Goal: Task Accomplishment & Management: Manage account settings

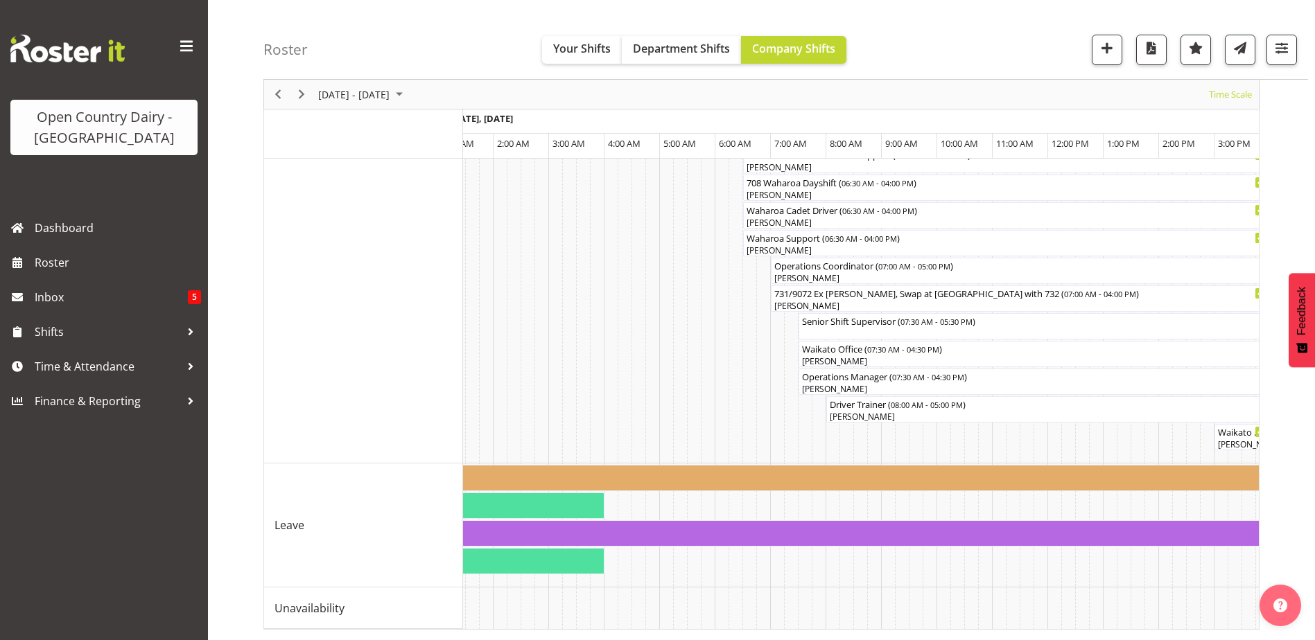
scroll to position [0, 1386]
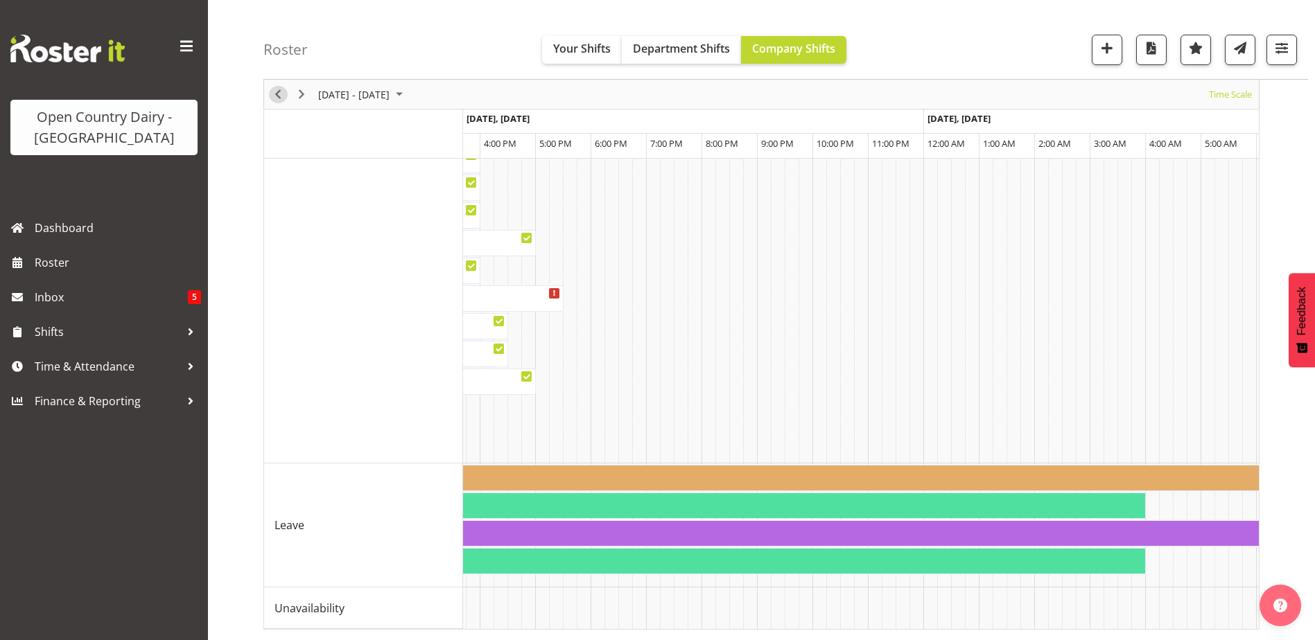
click at [279, 102] on span "Previous" at bounding box center [278, 94] width 17 height 17
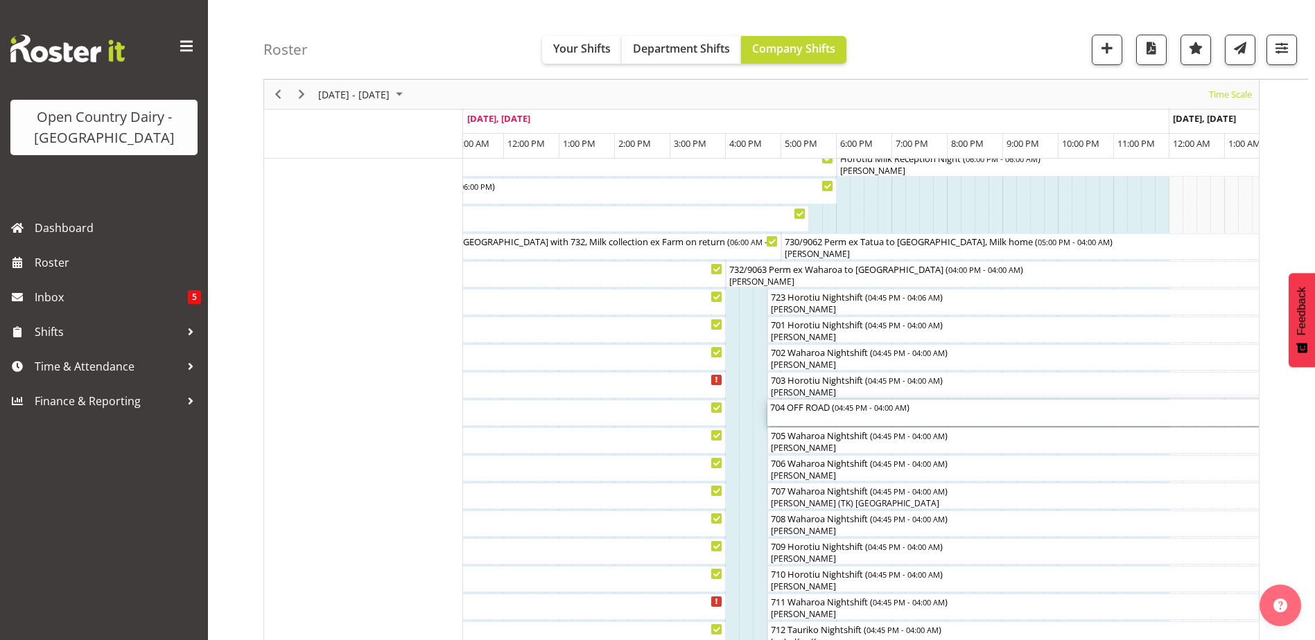
click at [815, 414] on div "704 OFF ROAD ( 04:45 PM - 04:00 AM )" at bounding box center [1079, 413] width 618 height 26
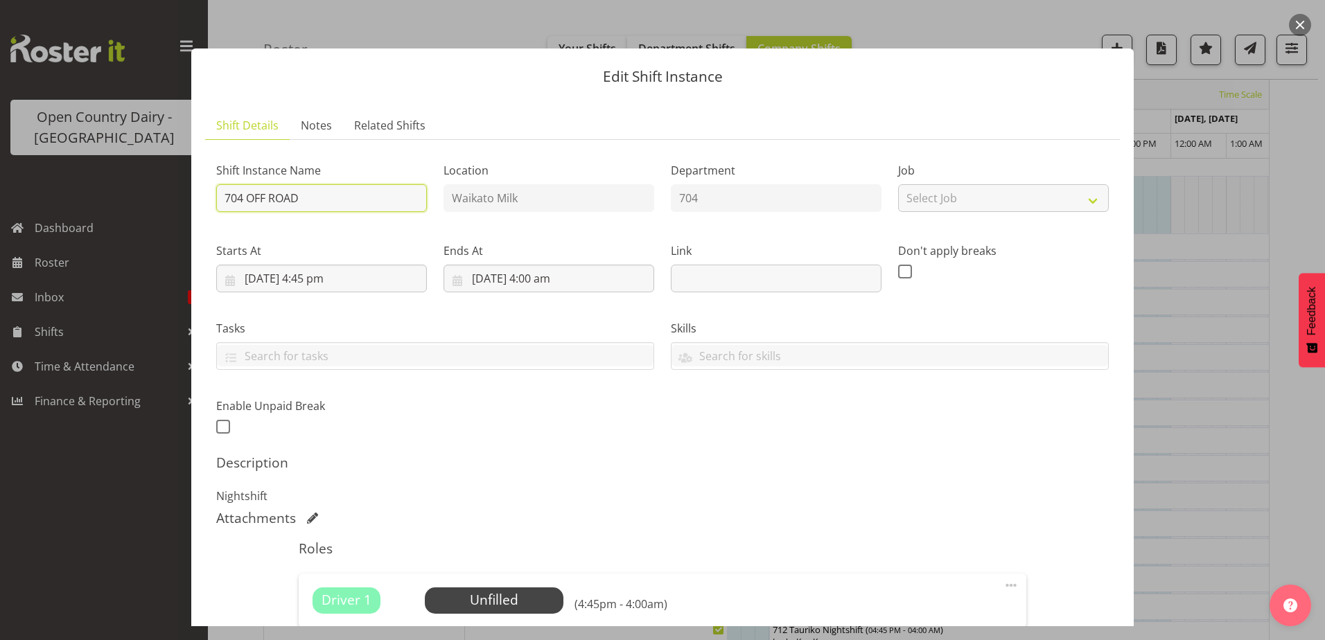
drag, startPoint x: 308, startPoint y: 198, endPoint x: 263, endPoint y: 209, distance: 45.9
click at [263, 209] on input "704 OFF ROAD" at bounding box center [321, 198] width 211 height 28
type input "704 Waharoa Nightshift"
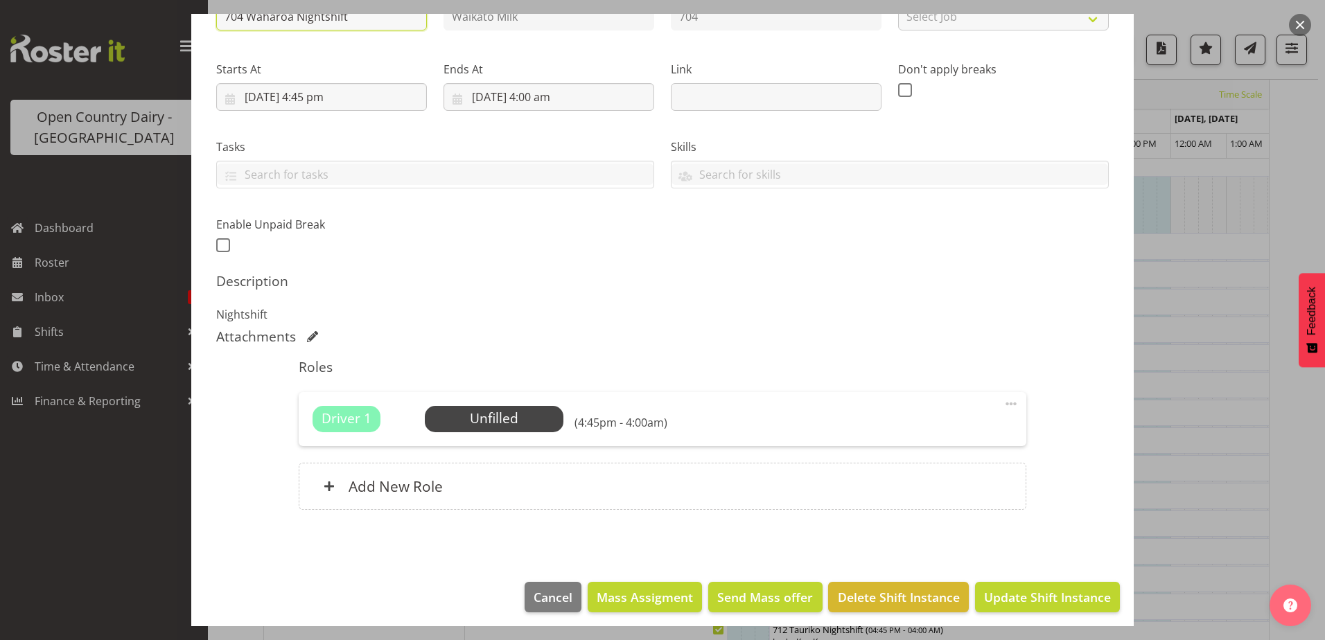
scroll to position [189, 0]
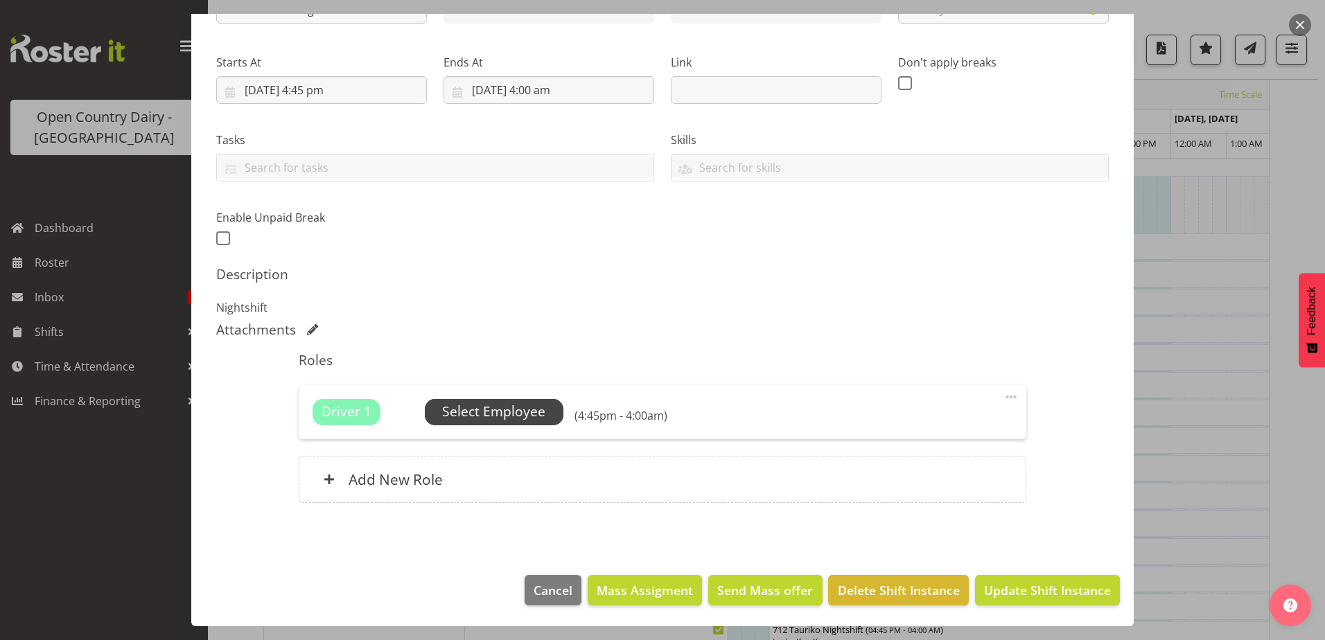
click at [522, 419] on span "Select Employee" at bounding box center [493, 412] width 103 height 20
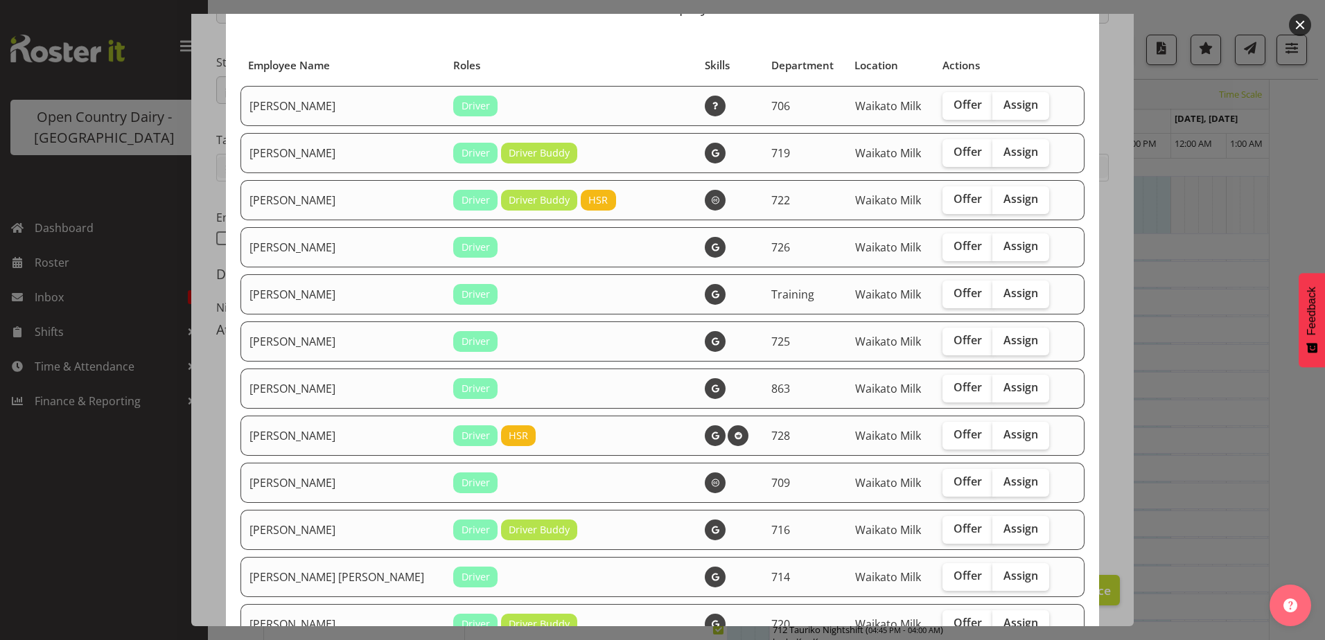
scroll to position [139, 0]
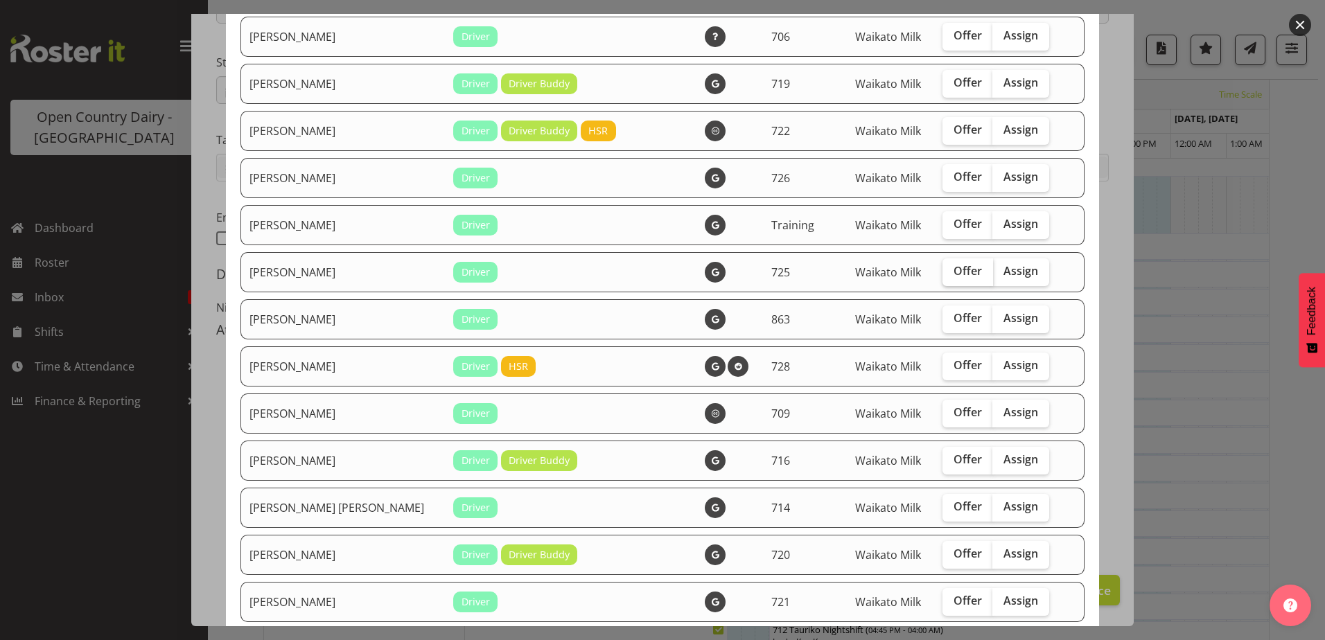
click at [954, 274] on span "Offer" at bounding box center [968, 271] width 28 height 14
click at [945, 274] on input "Offer" at bounding box center [947, 271] width 9 height 9
checkbox input "true"
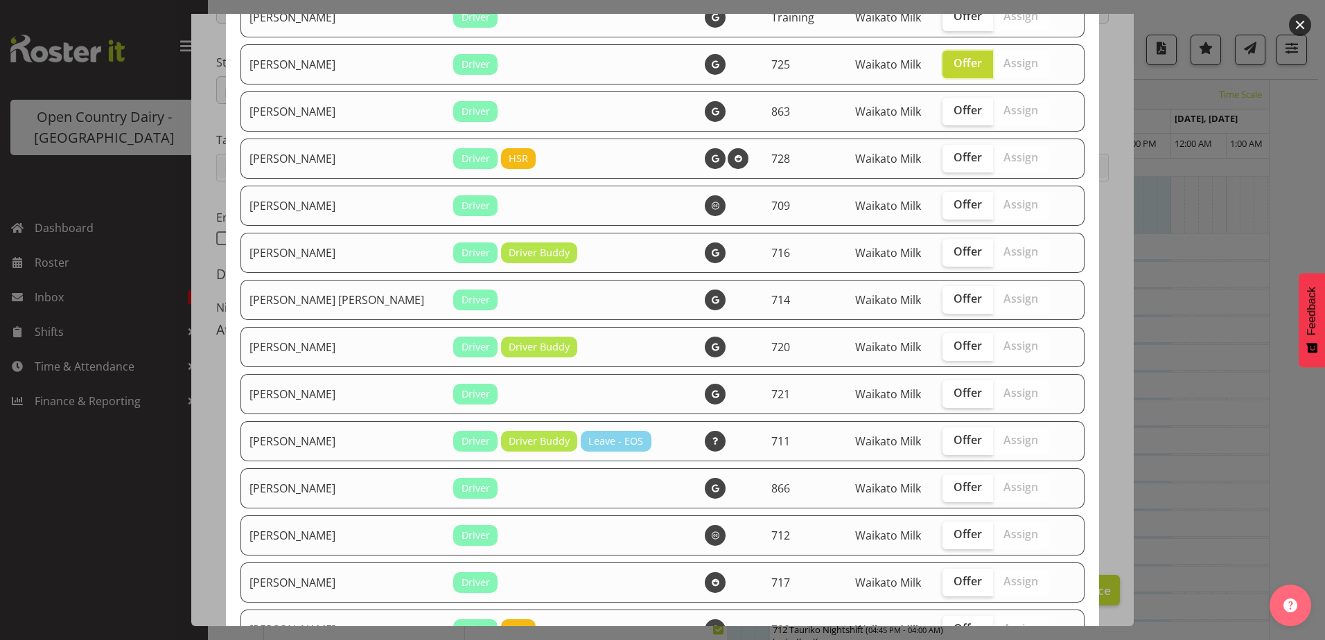
scroll to position [416, 0]
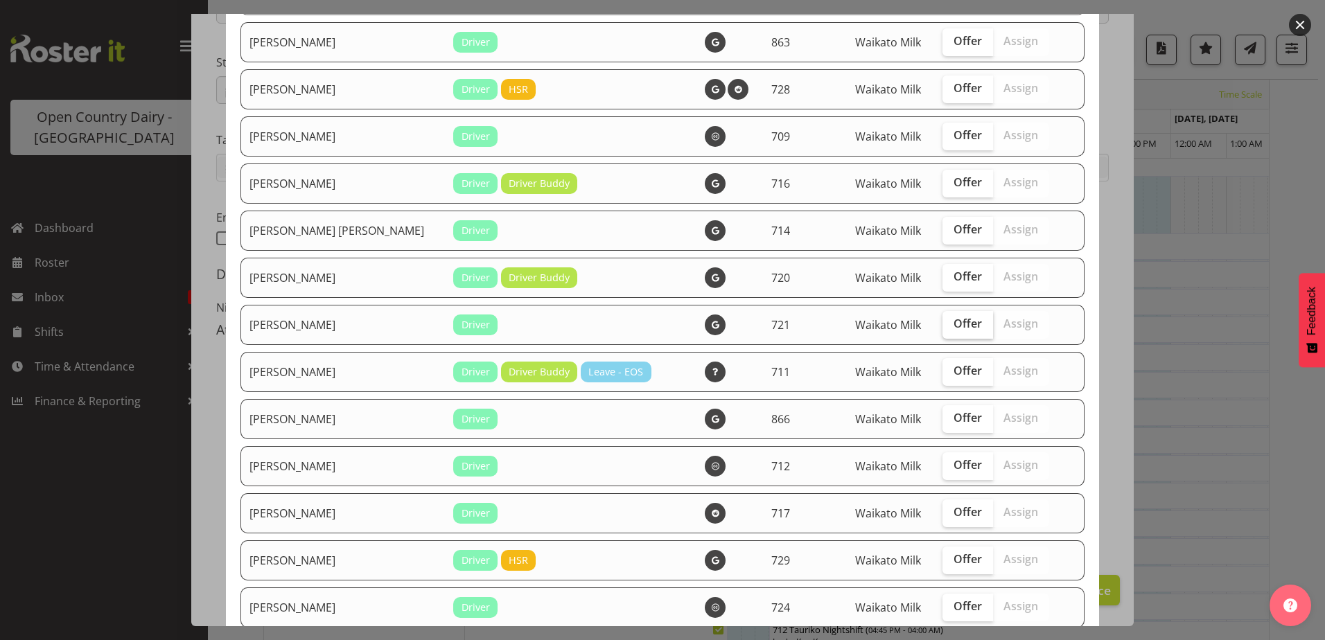
click at [954, 320] on span "Offer" at bounding box center [968, 324] width 28 height 14
click at [943, 320] on input "Offer" at bounding box center [947, 324] width 9 height 9
checkbox input "true"
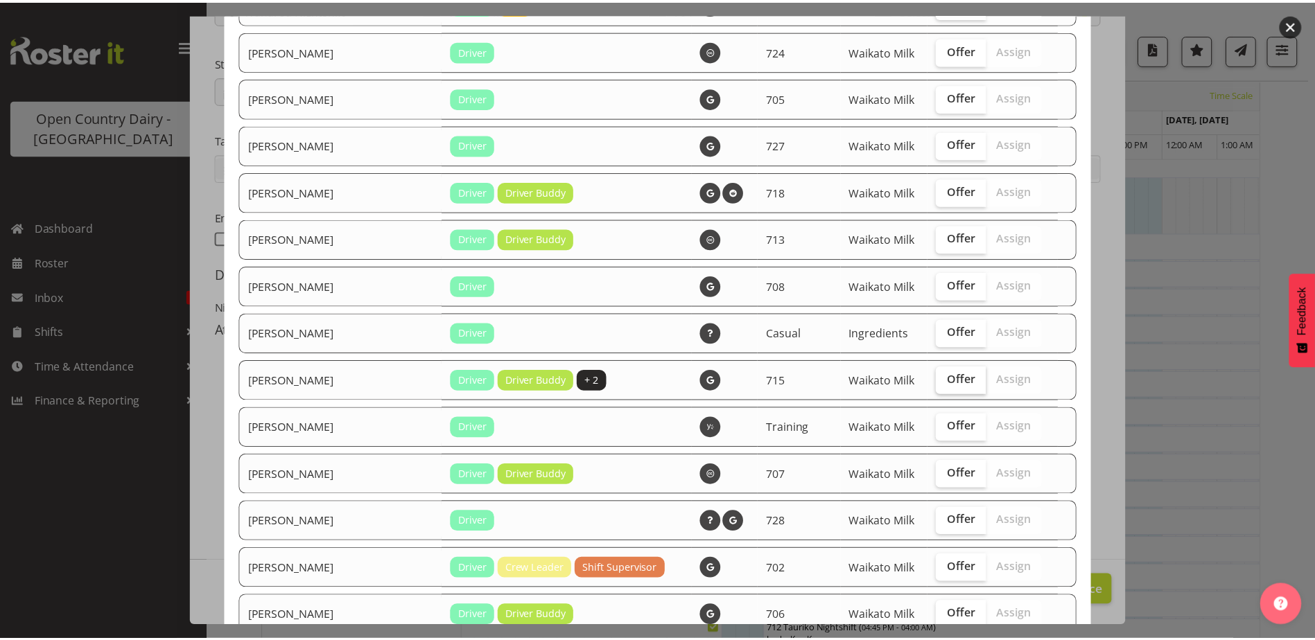
scroll to position [1040, 0]
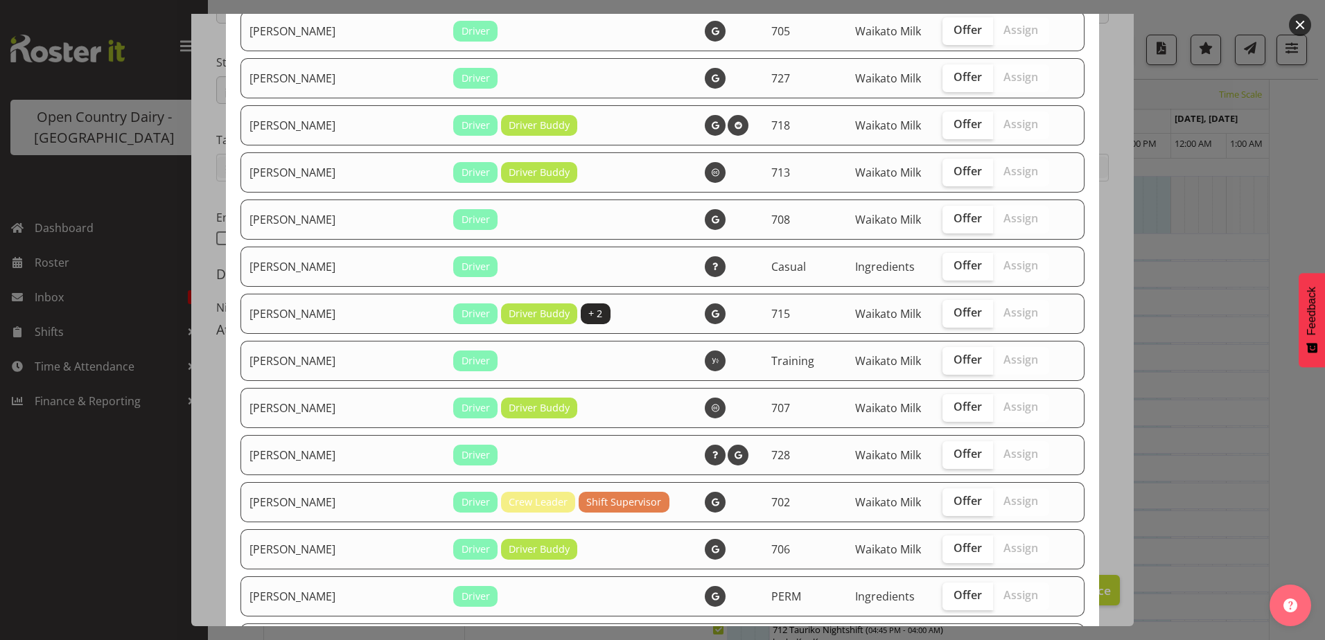
click at [210, 395] on div at bounding box center [662, 320] width 1325 height 640
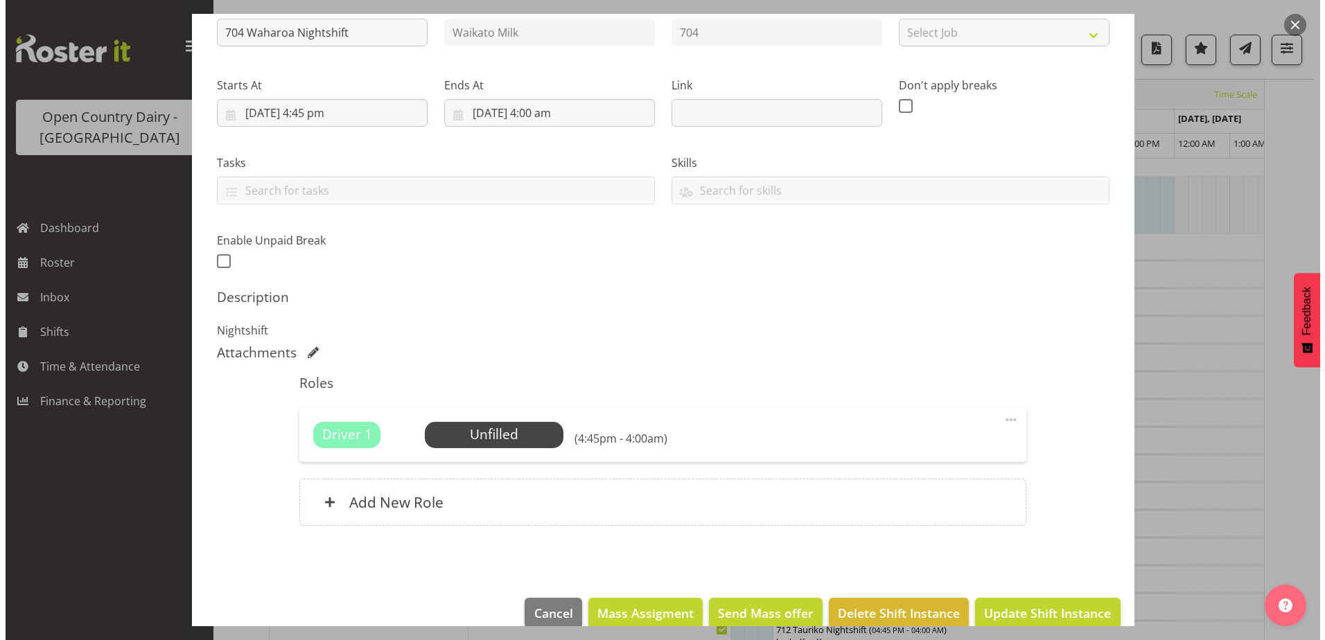
scroll to position [189, 0]
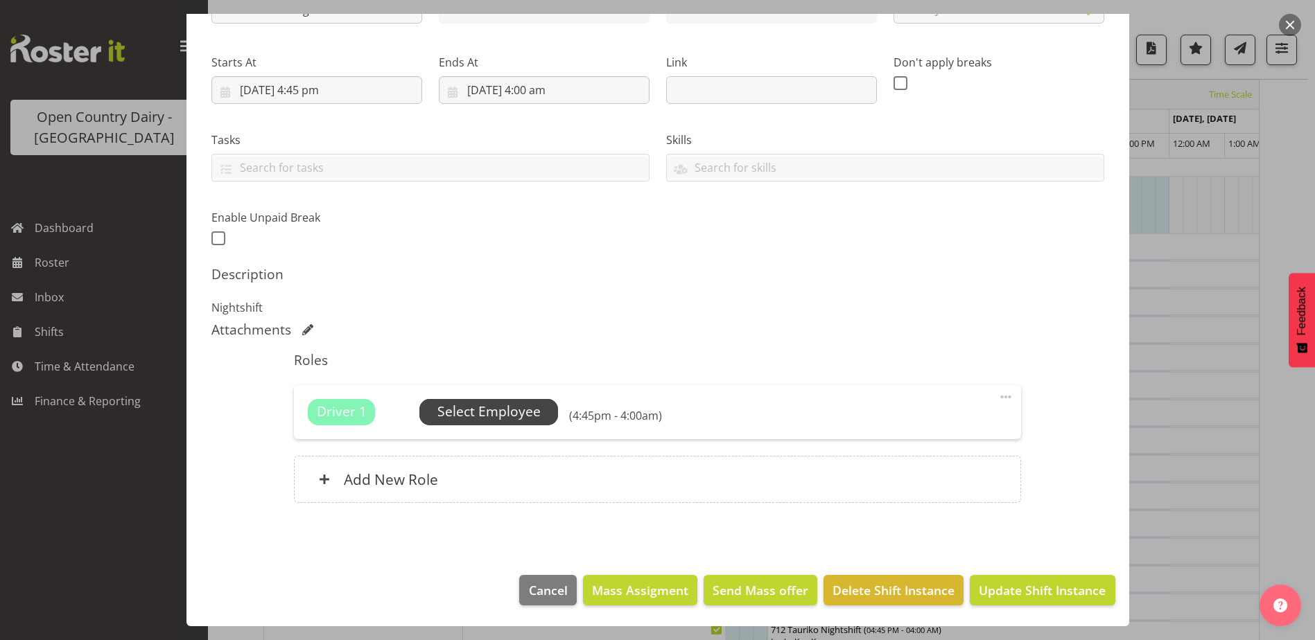
click at [484, 410] on span "Select Employee" at bounding box center [488, 412] width 103 height 20
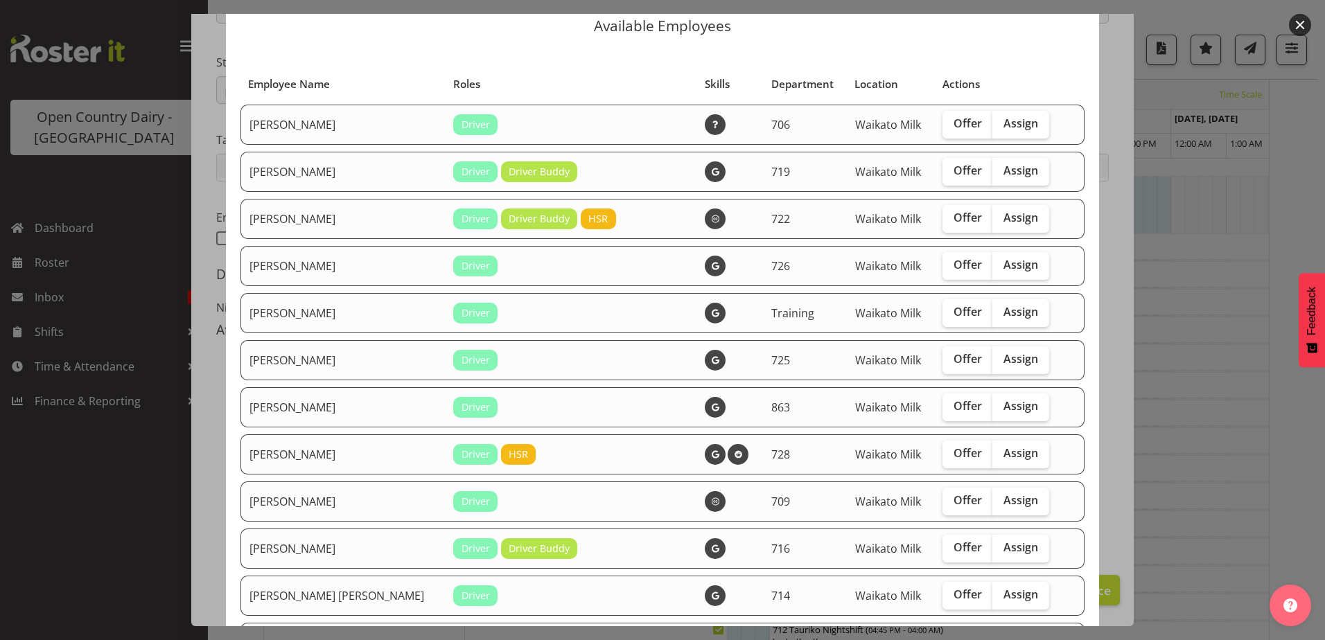
scroll to position [69, 0]
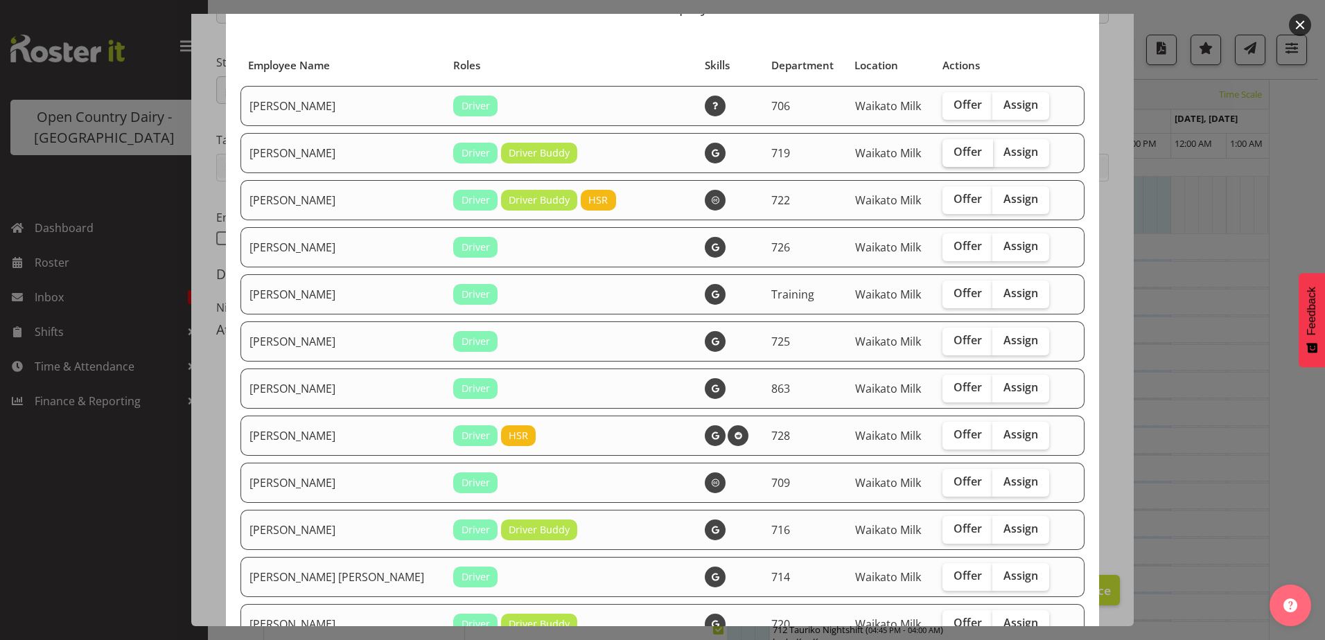
click at [954, 152] on span "Offer" at bounding box center [968, 152] width 28 height 14
click at [943, 152] on input "Offer" at bounding box center [947, 152] width 9 height 9
checkbox input "true"
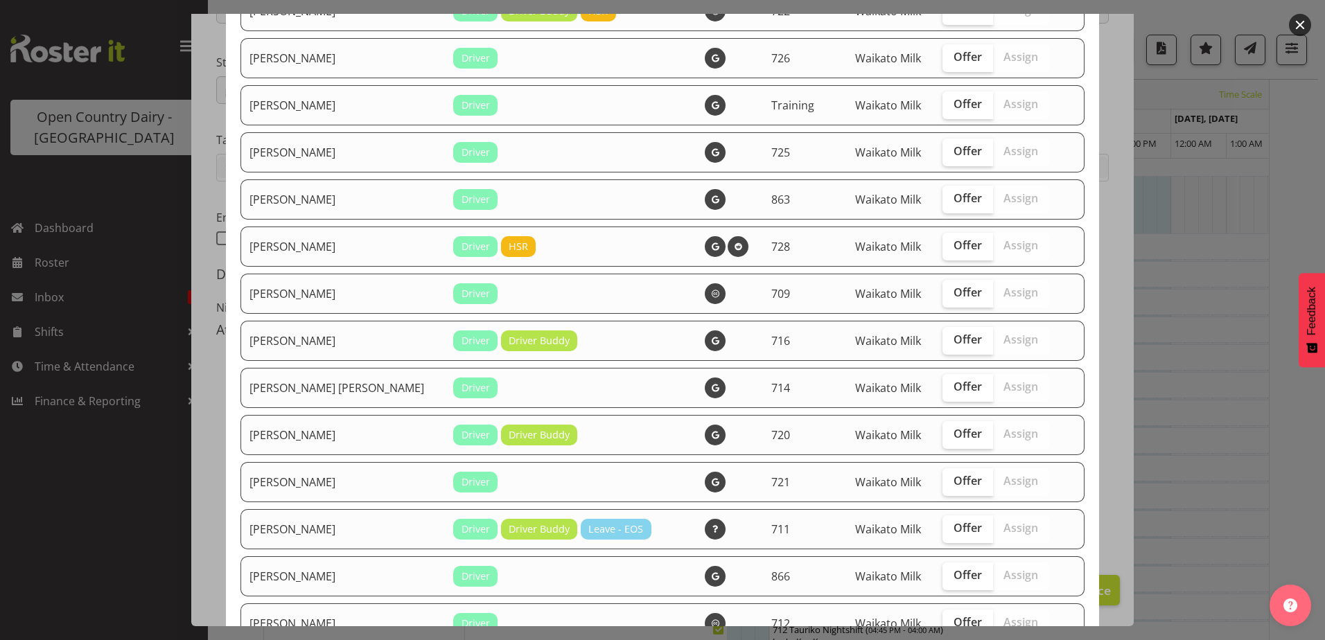
scroll to position [277, 0]
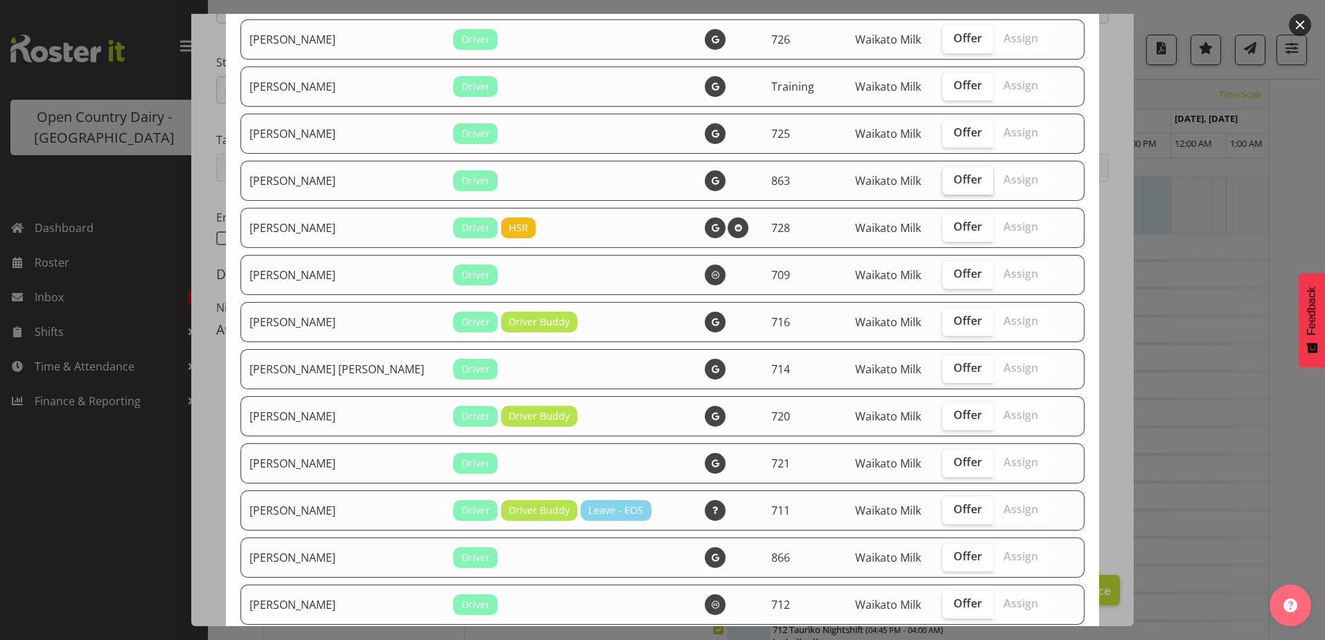
click at [954, 182] on span "Offer" at bounding box center [968, 180] width 28 height 14
click at [943, 182] on input "Offer" at bounding box center [947, 179] width 9 height 9
checkbox input "true"
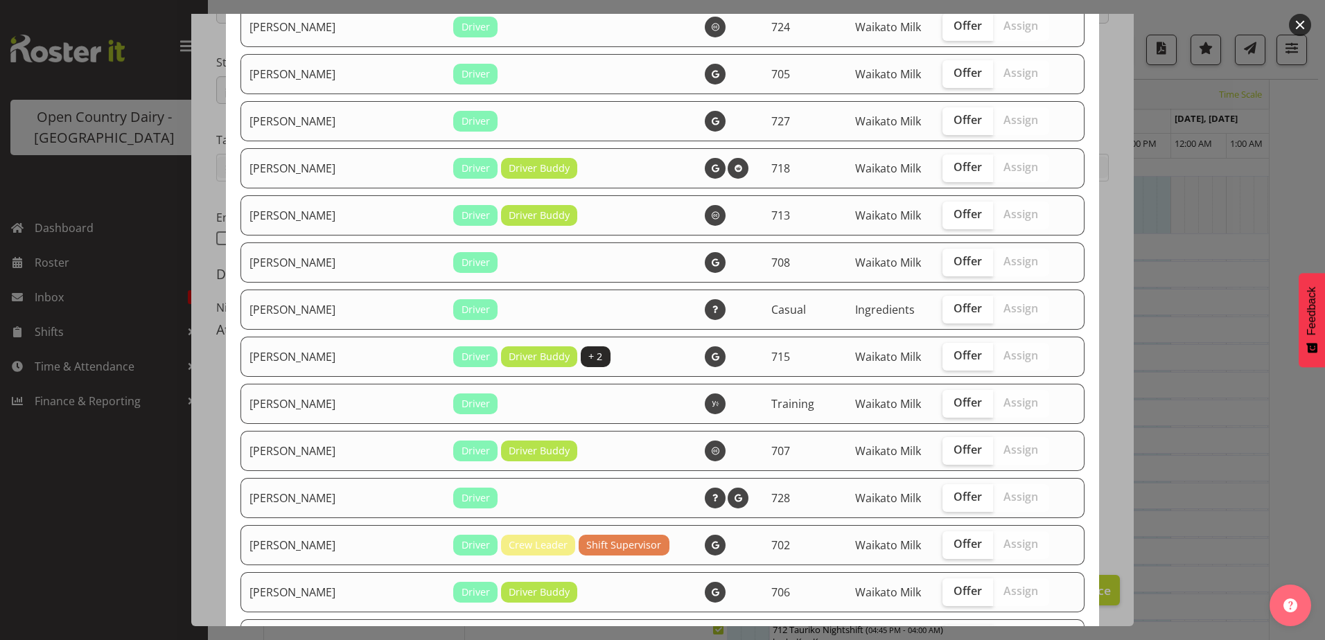
scroll to position [1040, 0]
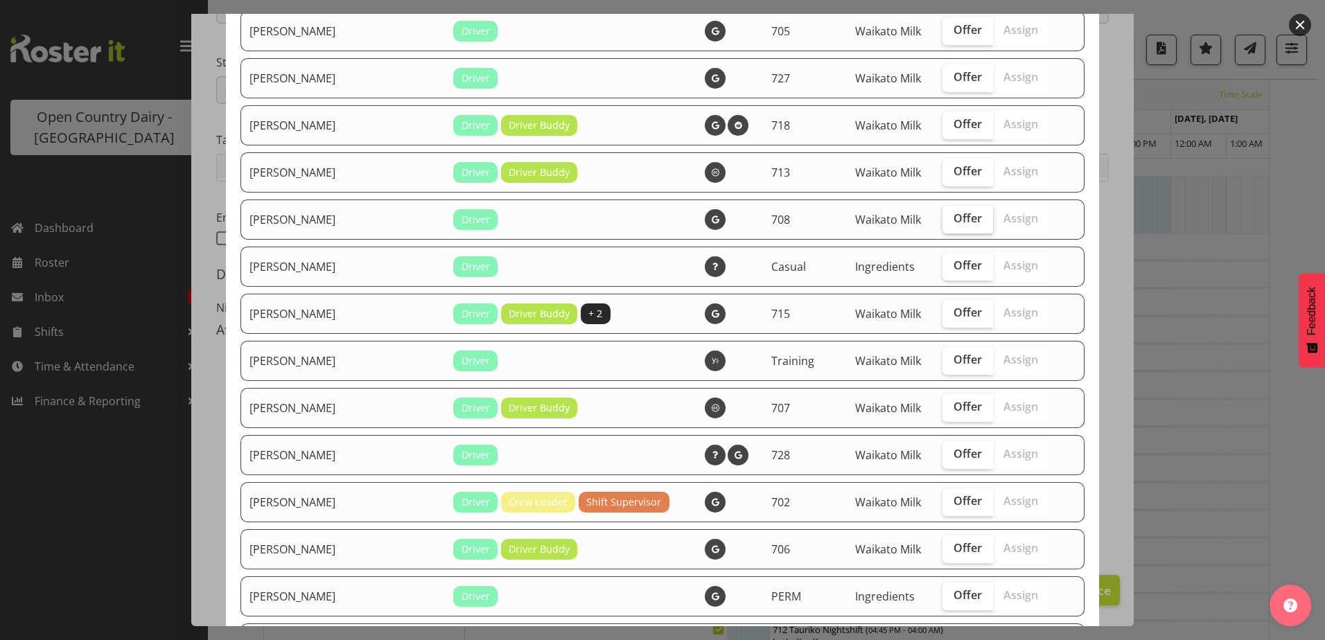
click at [954, 219] on span "Offer" at bounding box center [968, 218] width 28 height 14
click at [943, 219] on input "Offer" at bounding box center [947, 218] width 9 height 9
checkbox input "true"
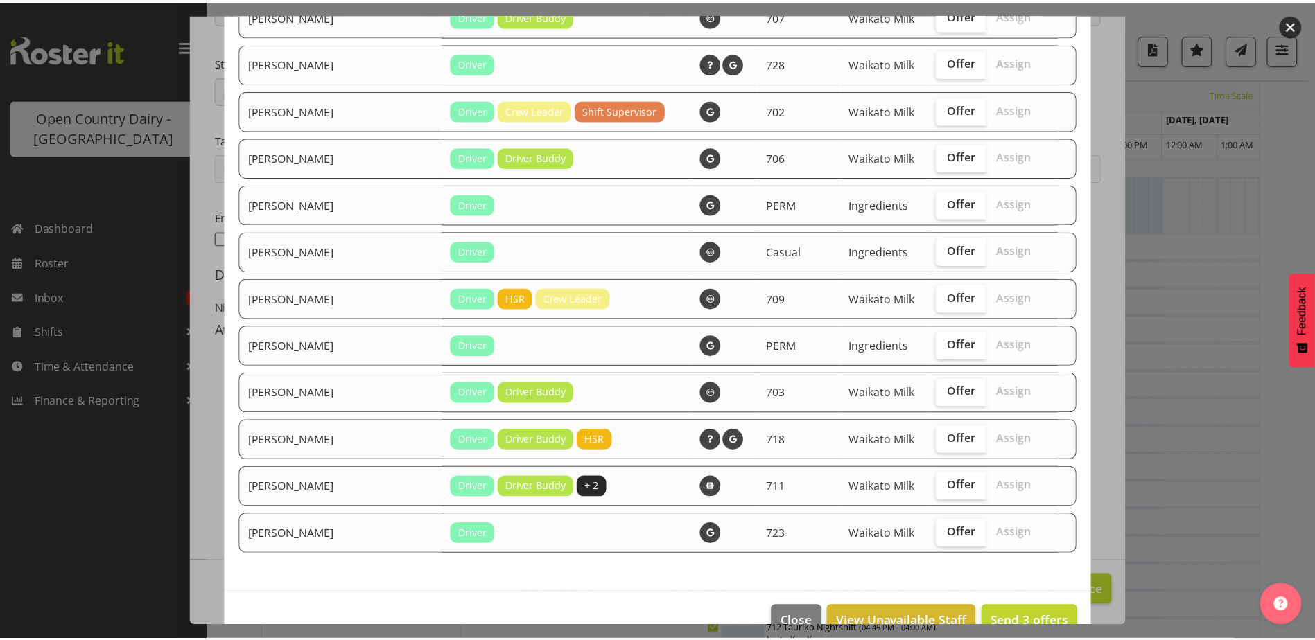
scroll to position [1455, 0]
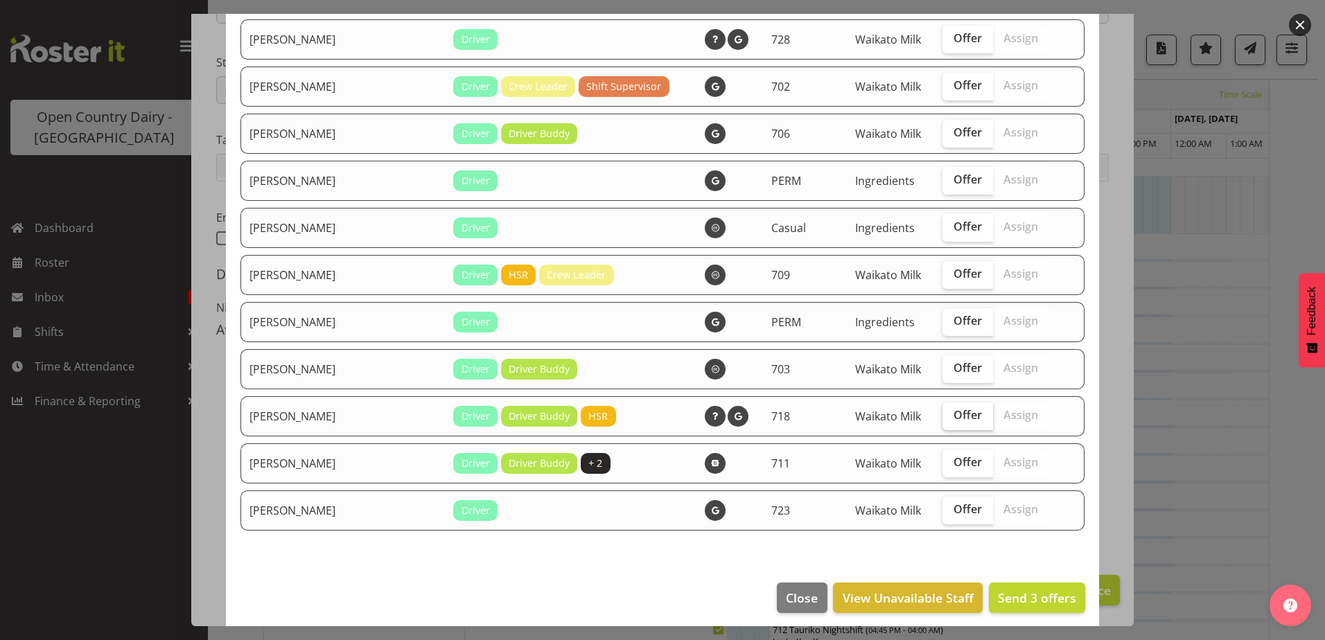
click at [954, 417] on span "Offer" at bounding box center [968, 415] width 28 height 14
click at [943, 417] on input "Offer" at bounding box center [947, 415] width 9 height 9
checkbox input "true"
click at [1013, 597] on span "Send 4 offers" at bounding box center [1037, 598] width 78 height 17
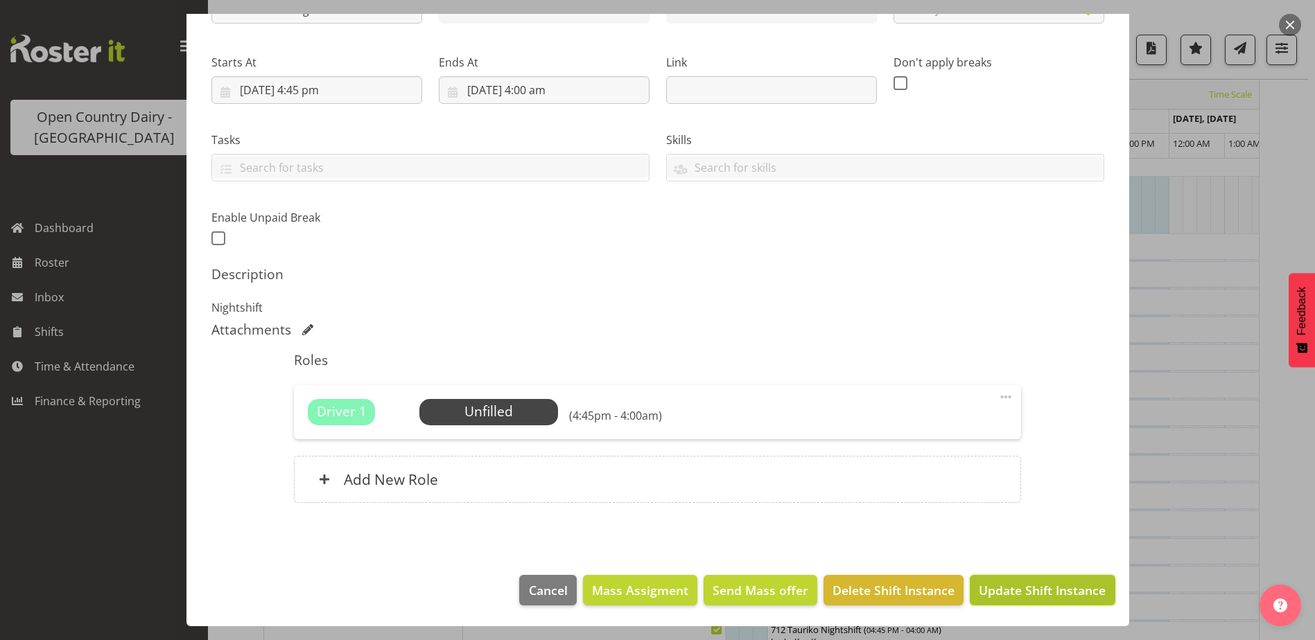
click at [1069, 595] on span "Update Shift Instance" at bounding box center [1042, 590] width 127 height 18
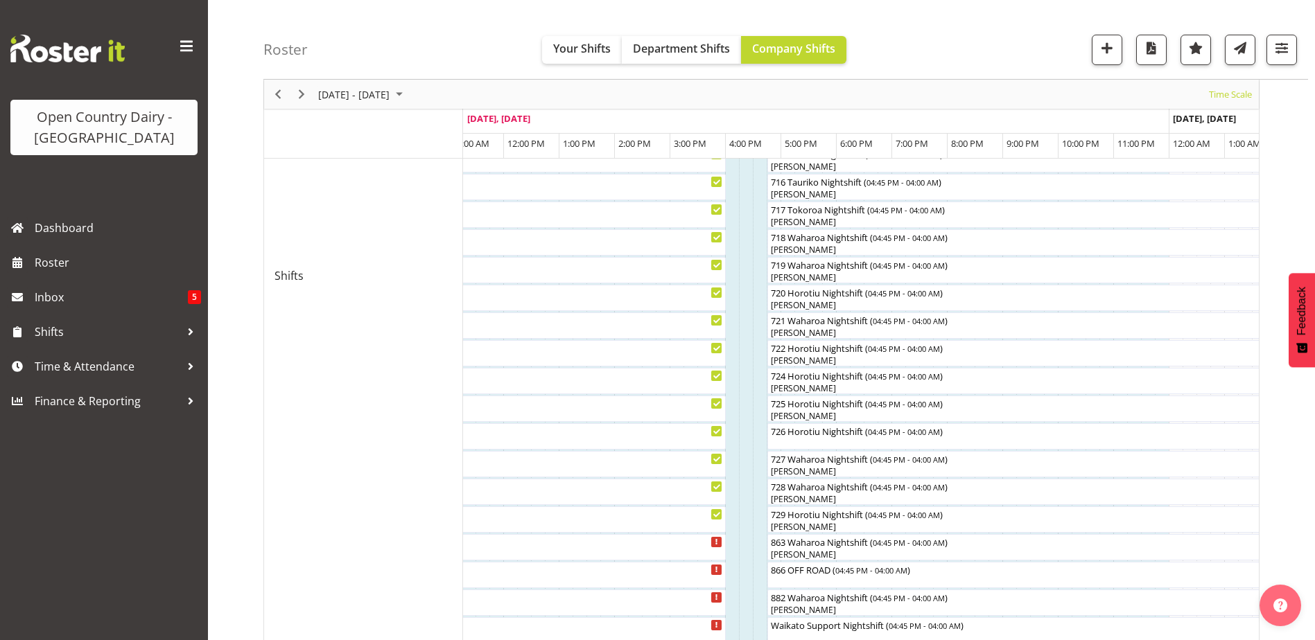
scroll to position [693, 0]
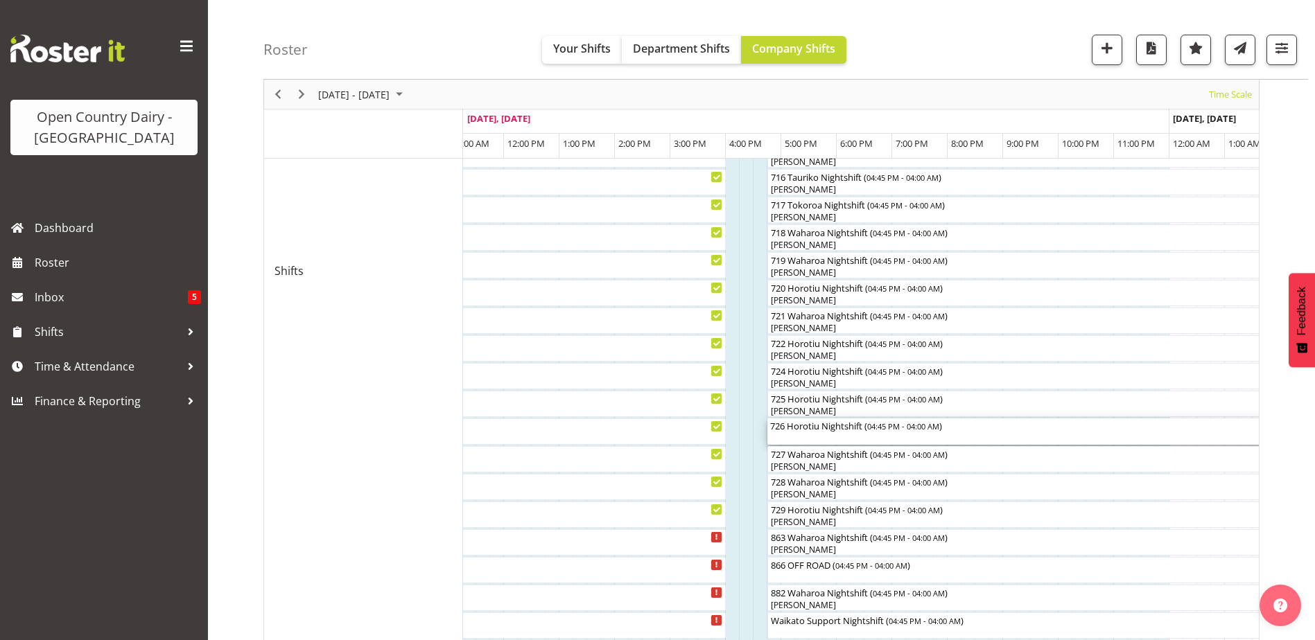
click at [852, 429] on div "726 Horotiu Nightshift ( 04:45 PM - 04:00 AM )" at bounding box center [1079, 426] width 618 height 14
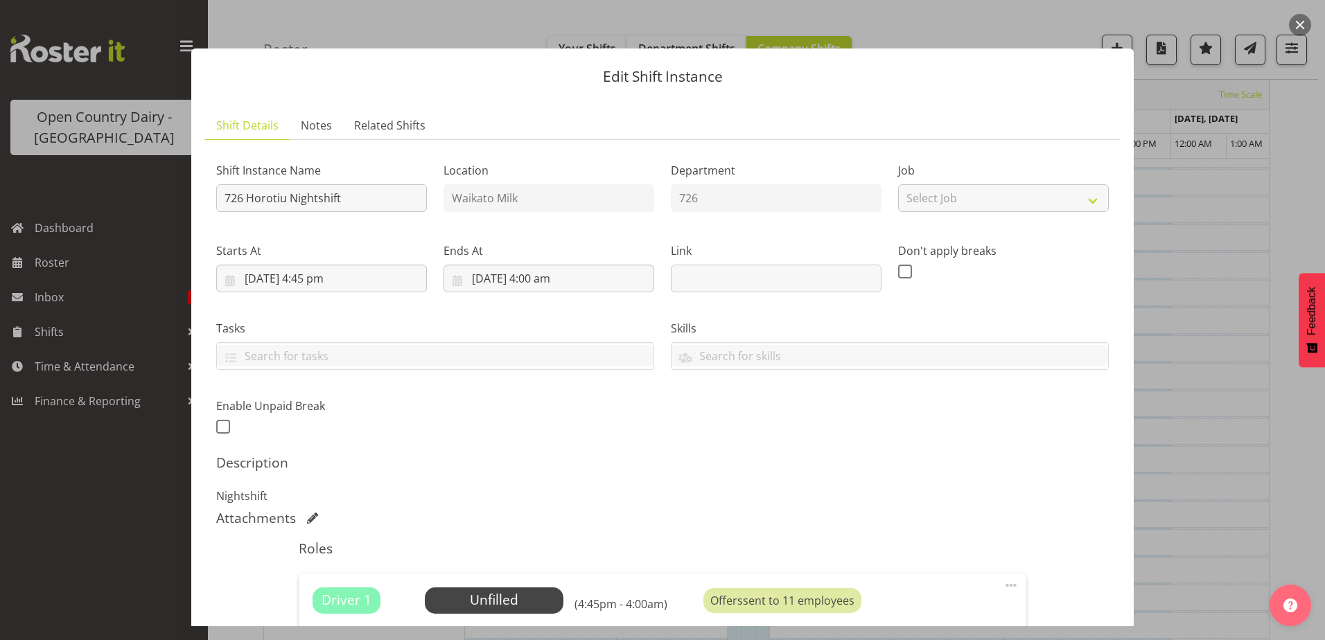
click at [151, 55] on div at bounding box center [662, 320] width 1325 height 640
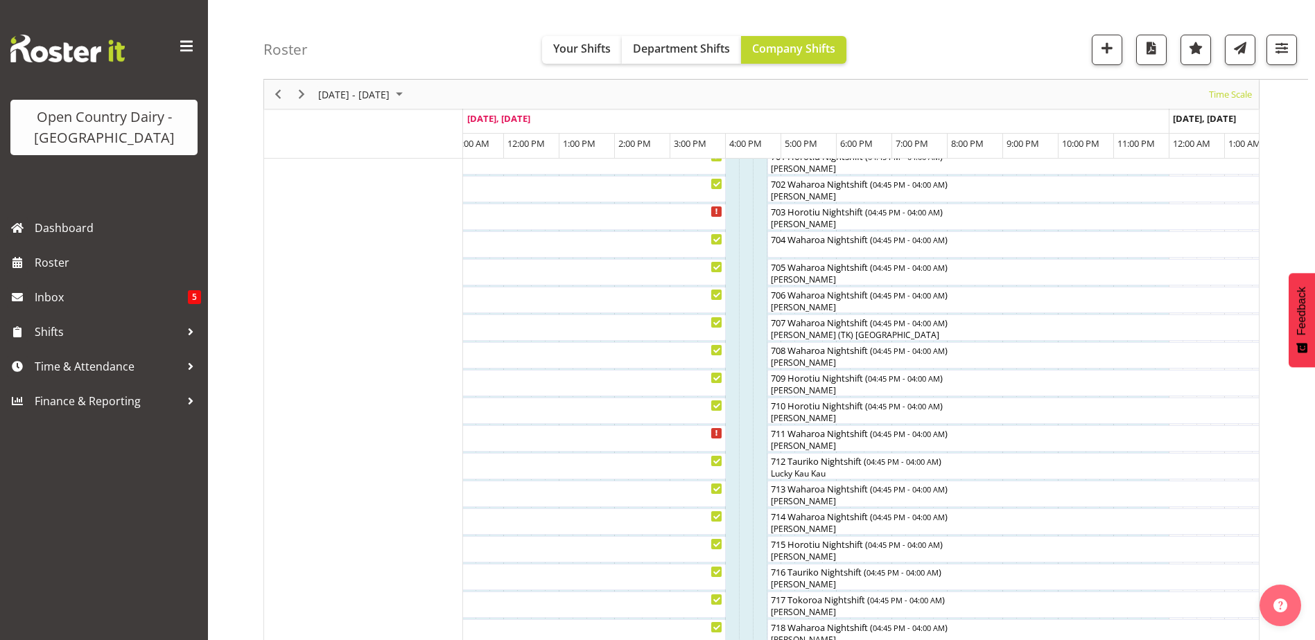
scroll to position [277, 0]
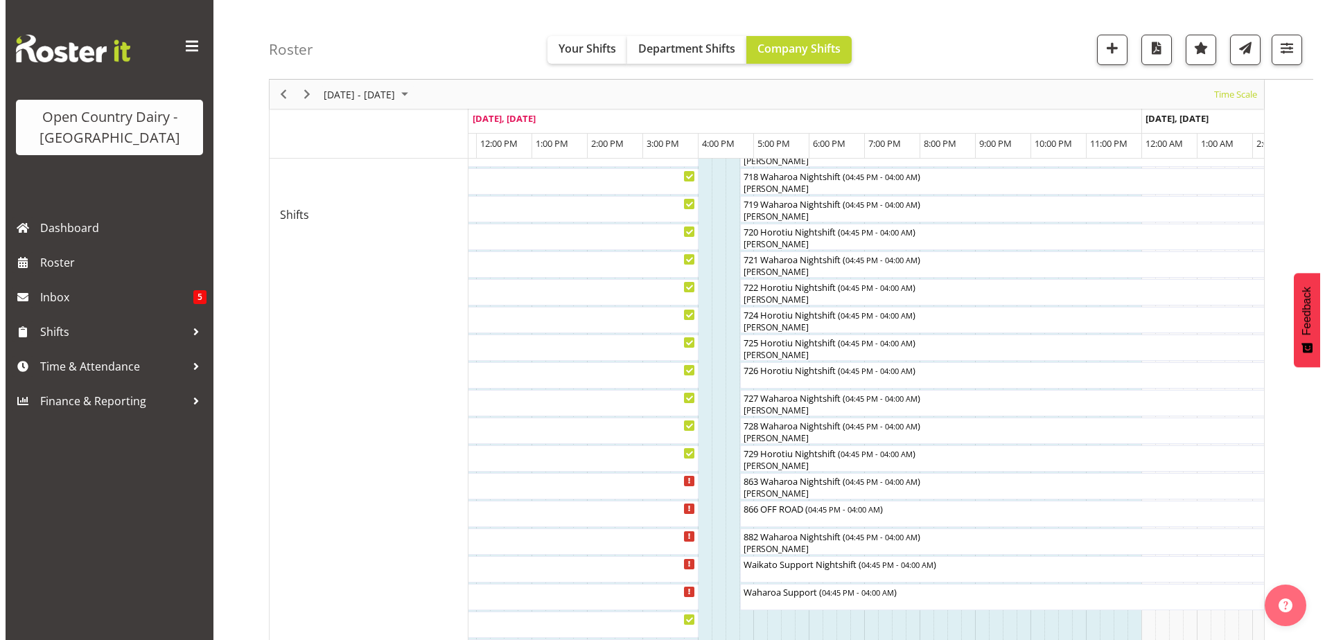
scroll to position [832, 0]
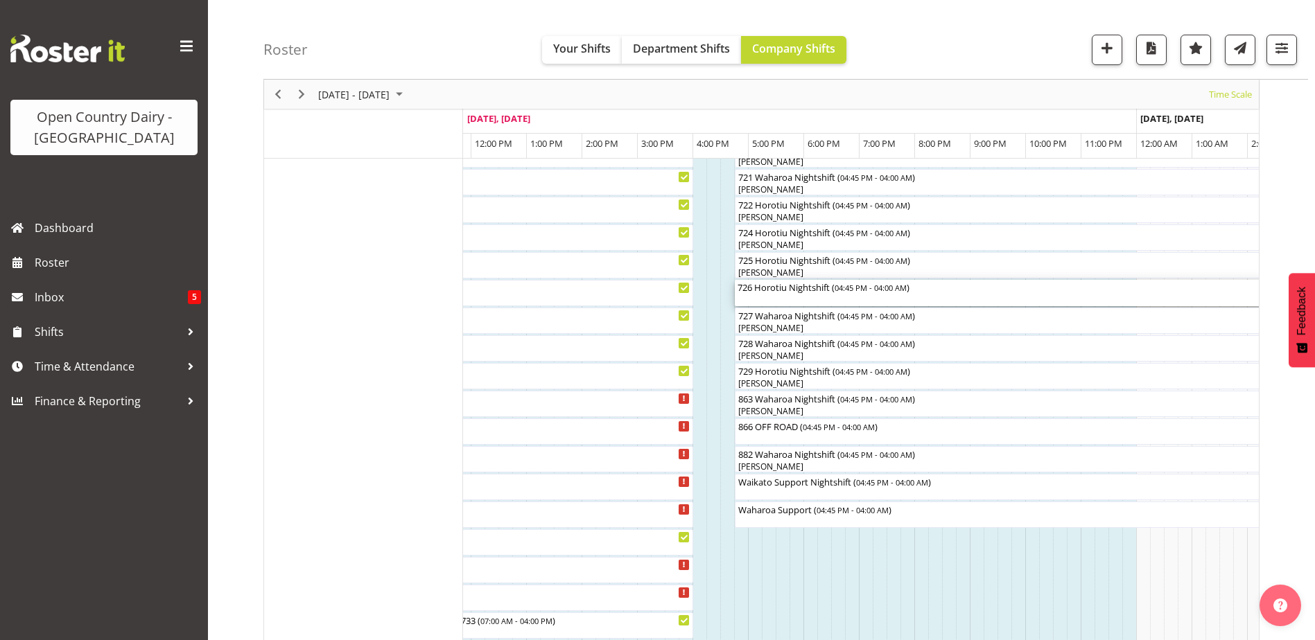
click at [788, 292] on div "726 Horotiu Nightshift ( 04:45 PM - 04:00 AM )" at bounding box center [1046, 287] width 618 height 14
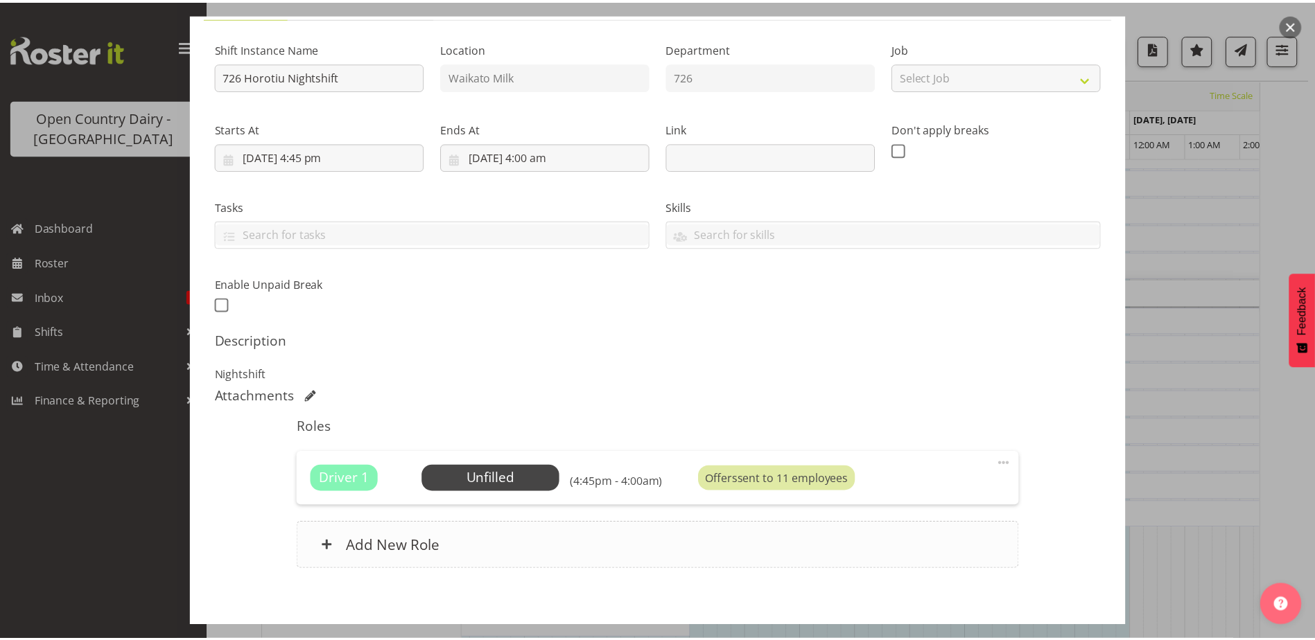
scroll to position [189, 0]
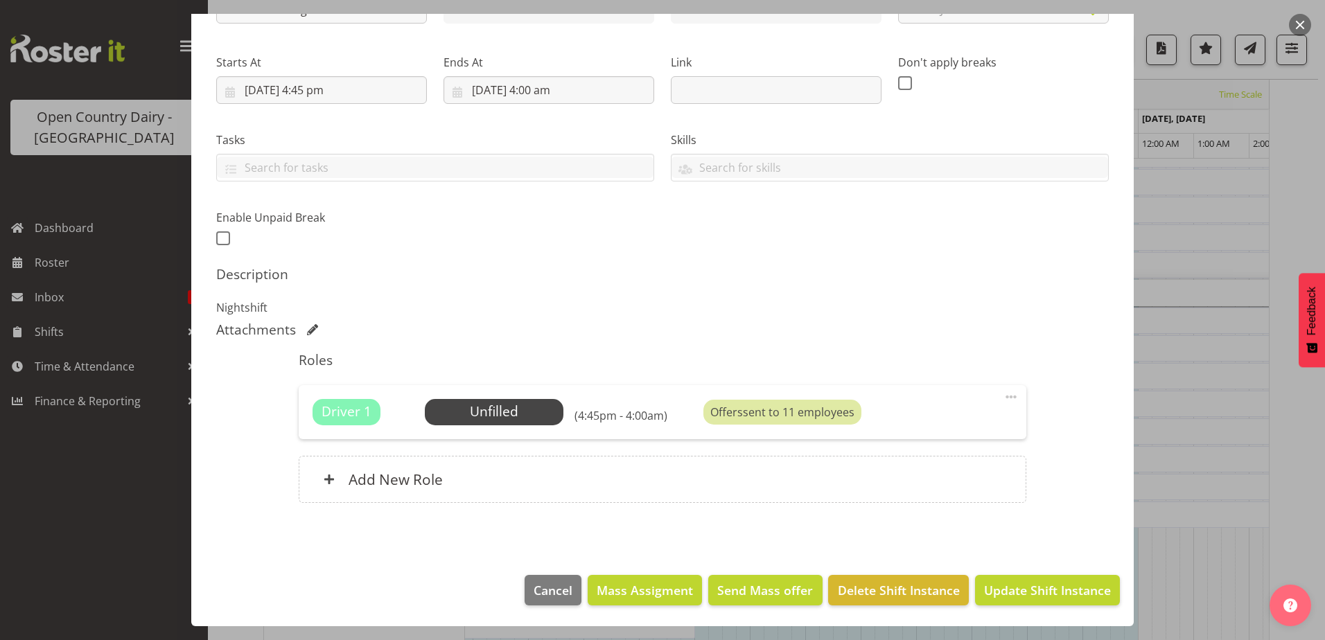
click at [135, 265] on div at bounding box center [662, 320] width 1325 height 640
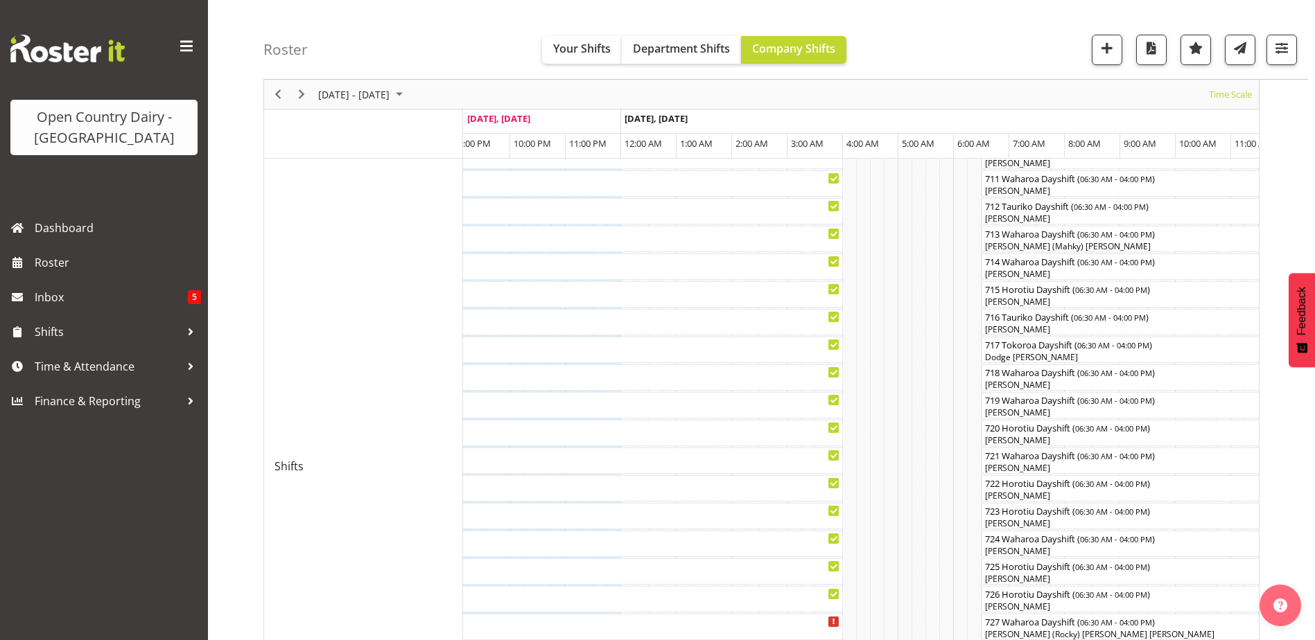
scroll to position [0, 0]
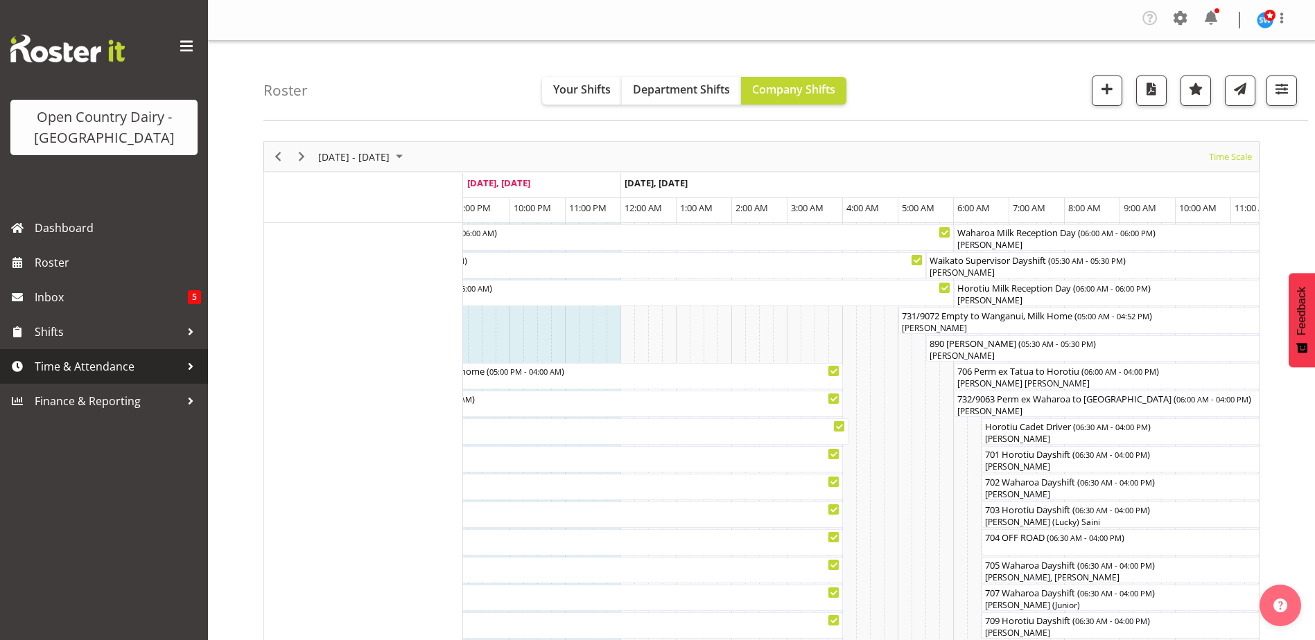
click at [81, 369] on span "Time & Attendance" at bounding box center [108, 366] width 146 height 21
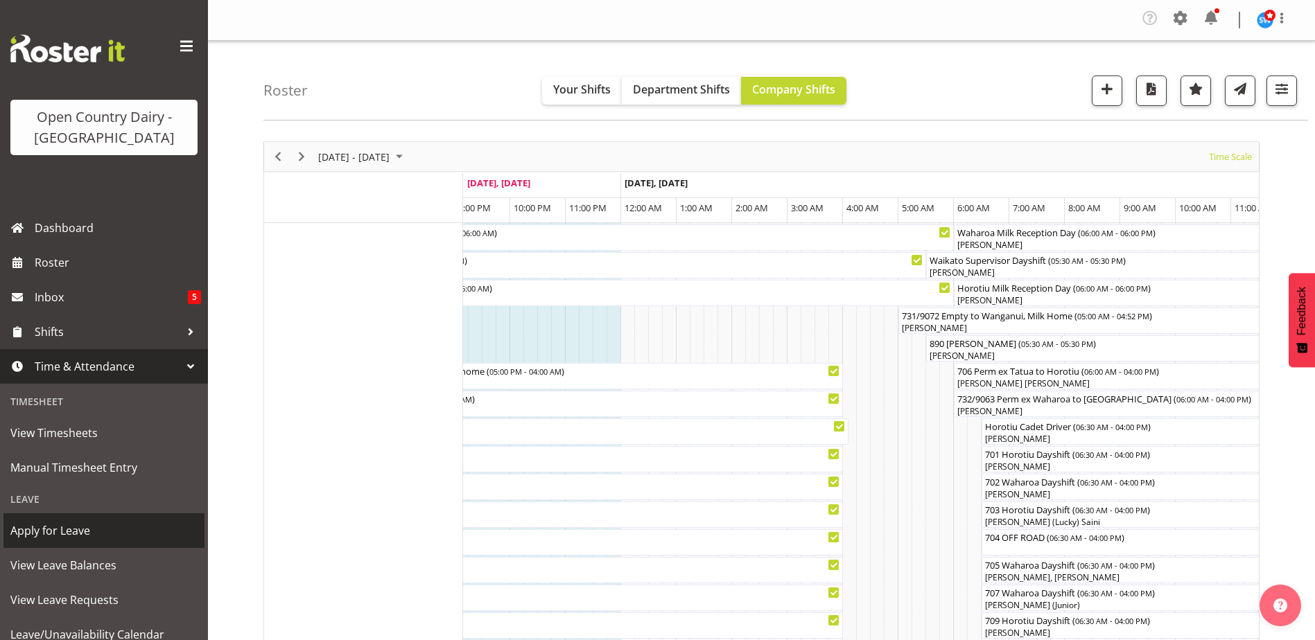
click at [87, 532] on span "Apply for Leave" at bounding box center [103, 531] width 187 height 21
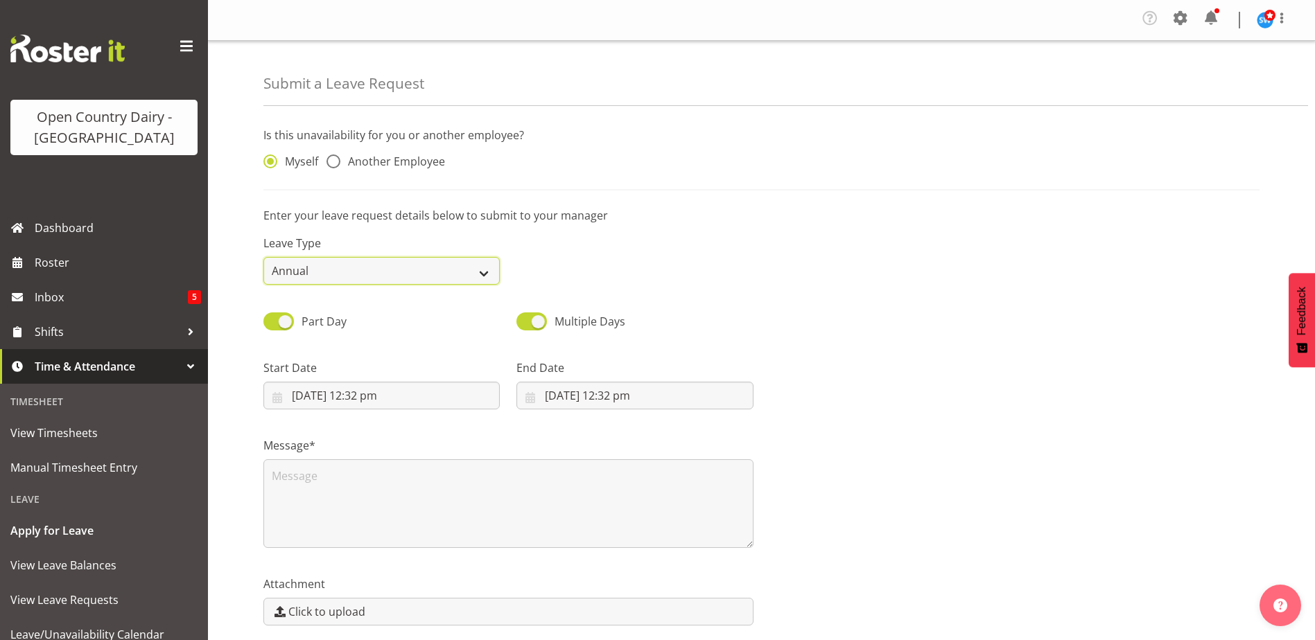
click at [482, 273] on select "Annual Sick Leave Without Pay Bereavement Domestic Violence Parental Jury Servi…" at bounding box center [381, 271] width 236 height 28
select select "Sick"
click at [263, 257] on select "Annual Sick Leave Without Pay Bereavement Domestic Violence Parental Jury Servi…" at bounding box center [381, 271] width 236 height 28
click at [331, 164] on span at bounding box center [333, 162] width 14 height 14
click at [331, 164] on input "Another Employee" at bounding box center [330, 161] width 9 height 9
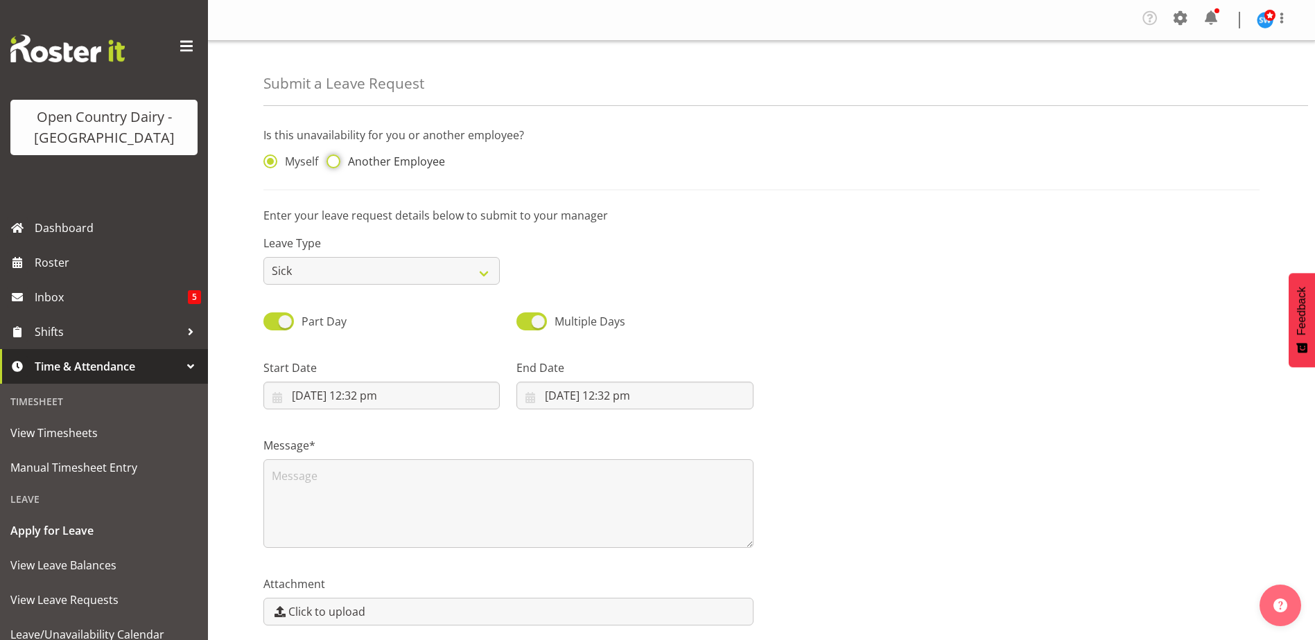
radio input "true"
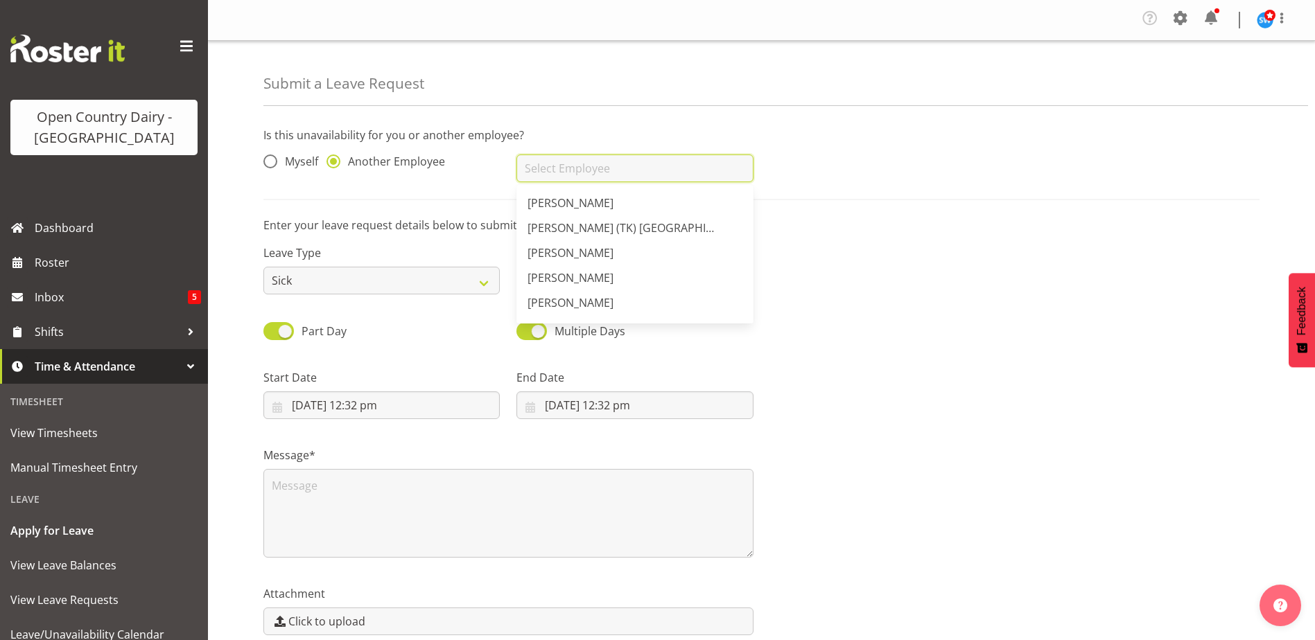
click at [540, 168] on input "text" at bounding box center [634, 169] width 236 height 28
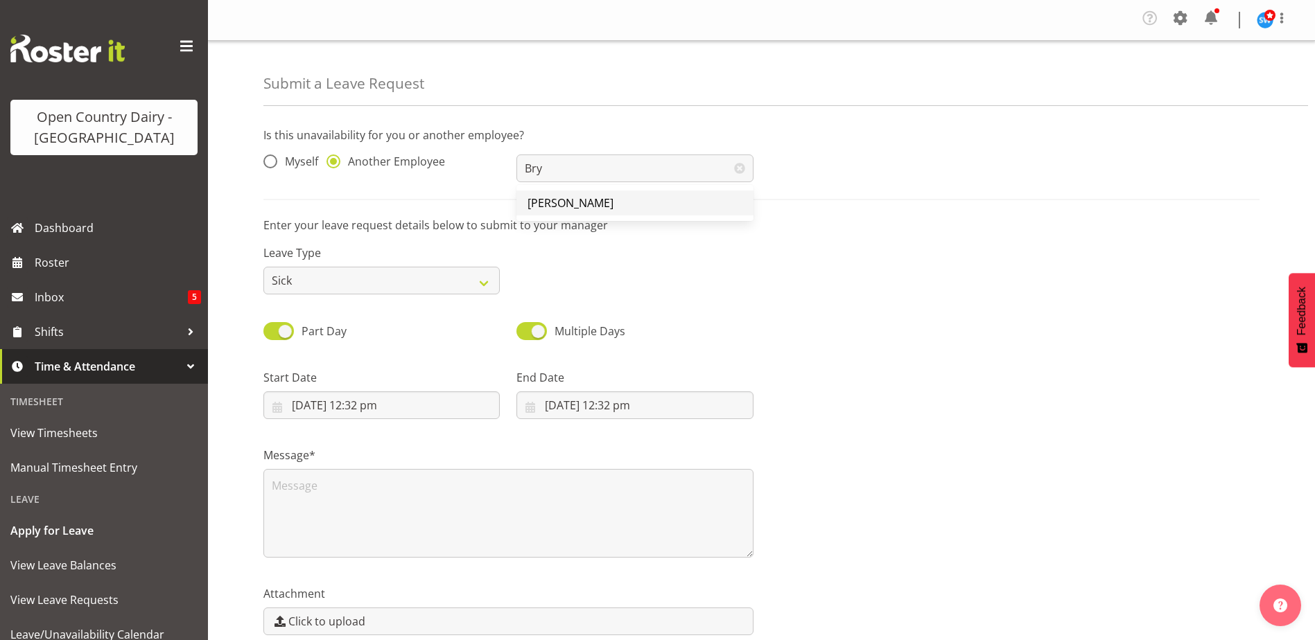
click at [557, 207] on span "[PERSON_NAME]" at bounding box center [570, 202] width 86 height 15
type input "[PERSON_NAME]"
click at [344, 407] on input "6/09/2025, 12:32 pm" at bounding box center [381, 406] width 236 height 28
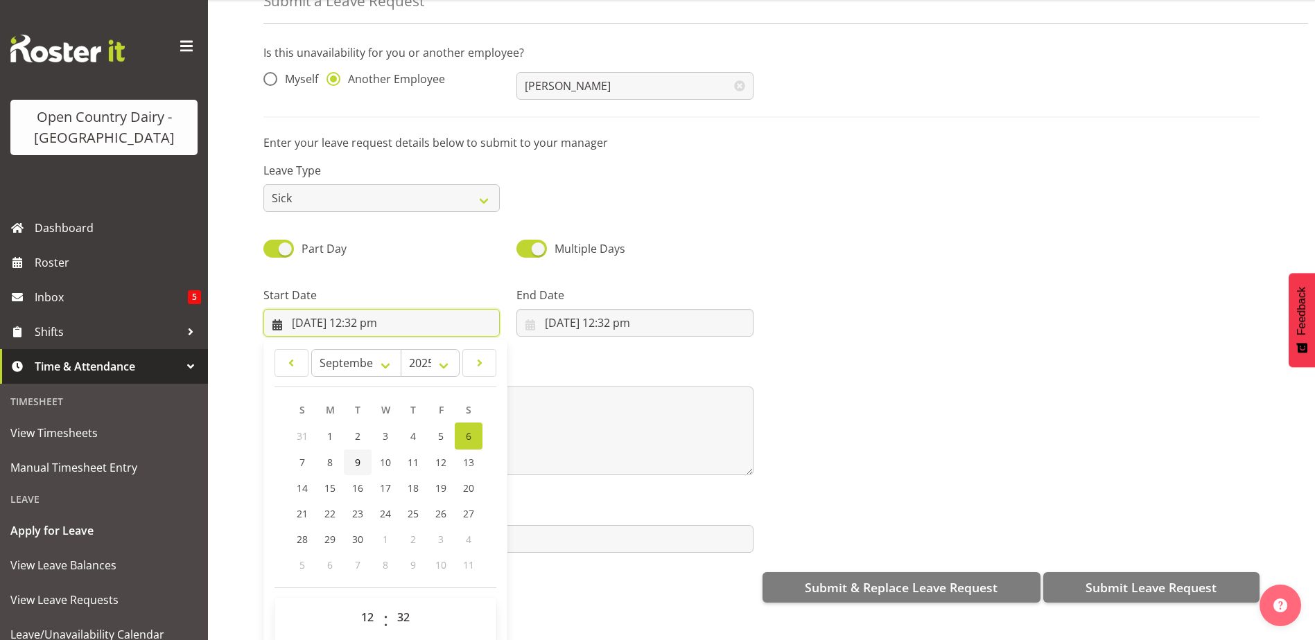
scroll to position [66, 0]
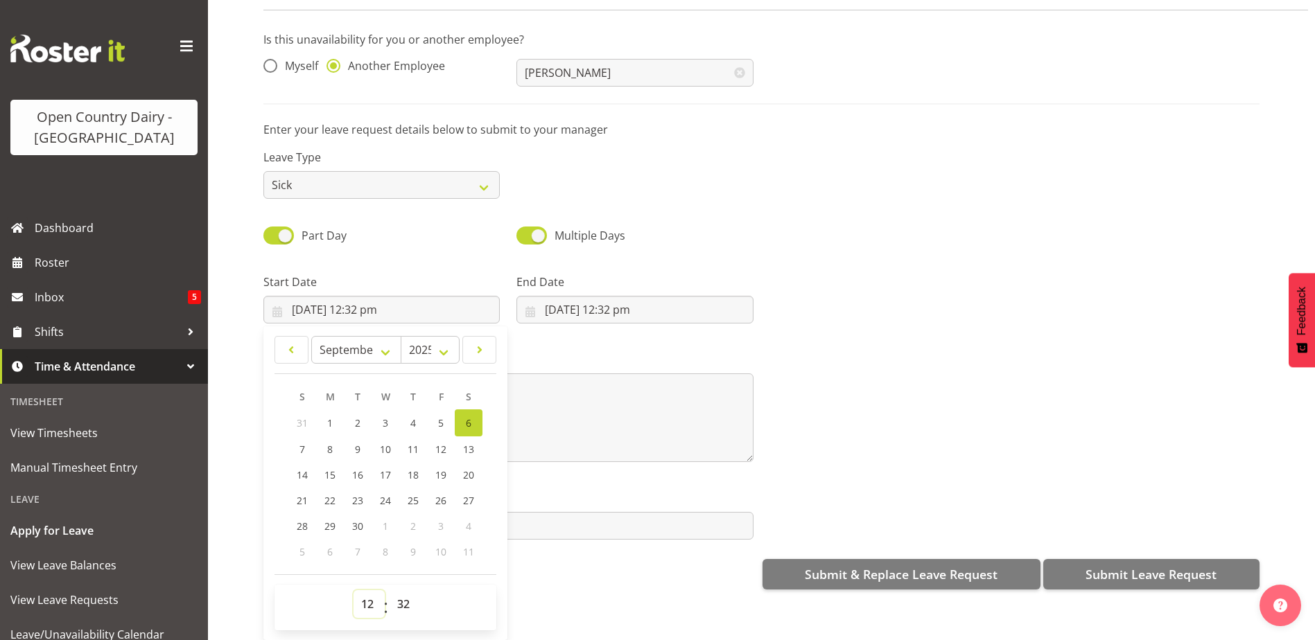
click at [368, 596] on select "00 01 02 03 04 05 06 07 08 09 10 11 12 13 14 15 16 17 18 19 20 21 22 23" at bounding box center [368, 605] width 31 height 28
select select "16"
click at [353, 591] on select "00 01 02 03 04 05 06 07 08 09 10 11 12 13 14 15 16 17 18 19 20 21 22 23" at bounding box center [368, 605] width 31 height 28
type input "6/09/2025, 4:32 pm"
click at [397, 596] on select "00 01 02 03 04 05 06 07 08 09 10 11 12 13 14 15 16 17 18 19 20 21 22 23 24 25 2…" at bounding box center [405, 605] width 31 height 28
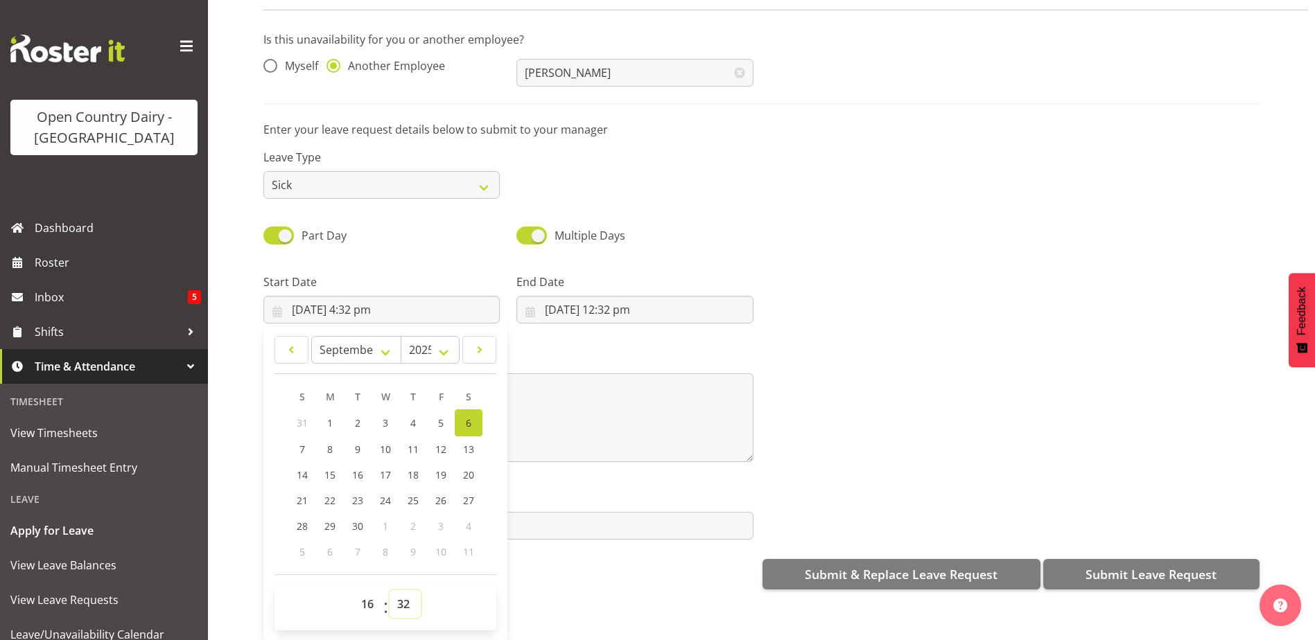
select select "45"
click at [390, 591] on select "00 01 02 03 04 05 06 07 08 09 10 11 12 13 14 15 16 17 18 19 20 21 22 23 24 25 2…" at bounding box center [405, 605] width 31 height 28
type input "[DATE] 4:45 pm"
click at [555, 300] on input "6/09/2025, 12:32 pm" at bounding box center [634, 310] width 236 height 28
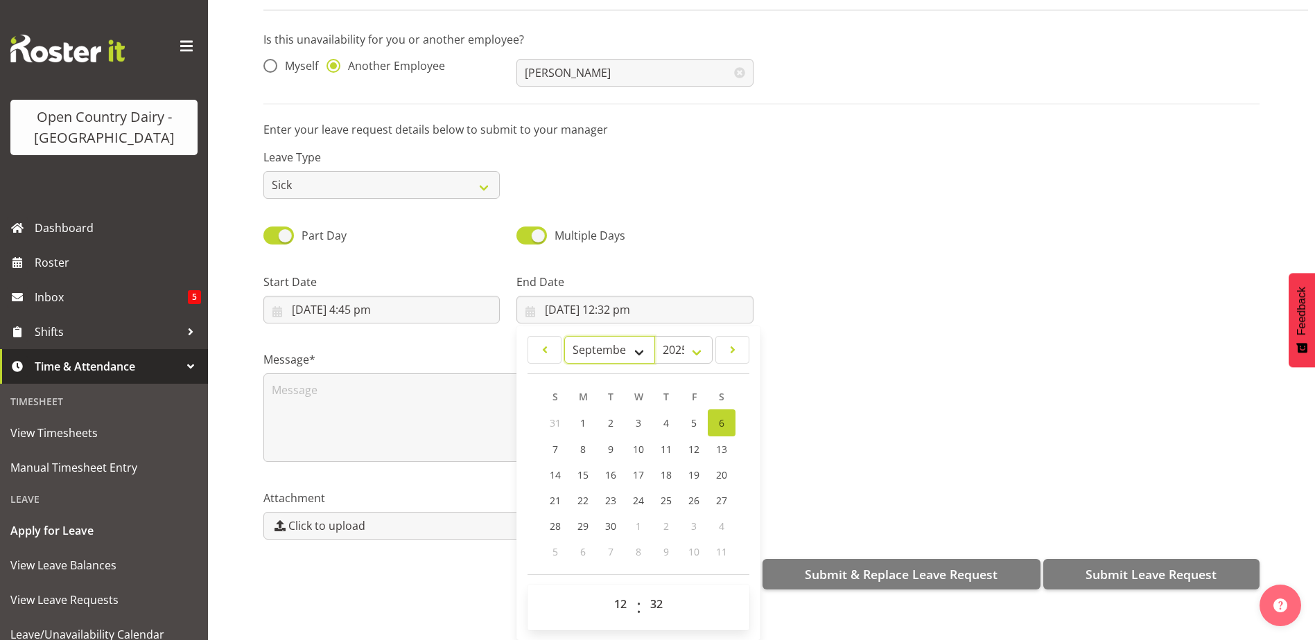
click at [638, 340] on select "January February March April May June July August September October November De…" at bounding box center [609, 350] width 91 height 28
click at [557, 438] on link "7" at bounding box center [555, 450] width 28 height 26
type input "7/09/2025, 12:32 pm"
click at [626, 591] on select "00 01 02 03 04 05 06 07 08 09 10 11 12 13 14 15 16 17 18 19 20 21 22 23" at bounding box center [621, 605] width 31 height 28
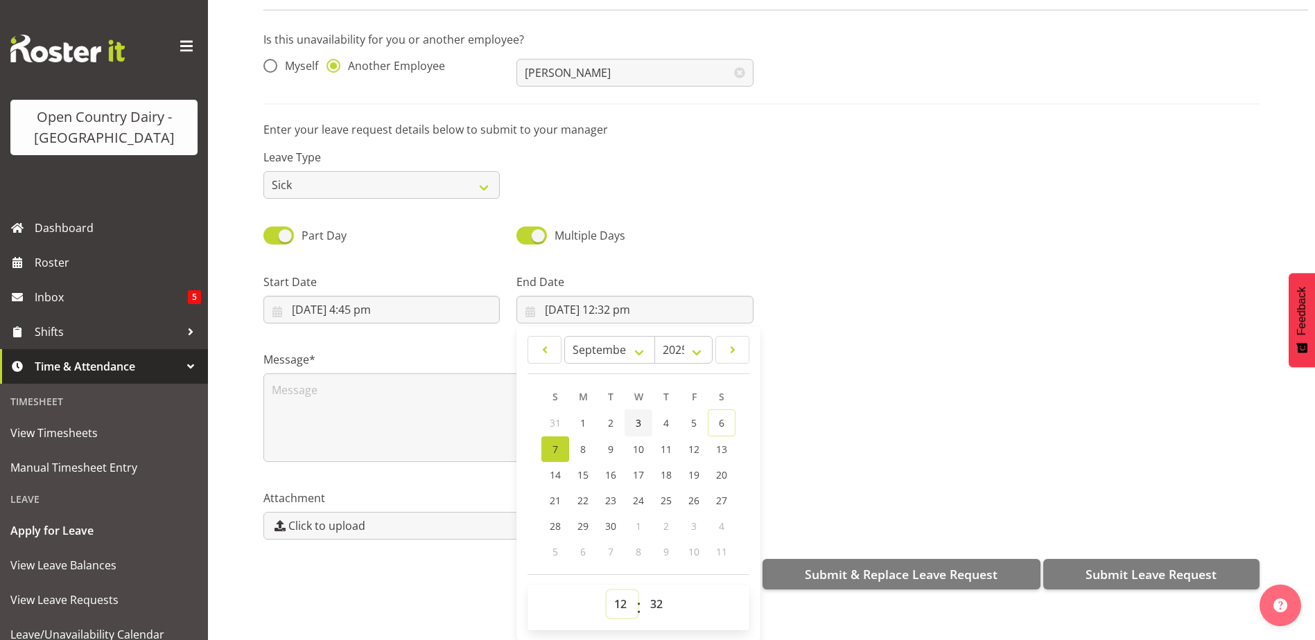
select select "4"
click at [606, 591] on select "00 01 02 03 04 05 06 07 08 09 10 11 12 13 14 15 16 17 18 19 20 21 22 23" at bounding box center [621, 605] width 31 height 28
type input "7/09/2025, 4:32 am"
click at [655, 593] on select "00 01 02 03 04 05 06 07 08 09 10 11 12 13 14 15 16 17 18 19 20 21 22 23 24 25 2…" at bounding box center [657, 605] width 31 height 28
select select "0"
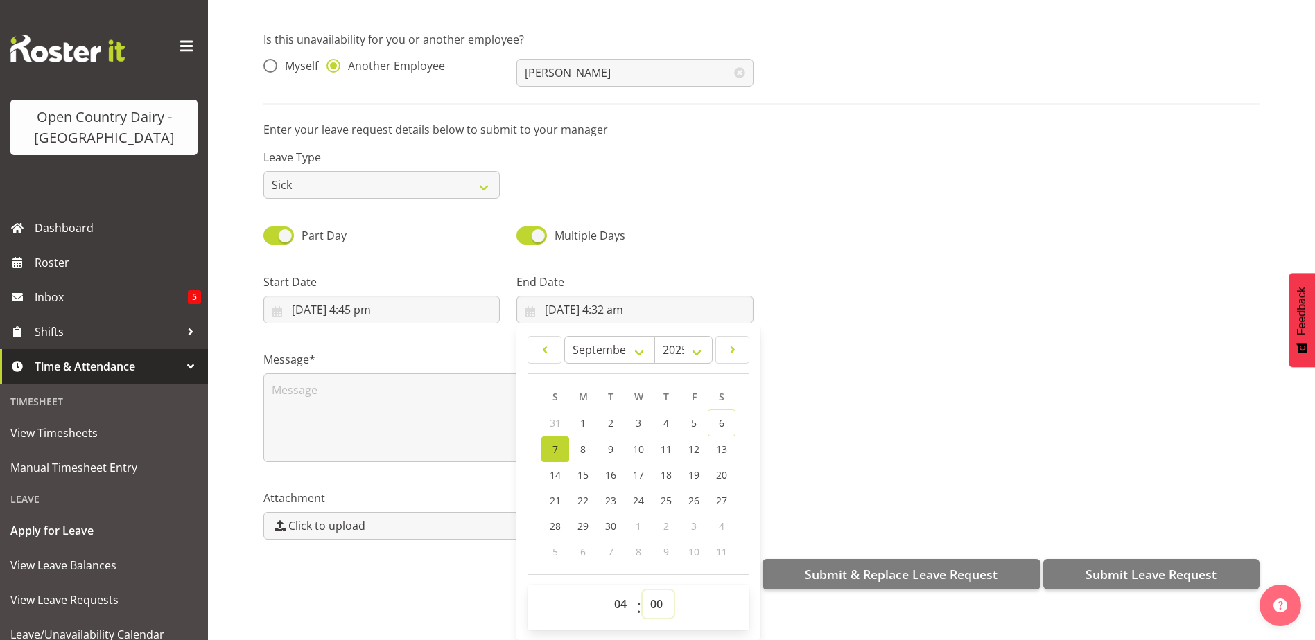
click at [642, 591] on select "00 01 02 03 04 05 06 07 08 09 10 11 12 13 14 15 16 17 18 19 20 21 22 23 24 25 2…" at bounding box center [657, 605] width 31 height 28
type input "[DATE] 4:00 am"
click at [322, 382] on textarea at bounding box center [508, 418] width 490 height 89
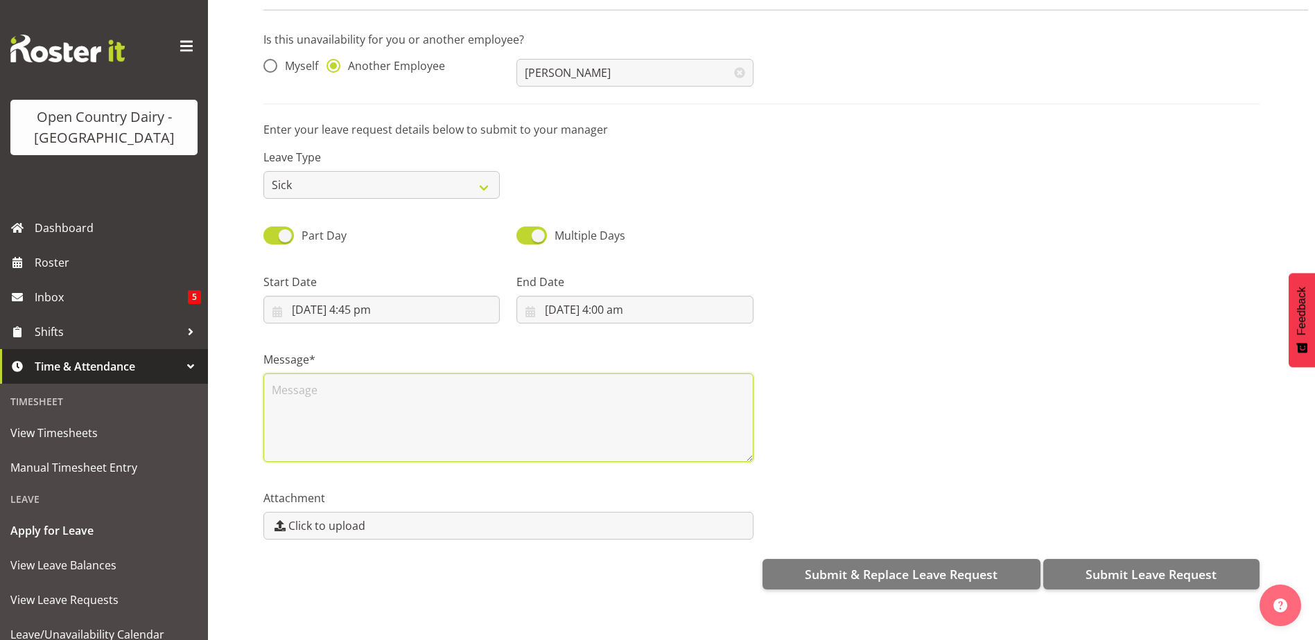
scroll to position [0, 0]
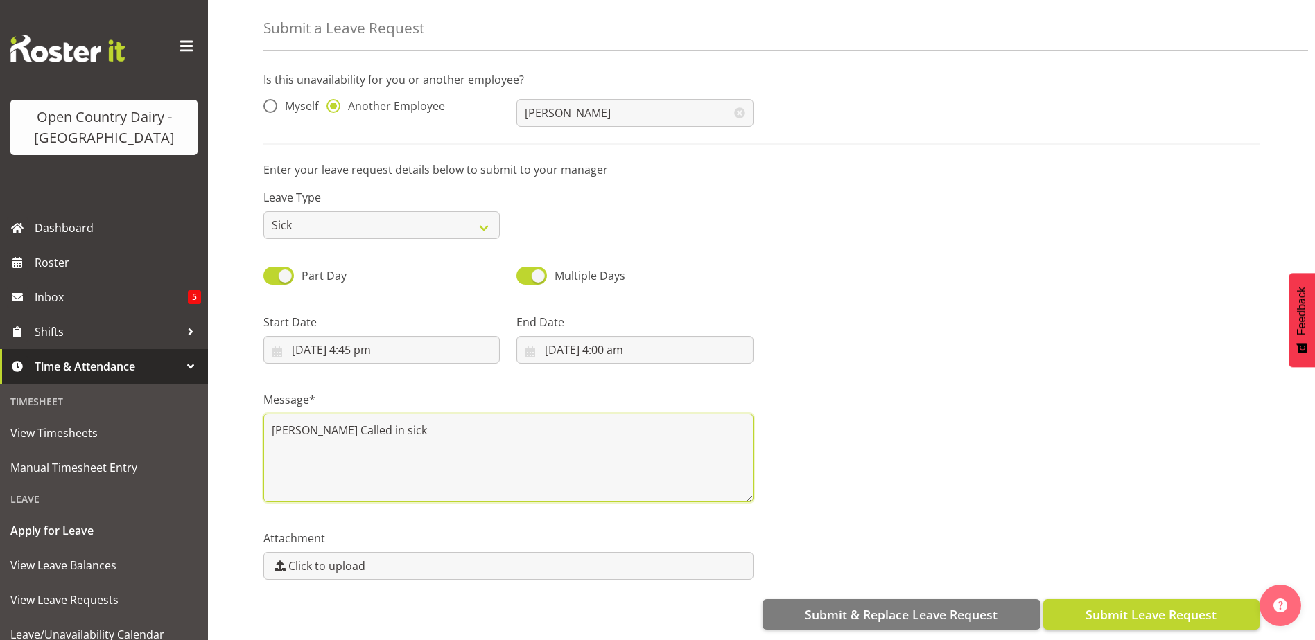
type textarea "Bryan Called in sick"
click at [1138, 606] on span "Submit Leave Request" at bounding box center [1150, 615] width 131 height 18
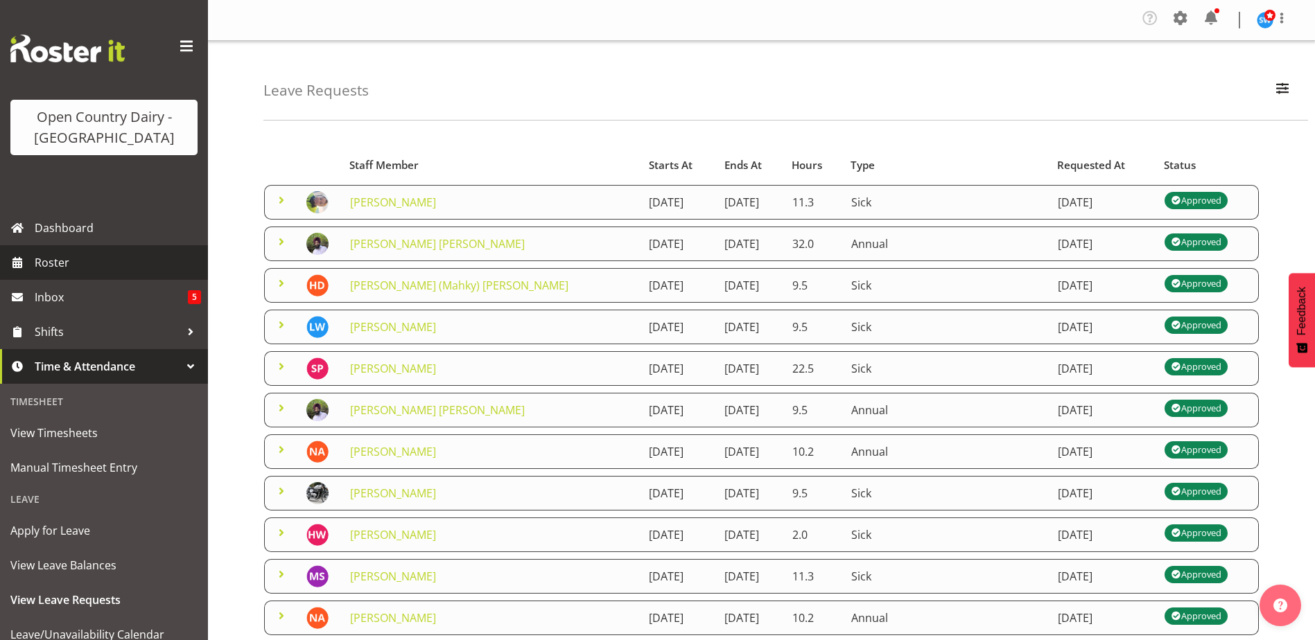
click at [69, 267] on span "Roster" at bounding box center [118, 262] width 166 height 21
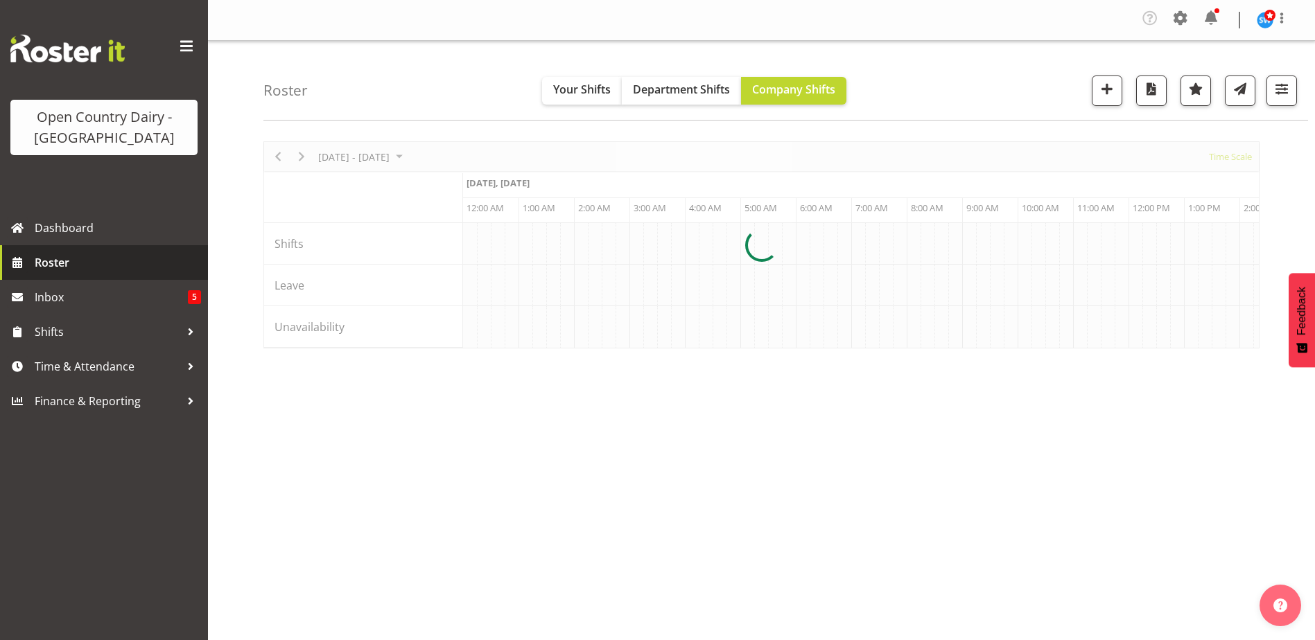
scroll to position [0, 6654]
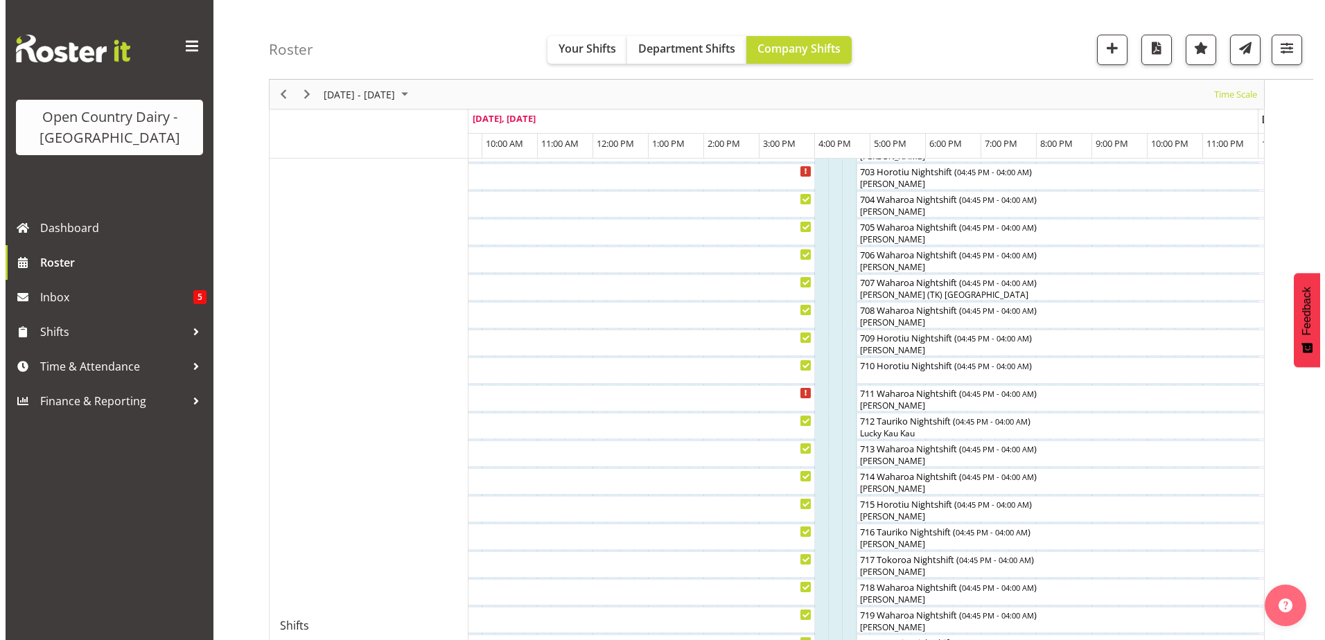
scroll to position [338, 0]
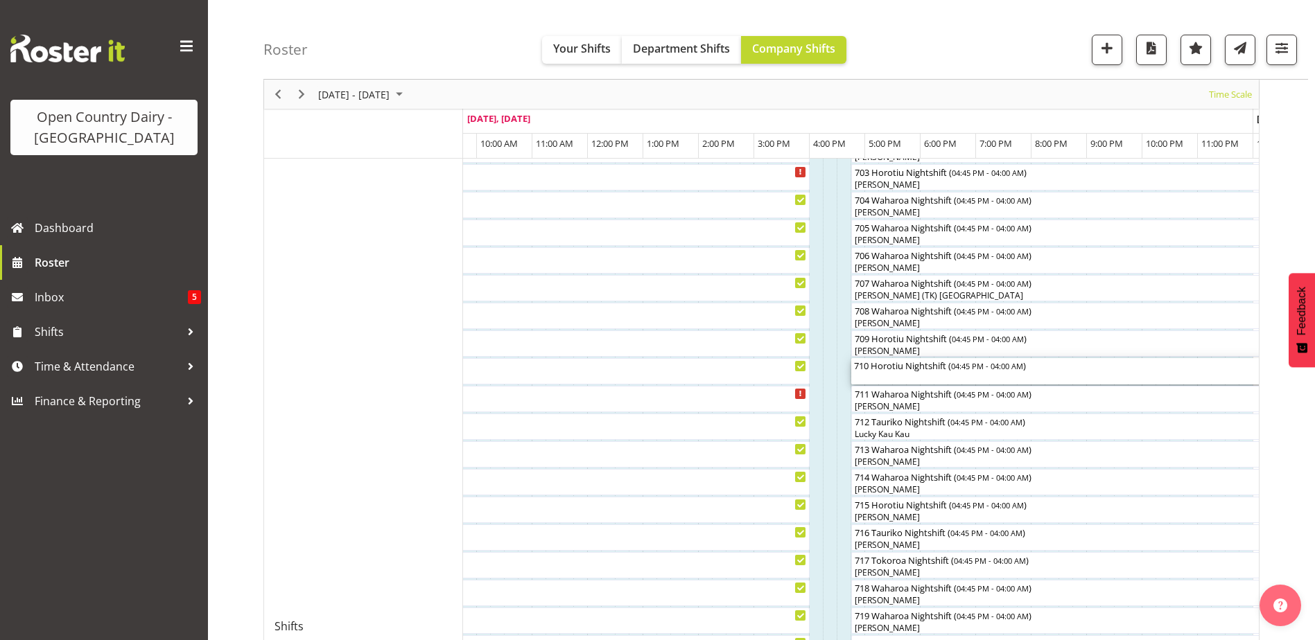
click at [893, 368] on div "710 Horotiu Nightshift ( 04:45 PM - 04:00 AM )" at bounding box center [1163, 365] width 618 height 14
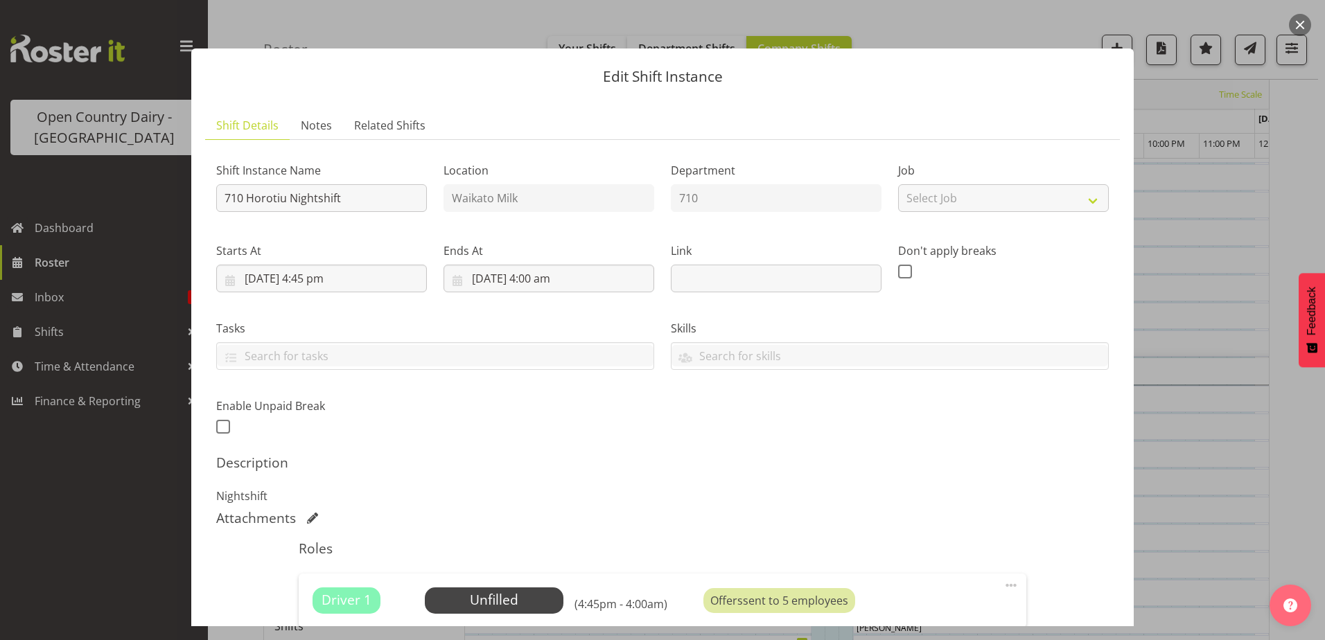
scroll to position [0, 0]
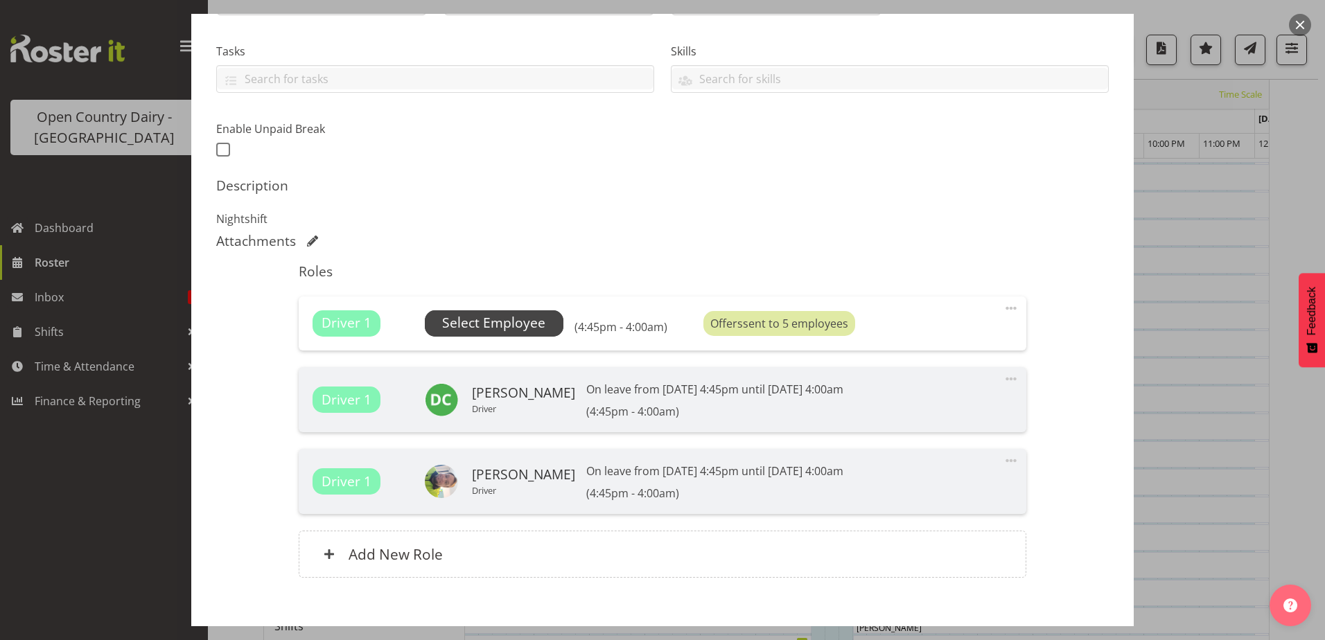
click at [530, 324] on span "Select Employee" at bounding box center [493, 323] width 103 height 20
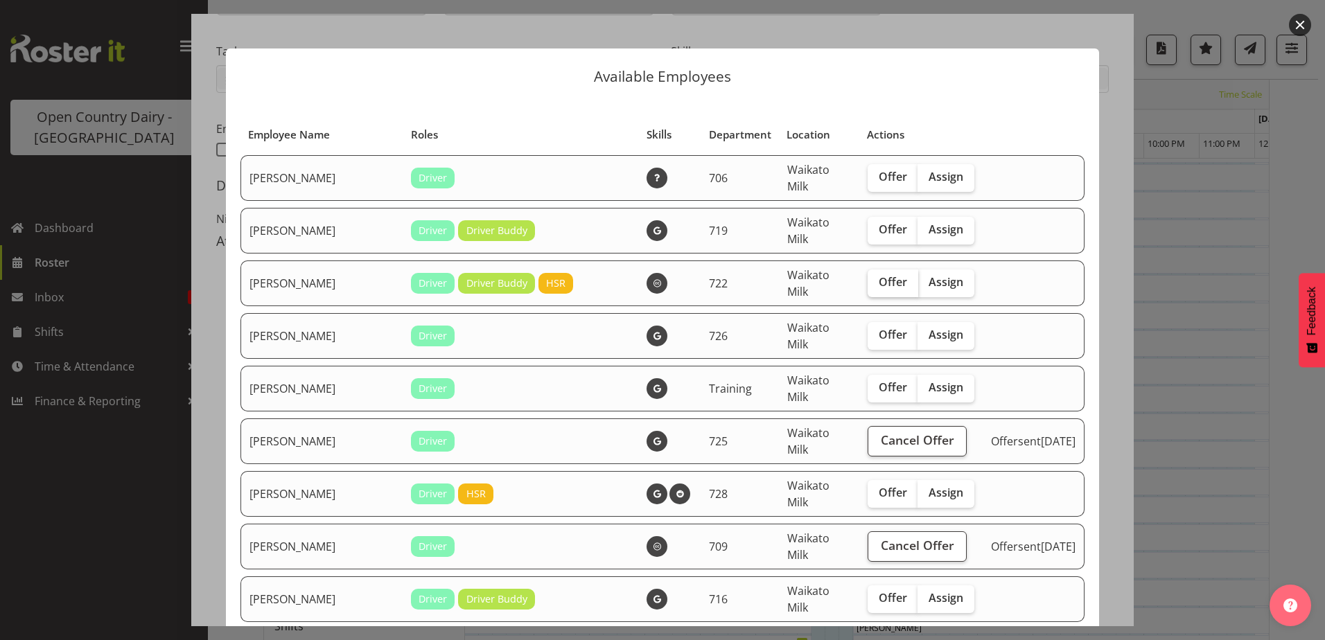
click at [879, 275] on span "Offer" at bounding box center [893, 282] width 28 height 14
click at [868, 278] on input "Offer" at bounding box center [872, 282] width 9 height 9
checkbox input "true"
click at [868, 322] on label "Offer" at bounding box center [893, 336] width 51 height 28
click at [868, 331] on input "Offer" at bounding box center [872, 335] width 9 height 9
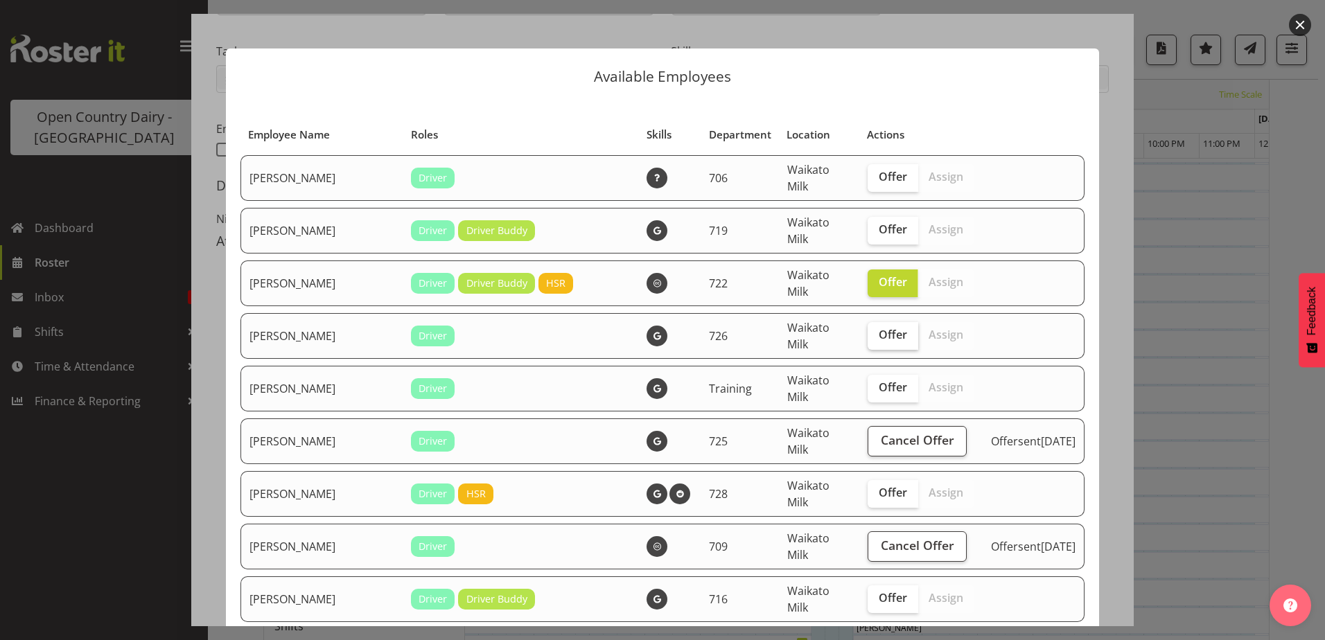
checkbox input "true"
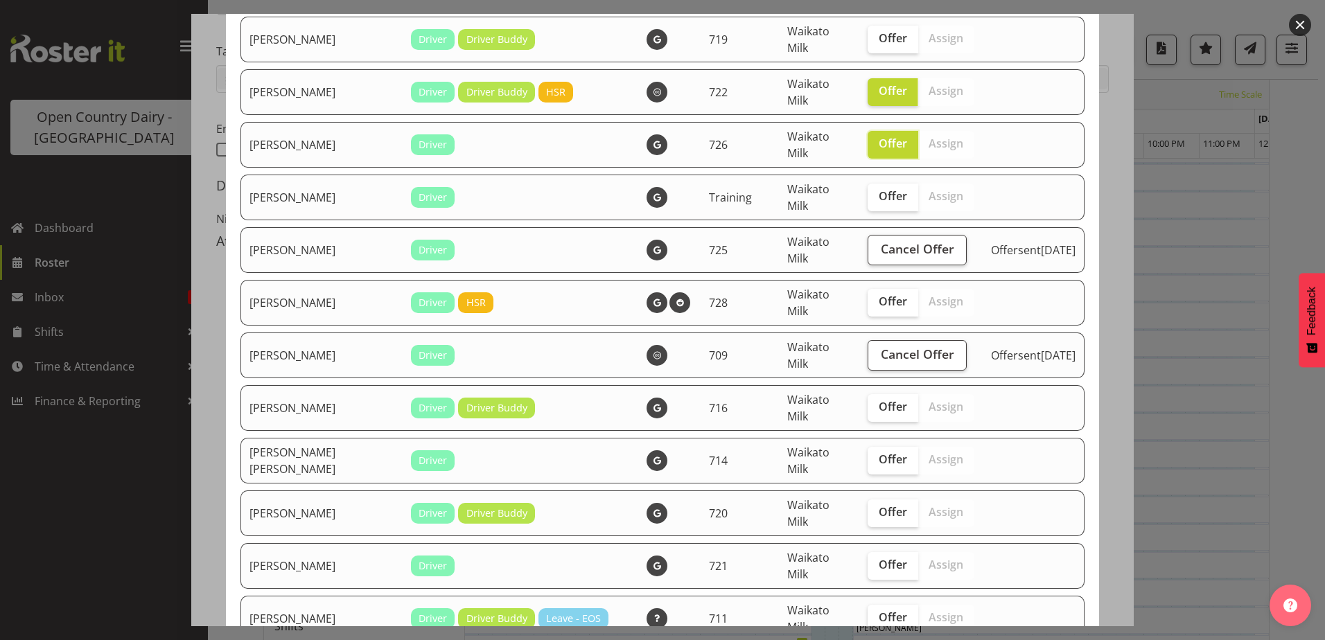
scroll to position [277, 0]
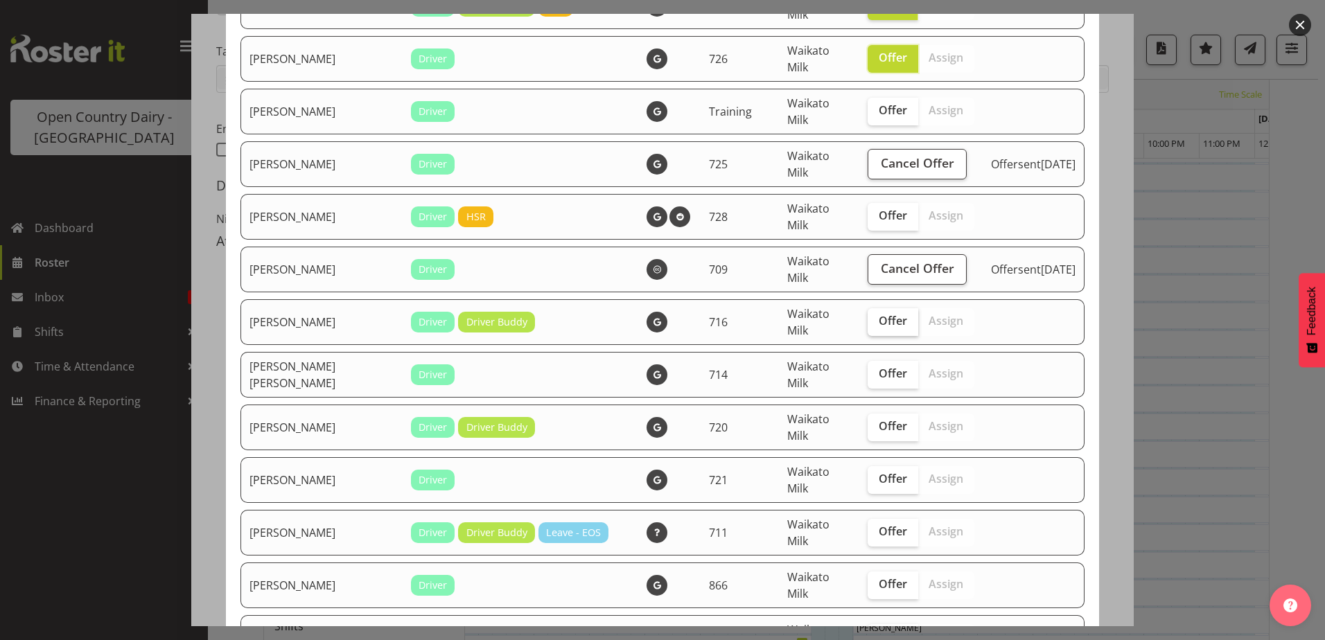
click at [879, 314] on span "Offer" at bounding box center [893, 321] width 28 height 14
click at [868, 317] on input "Offer" at bounding box center [872, 321] width 9 height 9
checkbox input "true"
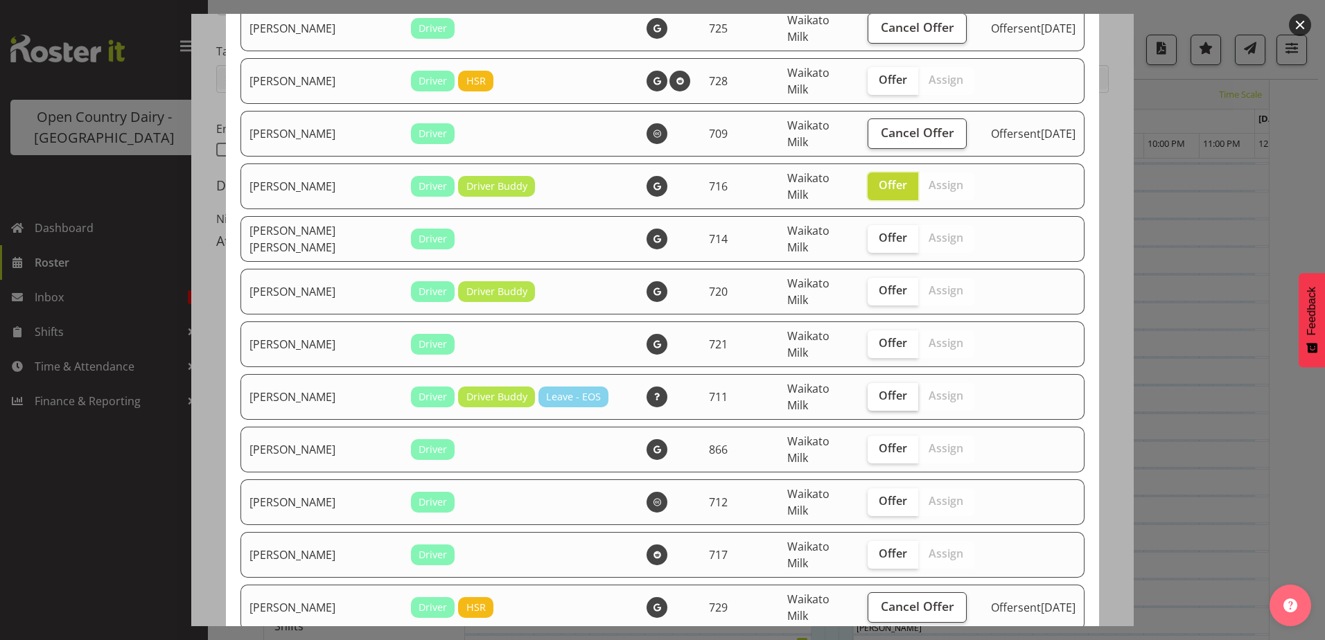
scroll to position [416, 0]
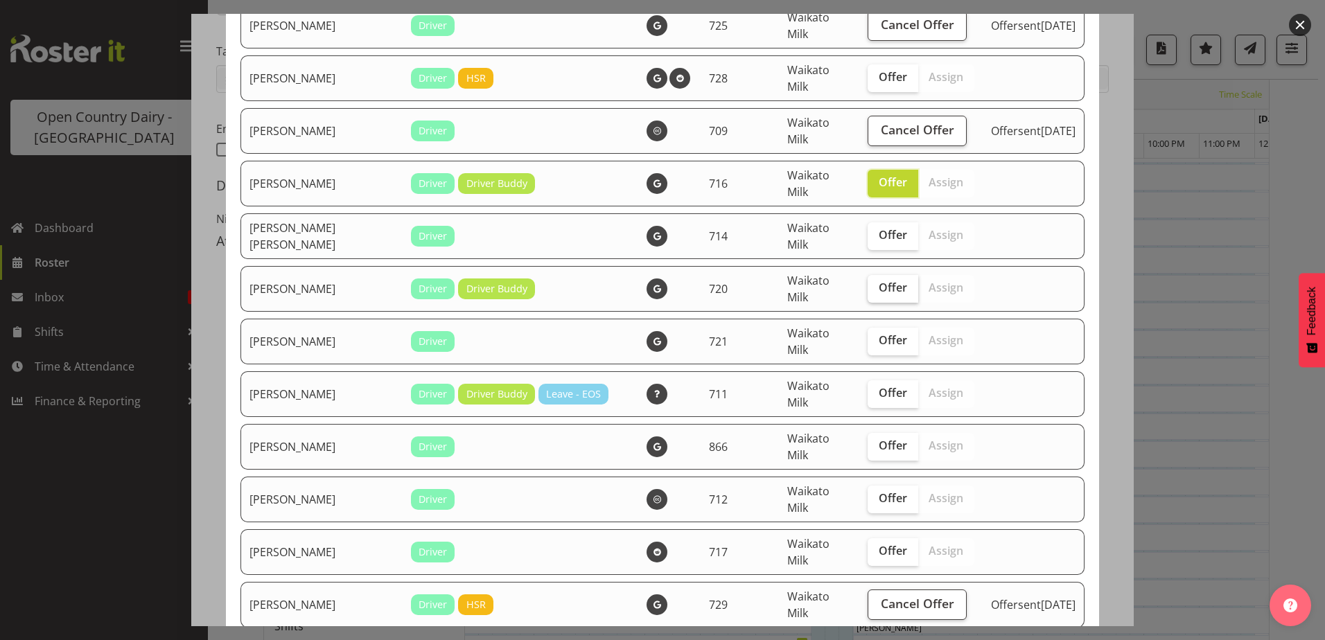
click at [879, 281] on span "Offer" at bounding box center [893, 288] width 28 height 14
click at [868, 283] on input "Offer" at bounding box center [872, 287] width 9 height 9
checkbox input "true"
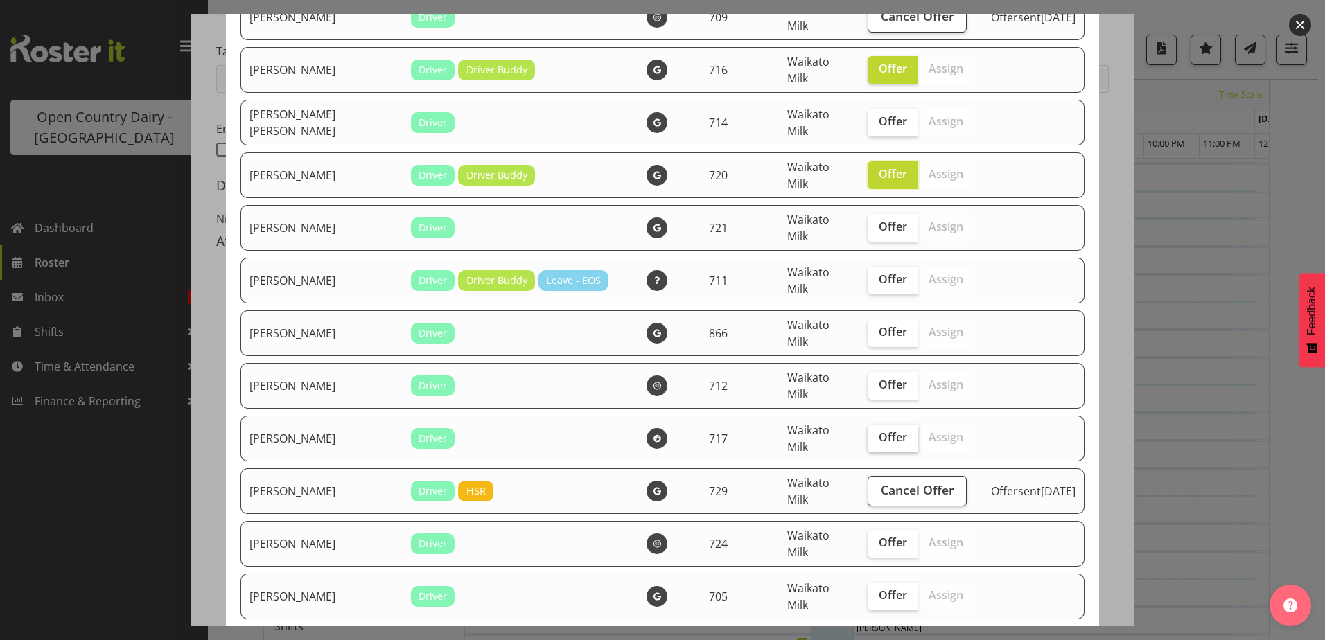
scroll to position [554, 0]
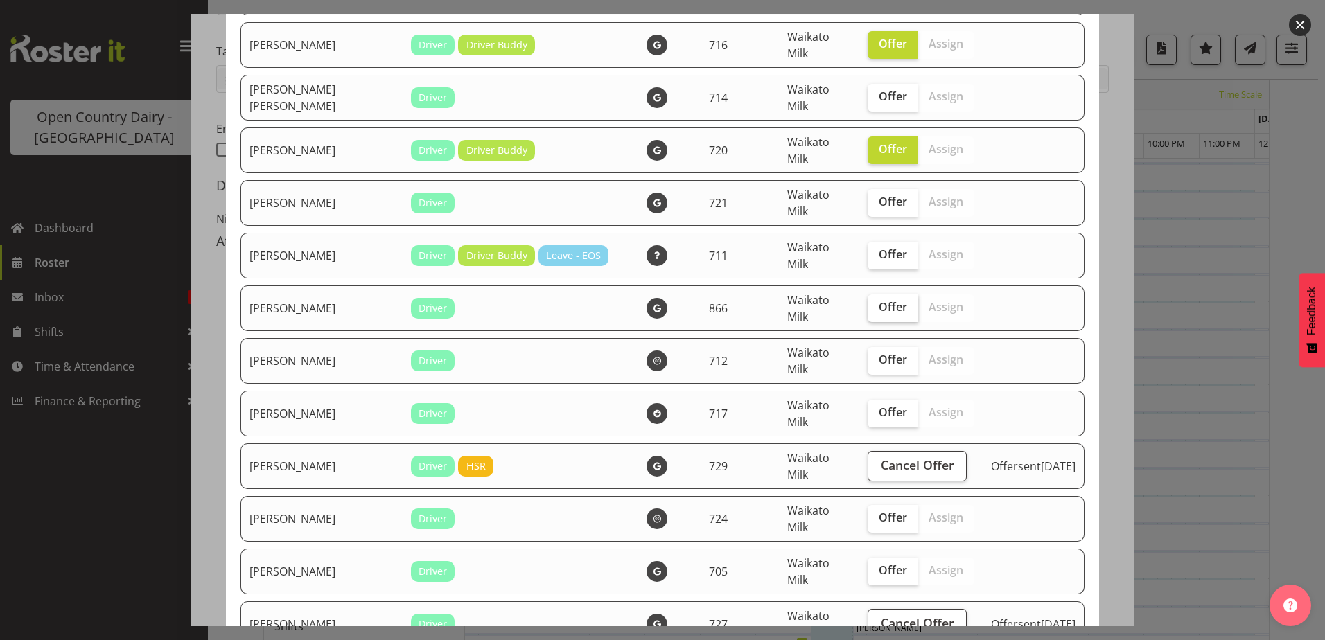
click at [879, 300] on span "Offer" at bounding box center [893, 307] width 28 height 14
click at [868, 303] on input "Offer" at bounding box center [872, 307] width 9 height 9
checkbox input "true"
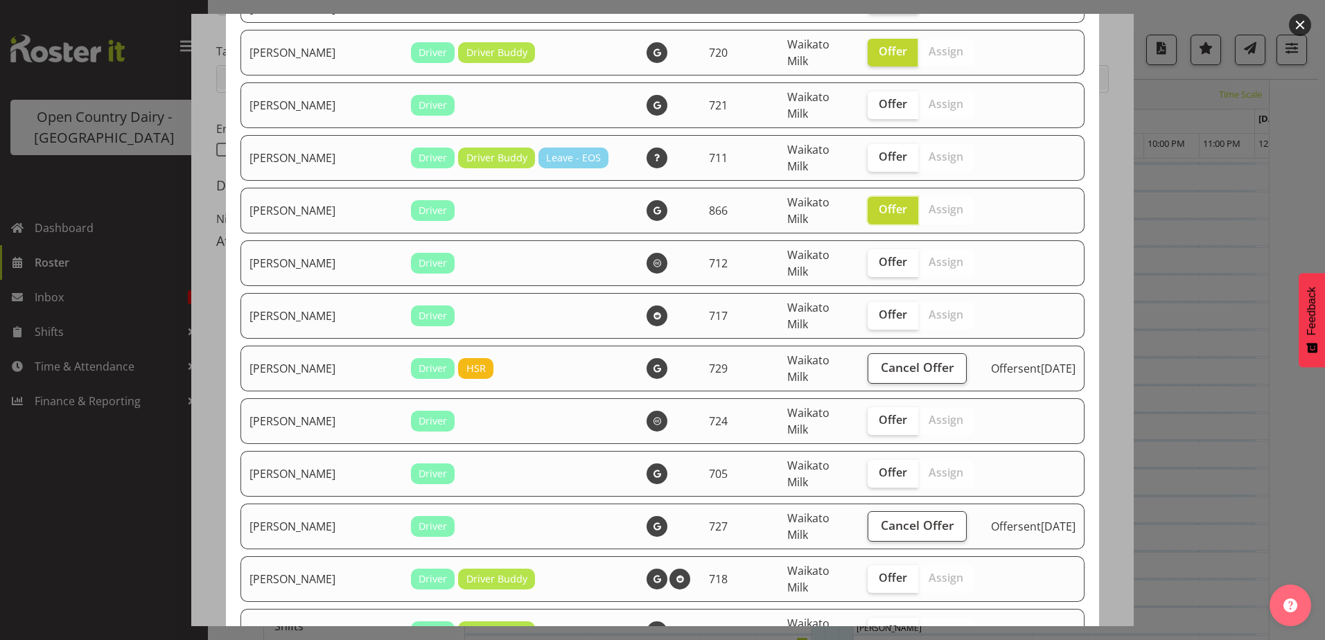
scroll to position [693, 0]
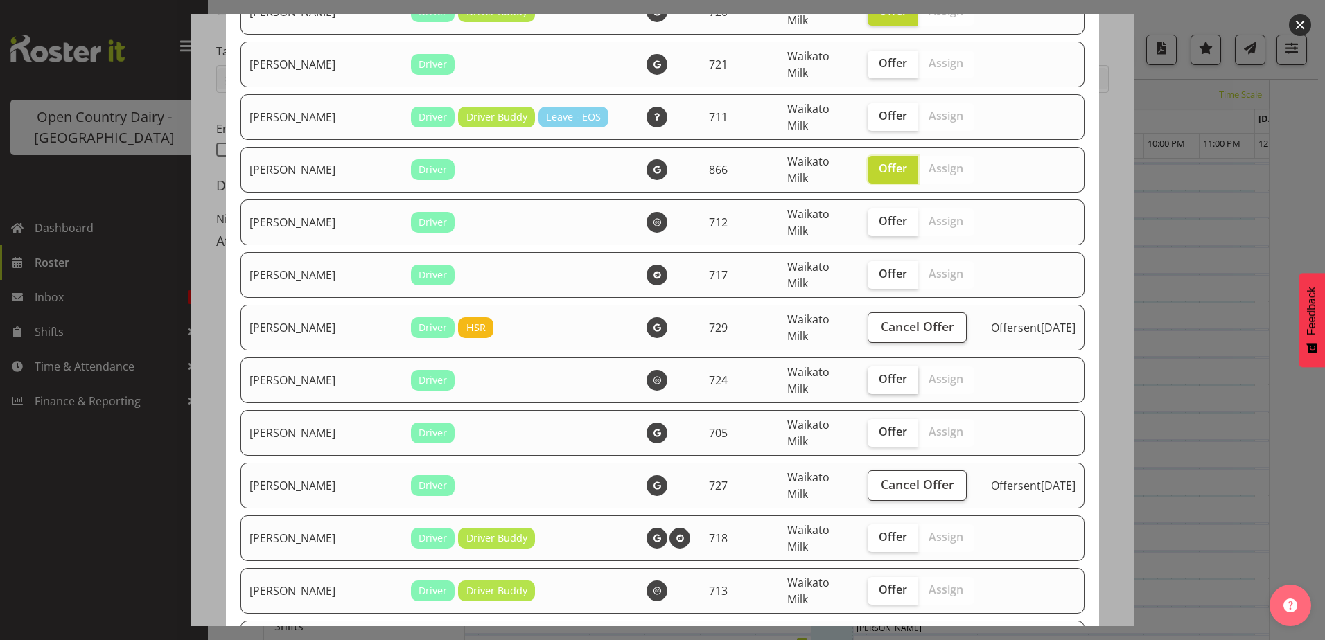
click at [879, 372] on span "Offer" at bounding box center [893, 379] width 28 height 14
click at [868, 375] on input "Offer" at bounding box center [872, 379] width 9 height 9
checkbox input "true"
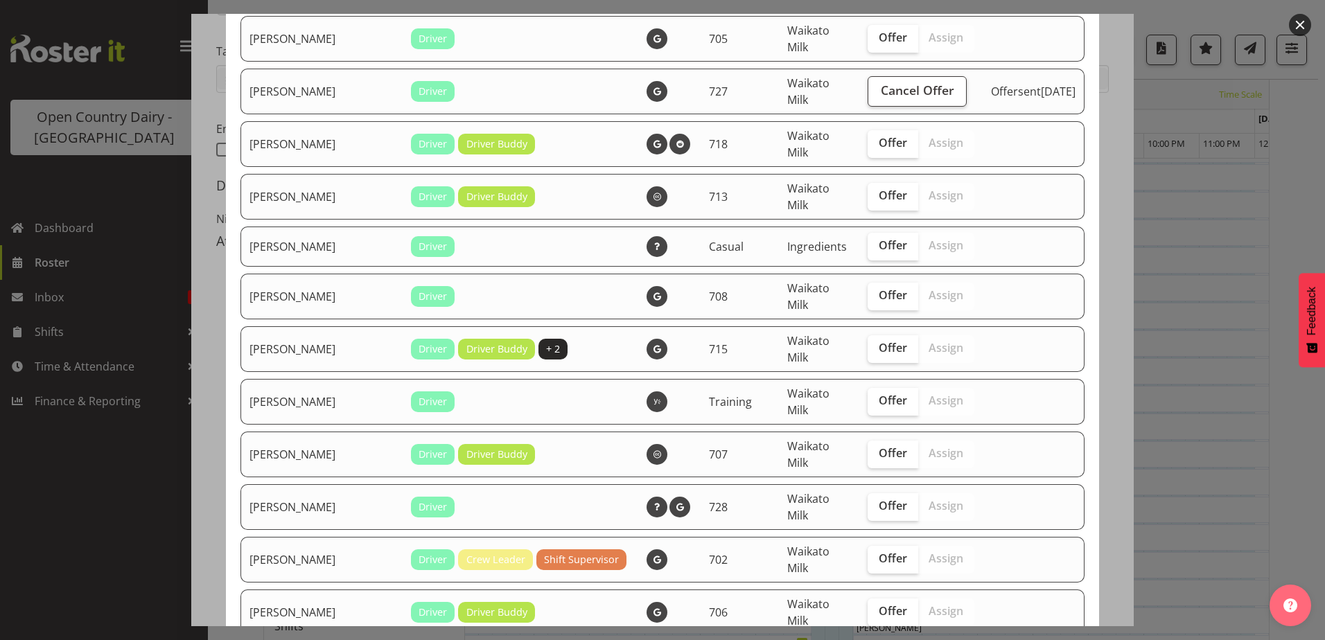
scroll to position [1109, 0]
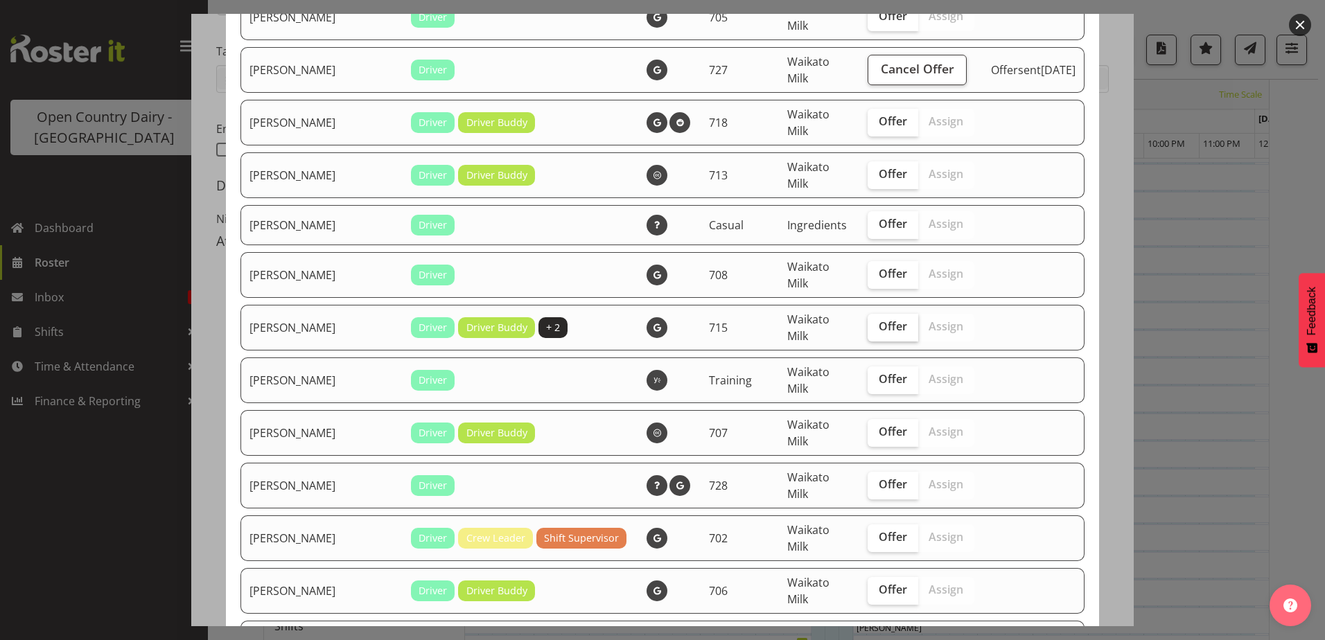
click at [879, 320] on span "Offer" at bounding box center [893, 327] width 28 height 14
click at [868, 322] on input "Offer" at bounding box center [872, 326] width 9 height 9
checkbox input "true"
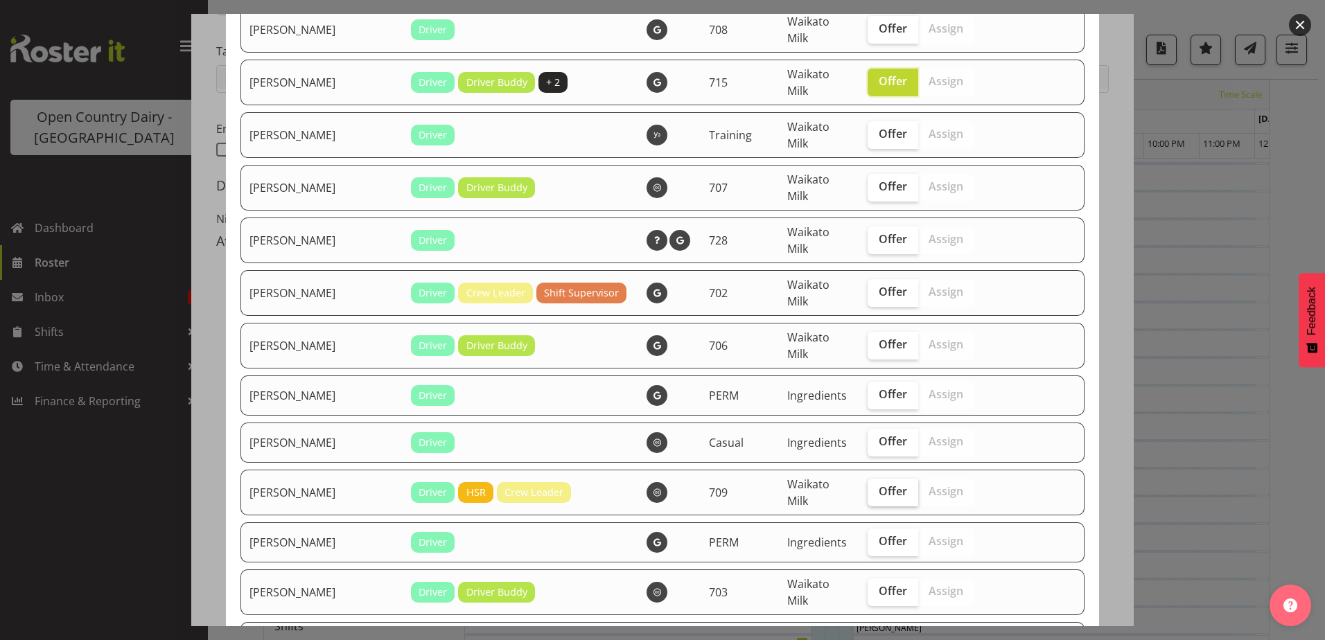
scroll to position [1386, 0]
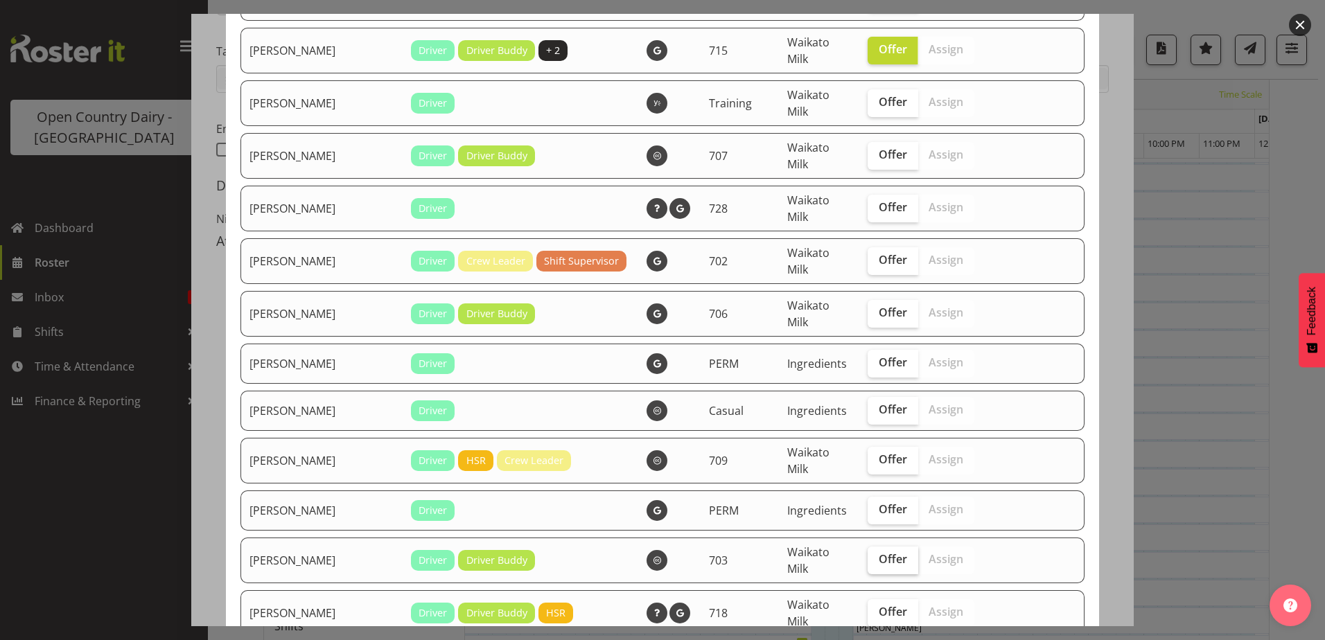
click at [879, 552] on span "Offer" at bounding box center [893, 559] width 28 height 14
click at [868, 555] on input "Offer" at bounding box center [872, 559] width 9 height 9
checkbox input "true"
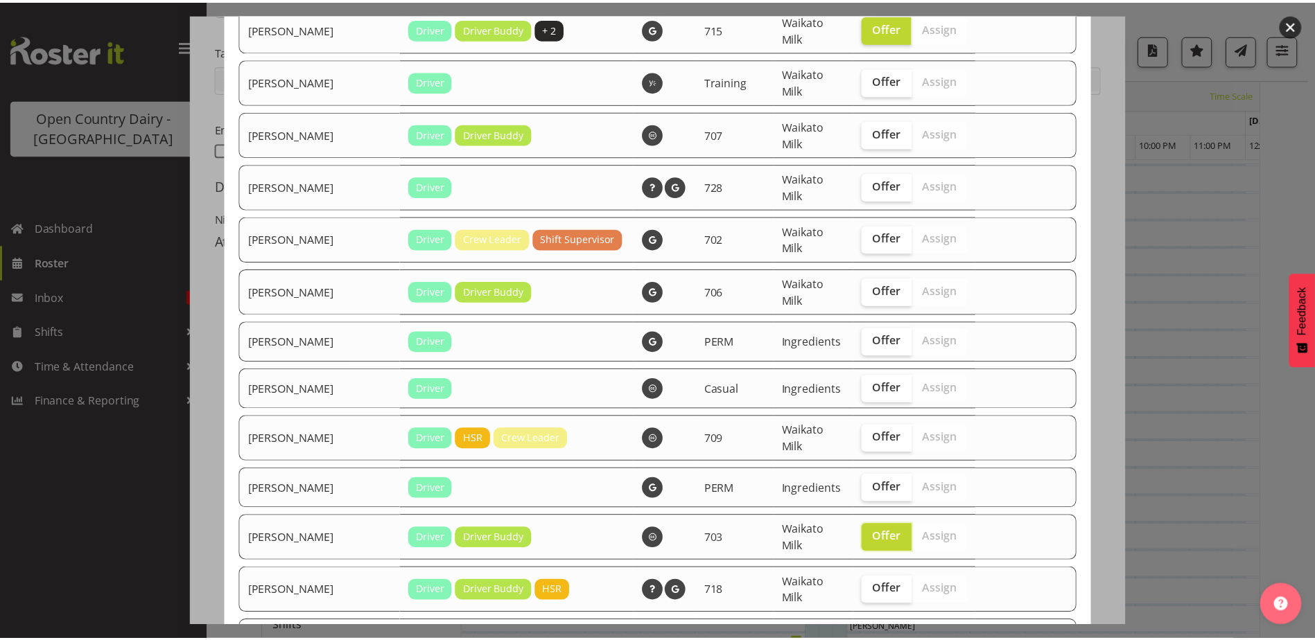
scroll to position [1427, 0]
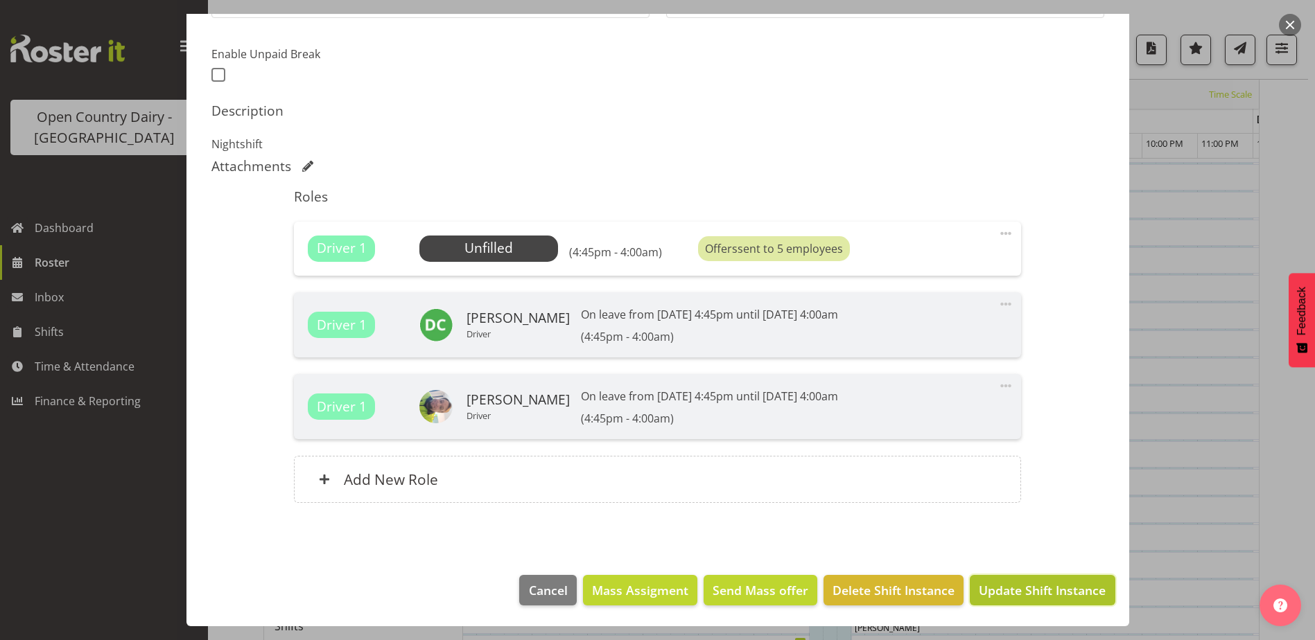
click at [1020, 586] on span "Update Shift Instance" at bounding box center [1042, 590] width 127 height 18
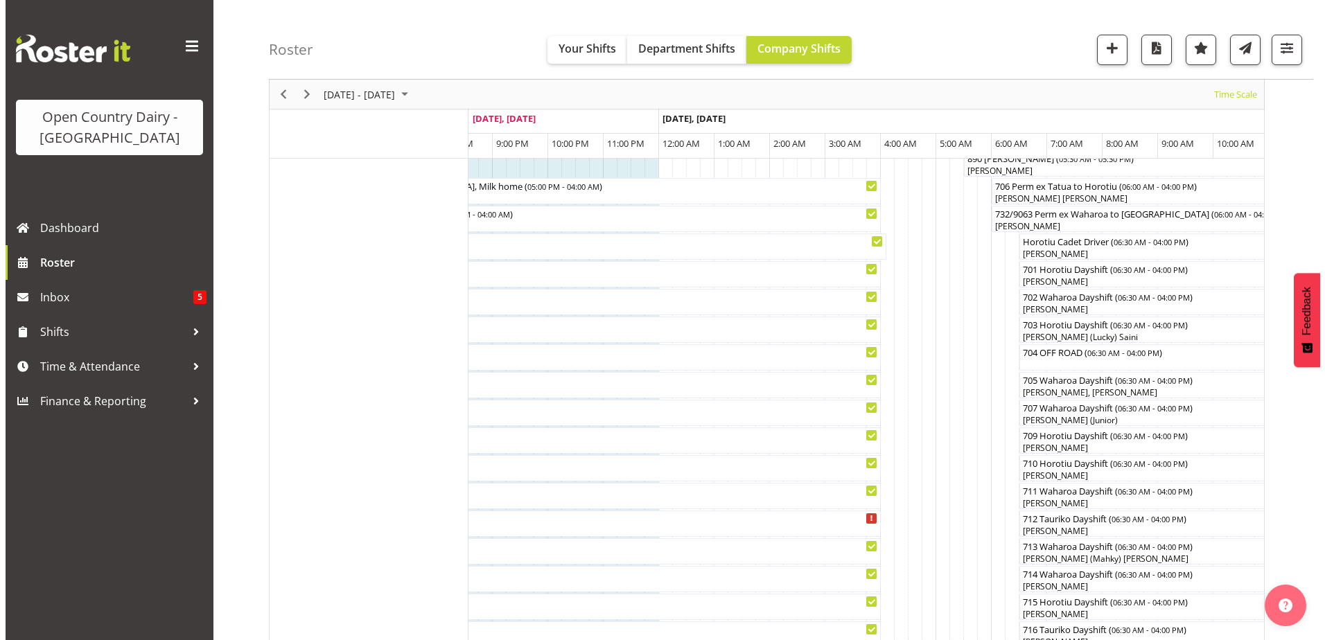
scroll to position [130, 0]
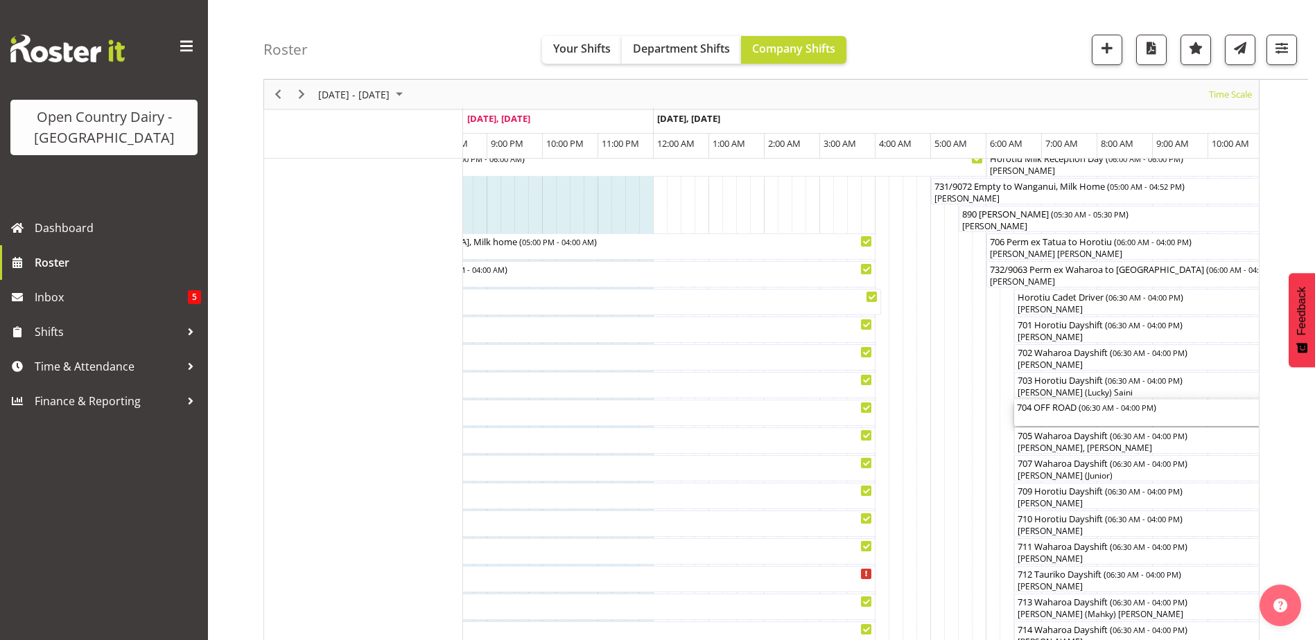
click at [1051, 412] on div "704 OFF ROAD ( 06:30 AM - 04:00 PM )" at bounding box center [1277, 407] width 521 height 14
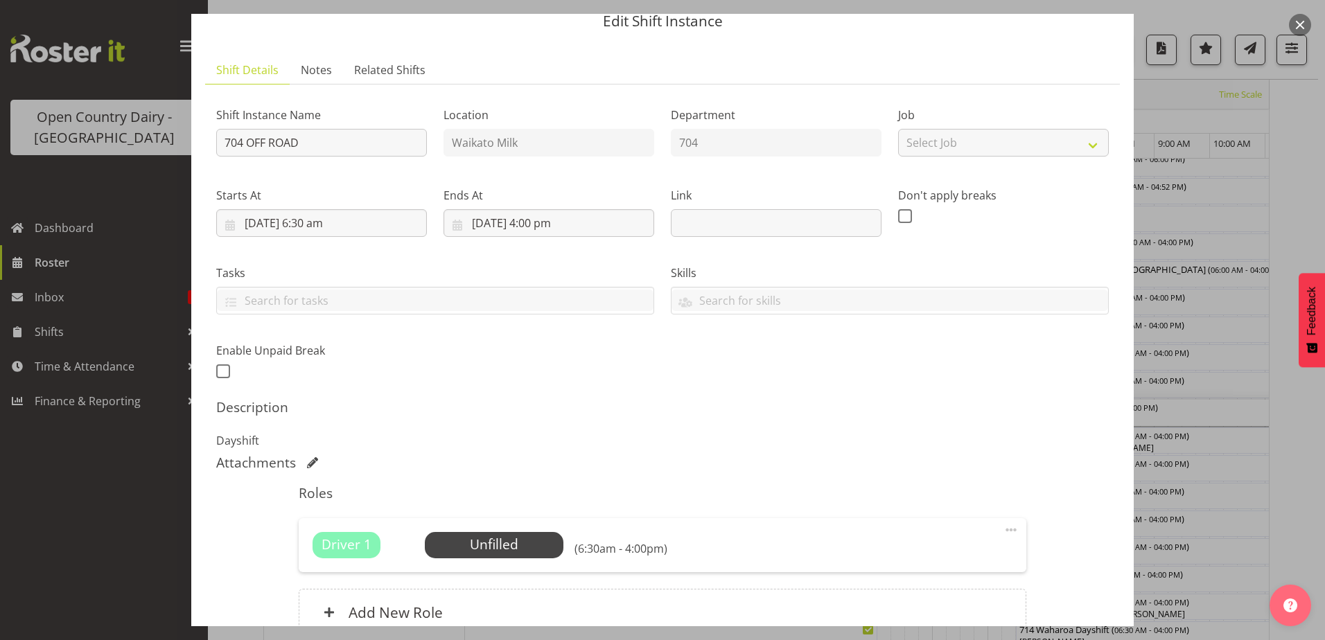
scroll to position [0, 0]
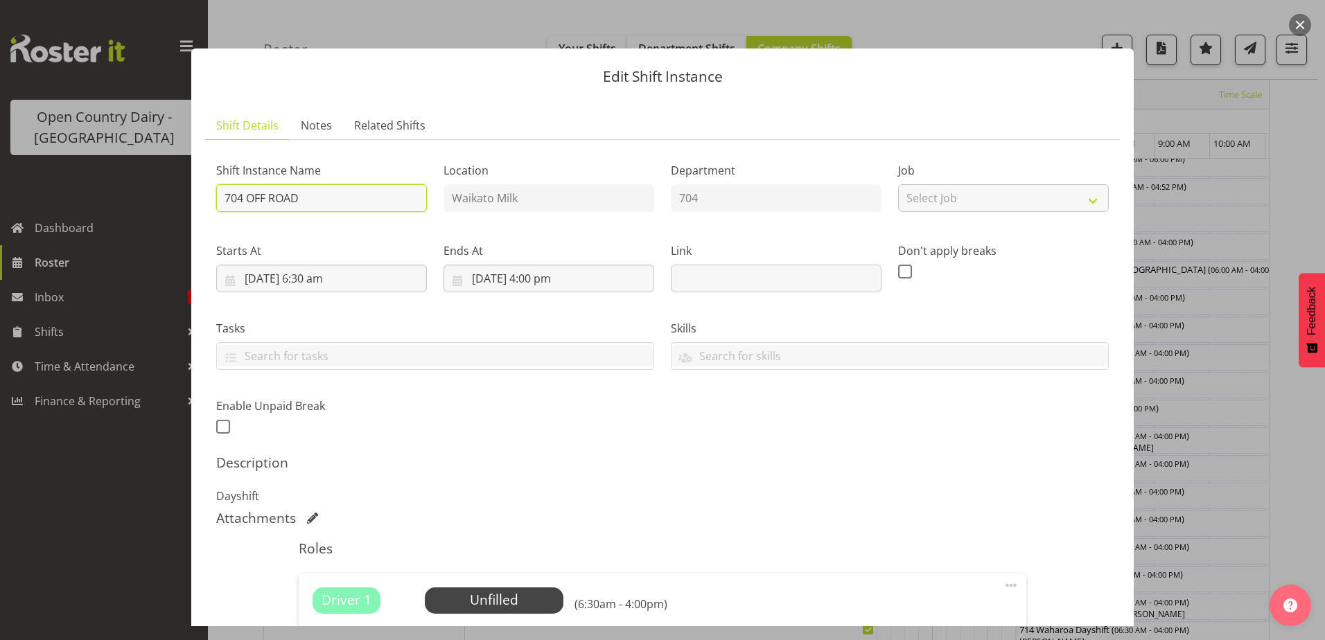
drag, startPoint x: 310, startPoint y: 200, endPoint x: 249, endPoint y: 206, distance: 61.3
click at [249, 206] on input "704 OFF ROAD" at bounding box center [321, 198] width 211 height 28
click at [112, 67] on div at bounding box center [662, 320] width 1325 height 640
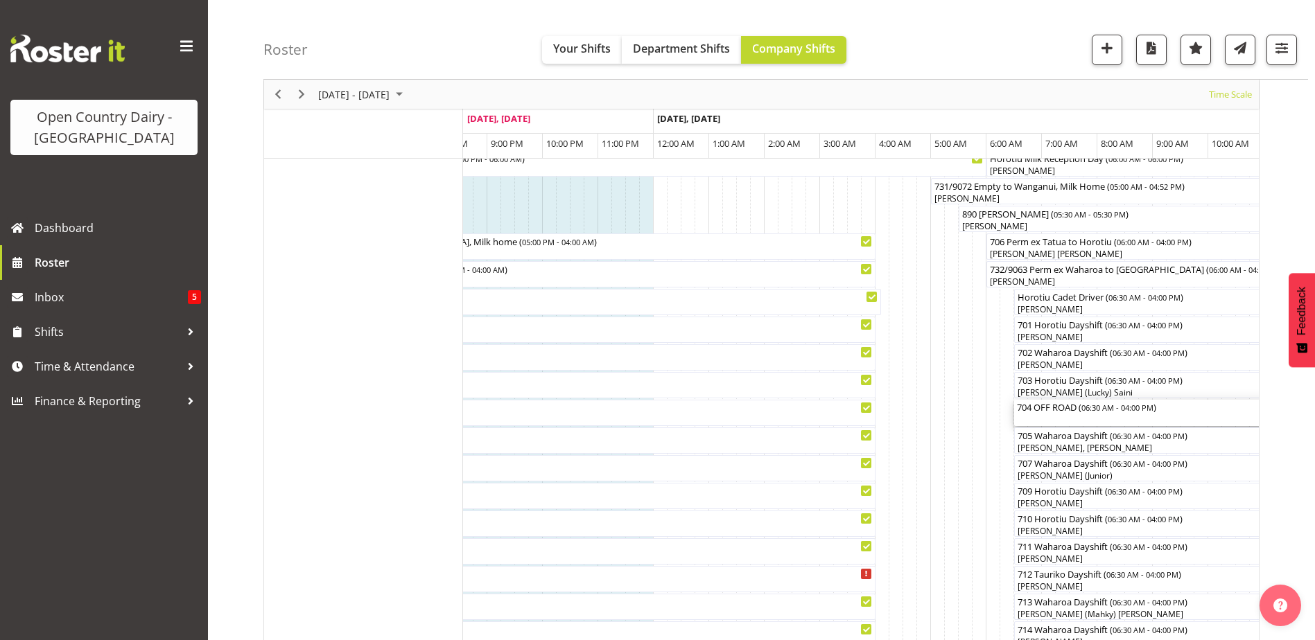
click at [1057, 410] on div "704 OFF ROAD ( 06:30 AM - 04:00 PM )" at bounding box center [1277, 407] width 521 height 14
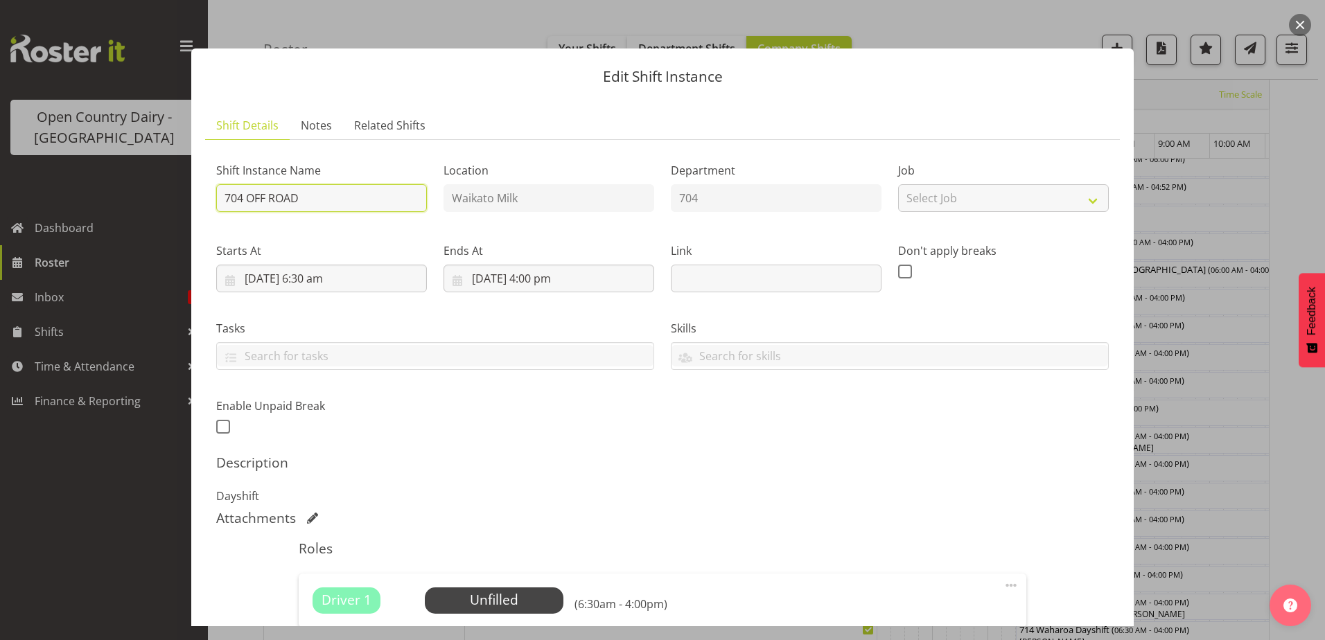
drag, startPoint x: 306, startPoint y: 201, endPoint x: 241, endPoint y: 204, distance: 65.2
click at [241, 204] on input "704 OFF ROAD" at bounding box center [321, 198] width 211 height 28
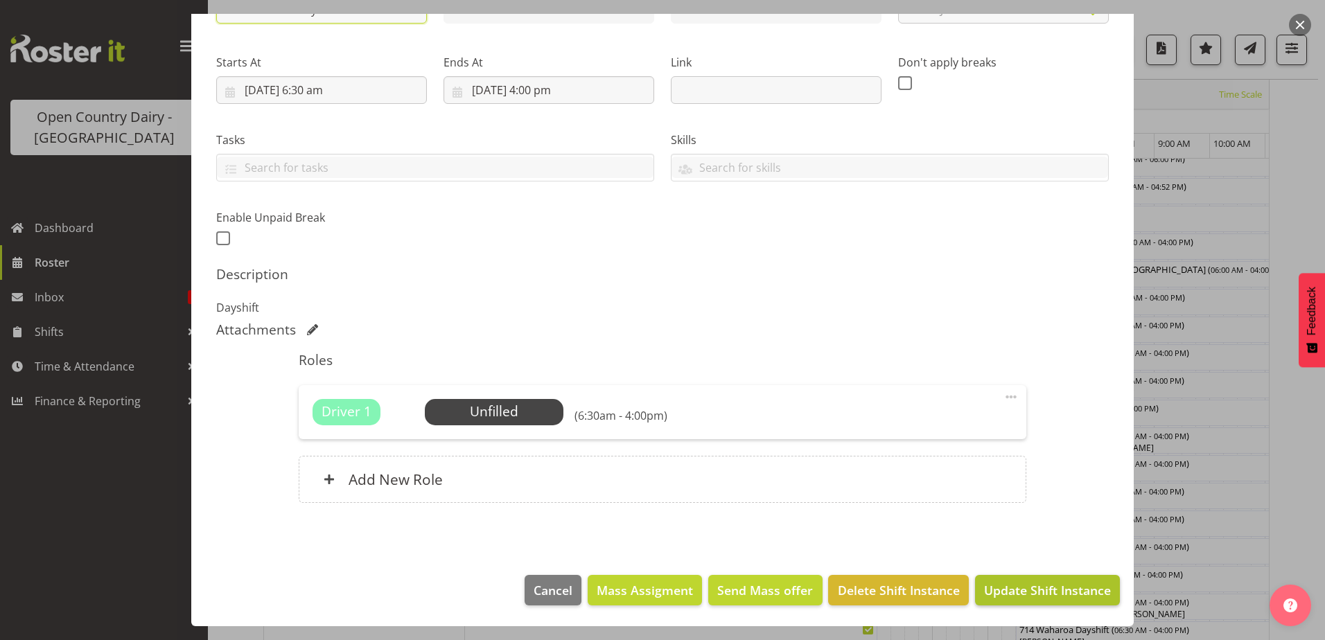
type input "704 Waharoa Dayshift"
click at [1047, 589] on span "Update Shift Instance" at bounding box center [1047, 590] width 127 height 18
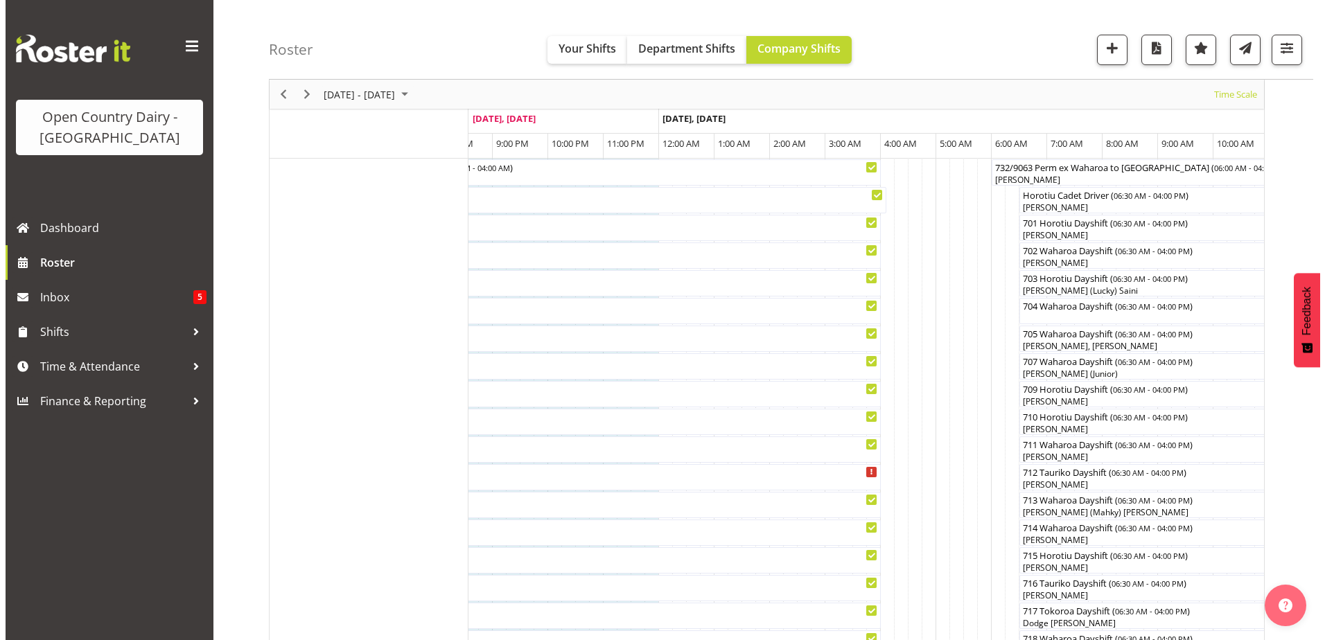
scroll to position [253, 0]
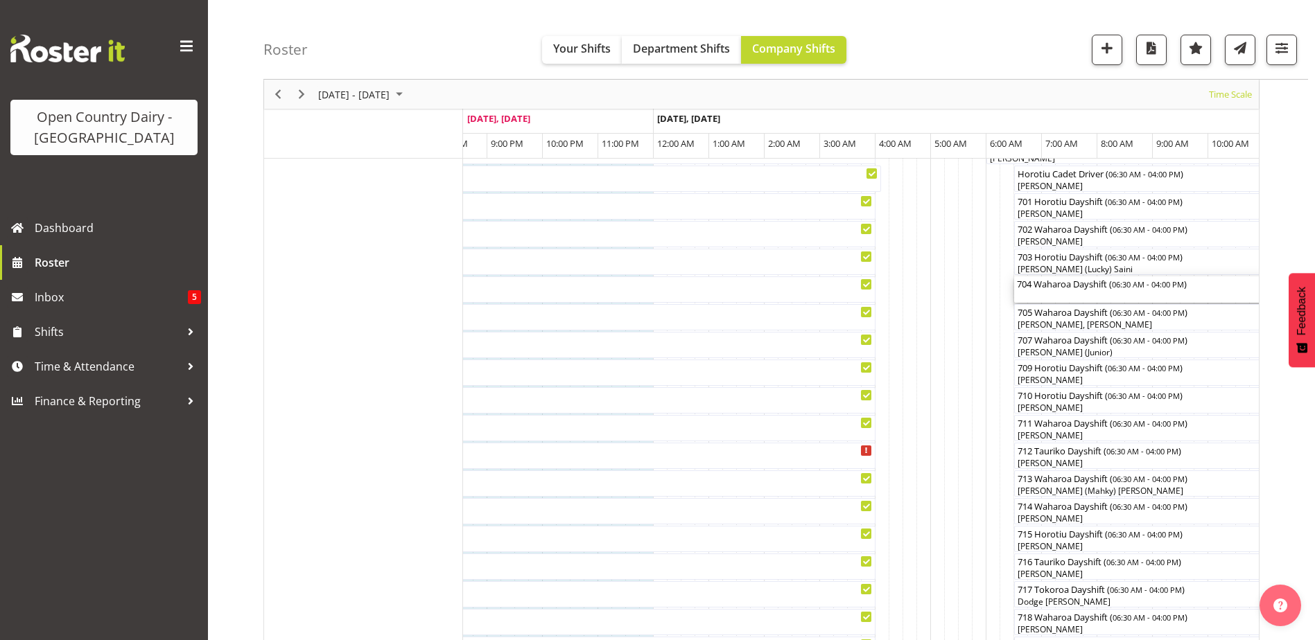
click at [1066, 292] on div "704 Waharoa Dayshift ( 06:30 AM - 04:00 PM )" at bounding box center [1277, 290] width 521 height 26
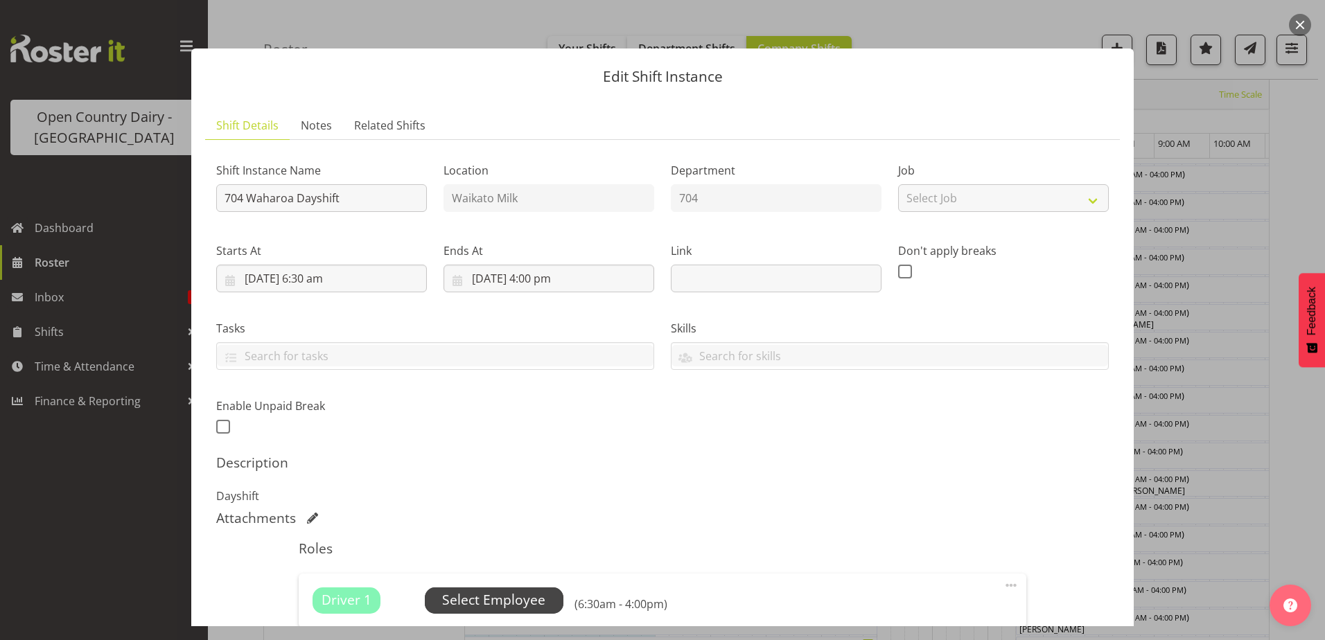
click at [500, 599] on span "Select Employee" at bounding box center [493, 601] width 103 height 20
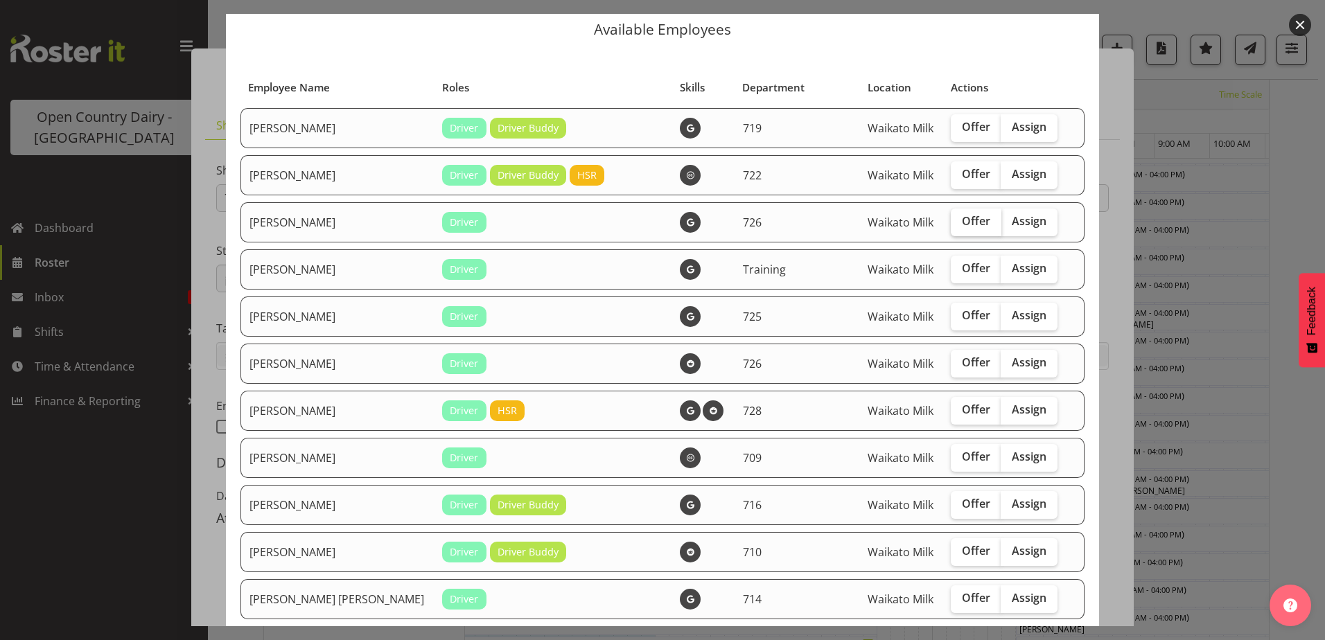
scroll to position [69, 0]
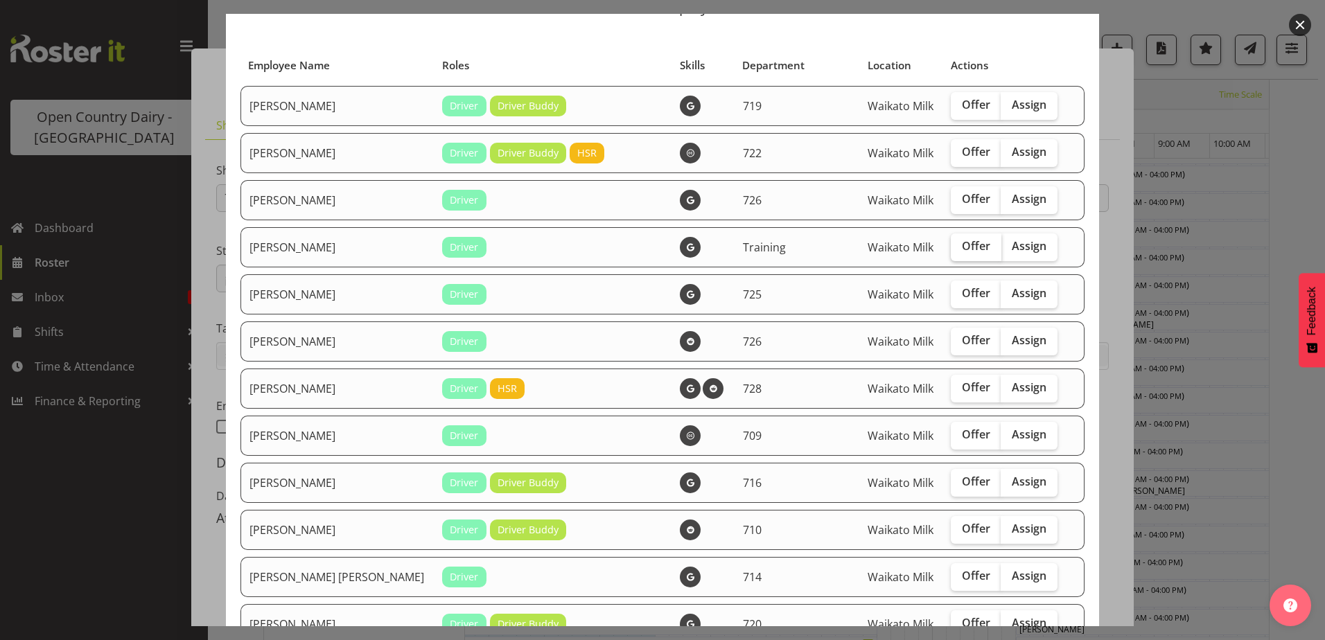
click at [962, 247] on span "Offer" at bounding box center [976, 246] width 28 height 14
click at [951, 247] on input "Offer" at bounding box center [955, 246] width 9 height 9
checkbox input "true"
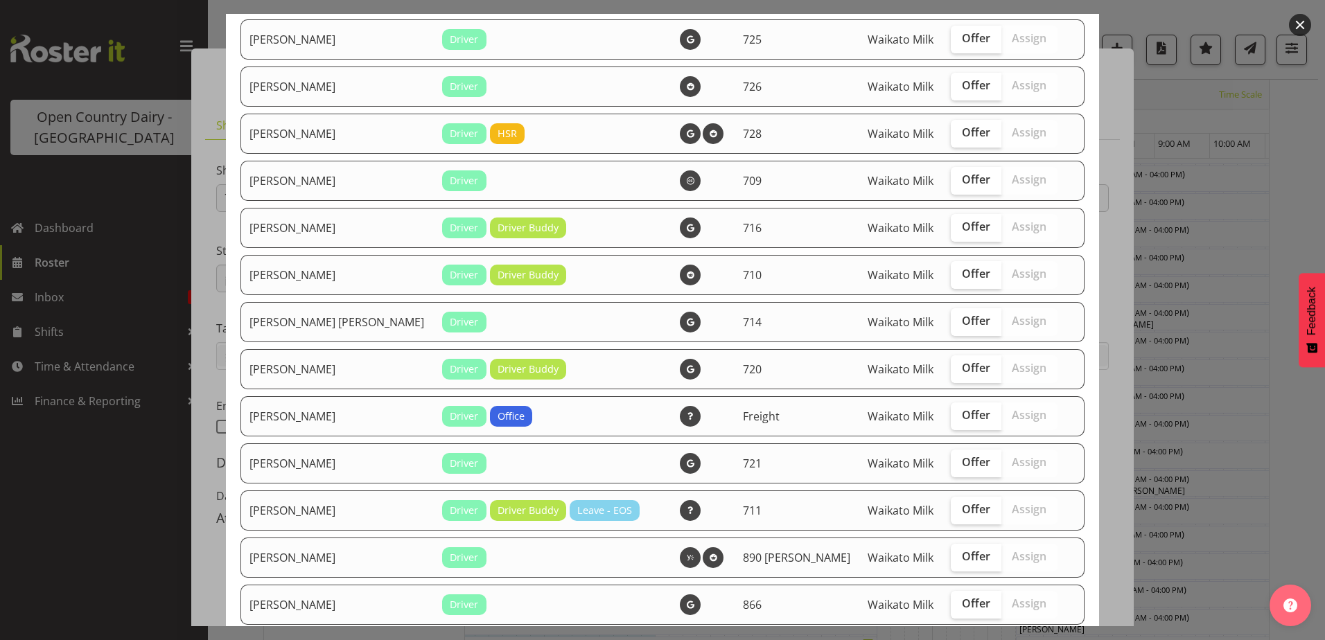
scroll to position [347, 0]
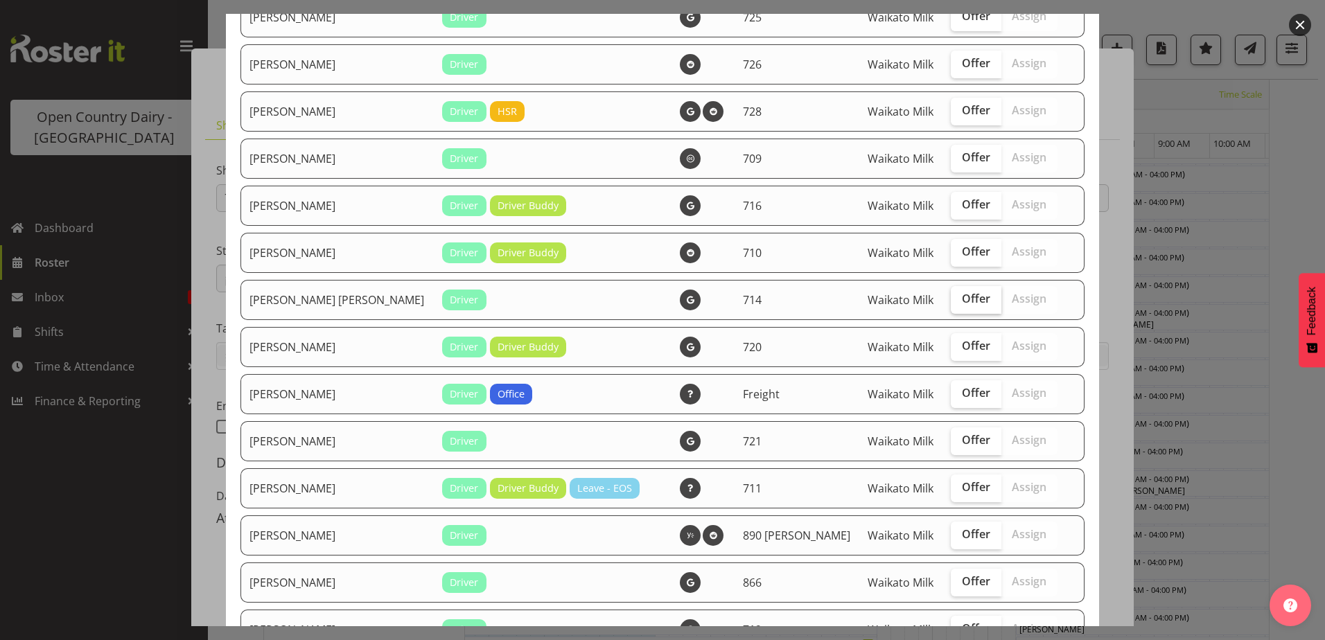
click at [962, 295] on span "Offer" at bounding box center [976, 299] width 28 height 14
click at [951, 295] on input "Offer" at bounding box center [955, 299] width 9 height 9
checkbox input "true"
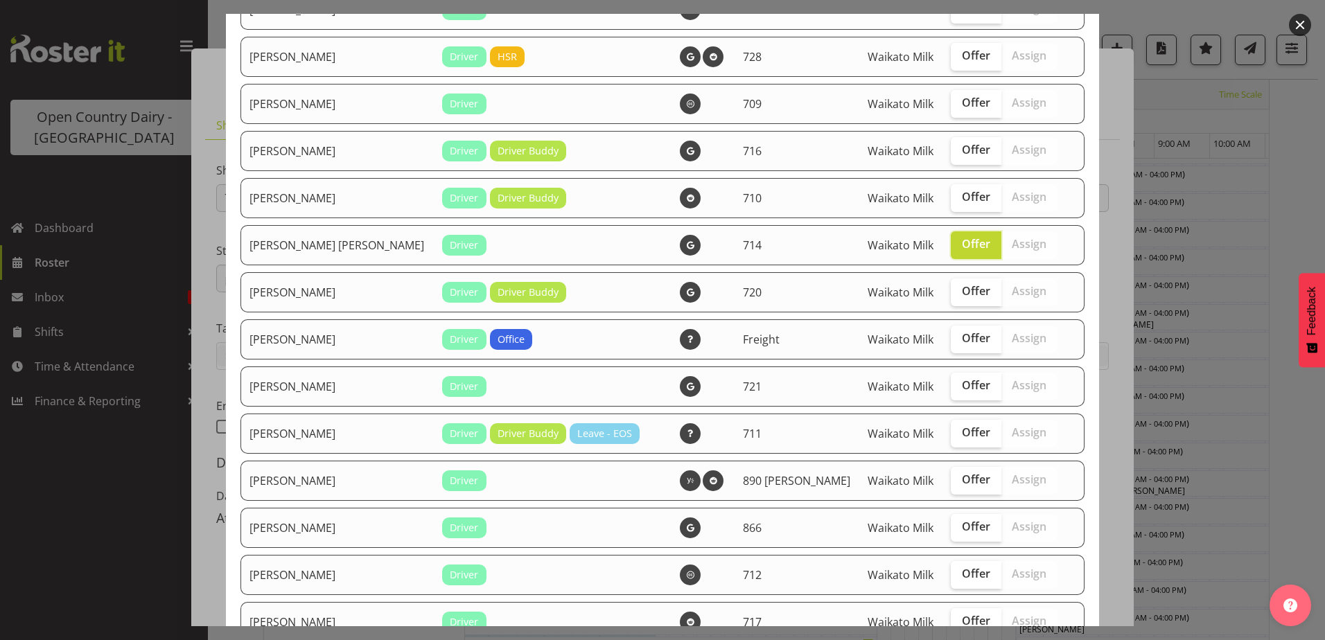
scroll to position [416, 0]
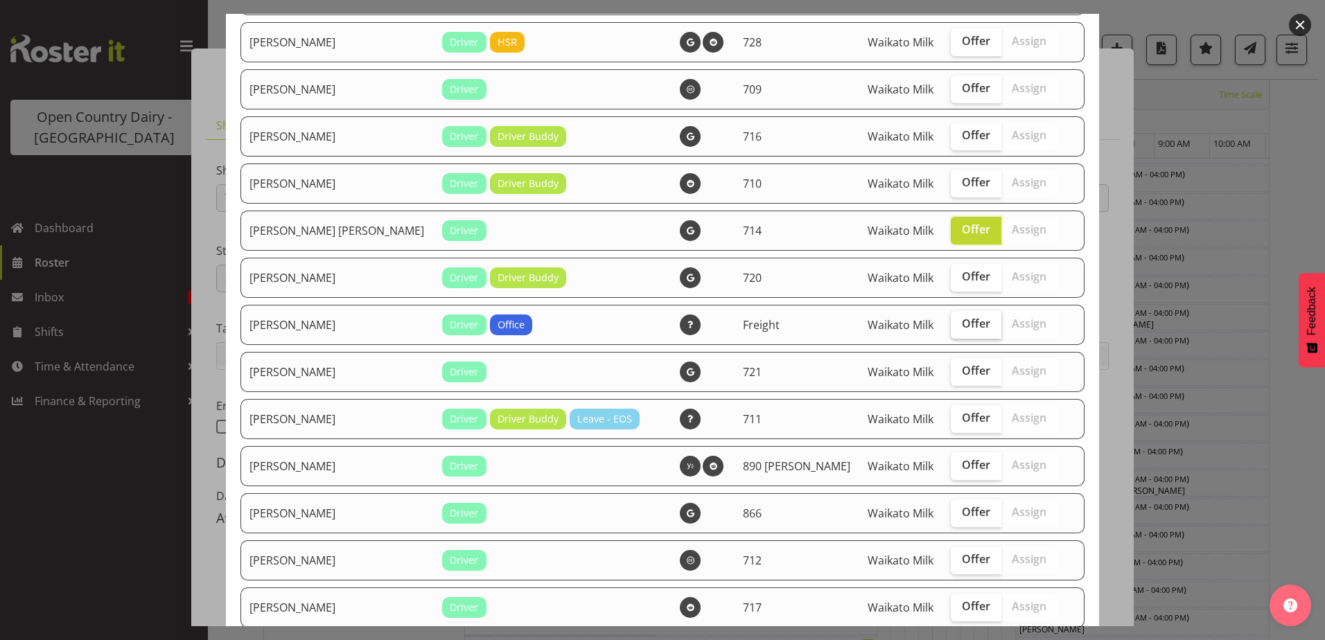
click at [962, 325] on span "Offer" at bounding box center [976, 324] width 28 height 14
click at [951, 325] on input "Offer" at bounding box center [955, 324] width 9 height 9
checkbox input "true"
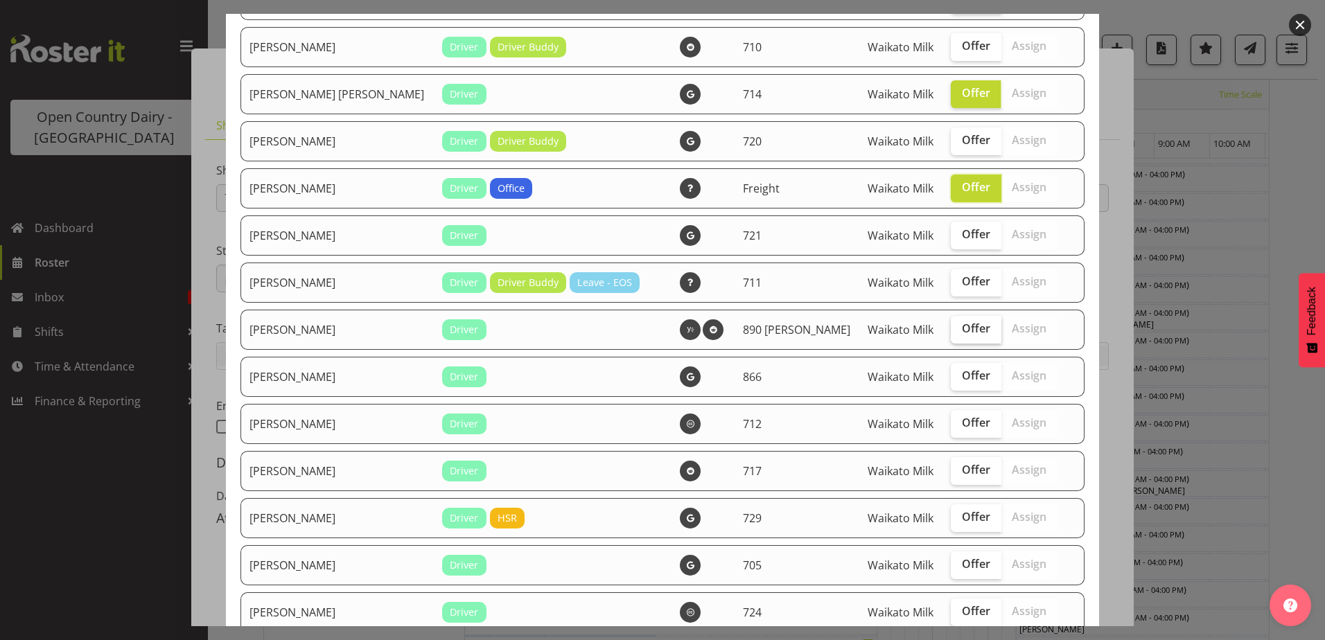
scroll to position [554, 0]
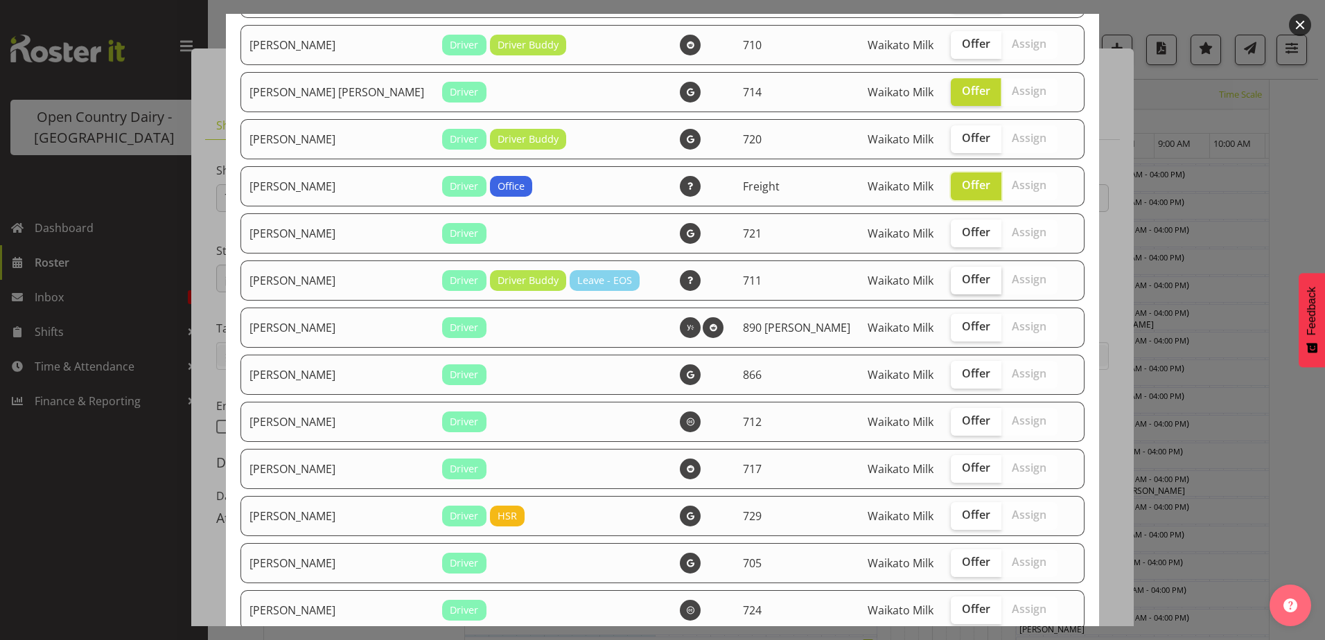
click at [962, 277] on span "Offer" at bounding box center [976, 279] width 28 height 14
click at [951, 277] on input "Offer" at bounding box center [955, 279] width 9 height 9
checkbox input "true"
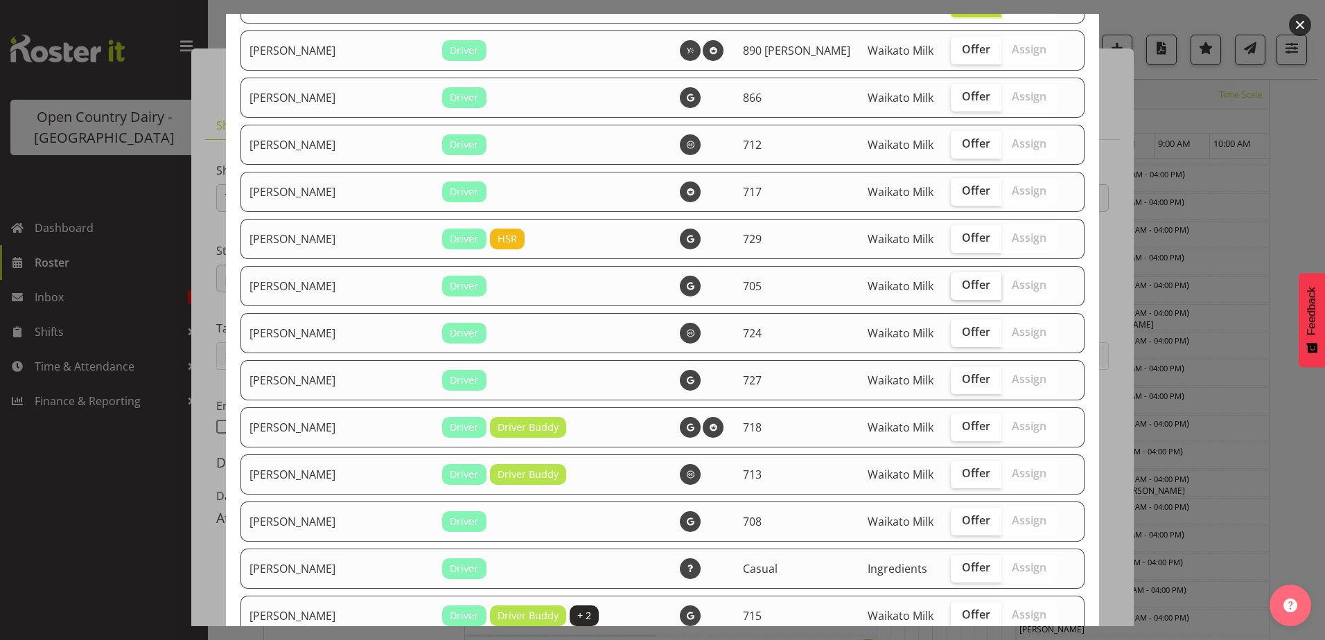
scroll to position [901, 0]
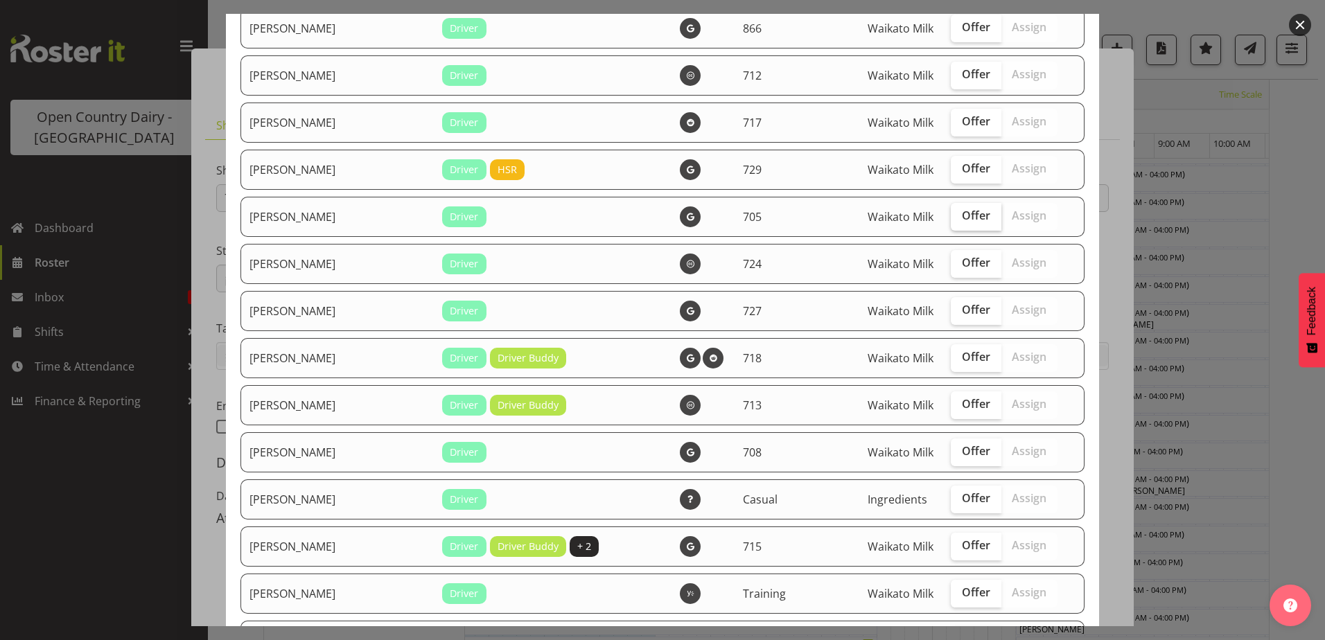
click at [962, 219] on span "Offer" at bounding box center [976, 216] width 28 height 14
click at [951, 219] on input "Offer" at bounding box center [955, 215] width 9 height 9
checkbox input "true"
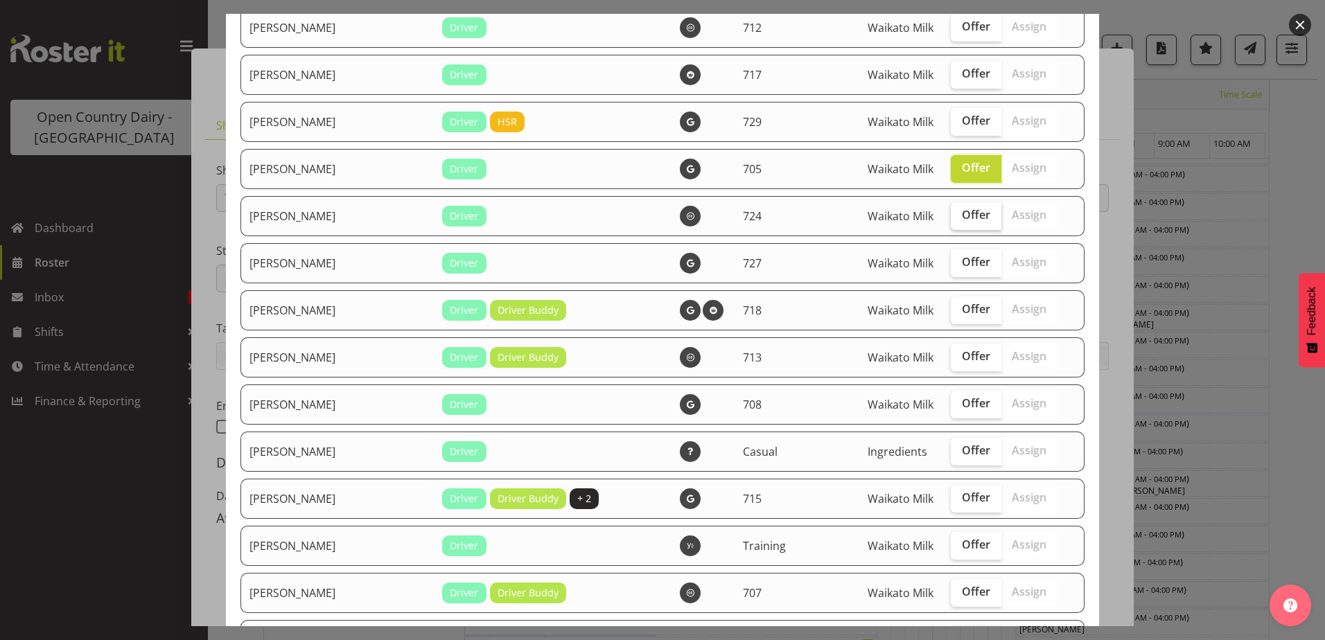
scroll to position [970, 0]
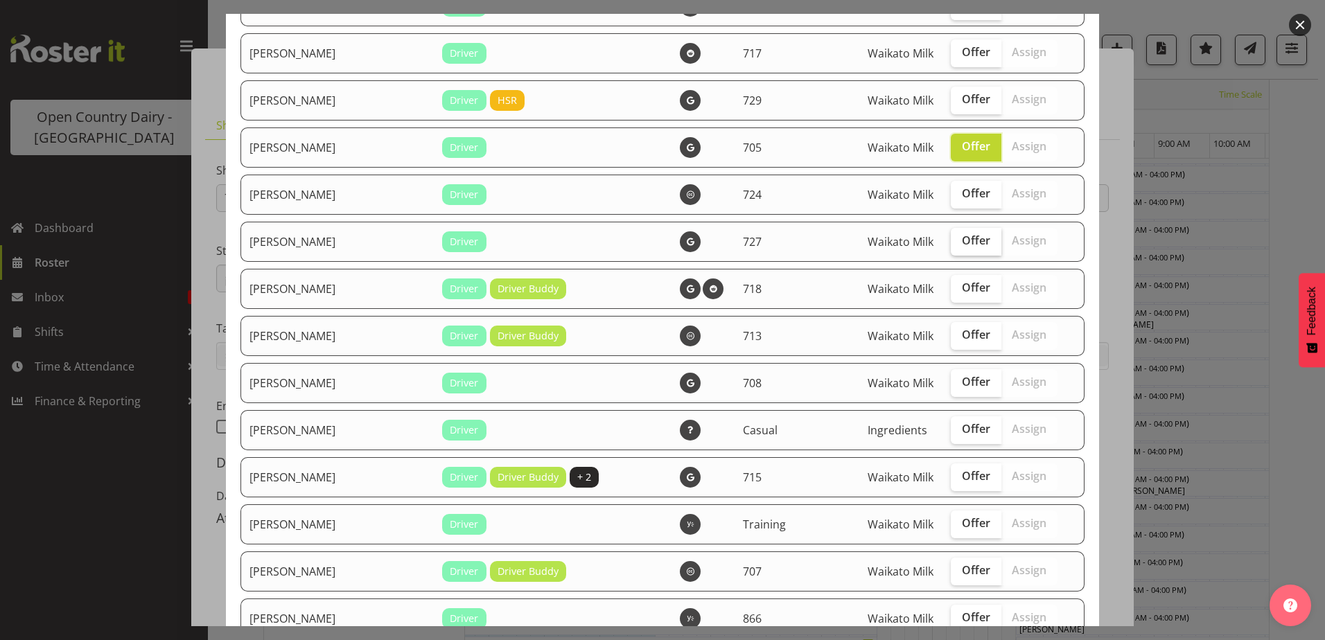
click at [962, 240] on span "Offer" at bounding box center [976, 241] width 28 height 14
click at [951, 240] on input "Offer" at bounding box center [955, 240] width 9 height 9
checkbox input "true"
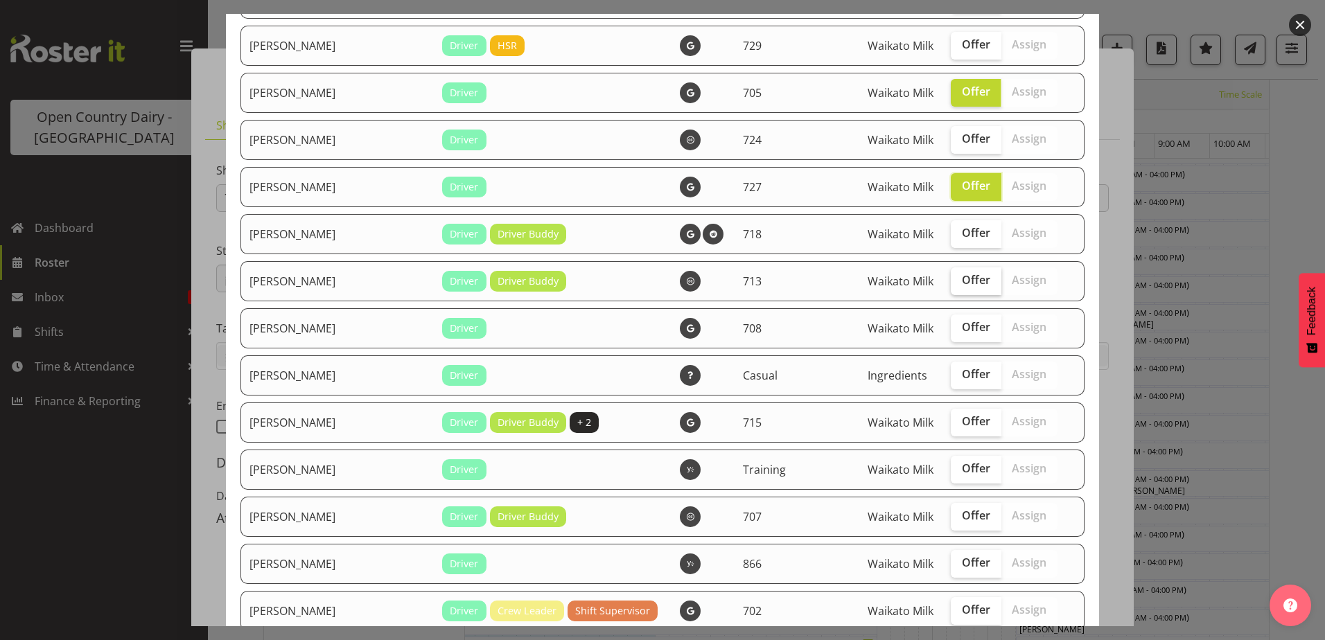
scroll to position [1040, 0]
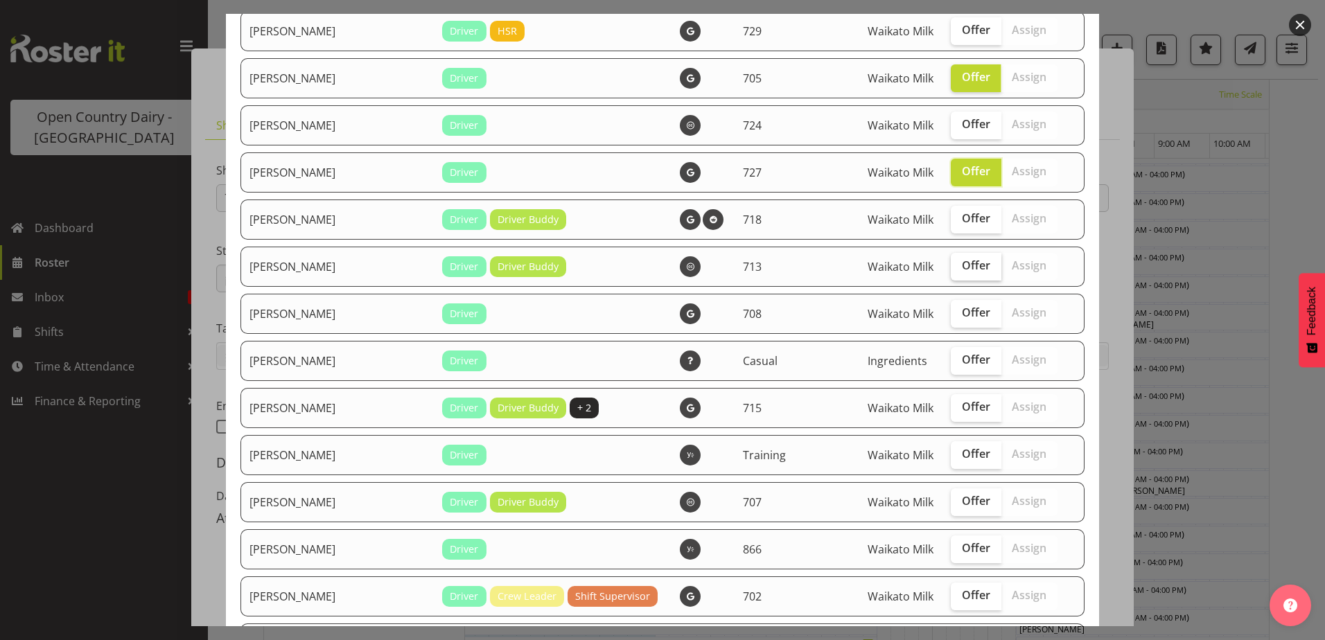
click at [951, 257] on label "Offer" at bounding box center [976, 267] width 51 height 28
click at [951, 261] on input "Offer" at bounding box center [955, 265] width 9 height 9
checkbox input "true"
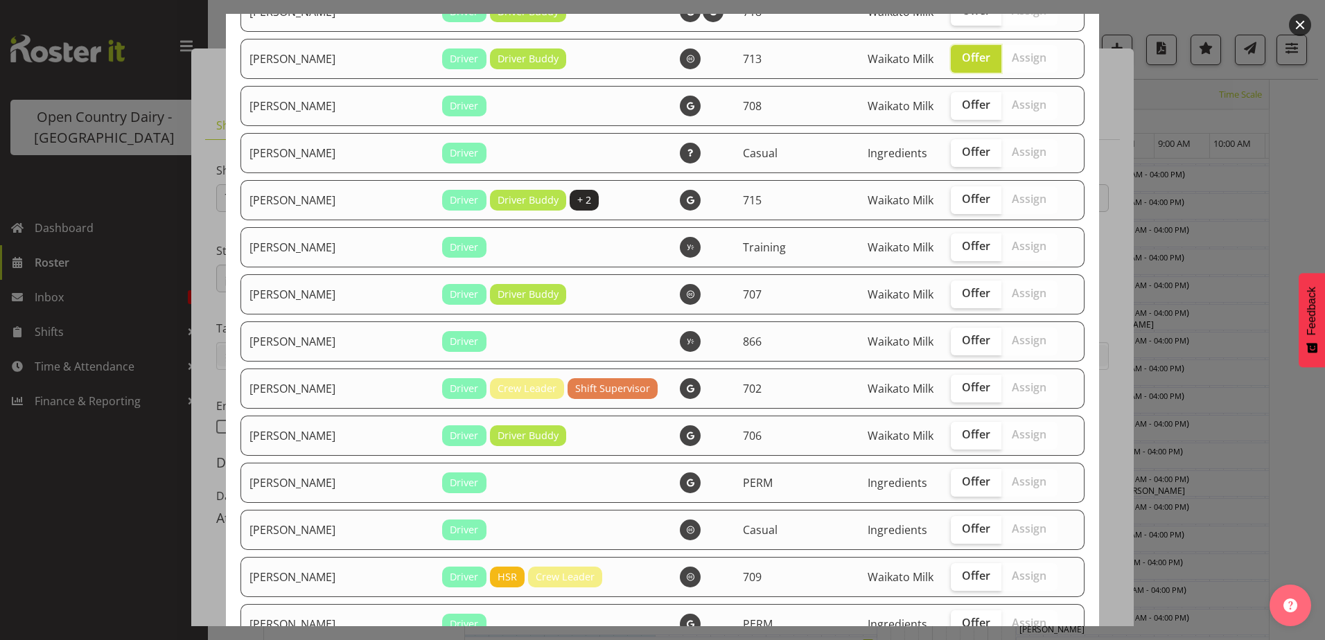
scroll to position [1317, 0]
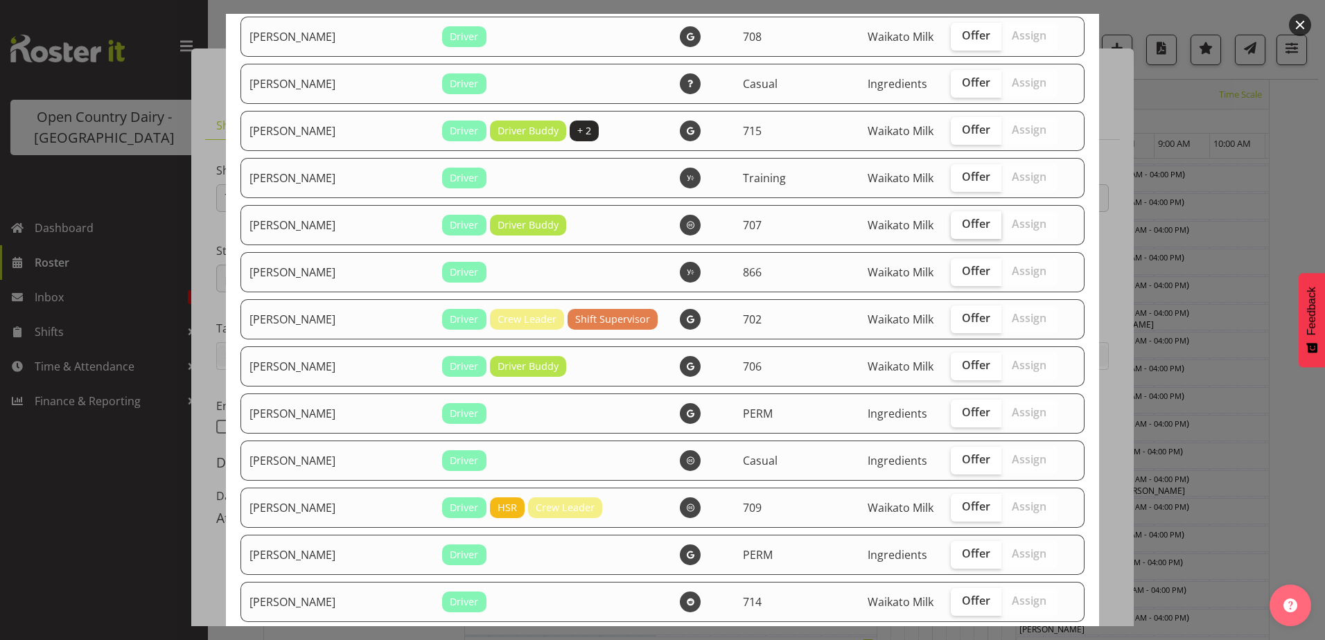
click at [962, 222] on span "Offer" at bounding box center [976, 224] width 28 height 14
click at [951, 222] on input "Offer" at bounding box center [955, 224] width 9 height 9
checkbox input "true"
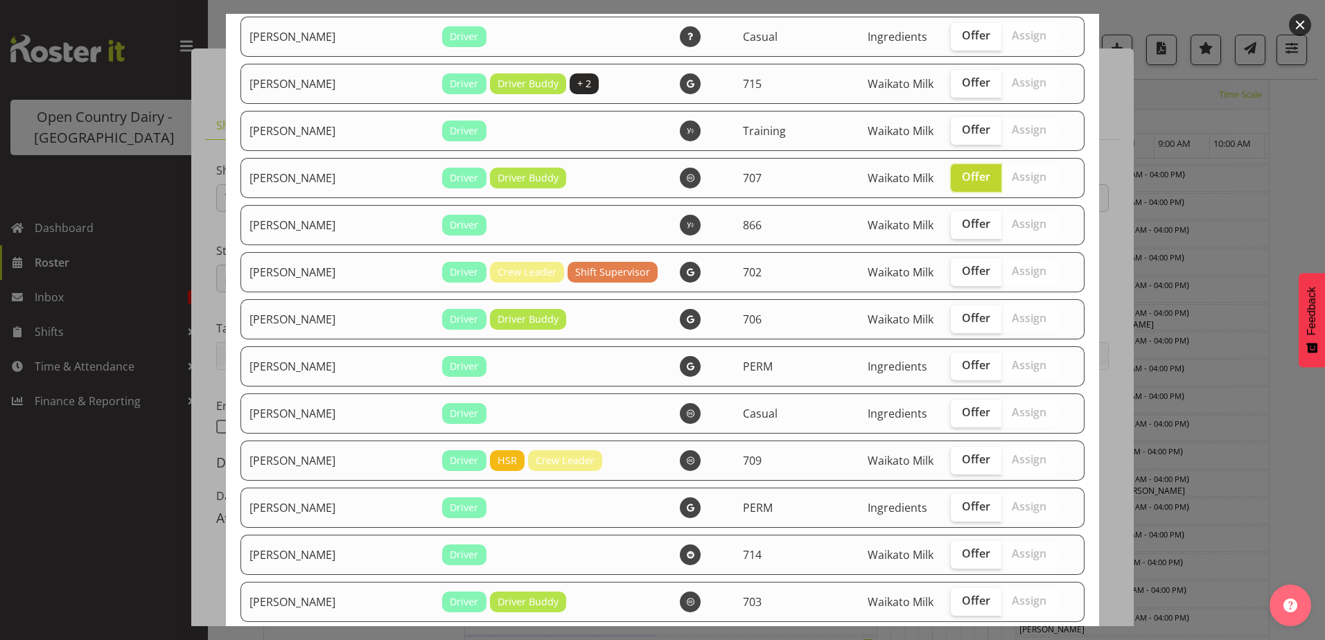
scroll to position [1386, 0]
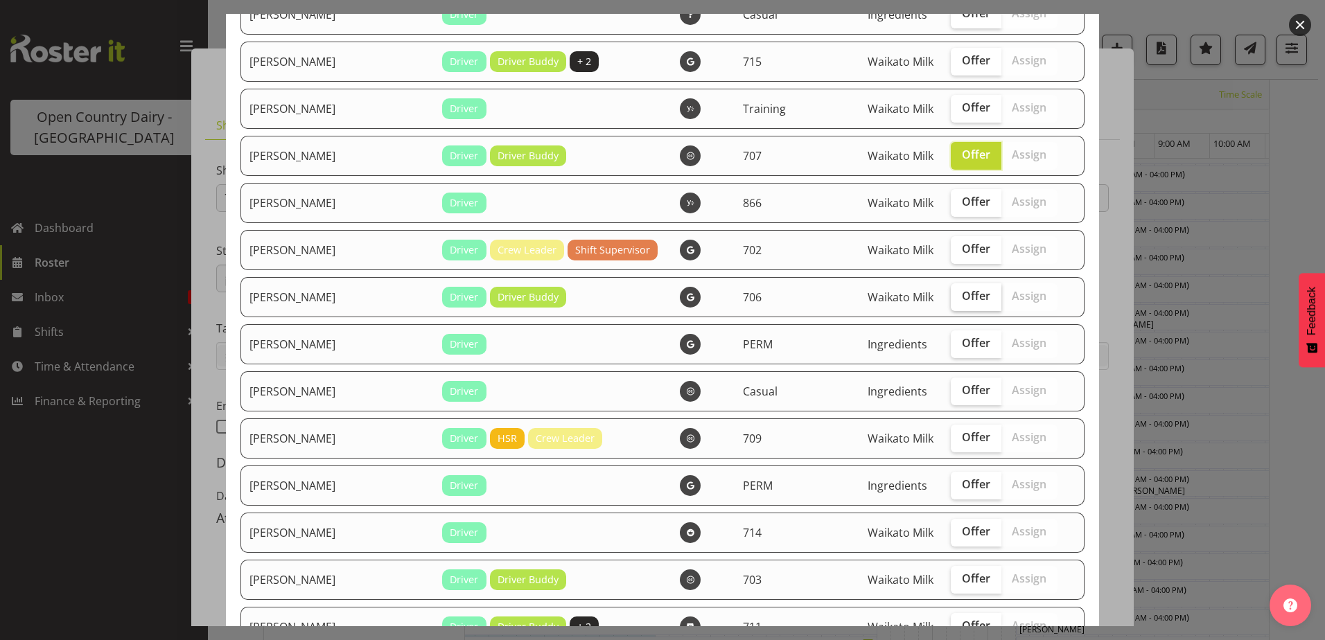
click at [962, 292] on span "Offer" at bounding box center [976, 296] width 28 height 14
click at [952, 292] on input "Offer" at bounding box center [955, 296] width 9 height 9
checkbox input "true"
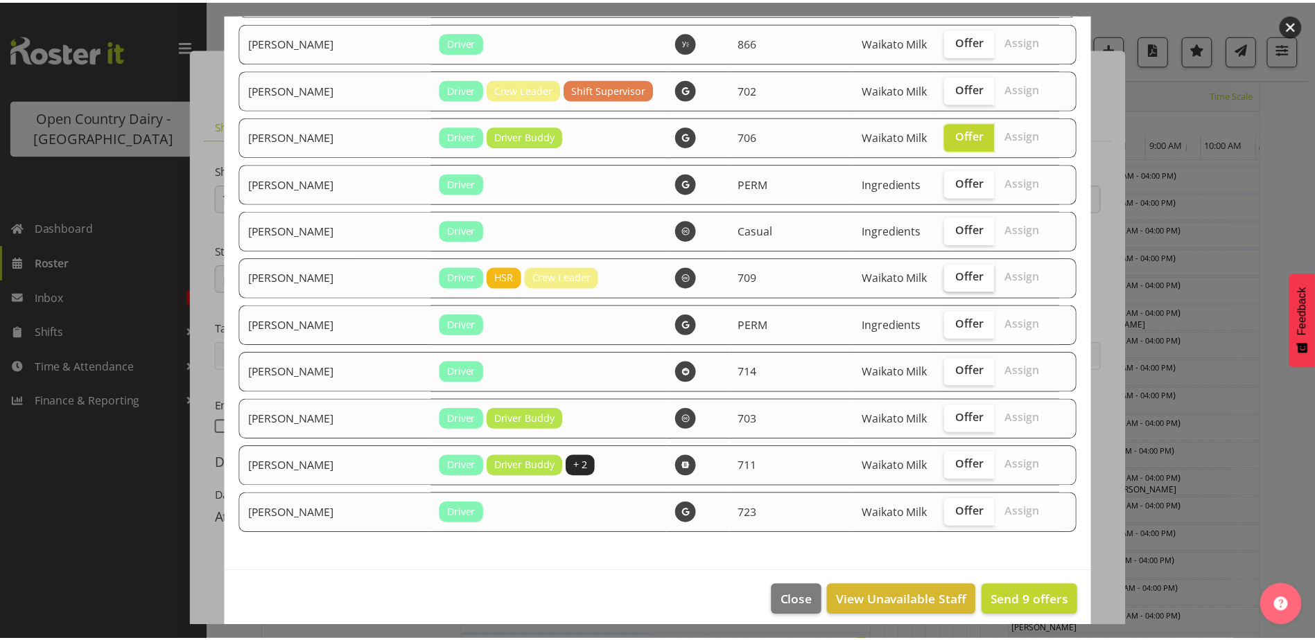
scroll to position [1557, 0]
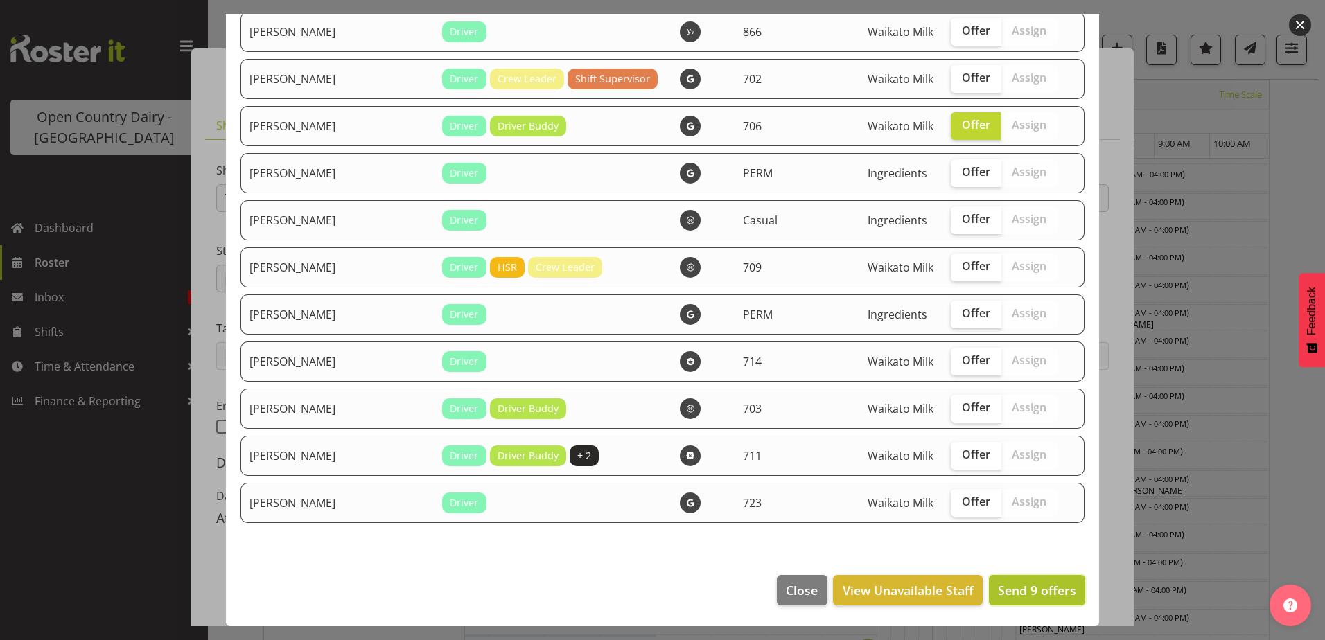
click at [1025, 588] on span "Send 9 offers" at bounding box center [1037, 590] width 78 height 17
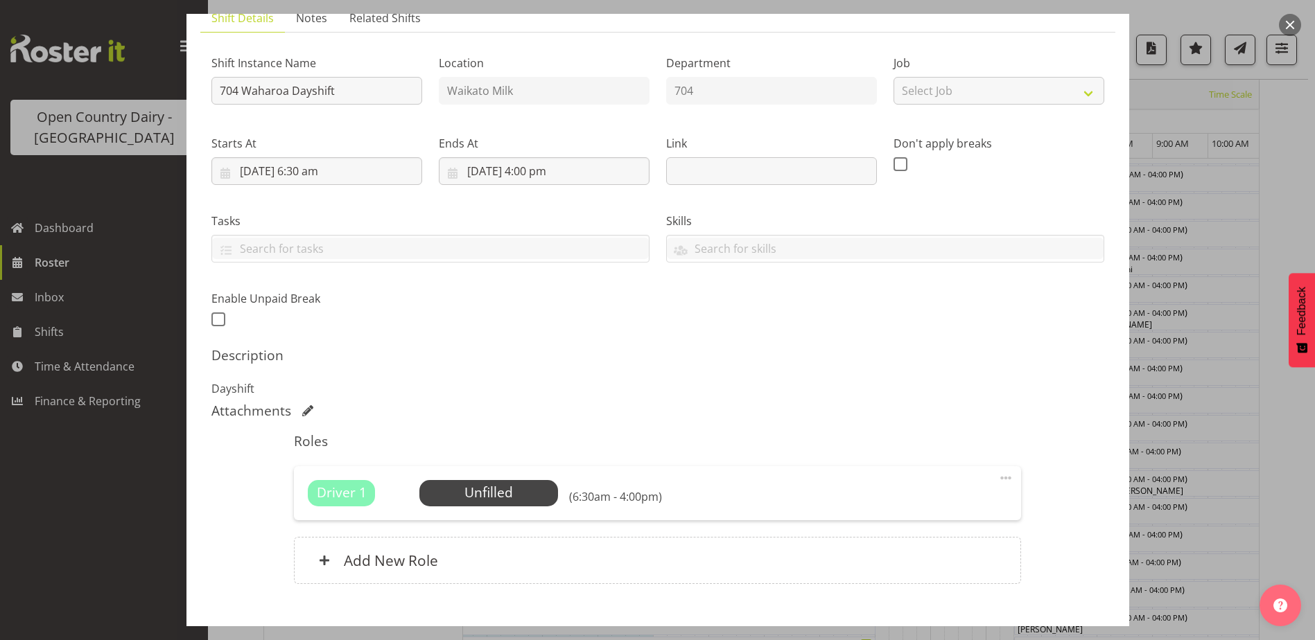
scroll to position [189, 0]
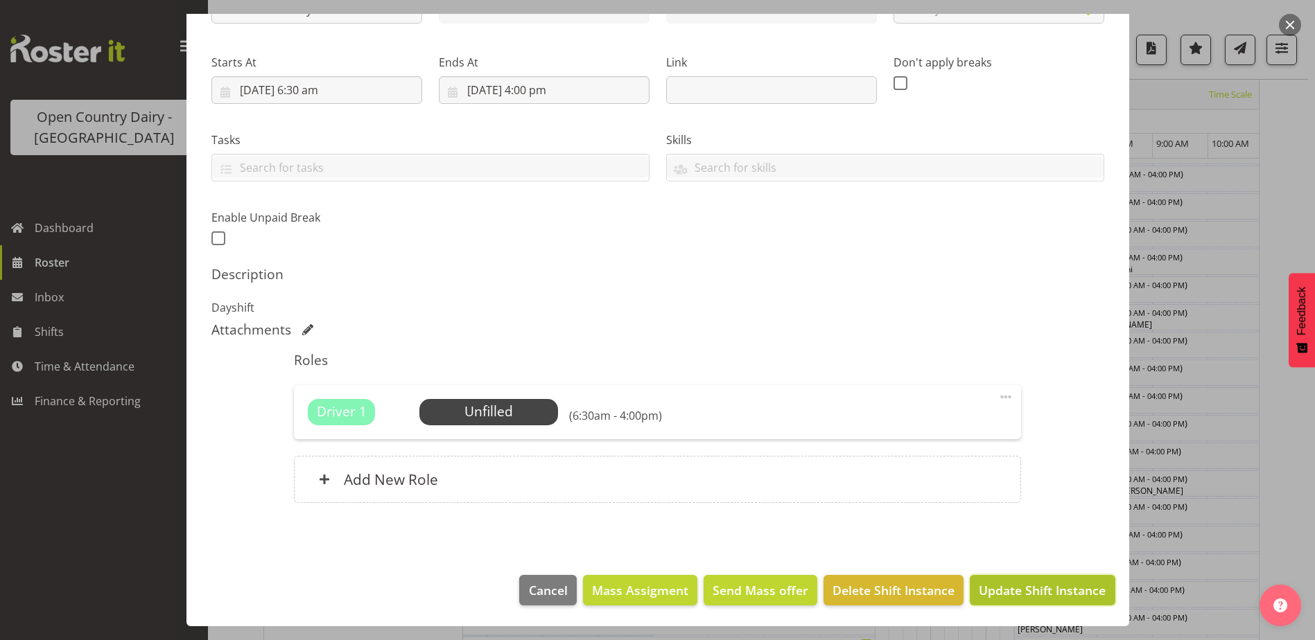
click at [1019, 593] on span "Update Shift Instance" at bounding box center [1042, 590] width 127 height 18
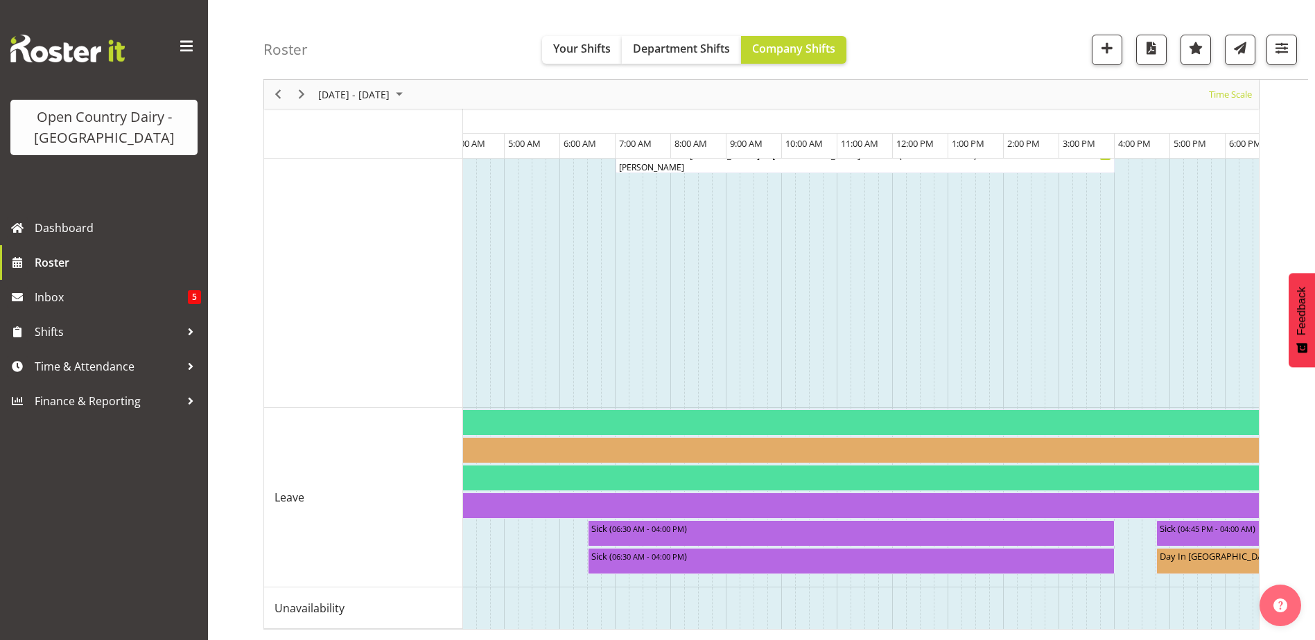
scroll to position [0, 6907]
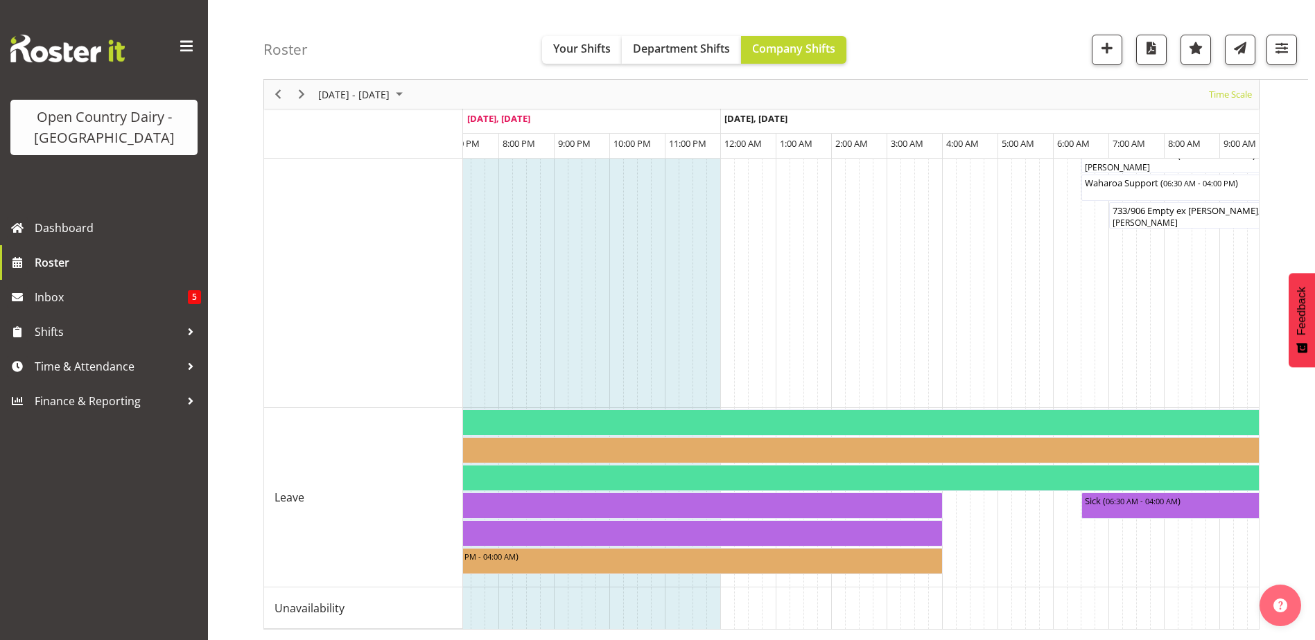
drag, startPoint x: 1153, startPoint y: 632, endPoint x: 1163, endPoint y: 632, distance: 9.7
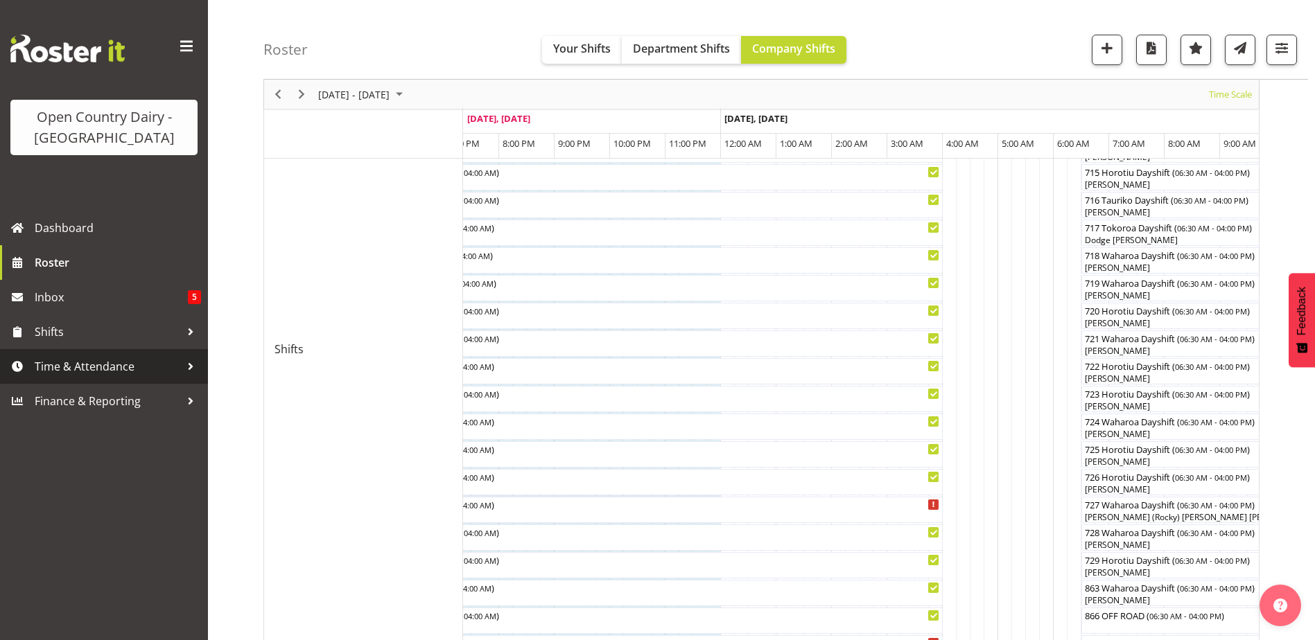
click at [32, 365] on link "Time & Attendance" at bounding box center [104, 366] width 208 height 35
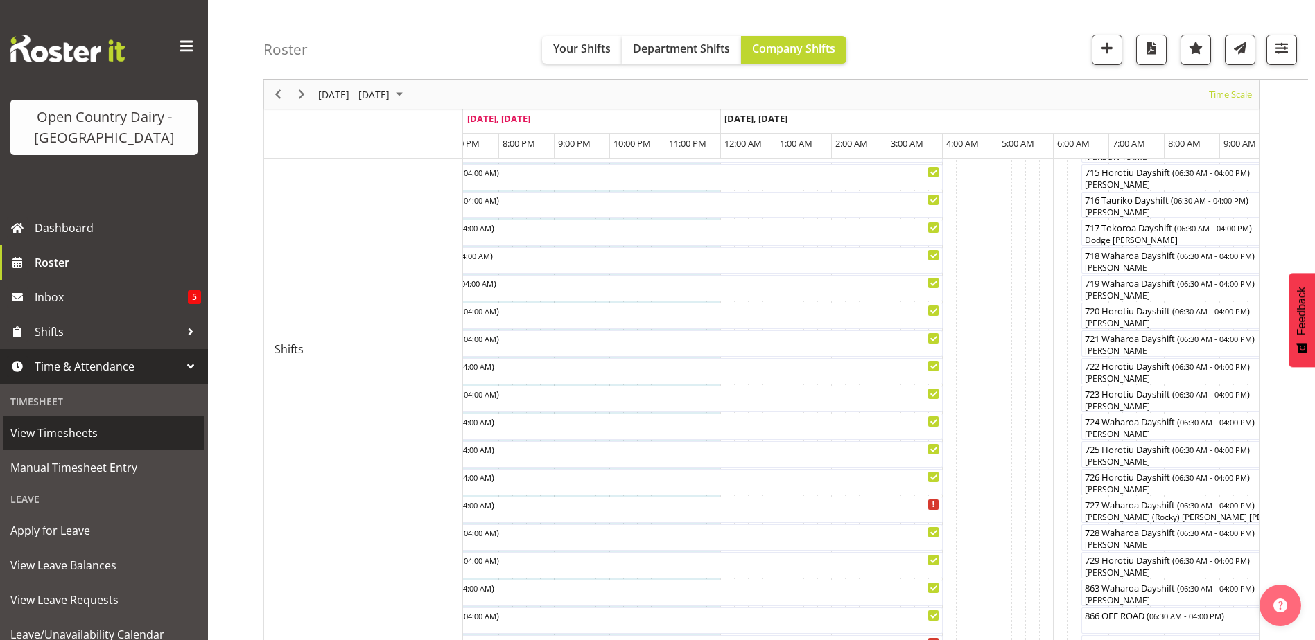
click at [62, 438] on span "View Timesheets" at bounding box center [103, 433] width 187 height 21
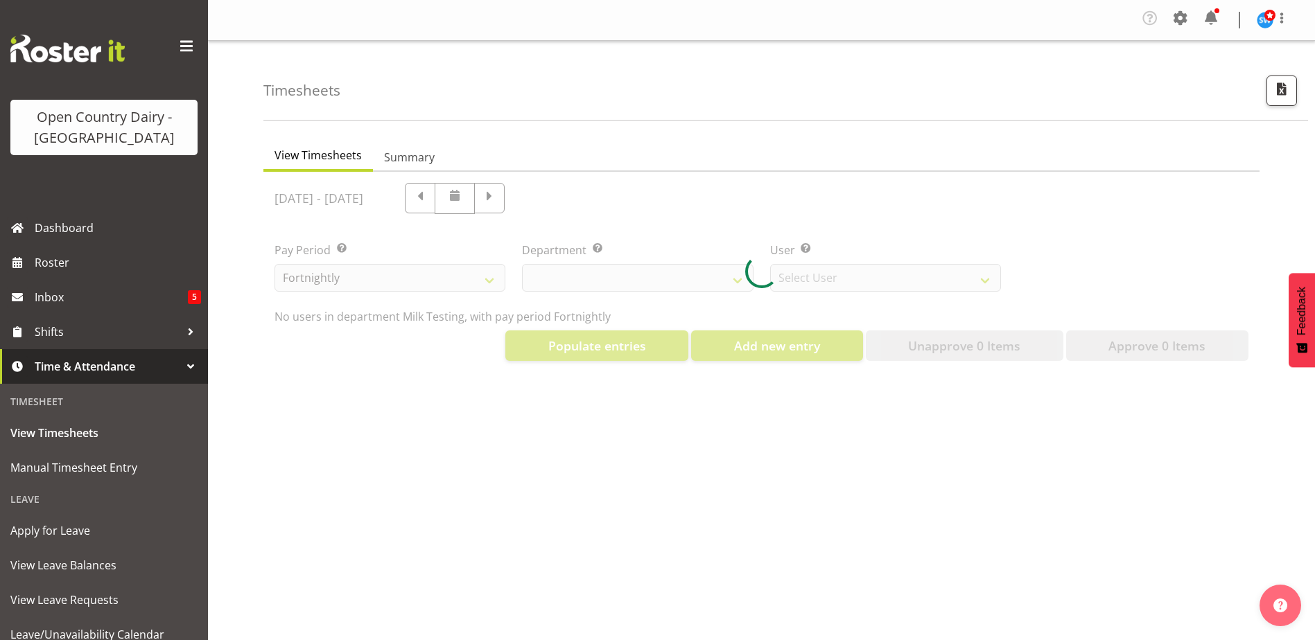
select select "733"
select select "7414"
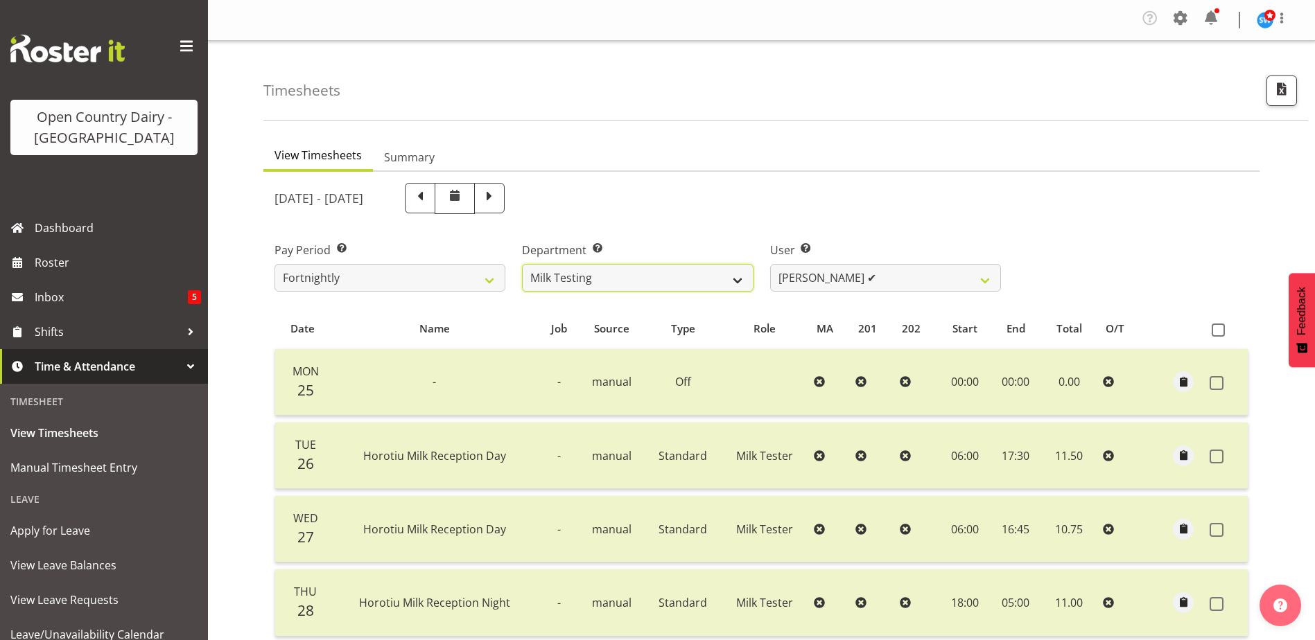
click at [735, 281] on select "701 702 703 704 705 706 707 708 709 710 711 712 713 714 715 716 717 718 719 720" at bounding box center [637, 278] width 231 height 28
select select "759"
click at [522, 264] on select "701 702 703 704 705 706 707 708 709 710 711 712 713 714 715 716 717 718 719 720" at bounding box center [637, 278] width 231 height 28
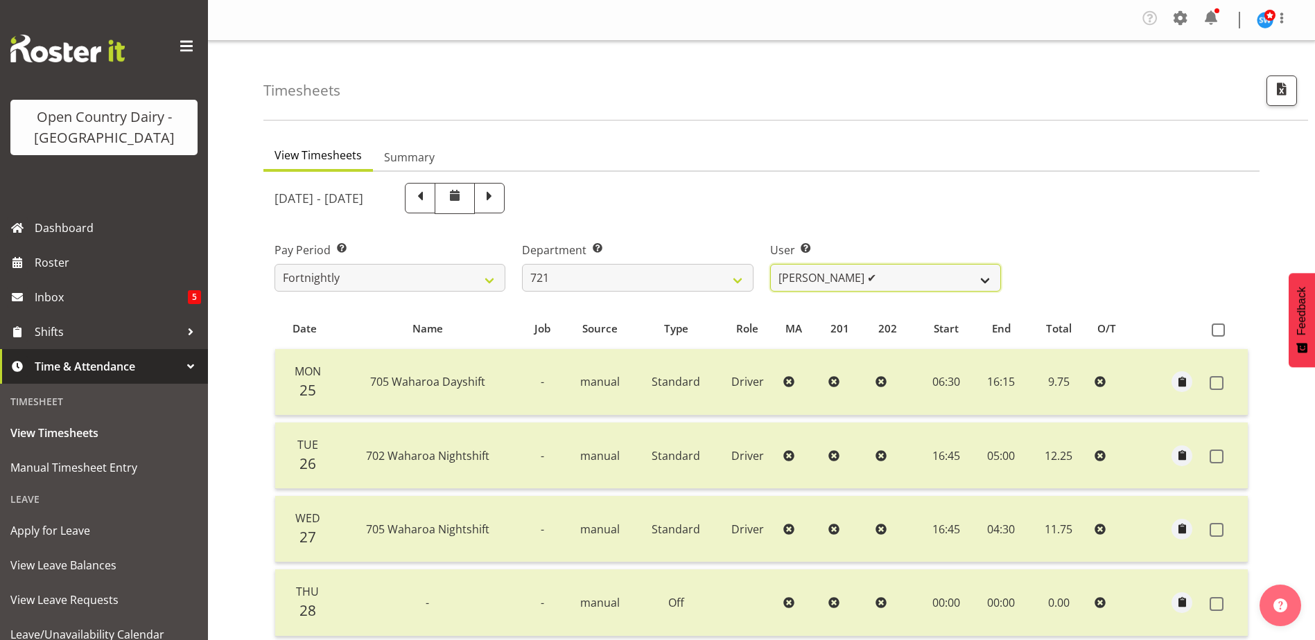
click at [986, 282] on select "[PERSON_NAME] ✔ [PERSON_NAME] ✔ [PERSON_NAME] ✔" at bounding box center [885, 278] width 231 height 28
select select "11708"
click at [770, 264] on select "[PERSON_NAME] ✔ [PERSON_NAME] ✔ [PERSON_NAME] ✔" at bounding box center [885, 278] width 231 height 28
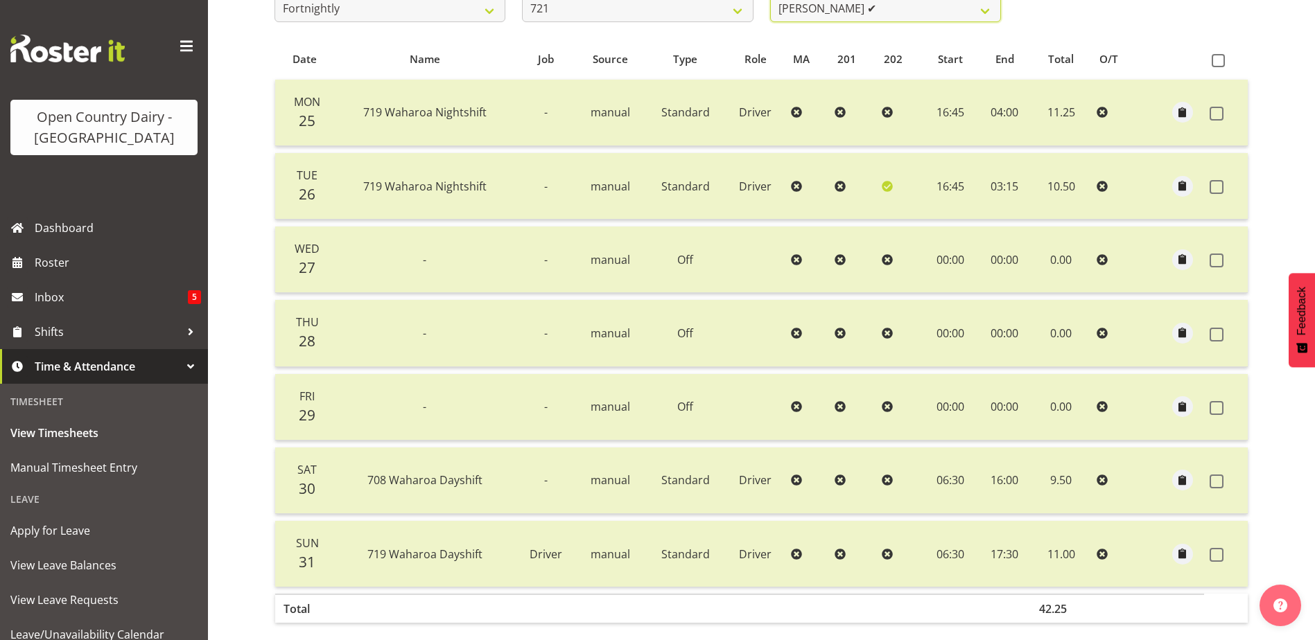
scroll to position [200, 0]
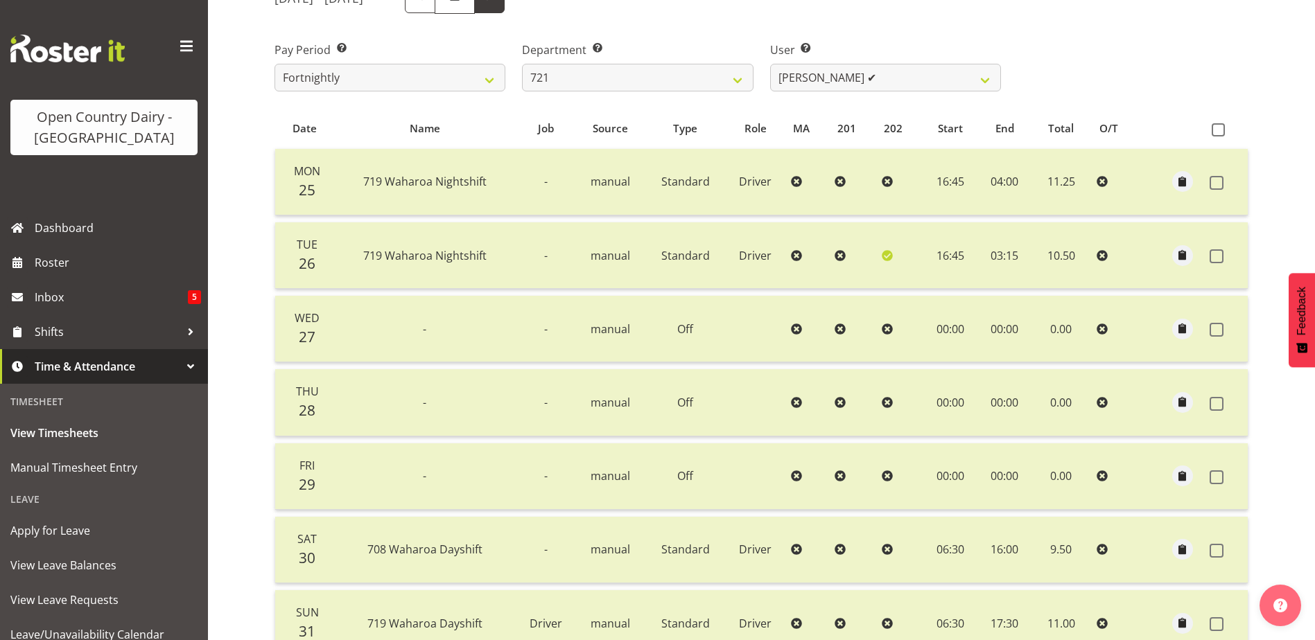
select select
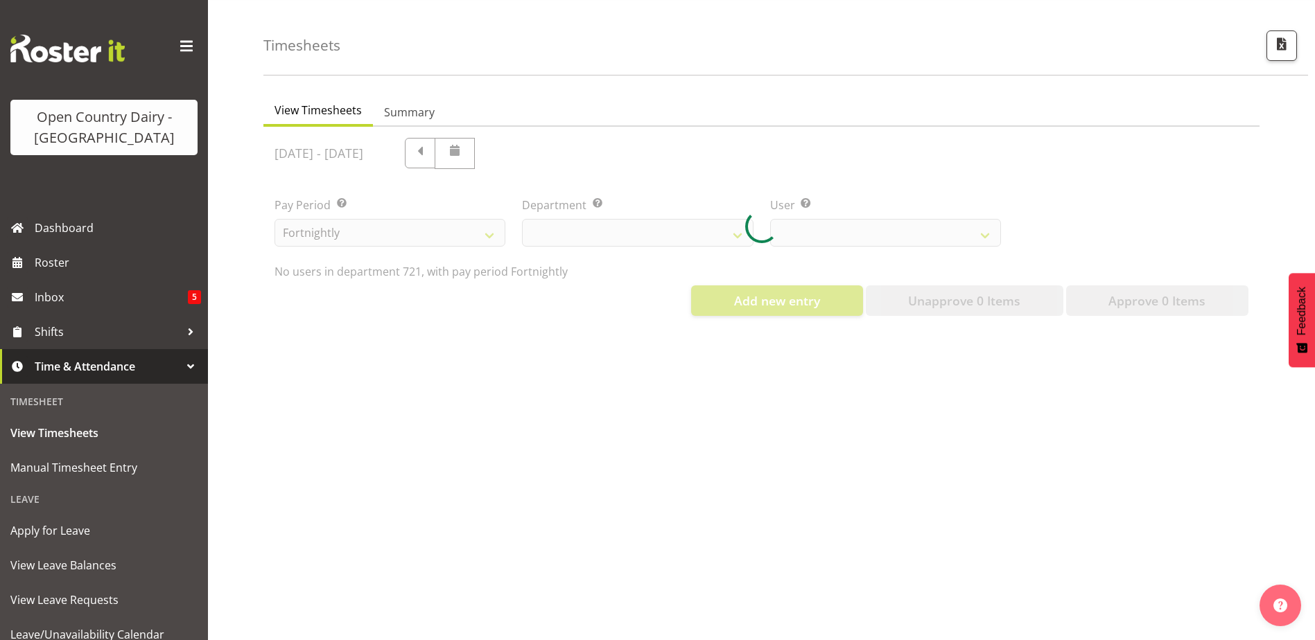
select select "759"
select select "11708"
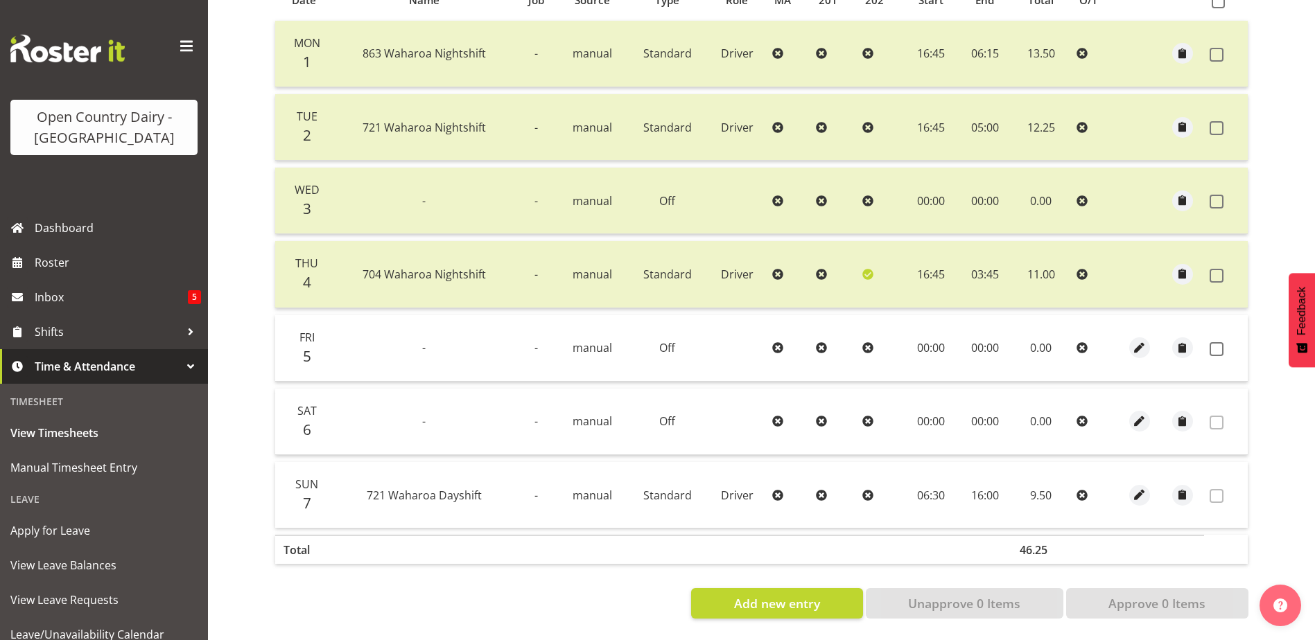
scroll to position [339, 0]
click at [62, 563] on span "View Leave Balances" at bounding box center [103, 565] width 187 height 21
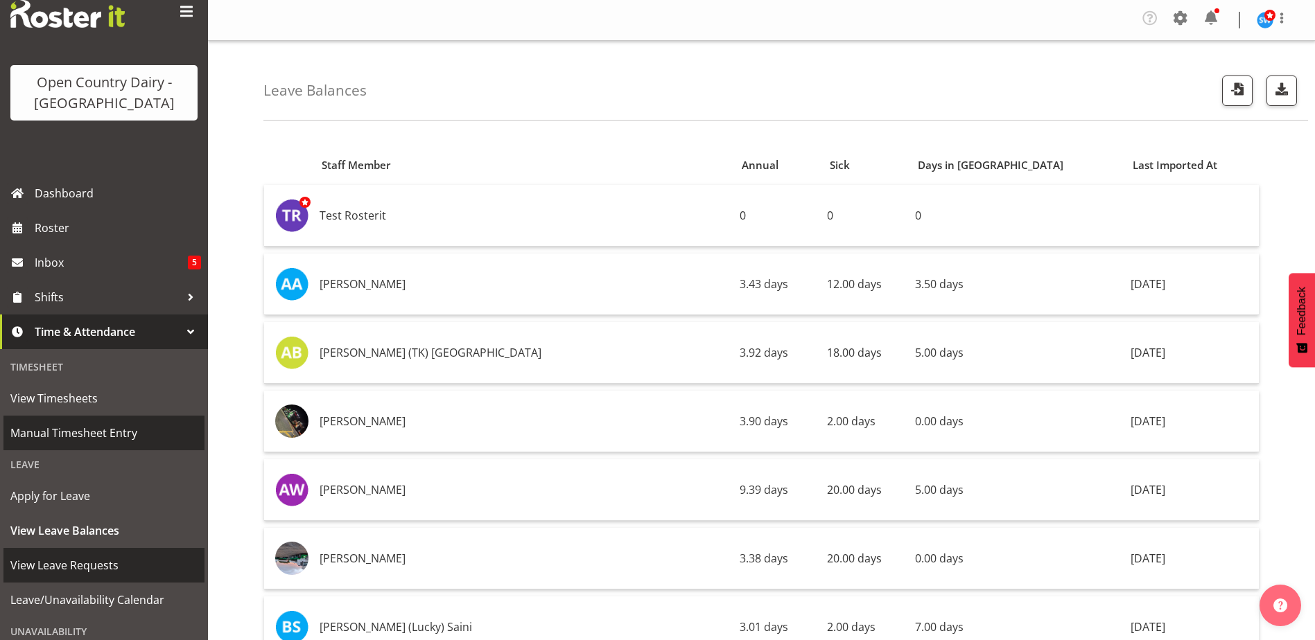
scroll to position [148, 0]
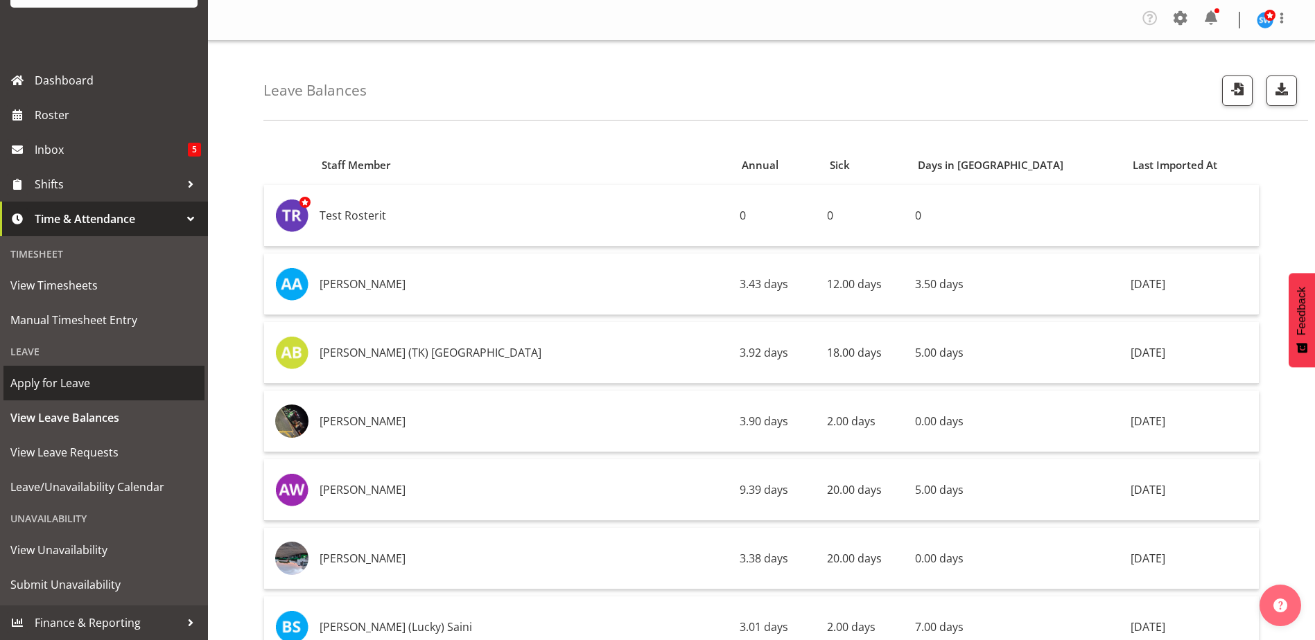
click at [79, 376] on span "Apply for Leave" at bounding box center [103, 383] width 187 height 21
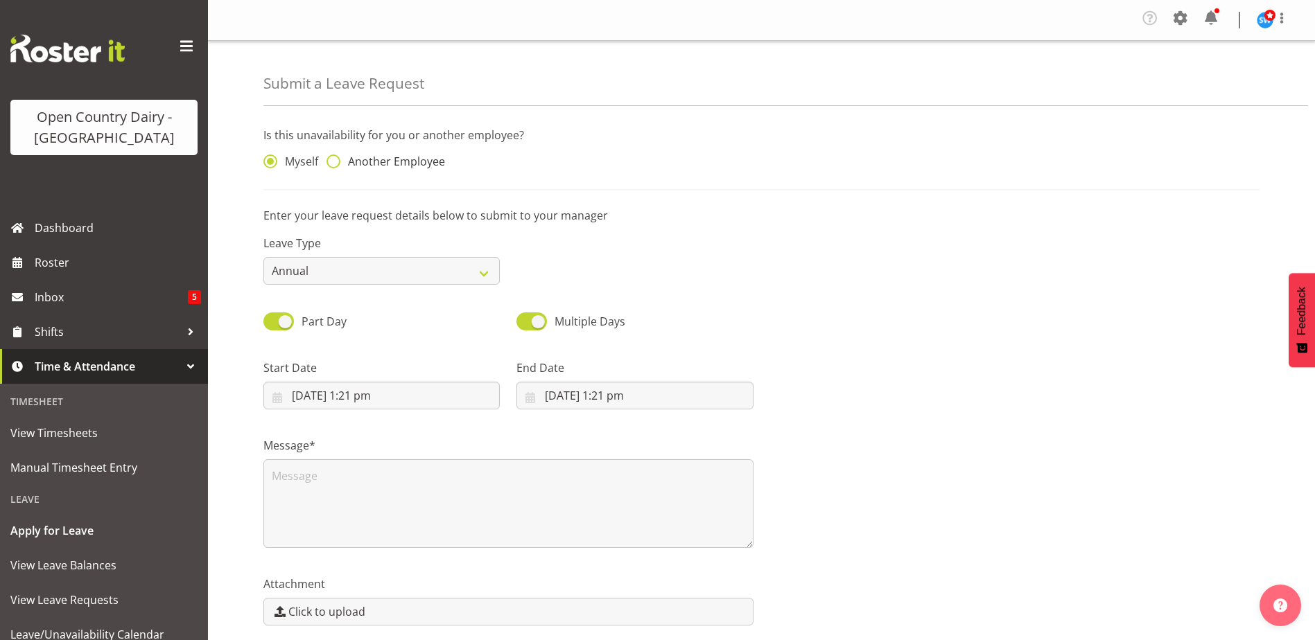
click at [339, 161] on span at bounding box center [333, 162] width 14 height 14
click at [335, 161] on input "Another Employee" at bounding box center [330, 161] width 9 height 9
radio input "true"
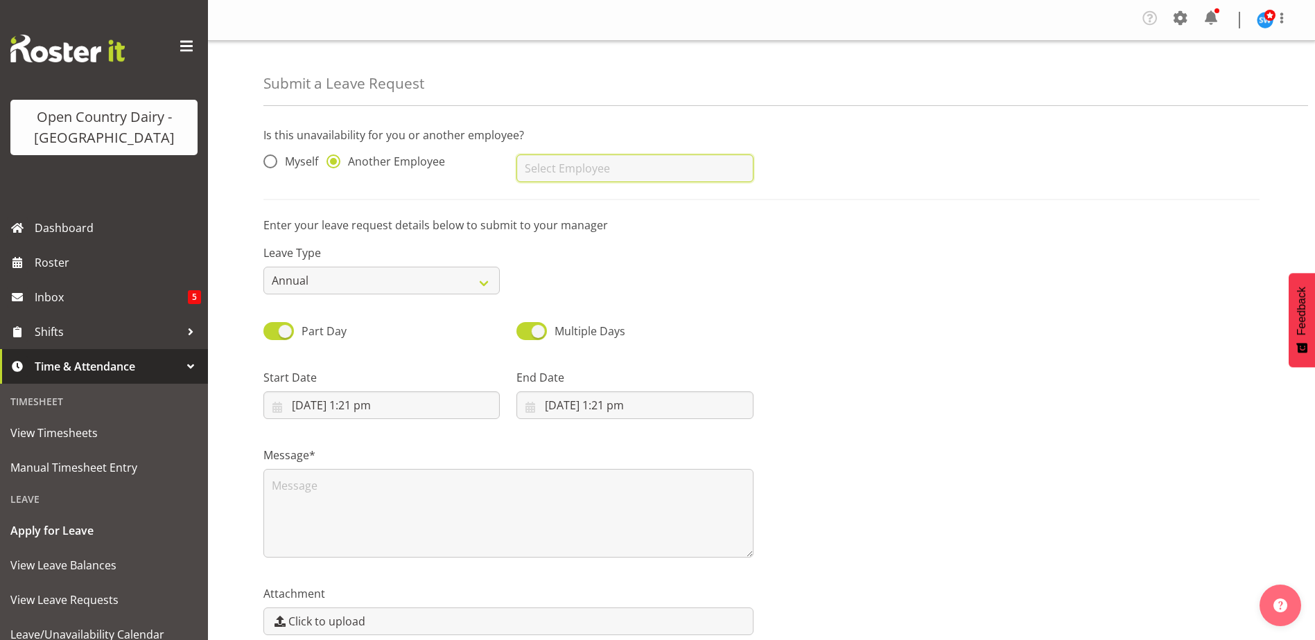
click at [563, 164] on input "text" at bounding box center [634, 169] width 236 height 28
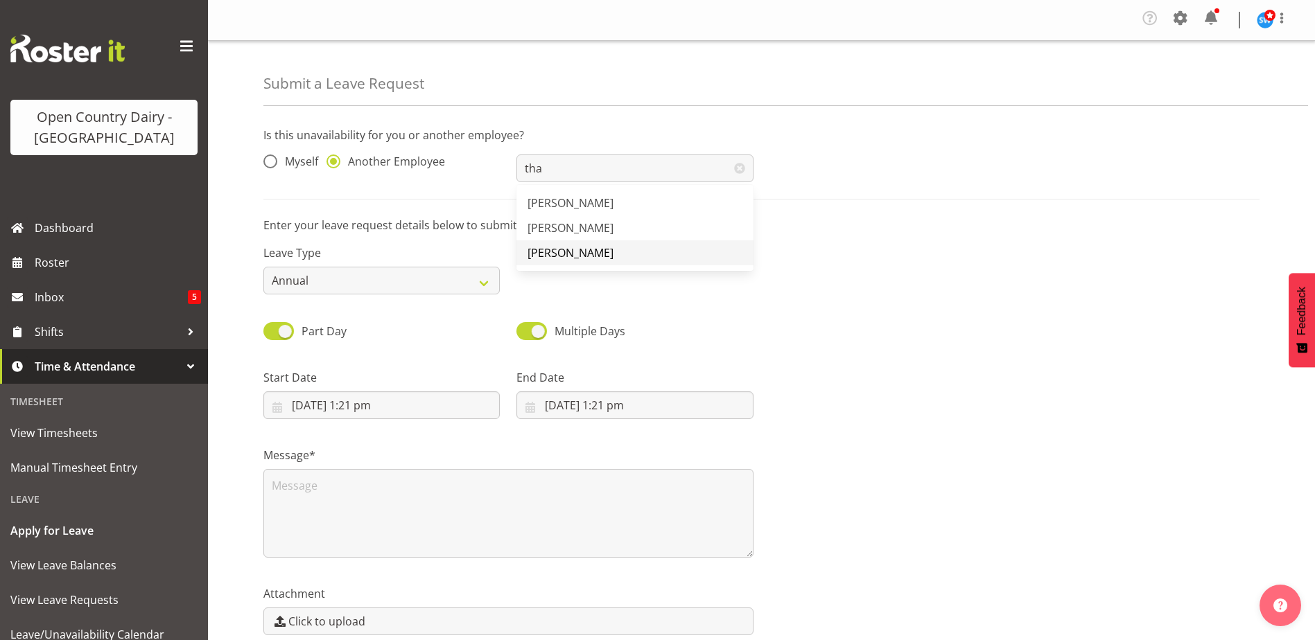
click at [554, 247] on span "[PERSON_NAME]" at bounding box center [570, 252] width 86 height 15
type input "[PERSON_NAME]"
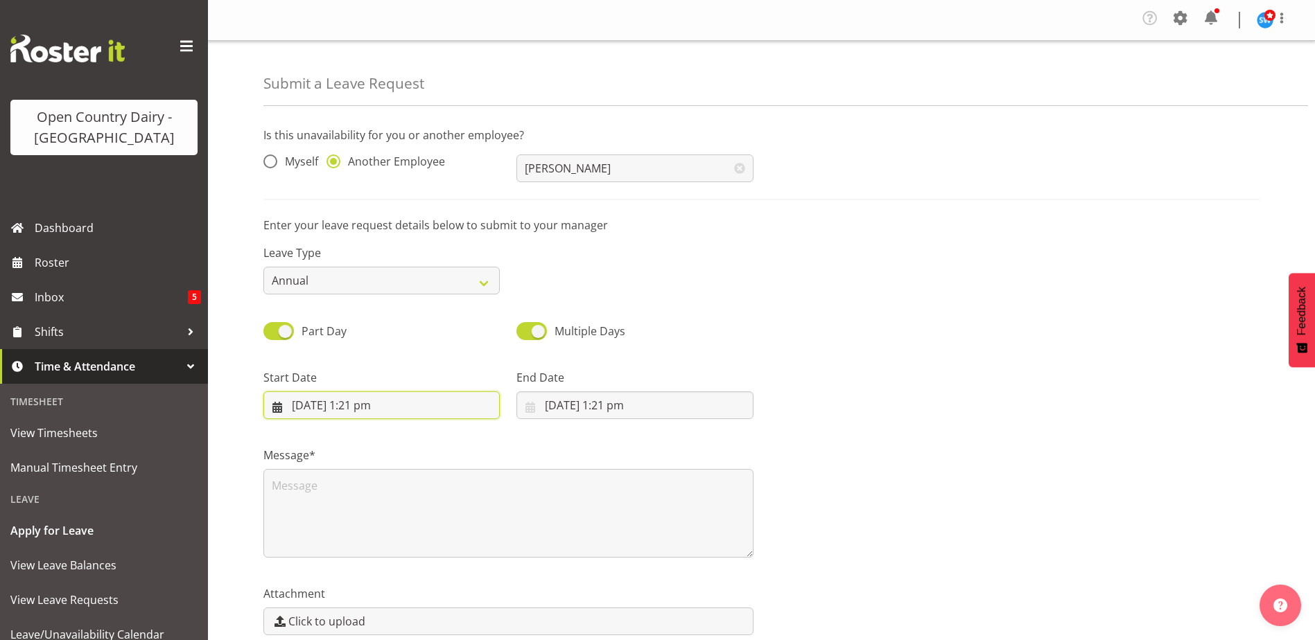
click at [277, 409] on input "[DATE] 1:21 pm" at bounding box center [381, 406] width 236 height 28
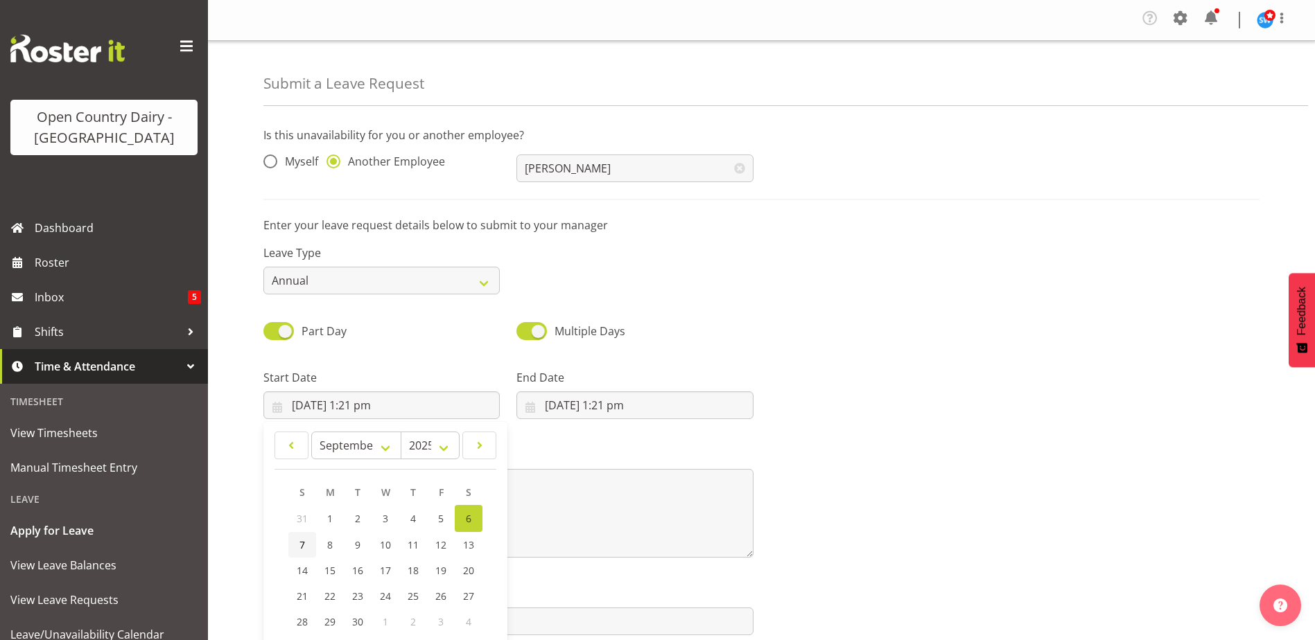
click at [306, 546] on link "7" at bounding box center [302, 545] width 28 height 26
type input "[DATE] 1:21 pm"
drag, startPoint x: 445, startPoint y: 356, endPoint x: 438, endPoint y: 361, distance: 8.5
click at [443, 358] on div "Start Date [DATE] 1:21 pm January February March April May June July August Sep…" at bounding box center [381, 389] width 253 height 78
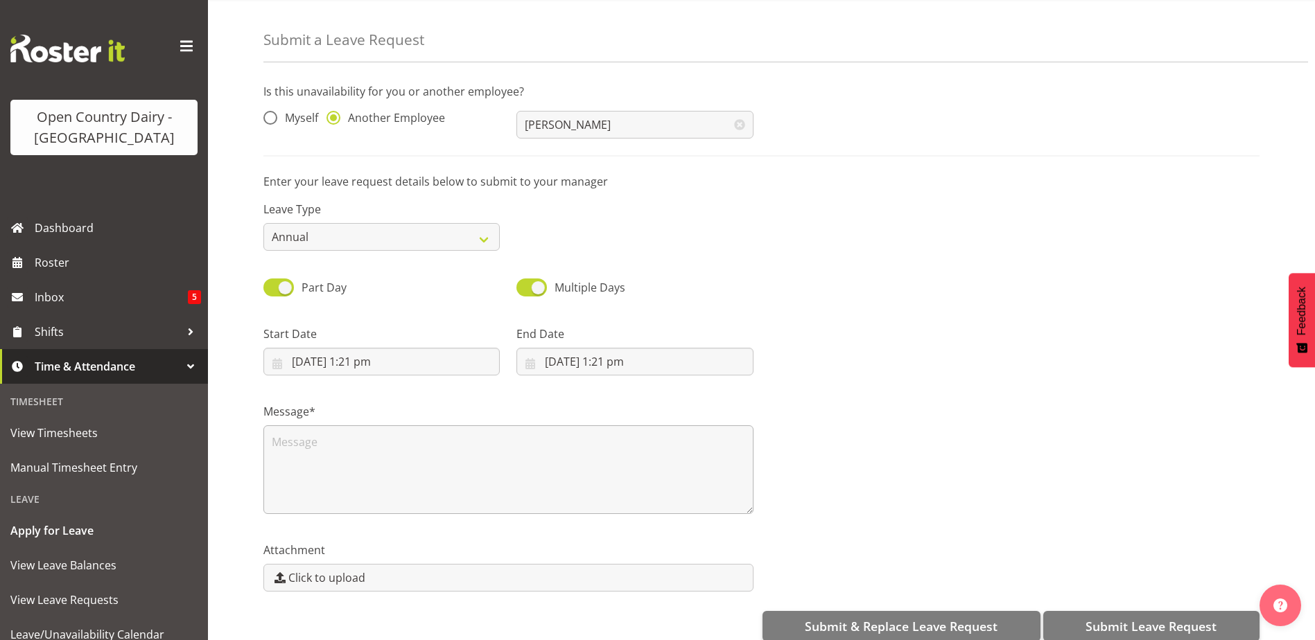
scroll to position [66, 0]
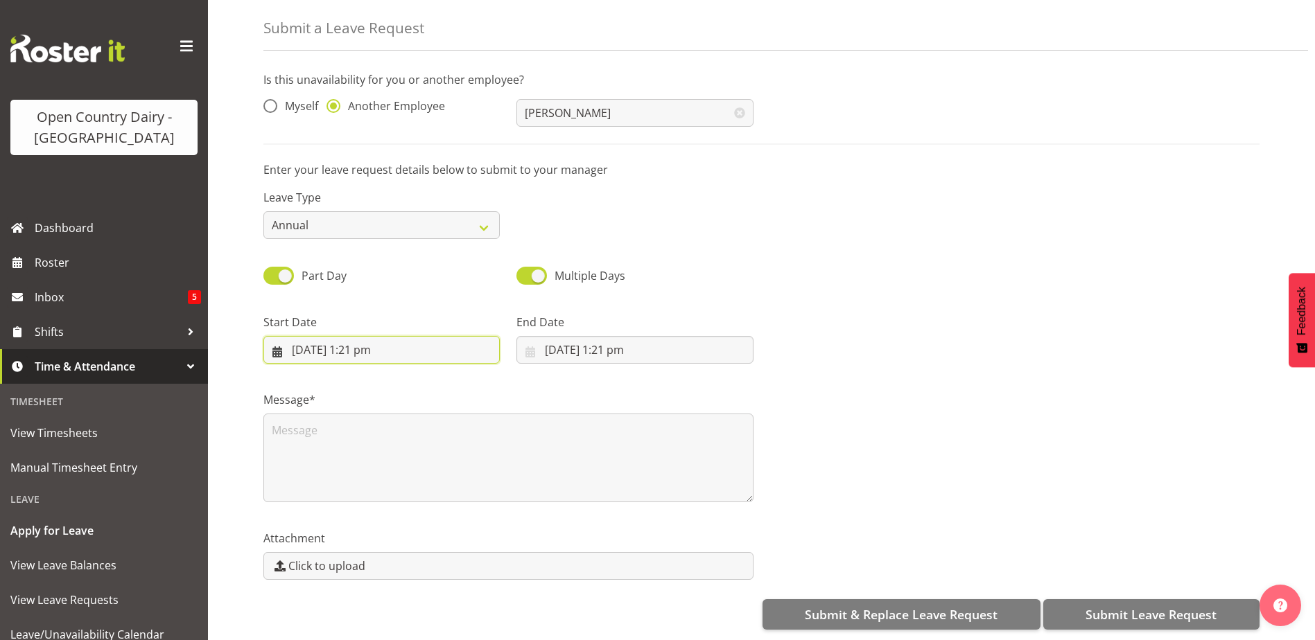
click at [338, 337] on input "[DATE] 1:21 pm" at bounding box center [381, 350] width 236 height 28
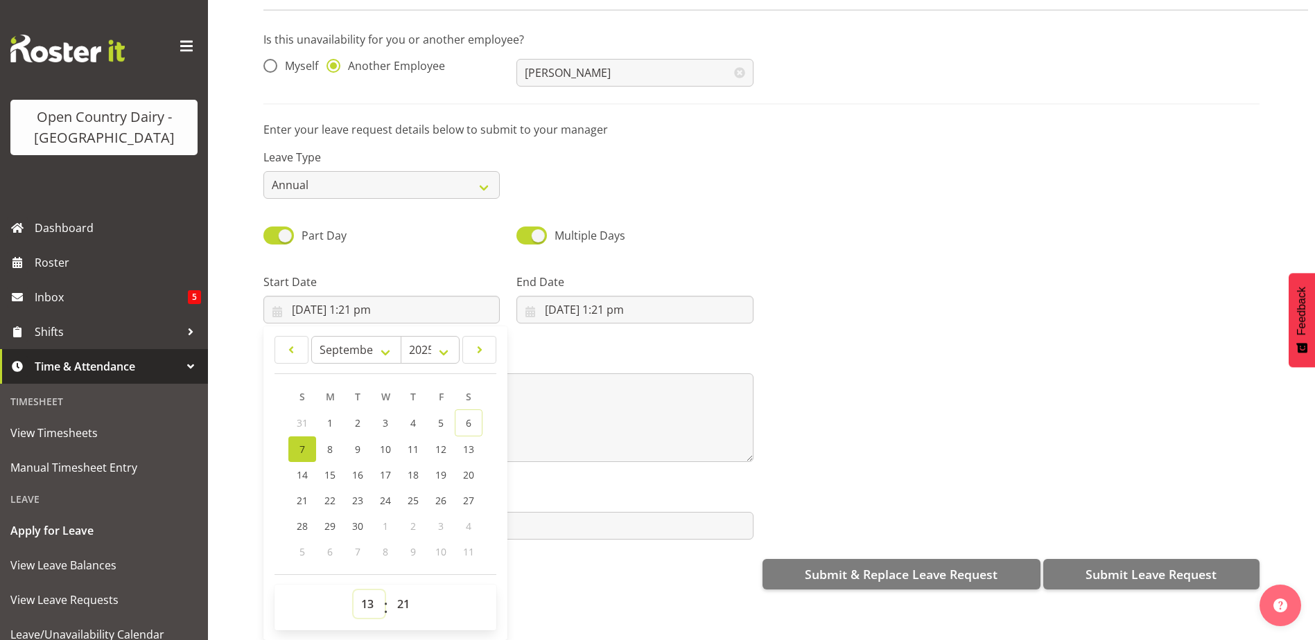
click at [376, 595] on select "00 01 02 03 04 05 06 07 08 09 10 11 12 13 14 15 16 17 18 19 20 21 22 23" at bounding box center [368, 605] width 31 height 28
select select "6"
click at [353, 591] on select "00 01 02 03 04 05 06 07 08 09 10 11 12 13 14 15 16 17 18 19 20 21 22 23" at bounding box center [368, 605] width 31 height 28
type input "[DATE] 6:21 am"
click at [403, 597] on select "00 01 02 03 04 05 06 07 08 09 10 11 12 13 14 15 16 17 18 19 20 21 22 23 24 25 2…" at bounding box center [405, 605] width 31 height 28
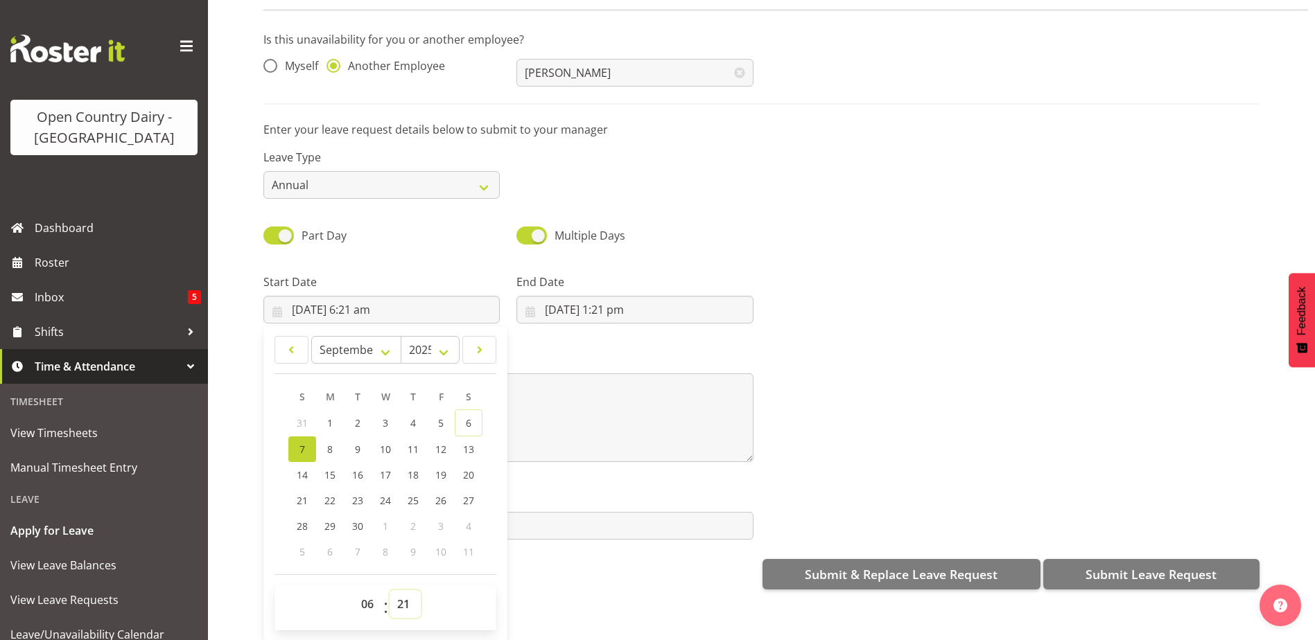
select select "30"
click at [390, 591] on select "00 01 02 03 04 05 06 07 08 09 10 11 12 13 14 15 16 17 18 19 20 21 22 23 24 25 2…" at bounding box center [405, 605] width 31 height 28
type input "[DATE] 6:30 am"
click at [527, 579] on div "Submit & Replace Leave Request Submit Leave Request" at bounding box center [761, 573] width 996 height 33
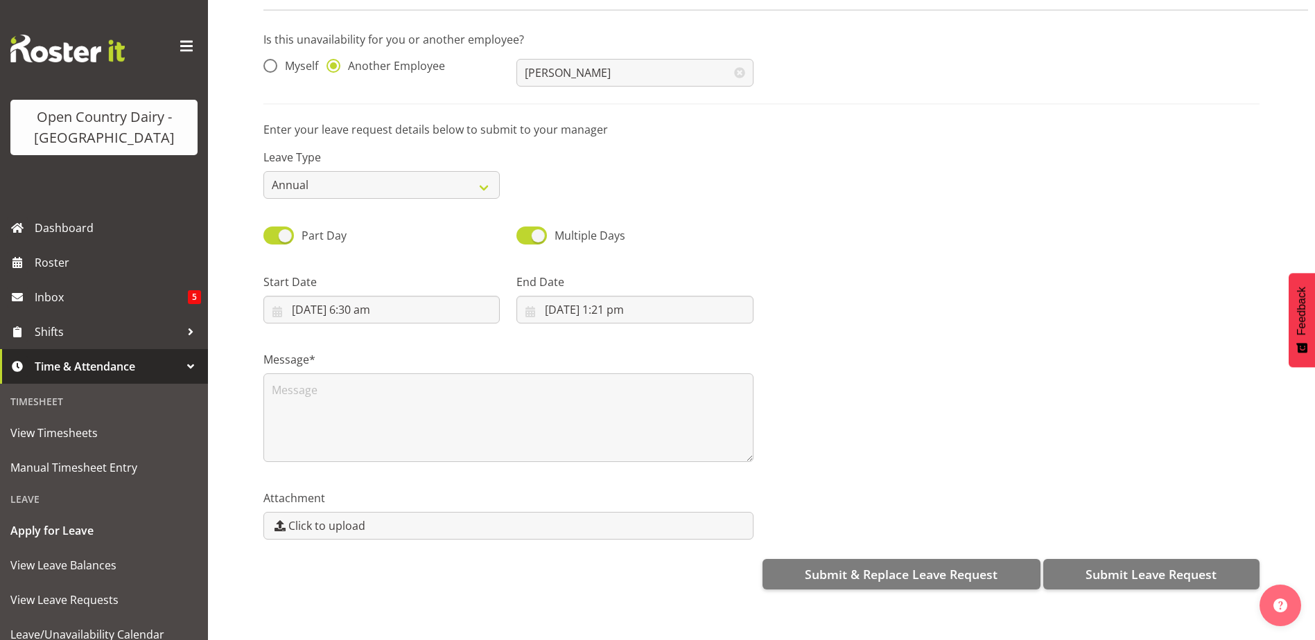
scroll to position [0, 0]
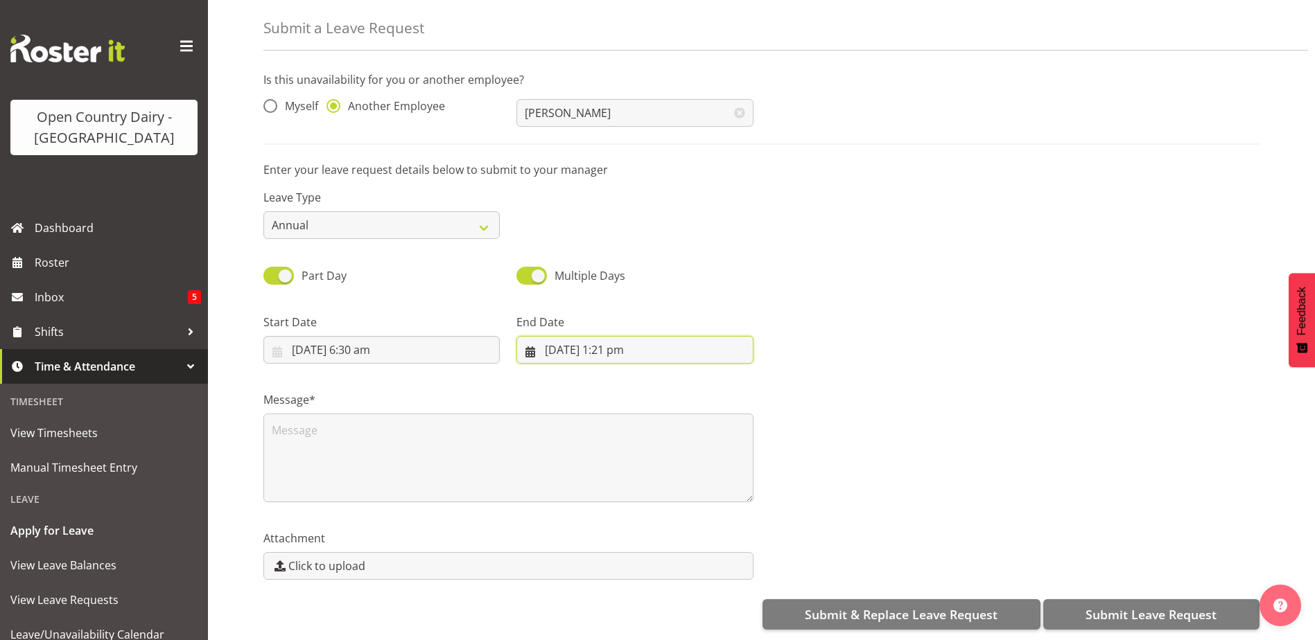
click at [568, 347] on input "[DATE] 1:21 pm" at bounding box center [634, 350] width 236 height 28
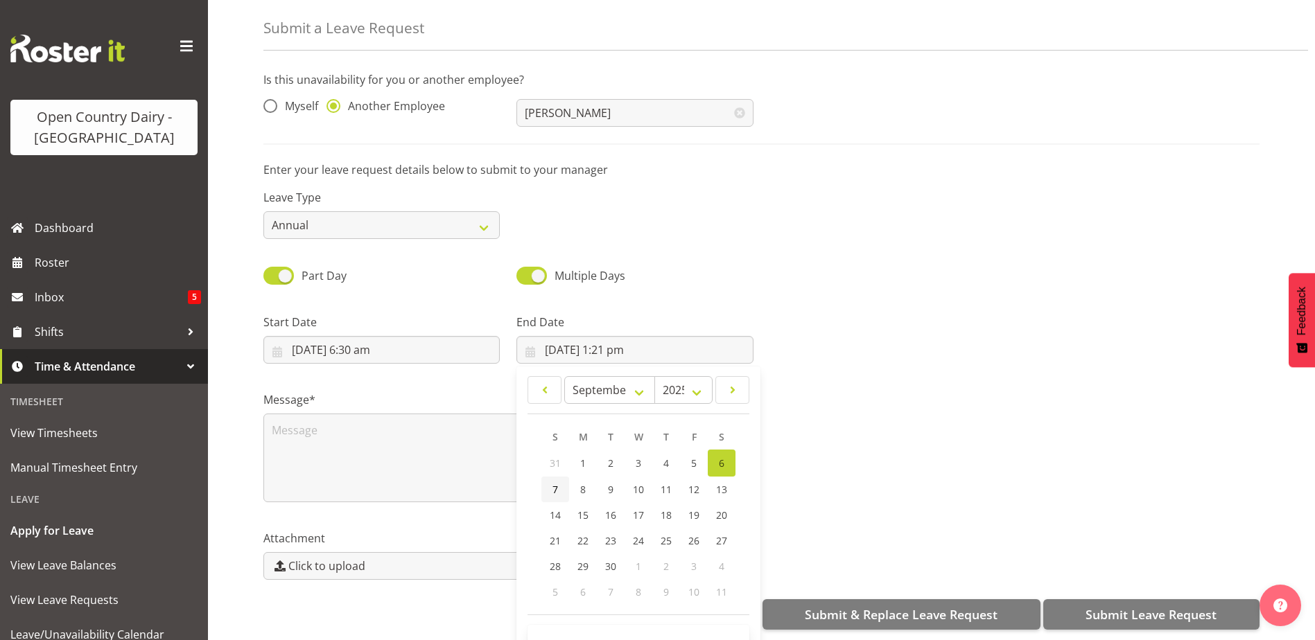
click at [557, 478] on link "7" at bounding box center [555, 490] width 28 height 26
type input "[DATE] 1:21 pm"
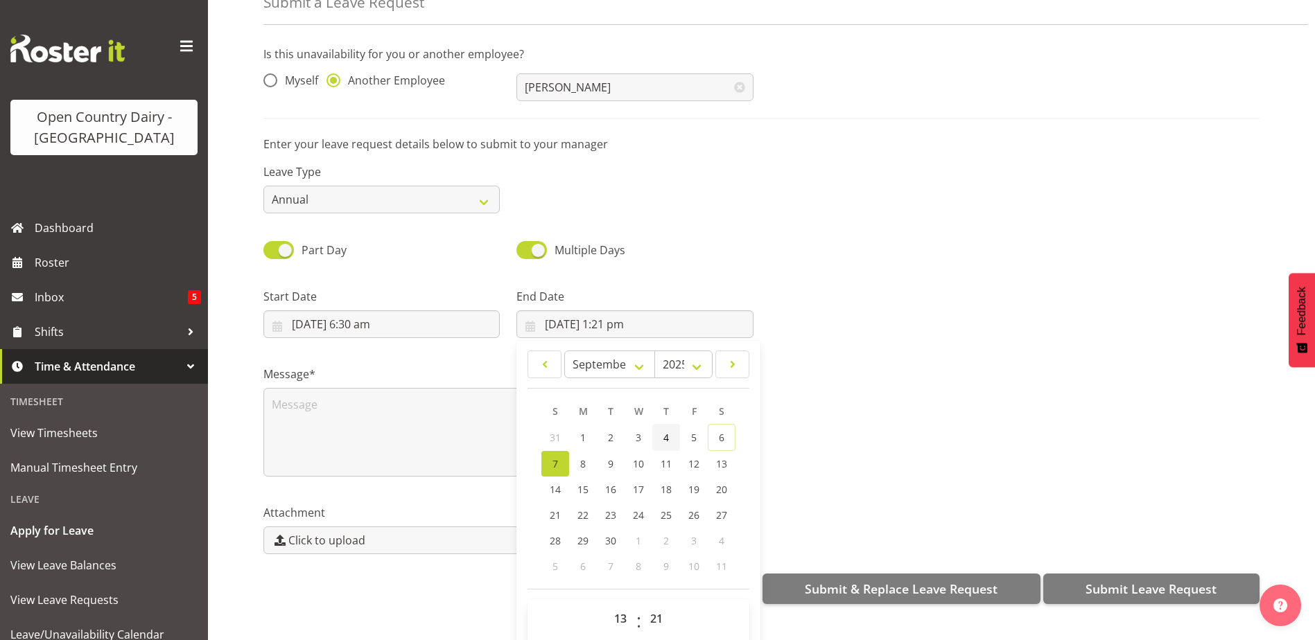
scroll to position [40, 0]
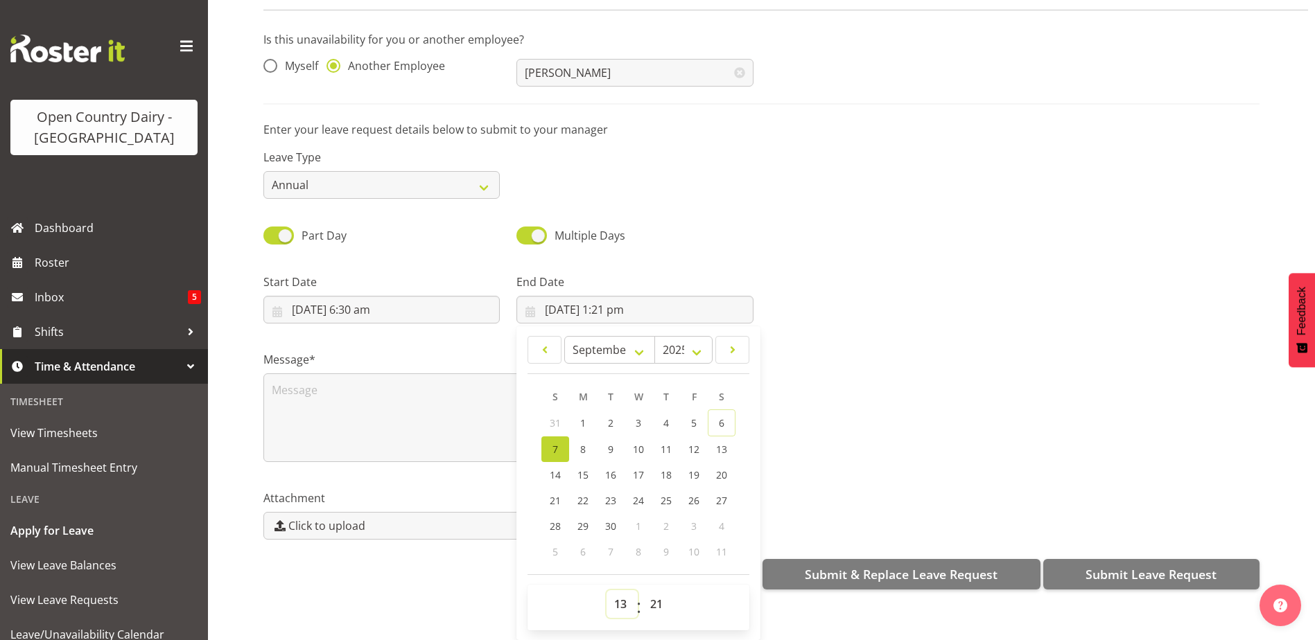
click at [620, 592] on select "00 01 02 03 04 05 06 07 08 09 10 11 12 13 14 15 16 17 18 19 20 21 22 23" at bounding box center [621, 605] width 31 height 28
select select "16"
click at [606, 591] on select "00 01 02 03 04 05 06 07 08 09 10 11 12 13 14 15 16 17 18 19 20 21 22 23" at bounding box center [621, 605] width 31 height 28
type input "[DATE] 4:21 pm"
click at [649, 591] on select "00 01 02 03 04 05 06 07 08 09 10 11 12 13 14 15 16 17 18 19 20 21 22 23 24 25 2…" at bounding box center [657, 605] width 31 height 28
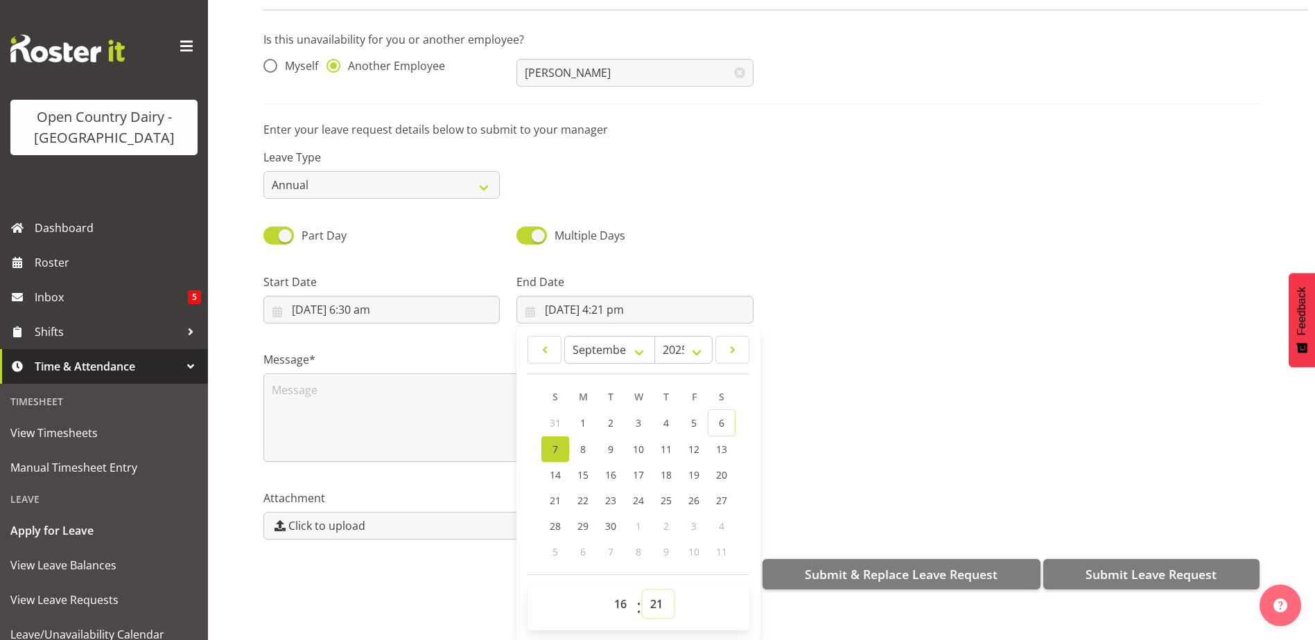
select select "0"
click at [642, 591] on select "00 01 02 03 04 05 06 07 08 09 10 11 12 13 14 15 16 17 18 19 20 21 22 23 24 25 2…" at bounding box center [657, 605] width 31 height 28
type input "[DATE] 4:00 pm"
click at [935, 371] on div "Message*" at bounding box center [761, 401] width 1013 height 139
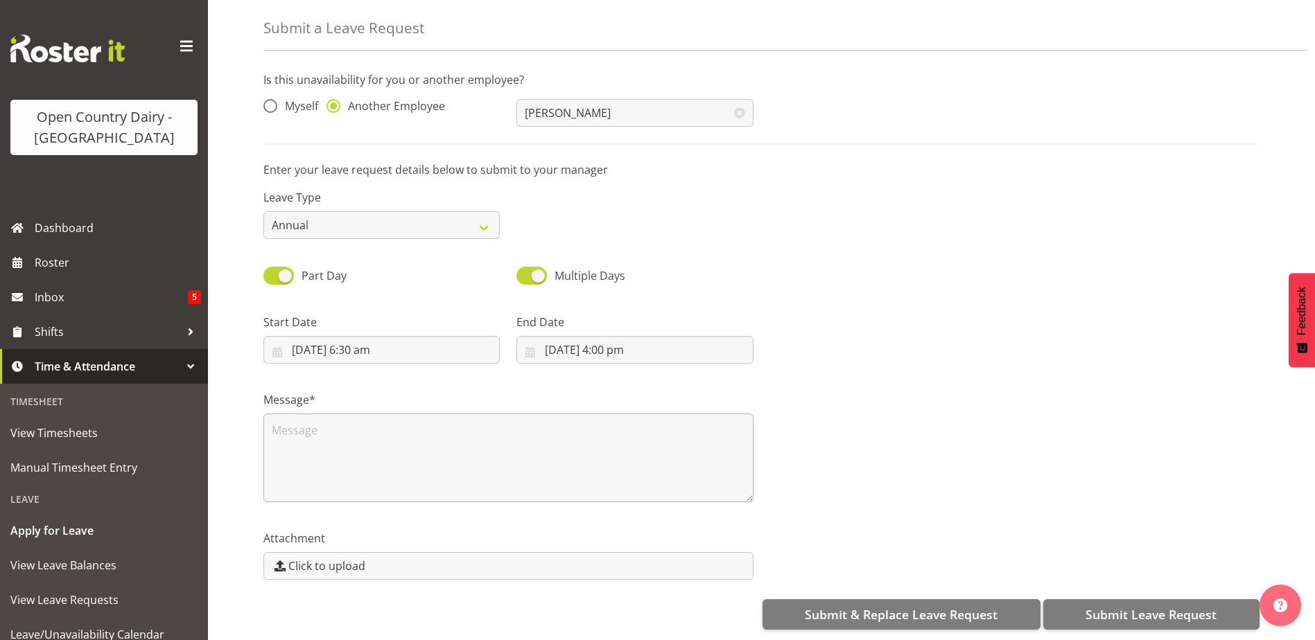
scroll to position [0, 0]
click at [286, 435] on textarea at bounding box center [508, 458] width 490 height 89
drag, startPoint x: 270, startPoint y: 418, endPoint x: 581, endPoint y: 419, distance: 311.2
click at [581, 419] on textarea "[PERSON_NAME] Called in sick for rotation - med cert supplied" at bounding box center [508, 458] width 490 height 89
type textarea "[PERSON_NAME] Called in sick for rotation - med cert supplied"
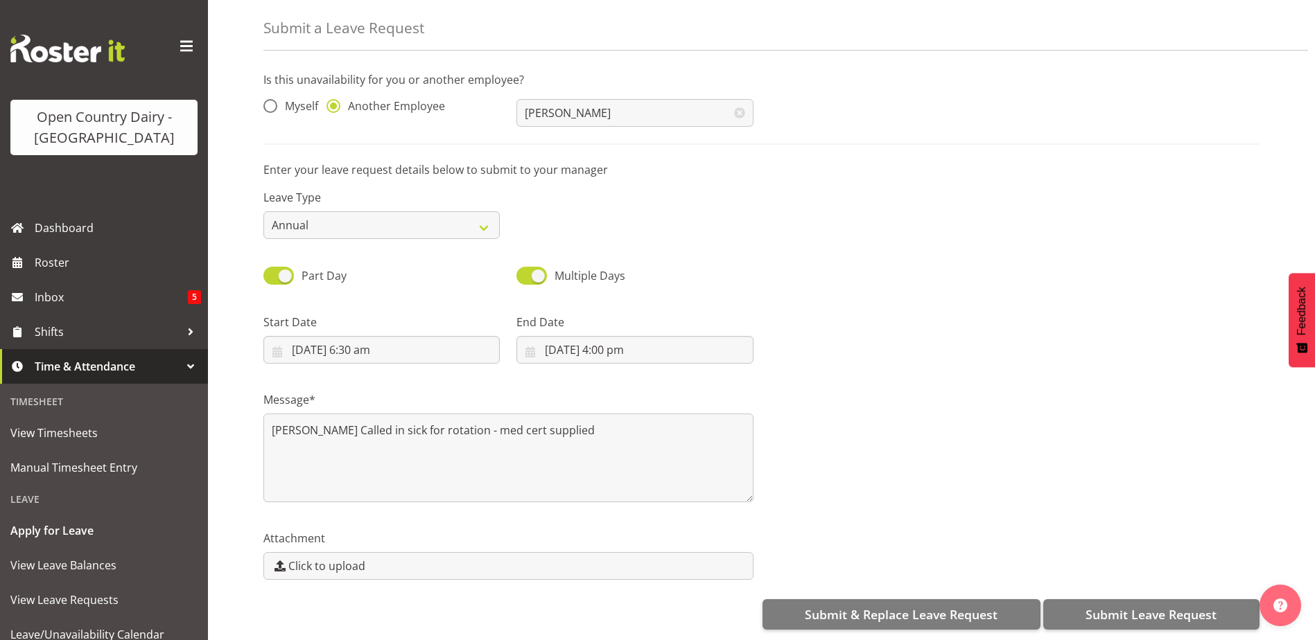
click at [1030, 259] on div "Part Day Multiple Days" at bounding box center [761, 270] width 1013 height 47
click at [1137, 606] on span "Submit Leave Request" at bounding box center [1150, 615] width 131 height 18
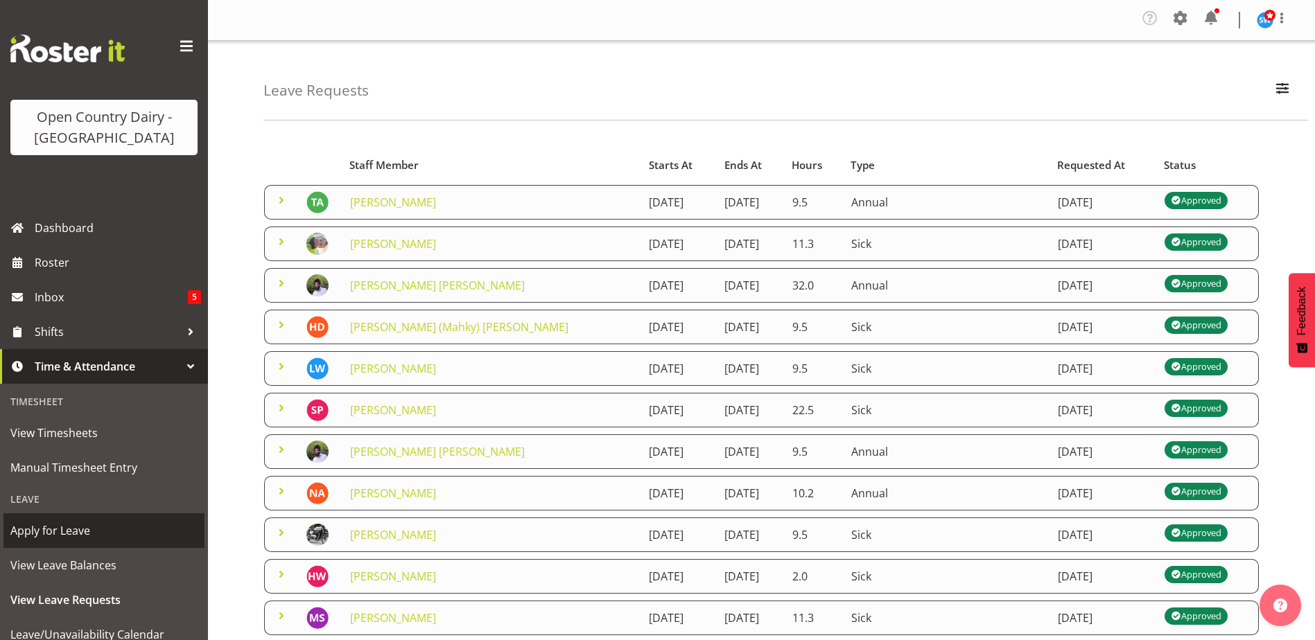
click at [62, 532] on span "Apply for Leave" at bounding box center [103, 531] width 187 height 21
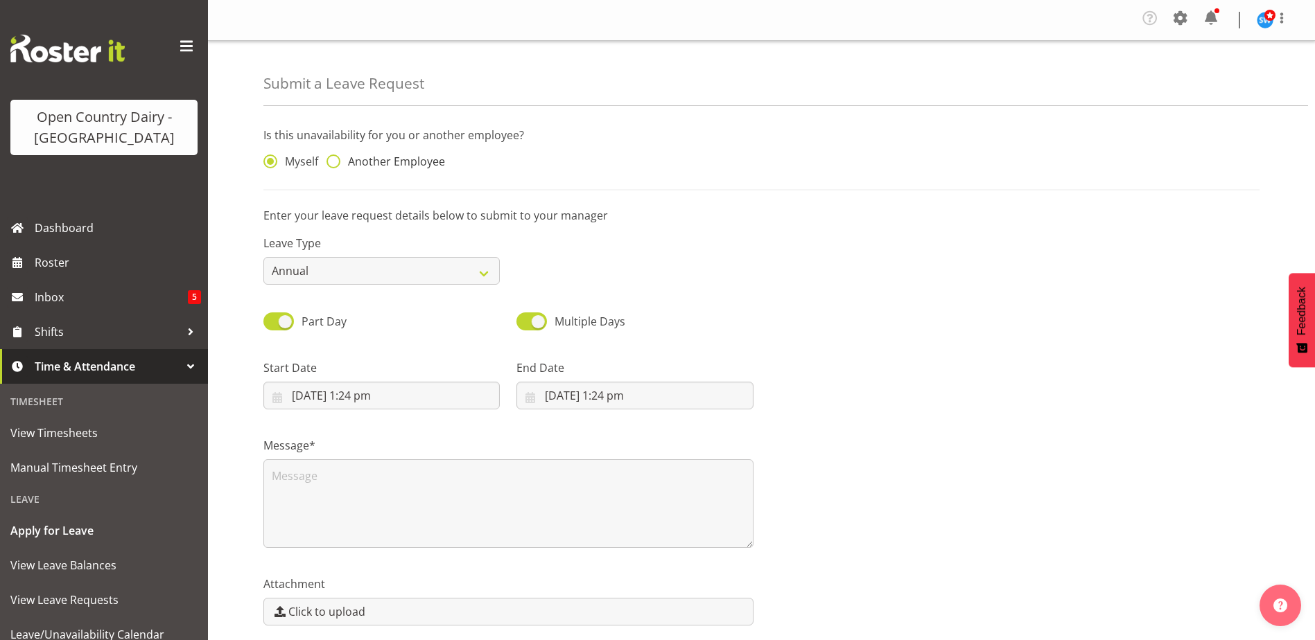
click at [337, 156] on span at bounding box center [333, 162] width 14 height 14
click at [335, 157] on input "Another Employee" at bounding box center [330, 161] width 9 height 9
radio input "true"
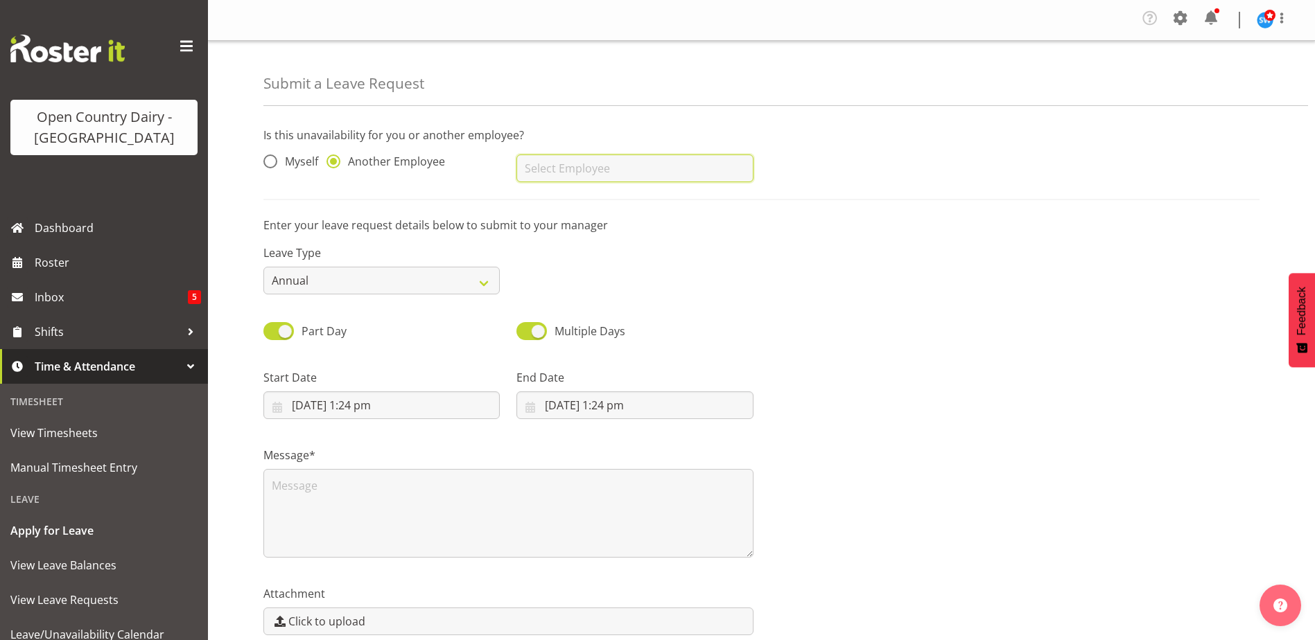
click at [527, 165] on input "text" at bounding box center [634, 169] width 236 height 28
click at [563, 204] on span "[PERSON_NAME]" at bounding box center [570, 202] width 86 height 15
type input "[PERSON_NAME]"
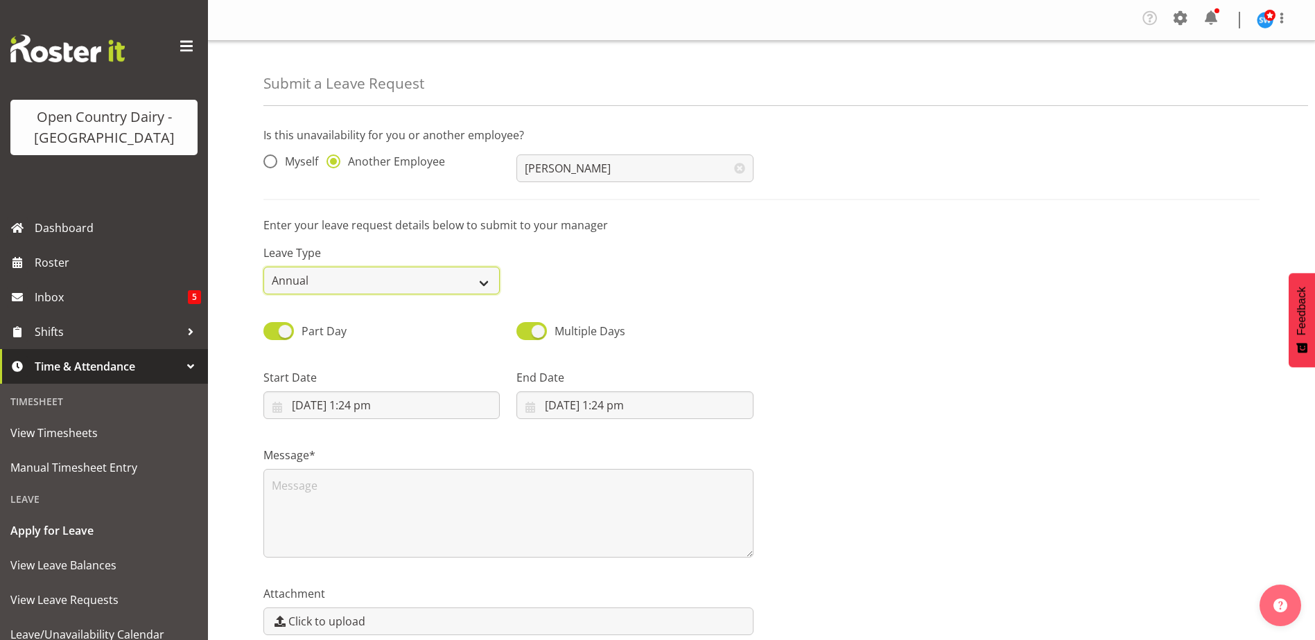
click at [490, 283] on select "Annual Sick Leave Without Pay Bereavement Domestic Violence Parental Jury Servi…" at bounding box center [381, 281] width 236 height 28
select select "Leave Without Pay"
click at [263, 267] on select "Annual Sick Leave Without Pay Bereavement Domestic Violence Parental Jury Servi…" at bounding box center [381, 281] width 236 height 28
click at [315, 405] on input "[DATE] 1:24 pm" at bounding box center [381, 406] width 236 height 28
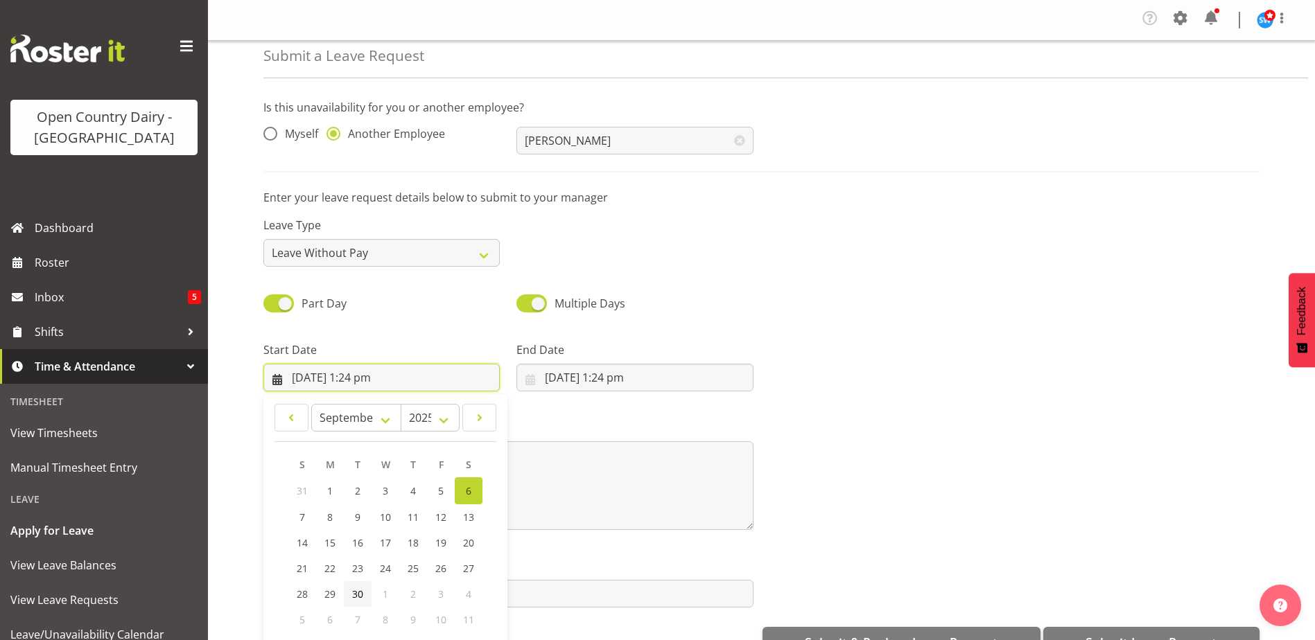
scroll to position [40, 0]
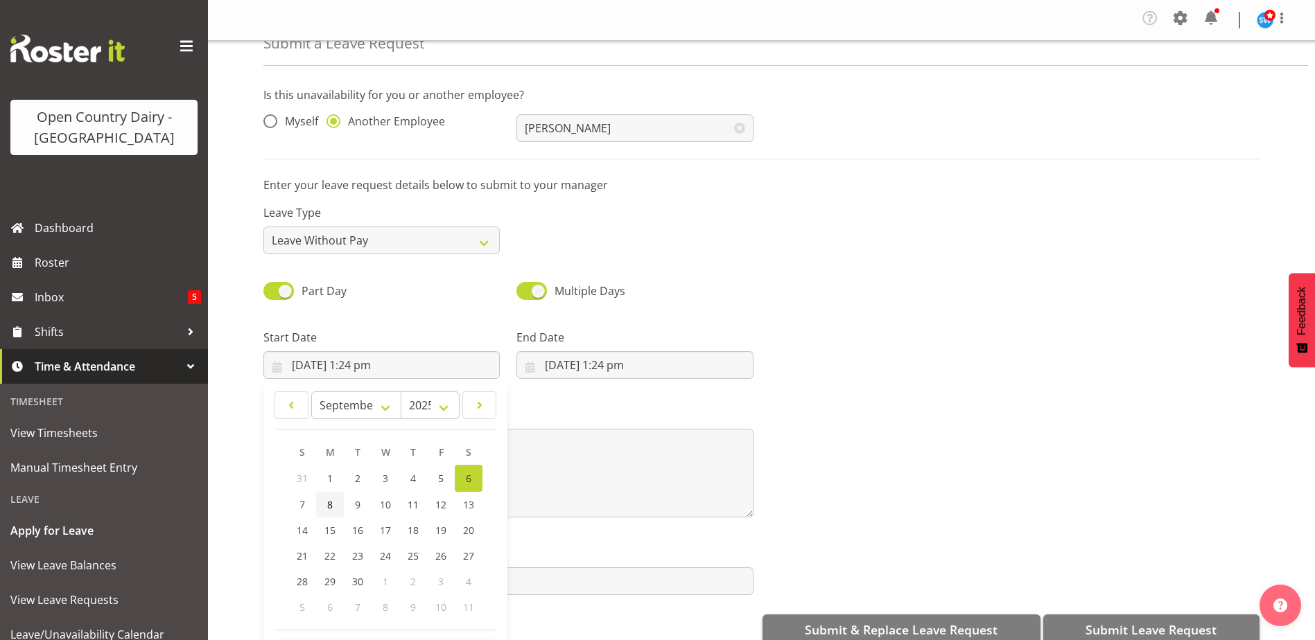
click at [333, 505] on link "8" at bounding box center [330, 505] width 28 height 26
type input "[DATE] 1:24 pm"
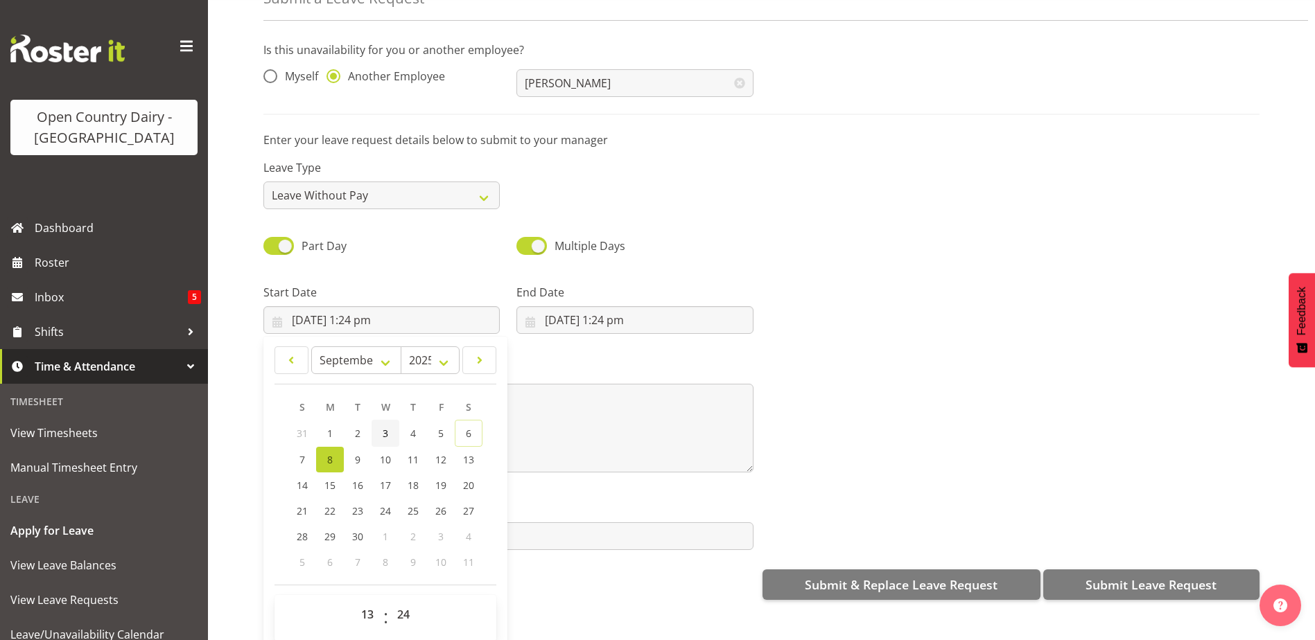
scroll to position [66, 0]
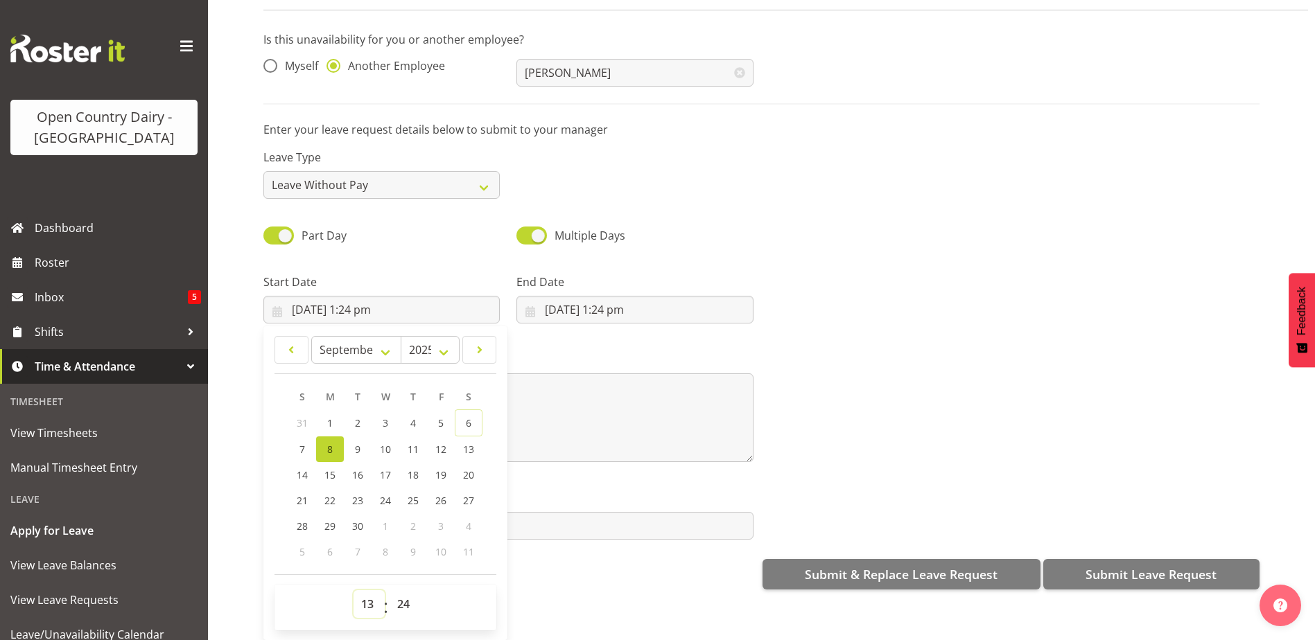
click at [367, 593] on select "00 01 02 03 04 05 06 07 08 09 10 11 12 13 14 15 16 17 18 19 20 21 22 23" at bounding box center [368, 605] width 31 height 28
select select "6"
click at [353, 591] on select "00 01 02 03 04 05 06 07 08 09 10 11 12 13 14 15 16 17 18 19 20 21 22 23" at bounding box center [368, 605] width 31 height 28
type input "[DATE] 6:24 am"
click at [401, 597] on select "00 01 02 03 04 05 06 07 08 09 10 11 12 13 14 15 16 17 18 19 20 21 22 23 24 25 2…" at bounding box center [405, 605] width 31 height 28
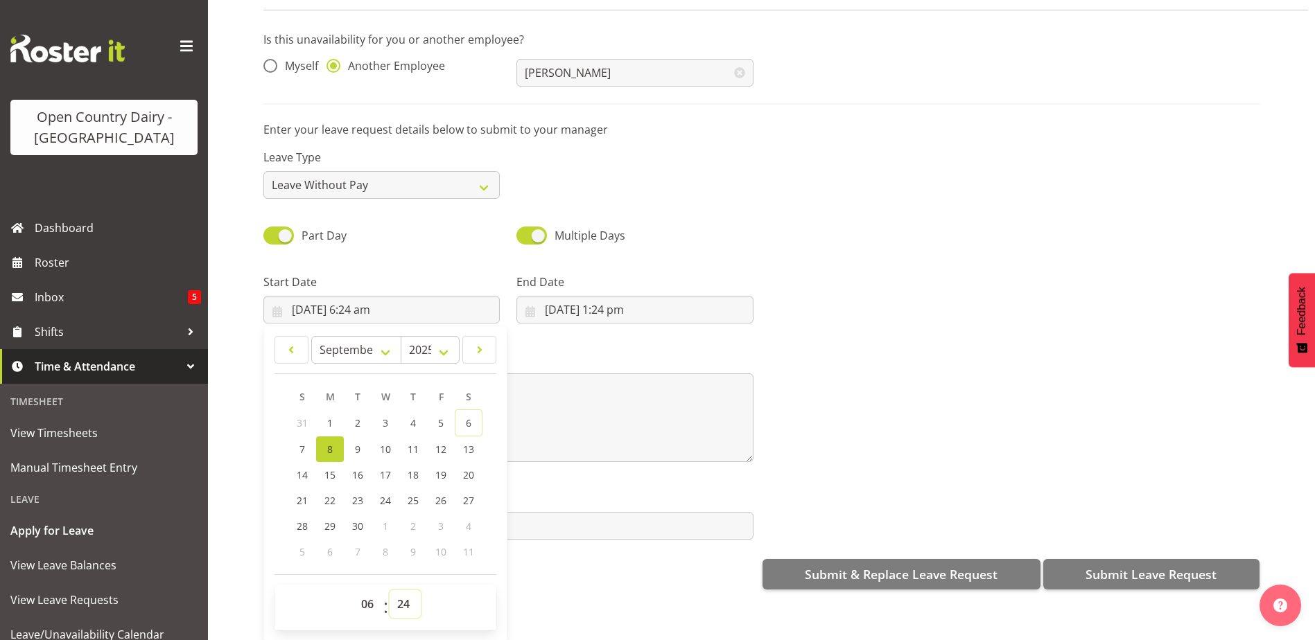
select select "30"
click at [390, 591] on select "00 01 02 03 04 05 06 07 08 09 10 11 12 13 14 15 16 17 18 19 20 21 22 23 24 25 2…" at bounding box center [405, 605] width 31 height 28
type input "[DATE] 6:30 am"
click at [599, 299] on input "[DATE] 1:24 pm" at bounding box center [634, 310] width 236 height 28
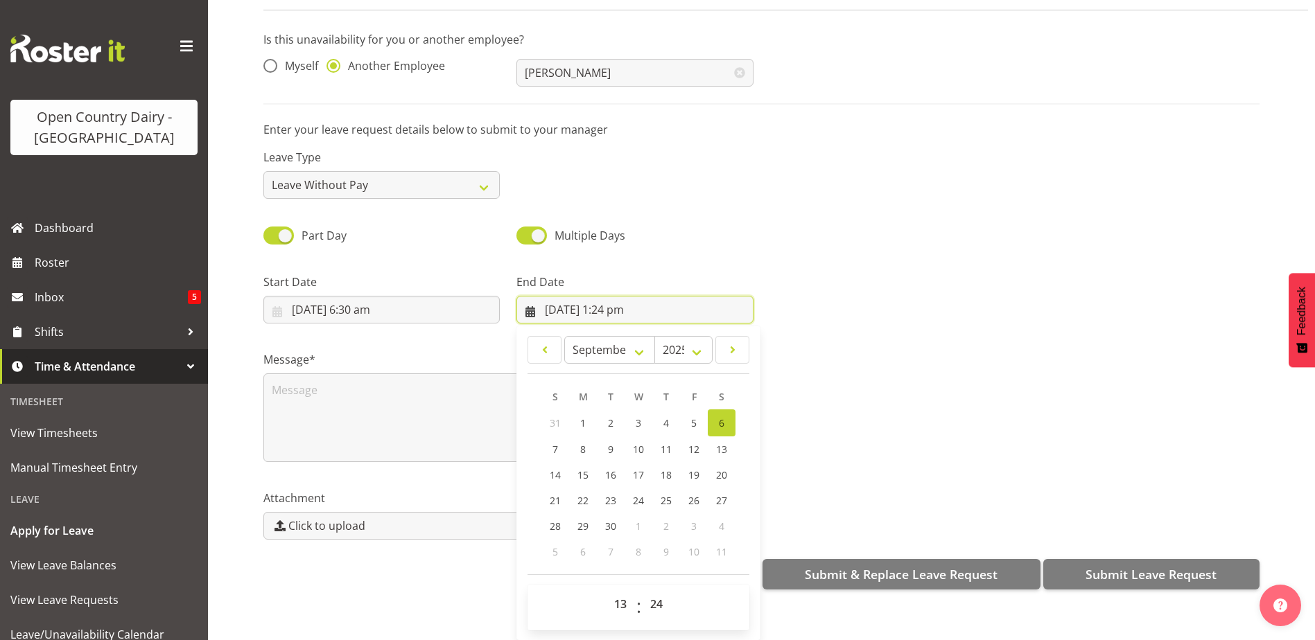
click at [572, 297] on input "[DATE] 1:24 pm" at bounding box center [634, 310] width 236 height 28
click at [666, 443] on span "11" at bounding box center [666, 449] width 11 height 13
type input "[DATE] 1:24 pm"
click at [624, 298] on input "[DATE] 1:24 pm" at bounding box center [634, 310] width 236 height 28
click at [622, 593] on select "00 01 02 03 04 05 06 07 08 09 10 11 12 13 14 15 16 17 18 19 20 21 22 23" at bounding box center [621, 605] width 31 height 28
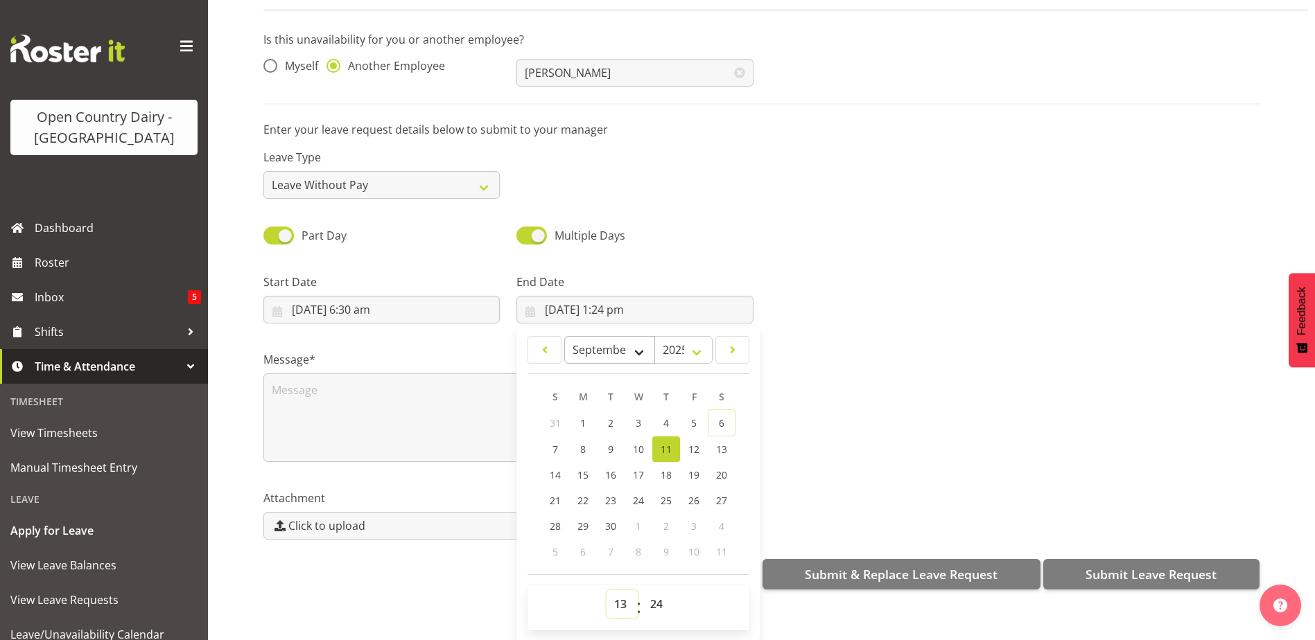
select select "4"
click at [606, 591] on select "00 01 02 03 04 05 06 07 08 09 10 11 12 13 14 15 16 17 18 19 20 21 22 23" at bounding box center [621, 605] width 31 height 28
type input "[DATE] 4:24 am"
click at [650, 594] on select "00 01 02 03 04 05 06 07 08 09 10 11 12 13 14 15 16 17 18 19 20 21 22 23 24 25 2…" at bounding box center [657, 605] width 31 height 28
select select "0"
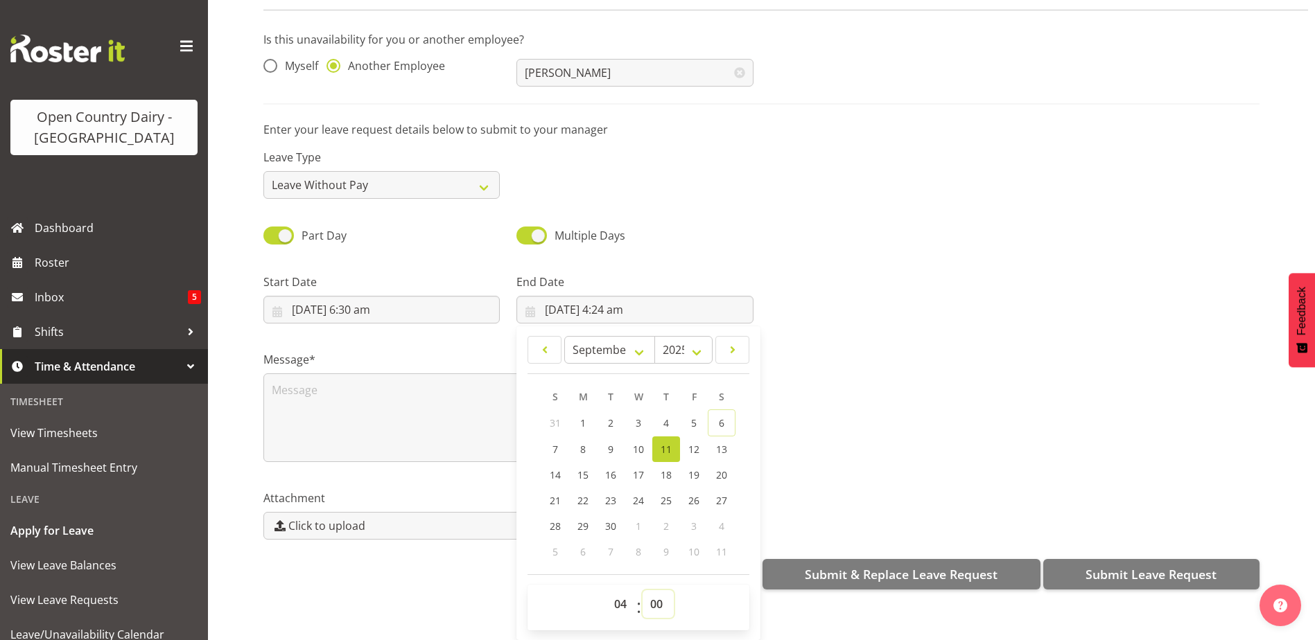
click at [642, 591] on select "00 01 02 03 04 05 06 07 08 09 10 11 12 13 14 15 16 17 18 19 20 21 22 23 24 25 2…" at bounding box center [657, 605] width 31 height 28
type input "[DATE] 4:00 am"
click at [327, 403] on textarea at bounding box center [508, 418] width 490 height 89
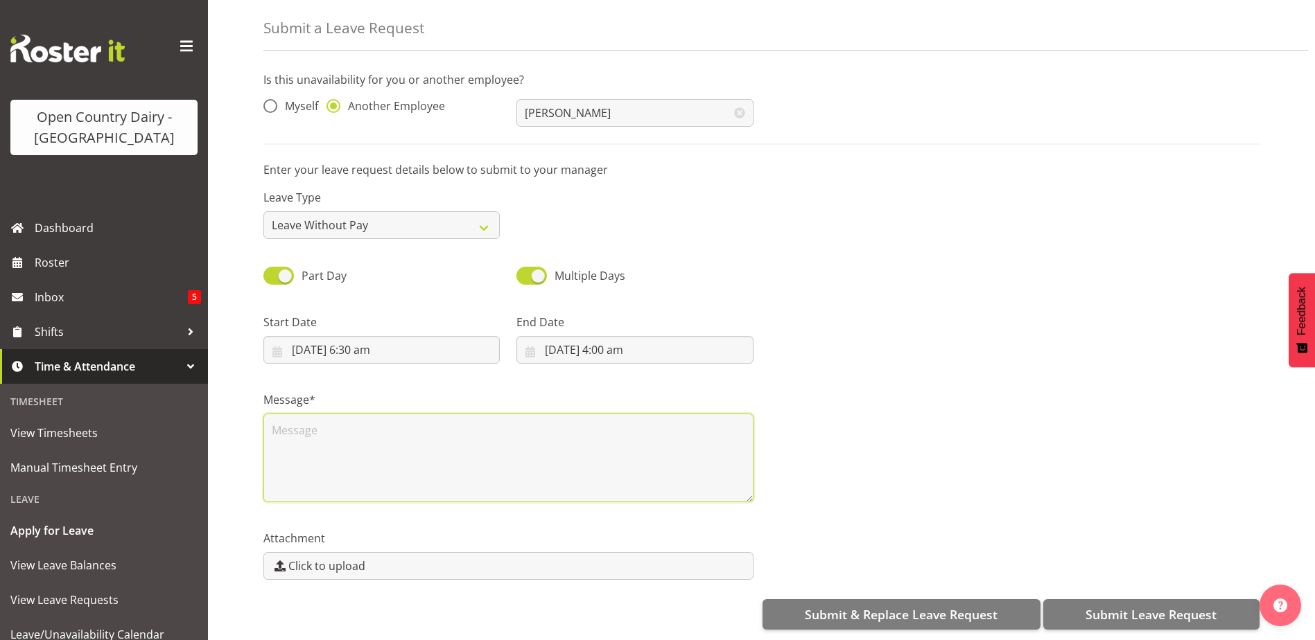
scroll to position [0, 0]
paste textarea "[PERSON_NAME] Called in sick for rotation - med cert supplied"
click at [667, 447] on textarea "[PERSON_NAME] Called in sick for rotation - med cert supplied" at bounding box center [508, 458] width 490 height 89
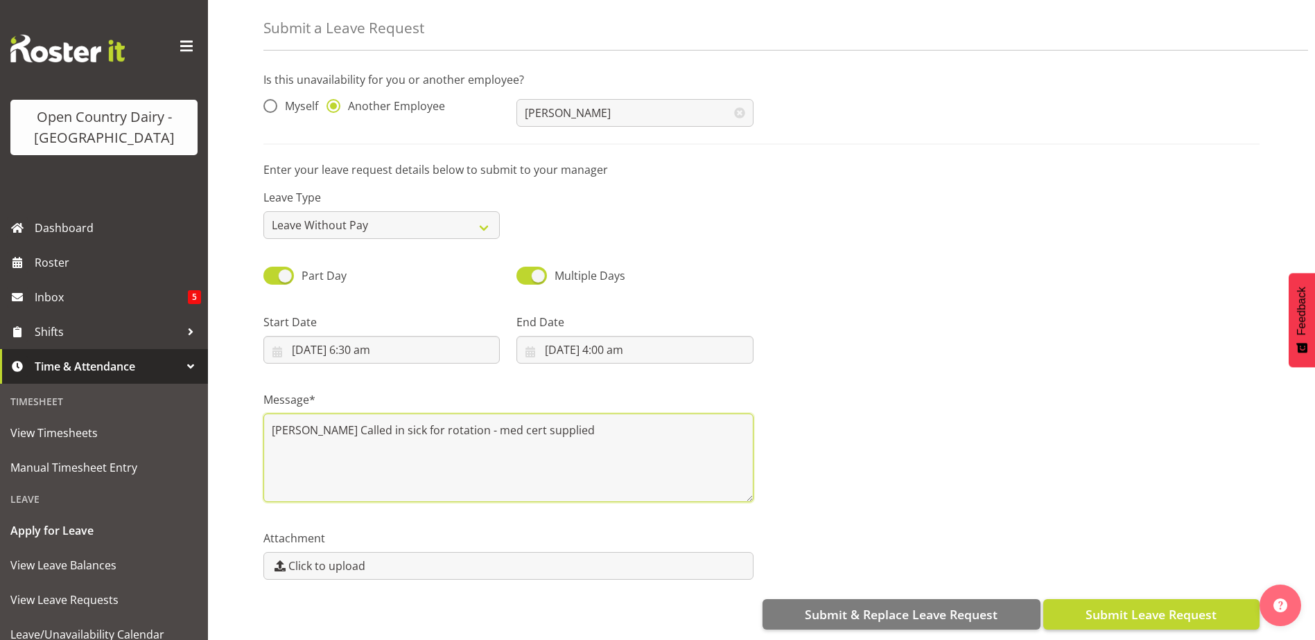
type textarea "[PERSON_NAME] Called in sick for rotation - med cert supplied"
click at [1144, 600] on button "Submit Leave Request" at bounding box center [1151, 615] width 216 height 30
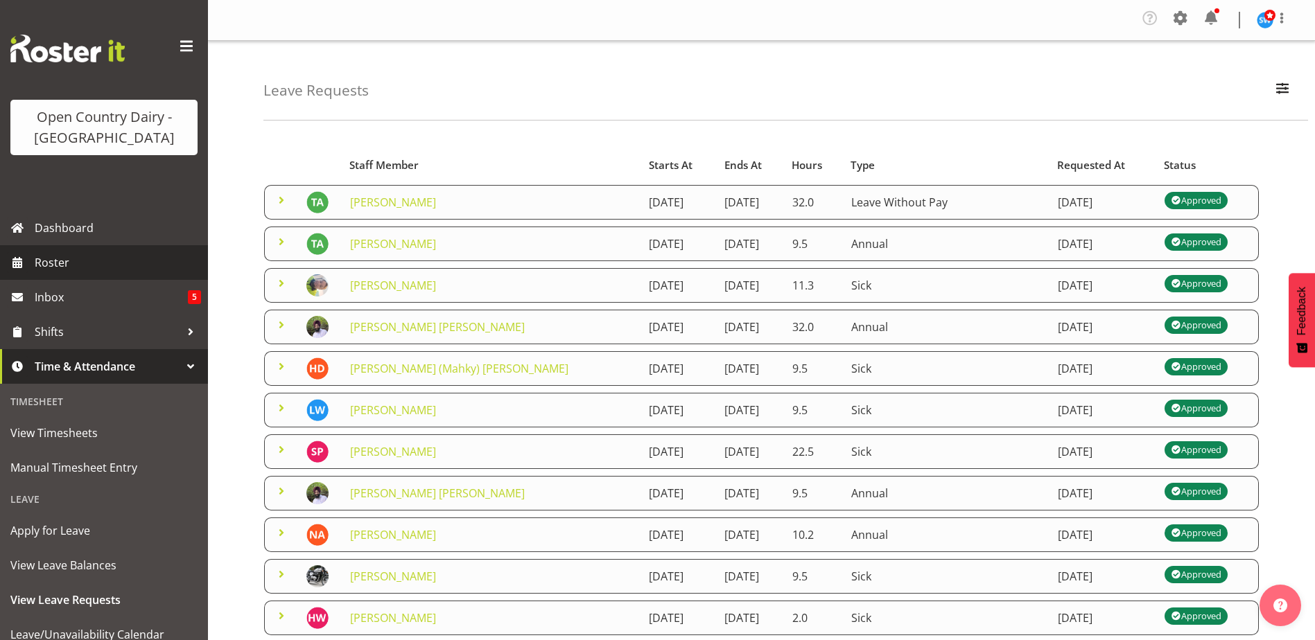
click at [56, 256] on span "Roster" at bounding box center [118, 262] width 166 height 21
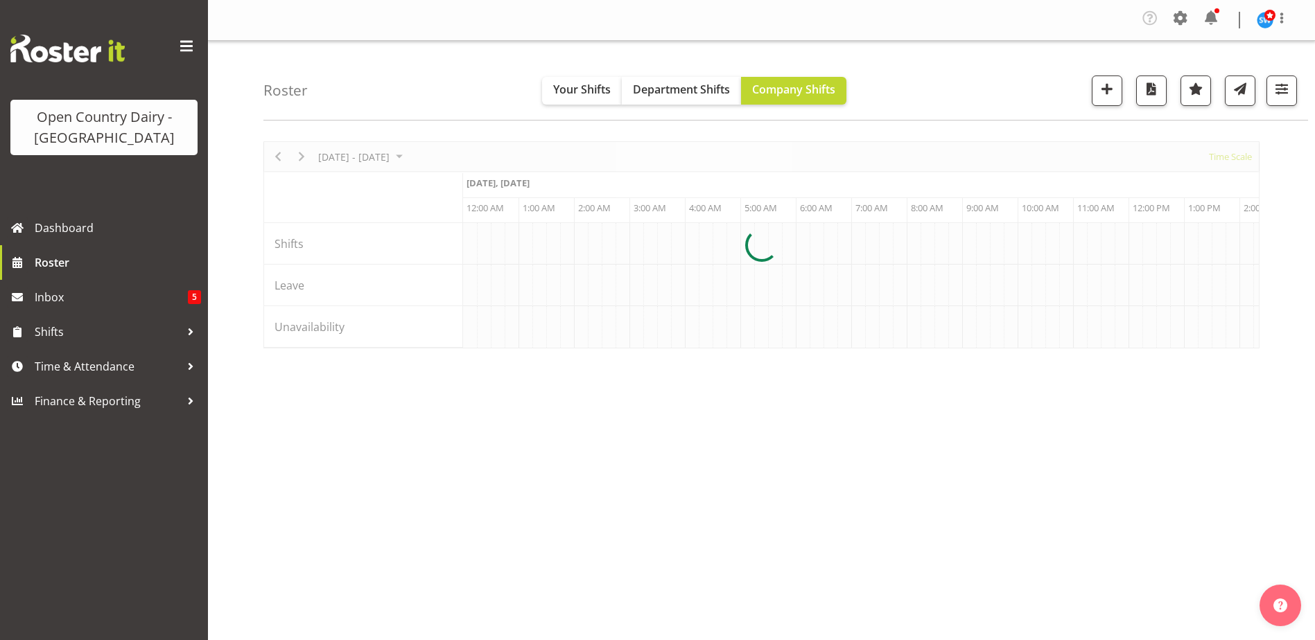
scroll to position [0, 6654]
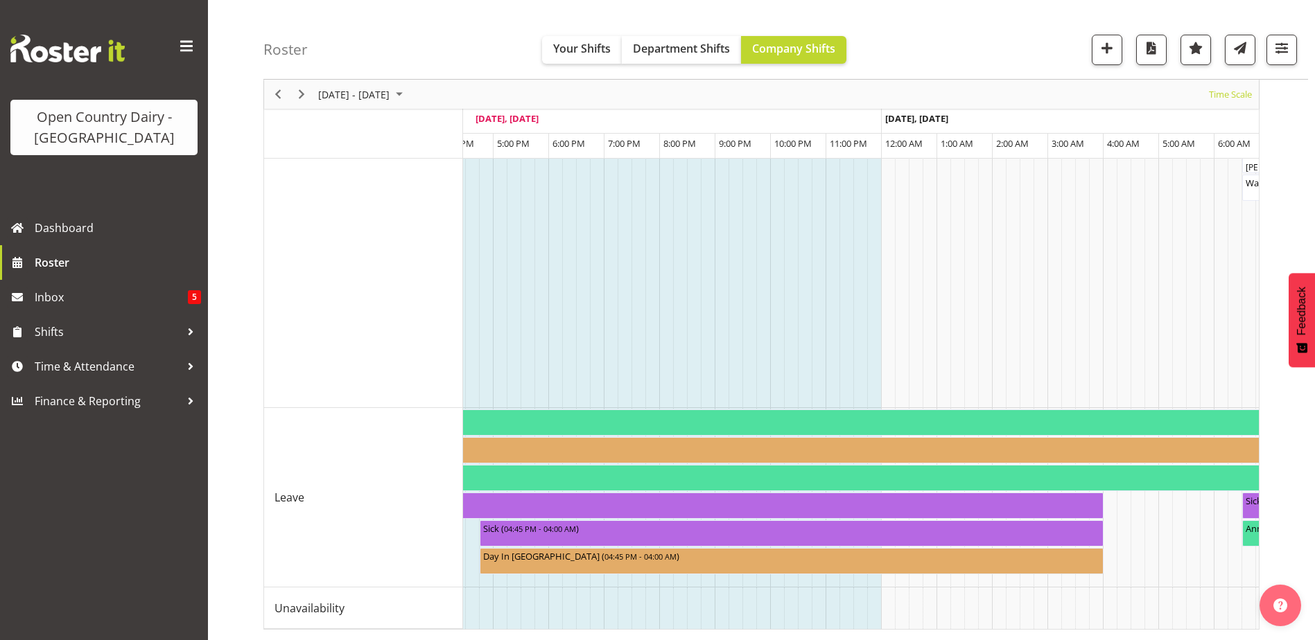
scroll to position [0, 7583]
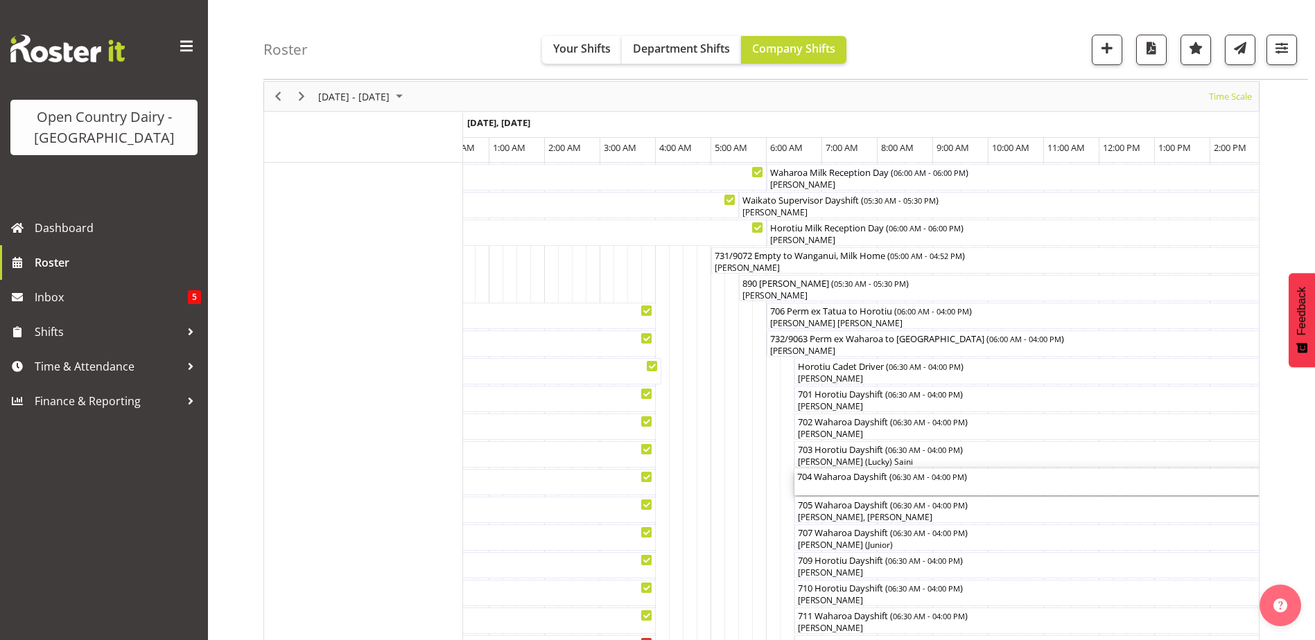
click at [841, 482] on div "704 Waharoa Dayshift ( 06:30 AM - 04:00 PM )" at bounding box center [1057, 476] width 521 height 14
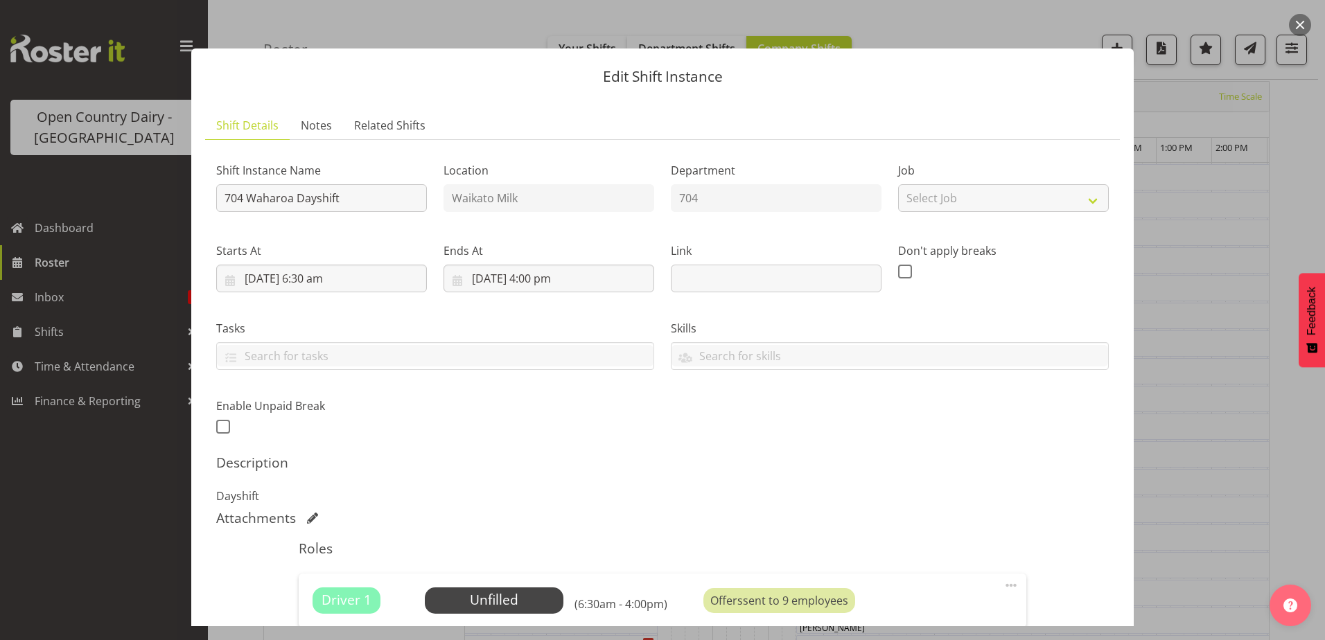
click at [152, 82] on div at bounding box center [662, 320] width 1325 height 640
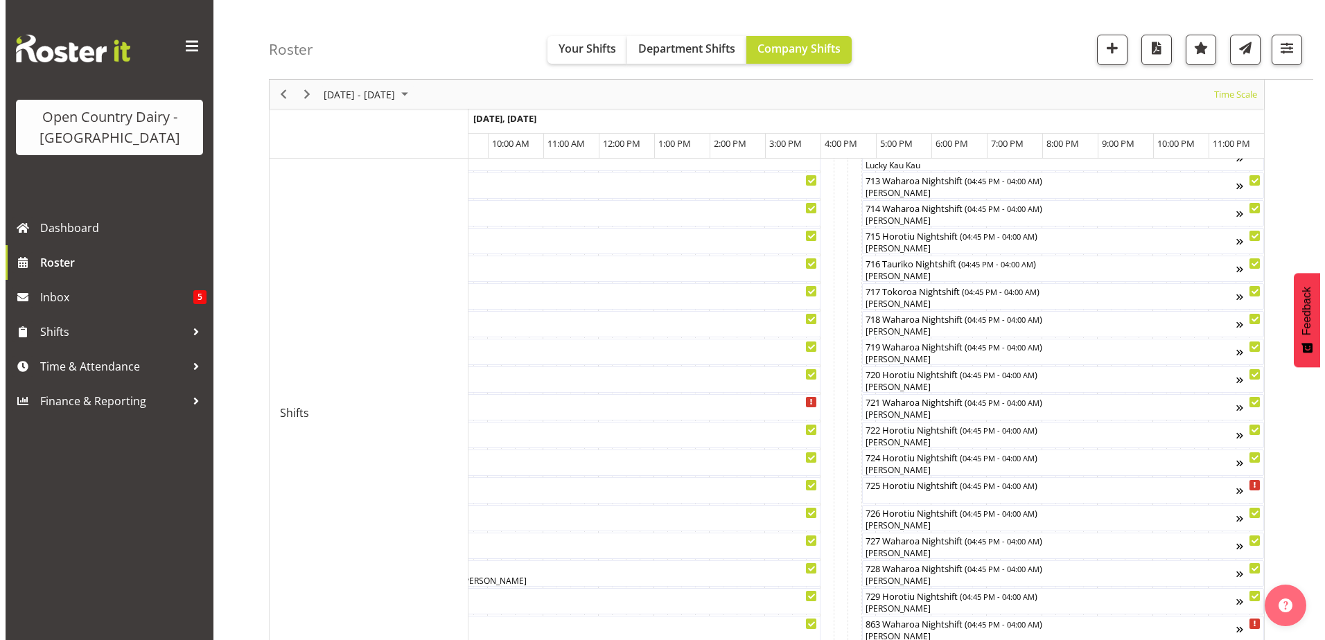
scroll to position [554, 0]
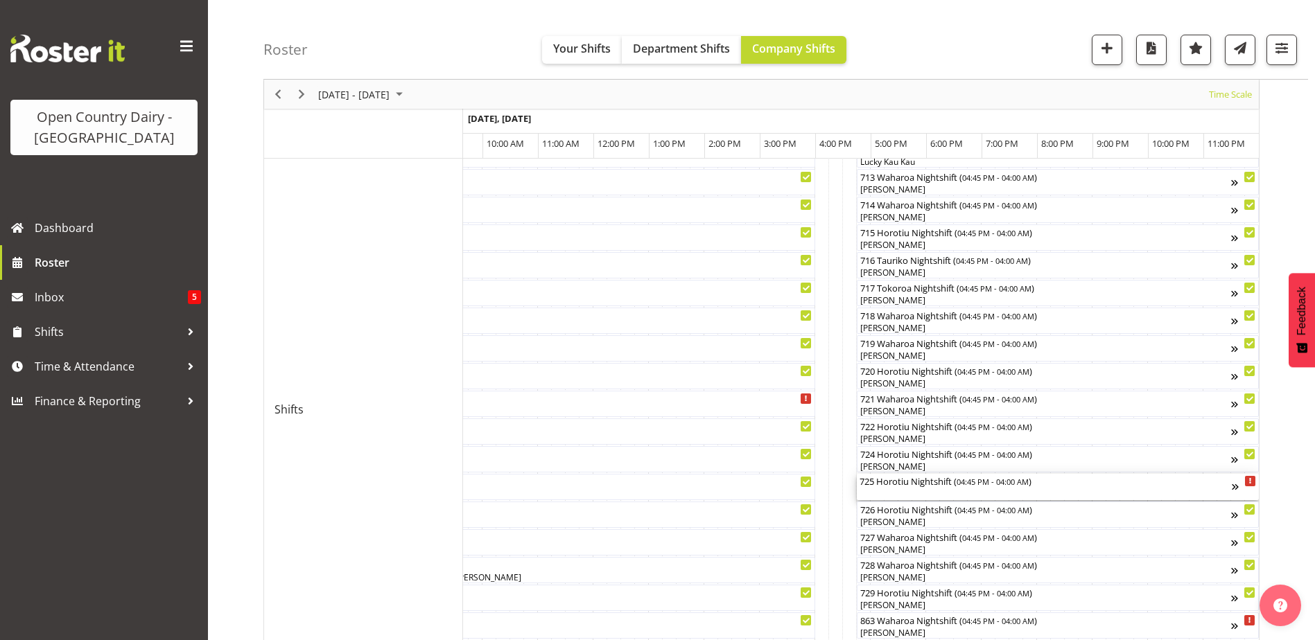
click at [905, 489] on div "725 Horotiu Nightshift ( 04:45 PM - 04:00 AM )" at bounding box center [1045, 487] width 372 height 26
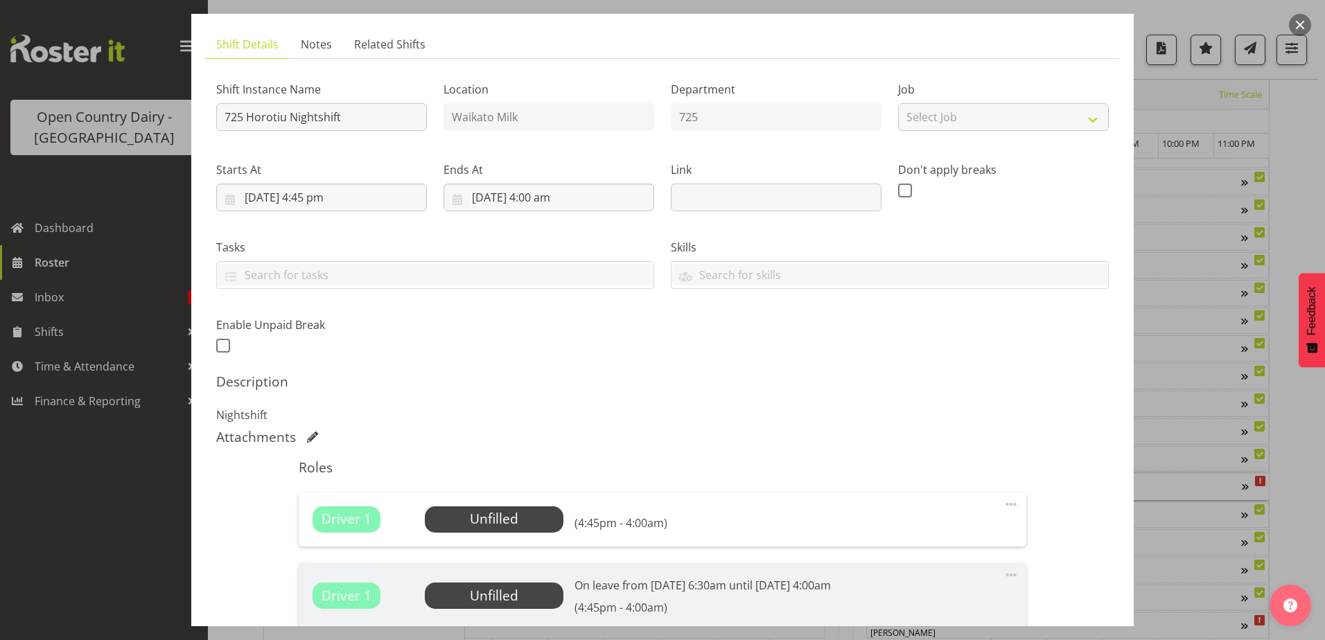
scroll to position [208, 0]
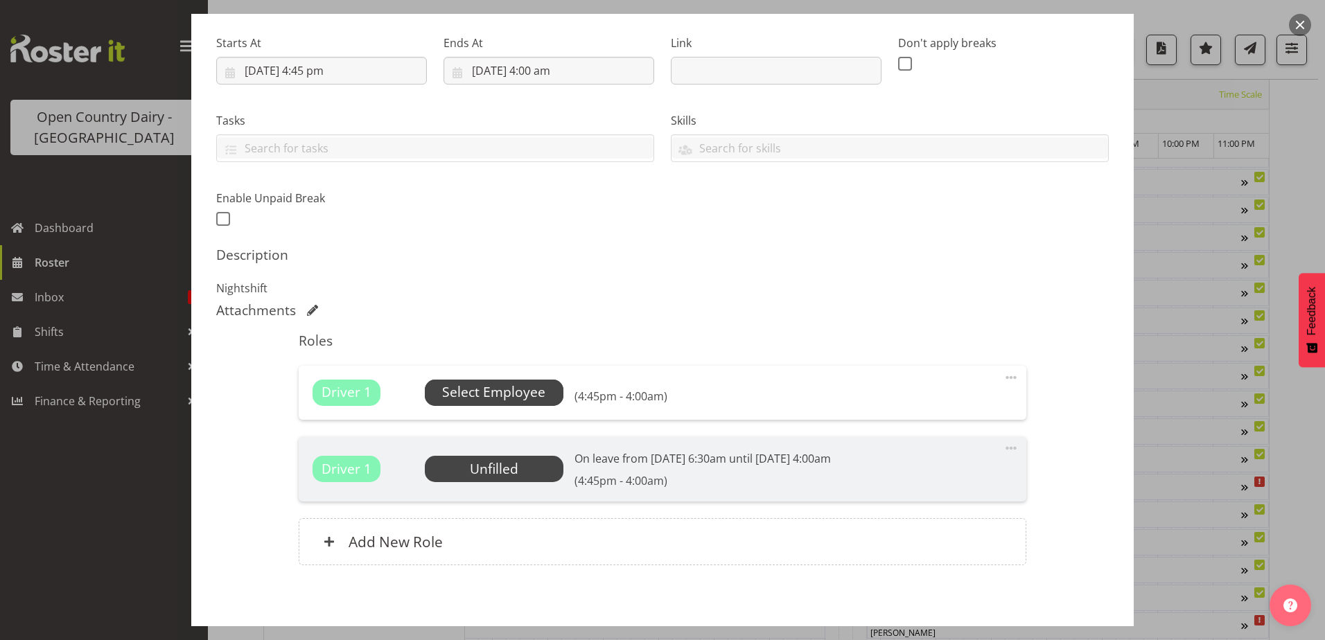
click at [486, 391] on span "Select Employee" at bounding box center [493, 393] width 103 height 20
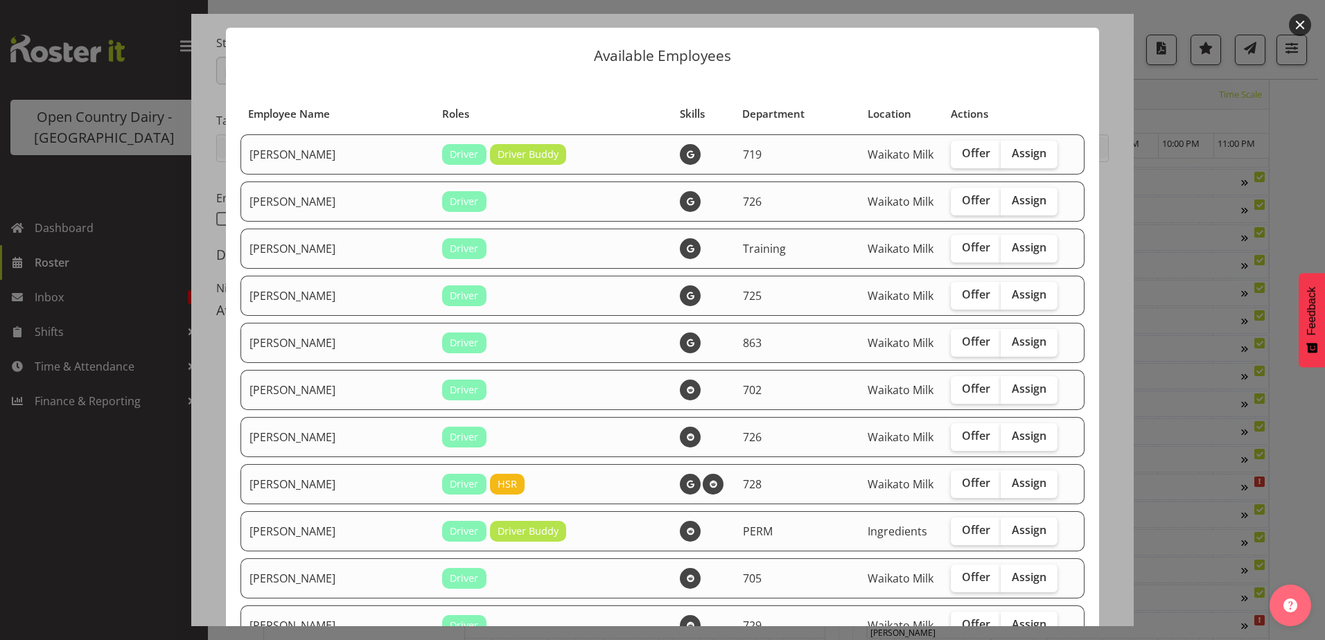
scroll to position [0, 0]
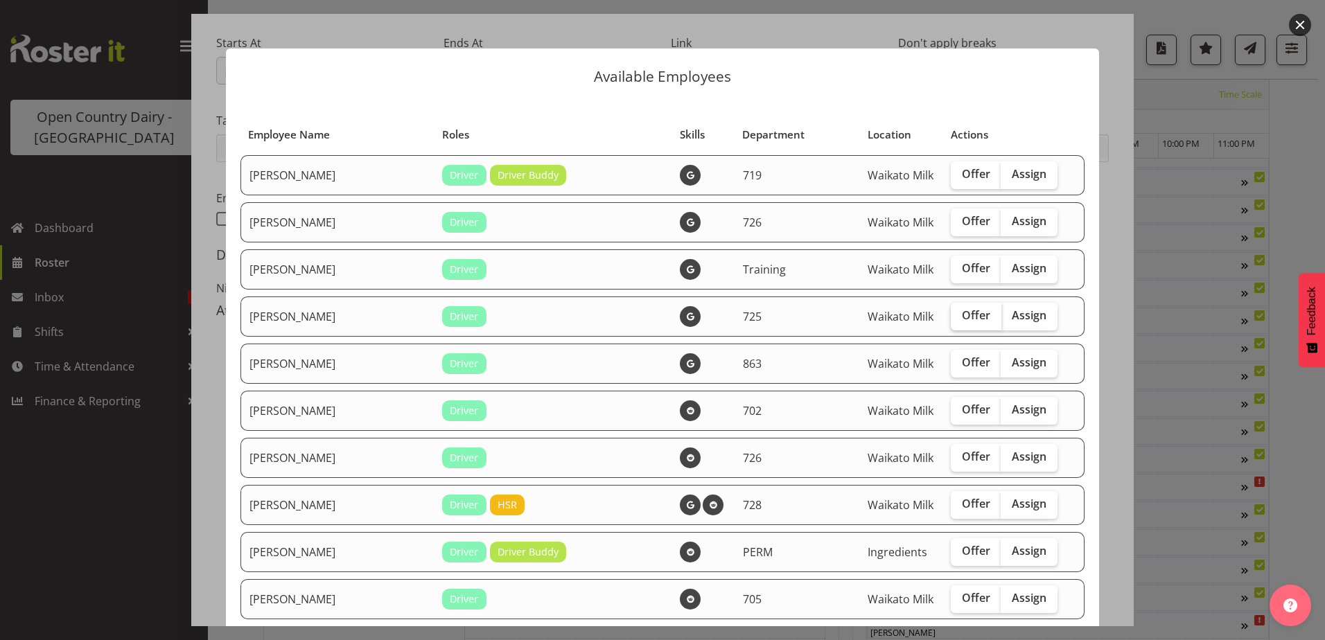
click at [962, 316] on span "Offer" at bounding box center [976, 315] width 28 height 14
click at [951, 316] on input "Offer" at bounding box center [955, 315] width 9 height 9
checkbox input "true"
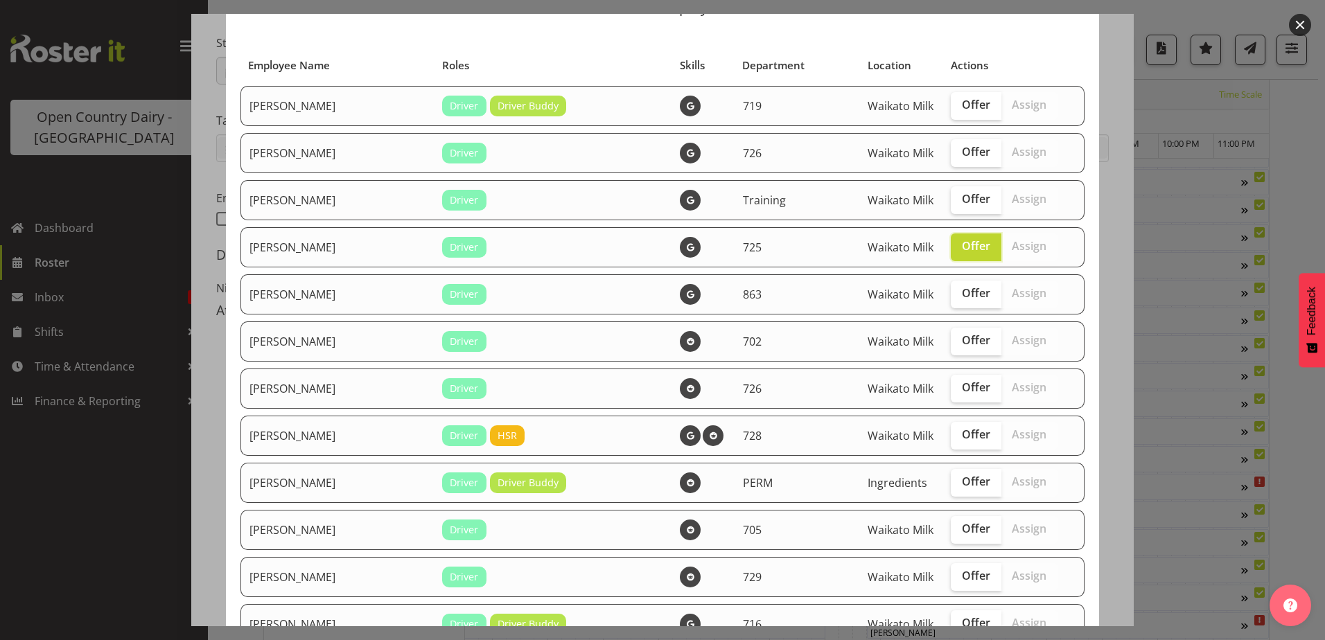
scroll to position [139, 0]
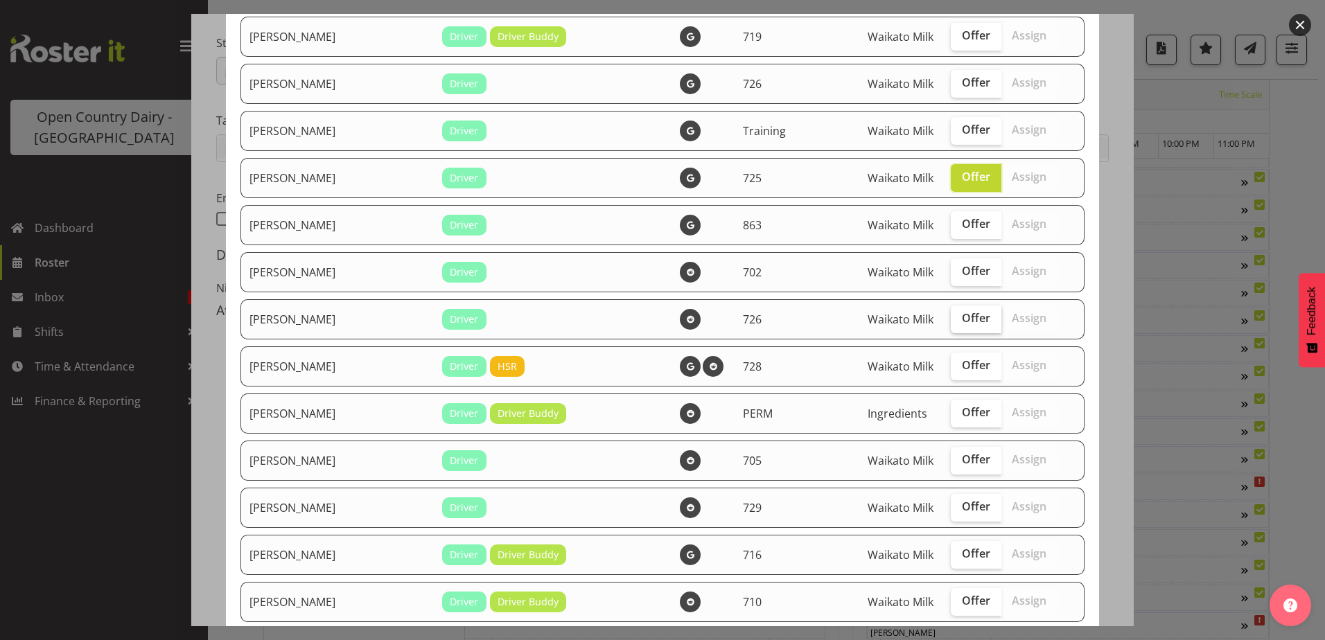
click at [962, 323] on span "Offer" at bounding box center [976, 318] width 28 height 14
click at [951, 323] on input "Offer" at bounding box center [955, 318] width 9 height 9
checkbox input "true"
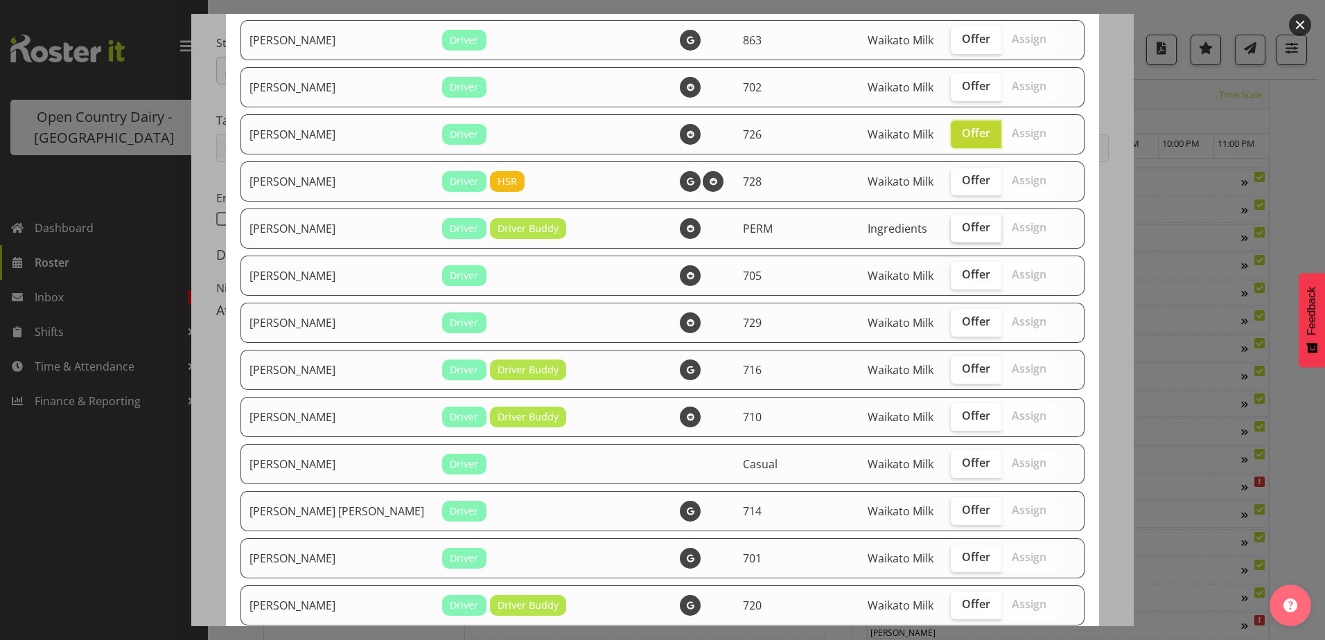
scroll to position [347, 0]
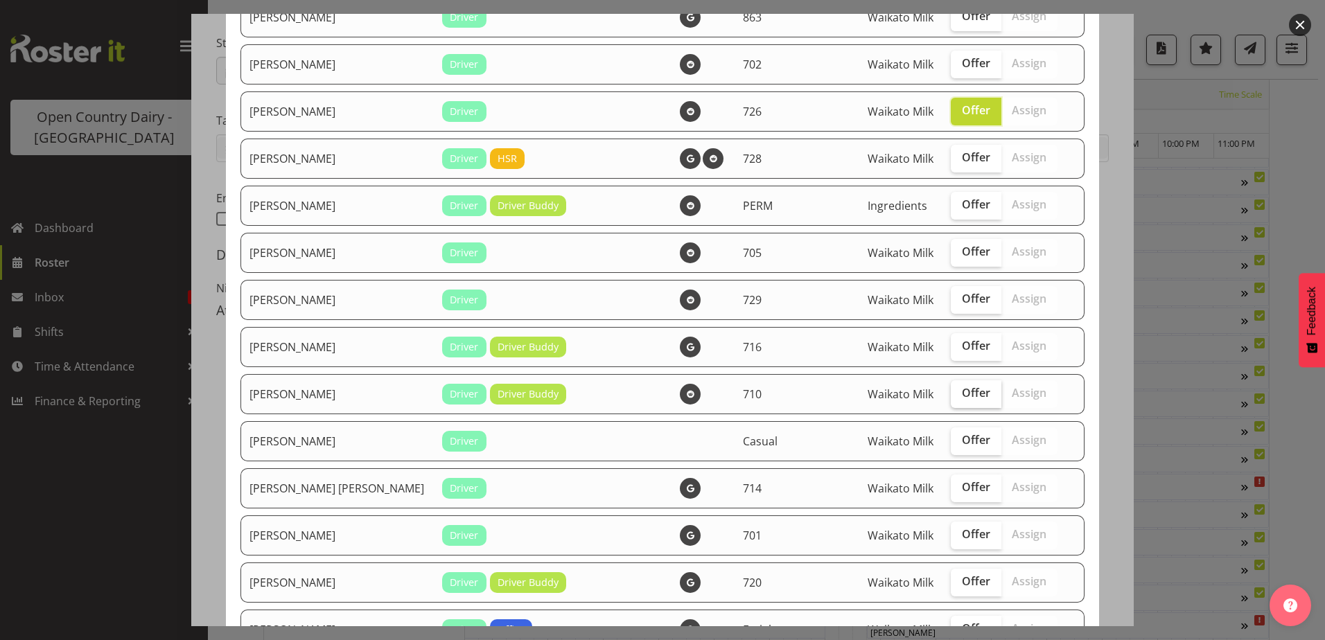
click at [962, 394] on span "Offer" at bounding box center [976, 393] width 28 height 14
click at [951, 394] on input "Offer" at bounding box center [955, 393] width 9 height 9
checkbox input "true"
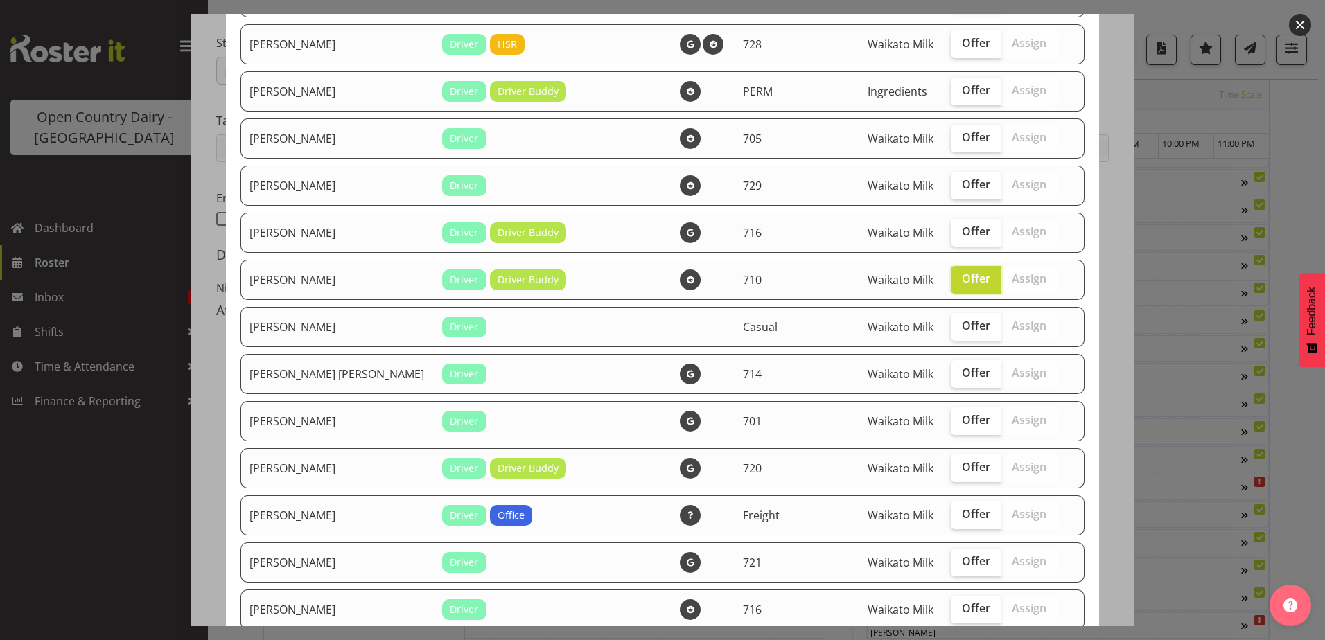
scroll to position [485, 0]
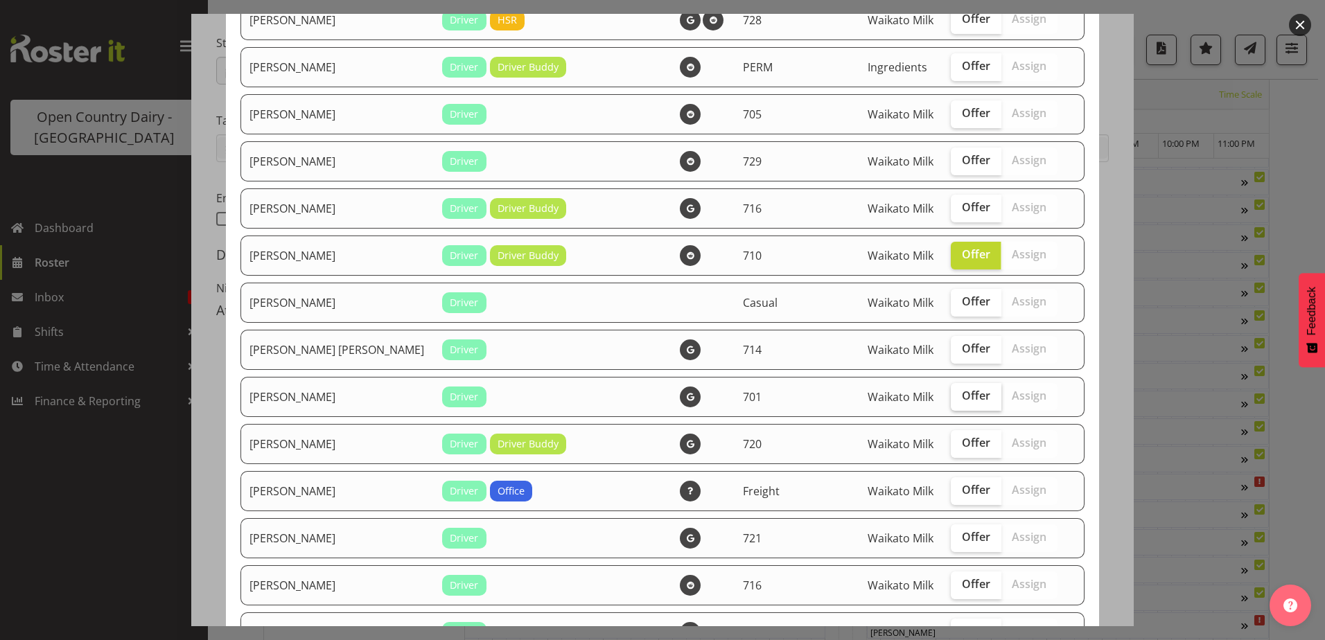
click at [962, 395] on span "Offer" at bounding box center [976, 396] width 28 height 14
click at [951, 395] on input "Offer" at bounding box center [955, 396] width 9 height 9
checkbox input "true"
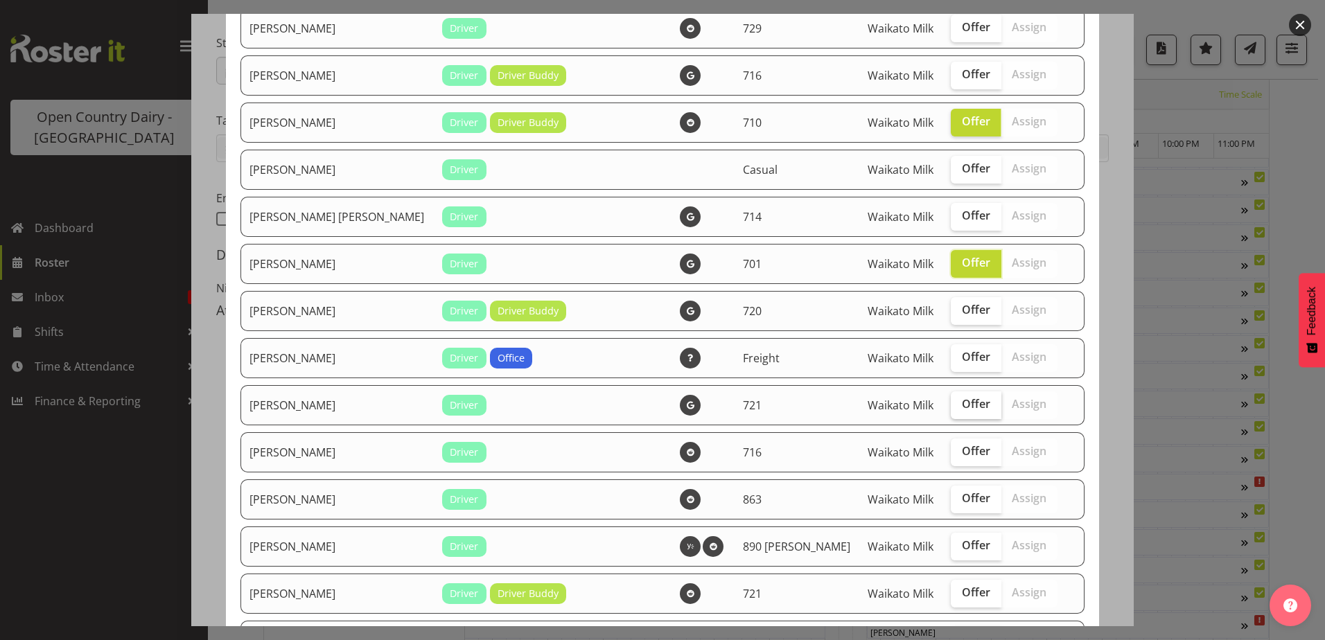
scroll to position [624, 0]
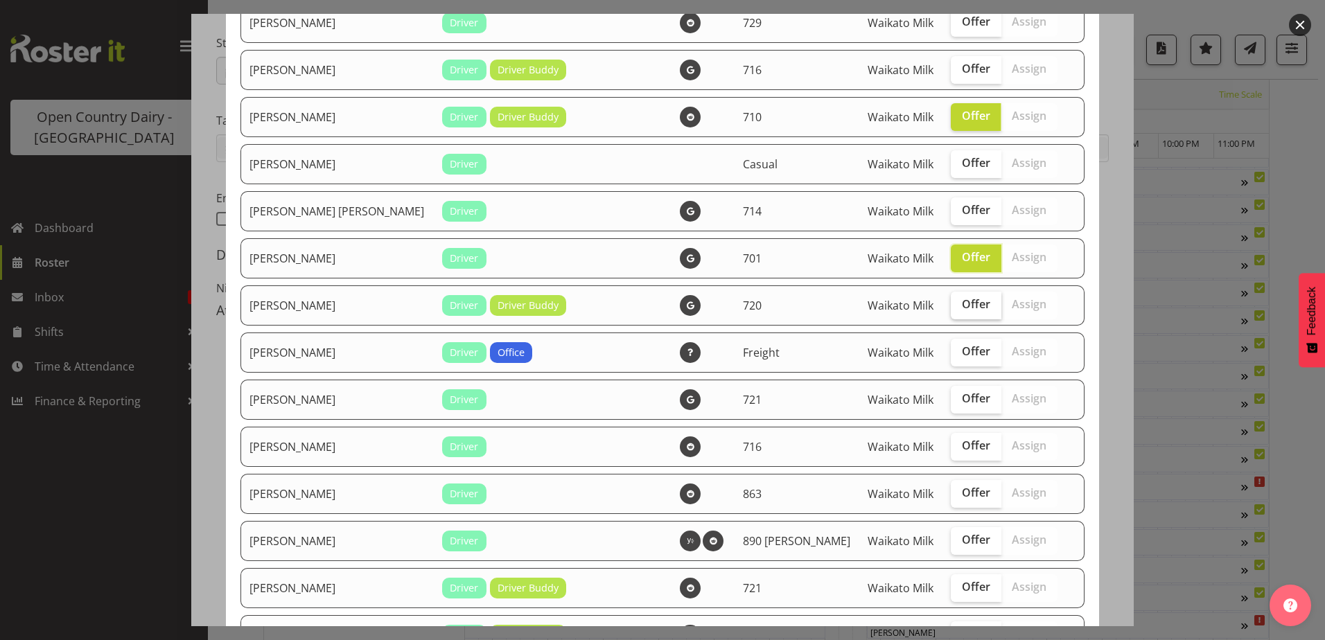
click at [962, 306] on span "Offer" at bounding box center [976, 304] width 28 height 14
click at [951, 306] on input "Offer" at bounding box center [955, 304] width 9 height 9
checkbox input "true"
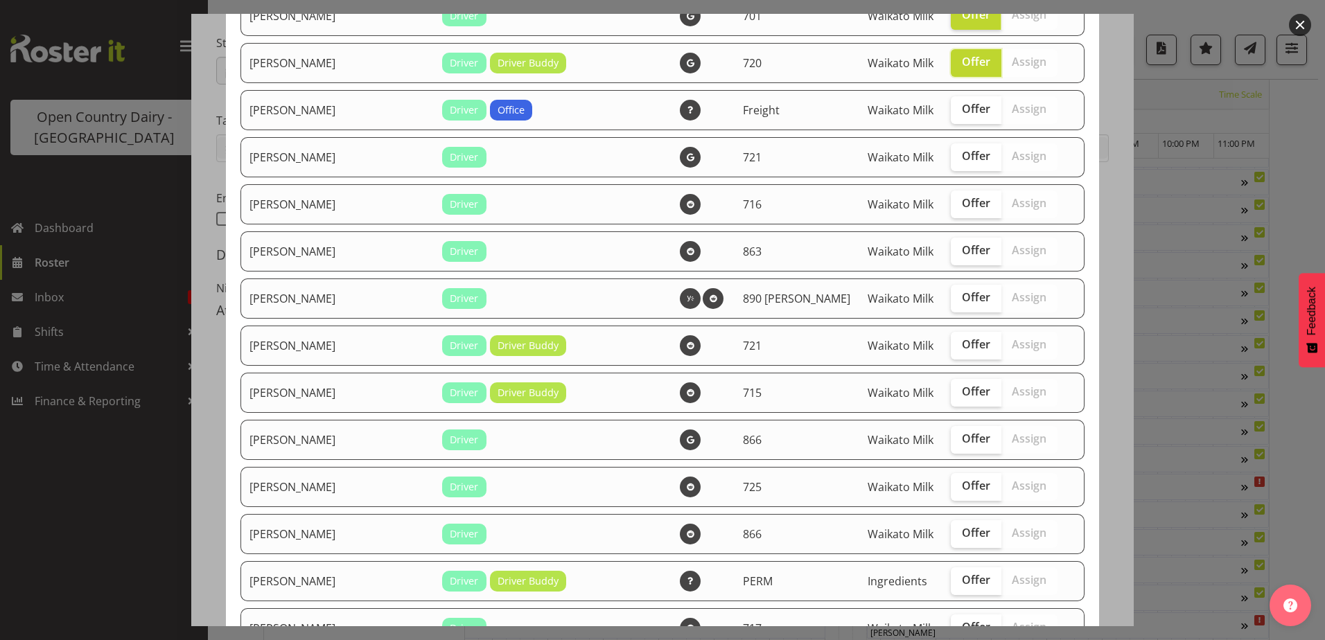
scroll to position [901, 0]
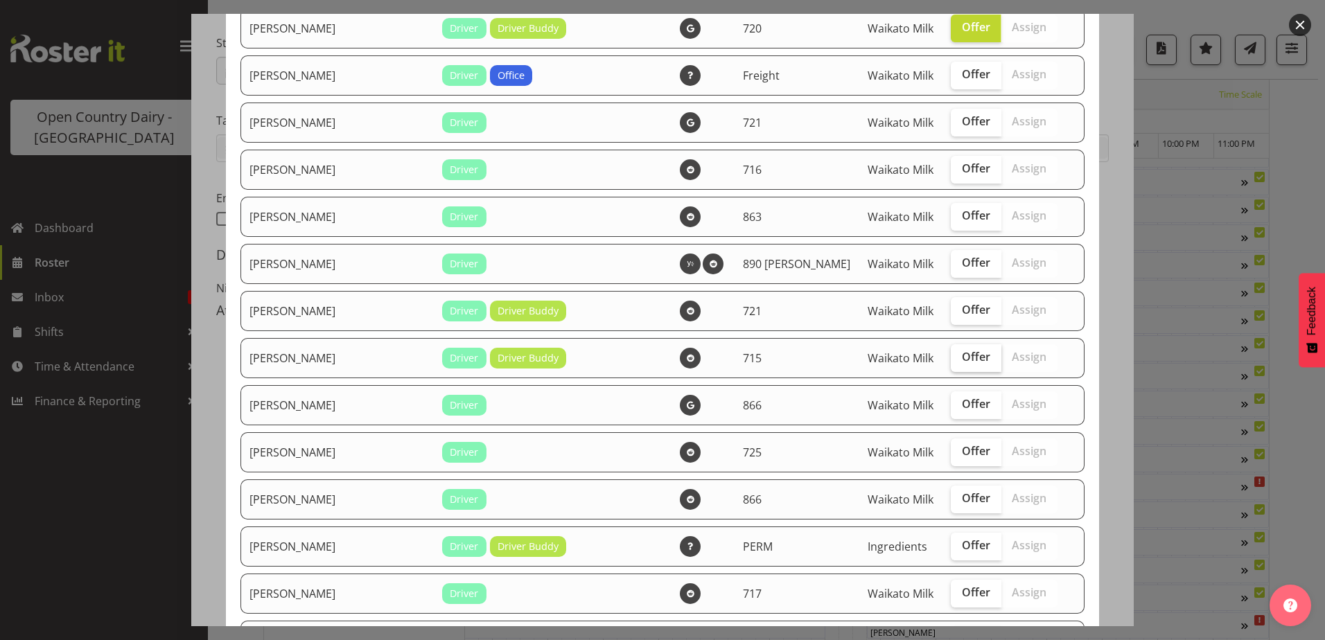
click at [962, 363] on span "Offer" at bounding box center [976, 357] width 28 height 14
click at [951, 362] on input "Offer" at bounding box center [955, 357] width 9 height 9
checkbox input "true"
click at [962, 405] on span "Offer" at bounding box center [976, 404] width 28 height 14
click at [951, 405] on input "Offer" at bounding box center [955, 404] width 9 height 9
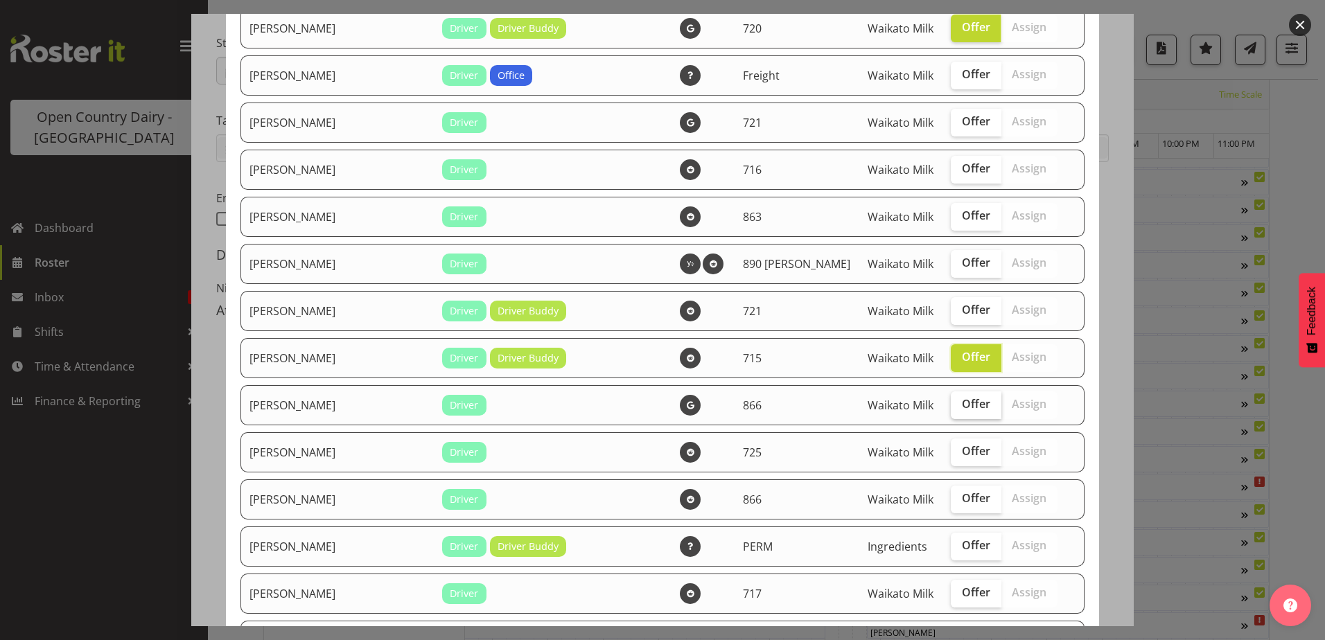
checkbox input "true"
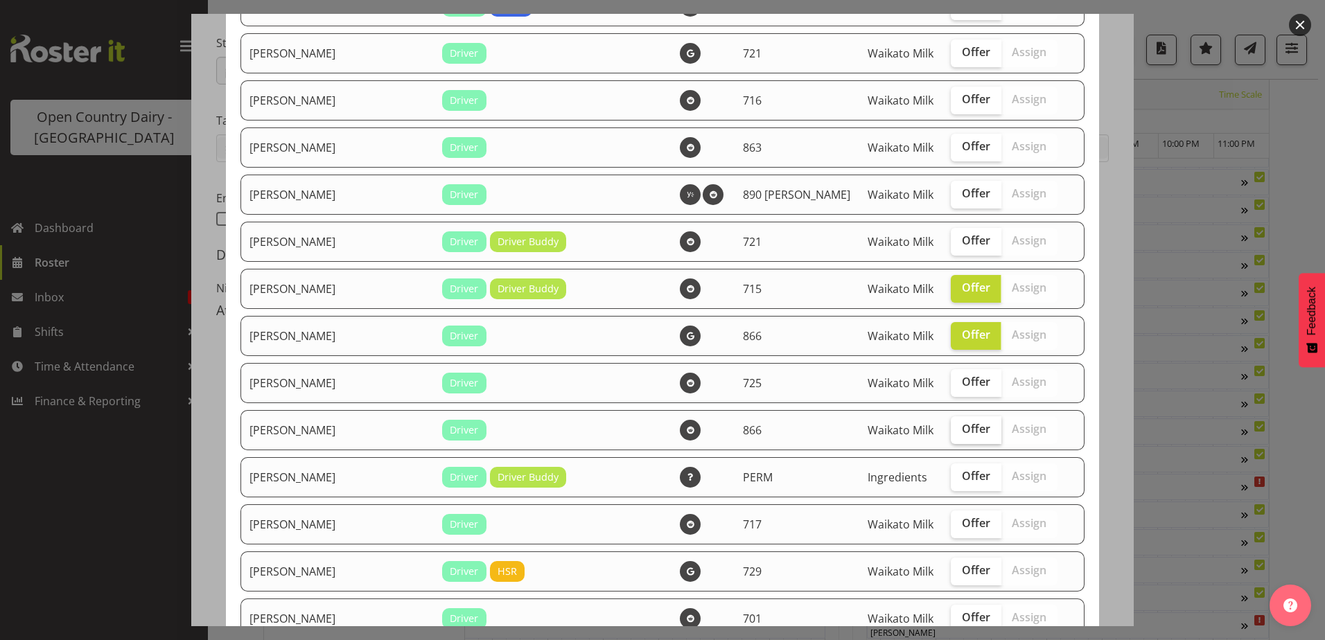
click at [962, 428] on span "Offer" at bounding box center [976, 429] width 28 height 14
click at [952, 428] on input "Offer" at bounding box center [955, 429] width 9 height 9
checkbox input "true"
click at [962, 386] on span "Offer" at bounding box center [976, 382] width 28 height 14
click at [951, 386] on input "Offer" at bounding box center [955, 382] width 9 height 9
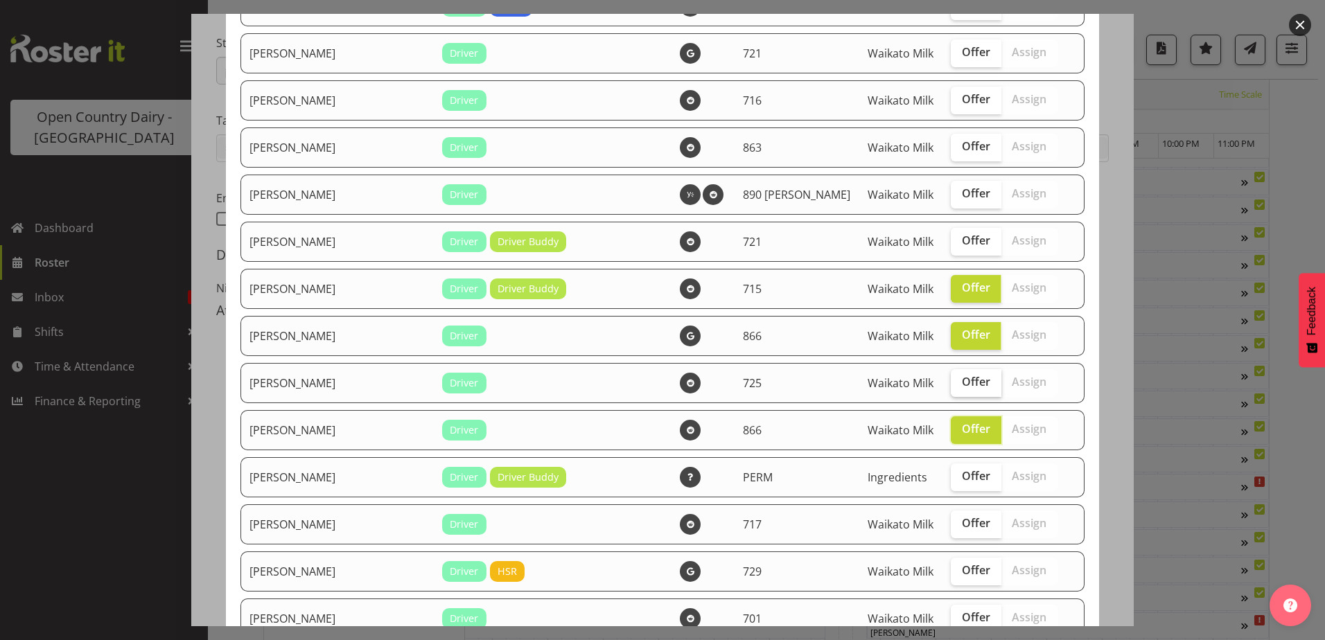
checkbox input "true"
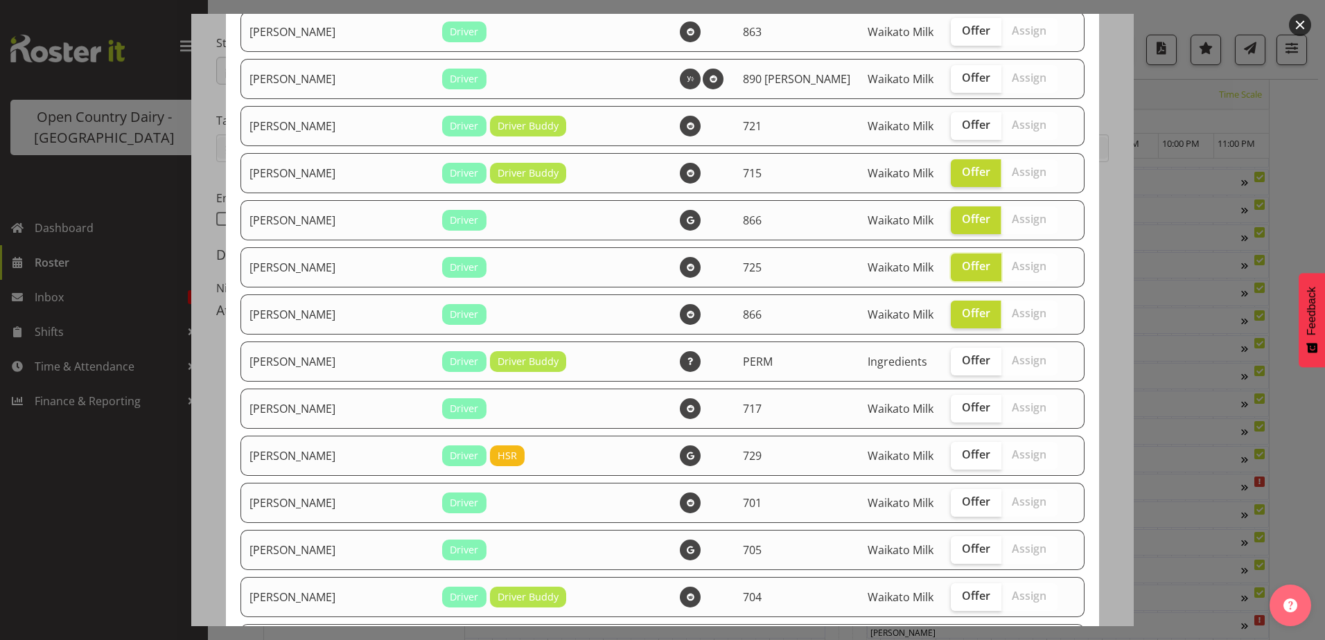
scroll to position [1109, 0]
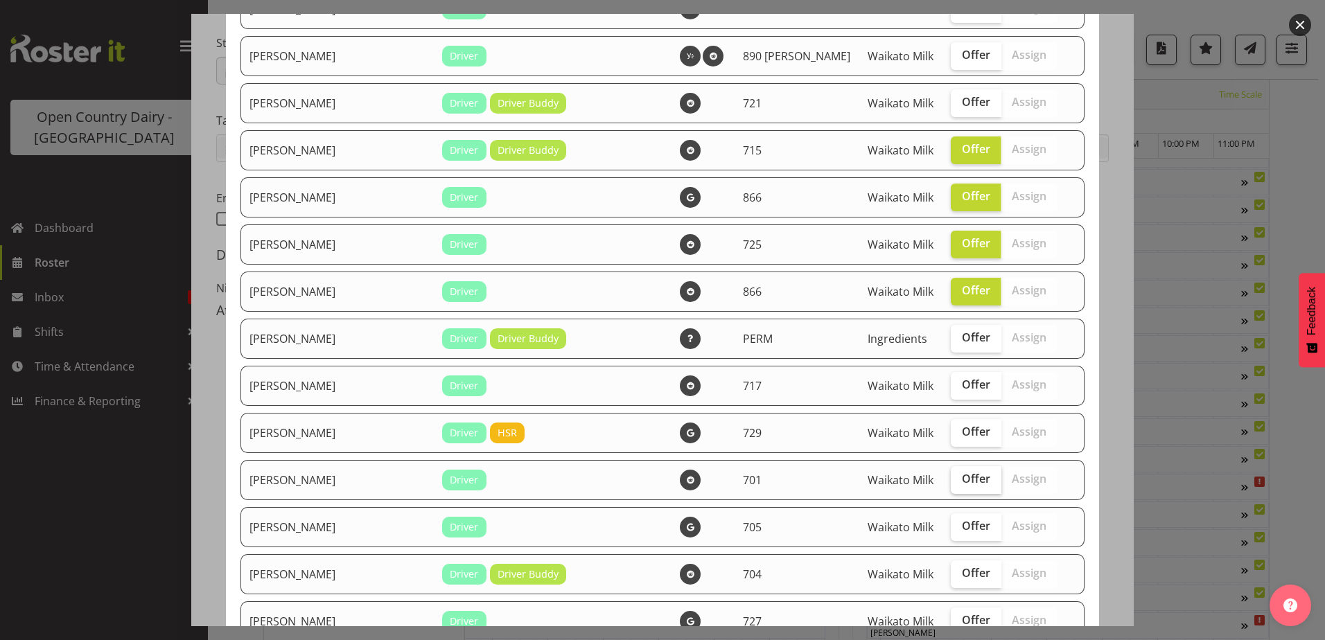
click at [962, 473] on span "Offer" at bounding box center [976, 479] width 28 height 14
click at [955, 475] on input "Offer" at bounding box center [955, 479] width 9 height 9
checkbox input "true"
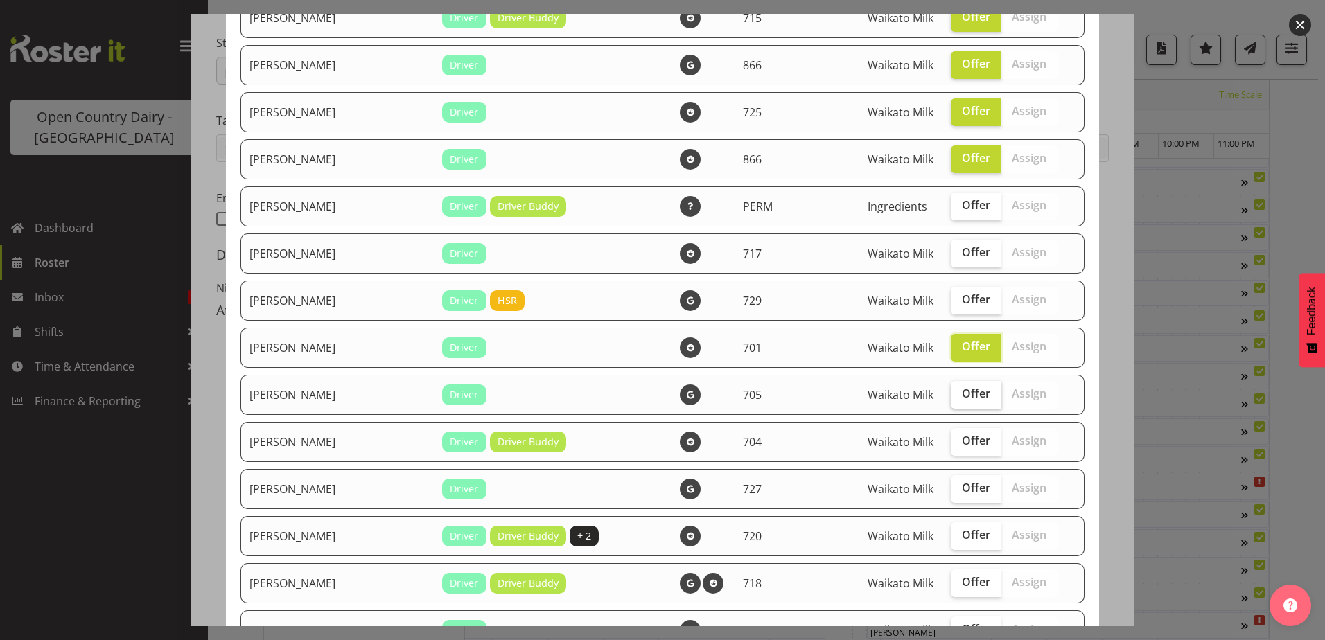
scroll to position [1248, 0]
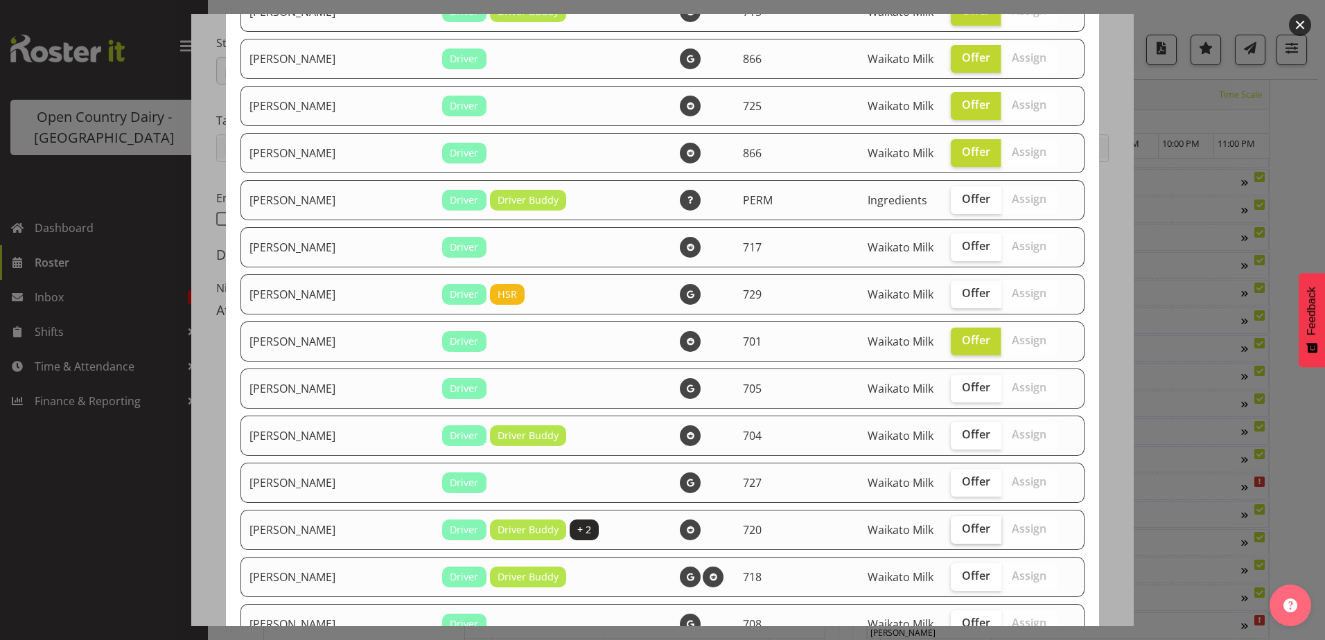
click at [962, 527] on span "Offer" at bounding box center [976, 529] width 28 height 14
click at [954, 527] on input "Offer" at bounding box center [955, 529] width 9 height 9
checkbox input "true"
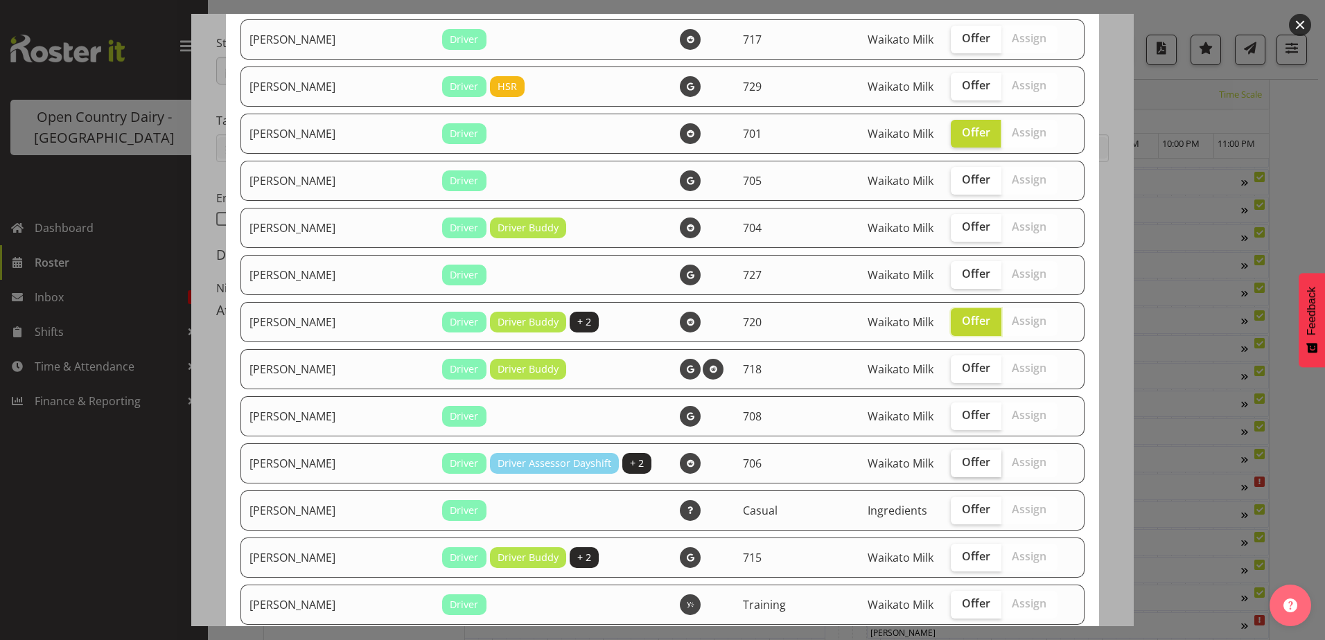
scroll to position [1525, 0]
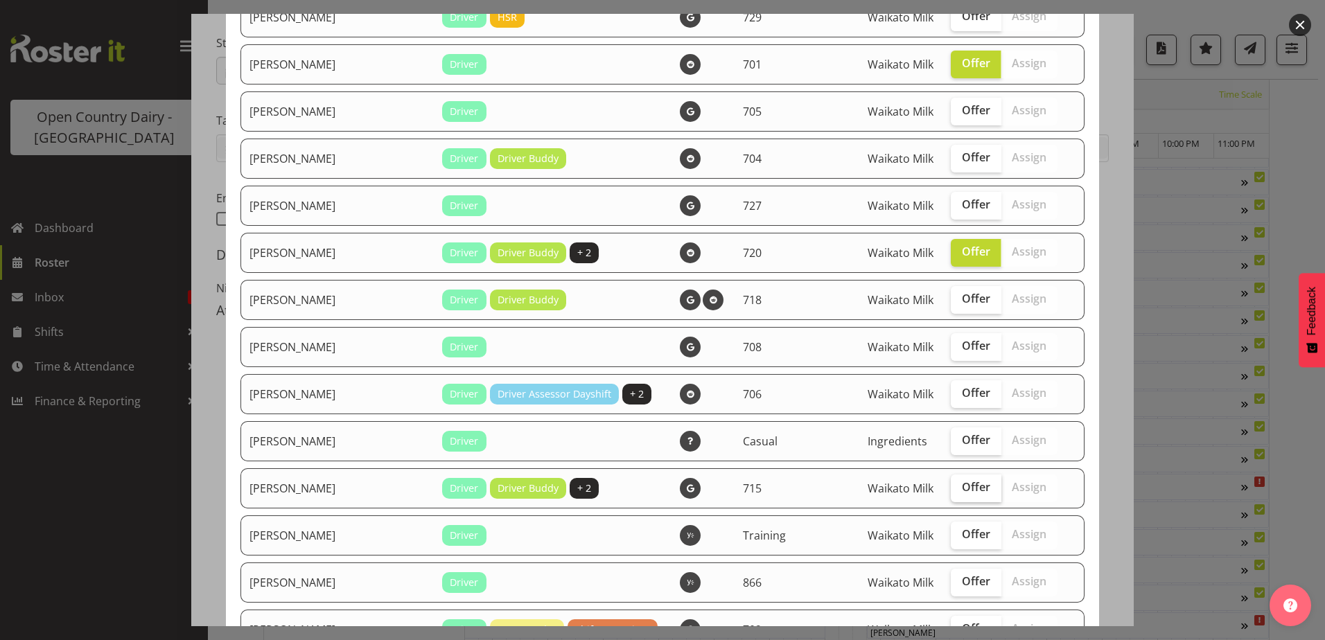
click at [962, 492] on span "Offer" at bounding box center [976, 487] width 28 height 14
click at [951, 492] on input "Offer" at bounding box center [955, 487] width 9 height 9
checkbox input "true"
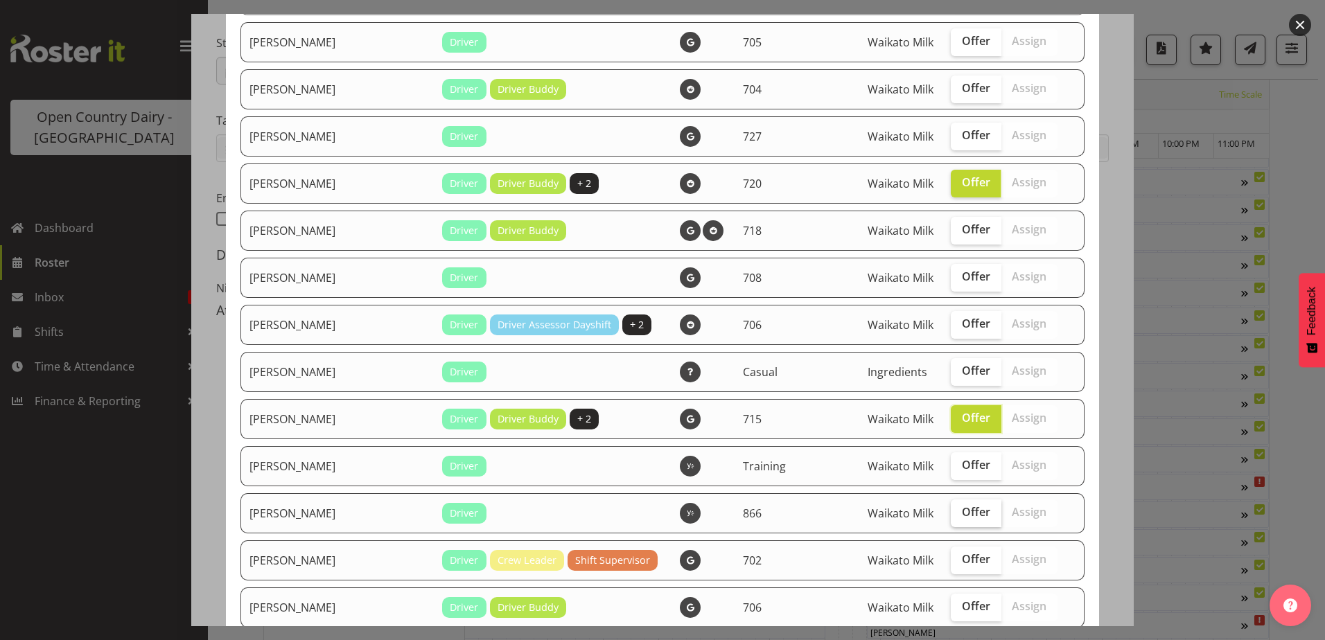
click at [962, 511] on span "Offer" at bounding box center [976, 512] width 28 height 14
click at [951, 511] on input "Offer" at bounding box center [955, 512] width 9 height 9
click at [962, 505] on span "Offer" at bounding box center [976, 512] width 28 height 14
click at [951, 508] on input "Offer" at bounding box center [955, 512] width 9 height 9
checkbox input "false"
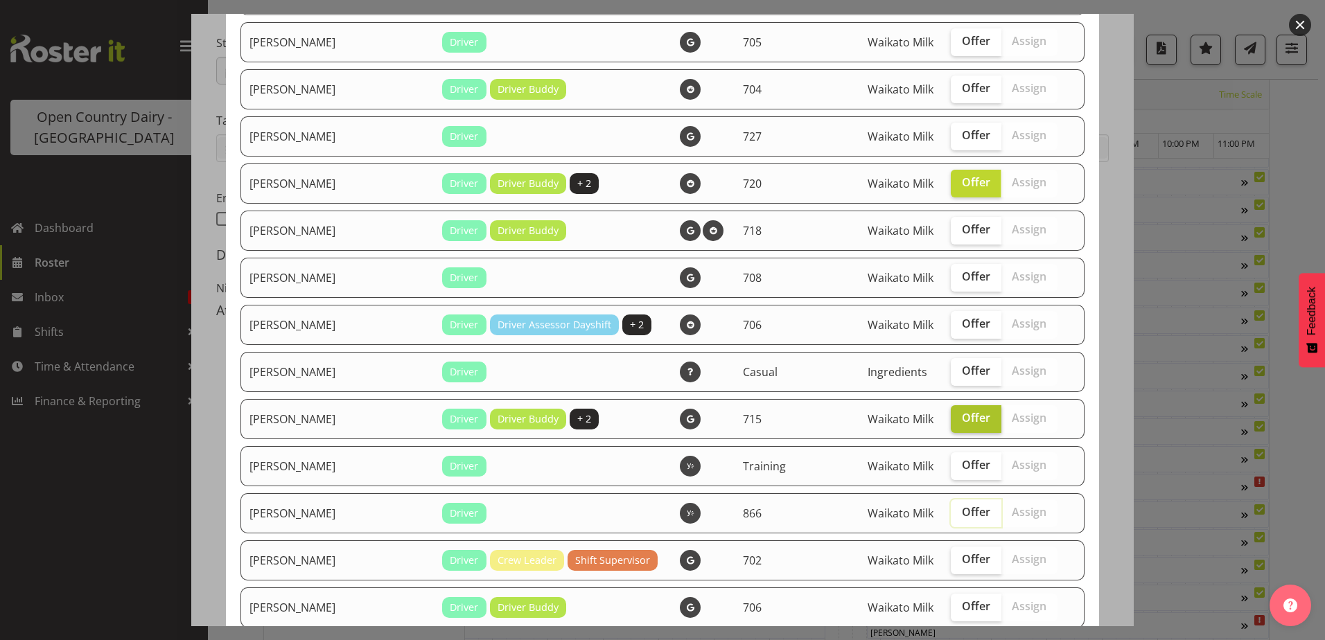
click at [962, 418] on span "Offer" at bounding box center [976, 418] width 28 height 14
click at [951, 418] on input "Offer" at bounding box center [955, 418] width 9 height 9
checkbox input "false"
click at [962, 182] on span "Offer" at bounding box center [976, 182] width 28 height 14
click at [951, 182] on input "Offer" at bounding box center [955, 182] width 9 height 9
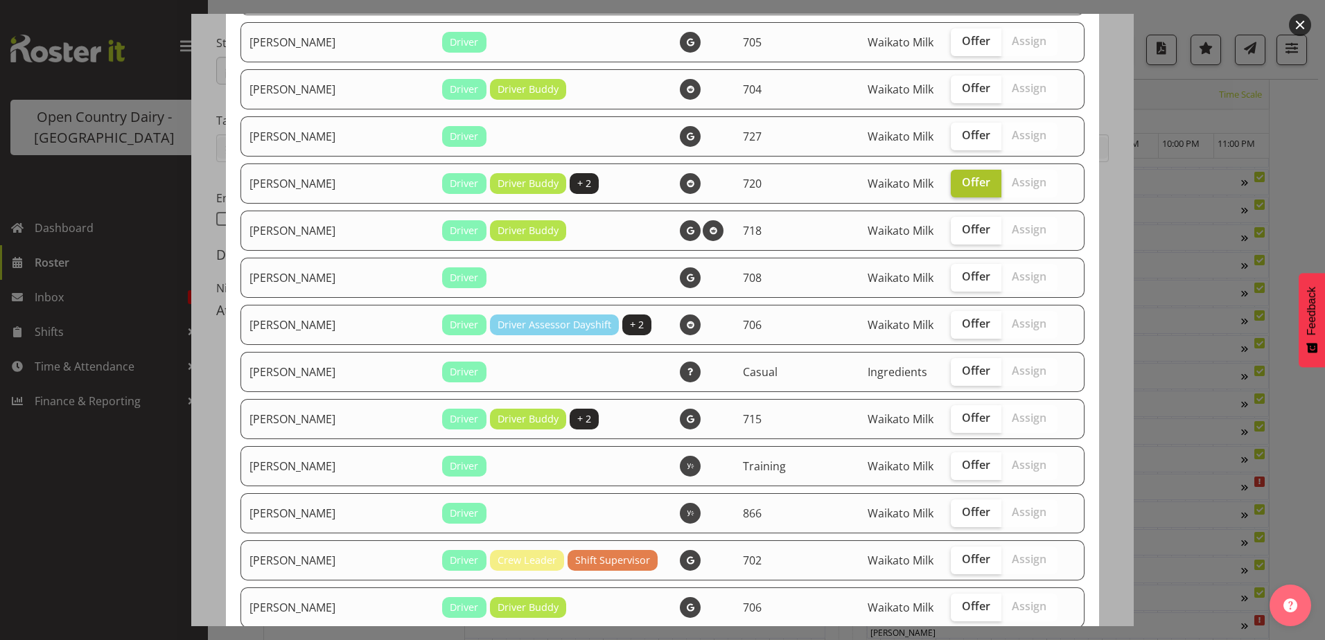
checkbox input "false"
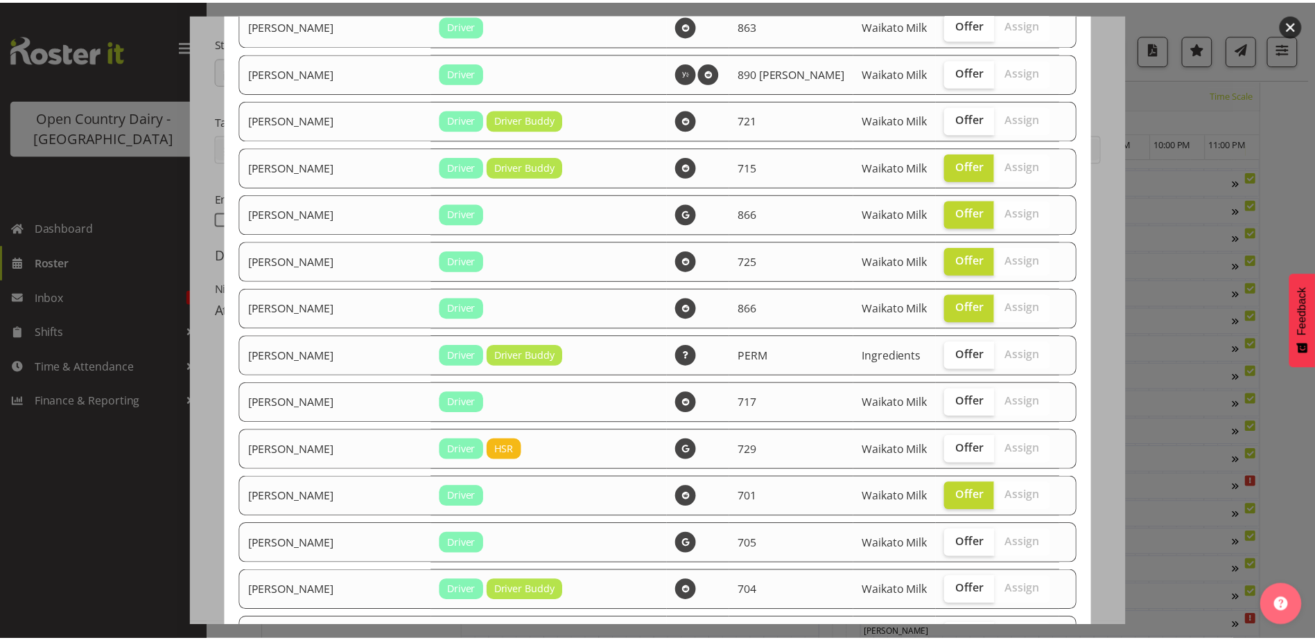
scroll to position [901, 0]
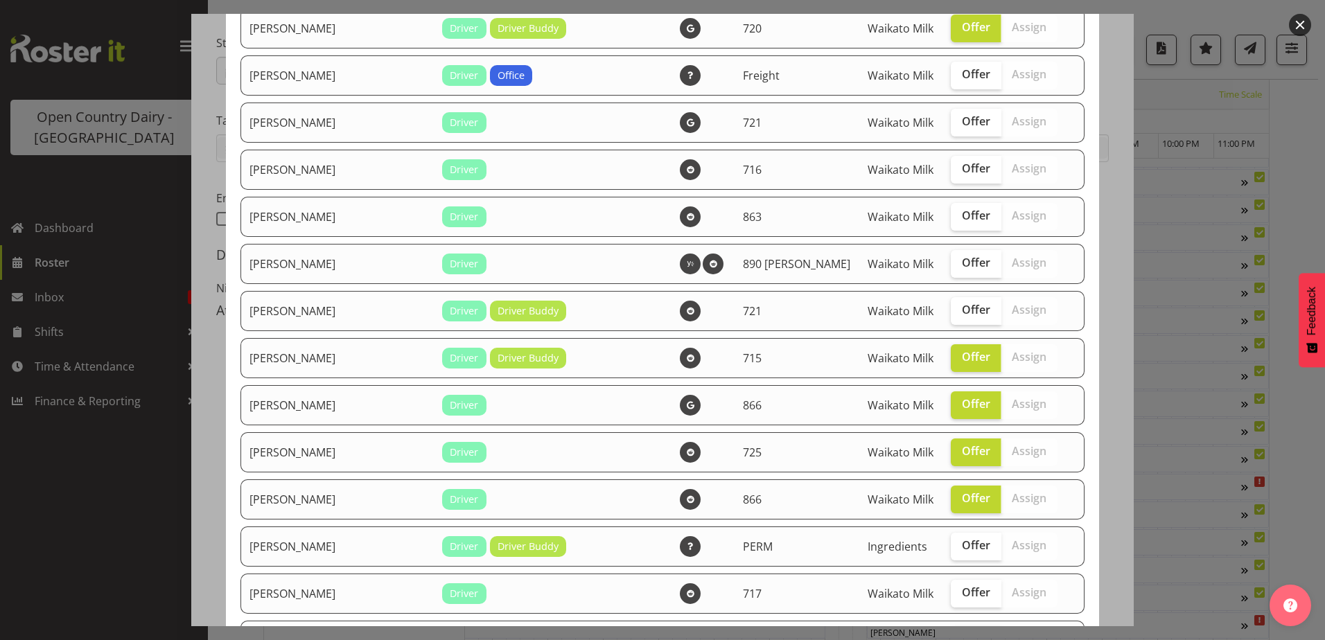
click at [192, 297] on div at bounding box center [662, 320] width 1325 height 640
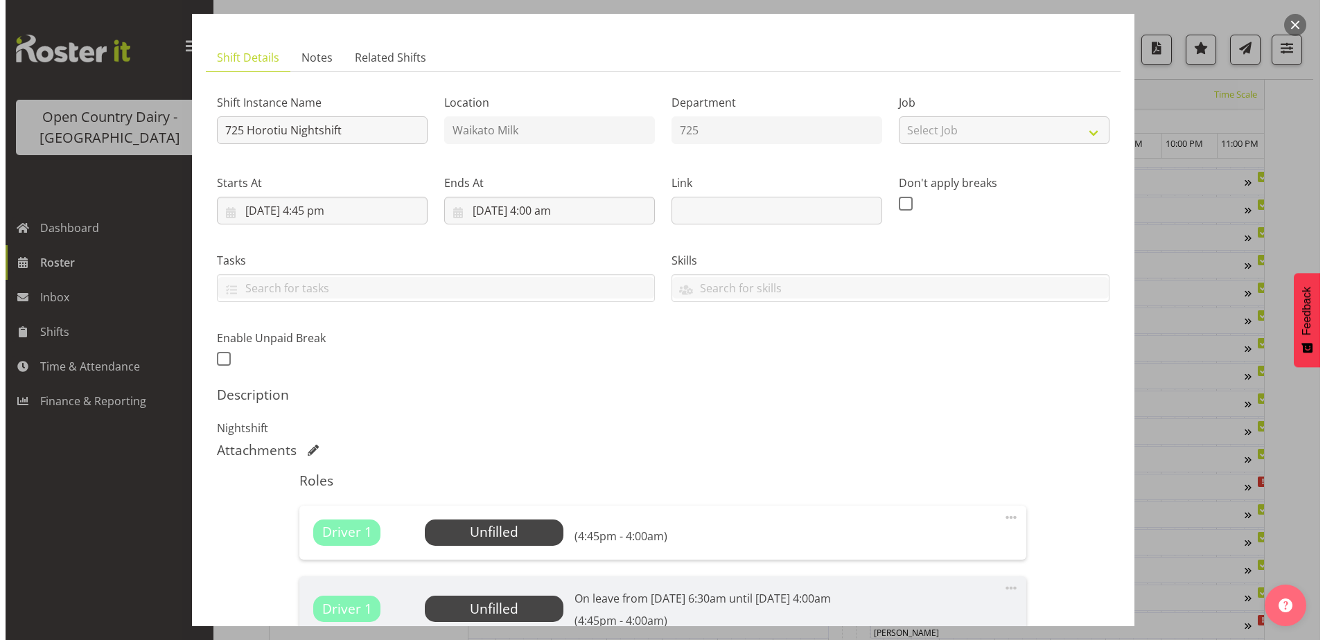
scroll to position [0, 0]
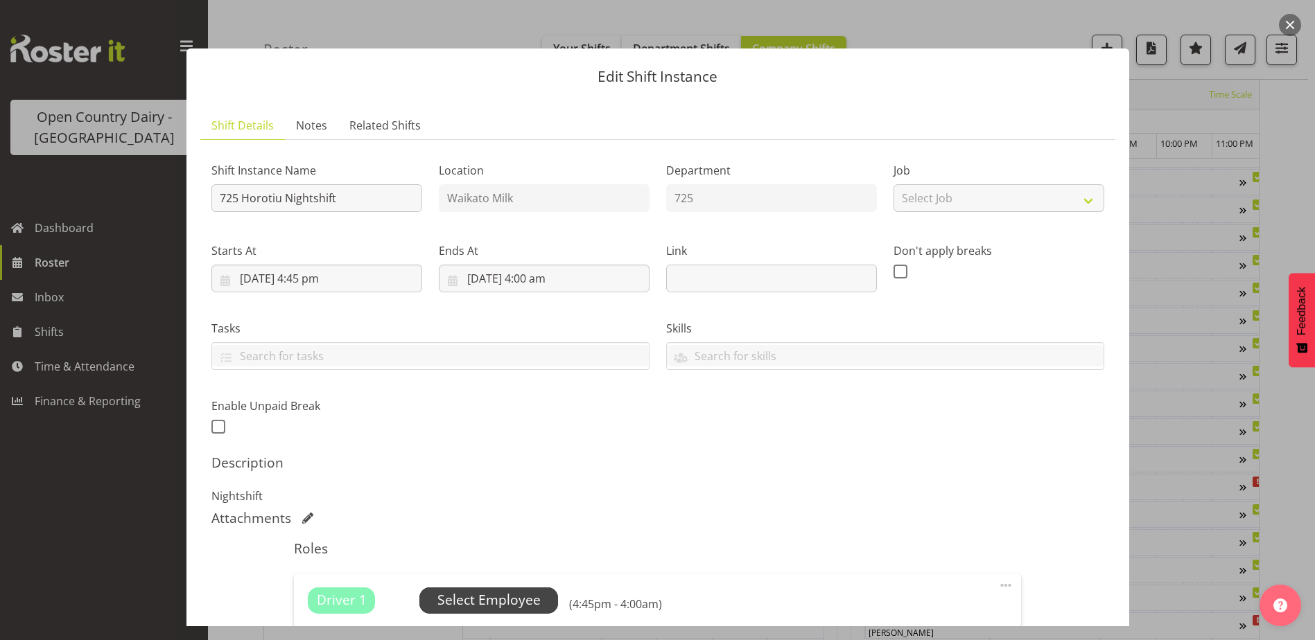
click at [522, 596] on span "Select Employee" at bounding box center [488, 601] width 103 height 20
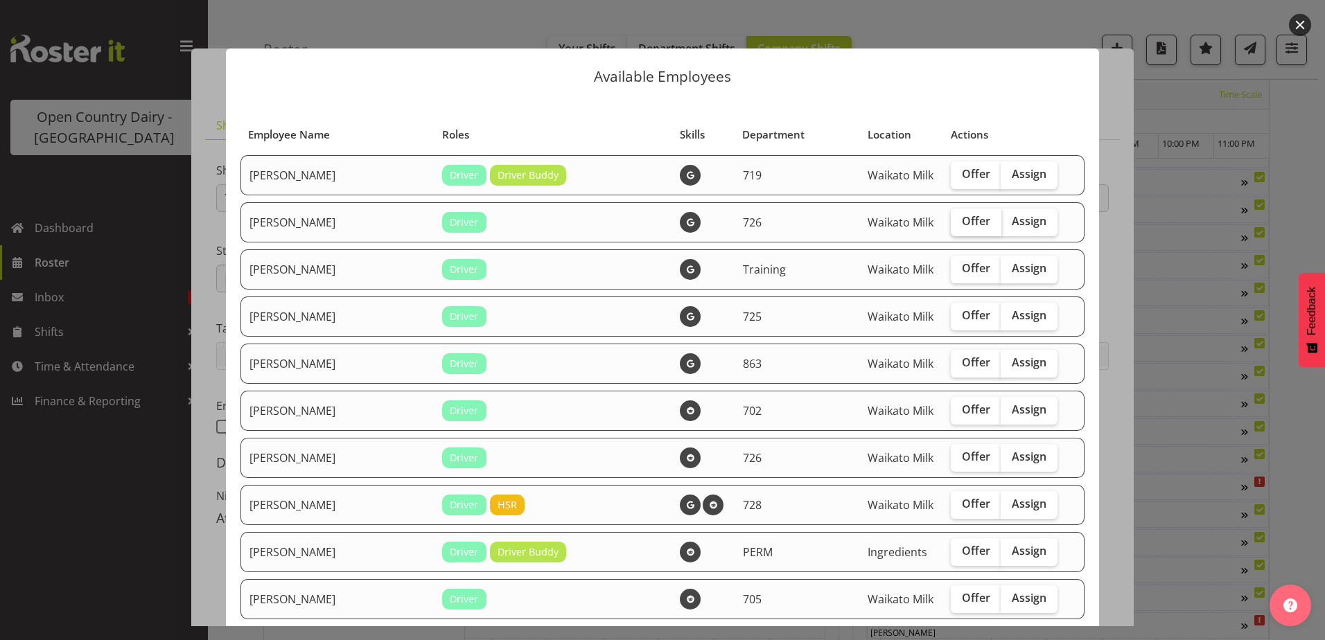
click at [962, 226] on span "Offer" at bounding box center [976, 221] width 28 height 14
click at [951, 226] on input "Offer" at bounding box center [955, 221] width 9 height 9
checkbox input "true"
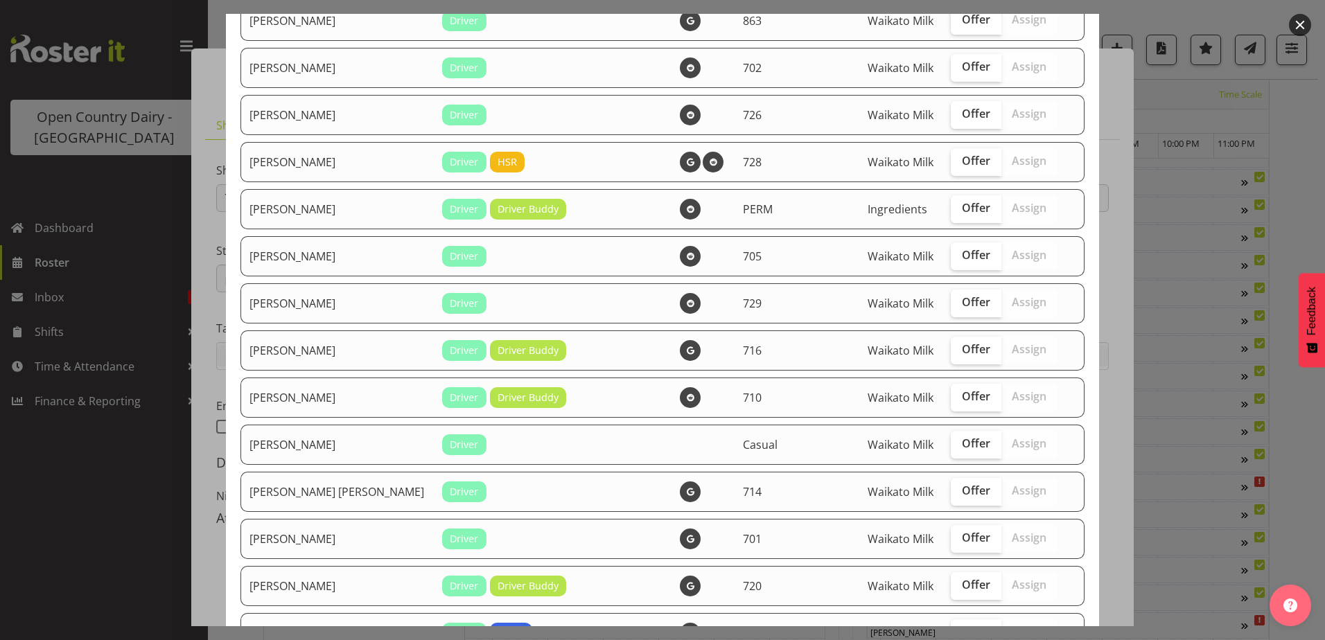
scroll to position [347, 0]
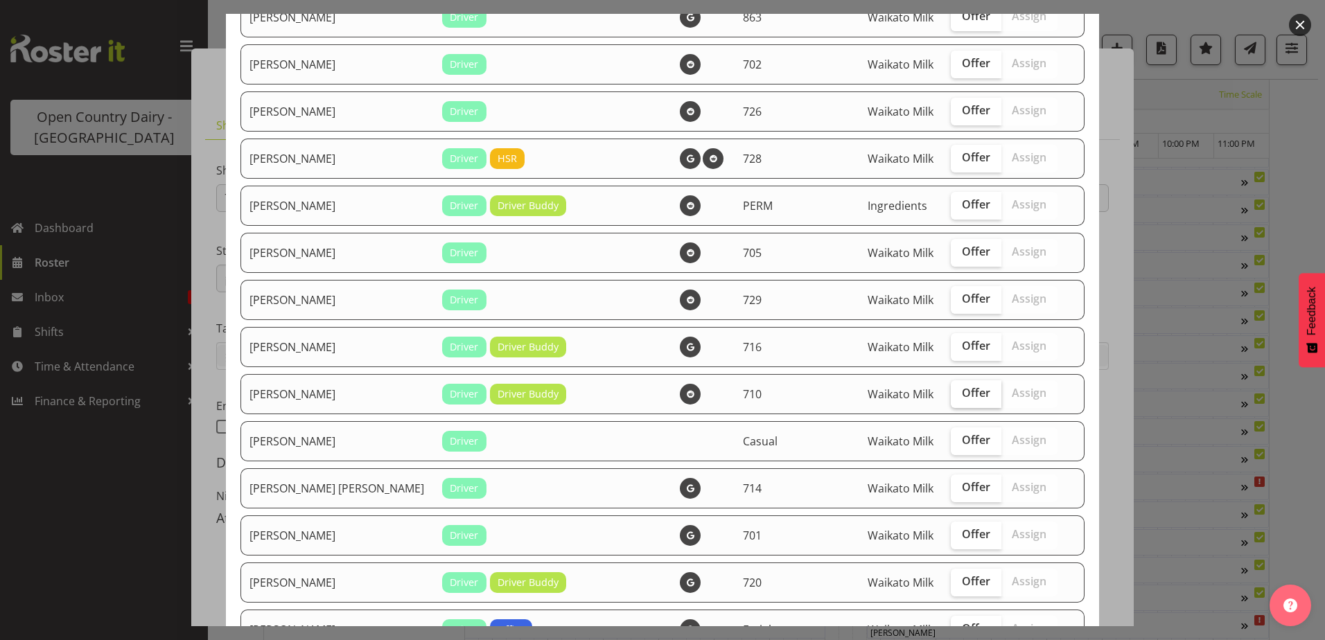
click at [962, 392] on span "Offer" at bounding box center [976, 393] width 28 height 14
click at [951, 392] on input "Offer" at bounding box center [955, 393] width 9 height 9
checkbox input "true"
click at [951, 106] on input "Offer" at bounding box center [955, 110] width 9 height 9
checkbox input "true"
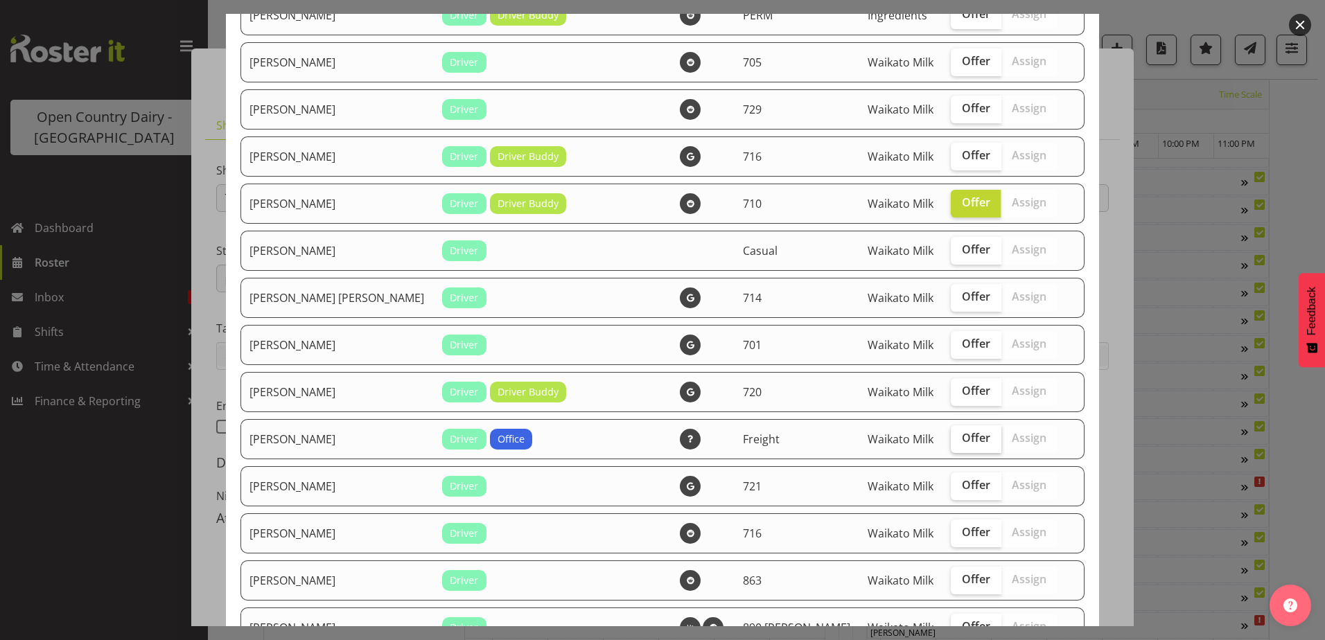
scroll to position [554, 0]
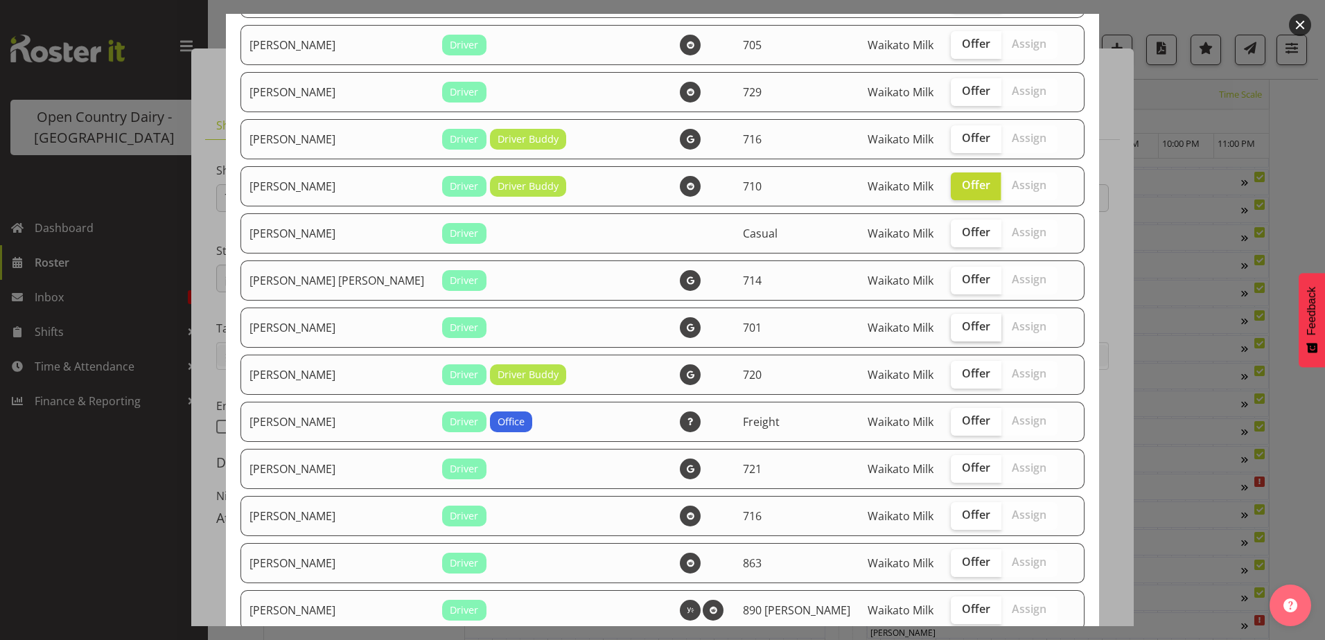
click at [962, 328] on span "Offer" at bounding box center [976, 327] width 28 height 14
click at [952, 328] on input "Offer" at bounding box center [955, 326] width 9 height 9
checkbox input "true"
click at [962, 379] on span "Offer" at bounding box center [976, 374] width 28 height 14
click at [951, 378] on input "Offer" at bounding box center [955, 373] width 9 height 9
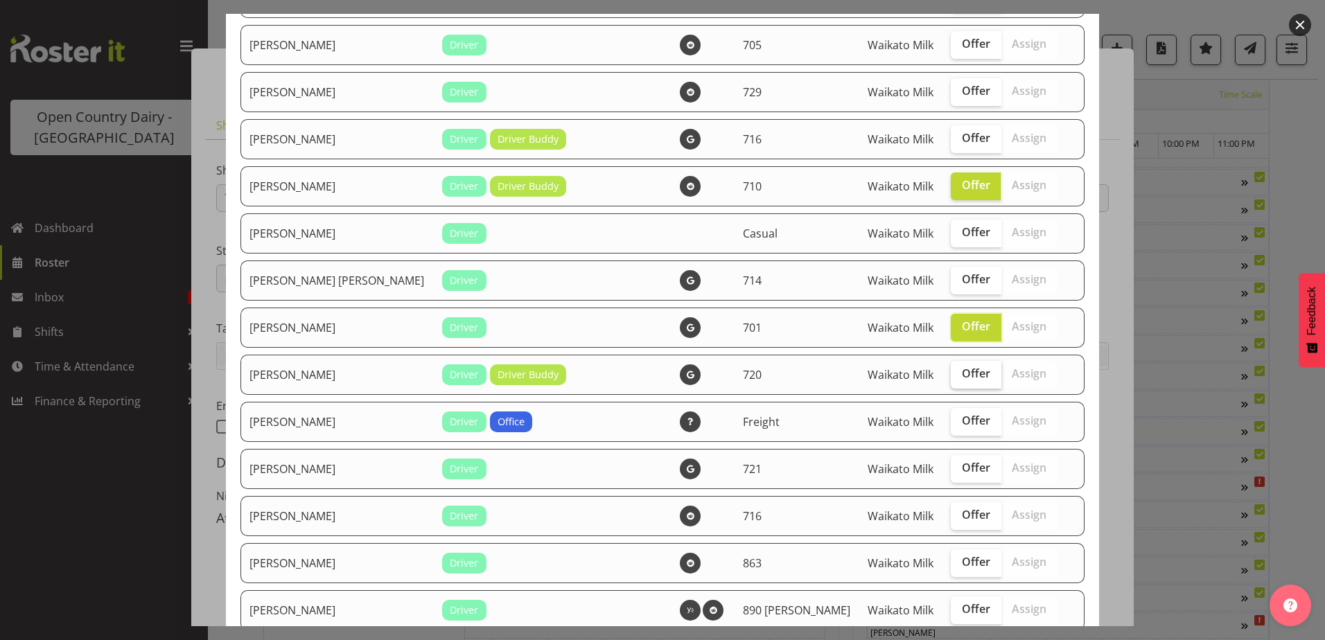
checkbox input "true"
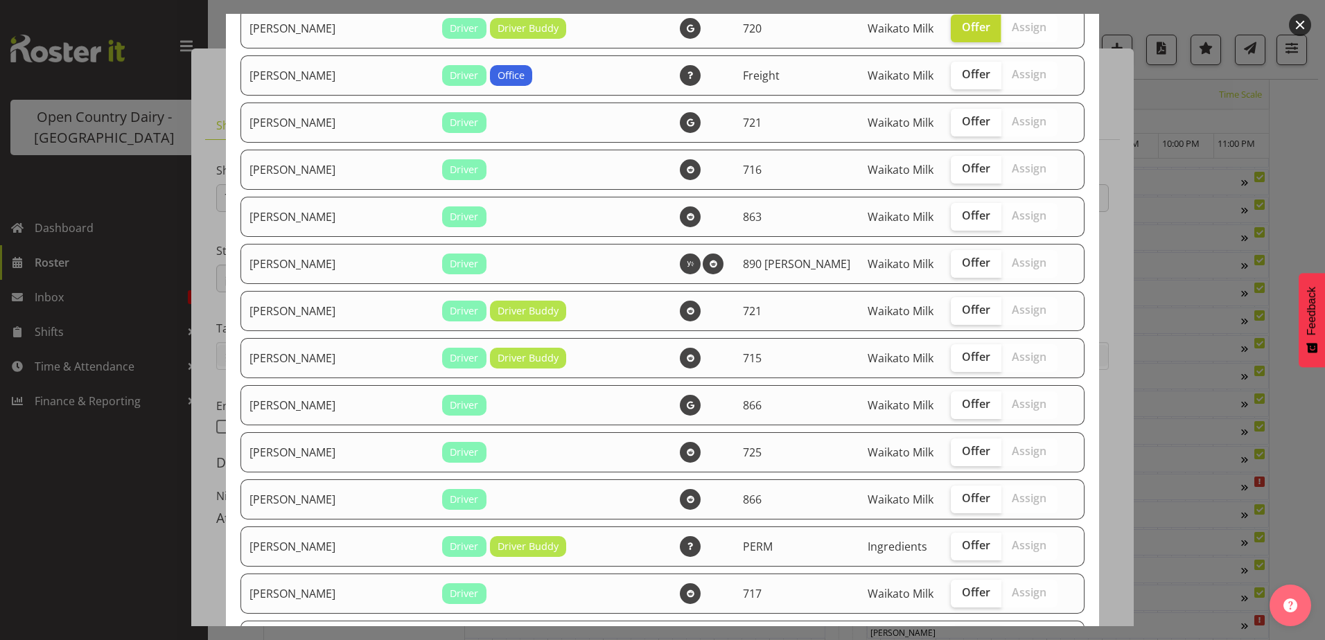
scroll to position [832, 0]
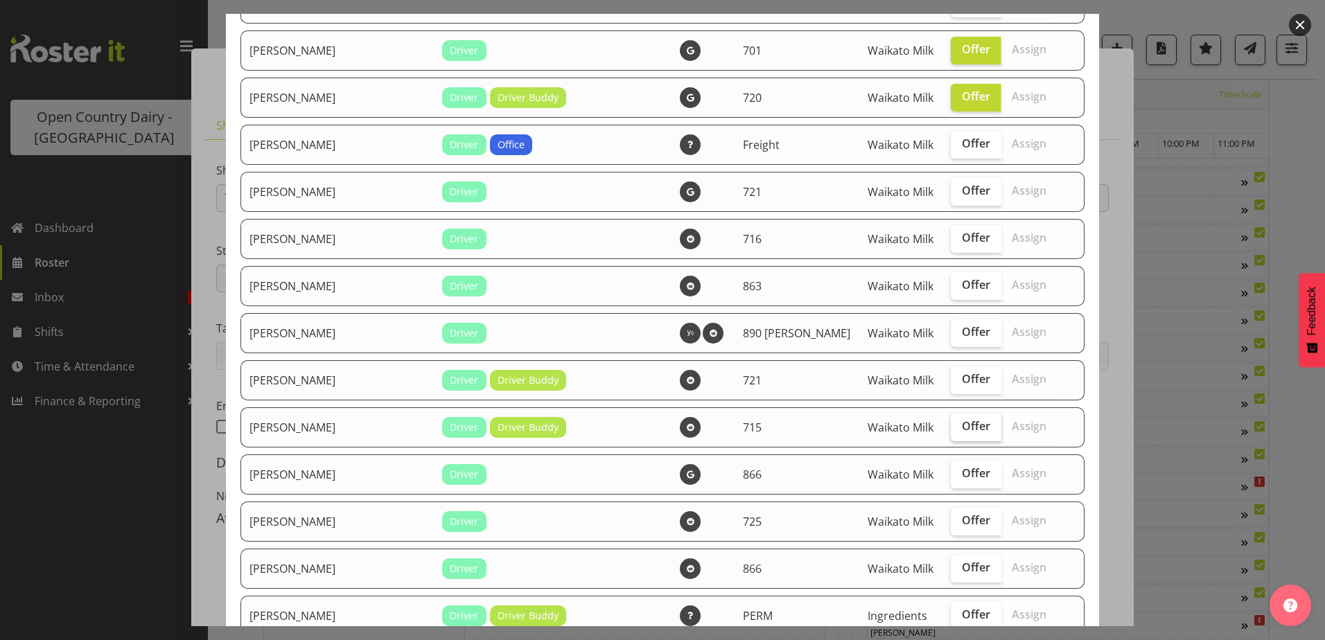
click at [962, 427] on span "Offer" at bounding box center [976, 426] width 28 height 14
click at [951, 427] on input "Offer" at bounding box center [955, 426] width 9 height 9
checkbox input "true"
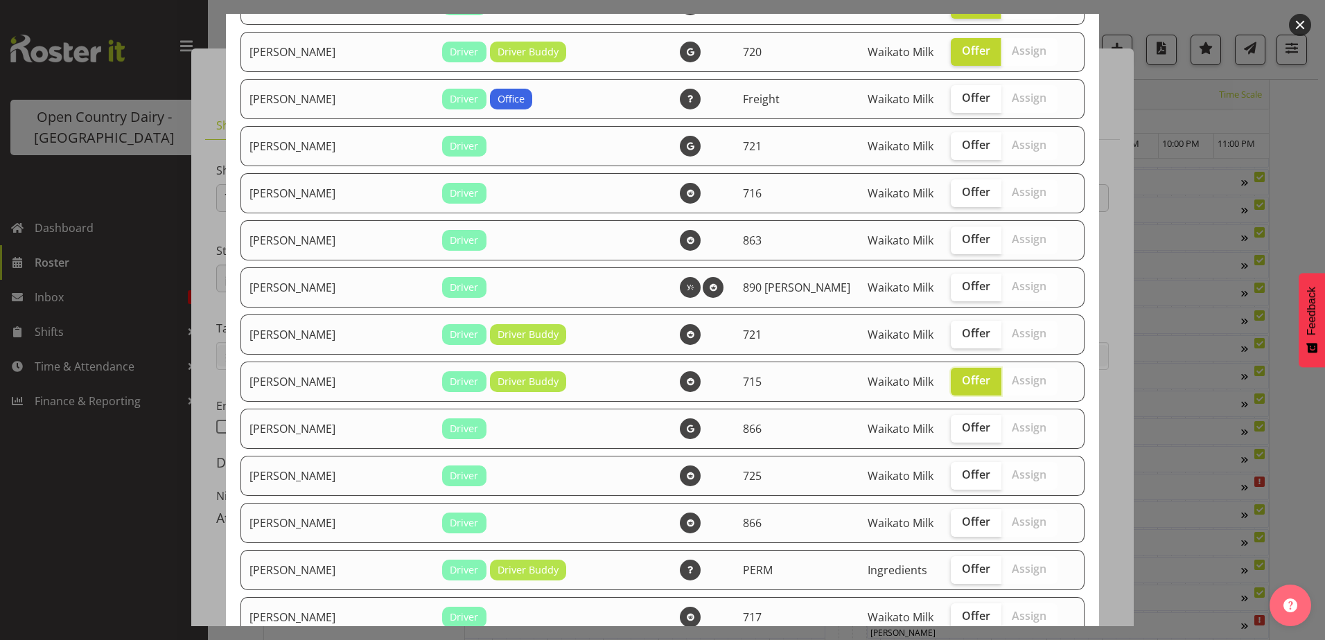
scroll to position [901, 0]
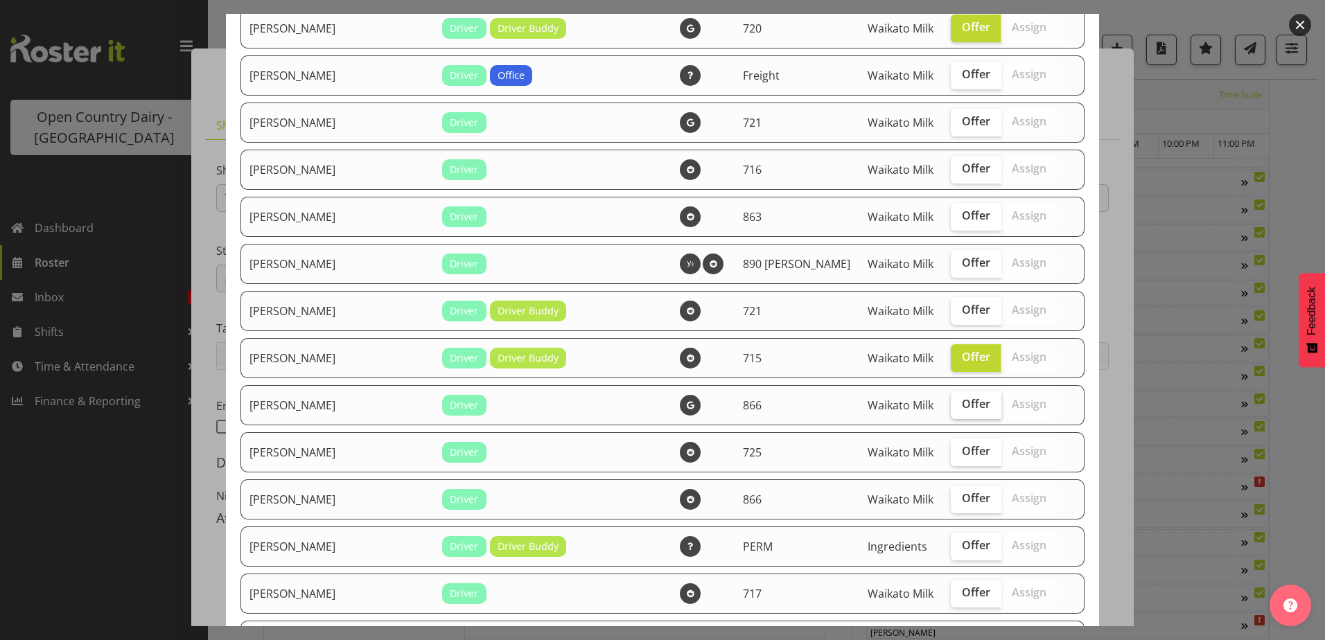
click at [962, 408] on span "Offer" at bounding box center [976, 404] width 28 height 14
click at [951, 408] on input "Offer" at bounding box center [955, 404] width 9 height 9
checkbox input "true"
click at [962, 454] on span "Offer" at bounding box center [976, 451] width 28 height 14
click at [951, 454] on input "Offer" at bounding box center [955, 451] width 9 height 9
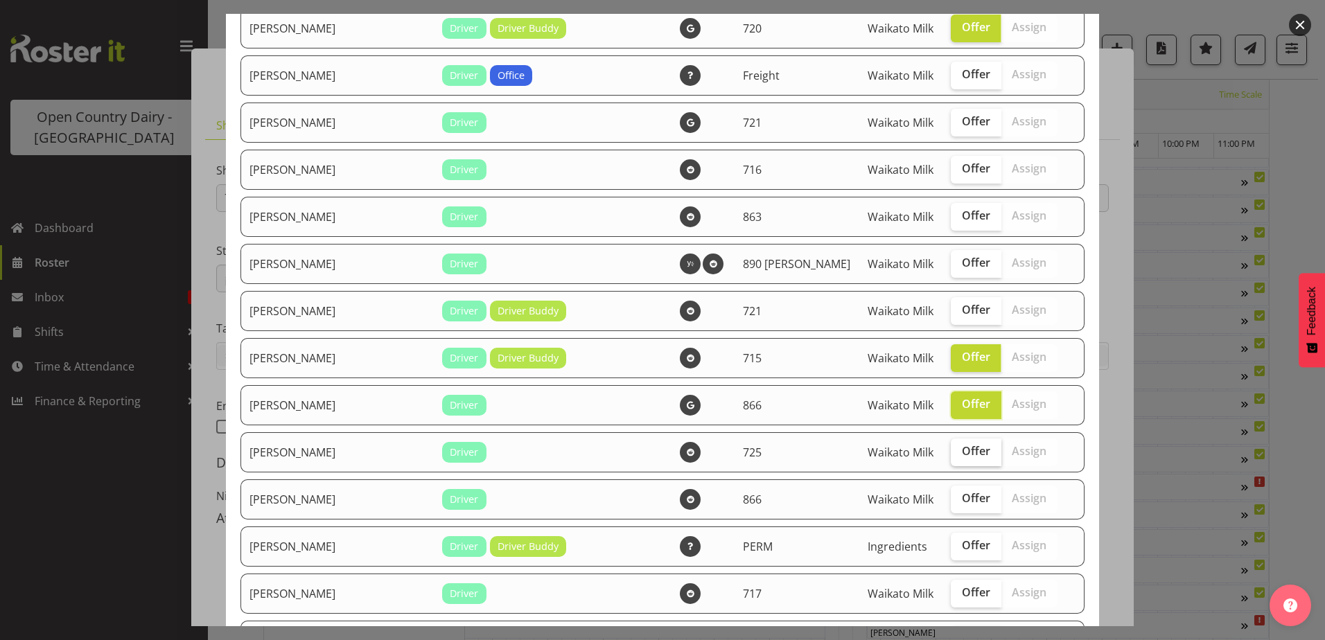
checkbox input "true"
click at [962, 495] on span "Offer" at bounding box center [976, 498] width 28 height 14
click at [951, 495] on input "Offer" at bounding box center [955, 498] width 9 height 9
checkbox input "true"
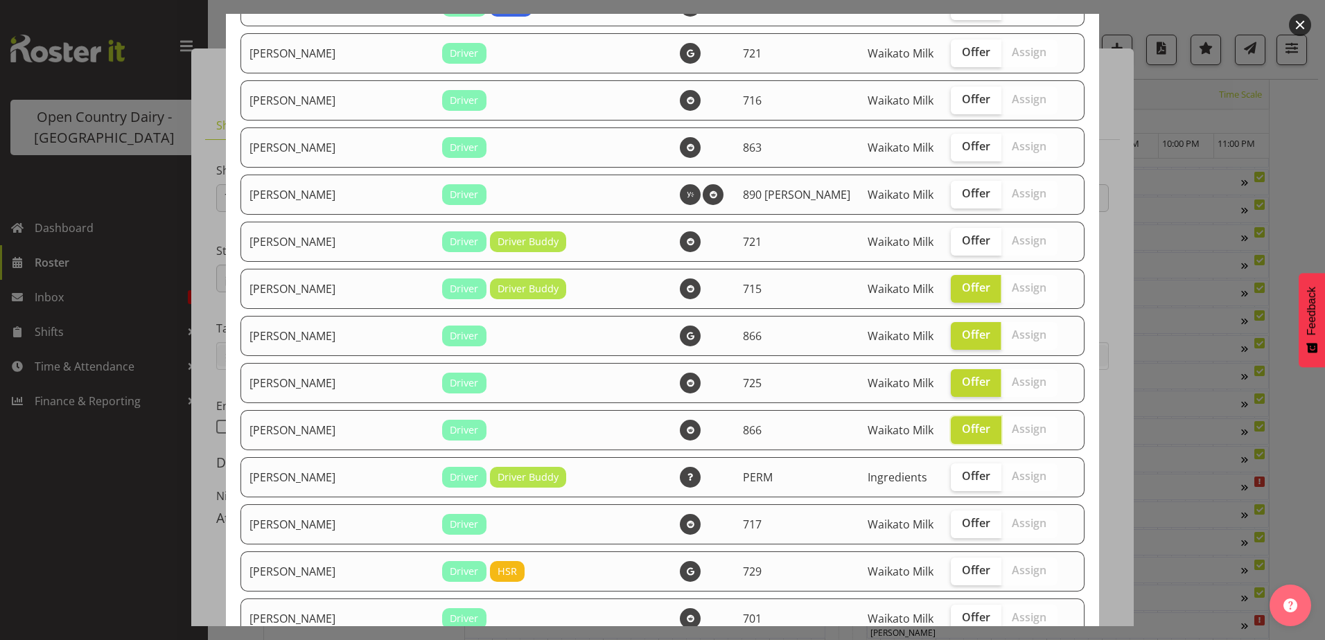
scroll to position [1040, 0]
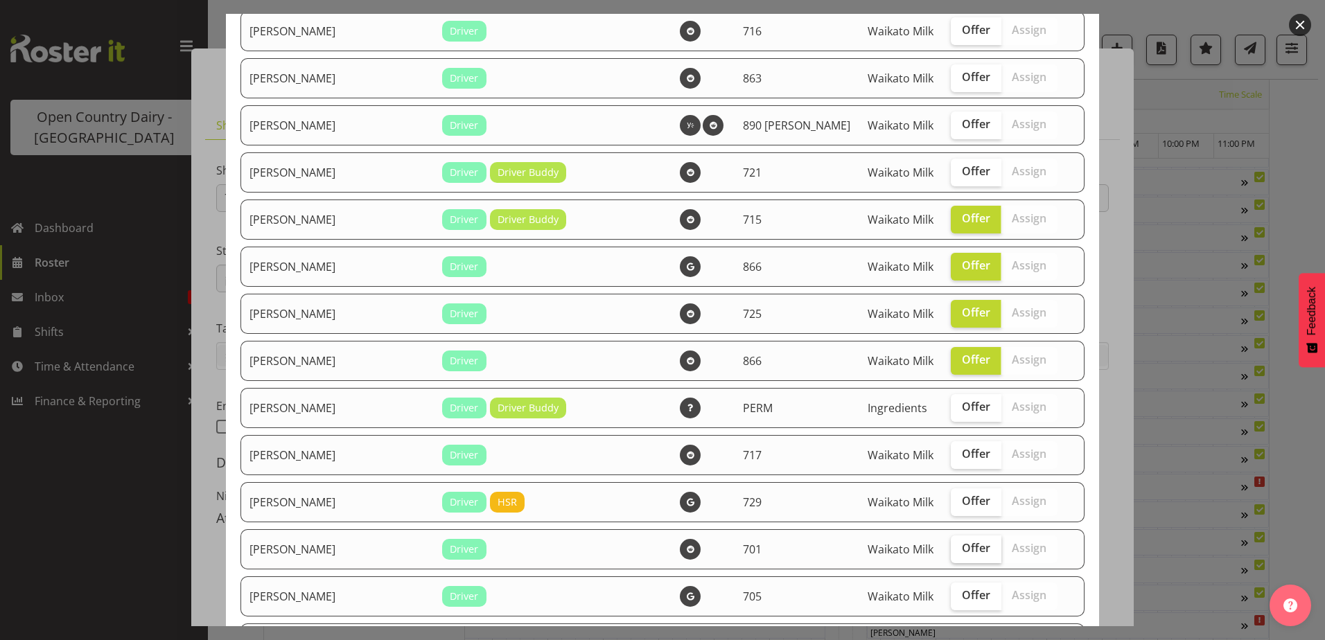
click at [962, 548] on span "Offer" at bounding box center [976, 548] width 28 height 14
click at [951, 548] on input "Offer" at bounding box center [955, 548] width 9 height 9
checkbox input "true"
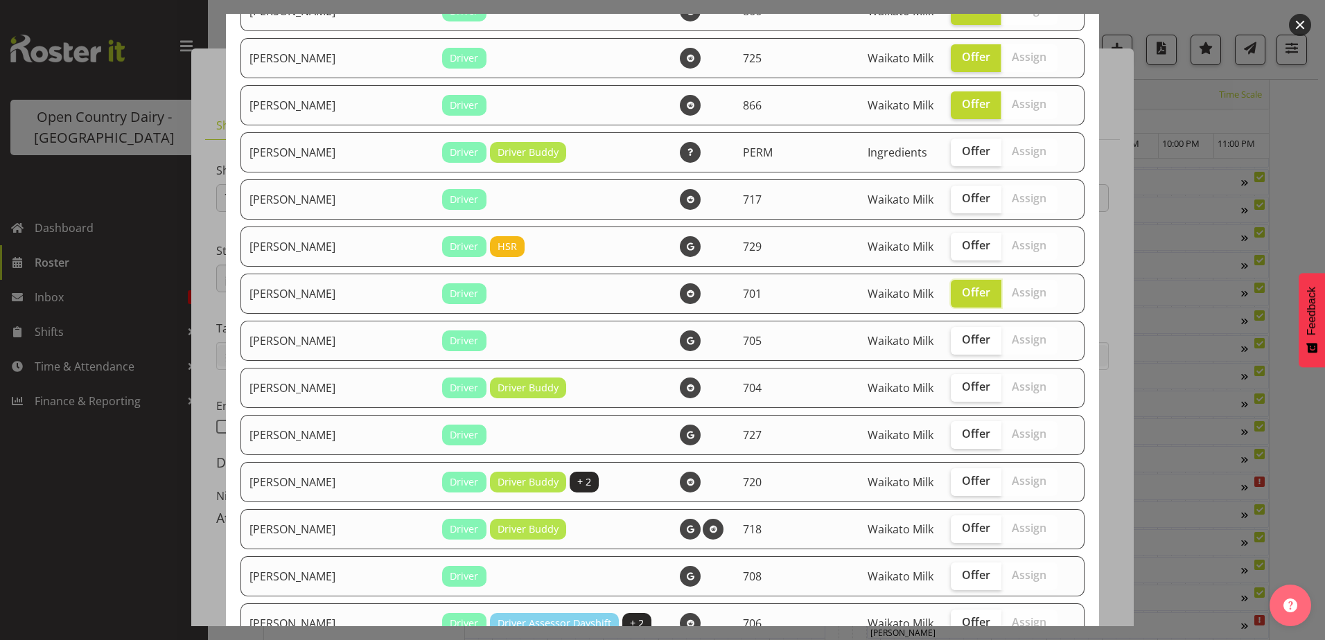
scroll to position [1317, 0]
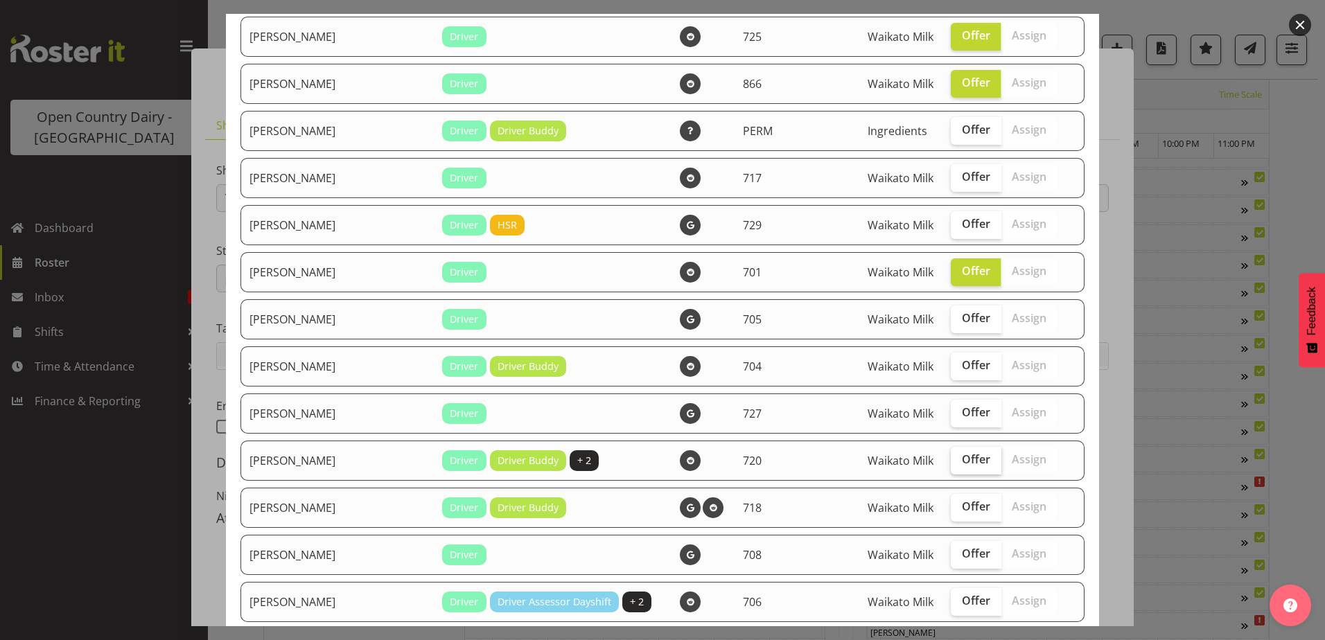
click at [962, 462] on span "Offer" at bounding box center [976, 460] width 28 height 14
click at [951, 462] on input "Offer" at bounding box center [955, 459] width 9 height 9
checkbox input "true"
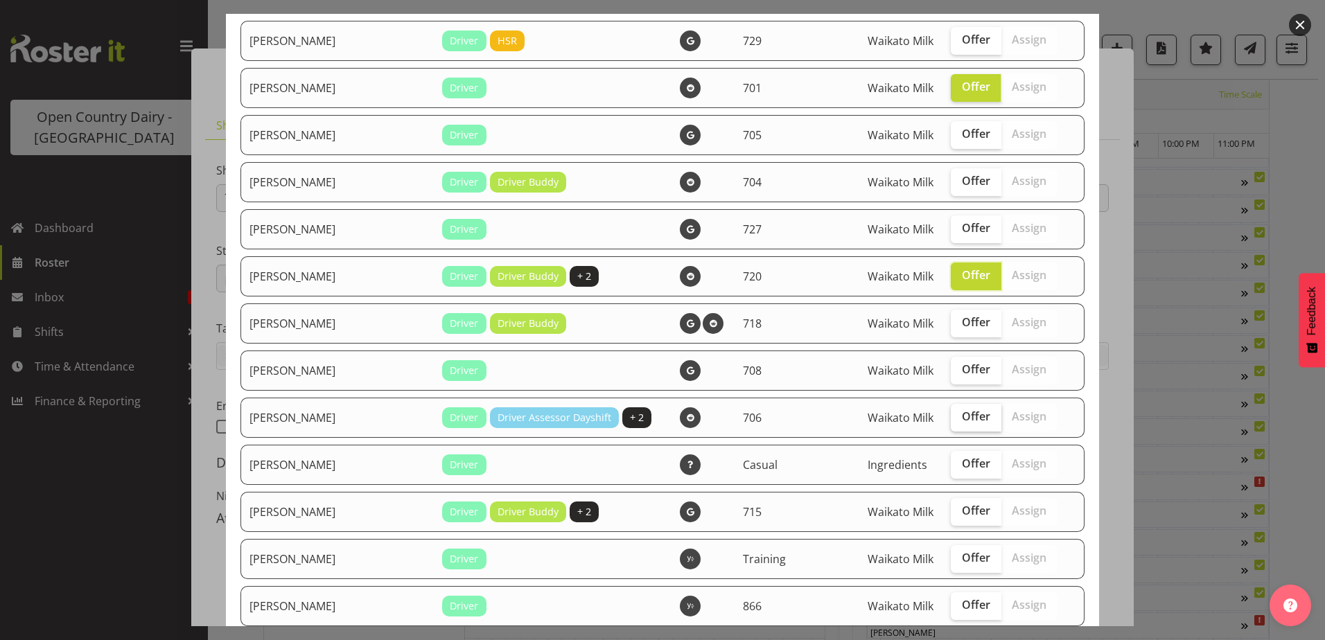
scroll to position [1525, 0]
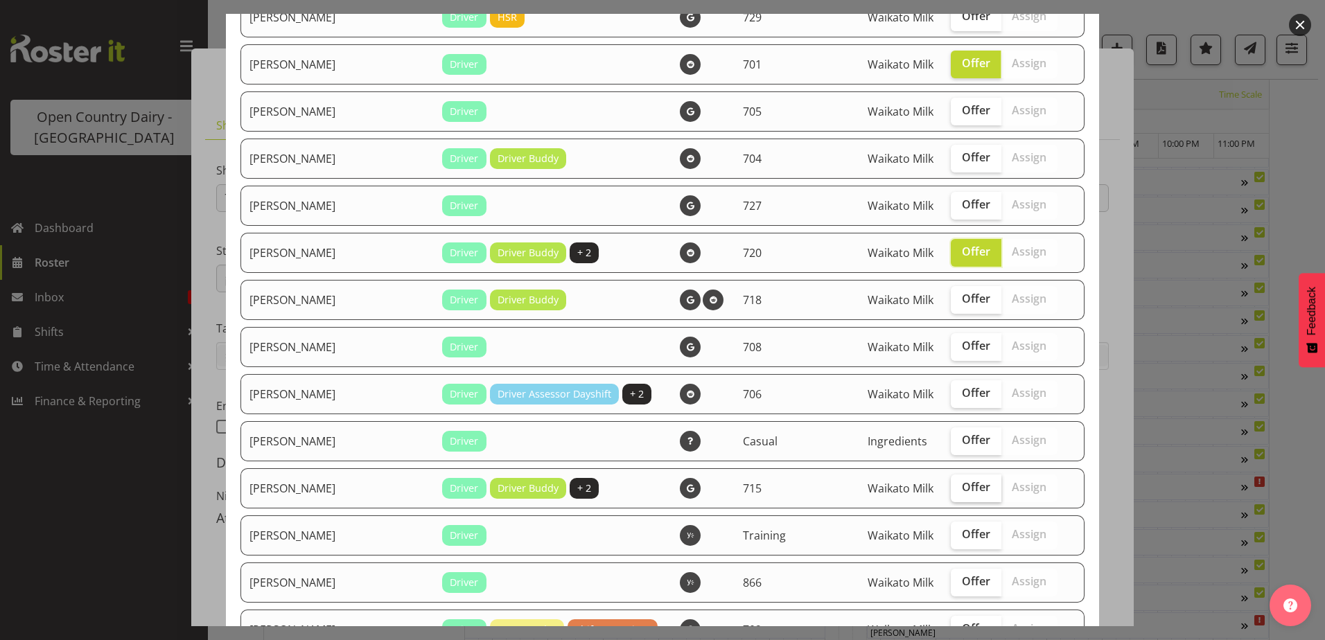
click at [962, 493] on span "Offer" at bounding box center [976, 487] width 28 height 14
click at [951, 492] on input "Offer" at bounding box center [955, 487] width 9 height 9
checkbox input "true"
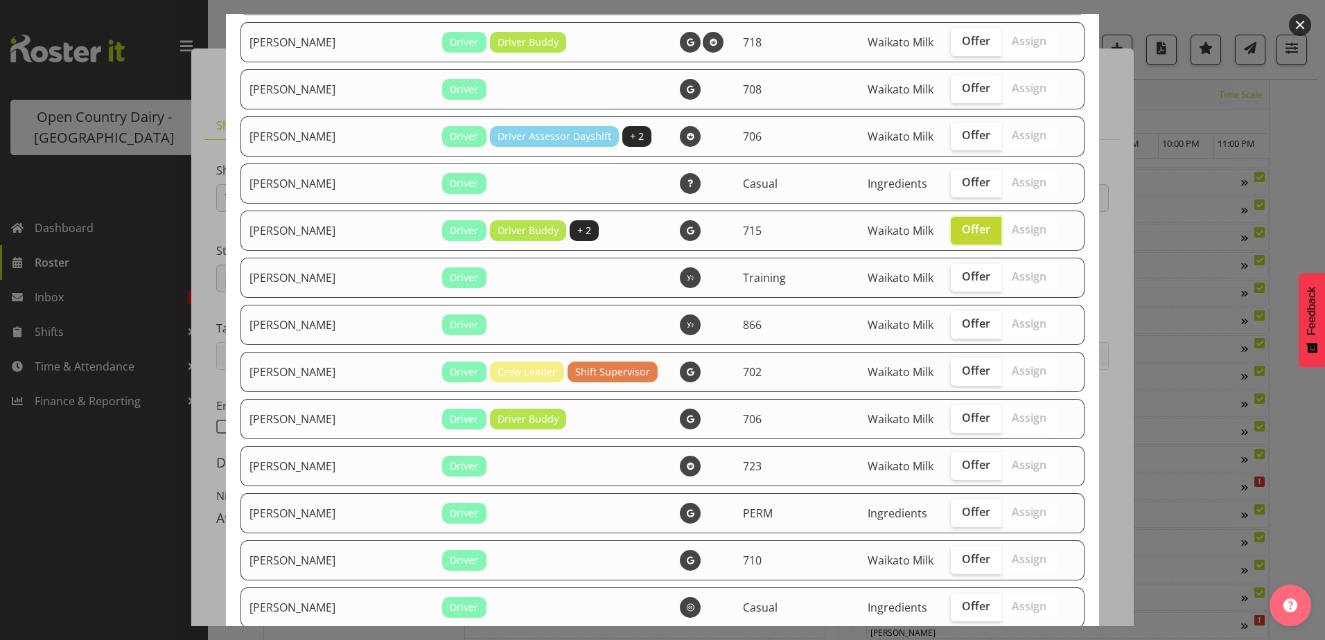
scroll to position [1802, 0]
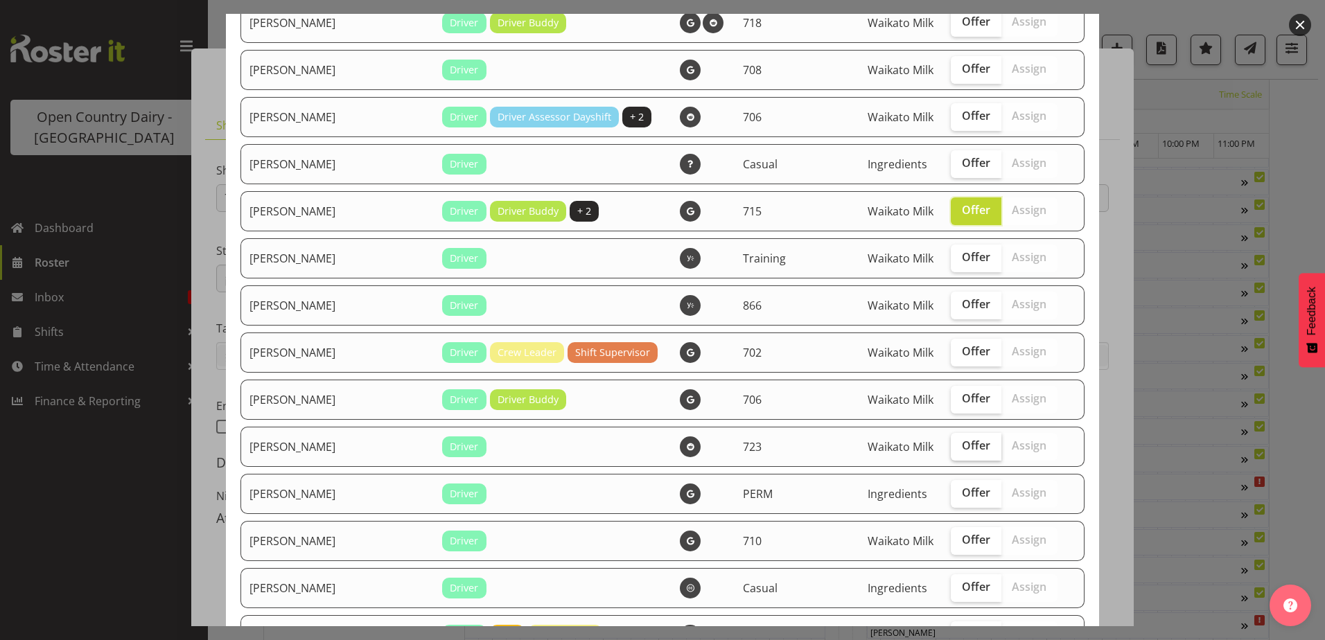
click at [962, 449] on span "Offer" at bounding box center [976, 446] width 28 height 14
click at [951, 449] on input "Offer" at bounding box center [955, 445] width 9 height 9
checkbox input "true"
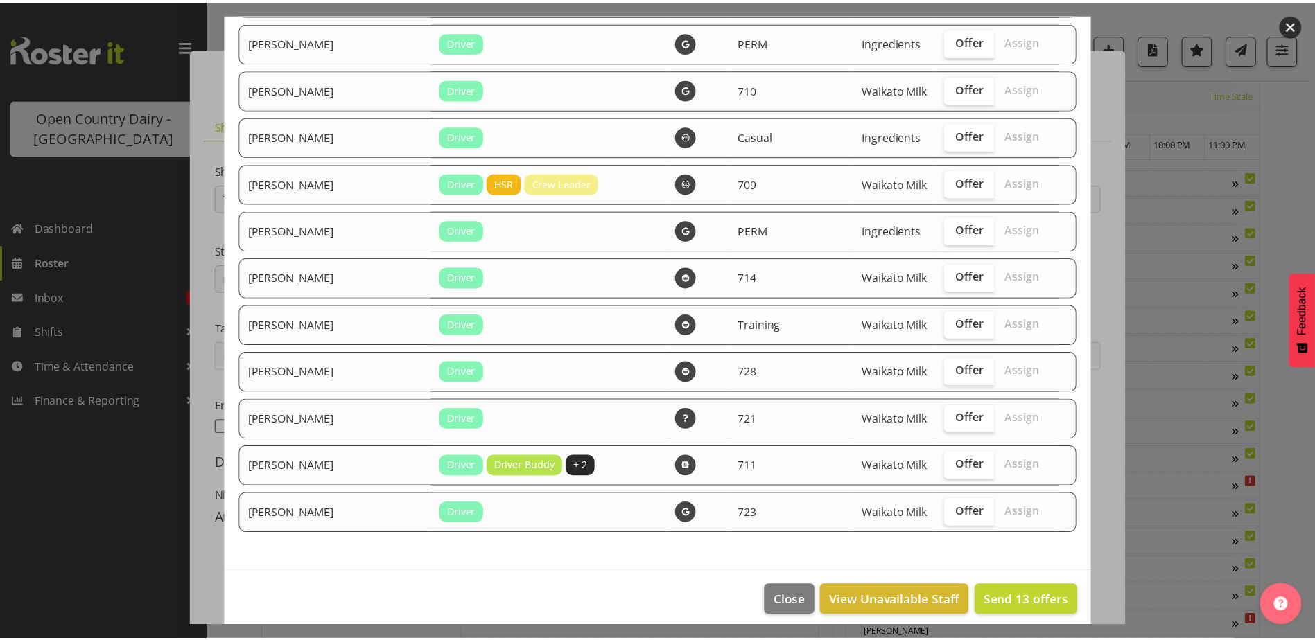
scroll to position [2264, 0]
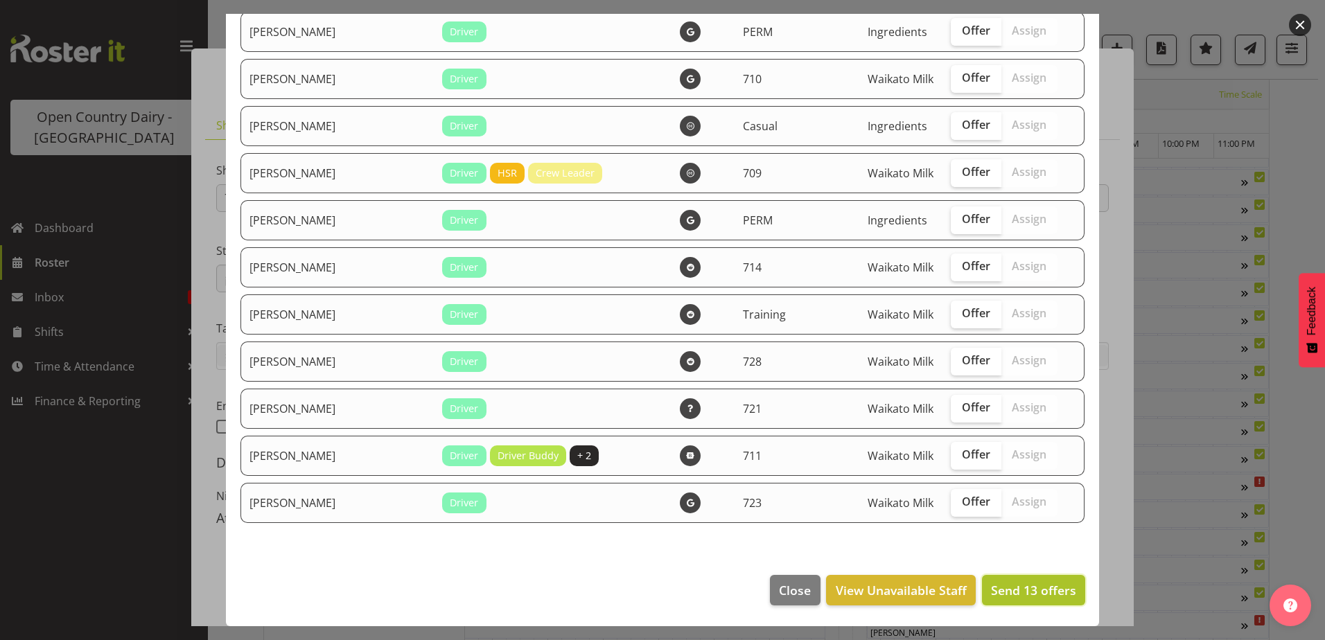
click at [1020, 589] on span "Send 13 offers" at bounding box center [1033, 590] width 85 height 17
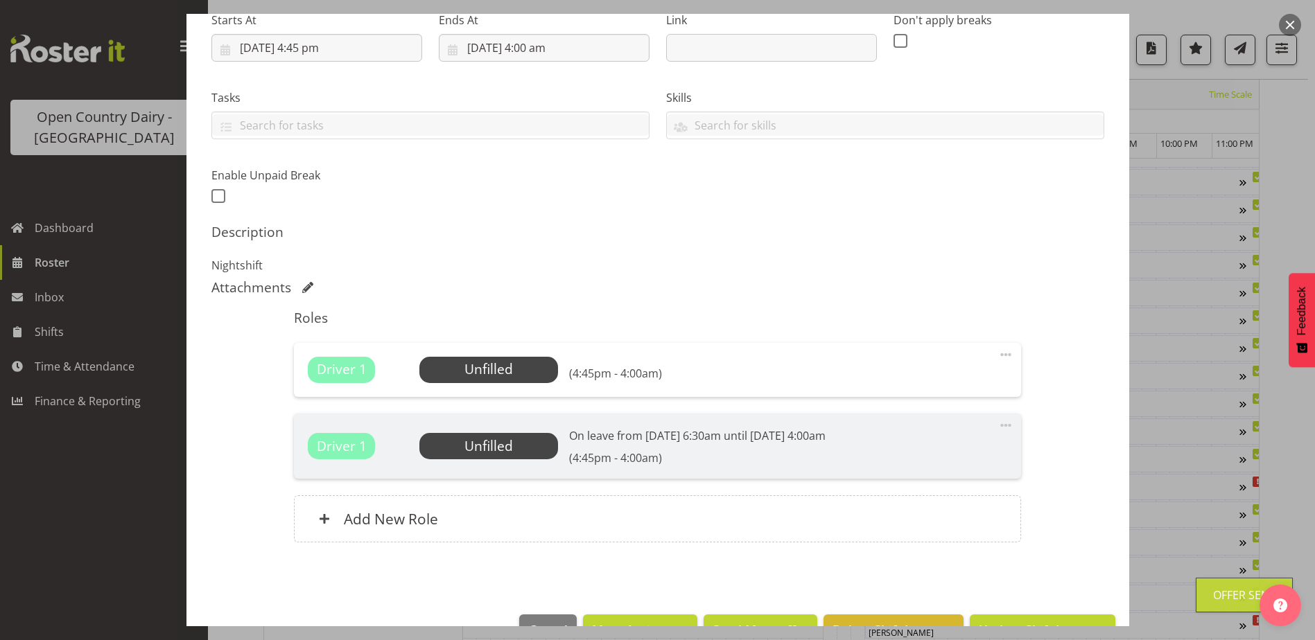
scroll to position [270, 0]
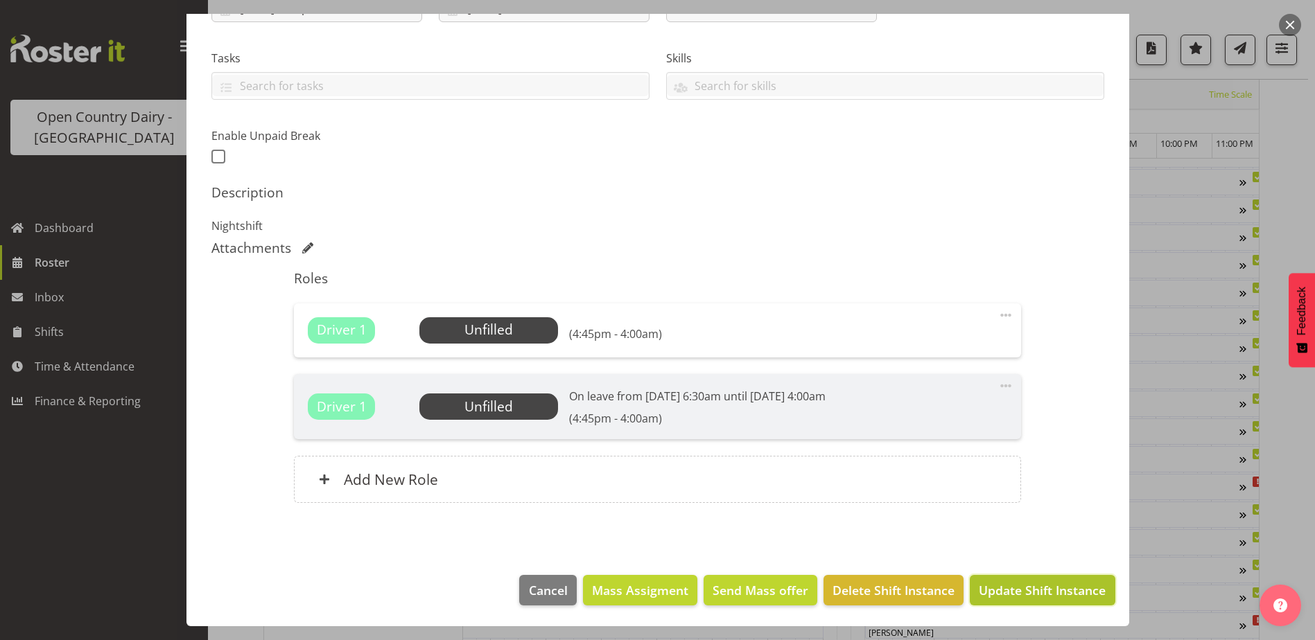
click at [1035, 592] on span "Update Shift Instance" at bounding box center [1042, 590] width 127 height 18
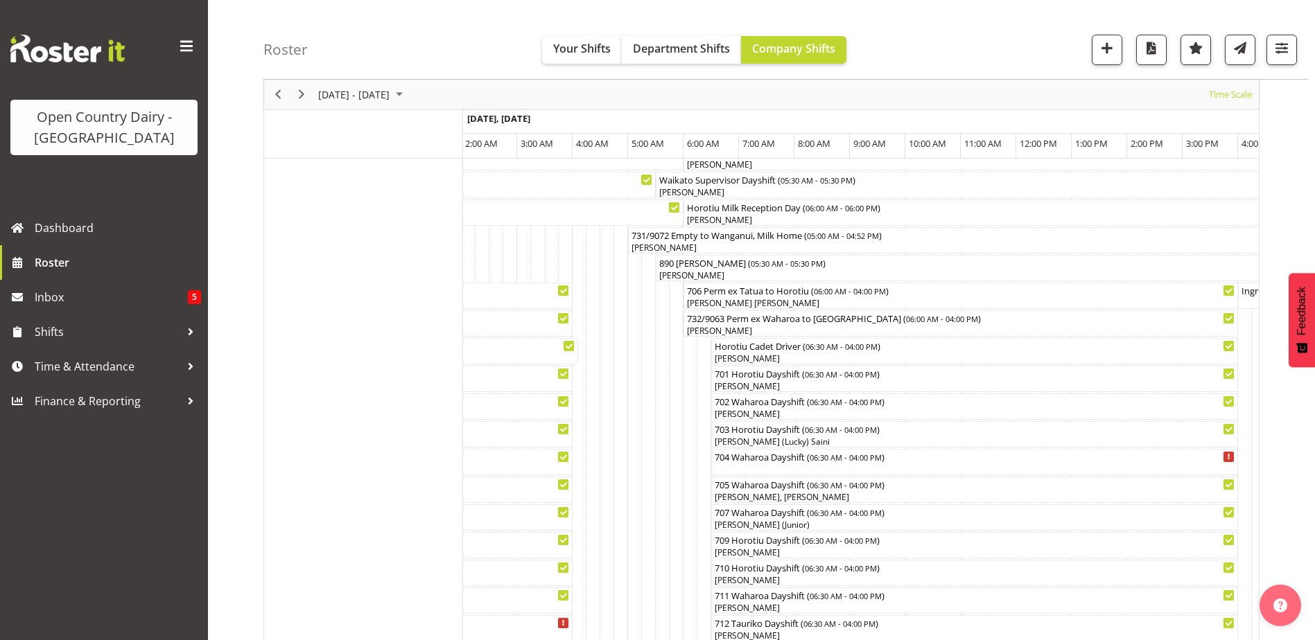
scroll to position [60, 0]
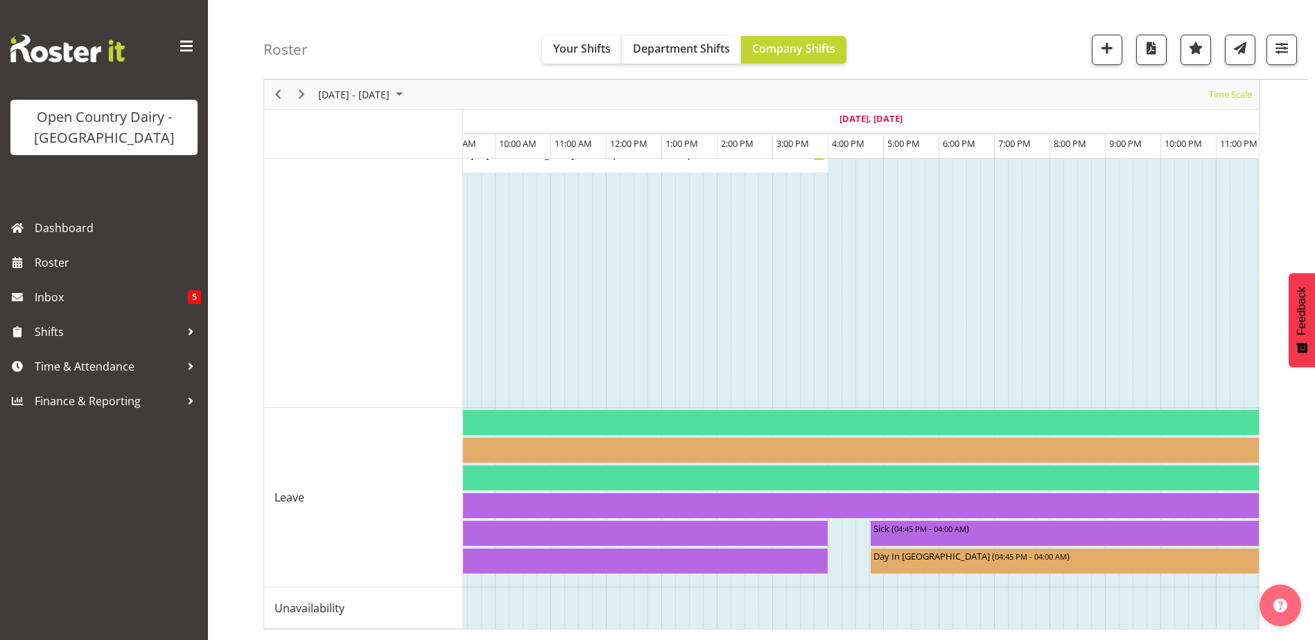
scroll to position [0, 7591]
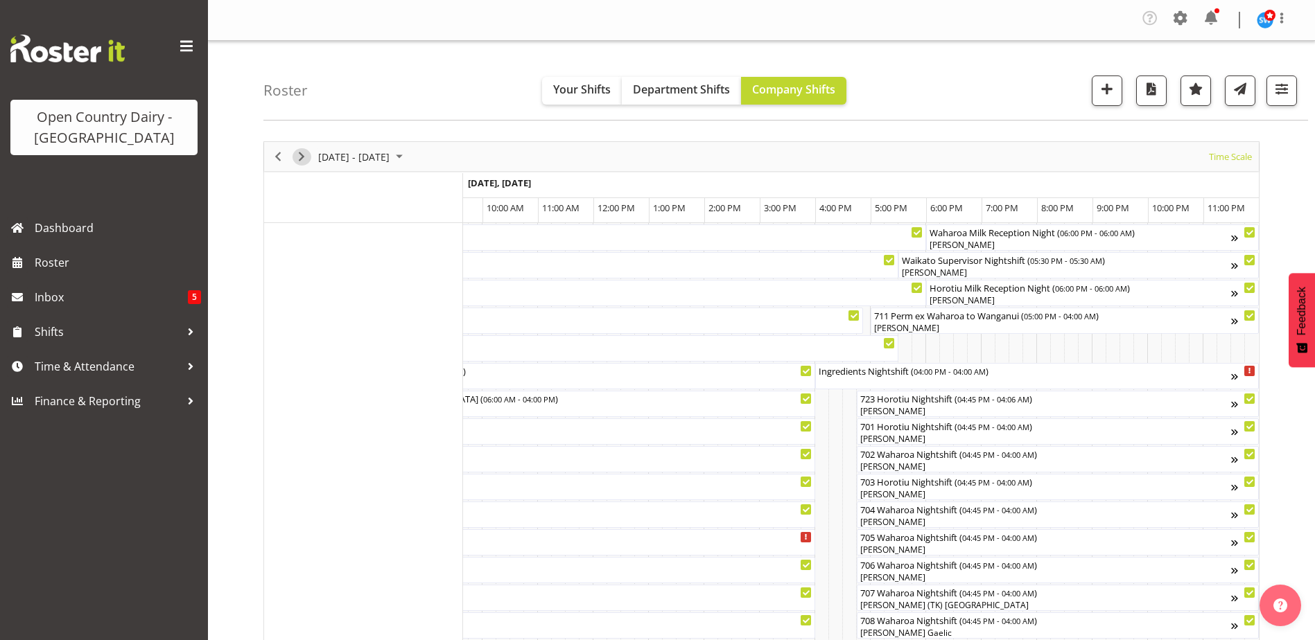
click at [301, 154] on span "Next" at bounding box center [301, 156] width 17 height 17
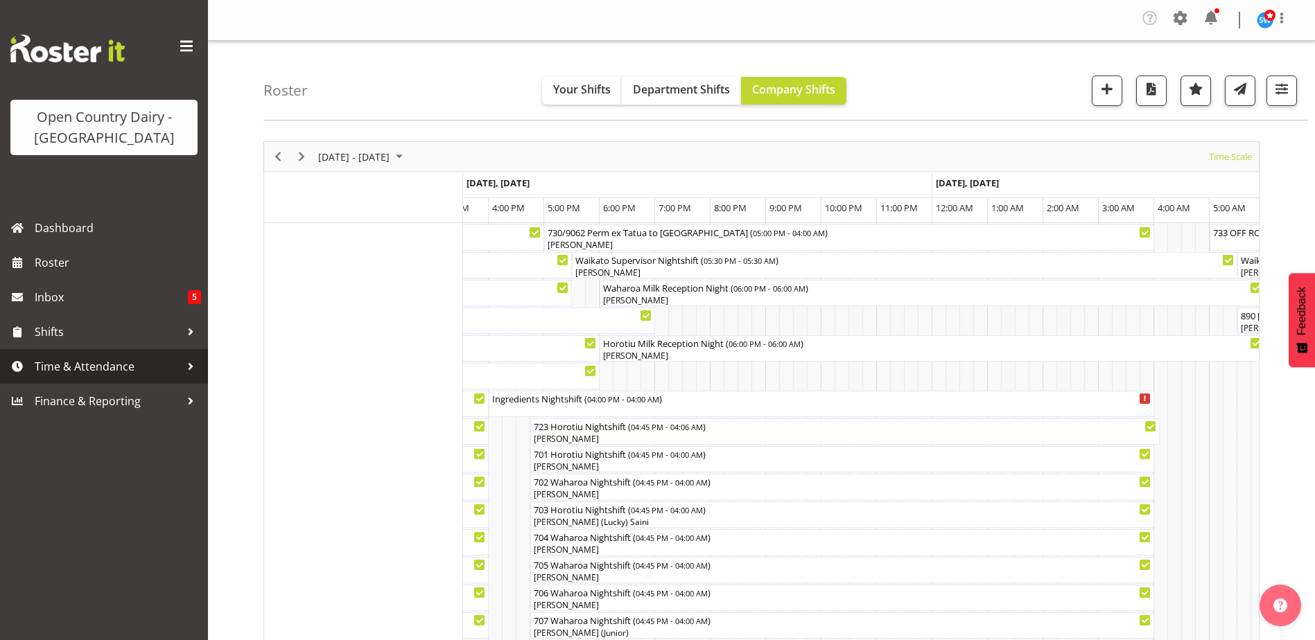
click at [78, 372] on span "Time & Attendance" at bounding box center [108, 366] width 146 height 21
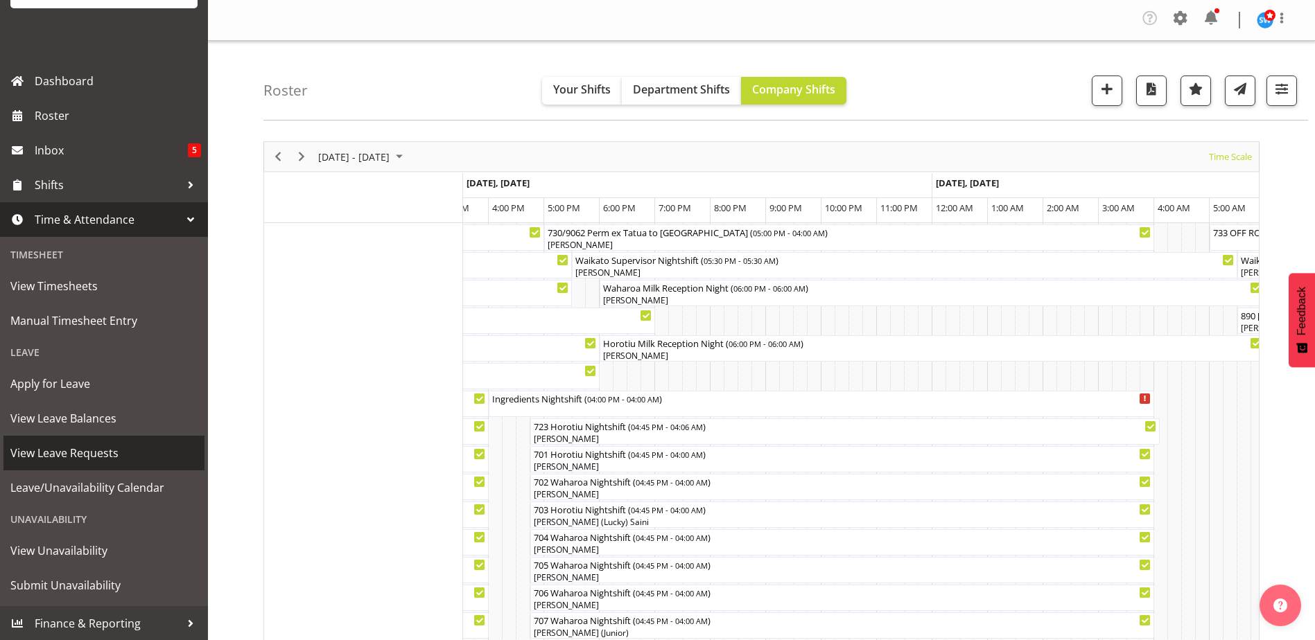
scroll to position [148, 0]
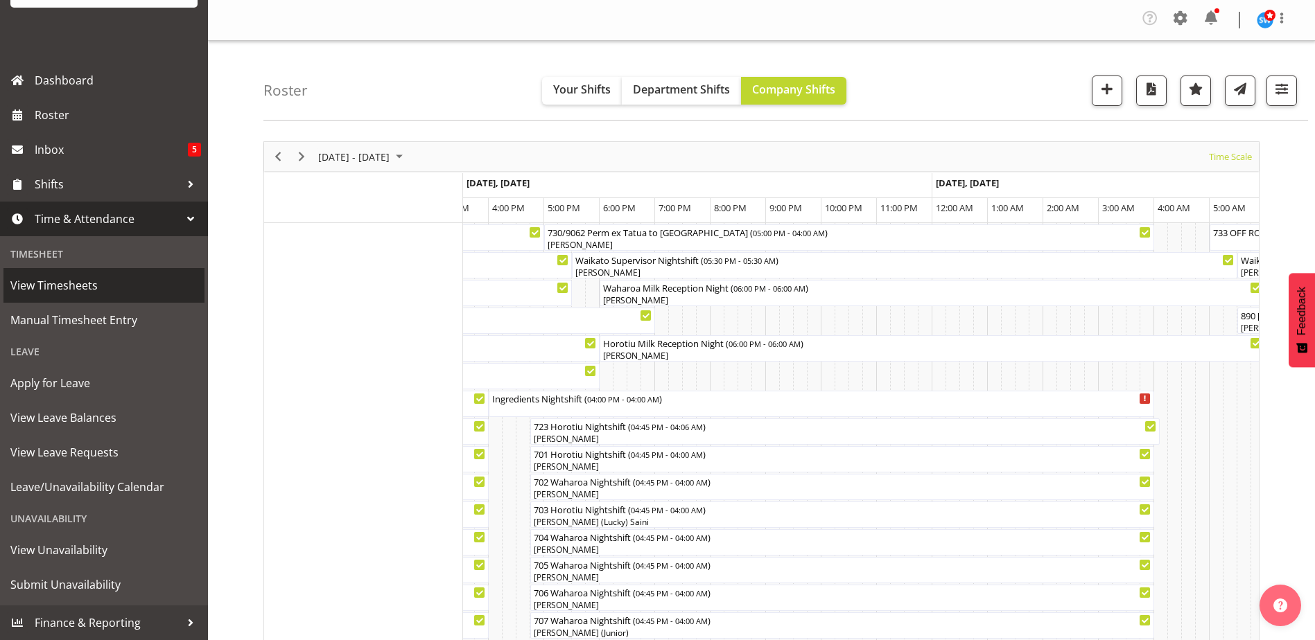
click at [56, 286] on span "View Timesheets" at bounding box center [103, 285] width 187 height 21
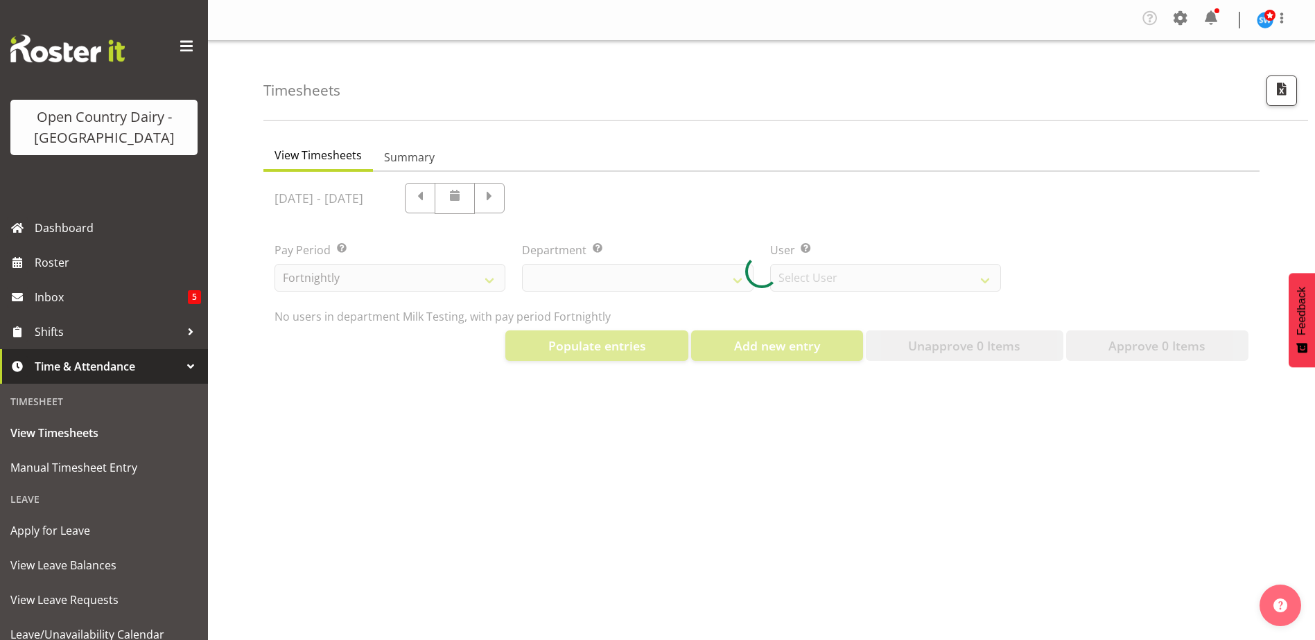
select select "733"
select select "7414"
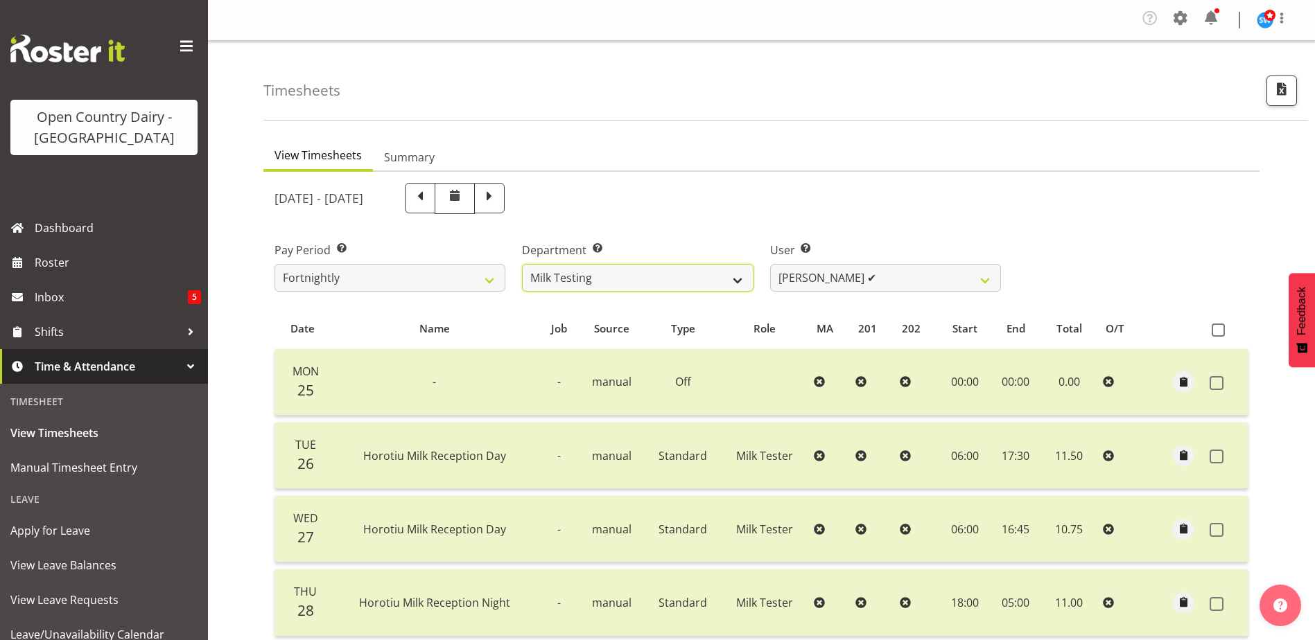
click at [742, 282] on select "701 702 703 704 705 706 707 708 709 710 711 712 713 714 715 716 717 718 719 720" at bounding box center [637, 278] width 231 height 28
click at [522, 264] on select "701 702 703 704 705 706 707 708 709 710 711 712 713 714 715 716 717 718 719 720" at bounding box center [637, 278] width 231 height 28
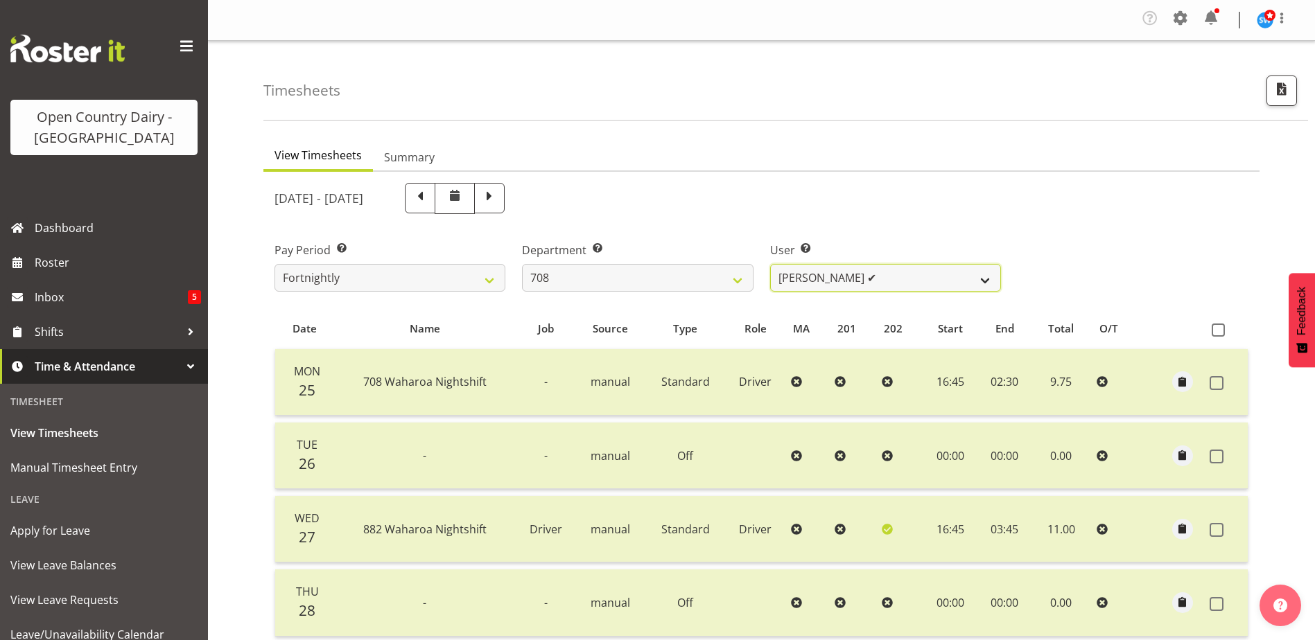
click at [984, 277] on select "[PERSON_NAME] ✔ [PERSON_NAME] ✔" at bounding box center [885, 278] width 231 height 28
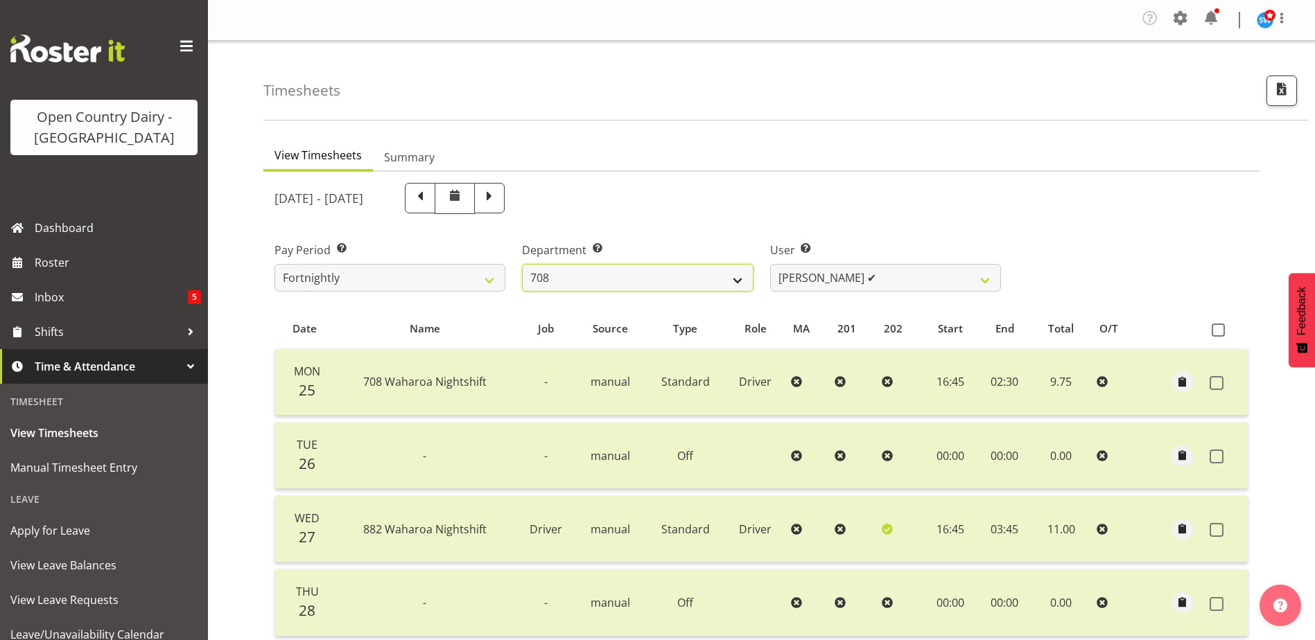
click at [741, 281] on select "701 702 703 704 705 706 707 708 709 710 711 712 713 714 715 716 717 718 719 720" at bounding box center [637, 278] width 231 height 28
select select "874"
click at [522, 264] on select "701 702 703 704 705 706 707 708 709 710 711 712 713 714 715 716 717 718 719 720" at bounding box center [637, 278] width 231 height 28
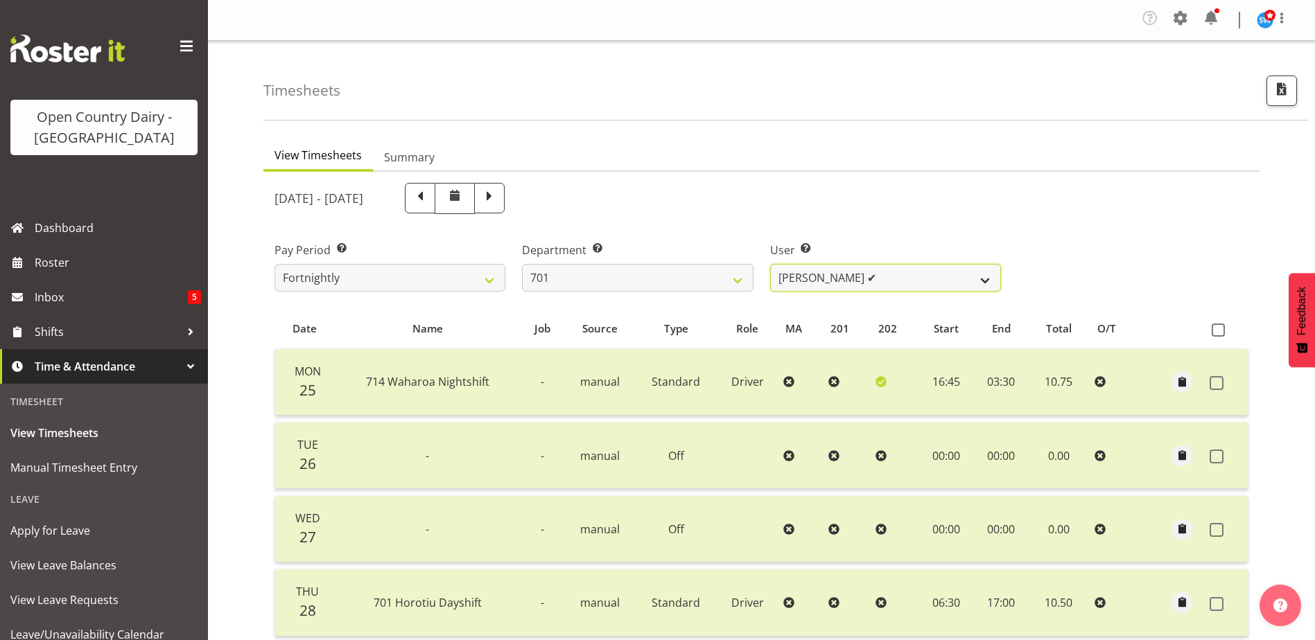
click at [984, 278] on select "[PERSON_NAME] ✔ [PERSON_NAME] ✔ [PERSON_NAME] ✔ [PERSON_NAME] ✔" at bounding box center [885, 278] width 231 height 28
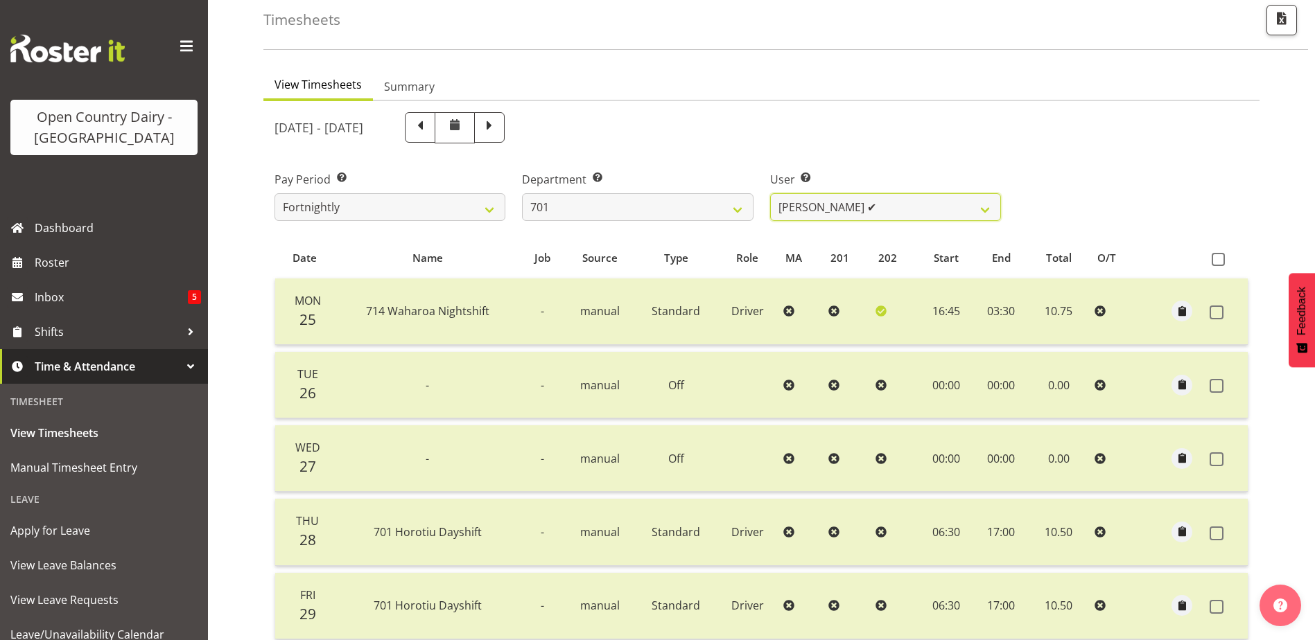
scroll to position [62, 0]
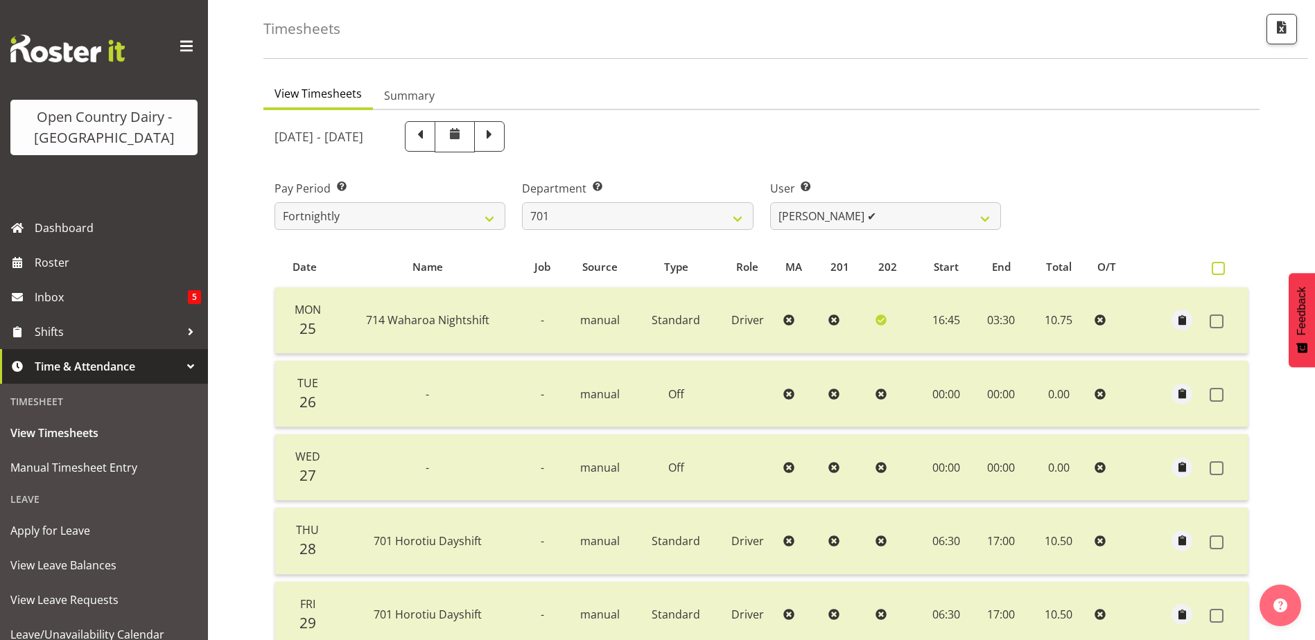
click at [1218, 272] on span at bounding box center [1218, 268] width 13 height 13
click at [1218, 272] on input "checkbox" at bounding box center [1216, 268] width 9 height 9
checkbox input "true"
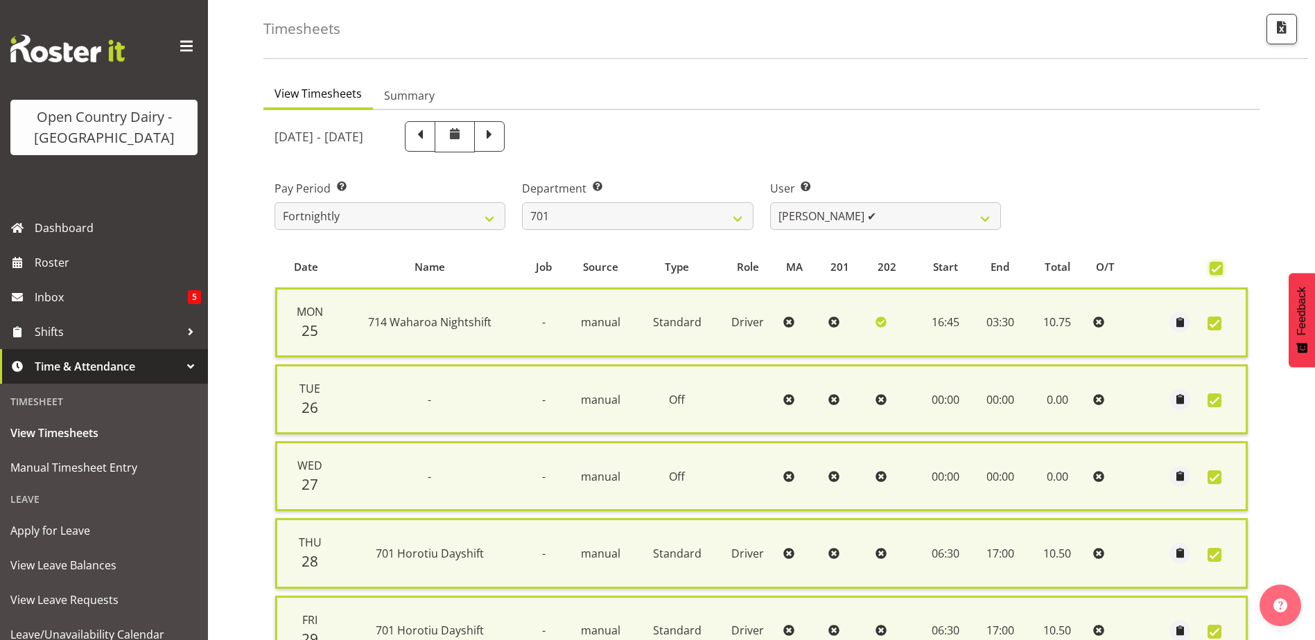
checkbox input "true"
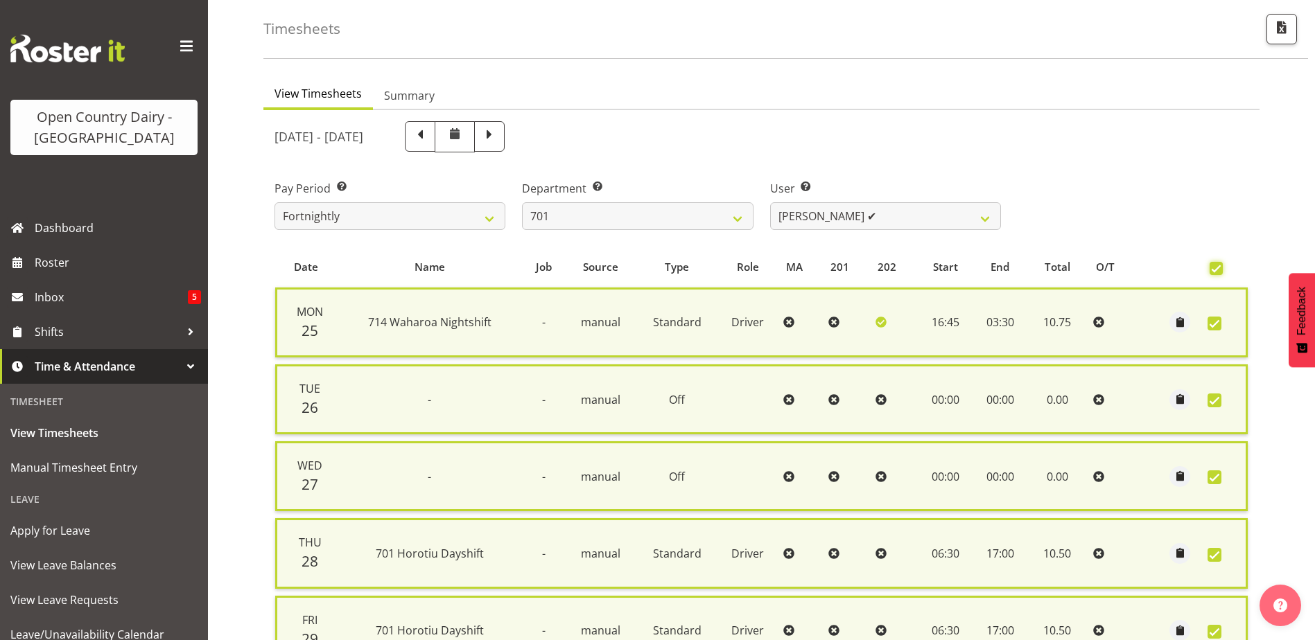
checkbox input "true"
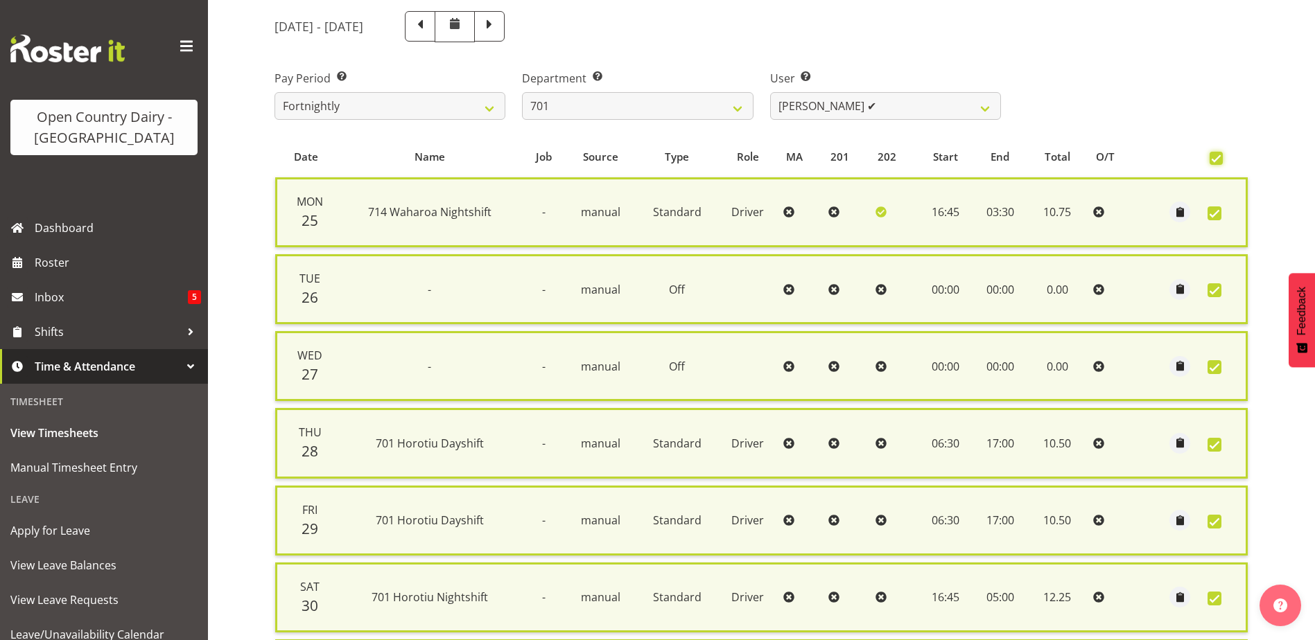
scroll to position [362, 0]
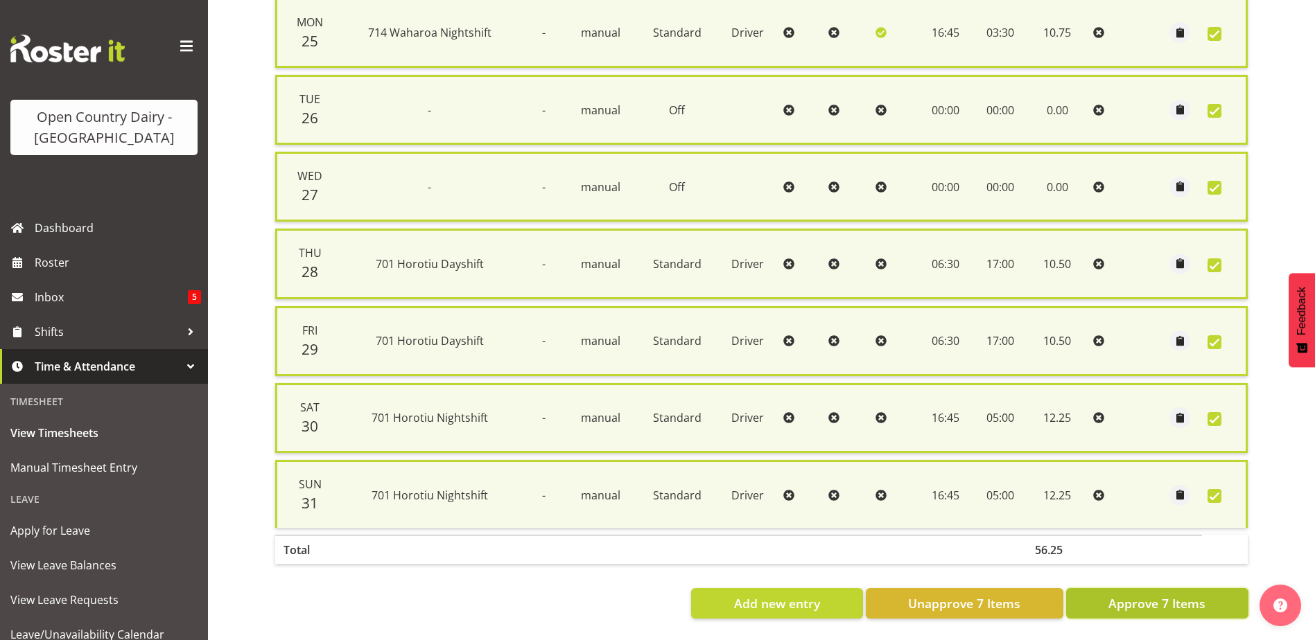
click at [1155, 596] on span "Approve 7 Items" at bounding box center [1156, 604] width 97 height 18
checkbox input "false"
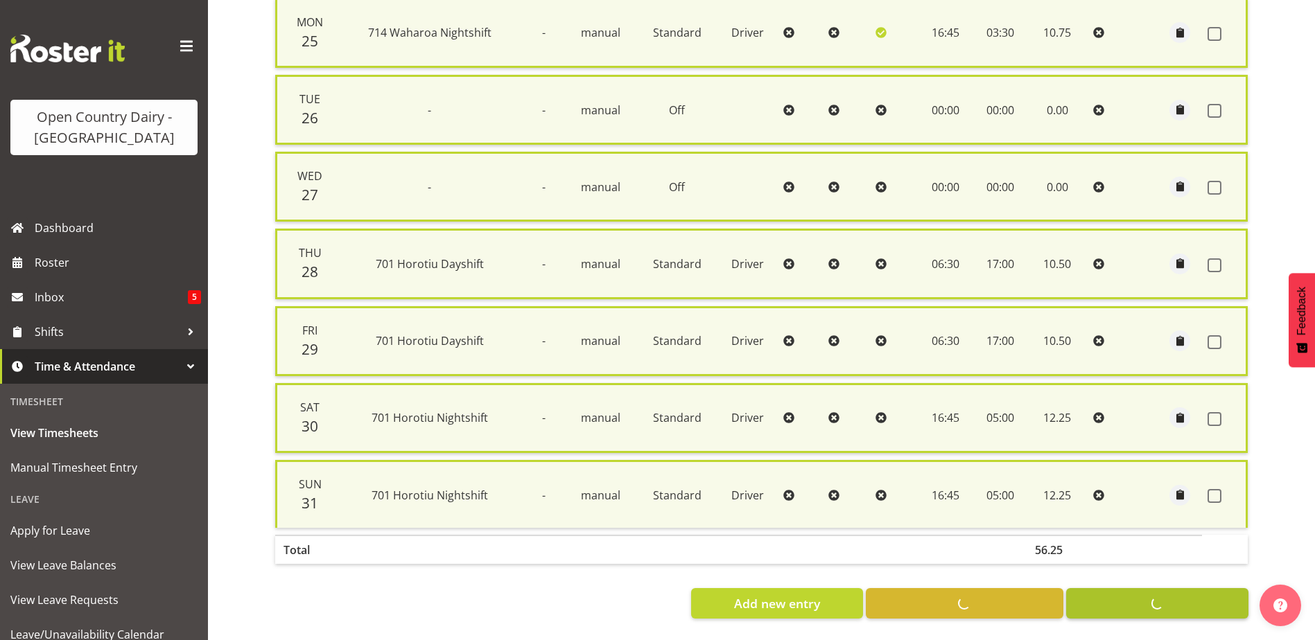
checkbox input "false"
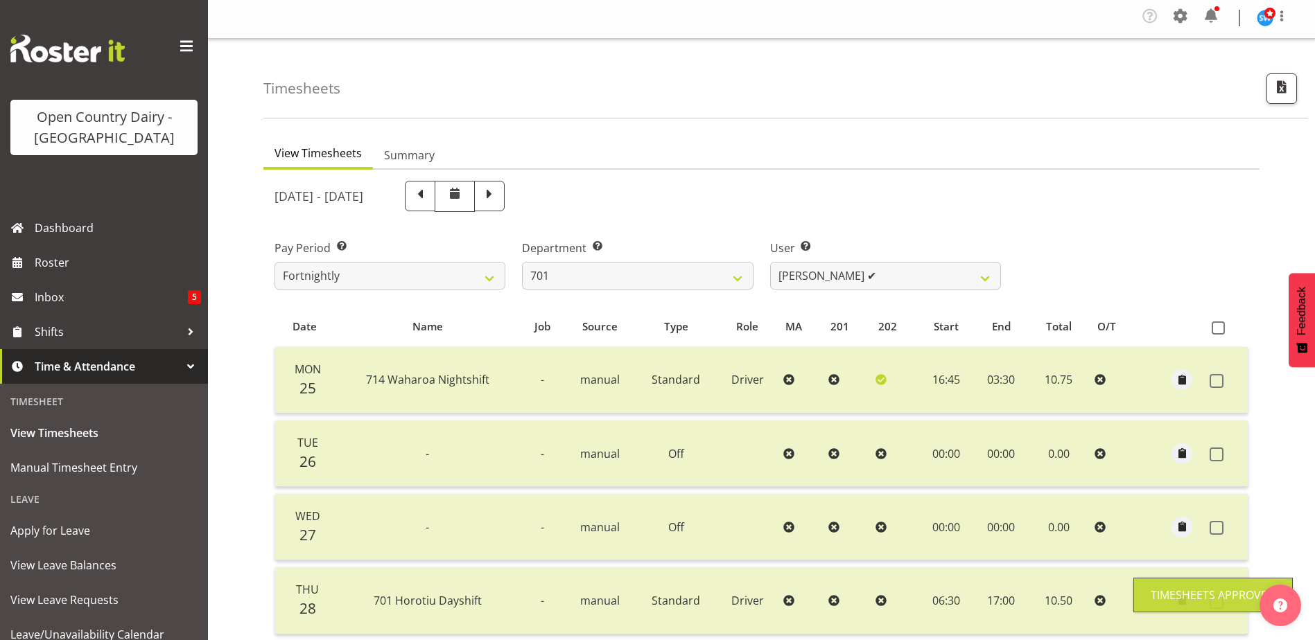
scroll to position [0, 0]
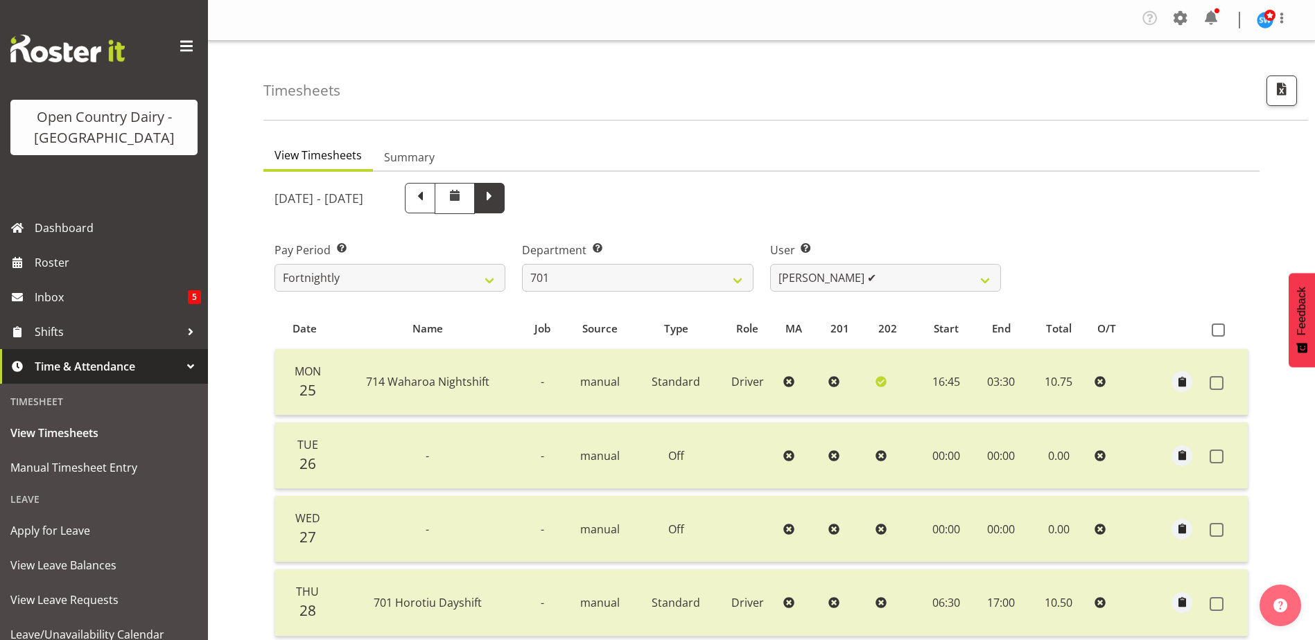
click at [498, 202] on span at bounding box center [489, 197] width 18 height 18
select select
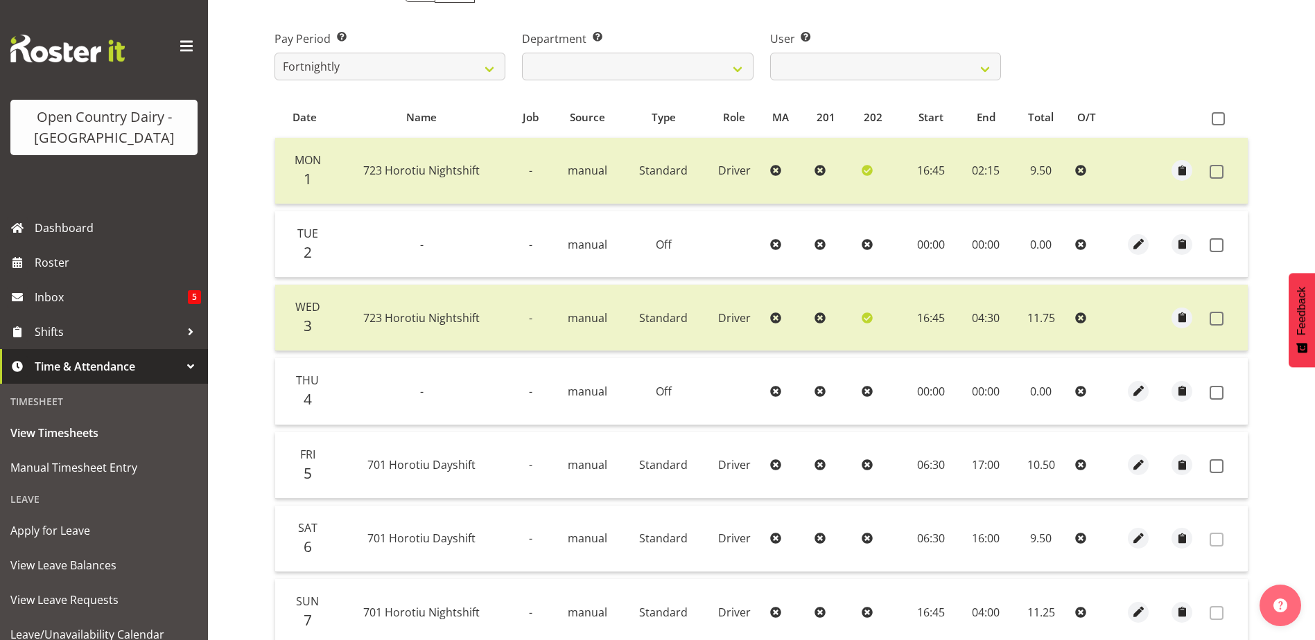
scroll to position [200, 0]
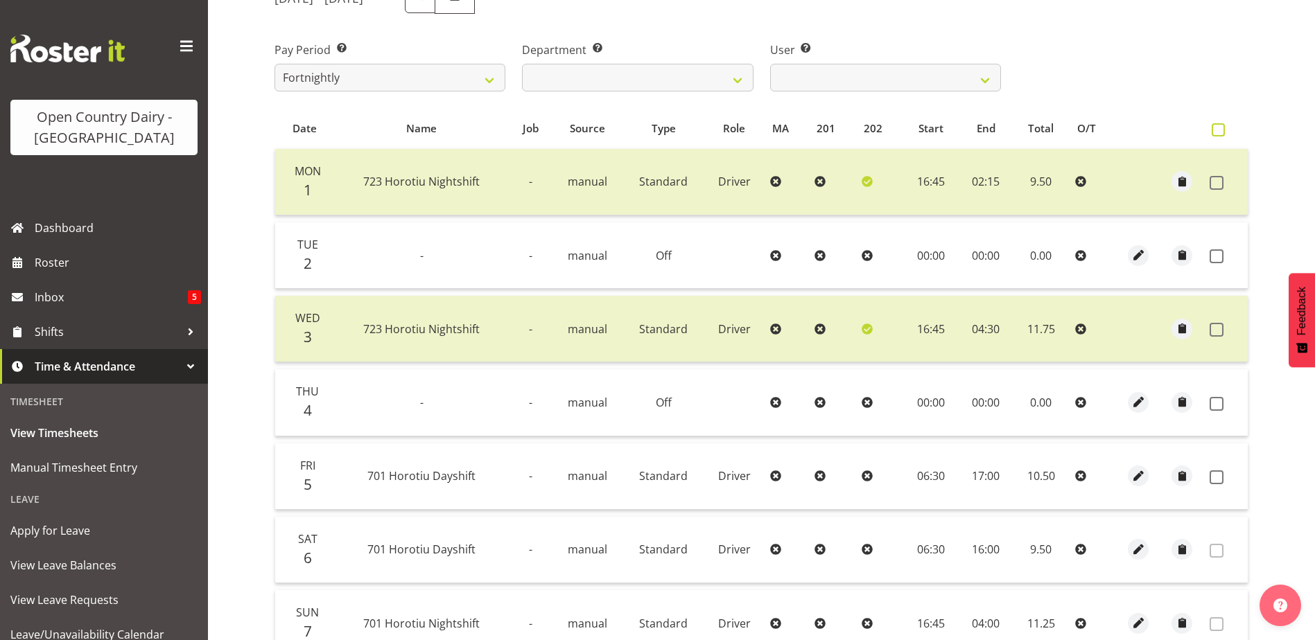
click at [1213, 127] on span at bounding box center [1218, 129] width 13 height 13
click at [1213, 127] on input "checkbox" at bounding box center [1216, 129] width 9 height 9
checkbox input "true"
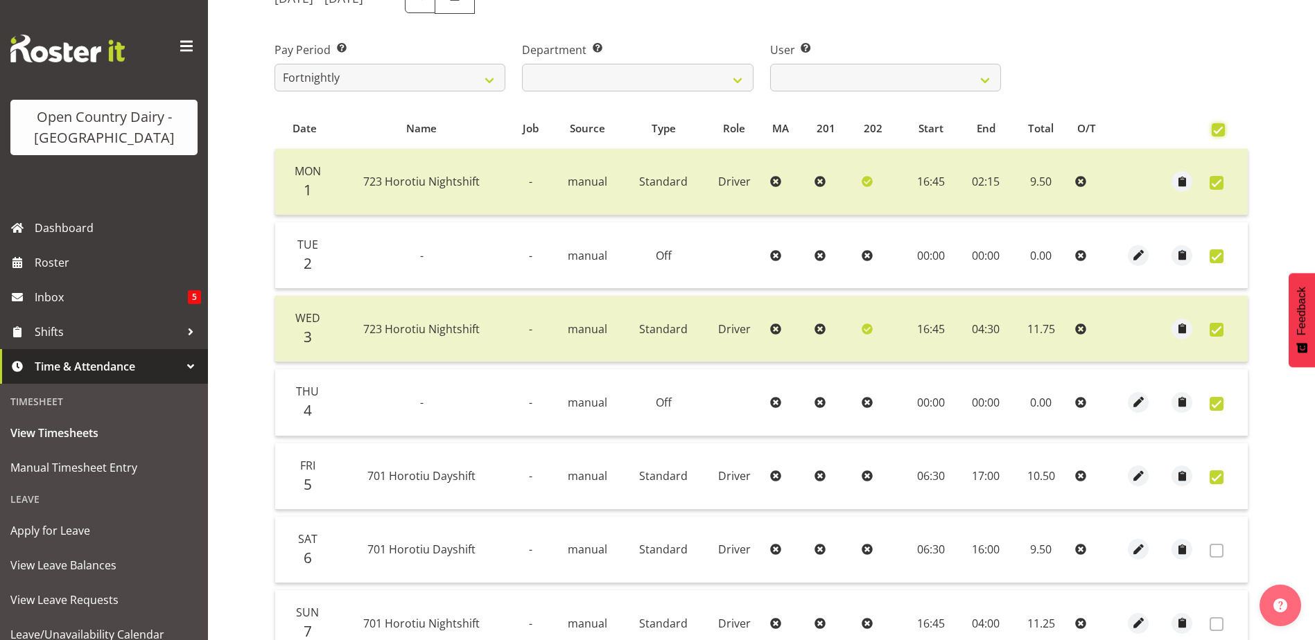
checkbox input "true"
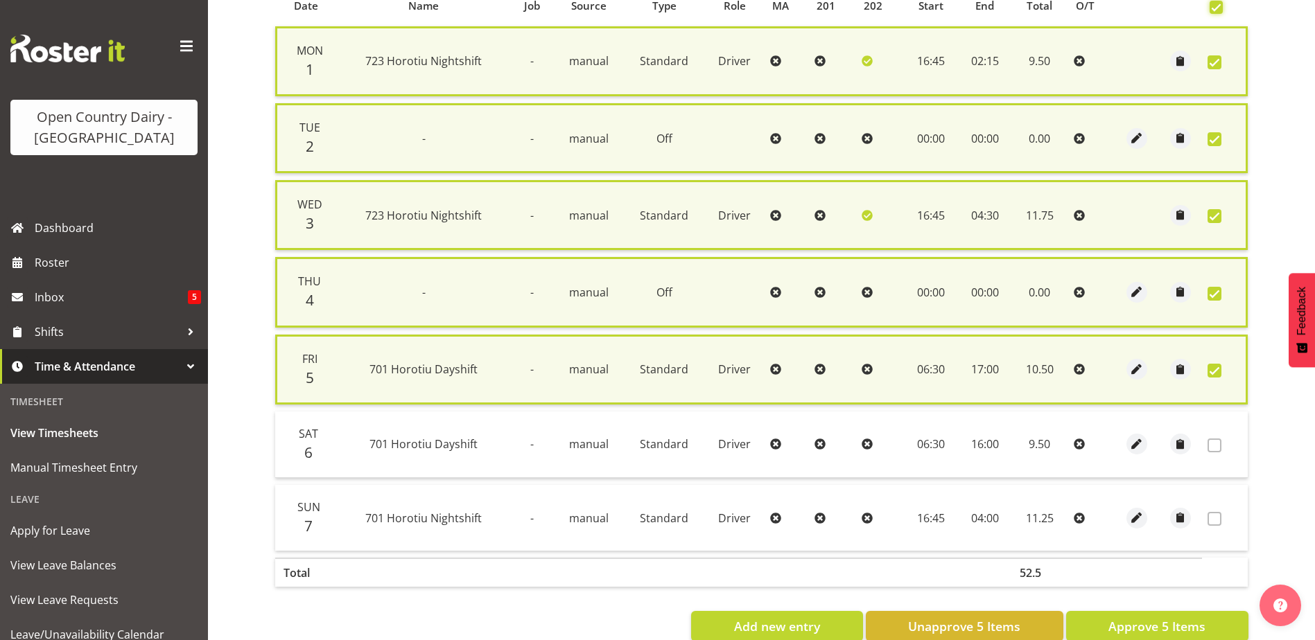
scroll to position [356, 0]
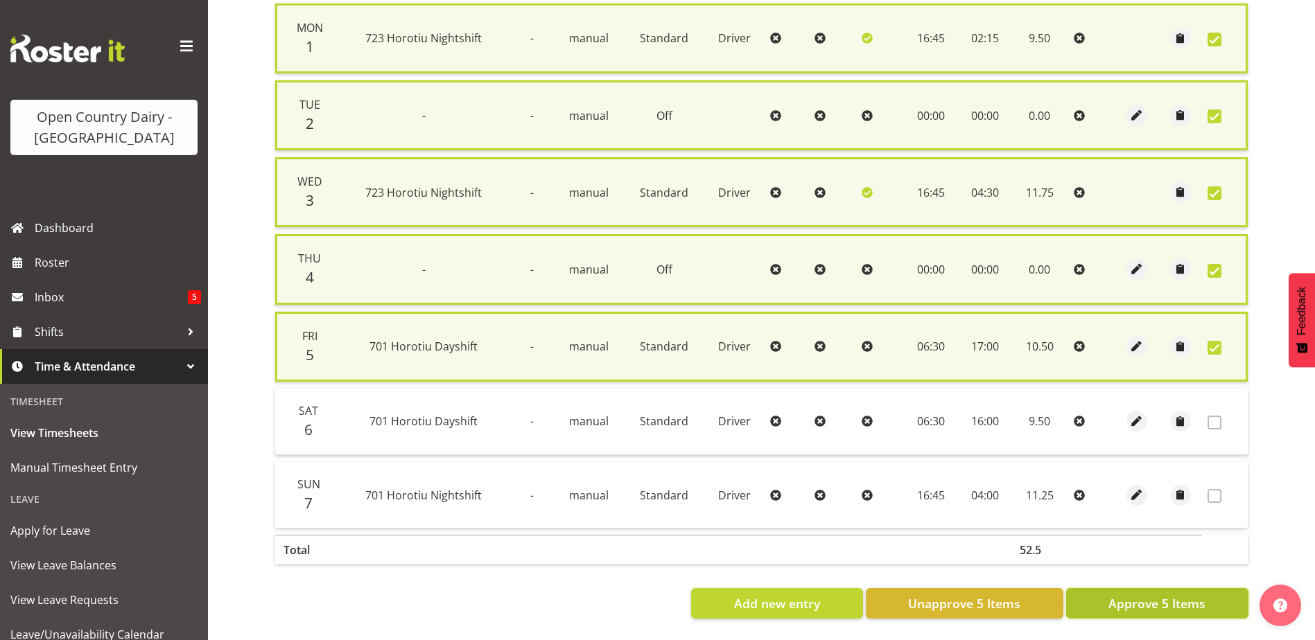
click at [1150, 595] on span "Approve 5 Items" at bounding box center [1156, 604] width 97 height 18
checkbox input "false"
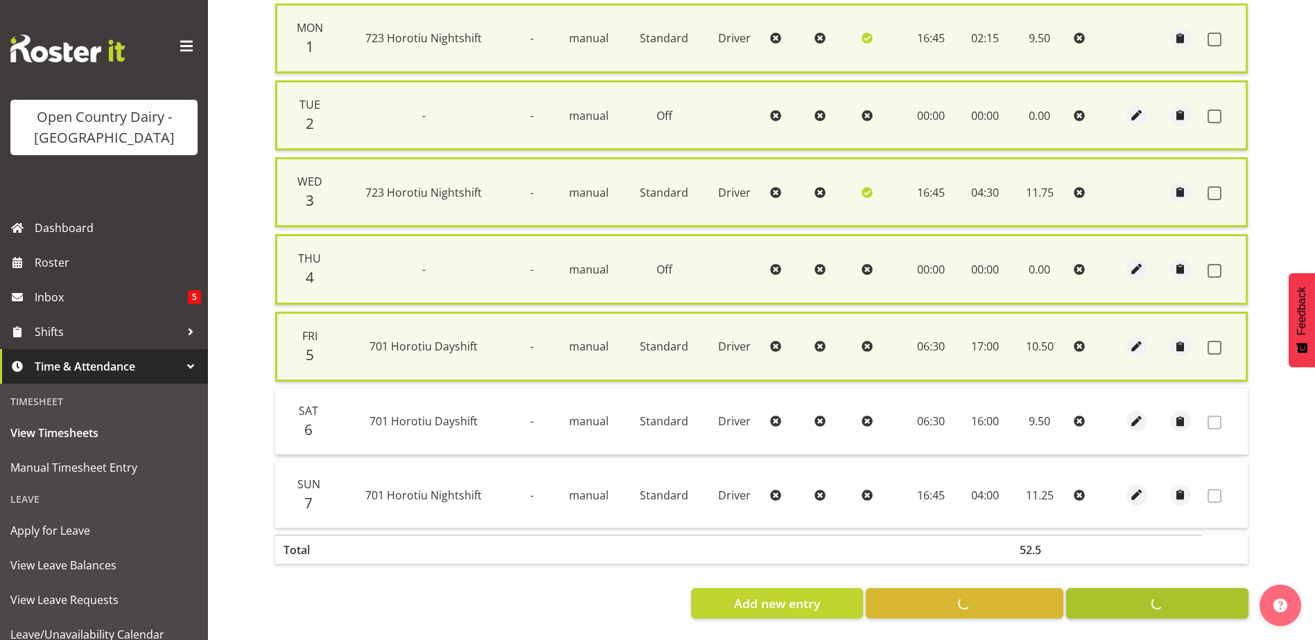
checkbox input "false"
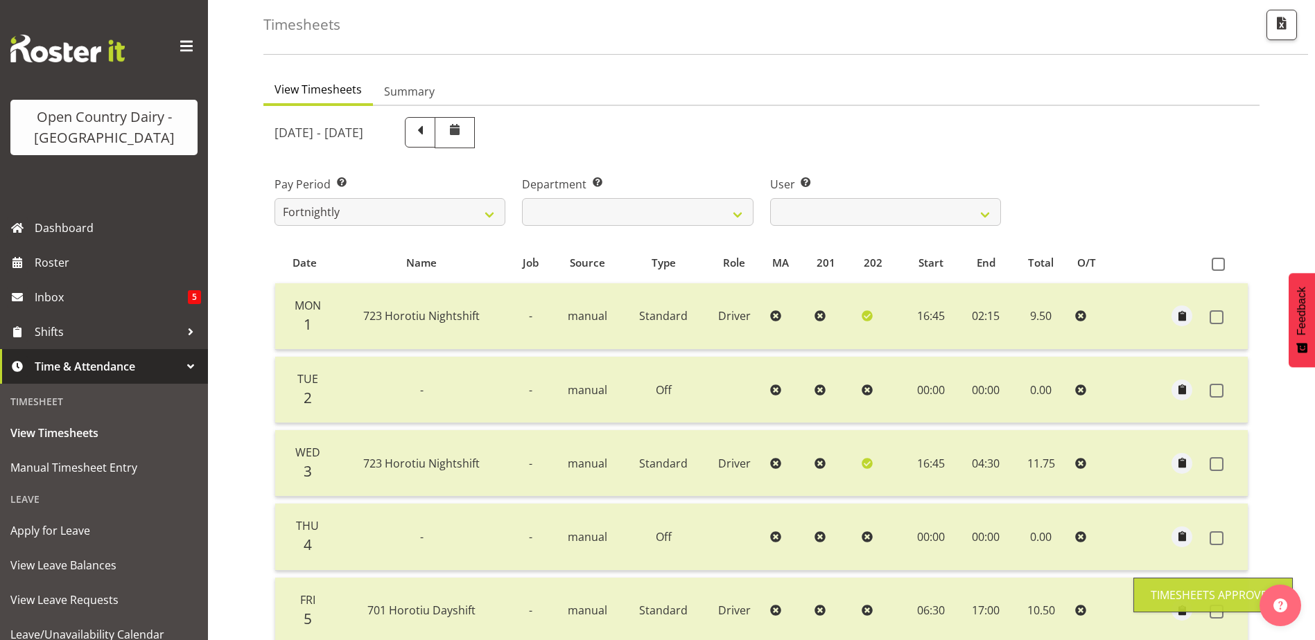
scroll to position [62, 0]
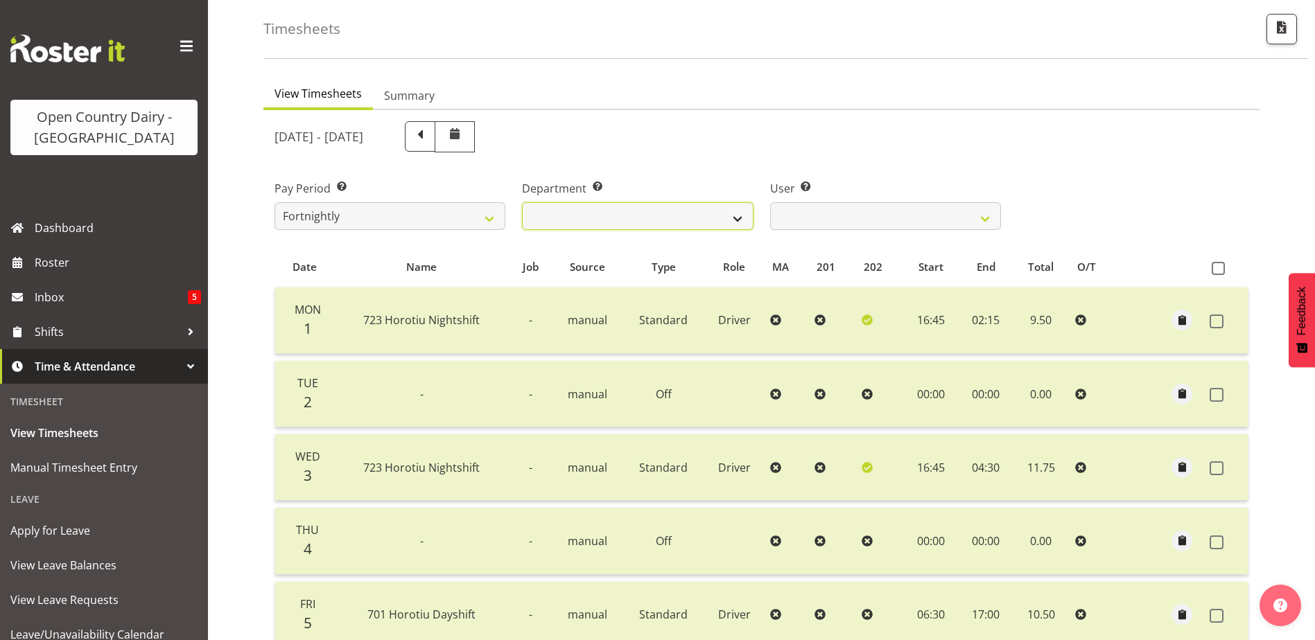
click at [738, 218] on select "701 702 703 704 705 706 707 708 709 710 711 712 713 714 715 716 717 718 719 720" at bounding box center [637, 216] width 231 height 28
select select "720"
click at [522, 202] on select "701 702 703 704 705 706 707 708 709 710 711 712 713 714 715 716 717 718 719 720" at bounding box center [637, 216] width 231 height 28
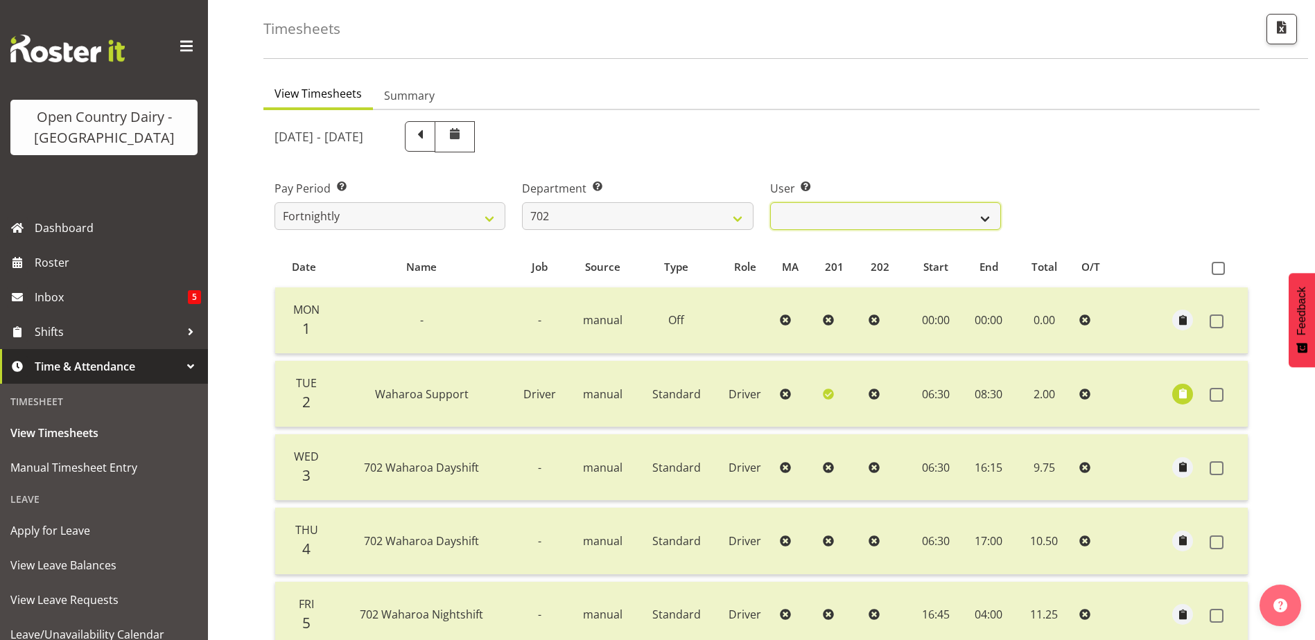
click at [984, 220] on select "[PERSON_NAME] ❌ [PERSON_NAME] ❌ [PERSON_NAME] ❌ [PERSON_NAME] ❌" at bounding box center [885, 216] width 231 height 28
select select "11199"
click at [770, 202] on select "[PERSON_NAME] ❌ [PERSON_NAME] ❌ [PERSON_NAME] ❌ [PERSON_NAME] ❌" at bounding box center [885, 216] width 231 height 28
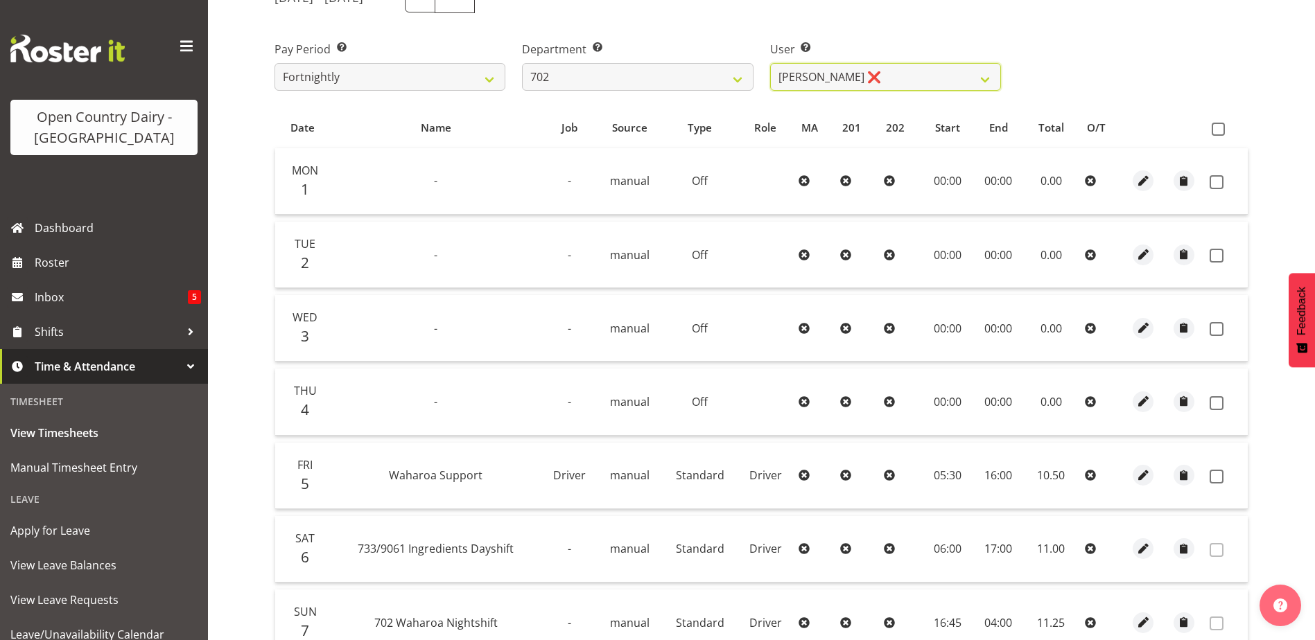
scroll to position [200, 0]
click at [1218, 129] on span at bounding box center [1218, 129] width 13 height 13
click at [1218, 129] on input "checkbox" at bounding box center [1216, 129] width 9 height 9
checkbox input "true"
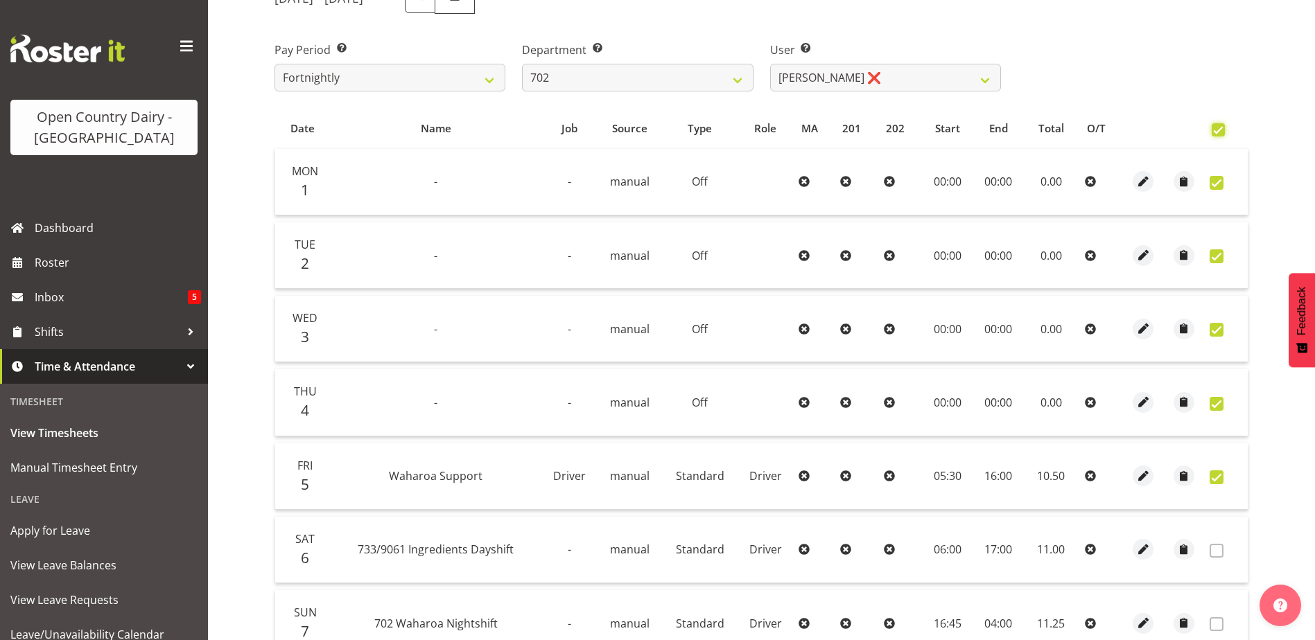
checkbox input "true"
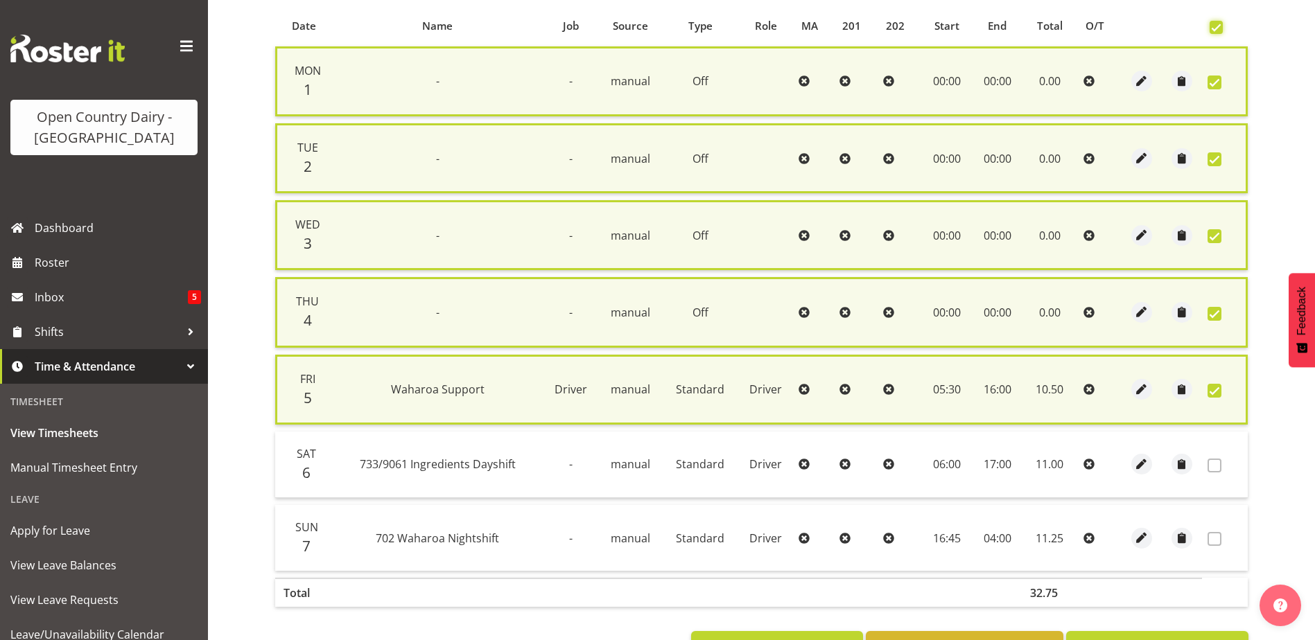
scroll to position [356, 0]
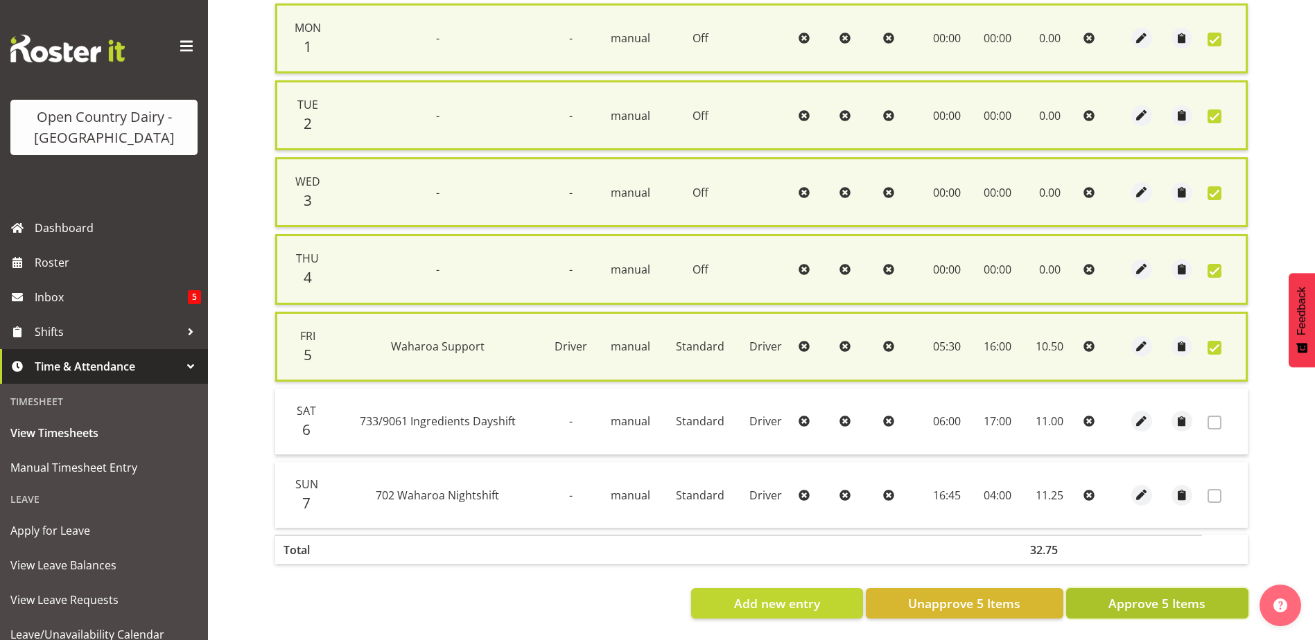
click at [1135, 596] on span "Approve 5 Items" at bounding box center [1156, 604] width 97 height 18
checkbox input "false"
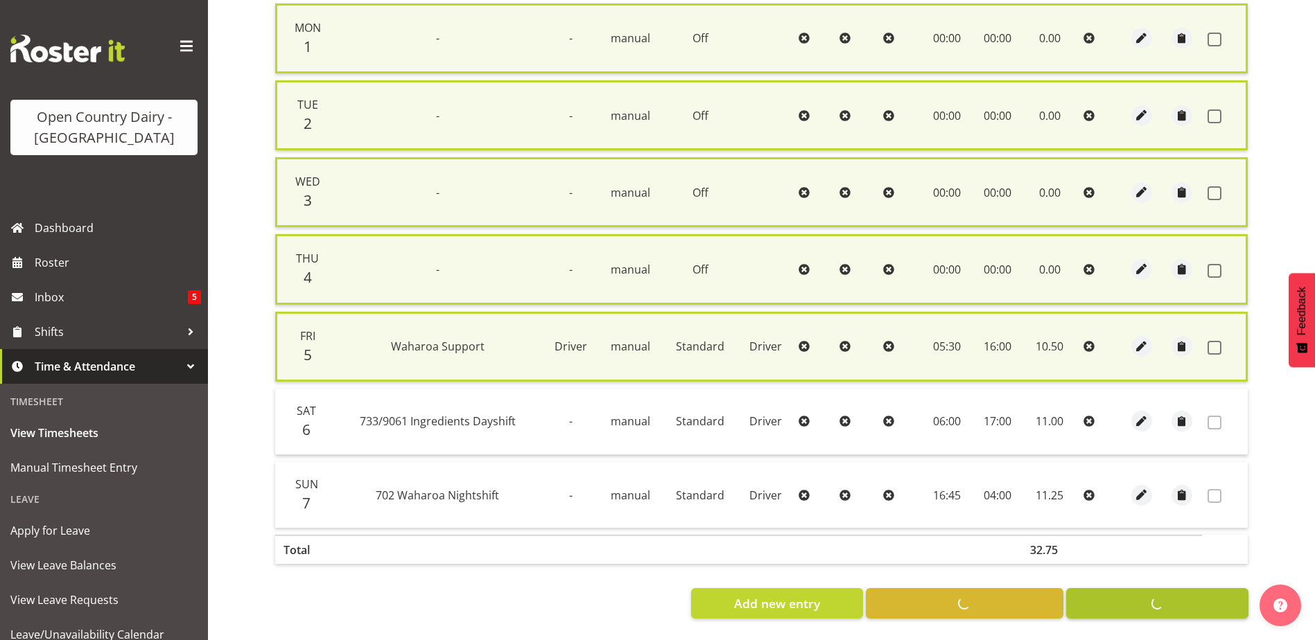
checkbox input "false"
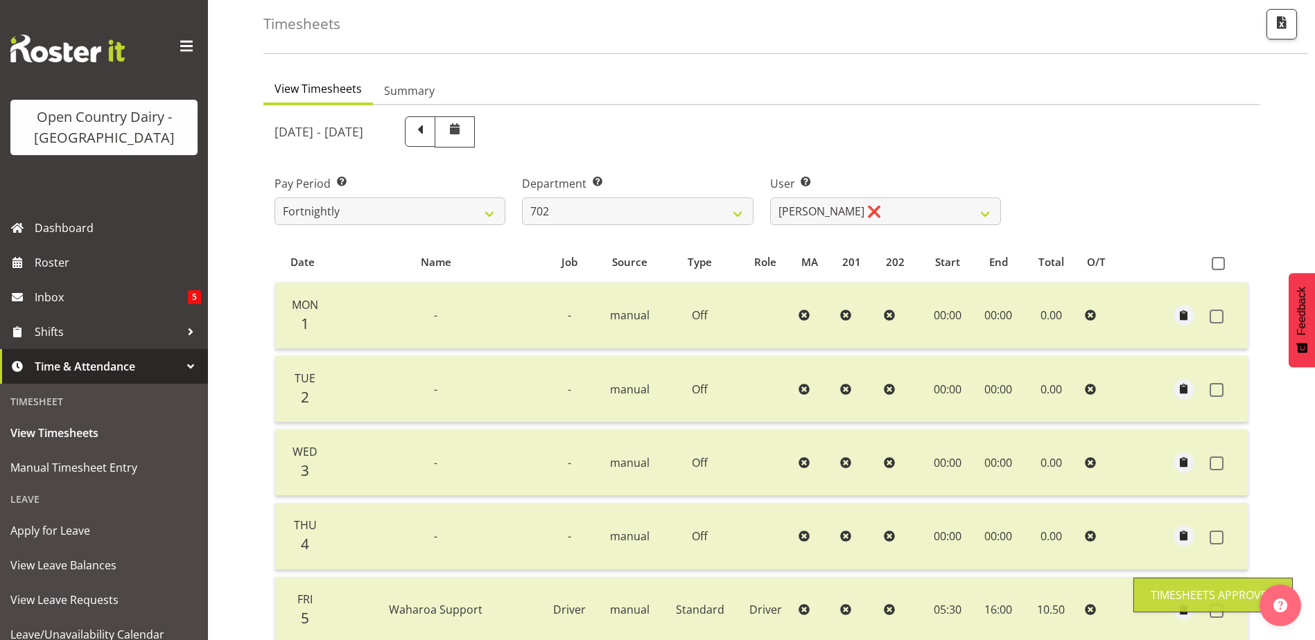
scroll to position [62, 0]
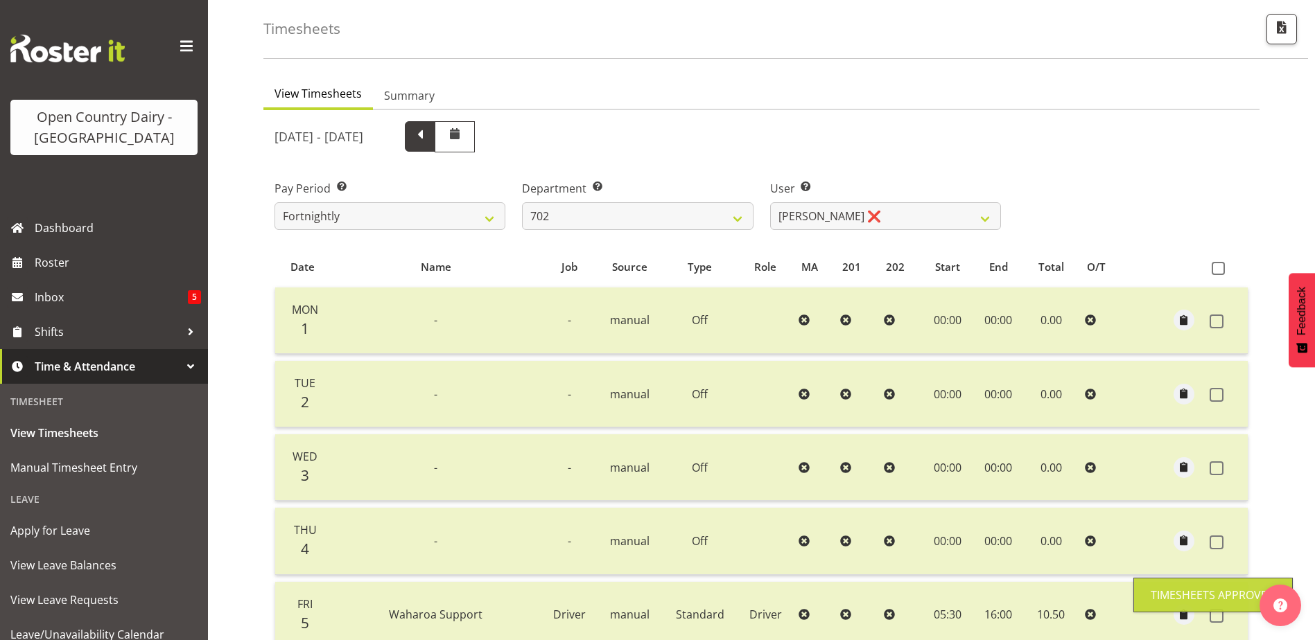
click at [435, 139] on span at bounding box center [420, 136] width 30 height 30
select select
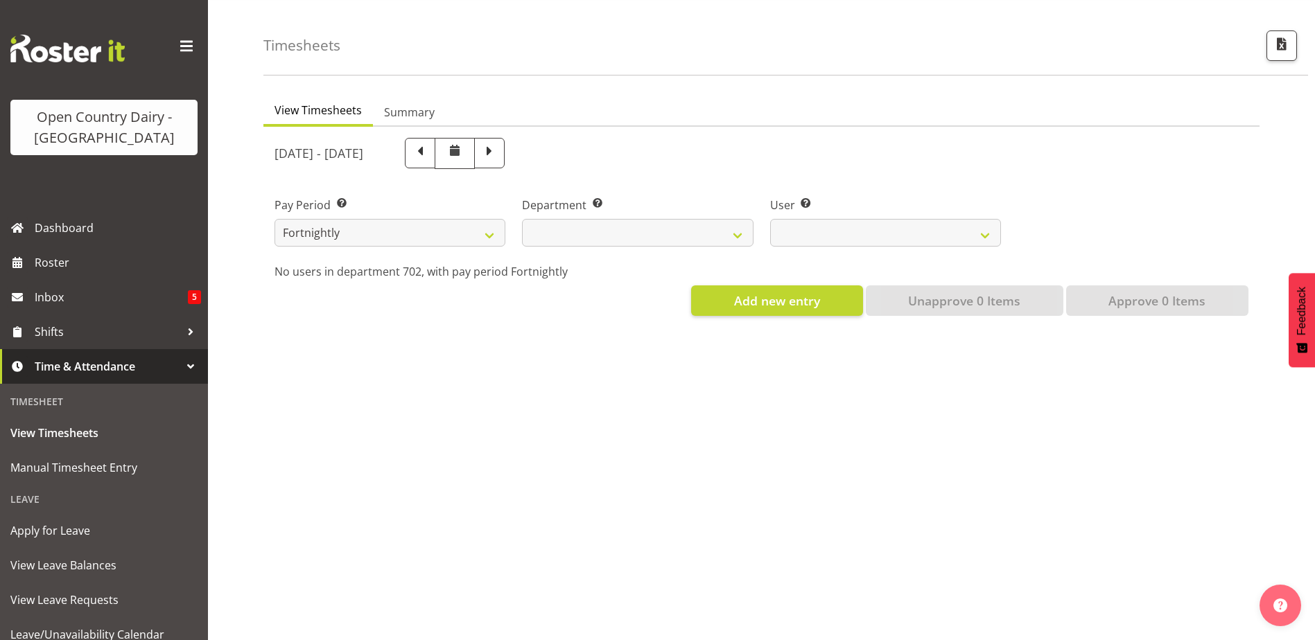
scroll to position [55, 0]
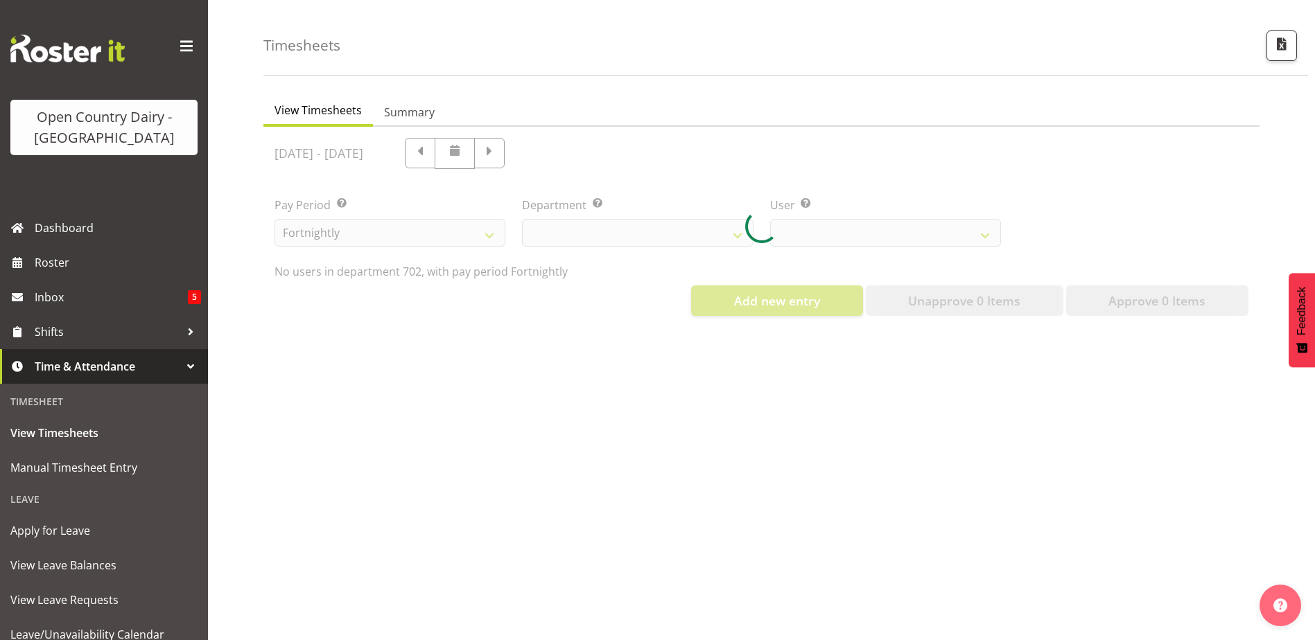
select select "720"
select select "11199"
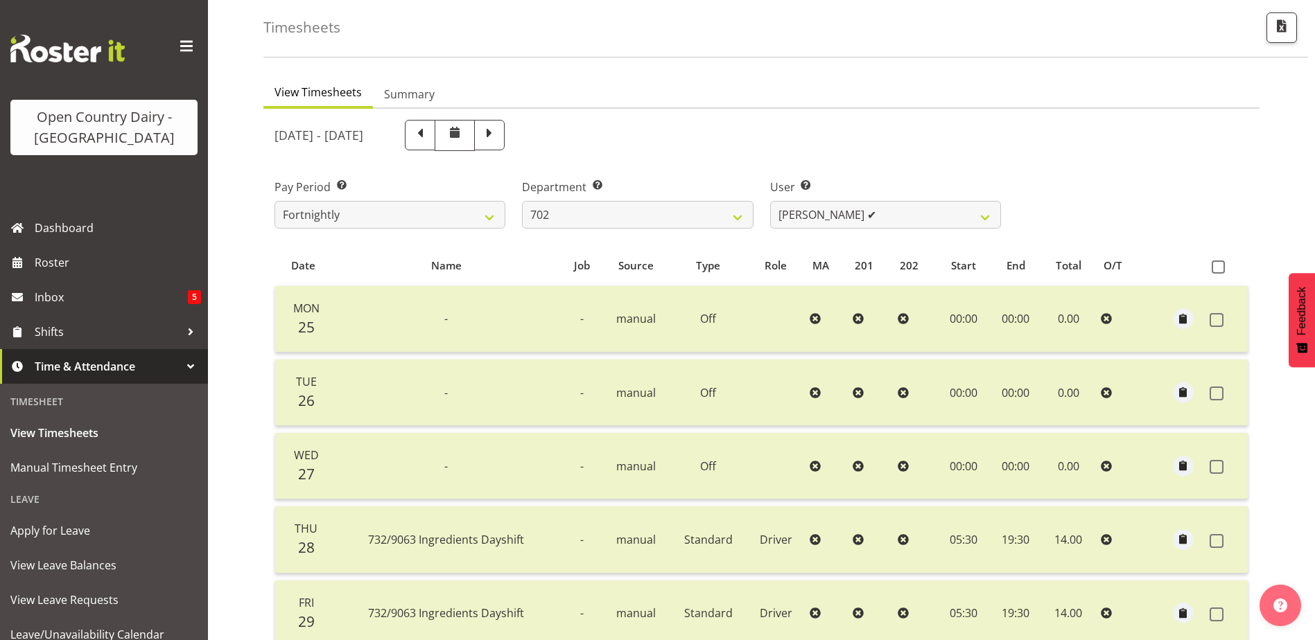
scroll to position [62, 0]
click at [498, 141] on span at bounding box center [489, 135] width 18 height 18
select select
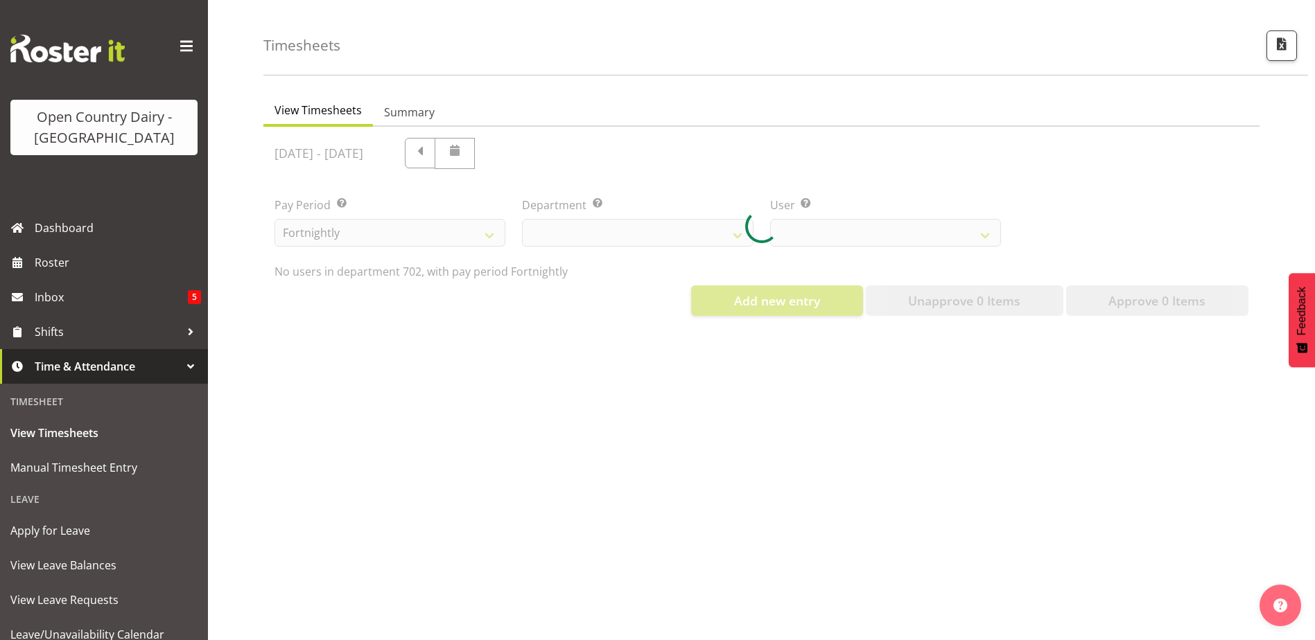
click at [740, 224] on div at bounding box center [761, 227] width 996 height 200
select select "720"
select select "11199"
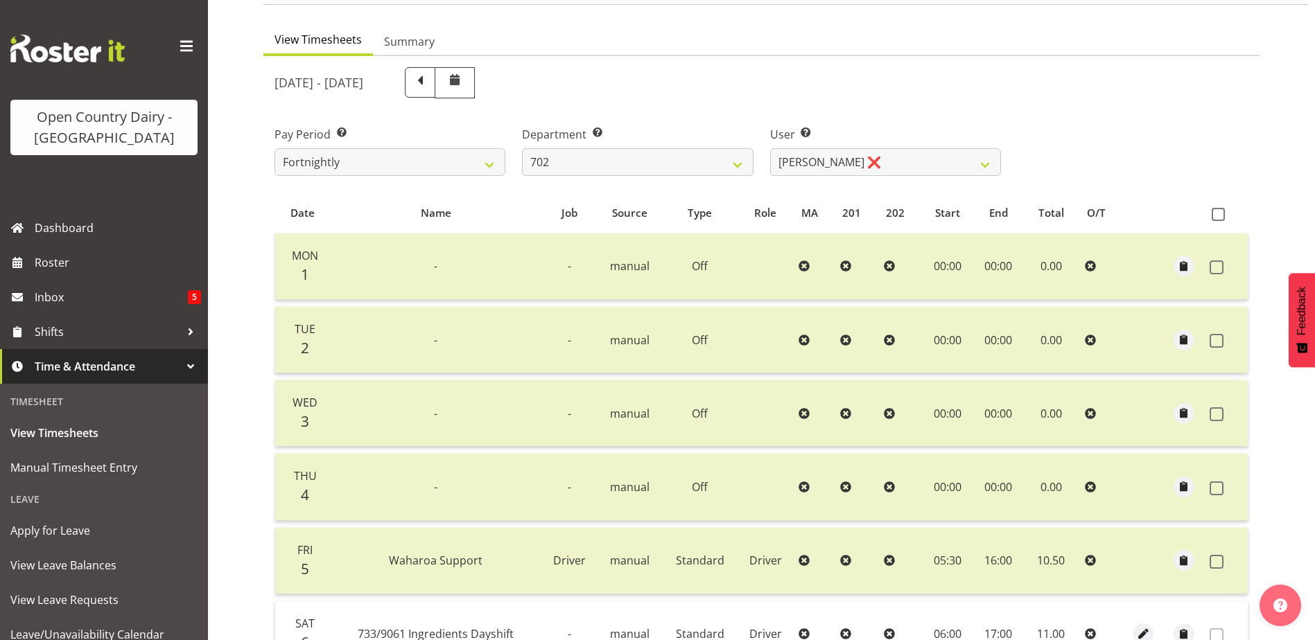
scroll to position [62, 0]
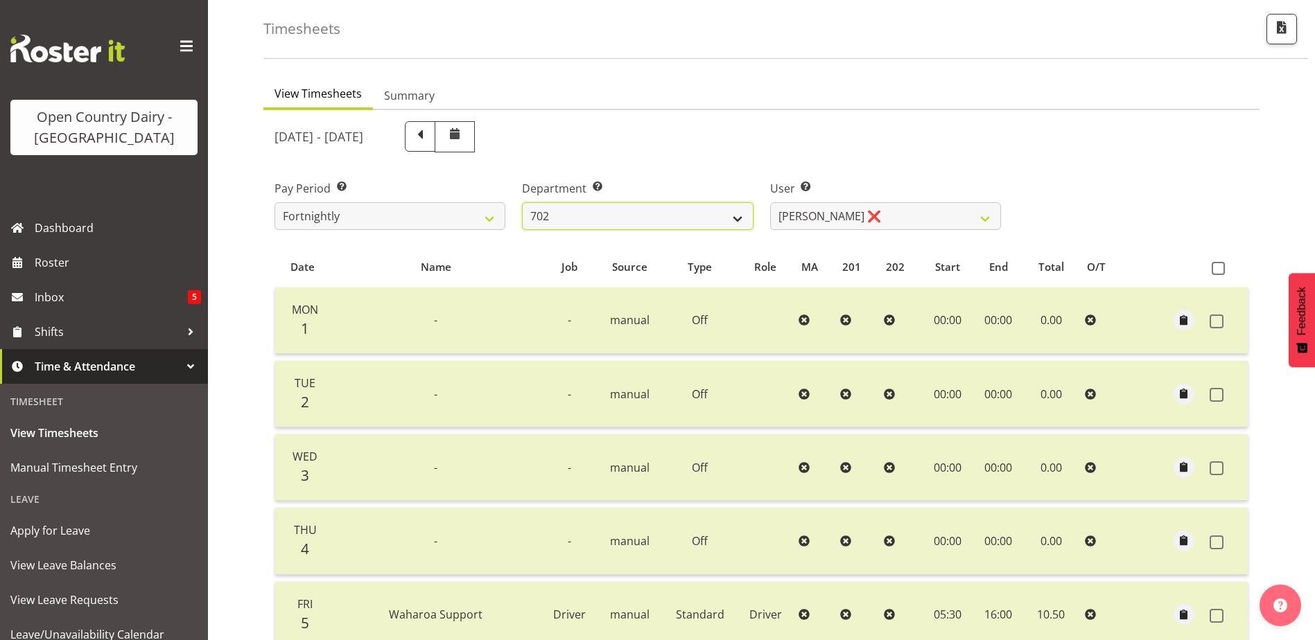
click at [736, 220] on select "701 702 703 704 705 706 707 708 709 710 711 712 713 714 715 716 717 718 719 720" at bounding box center [637, 216] width 231 height 28
select select "710"
click at [522, 202] on select "701 702 703 704 705 706 707 708 709 710 711 712 713 714 715 716 717 718 719 720" at bounding box center [637, 216] width 231 height 28
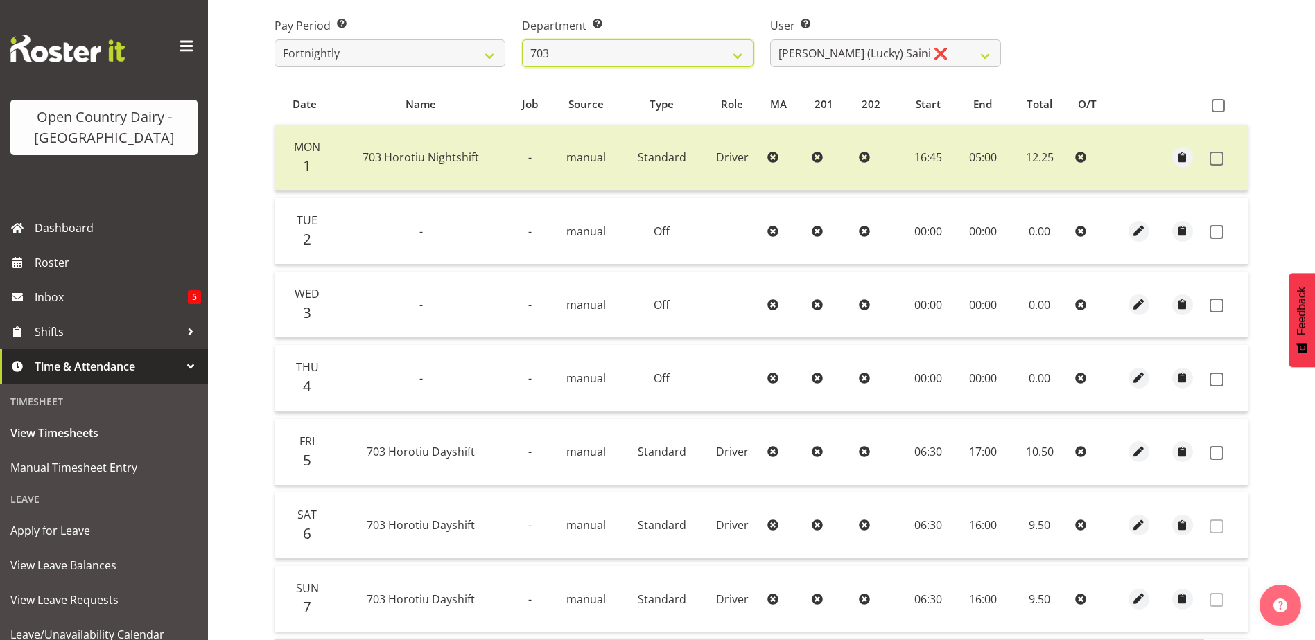
scroll to position [200, 0]
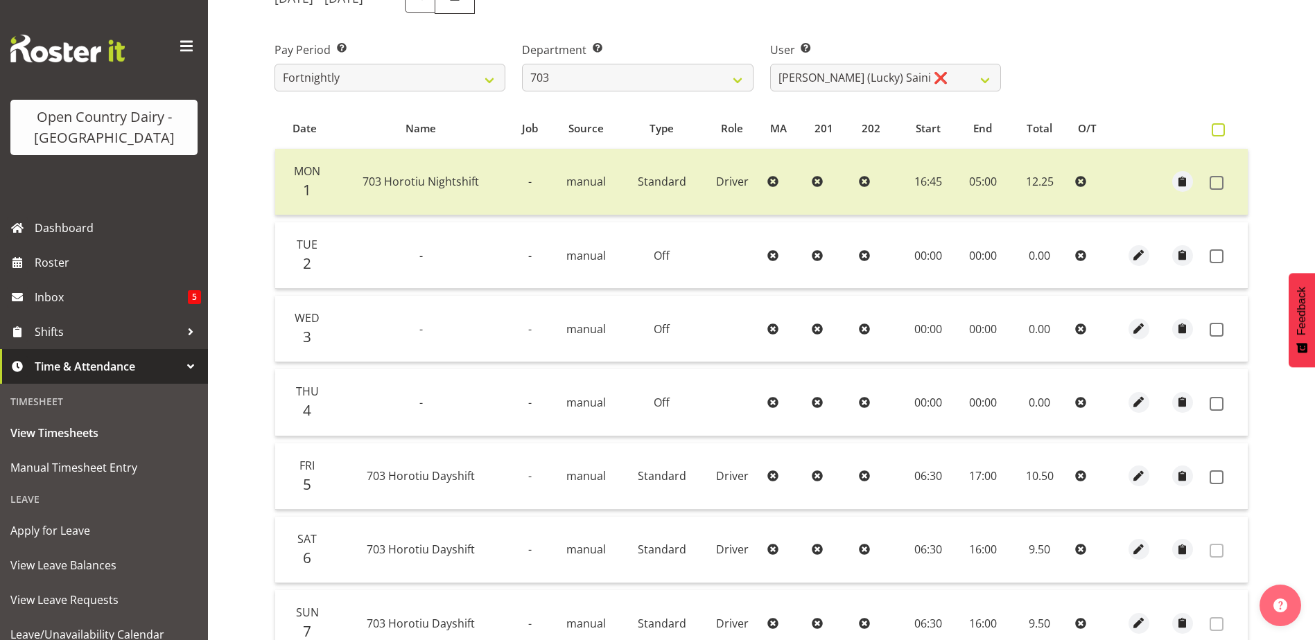
click at [1219, 126] on span at bounding box center [1218, 129] width 13 height 13
click at [1219, 126] on input "checkbox" at bounding box center [1216, 129] width 9 height 9
checkbox input "true"
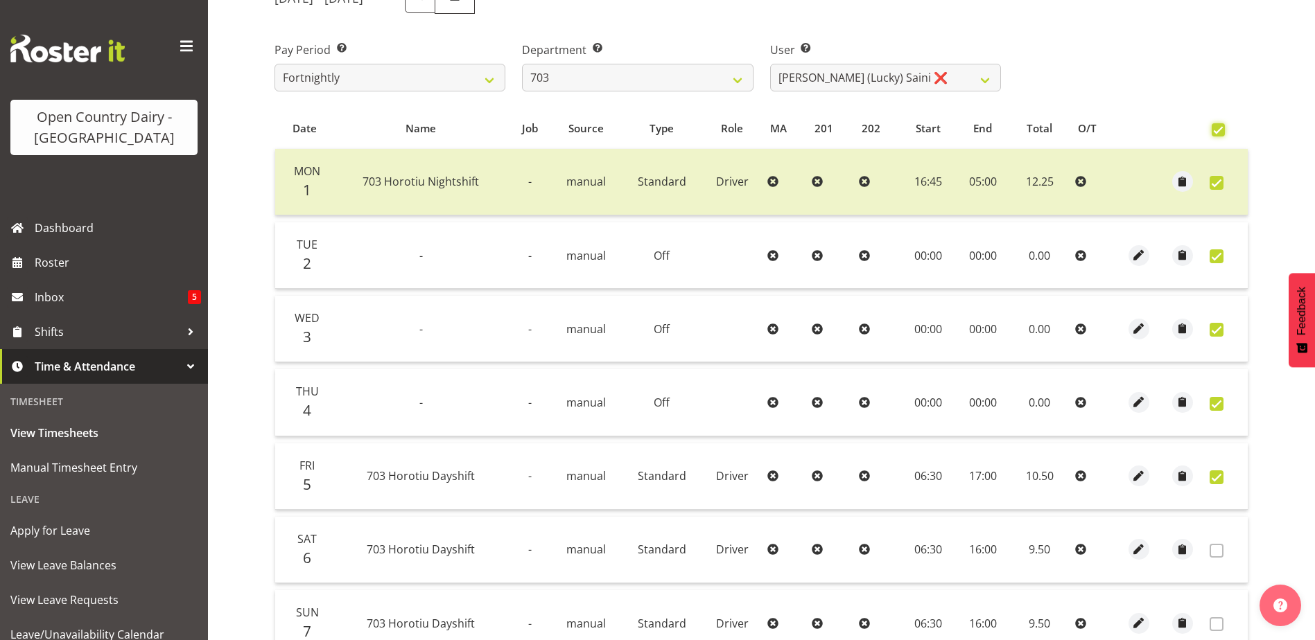
checkbox input "true"
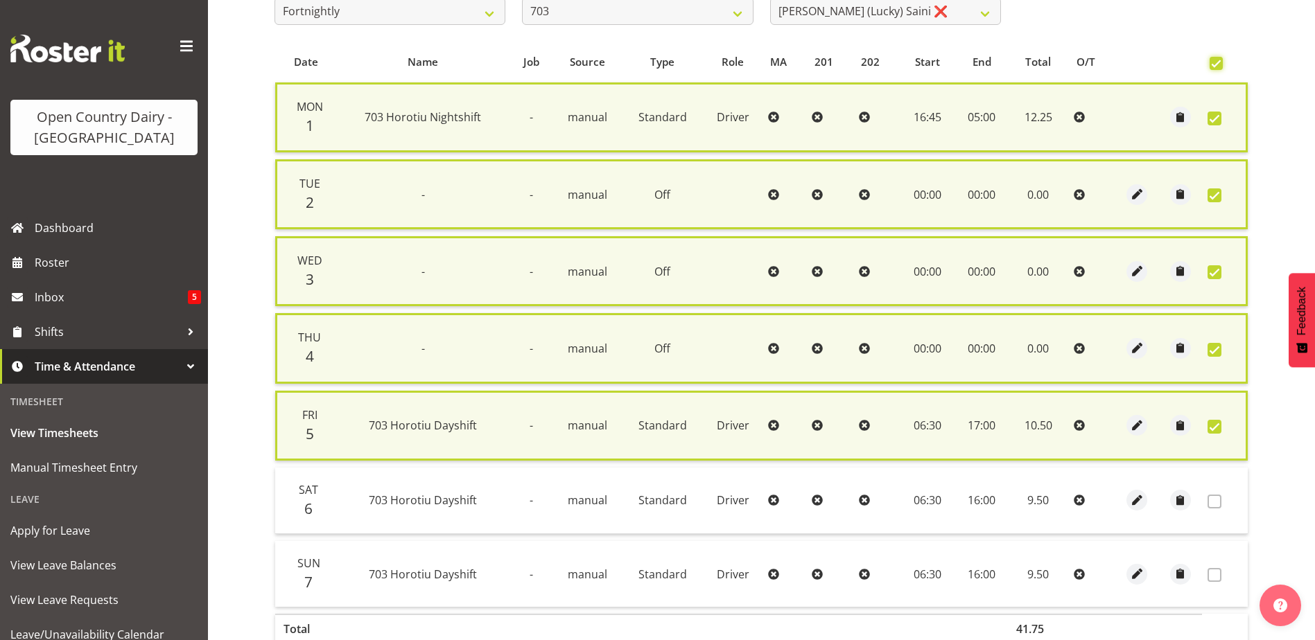
scroll to position [356, 0]
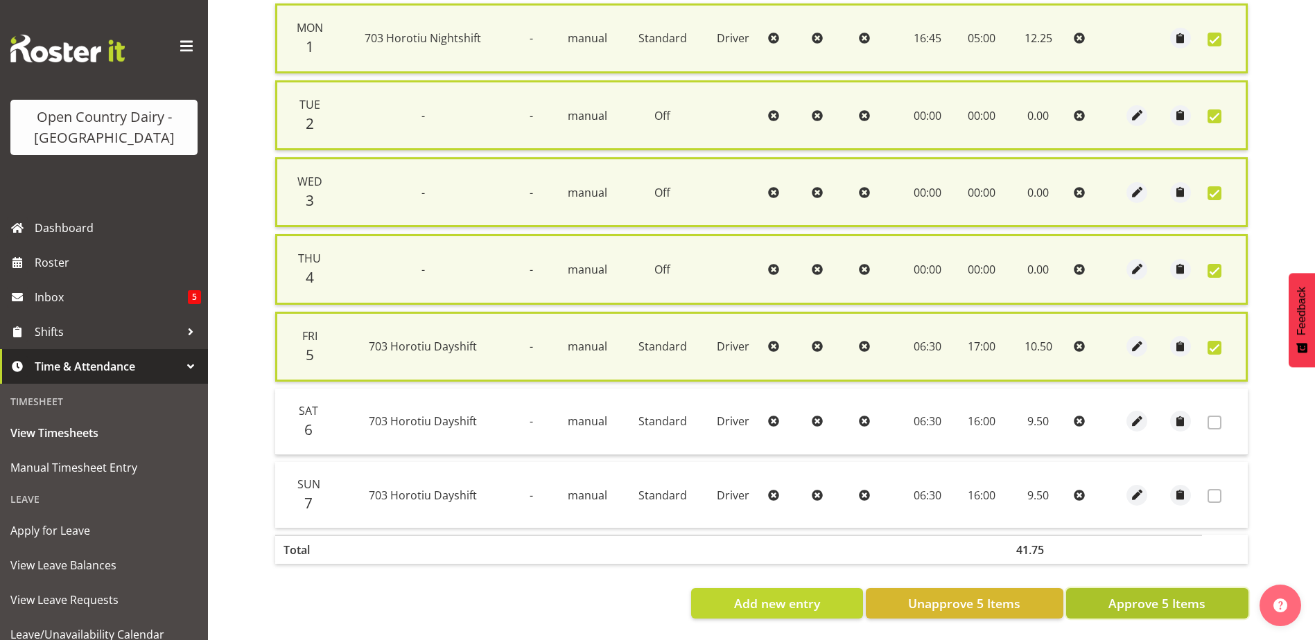
click at [1173, 595] on span "Approve 5 Items" at bounding box center [1156, 604] width 97 height 18
checkbox input "false"
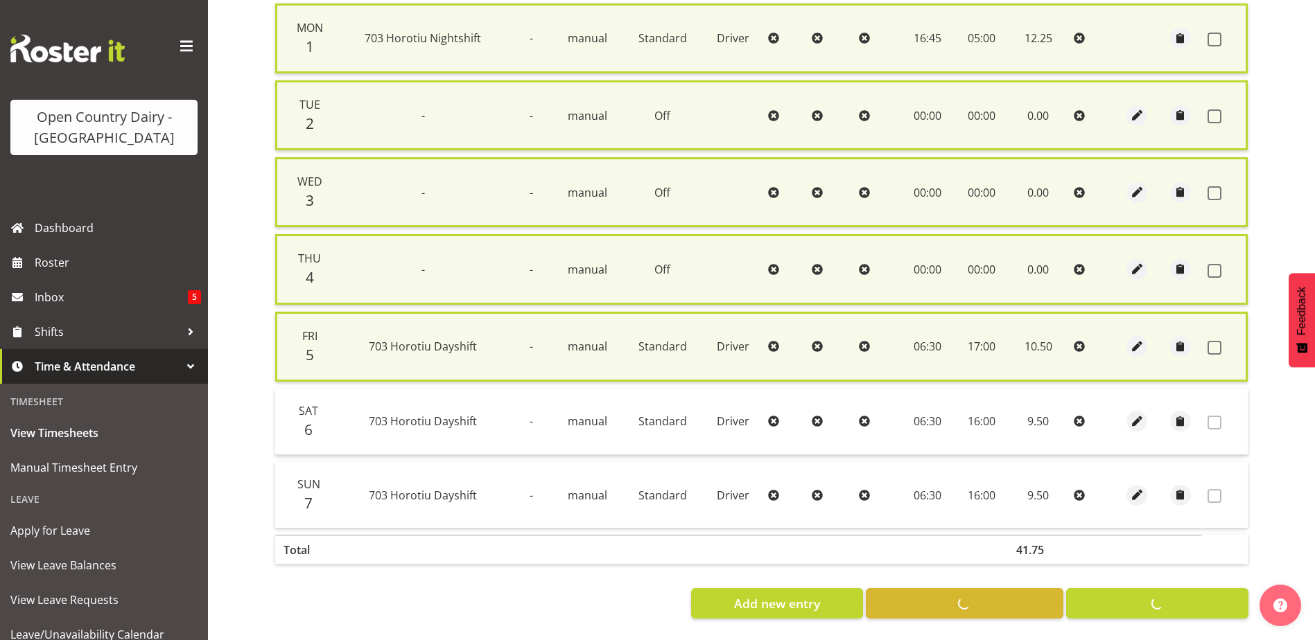
checkbox input "false"
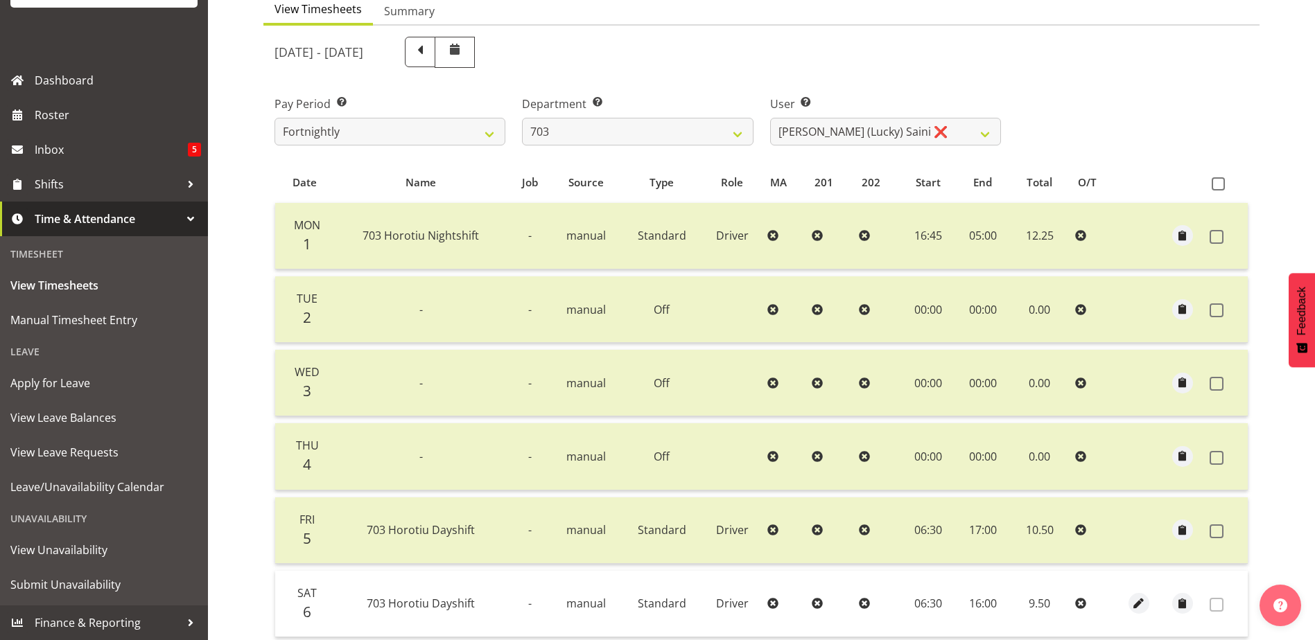
scroll to position [131, 0]
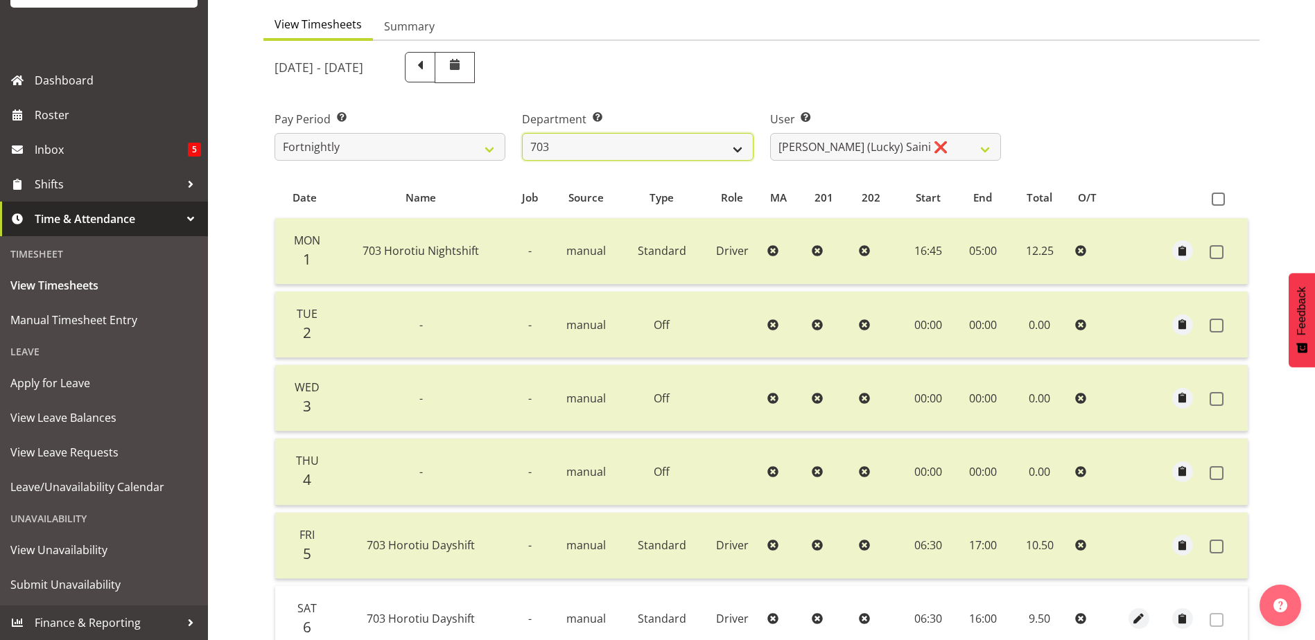
click at [740, 153] on select "701 702 703 704 705 706 707 708 709 710 711 712 713 714 715 716 717 718 719 720" at bounding box center [637, 147] width 231 height 28
select select "717"
click at [522, 133] on select "701 702 703 704 705 706 707 708 709 710 711 712 713 714 715 716 717 718 719 720" at bounding box center [637, 147] width 231 height 28
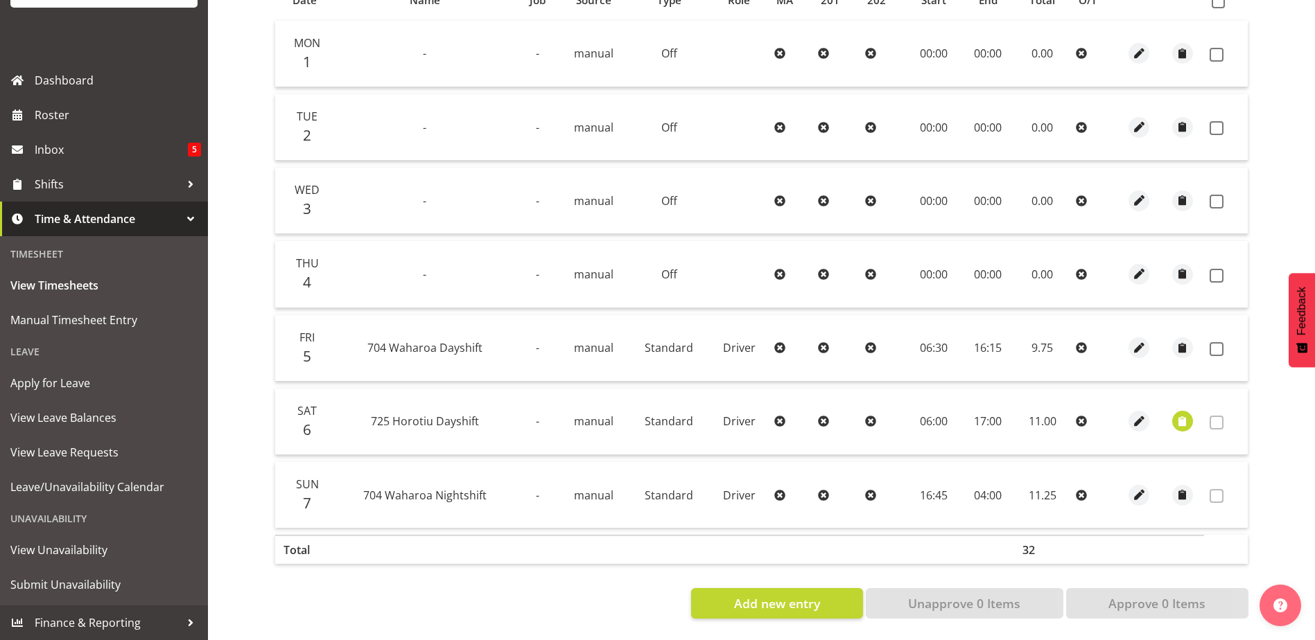
scroll to position [339, 0]
click at [1185, 414] on span "button" at bounding box center [1182, 422] width 16 height 16
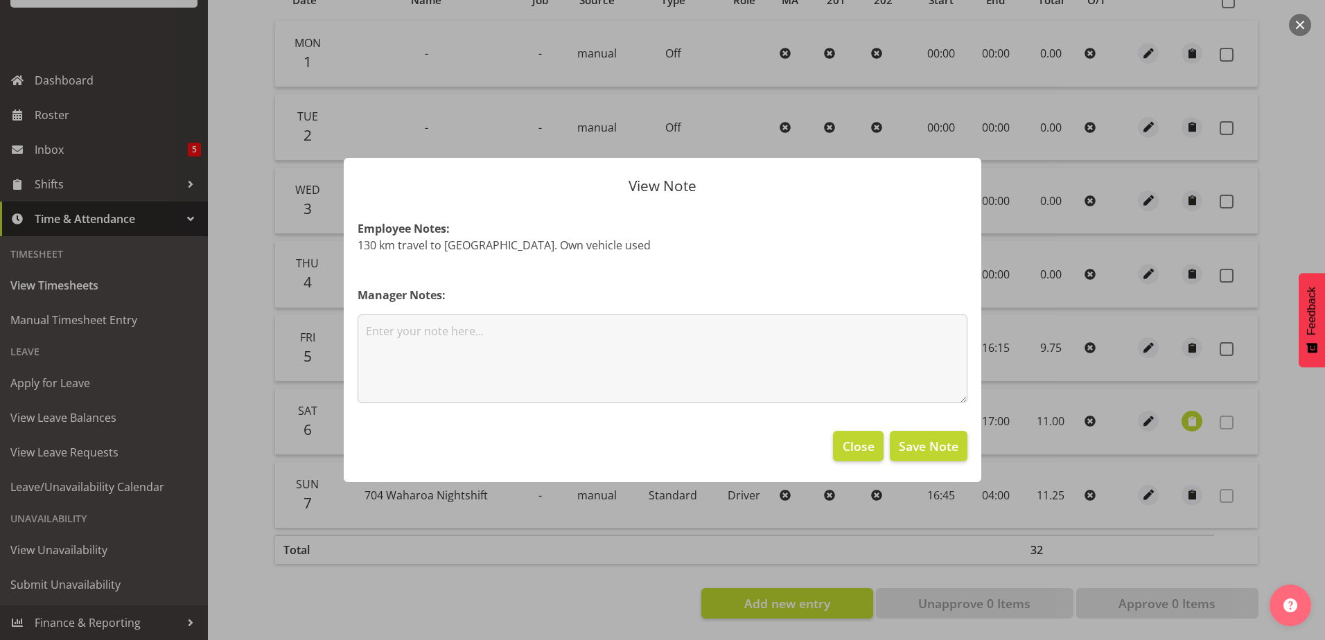
click at [1185, 412] on div at bounding box center [662, 320] width 1325 height 640
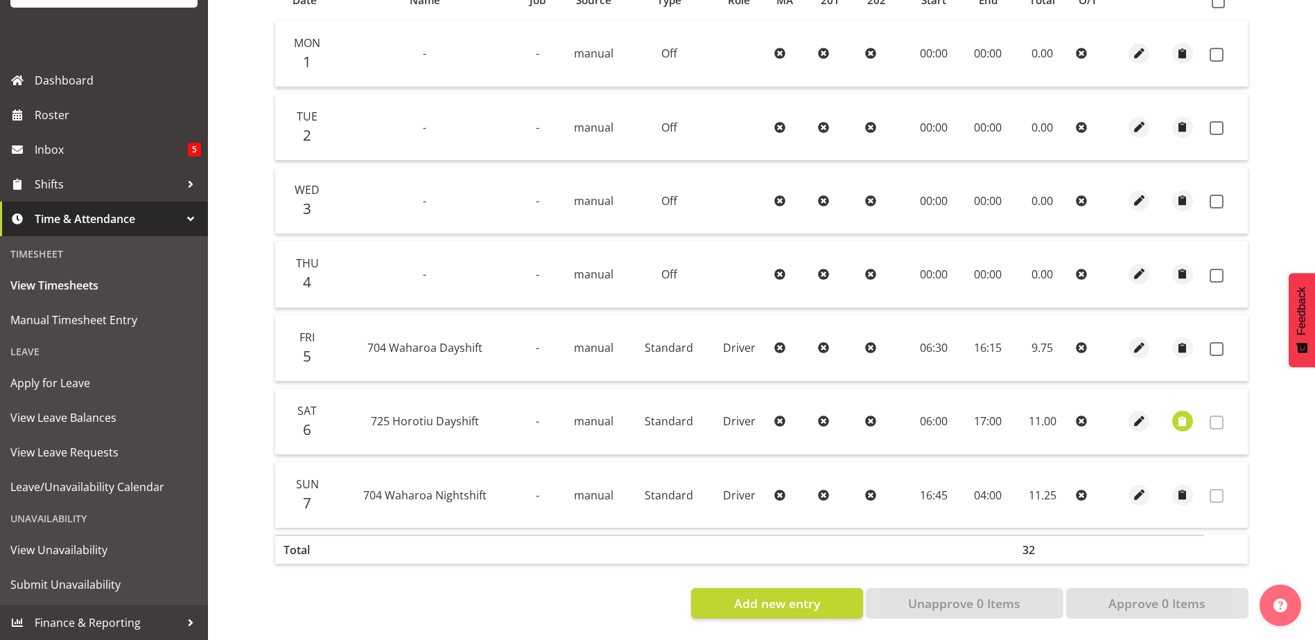
scroll to position [200, 0]
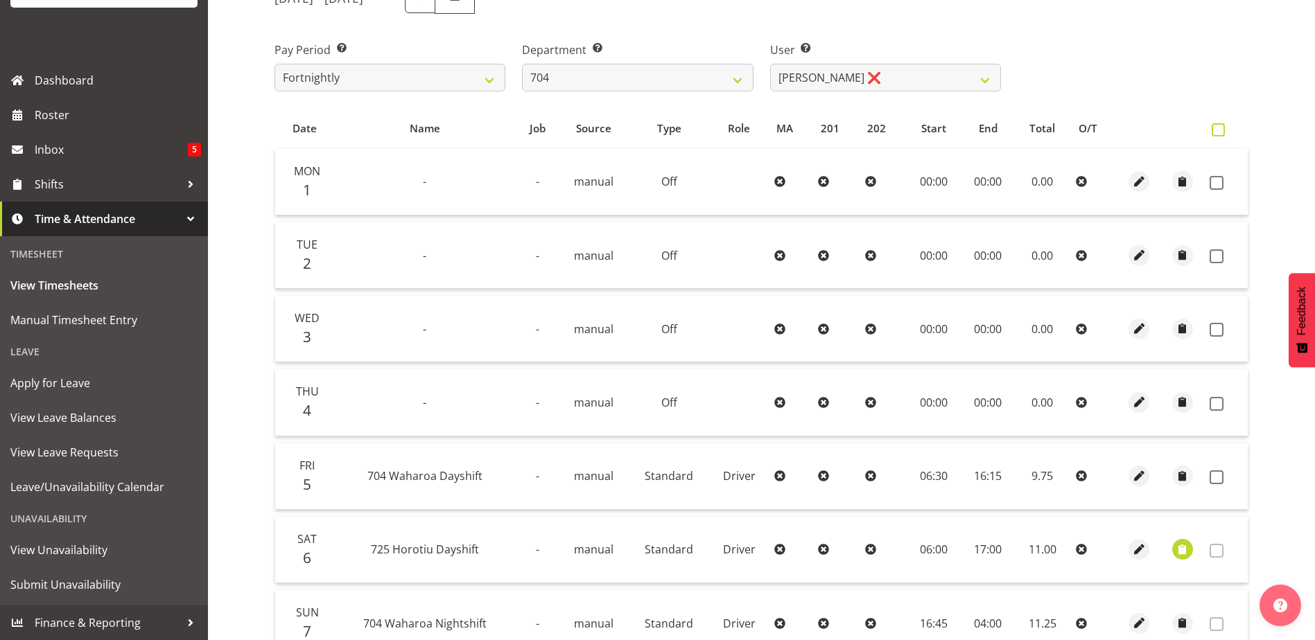
click at [1216, 129] on span at bounding box center [1218, 129] width 13 height 13
click at [1216, 129] on input "checkbox" at bounding box center [1216, 129] width 9 height 9
checkbox input "true"
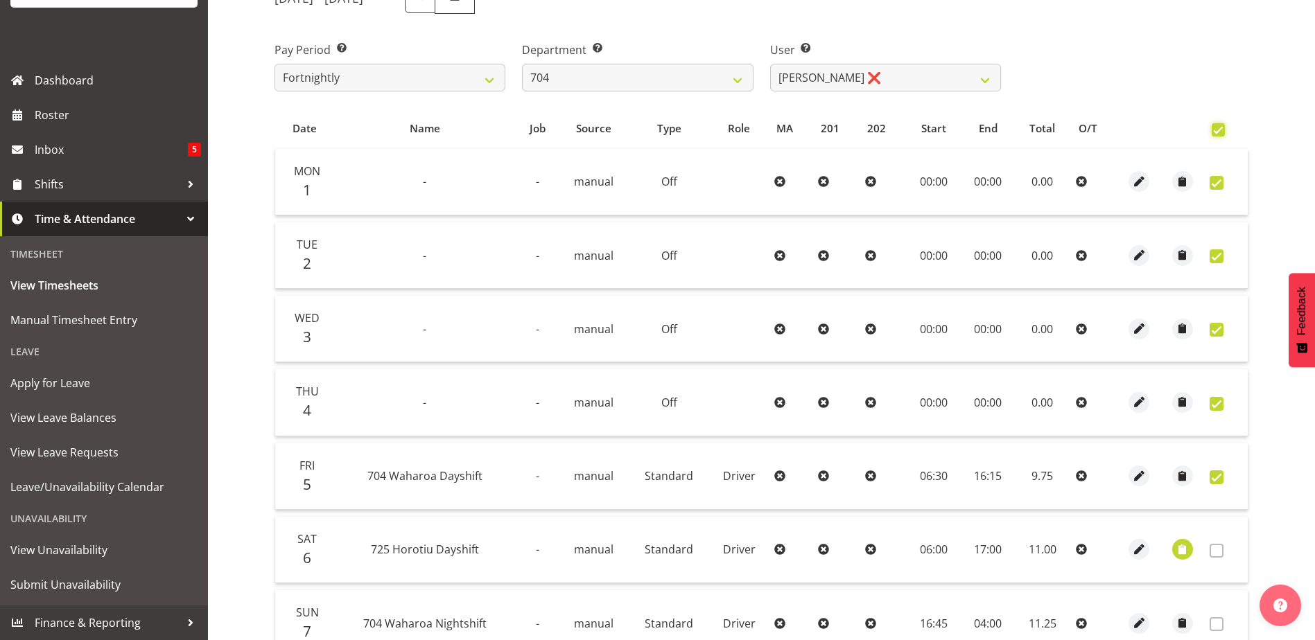
checkbox input "true"
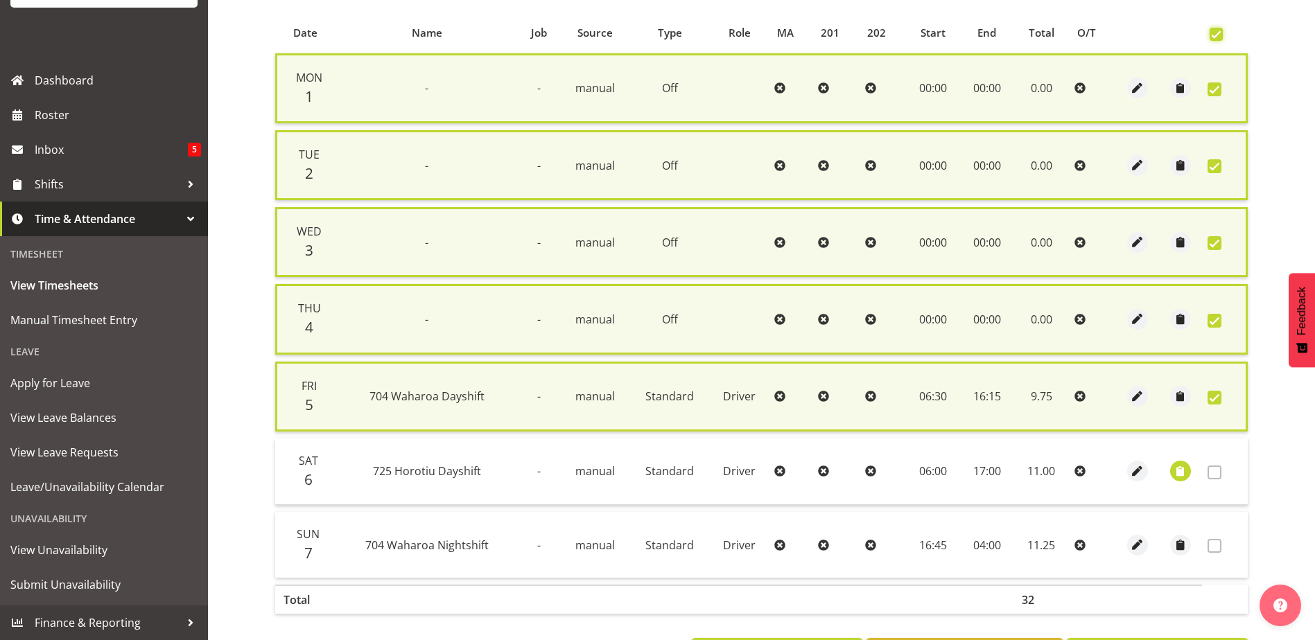
scroll to position [356, 0]
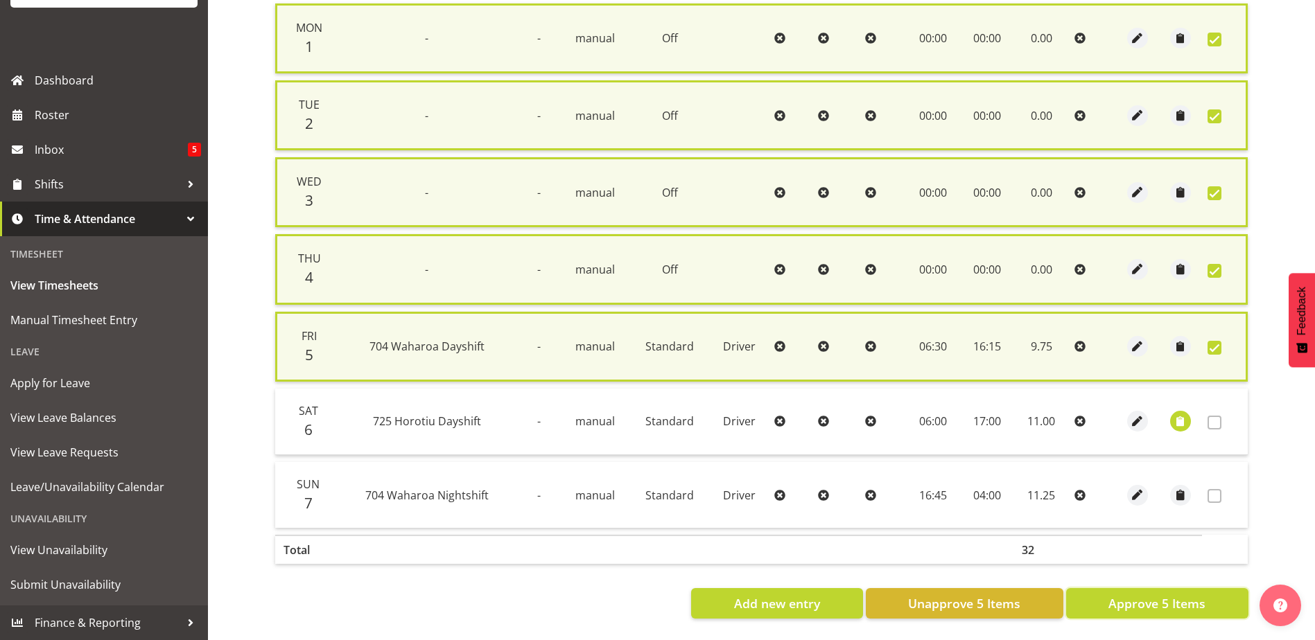
click at [1152, 595] on span "Approve 5 Items" at bounding box center [1156, 604] width 97 height 18
checkbox input "false"
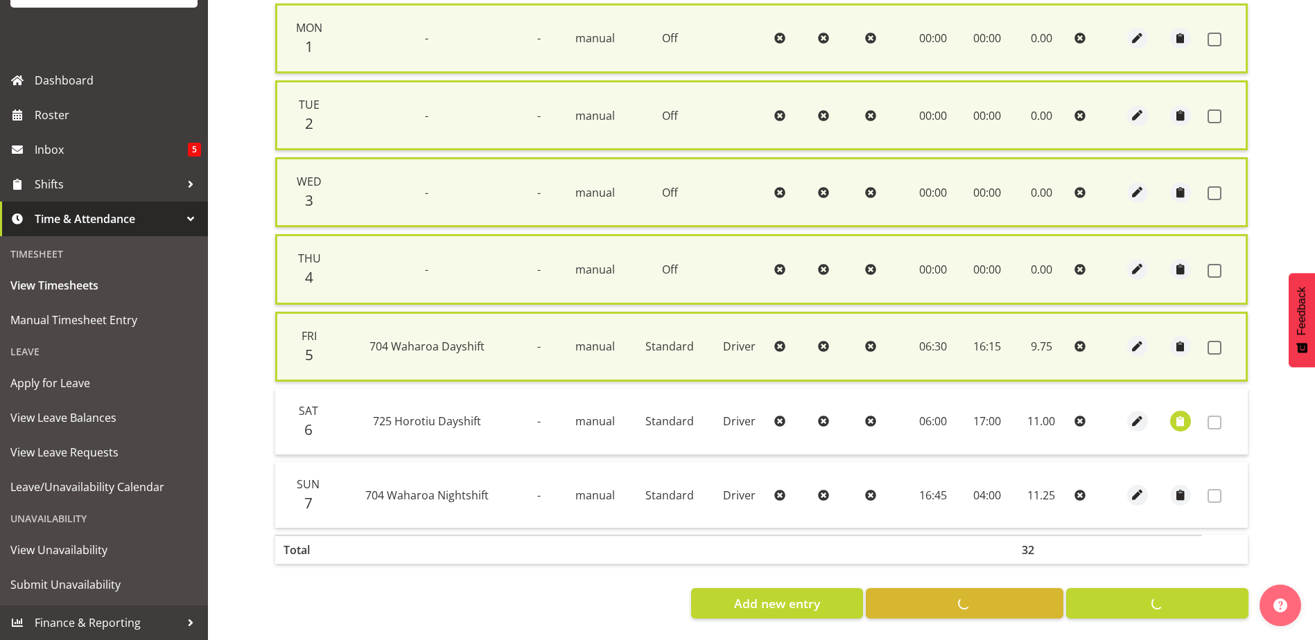
checkbox input "false"
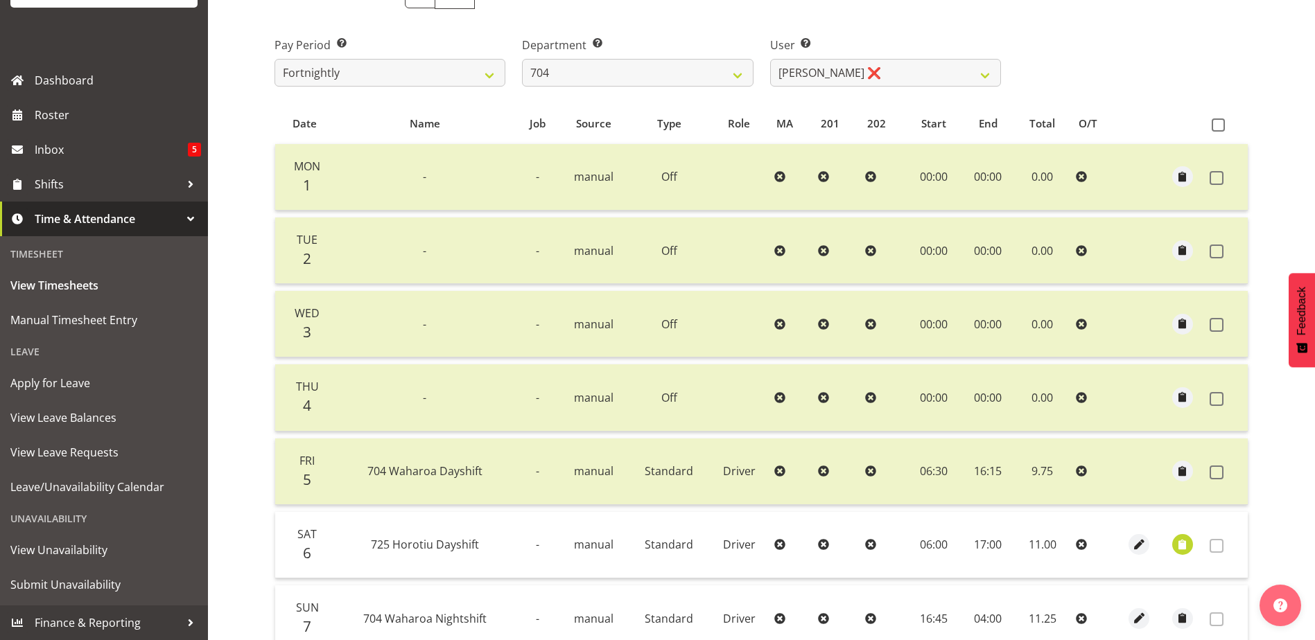
scroll to position [200, 0]
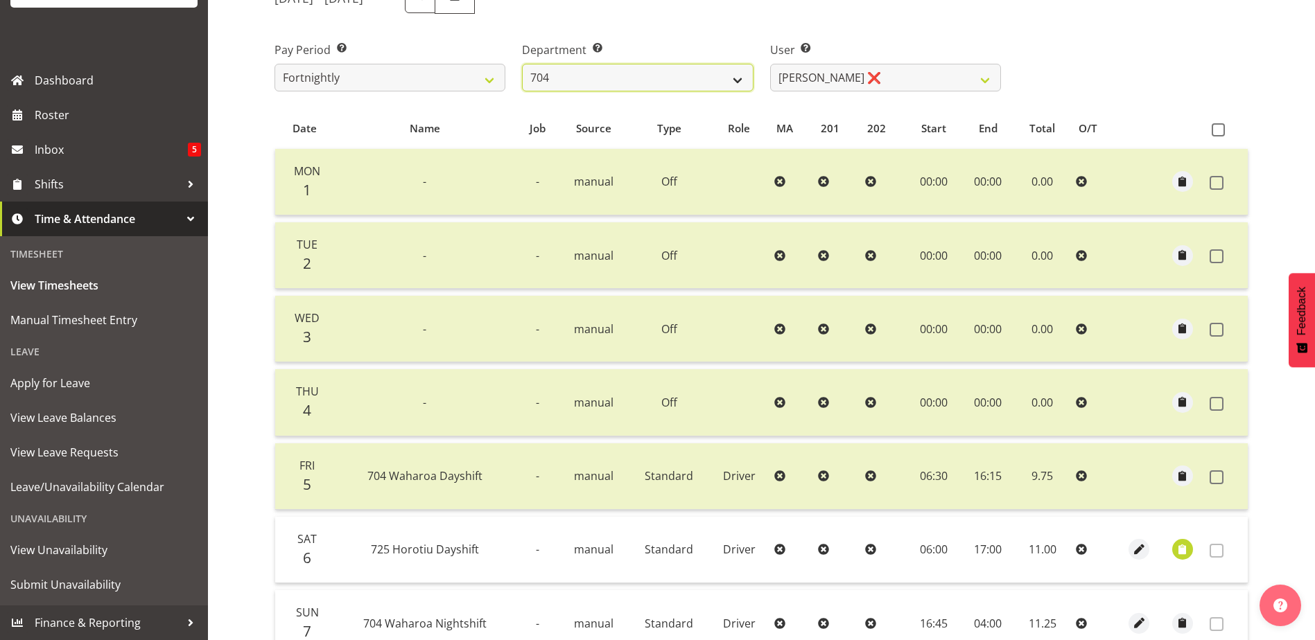
click at [735, 85] on select "701 702 703 704 705 706 707 708 709 710 711 712 713 714 715 716 717 718 719 720" at bounding box center [637, 78] width 231 height 28
select select "714"
click at [522, 64] on select "701 702 703 704 705 706 707 708 709 710 711 712 713 714 715 716 717 718 719 720" at bounding box center [637, 78] width 231 height 28
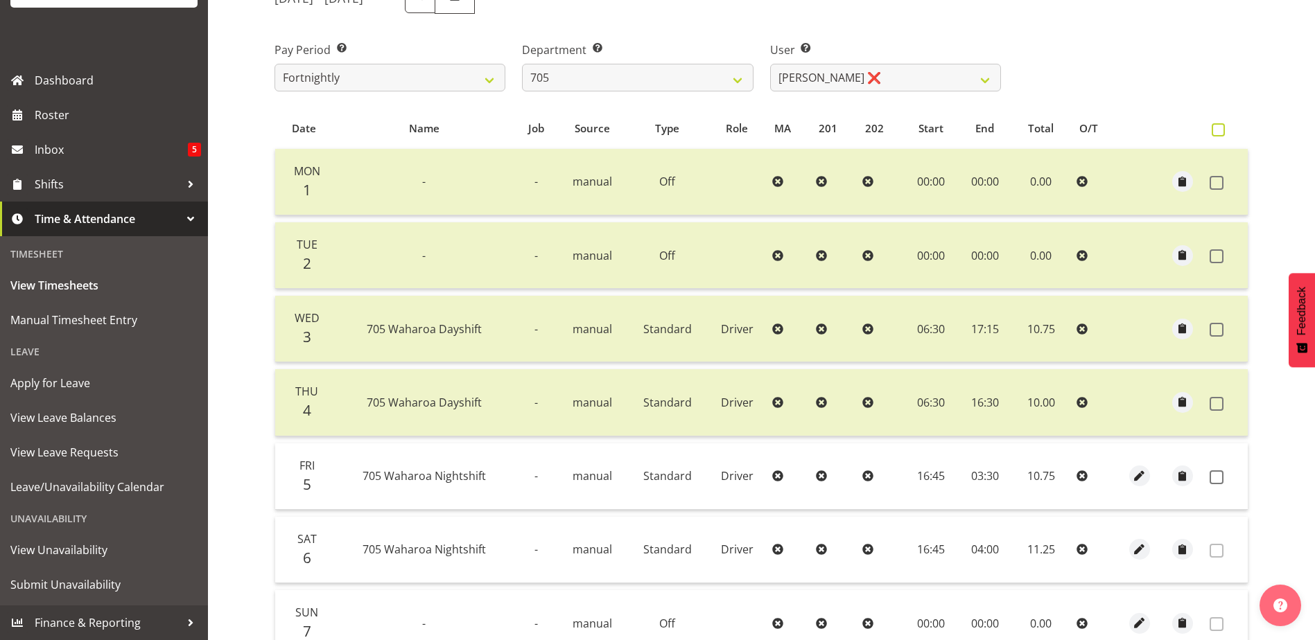
click at [1221, 130] on span at bounding box center [1218, 129] width 13 height 13
click at [1221, 130] on input "checkbox" at bounding box center [1216, 129] width 9 height 9
checkbox input "true"
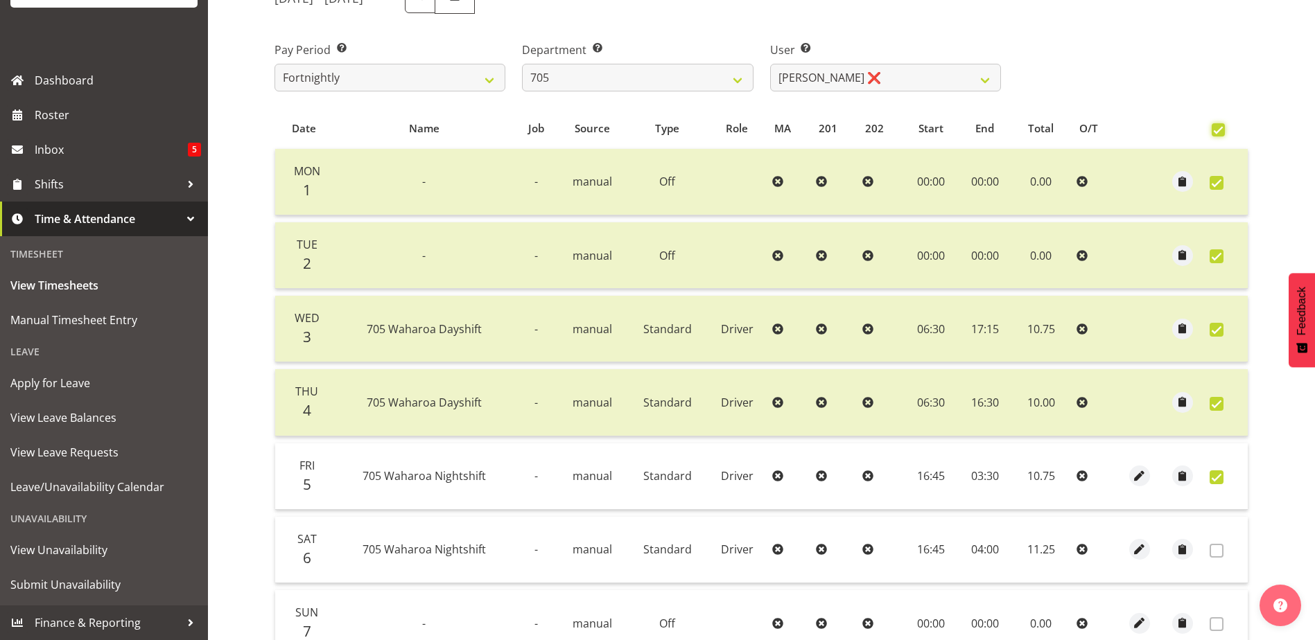
checkbox input "true"
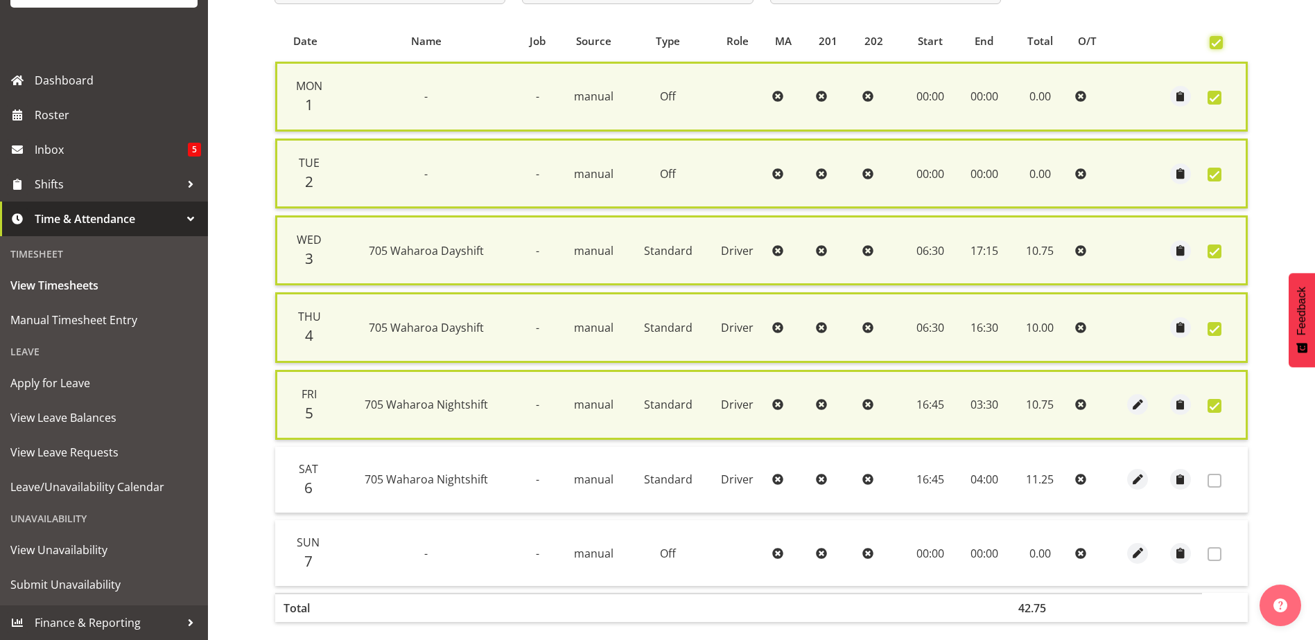
scroll to position [356, 0]
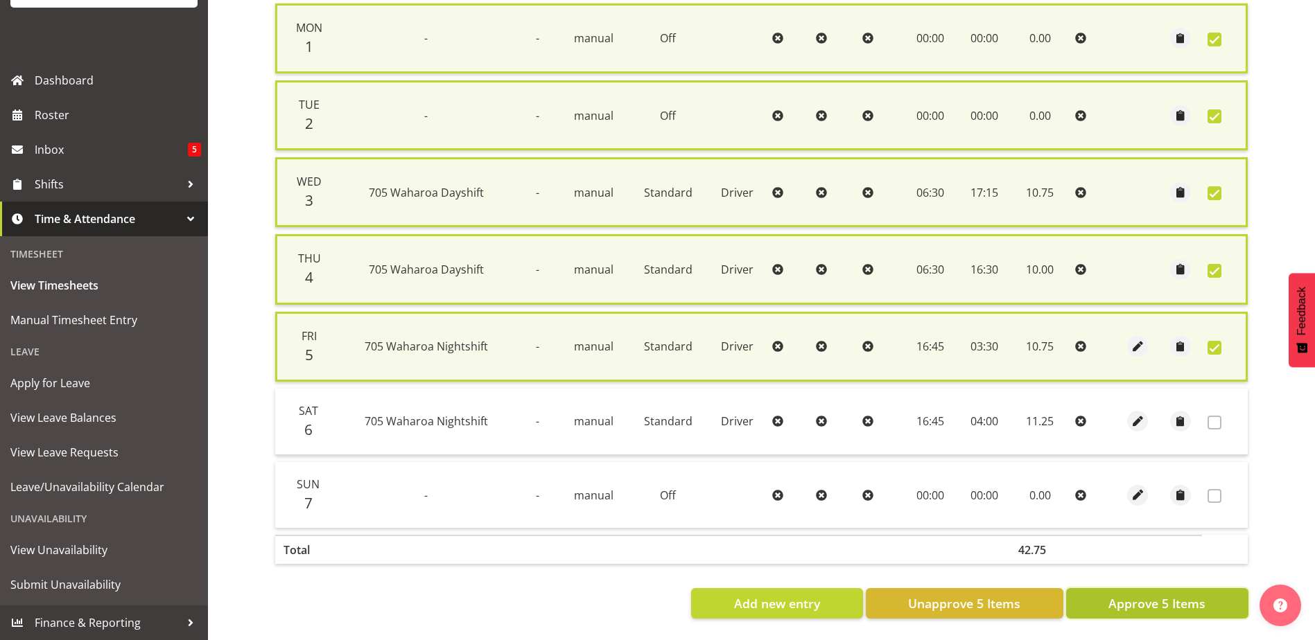
click at [1162, 595] on span "Approve 5 Items" at bounding box center [1156, 604] width 97 height 18
checkbox input "false"
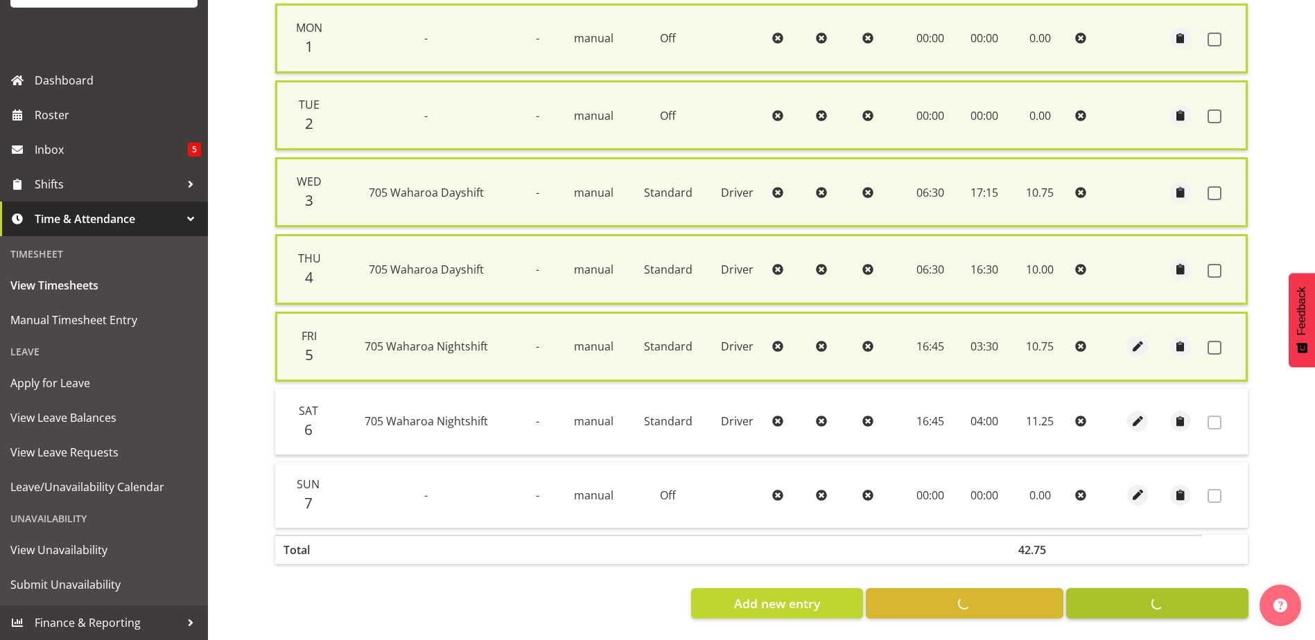
checkbox input "false"
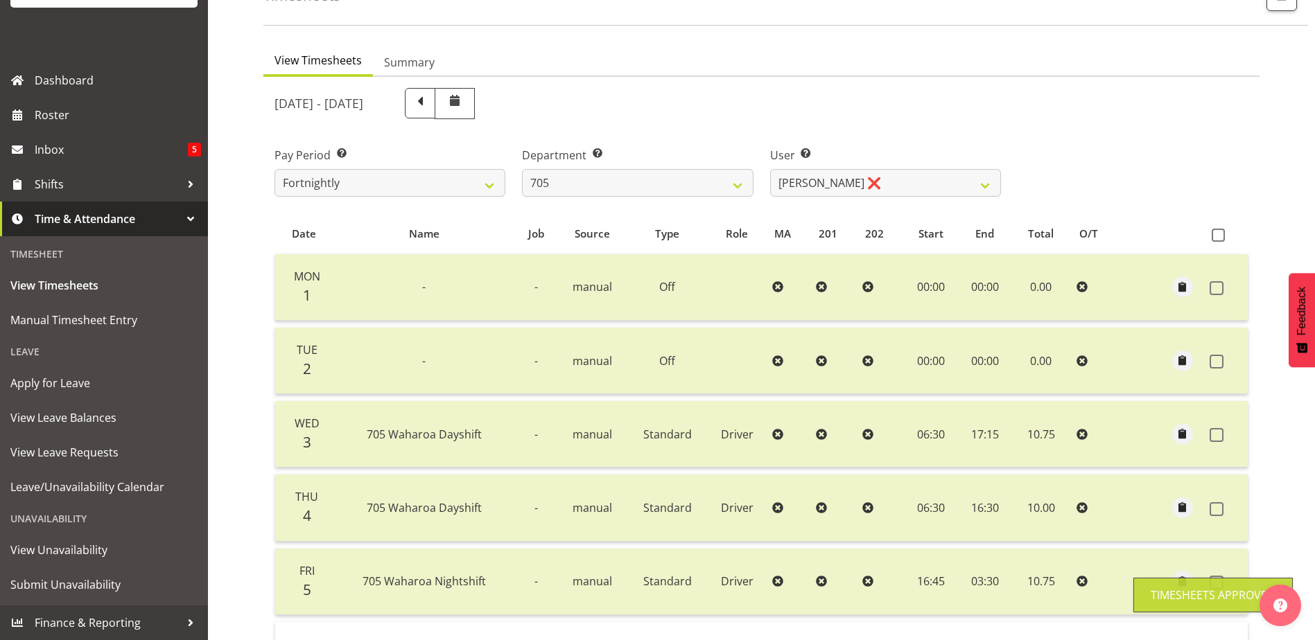
scroll to position [62, 0]
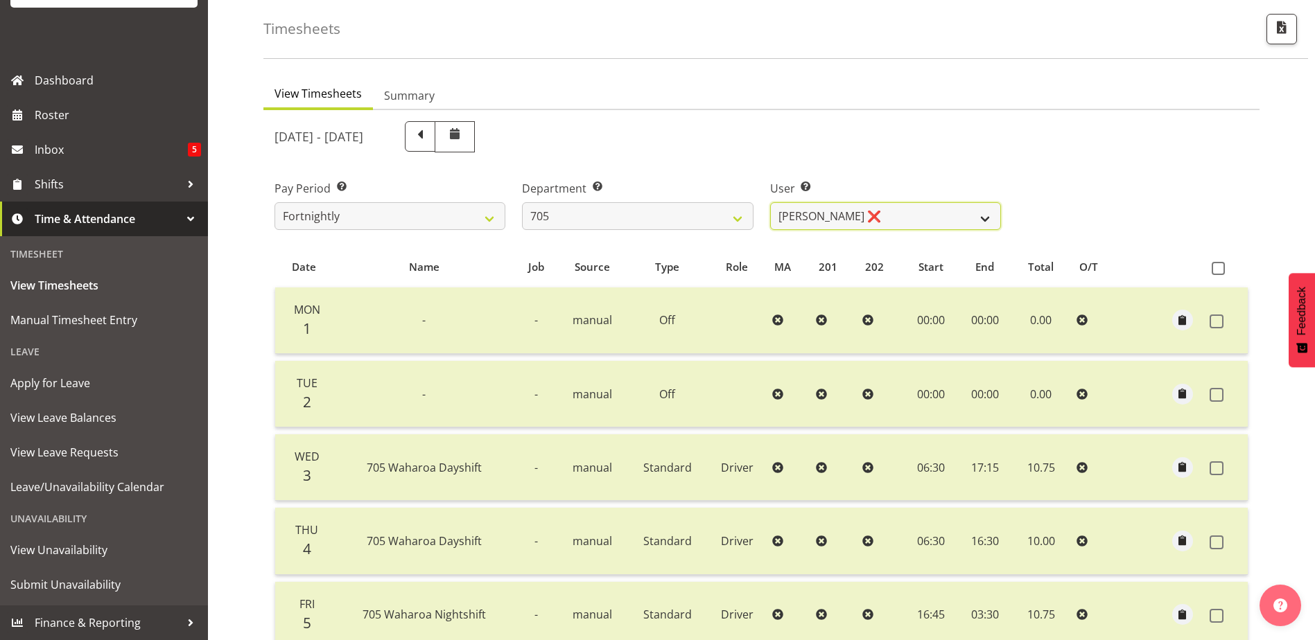
click at [981, 217] on select "[PERSON_NAME] ❌ [PERSON_NAME] ❌ [PERSON_NAME] ❌ [PERSON_NAME] ❌" at bounding box center [885, 216] width 231 height 28
select select "8257"
click at [770, 202] on select "[PERSON_NAME] ❌ [PERSON_NAME] ❌ [PERSON_NAME] ❌ [PERSON_NAME] ❌" at bounding box center [885, 216] width 231 height 28
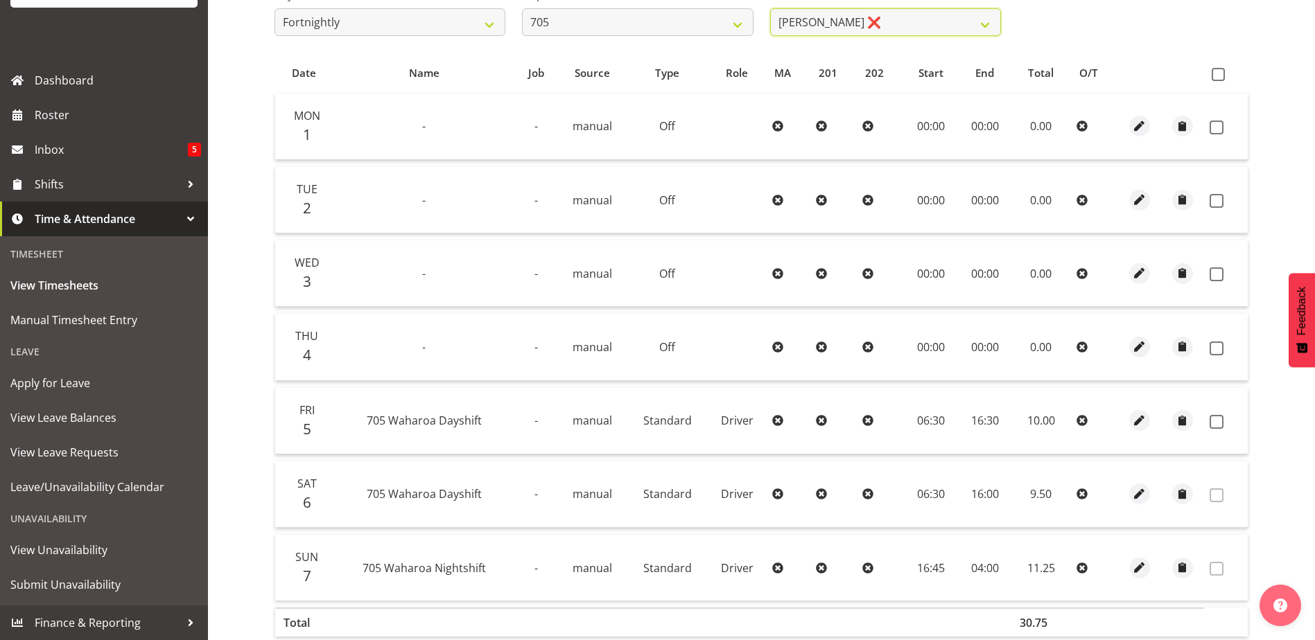
scroll to position [131, 0]
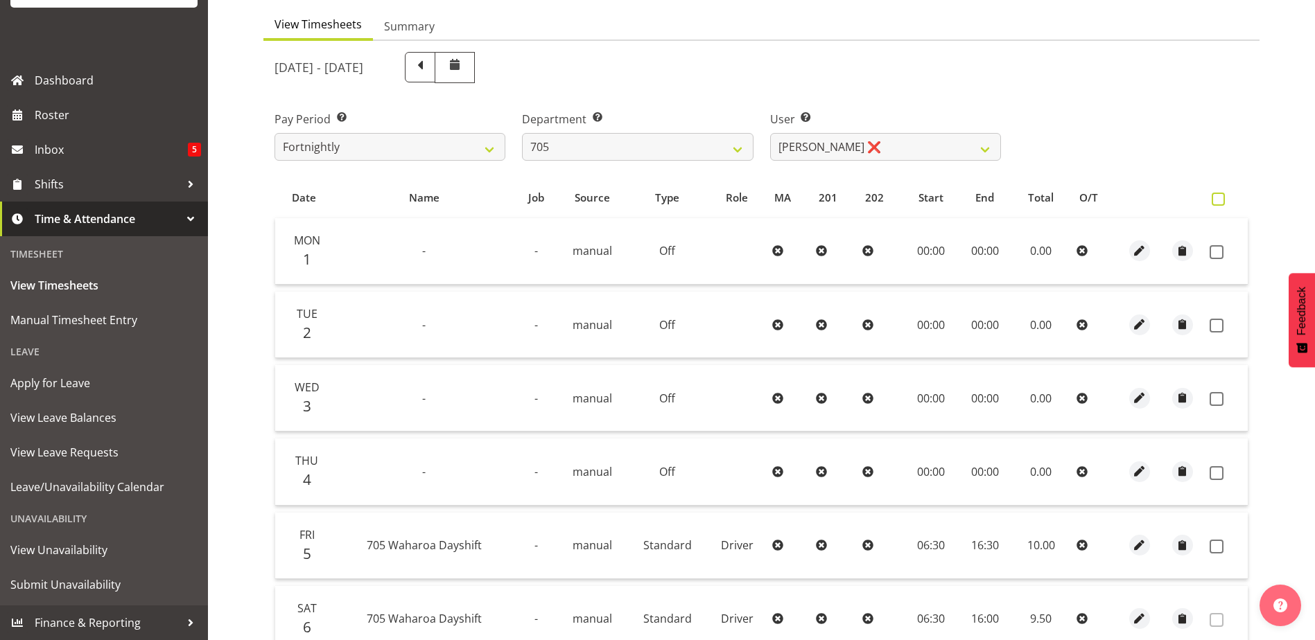
click at [1218, 198] on span at bounding box center [1218, 199] width 13 height 13
click at [1218, 198] on input "checkbox" at bounding box center [1216, 199] width 9 height 9
checkbox input "true"
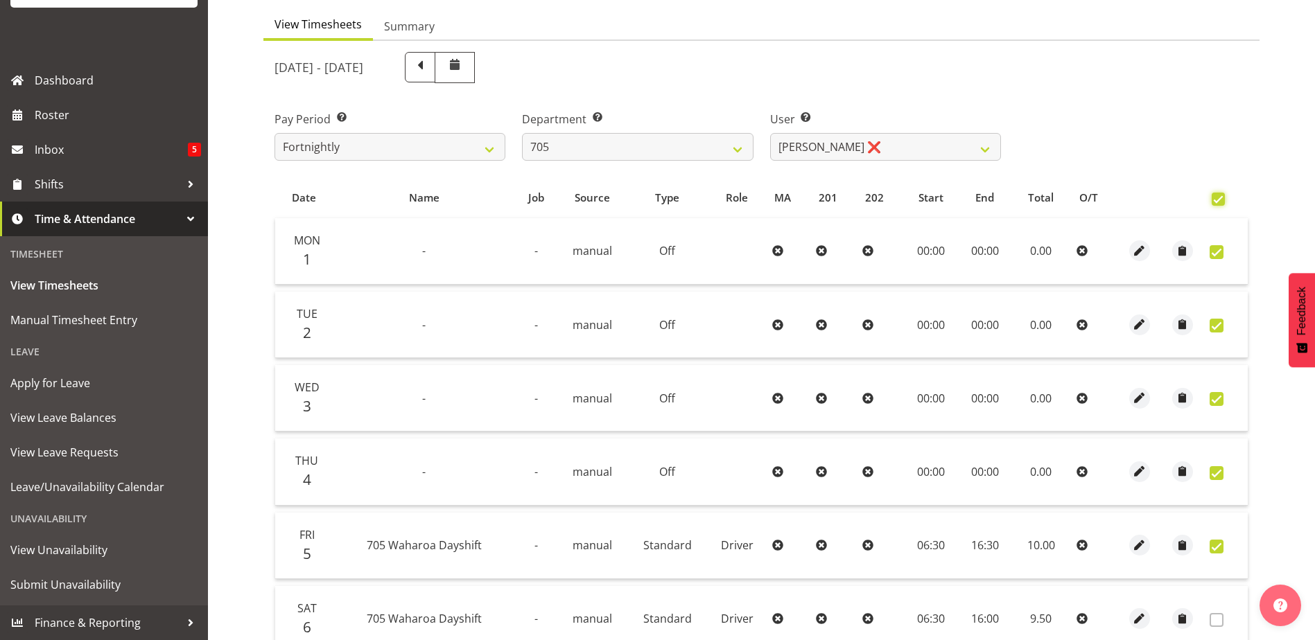
checkbox input "true"
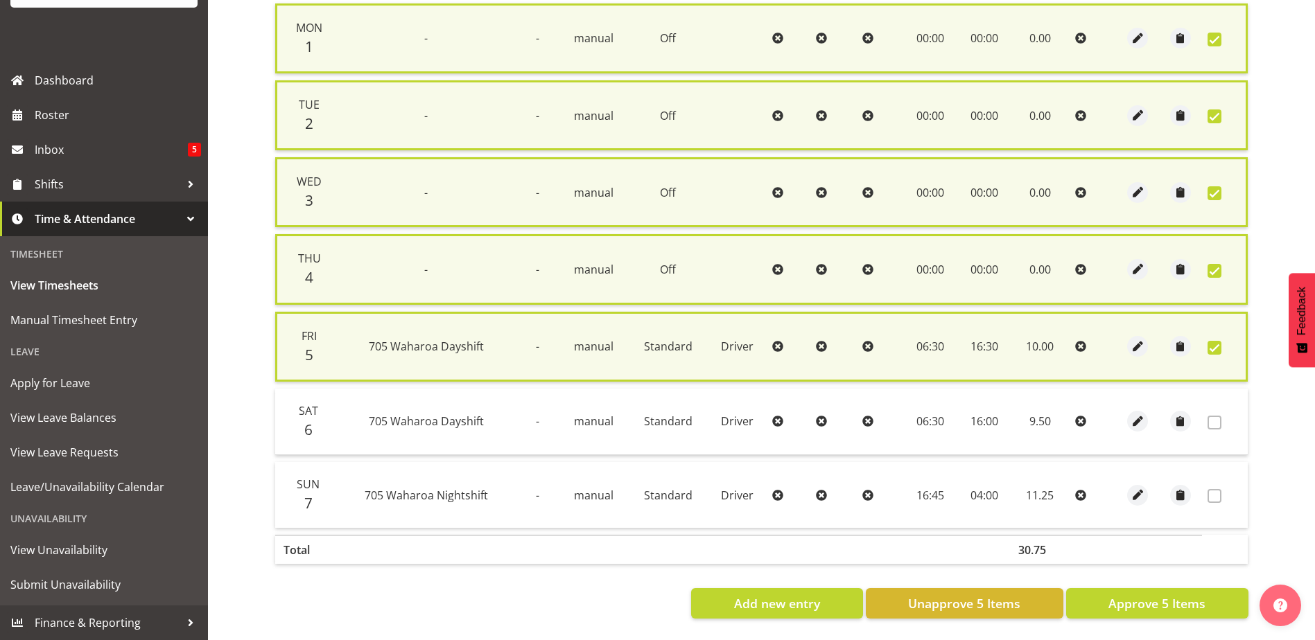
scroll to position [356, 0]
click at [1188, 597] on span "Approve 5 Items" at bounding box center [1156, 604] width 97 height 18
checkbox input "false"
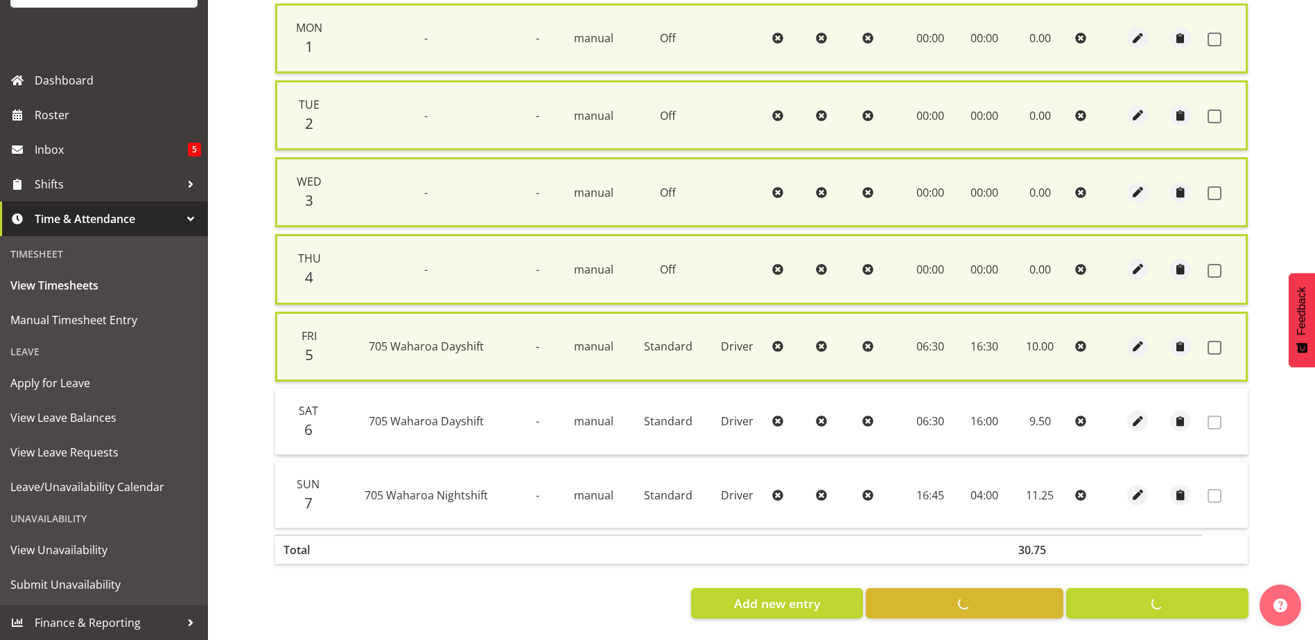
checkbox input "false"
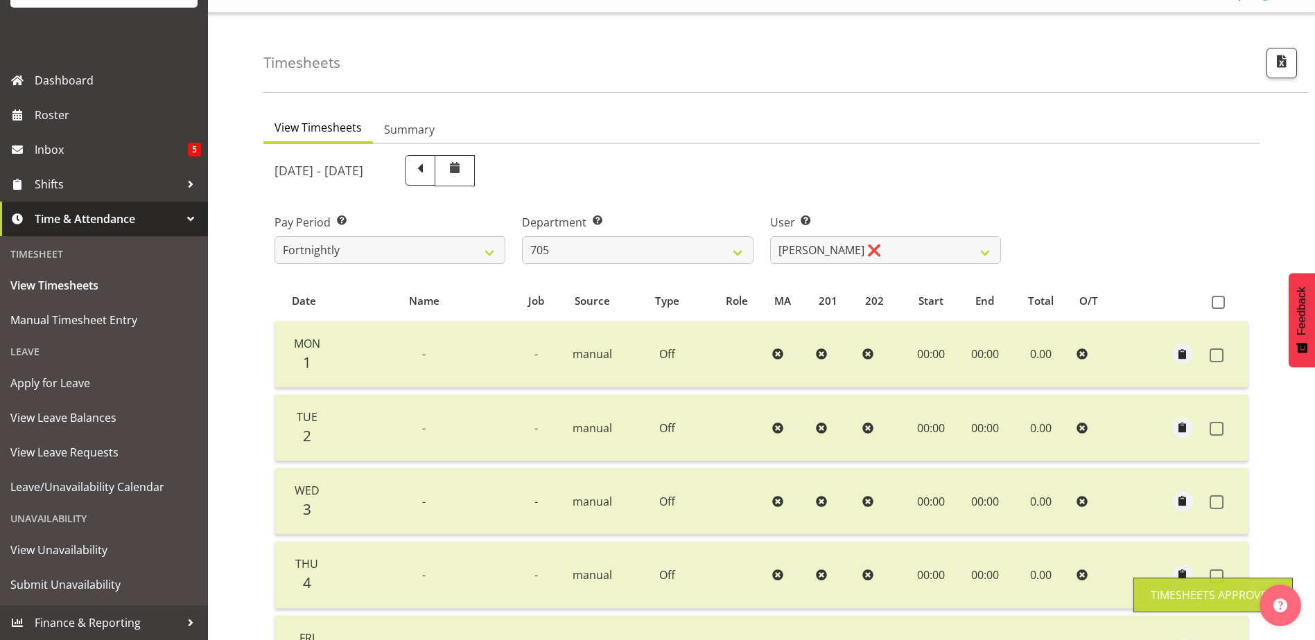
scroll to position [0, 0]
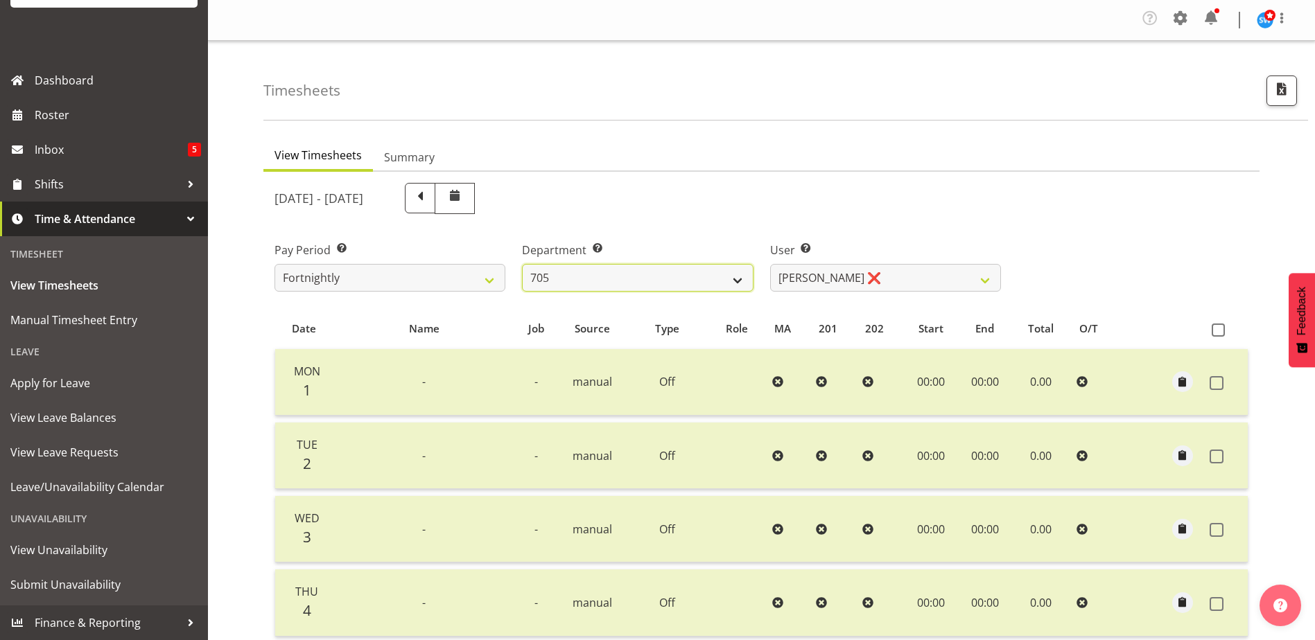
click at [735, 281] on select "701 702 703 704 705 706 707 708 709 710 711 712 713 714 715 716 717 718 719 720" at bounding box center [637, 278] width 231 height 28
select select "721"
click at [522, 264] on select "701 702 703 704 705 706 707 708 709 710 711 712 713 714 715 716 717 718 719 720" at bounding box center [637, 278] width 231 height 28
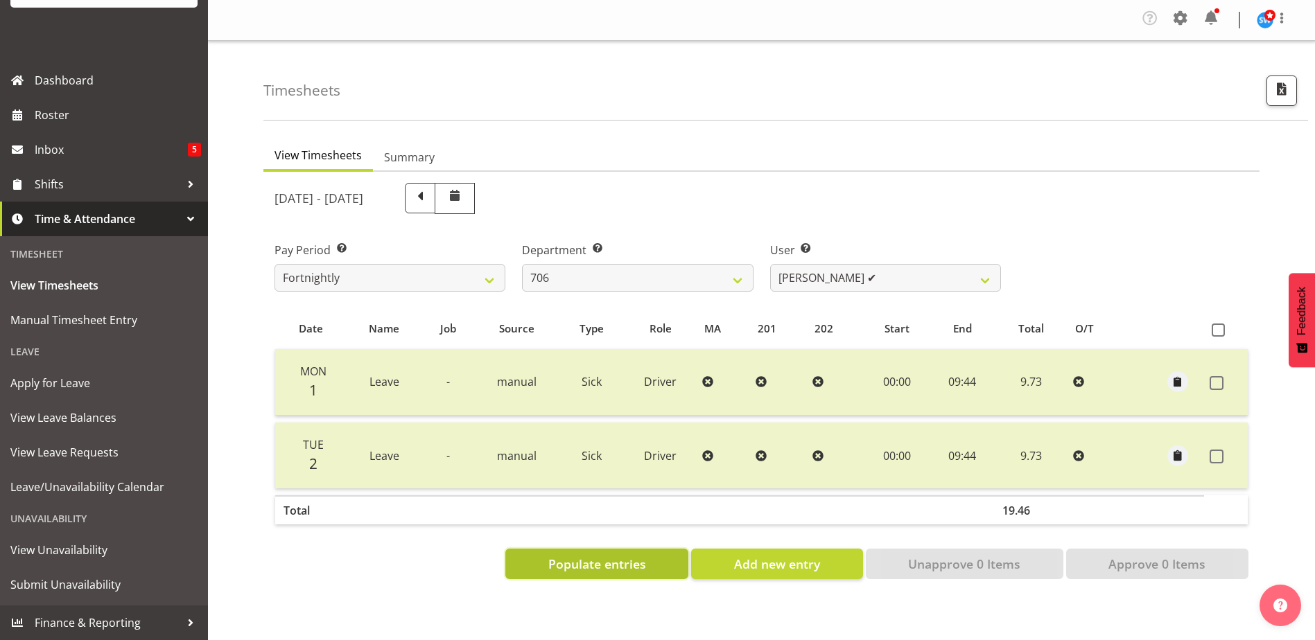
click at [589, 561] on span "Populate entries" at bounding box center [597, 564] width 98 height 18
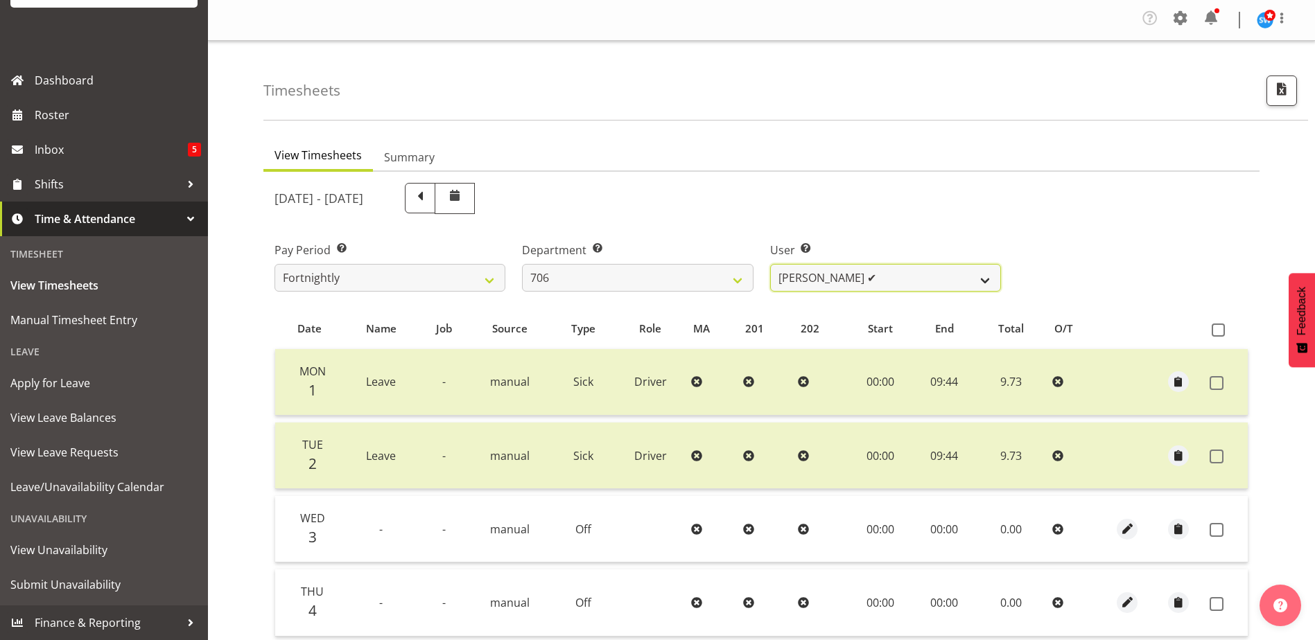
click at [983, 282] on select "Andrew Kearns ✔ Len Symons ❌ Mark Ansley ❌ Paul Griffin ❌" at bounding box center [885, 278] width 231 height 28
select select "10389"
click at [770, 264] on select "Andrew Kearns ✔ Len Symons ❌ Mark Ansley ❌ Paul Griffin ❌" at bounding box center [885, 278] width 231 height 28
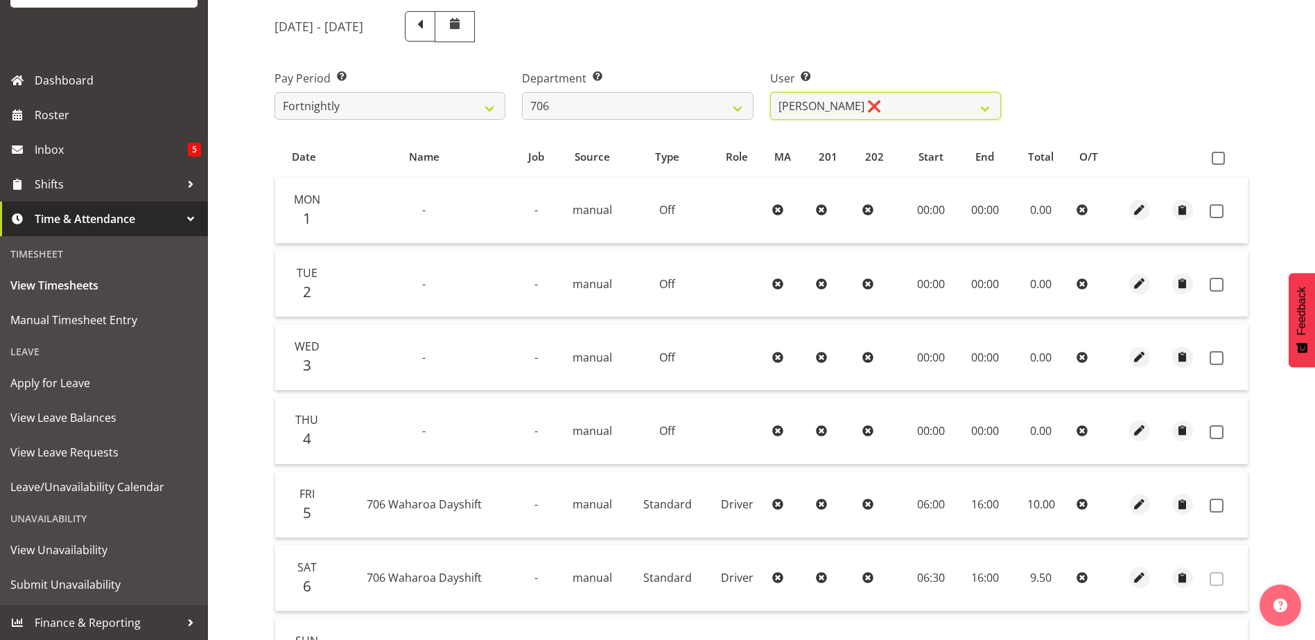
scroll to position [131, 0]
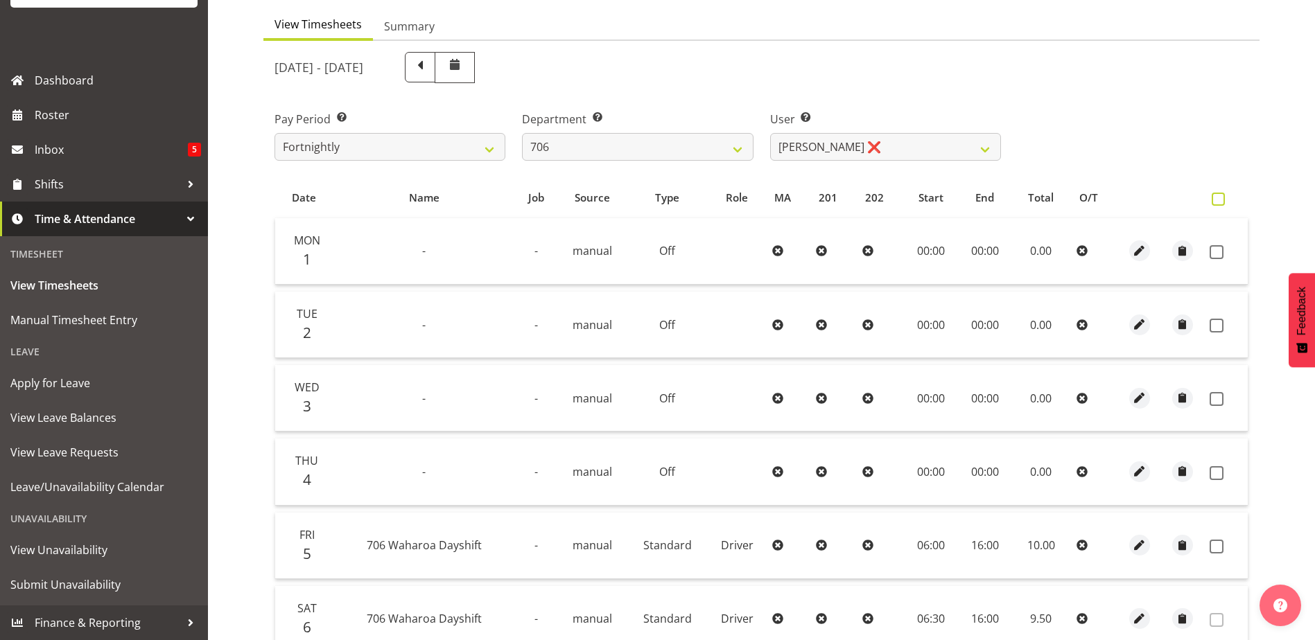
click at [1218, 199] on span at bounding box center [1218, 199] width 13 height 13
click at [1218, 199] on input "checkbox" at bounding box center [1216, 199] width 9 height 9
checkbox input "true"
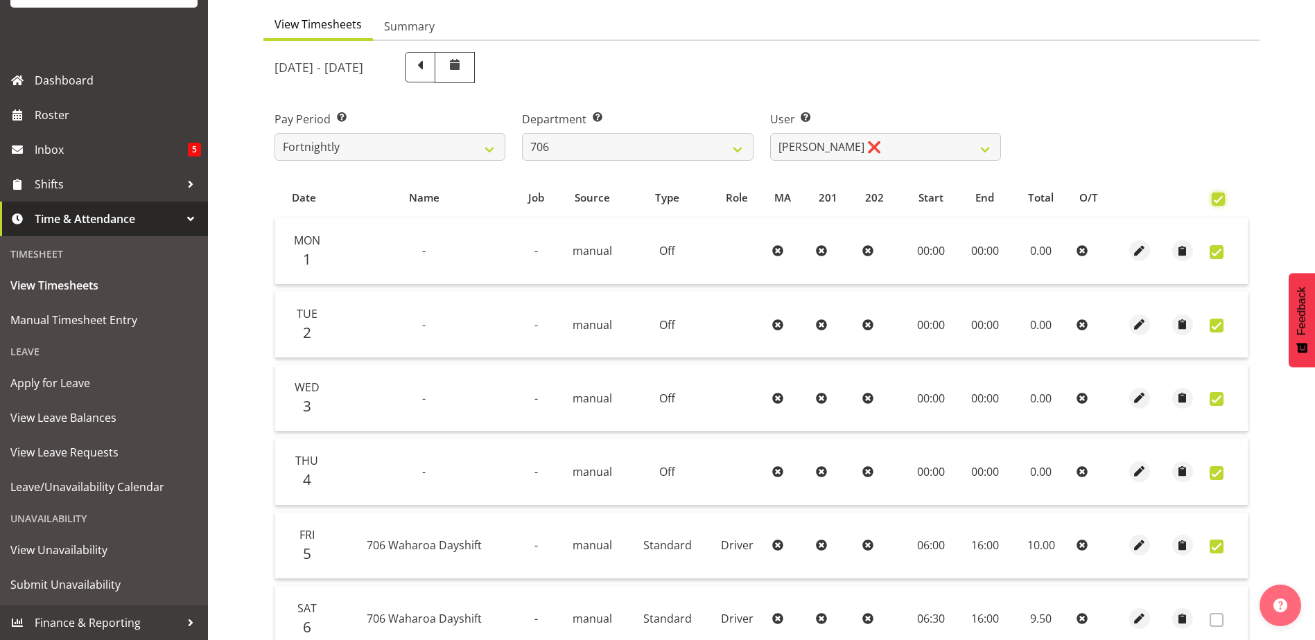
checkbox input "true"
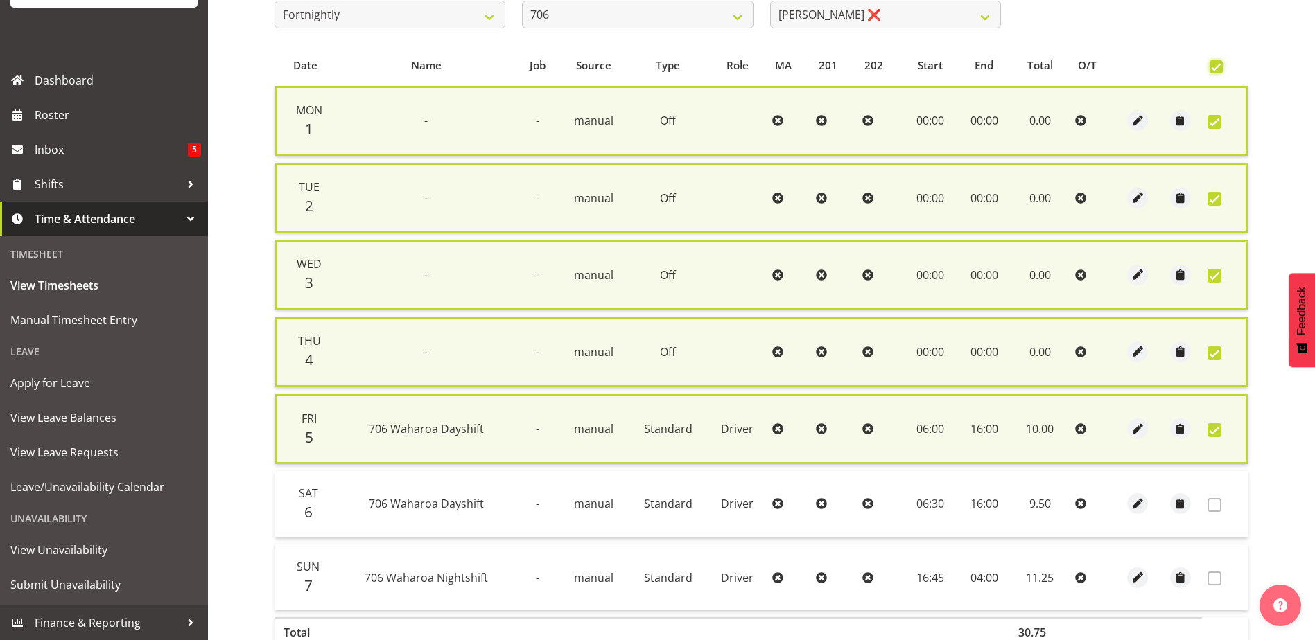
scroll to position [356, 0]
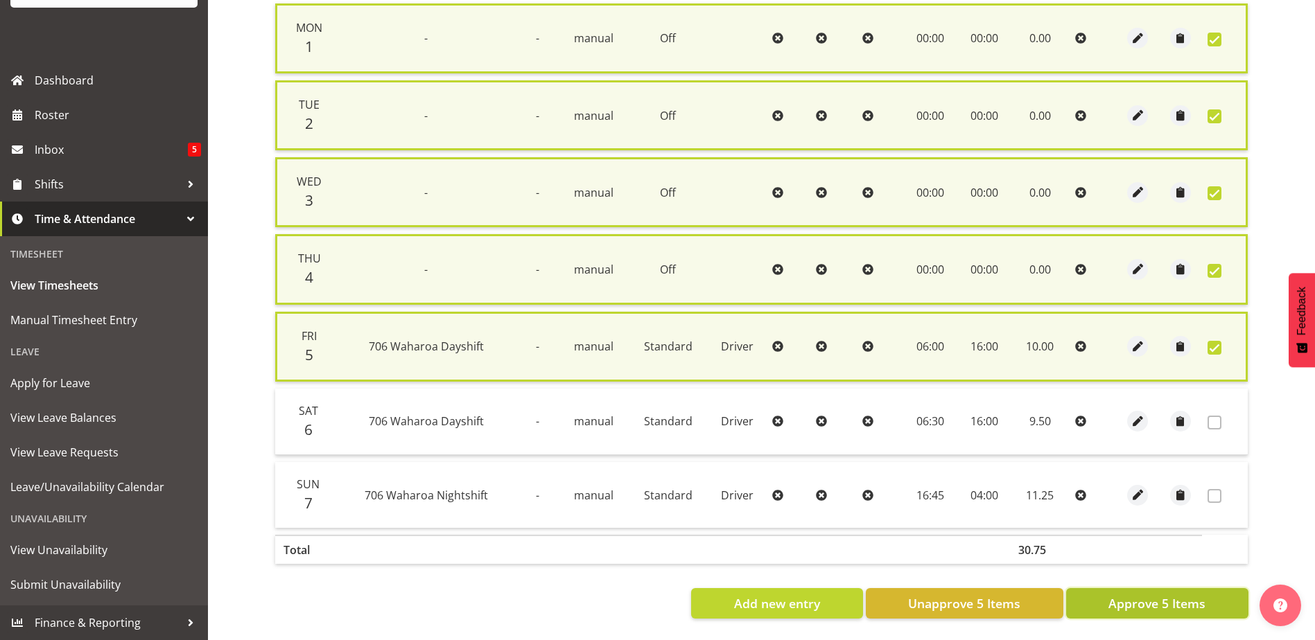
click at [1153, 595] on span "Approve 5 Items" at bounding box center [1156, 604] width 97 height 18
checkbox input "false"
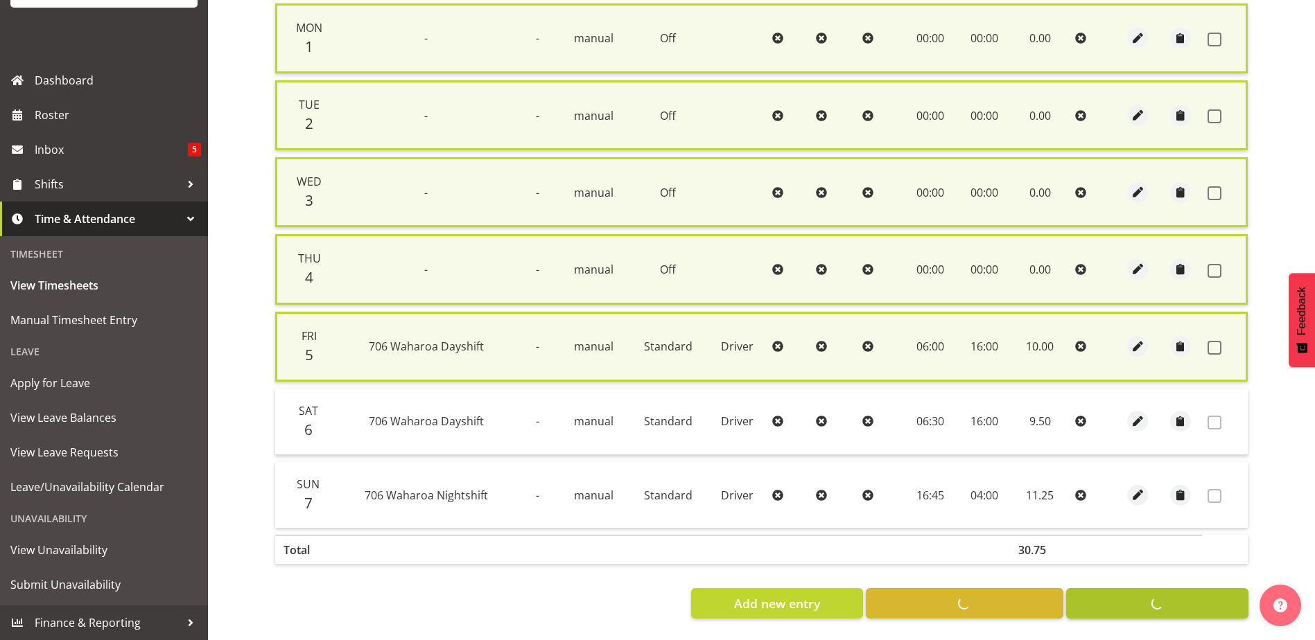
checkbox input "false"
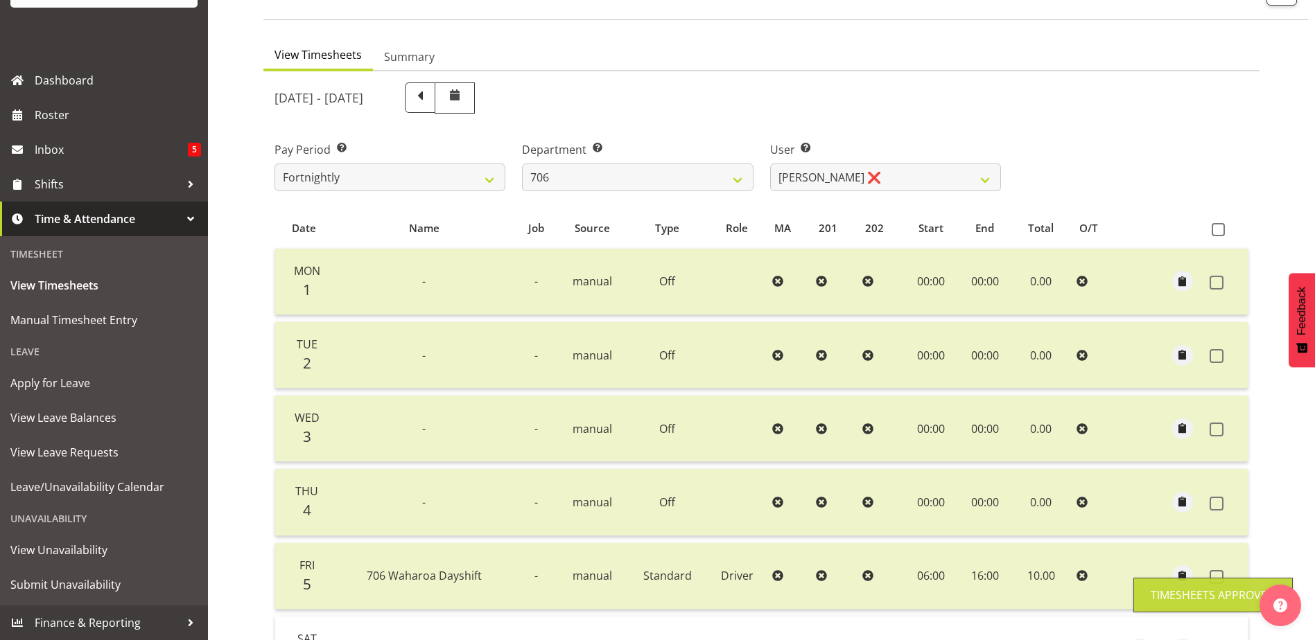
scroll to position [62, 0]
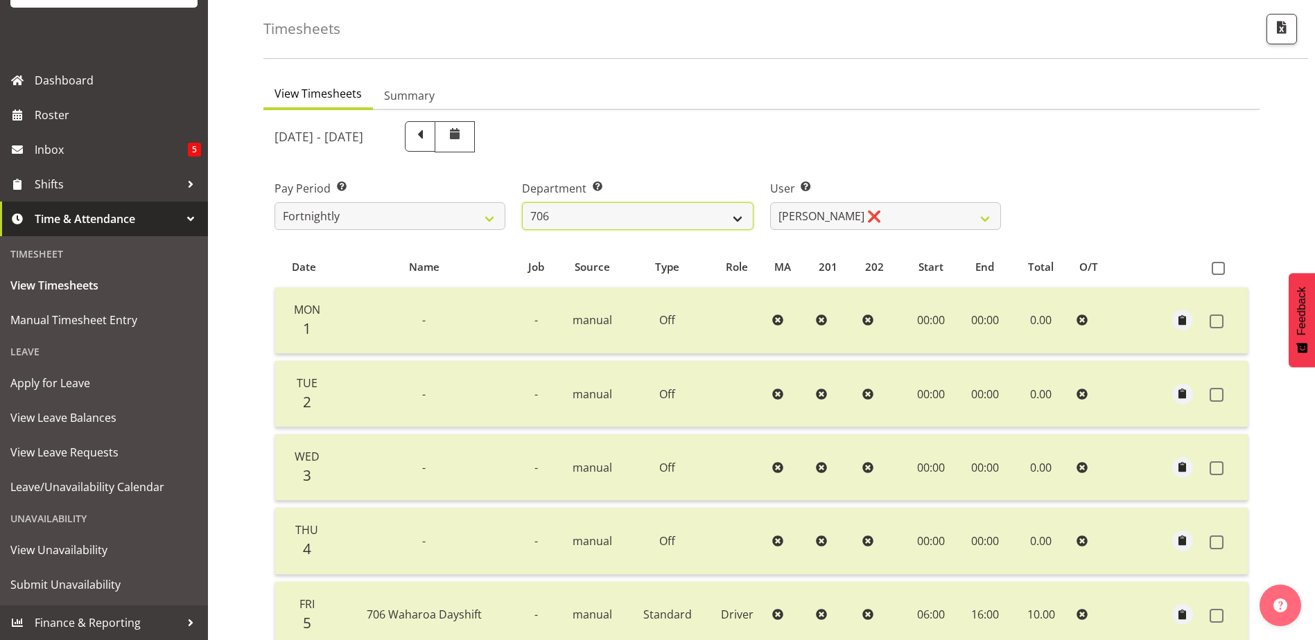
click at [738, 218] on select "701 702 703 704 705 706 707 708 709 710 711 712 713 714 715 716 717 718 719 720" at bounding box center [637, 216] width 231 height 28
select select "811"
click at [522, 202] on select "701 702 703 704 705 706 707 708 709 710 711 712 713 714 715 716 717 718 719 720" at bounding box center [637, 216] width 231 height 28
select select "8161"
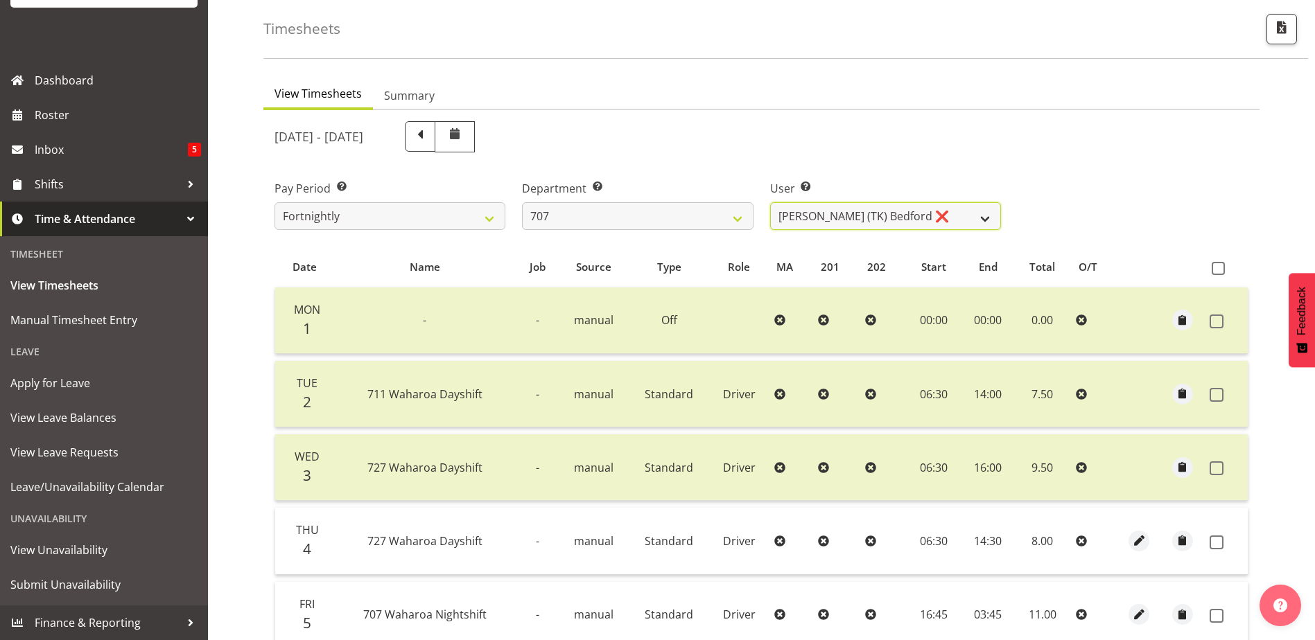
click at [986, 220] on select "Alan (TK) Bedford ❌ David Foote (Junior) ❌ Mike Madden ❌" at bounding box center [885, 216] width 231 height 28
click at [770, 202] on select "Alan (TK) Bedford ❌ David Foote (Junior) ❌ Mike Madden ❌" at bounding box center [885, 216] width 231 height 28
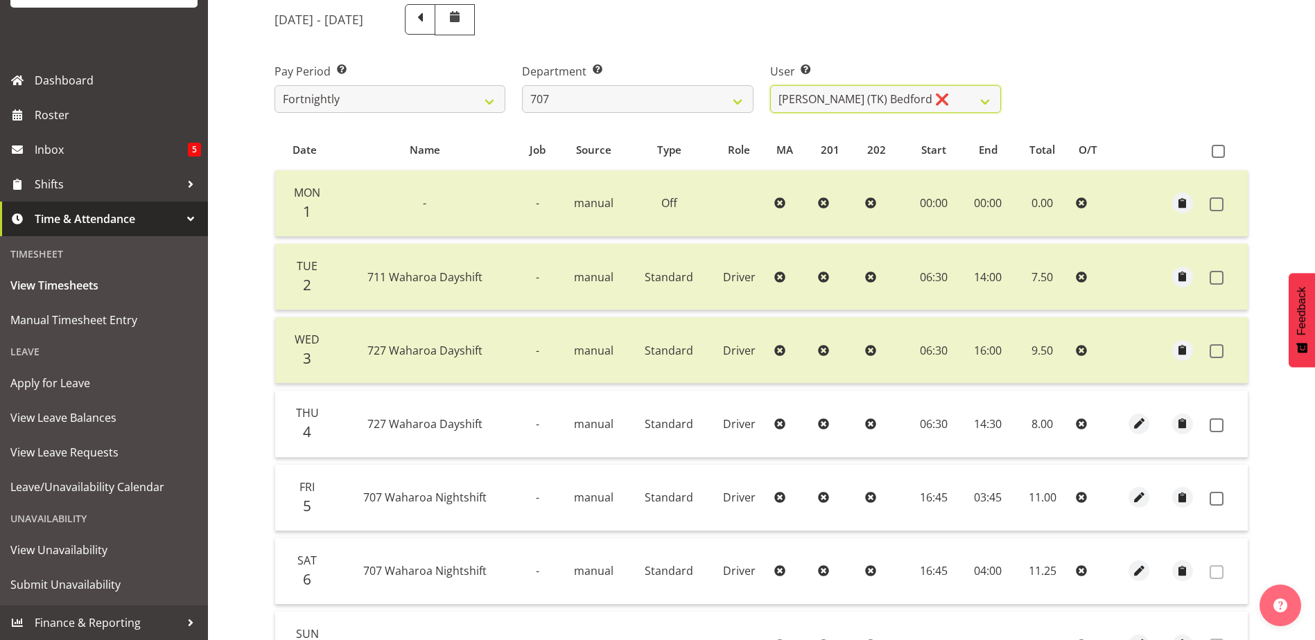
scroll to position [200, 0]
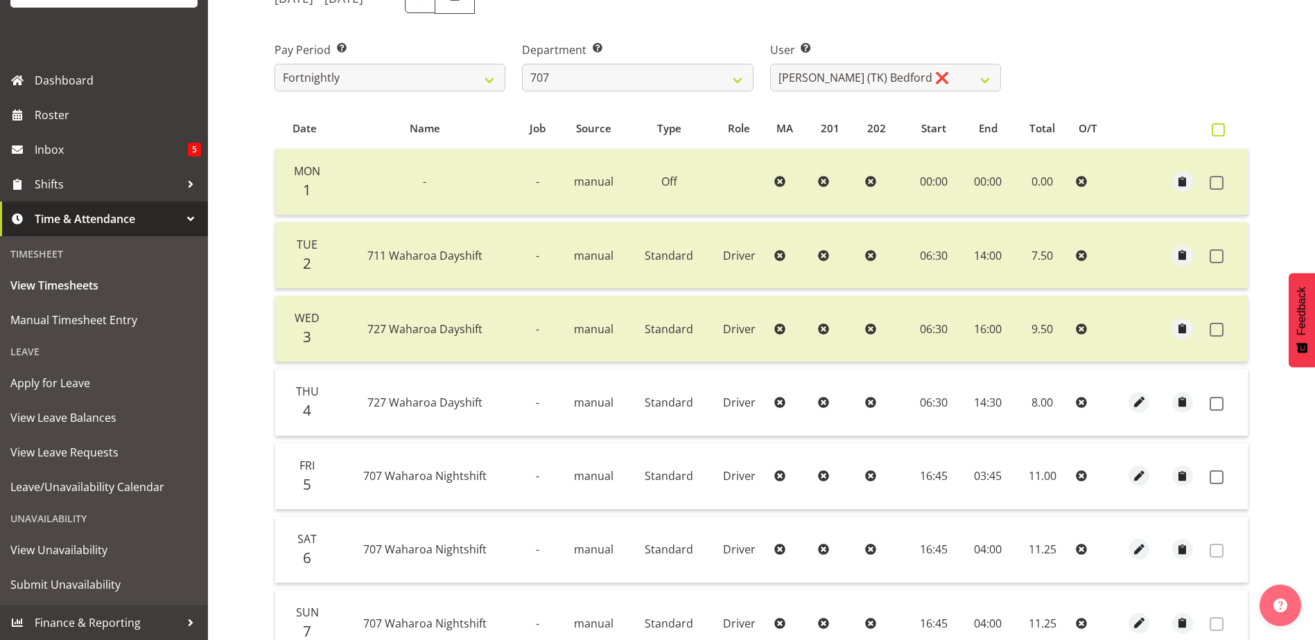
click at [1215, 128] on span at bounding box center [1218, 129] width 13 height 13
click at [1215, 128] on input "checkbox" at bounding box center [1216, 129] width 9 height 9
checkbox input "true"
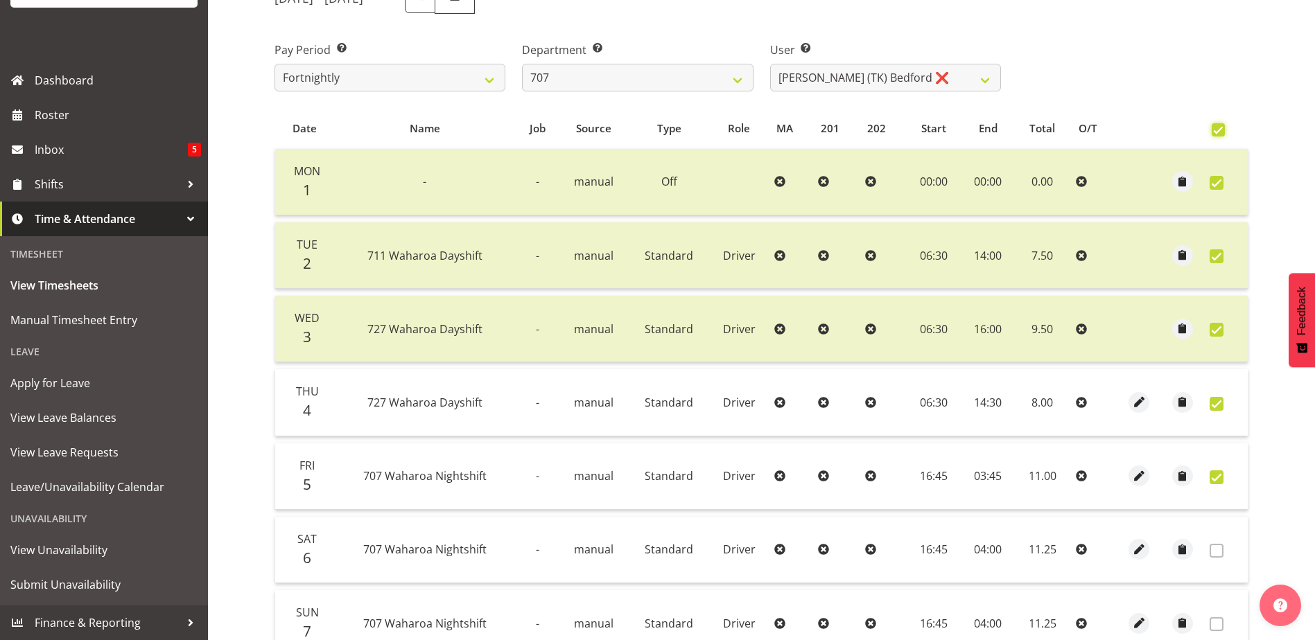
checkbox input "true"
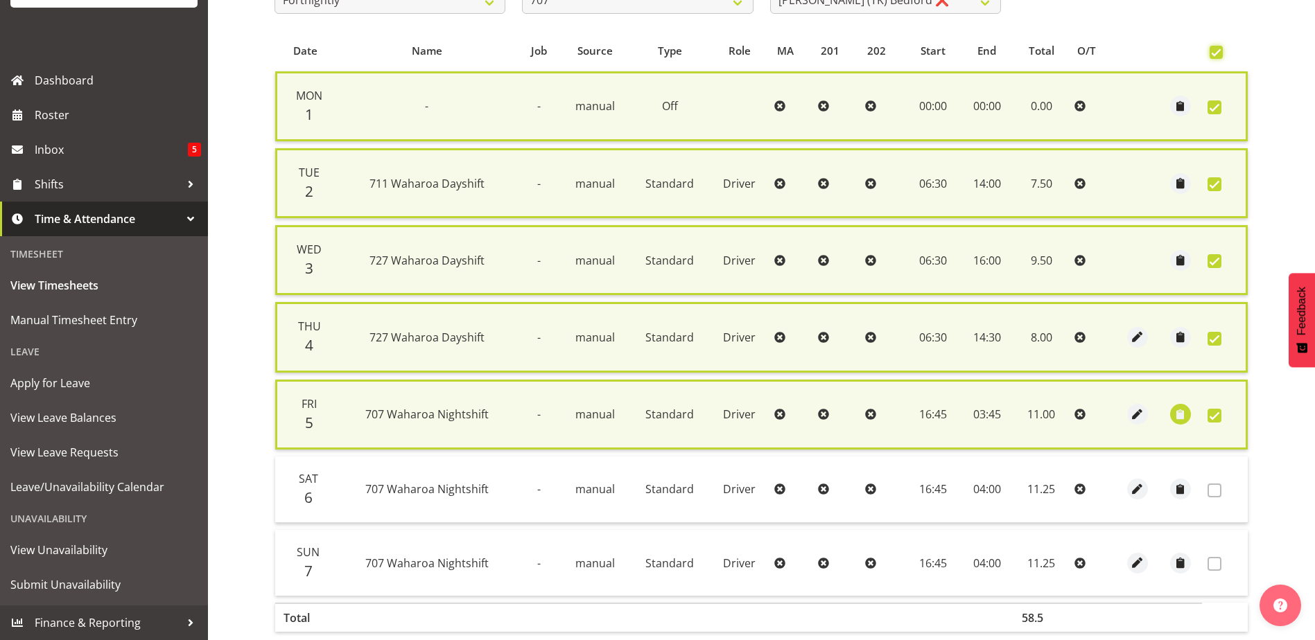
scroll to position [356, 0]
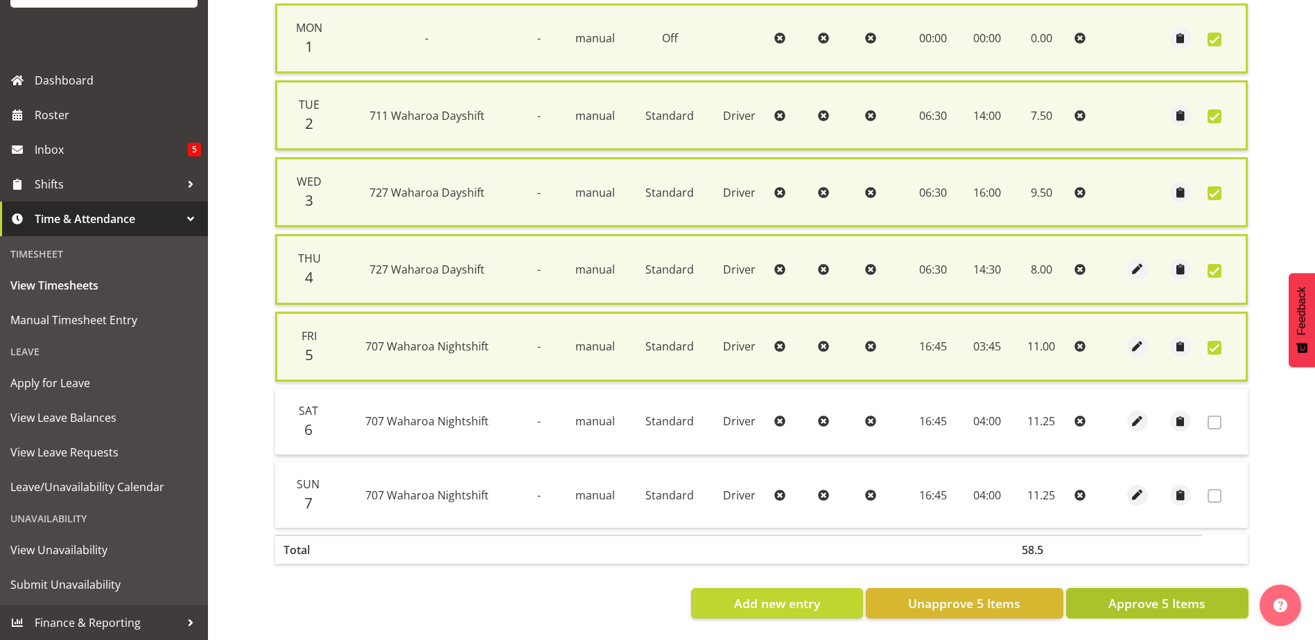
click at [1160, 595] on span "Approve 5 Items" at bounding box center [1156, 604] width 97 height 18
checkbox input "false"
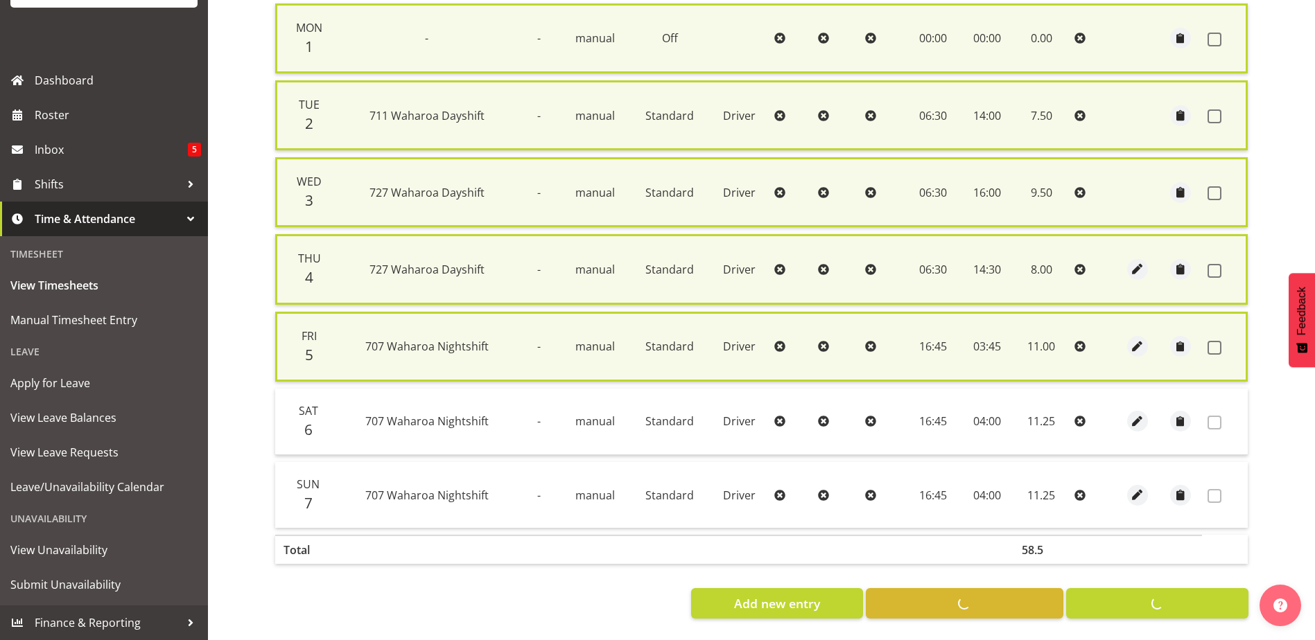
checkbox input "false"
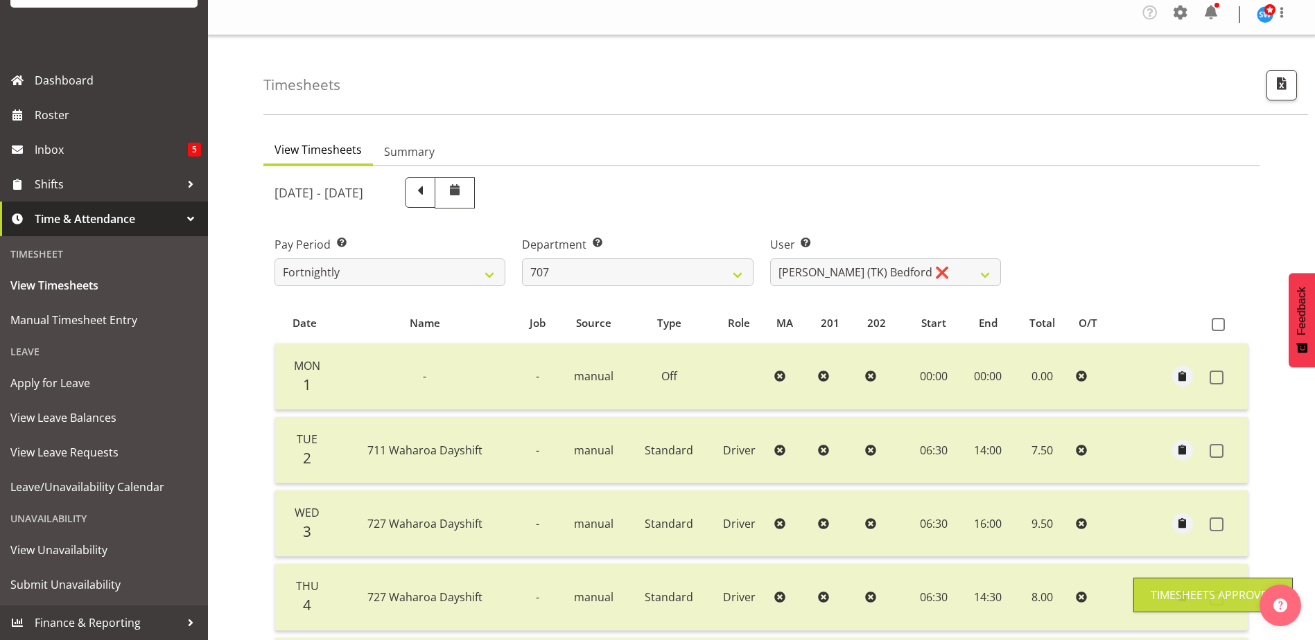
scroll to position [0, 0]
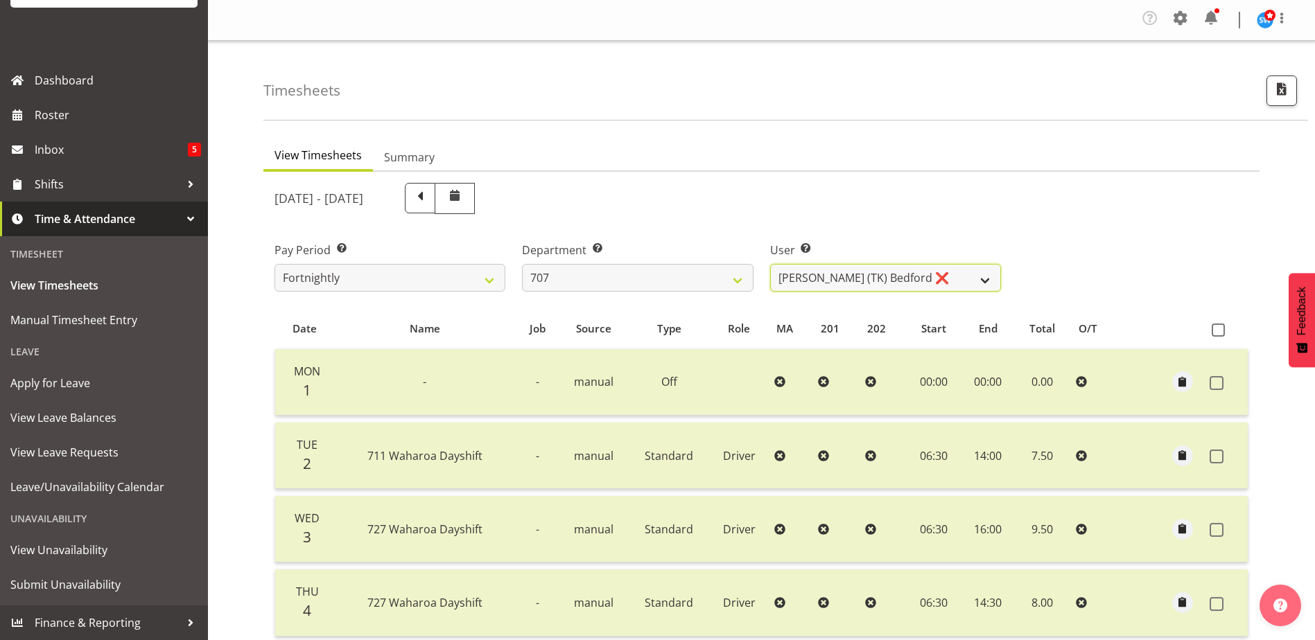
click at [985, 279] on select "Alan (TK) Bedford ❌ David Foote (Junior) ❌ Mike Madden ❌" at bounding box center [885, 278] width 231 height 28
select select "11706"
click at [770, 264] on select "Alan (TK) Bedford ❌ David Foote (Junior) ❌ Mike Madden ❌" at bounding box center [885, 278] width 231 height 28
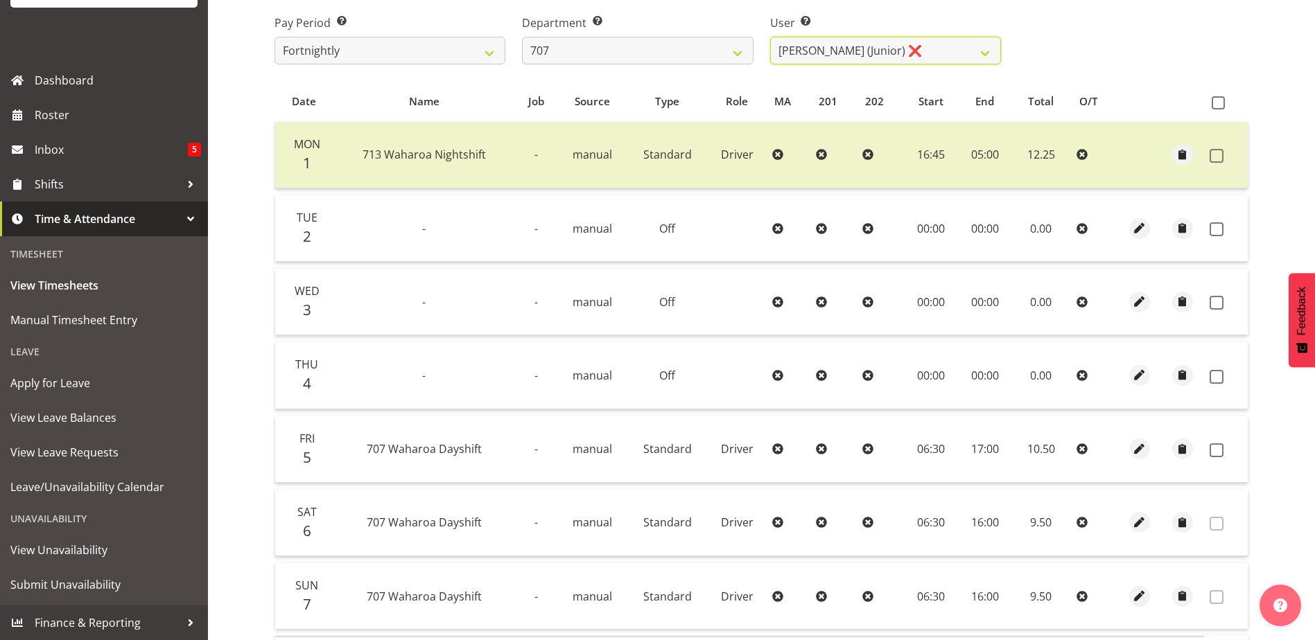
scroll to position [277, 0]
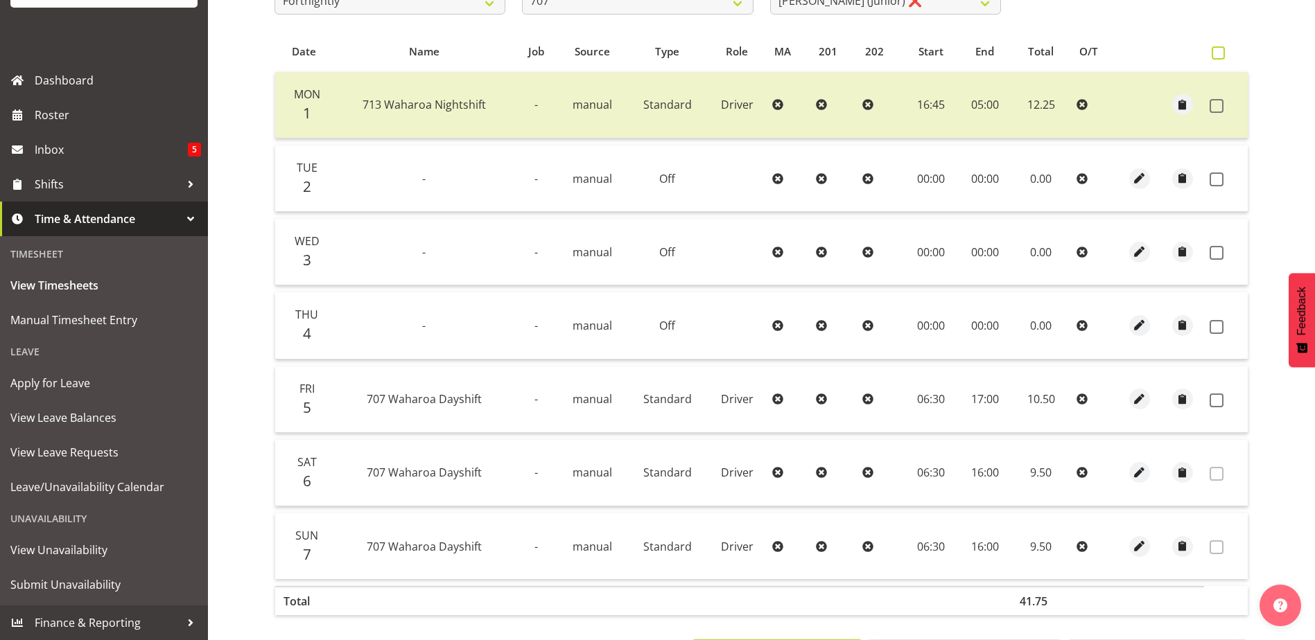
click at [1216, 53] on span at bounding box center [1218, 52] width 13 height 13
click at [1216, 53] on input "checkbox" at bounding box center [1216, 53] width 9 height 9
checkbox input "true"
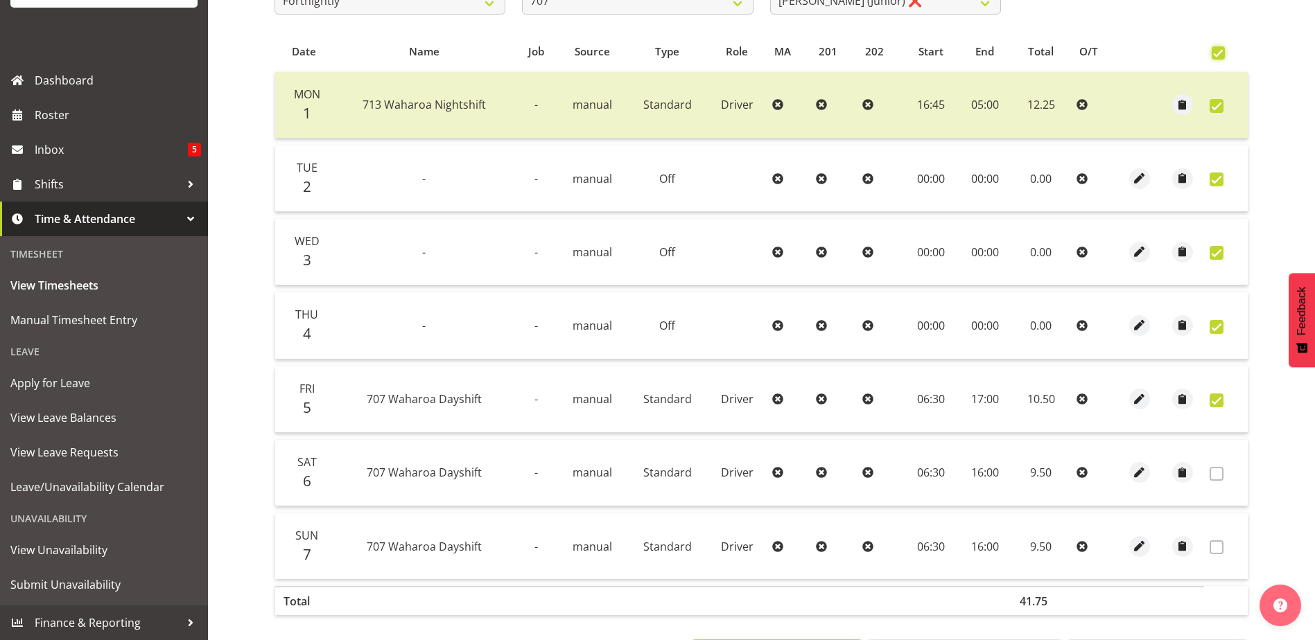
checkbox input "true"
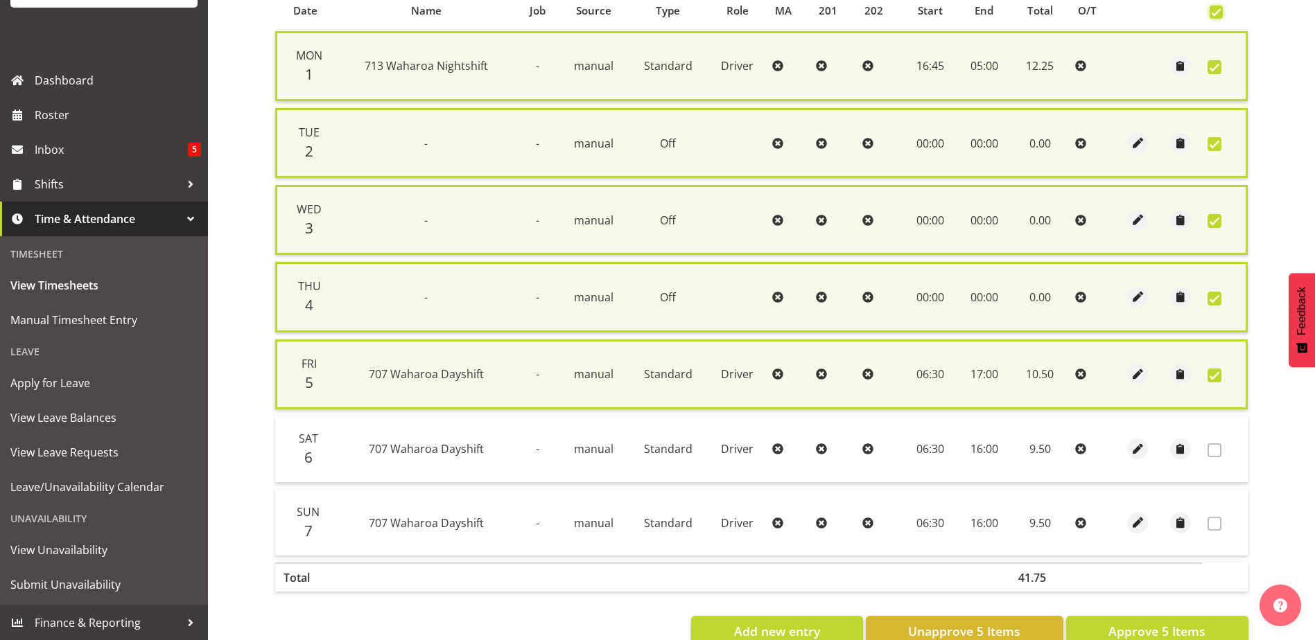
scroll to position [356, 0]
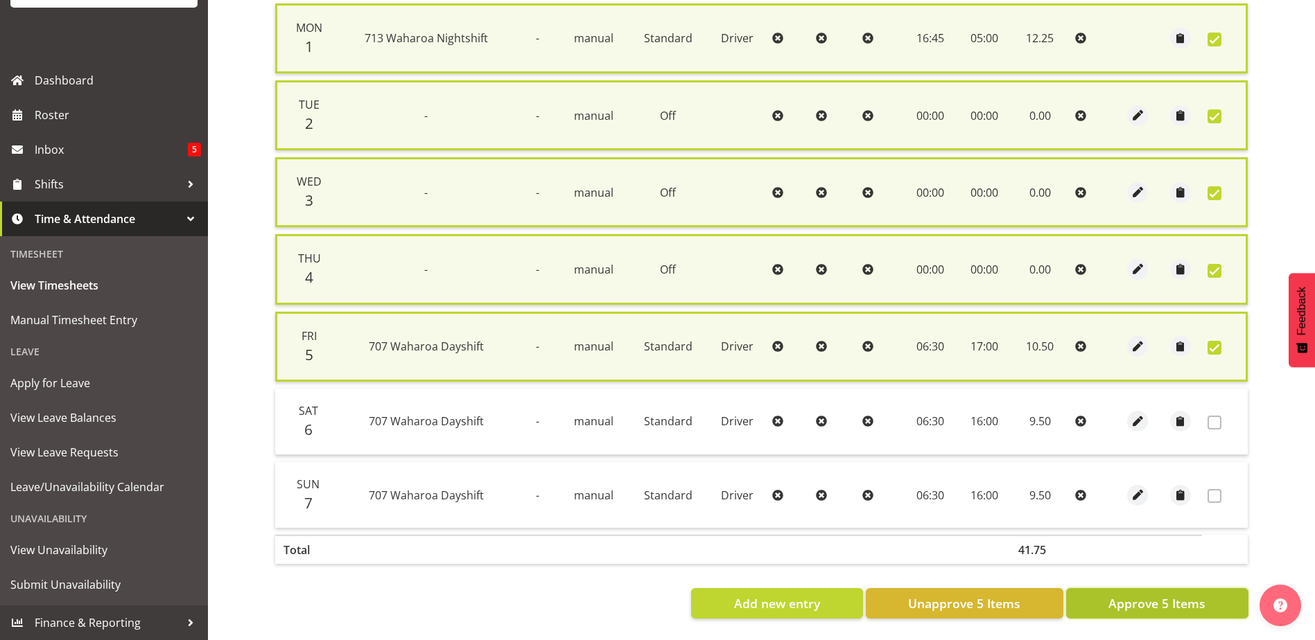
click at [1148, 595] on span "Approve 5 Items" at bounding box center [1156, 604] width 97 height 18
checkbox input "false"
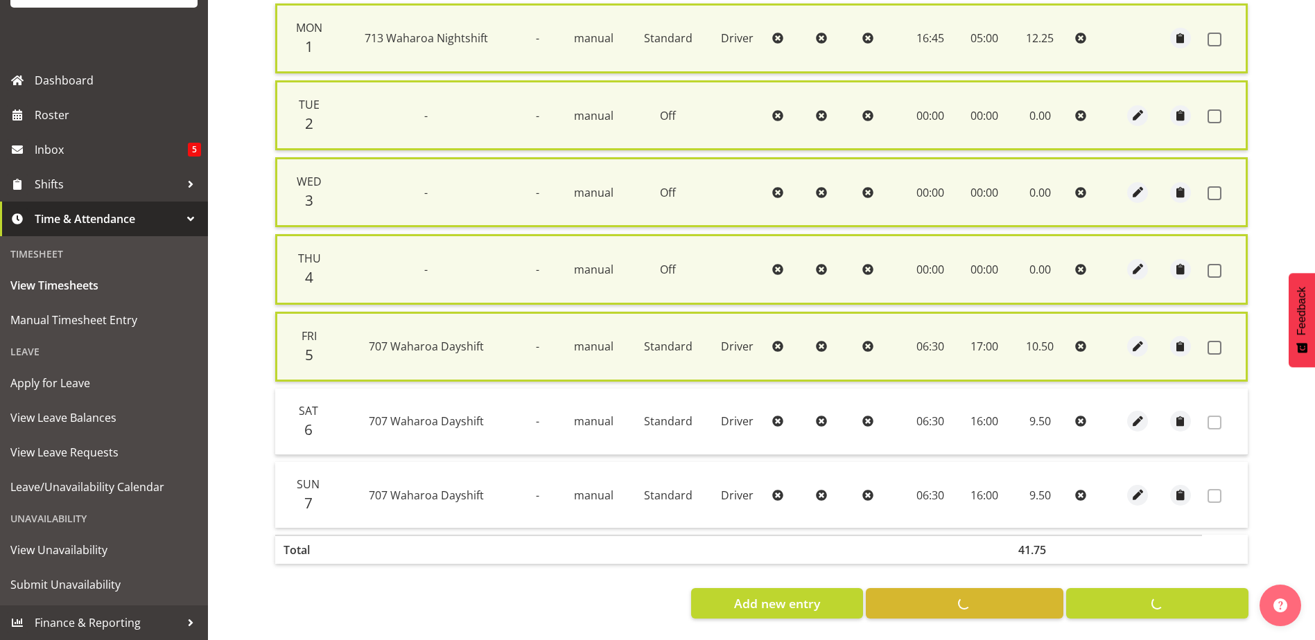
checkbox input "false"
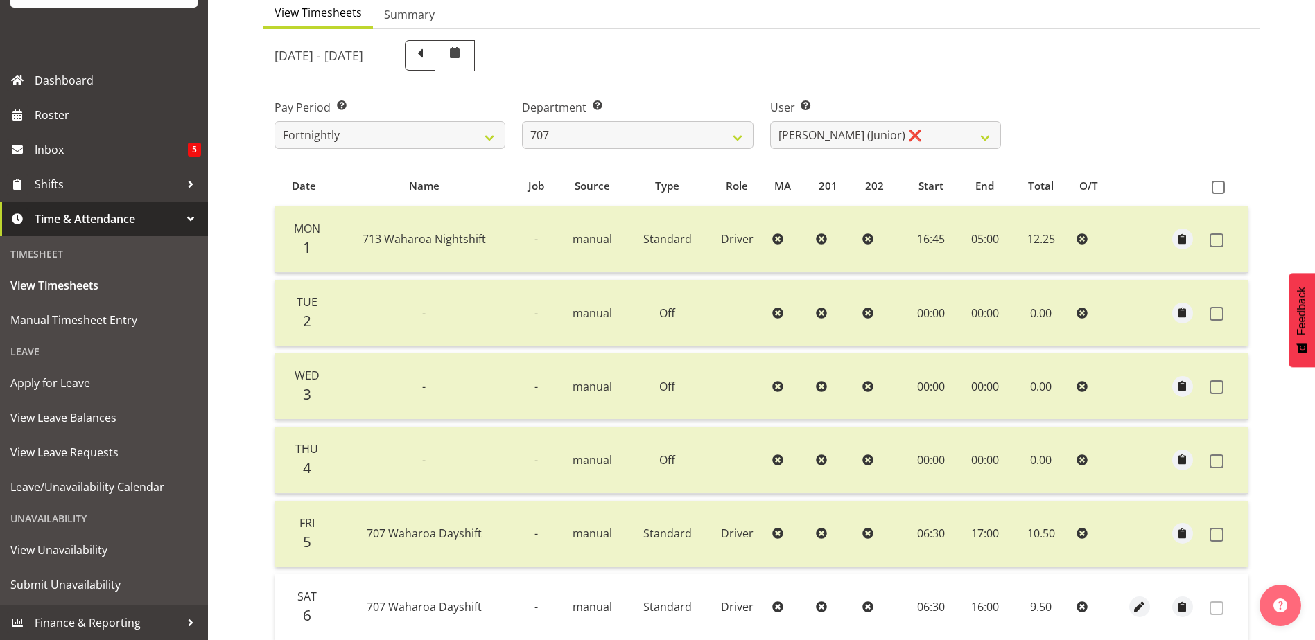
scroll to position [131, 0]
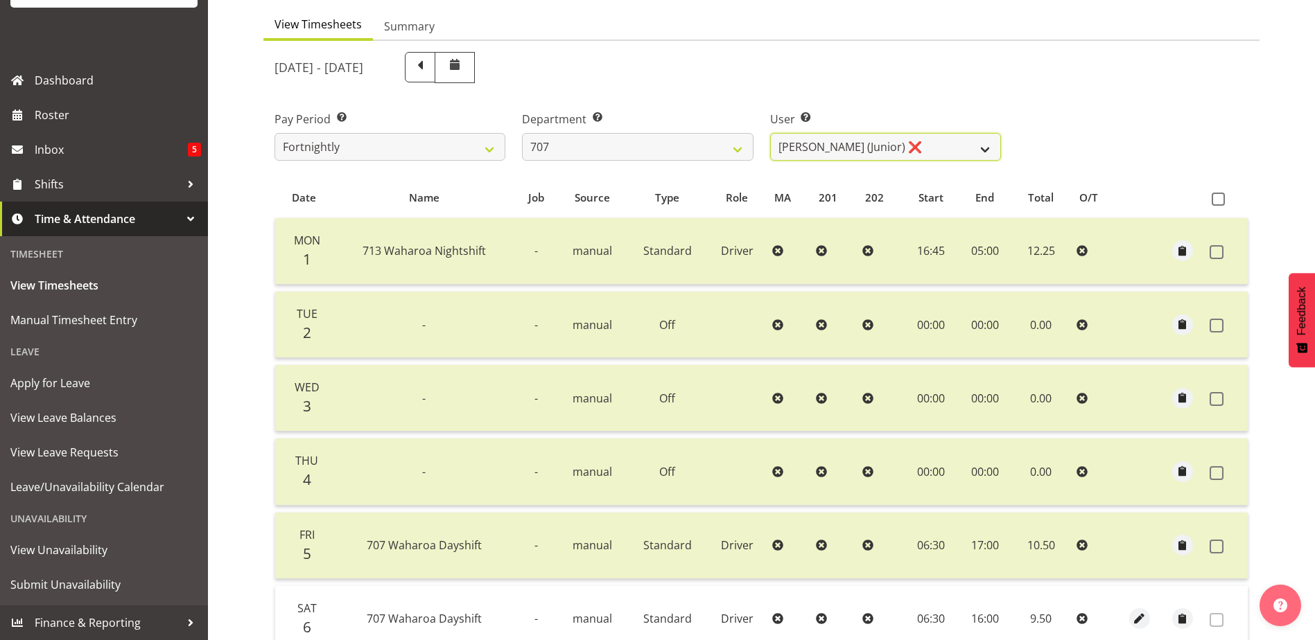
click at [978, 146] on select "Alan (TK) Bedford ❌ David Foote (Junior) ❌ Mike Madden ❌" at bounding box center [885, 147] width 231 height 28
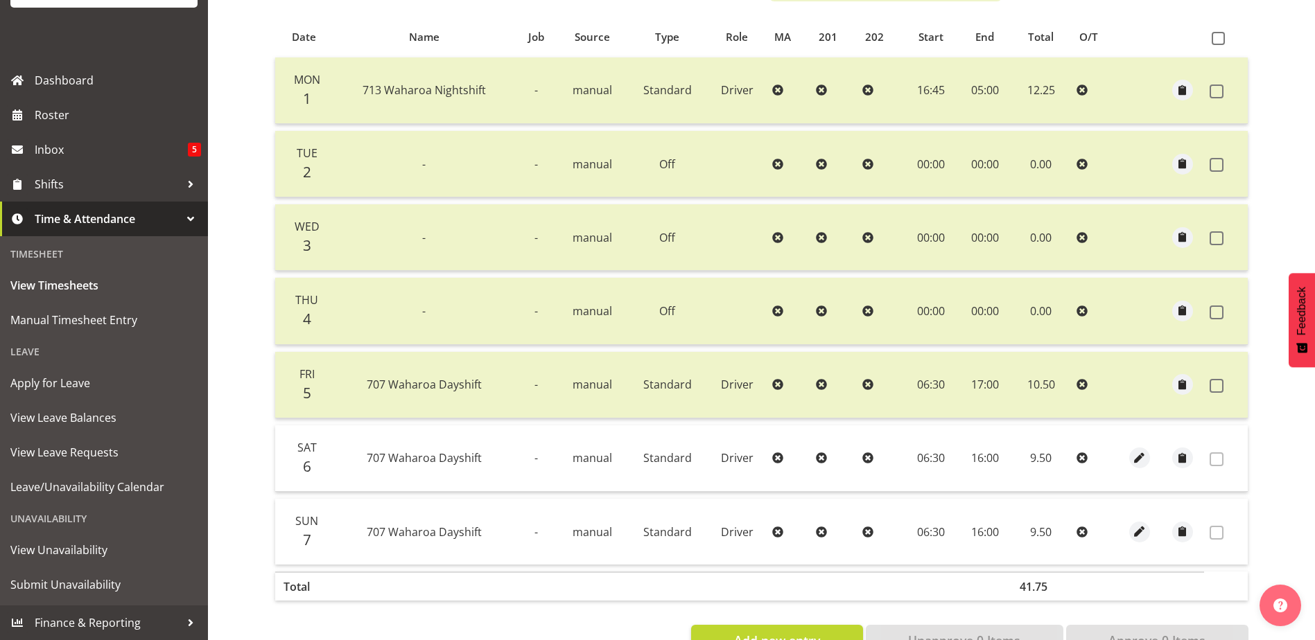
scroll to position [270, 0]
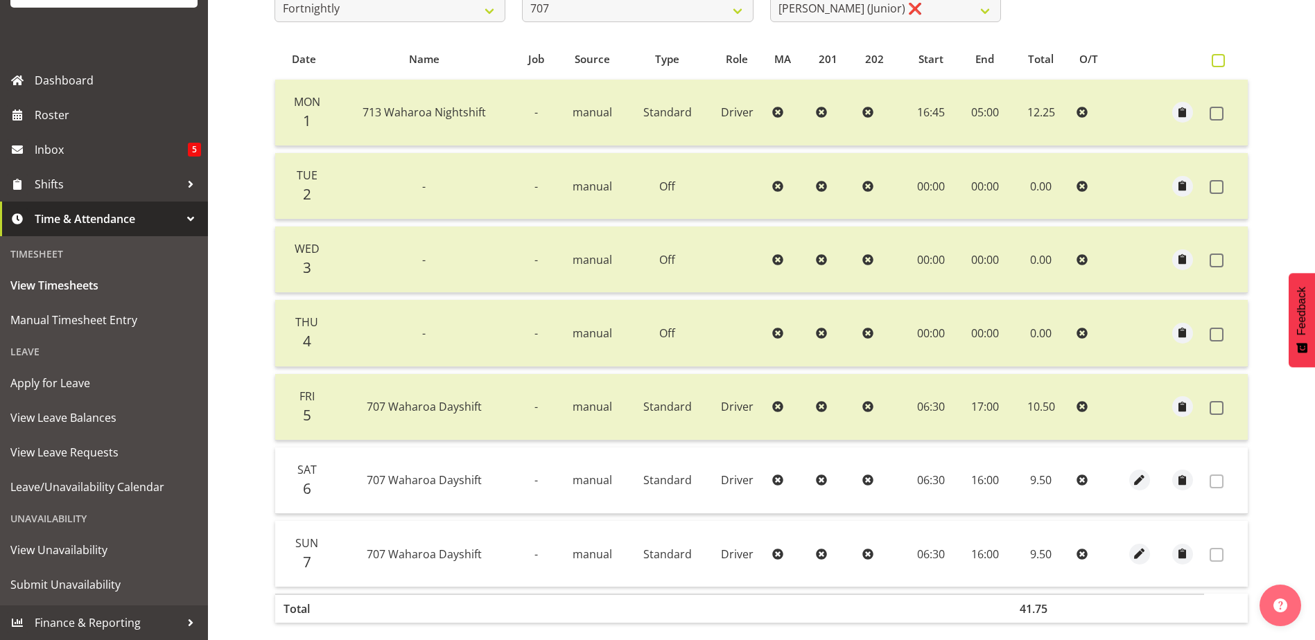
click at [1216, 60] on span at bounding box center [1218, 60] width 13 height 13
click at [1216, 60] on input "checkbox" at bounding box center [1216, 60] width 9 height 9
checkbox input "true"
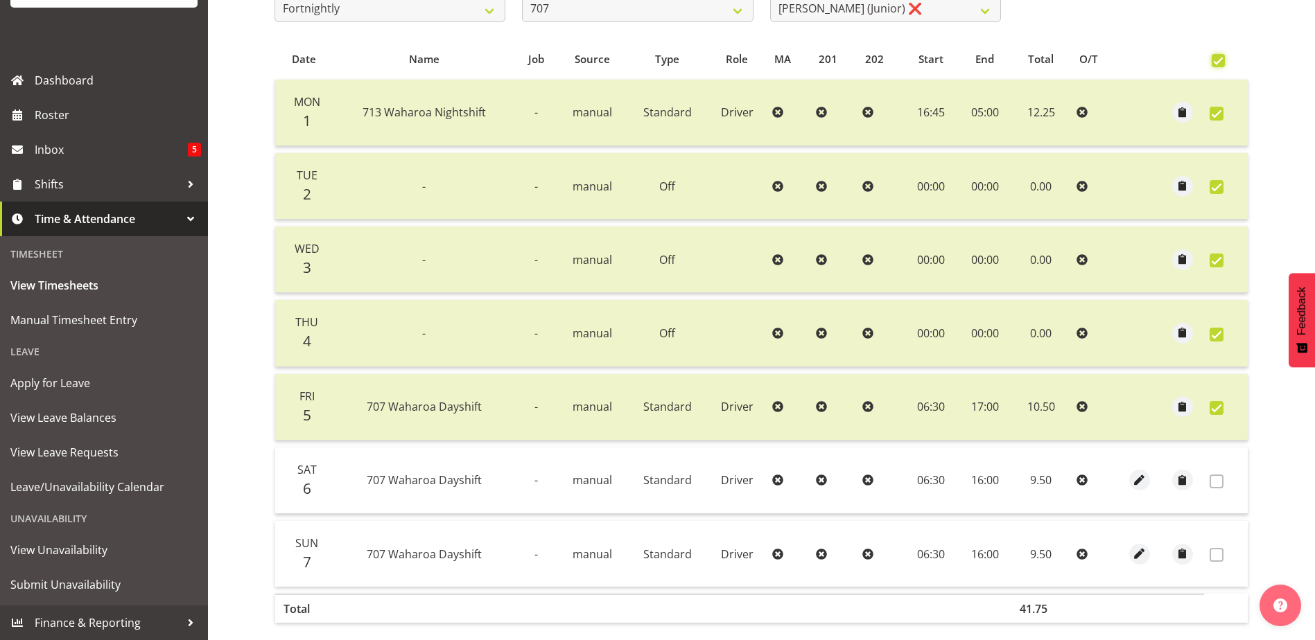
checkbox input "true"
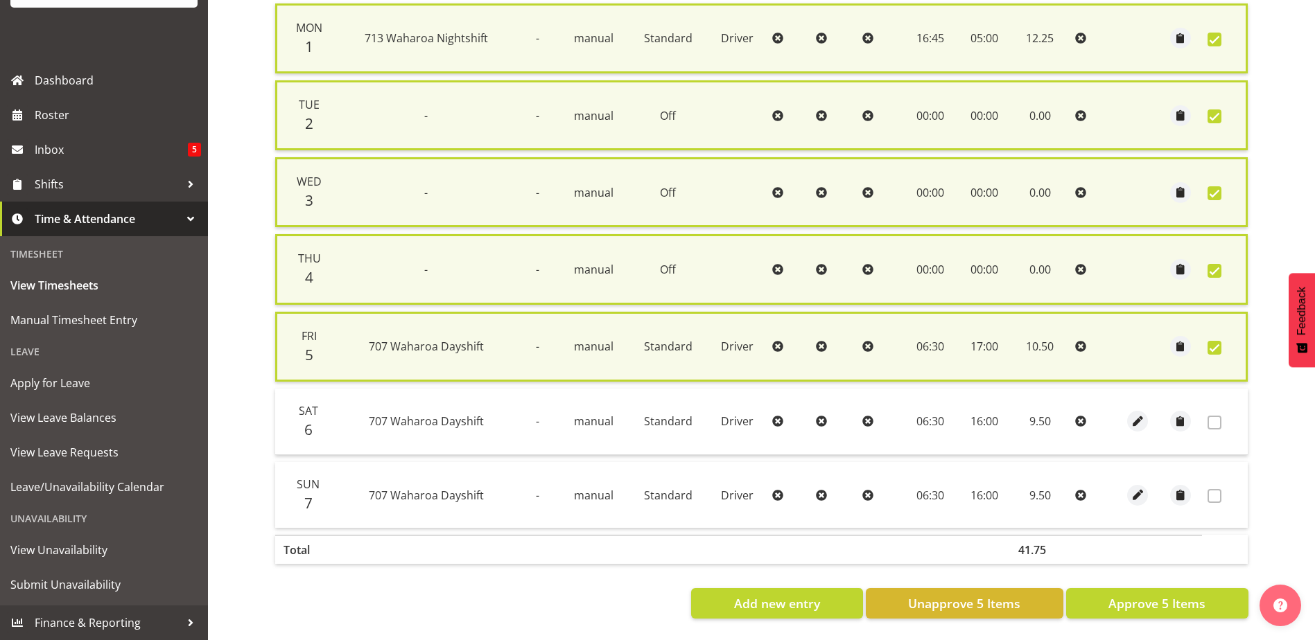
scroll to position [356, 0]
click at [1141, 595] on span "Approve 5 Items" at bounding box center [1156, 604] width 97 height 18
checkbox input "false"
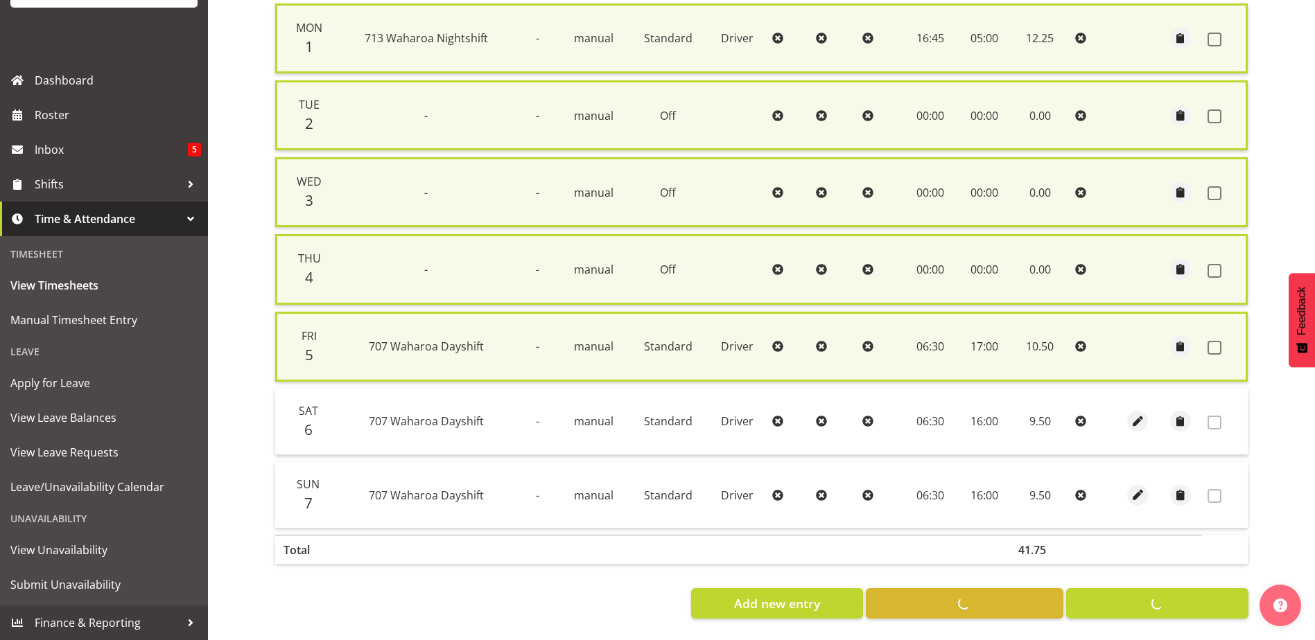
checkbox input "false"
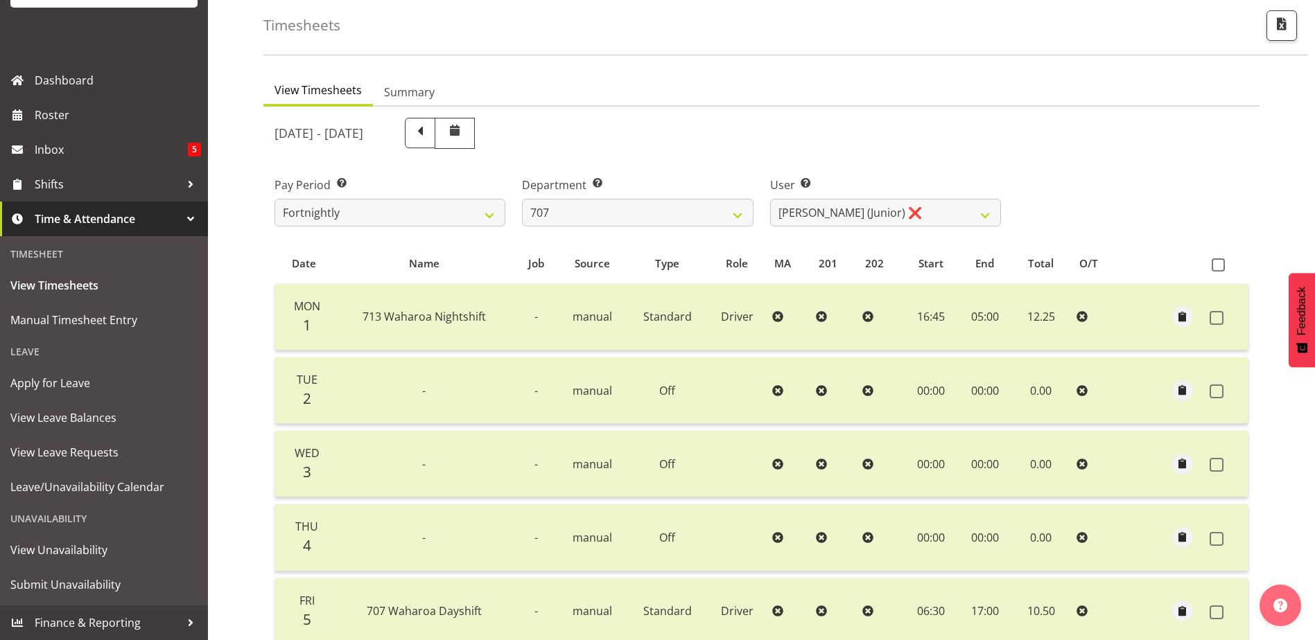
scroll to position [62, 0]
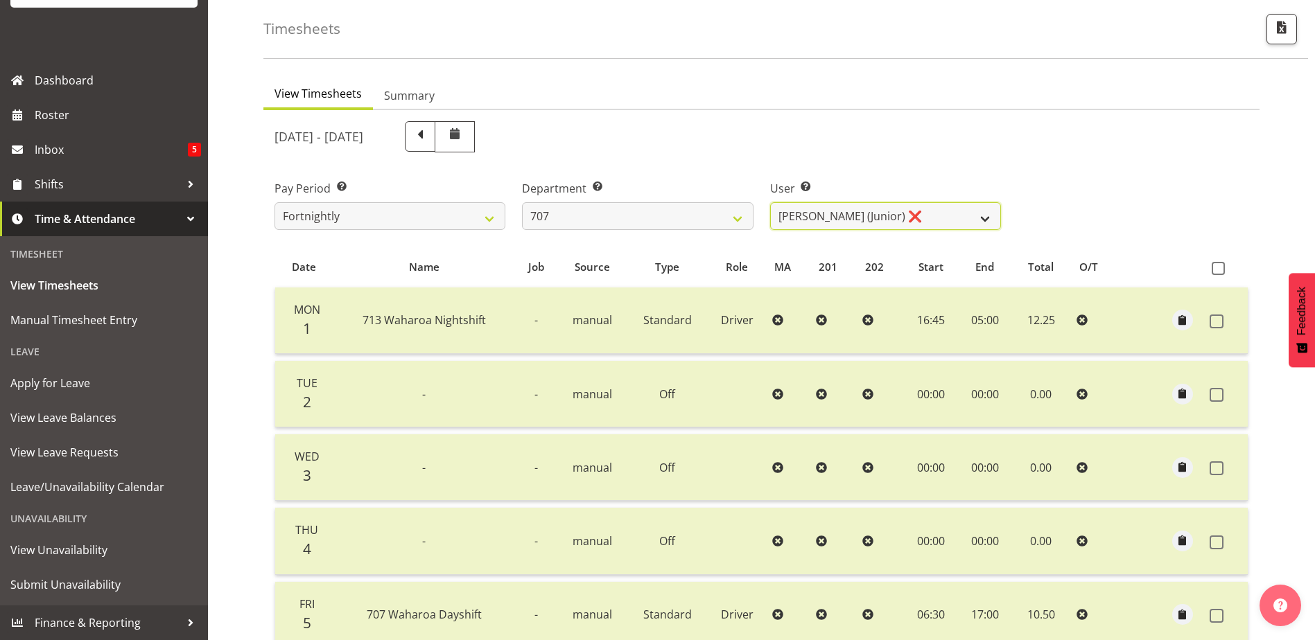
click at [988, 220] on select "Alan (TK) Bedford ❌ David Foote (Junior) ❌ Mike Madden ❌" at bounding box center [885, 216] width 231 height 28
select select "8199"
click at [770, 202] on select "Alan (TK) Bedford ❌ David Foote (Junior) ❌ Mike Madden ❌" at bounding box center [885, 216] width 231 height 28
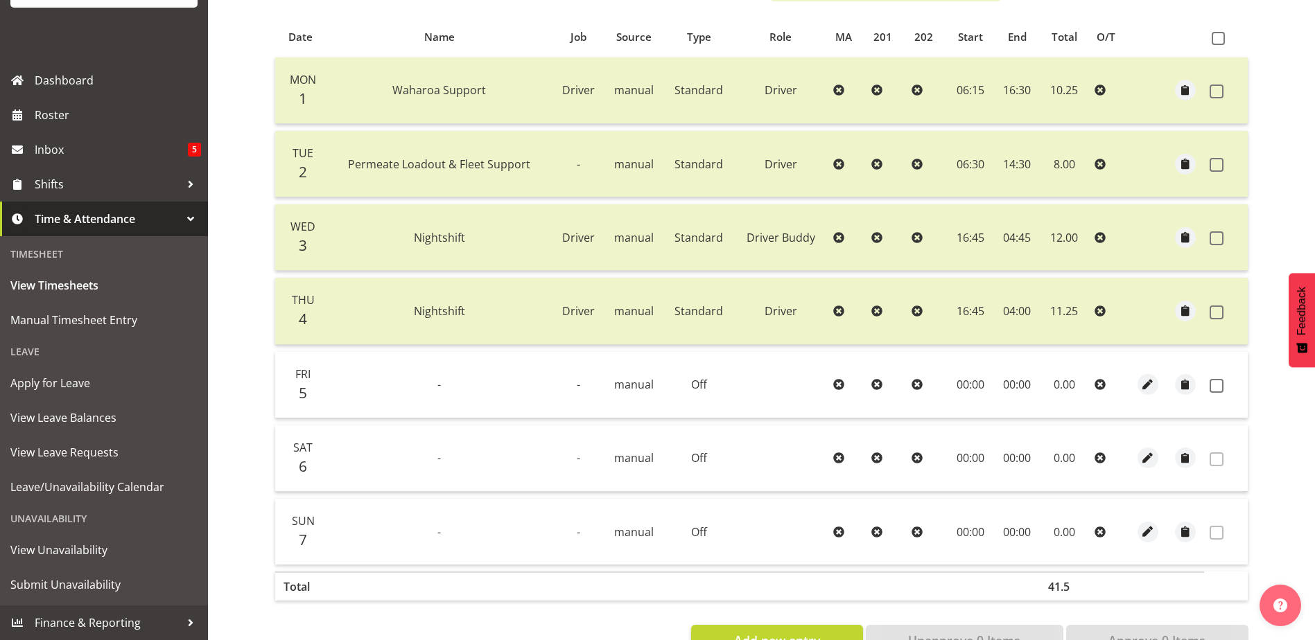
scroll to position [131, 0]
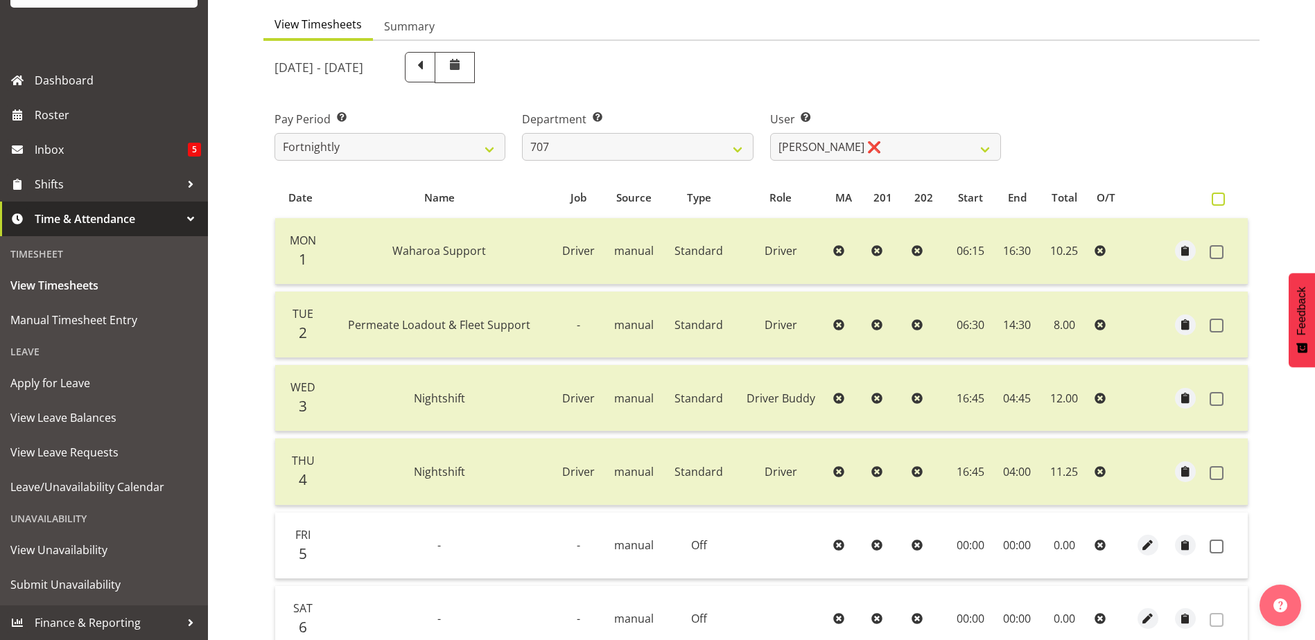
click at [1221, 201] on span at bounding box center [1218, 199] width 13 height 13
click at [1221, 201] on input "checkbox" at bounding box center [1216, 199] width 9 height 9
checkbox input "true"
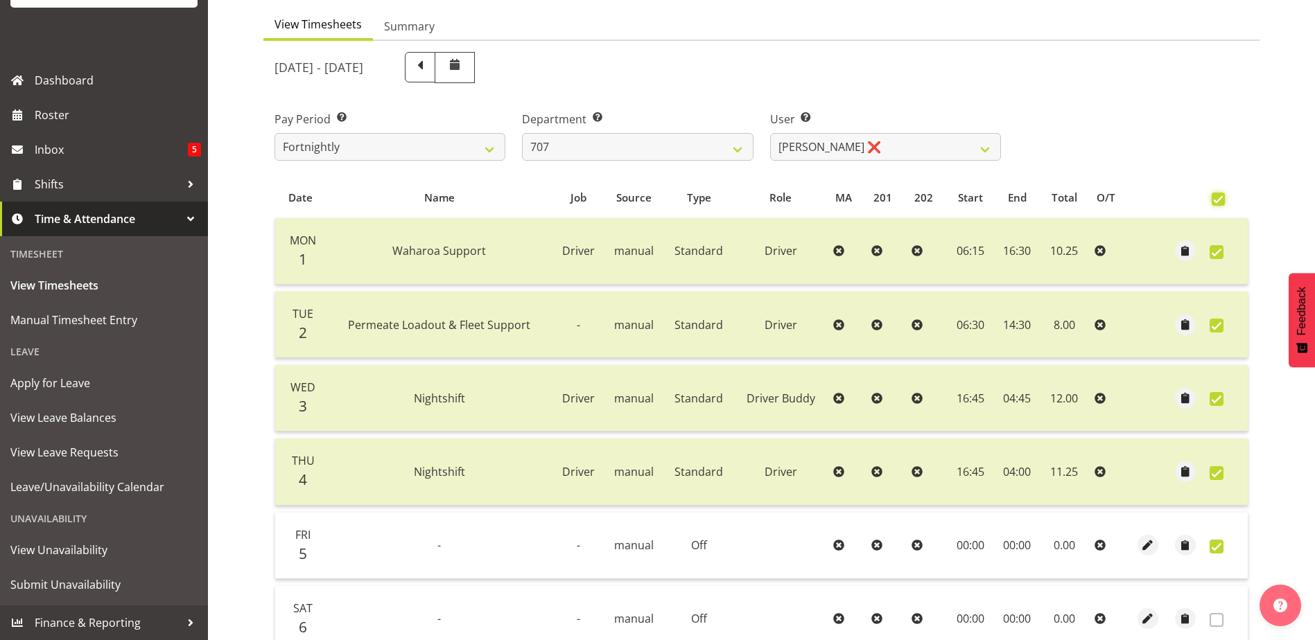
checkbox input "true"
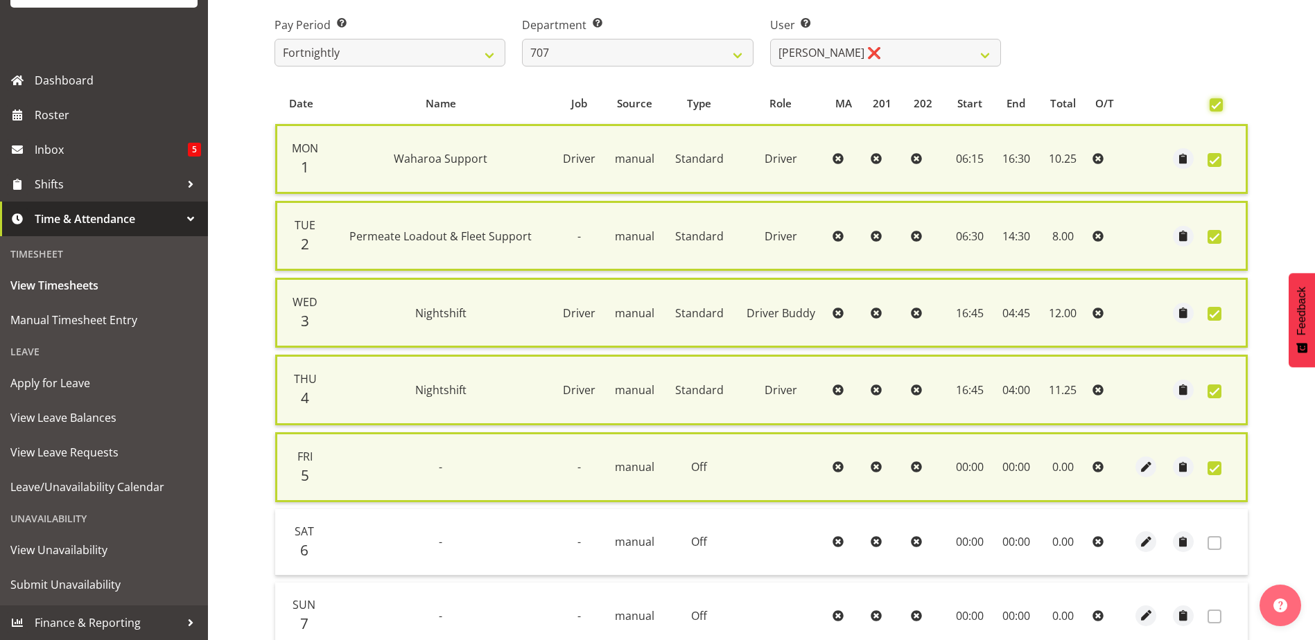
scroll to position [356, 0]
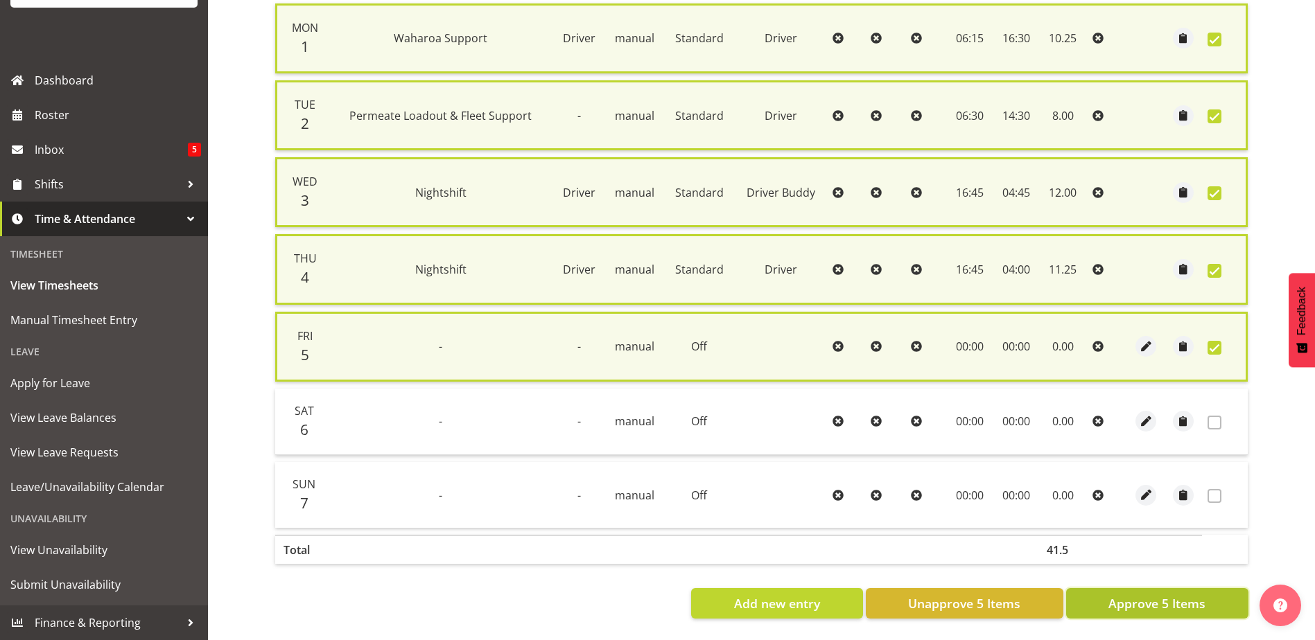
click at [1186, 595] on span "Approve 5 Items" at bounding box center [1156, 604] width 97 height 18
checkbox input "false"
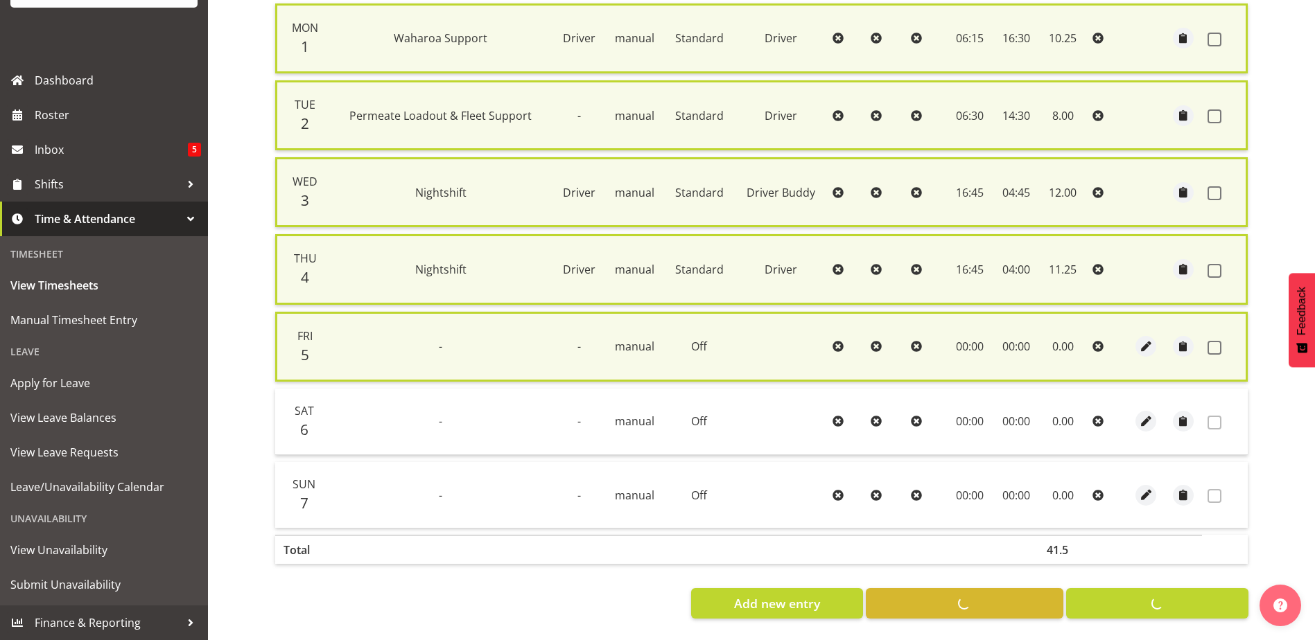
checkbox input "false"
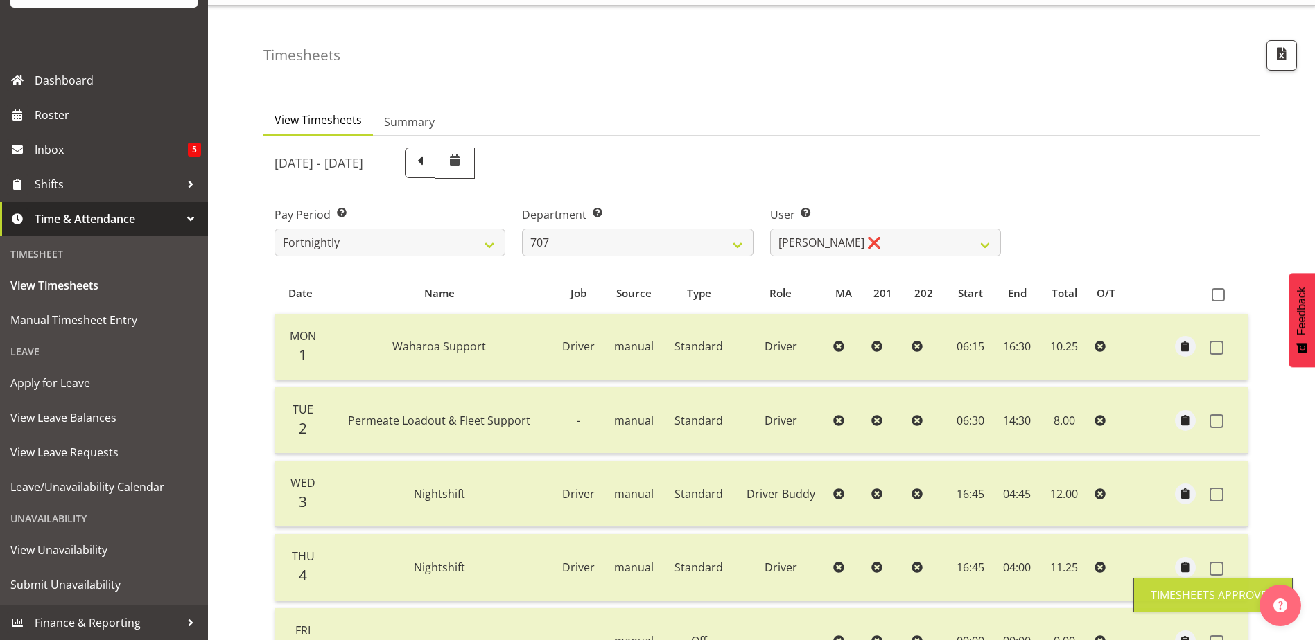
scroll to position [0, 0]
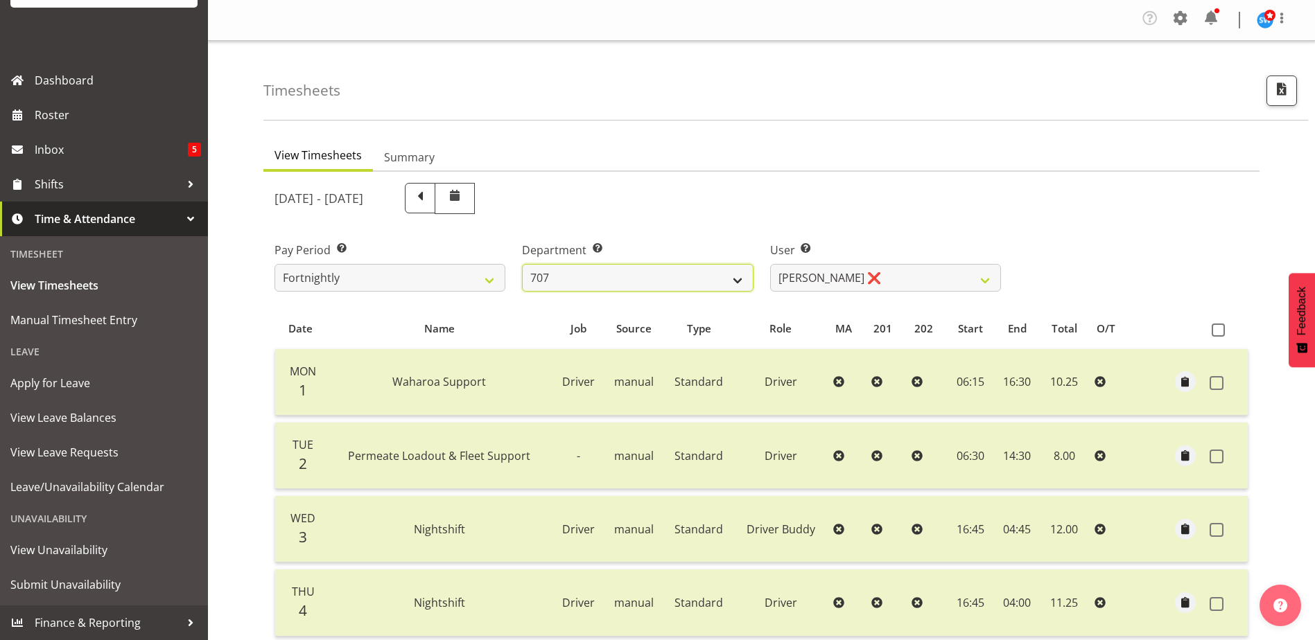
click at [739, 277] on select "701 702 703 704 705 706 707 708 709 710 711 712 713 714 715 716 717 718 719 720" at bounding box center [637, 278] width 231 height 28
click at [522, 264] on select "701 702 703 704 705 706 707 708 709 710 711 712 713 714 715 716 717 718 719 720" at bounding box center [637, 278] width 231 height 28
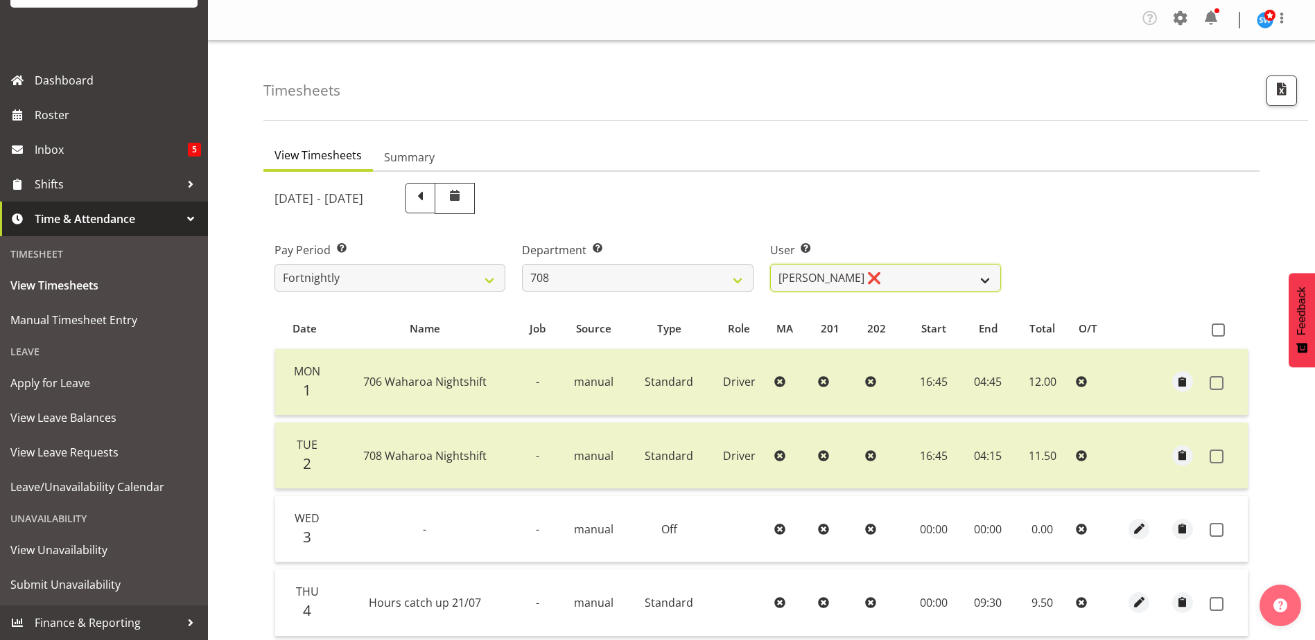
click at [980, 281] on select "David Foote ❌ Mark Himiona ❌" at bounding box center [885, 278] width 231 height 28
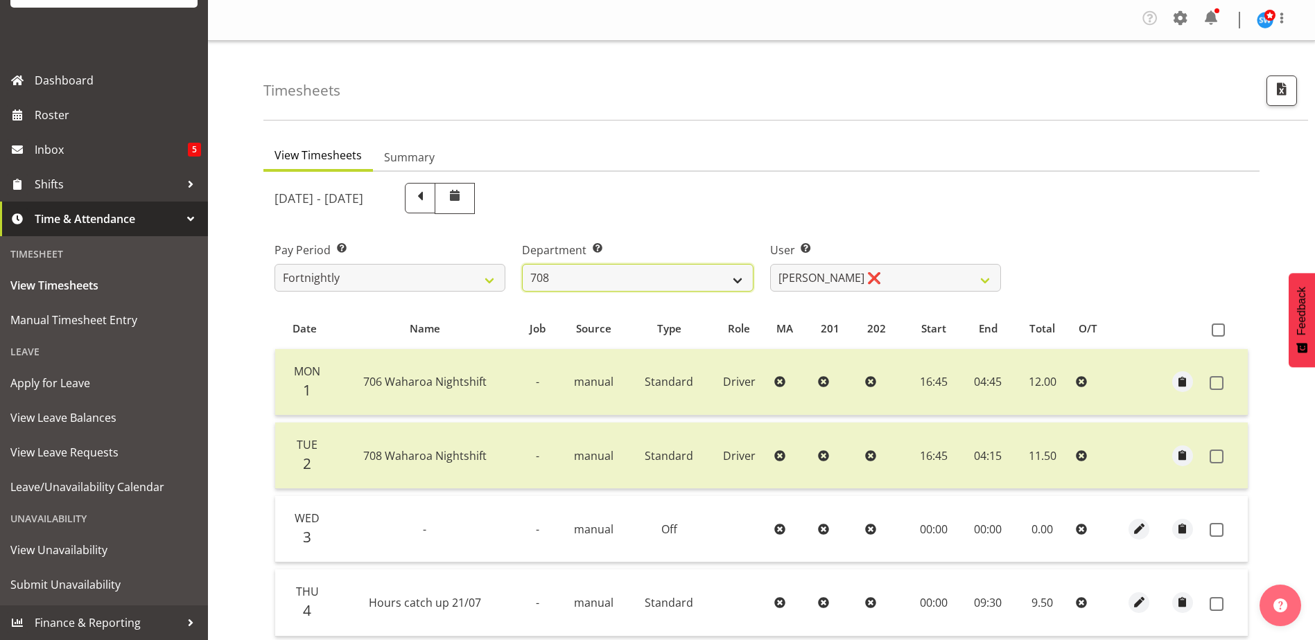
click at [744, 286] on select "701 702 703 704 705 706 707 708 709 710 711 712 713 714 715 716 717 718 719 720" at bounding box center [637, 278] width 231 height 28
select select "735"
click at [522, 264] on select "701 702 703 704 705 706 707 708 709 710 711 712 713 714 715 716 717 718 719 720" at bounding box center [637, 278] width 231 height 28
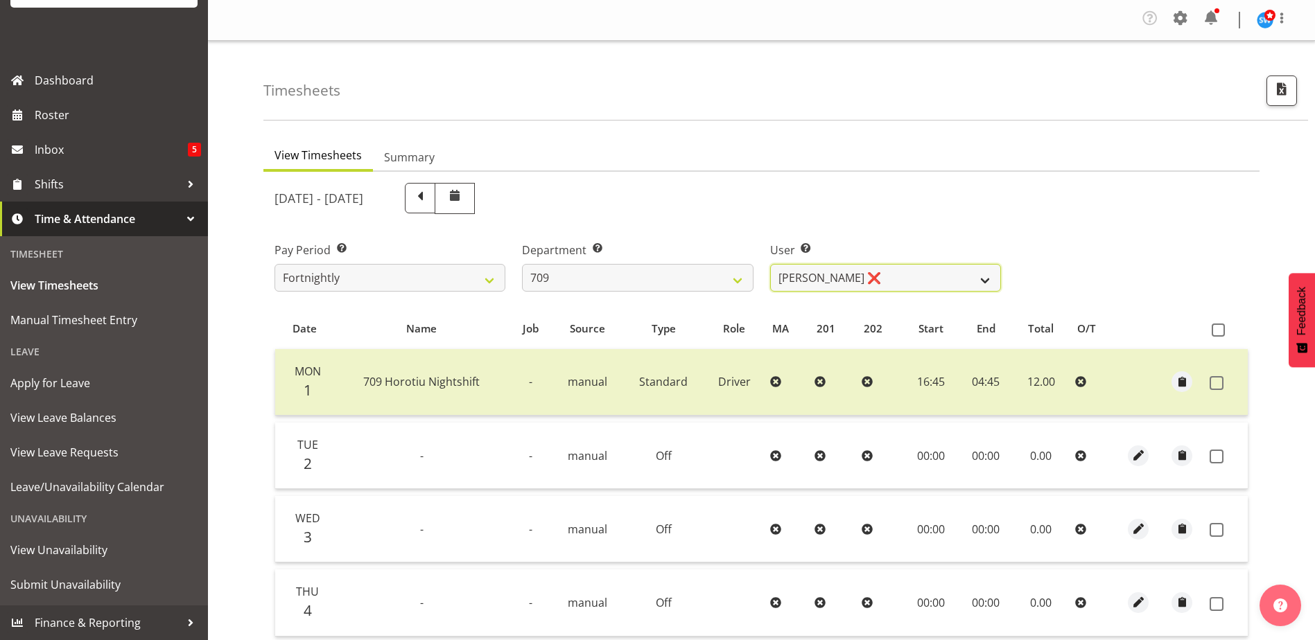
click at [984, 287] on select "Alex Barclay ❌ Craig Knudsen ❌ Jaswant Singh ❌ Ross Cook ❌" at bounding box center [885, 278] width 231 height 28
click at [770, 264] on select "Alex Barclay ❌ Craig Knudsen ❌ Jaswant Singh ❌ Ross Cook ❌" at bounding box center [885, 278] width 231 height 28
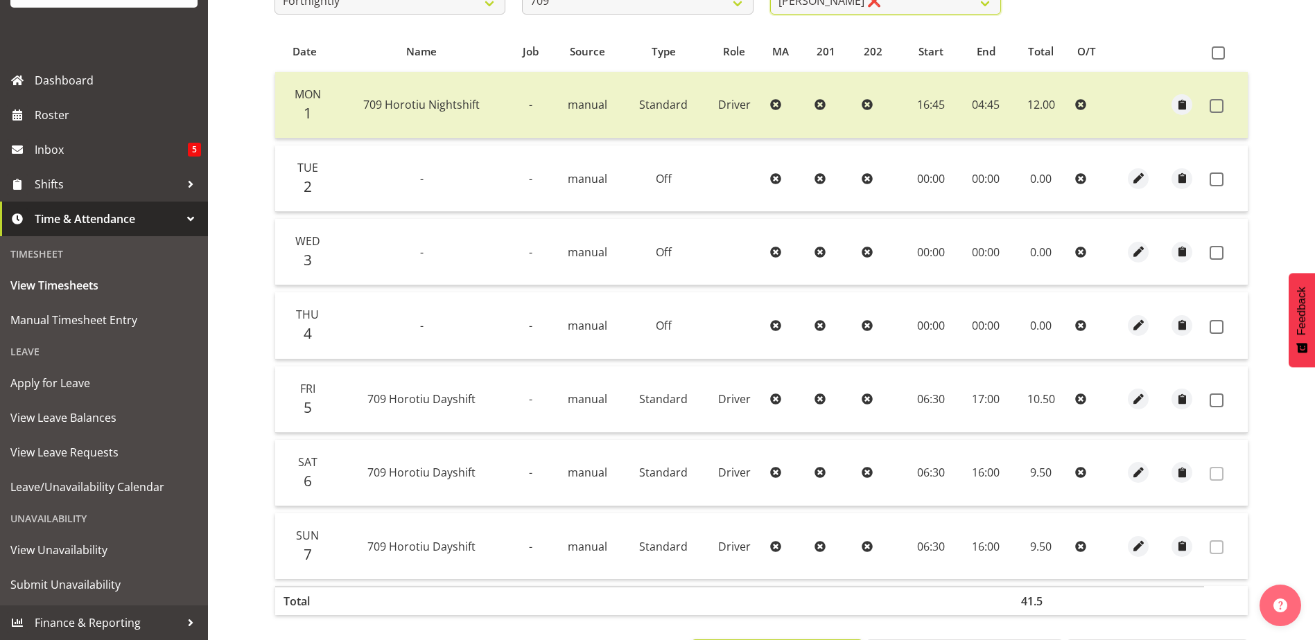
scroll to position [208, 0]
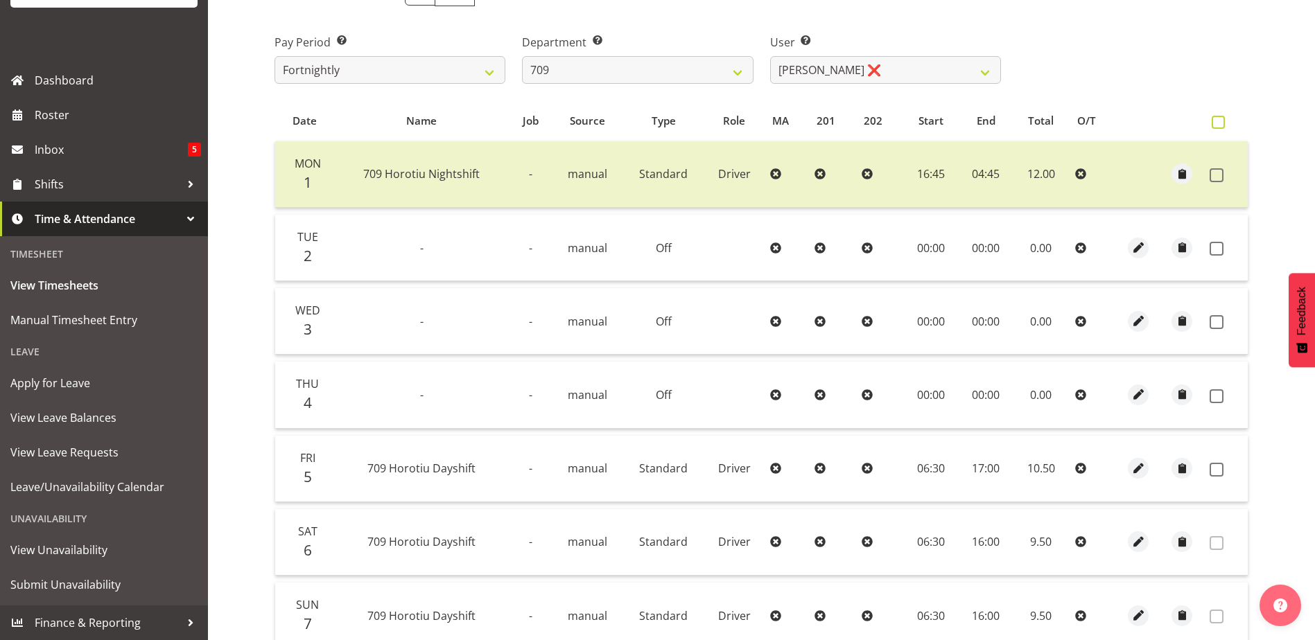
click at [1217, 123] on span at bounding box center [1218, 122] width 13 height 13
click at [1217, 123] on input "checkbox" at bounding box center [1216, 122] width 9 height 9
checkbox input "true"
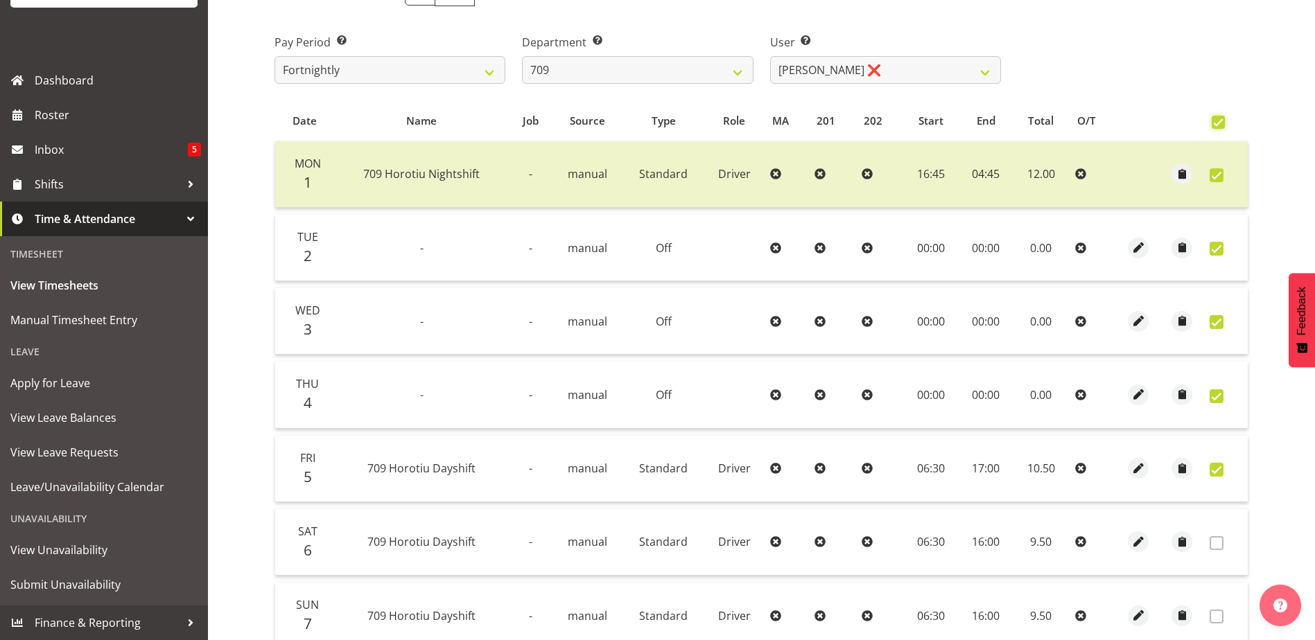
checkbox input "true"
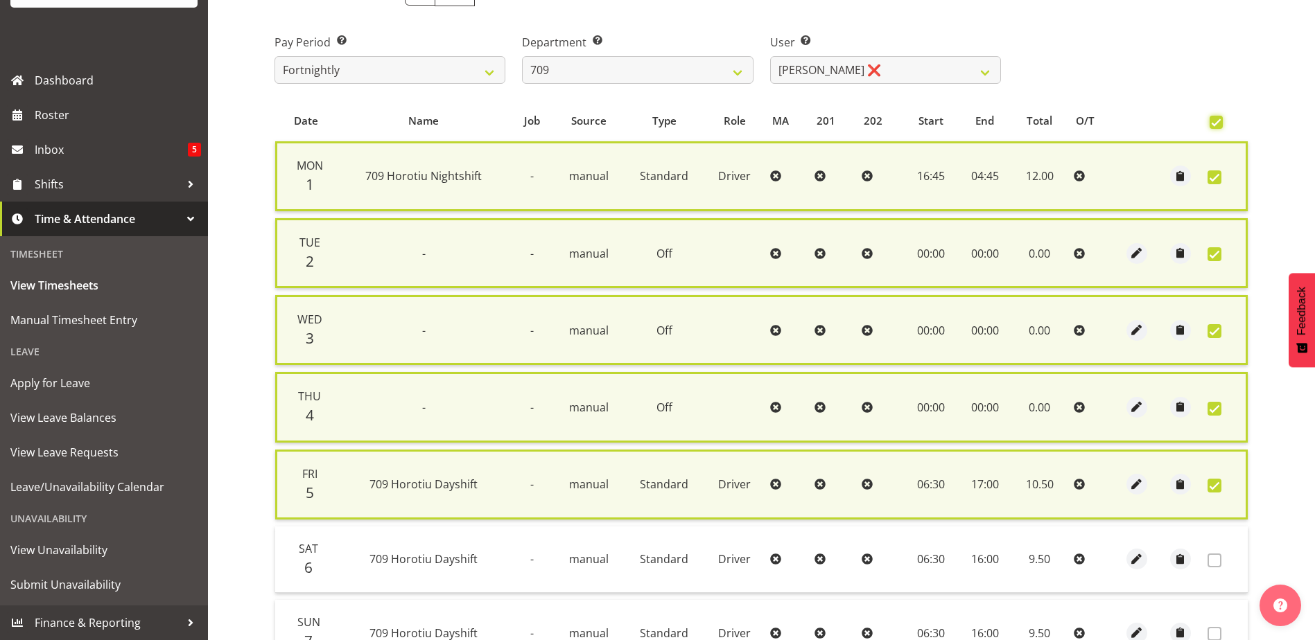
scroll to position [356, 0]
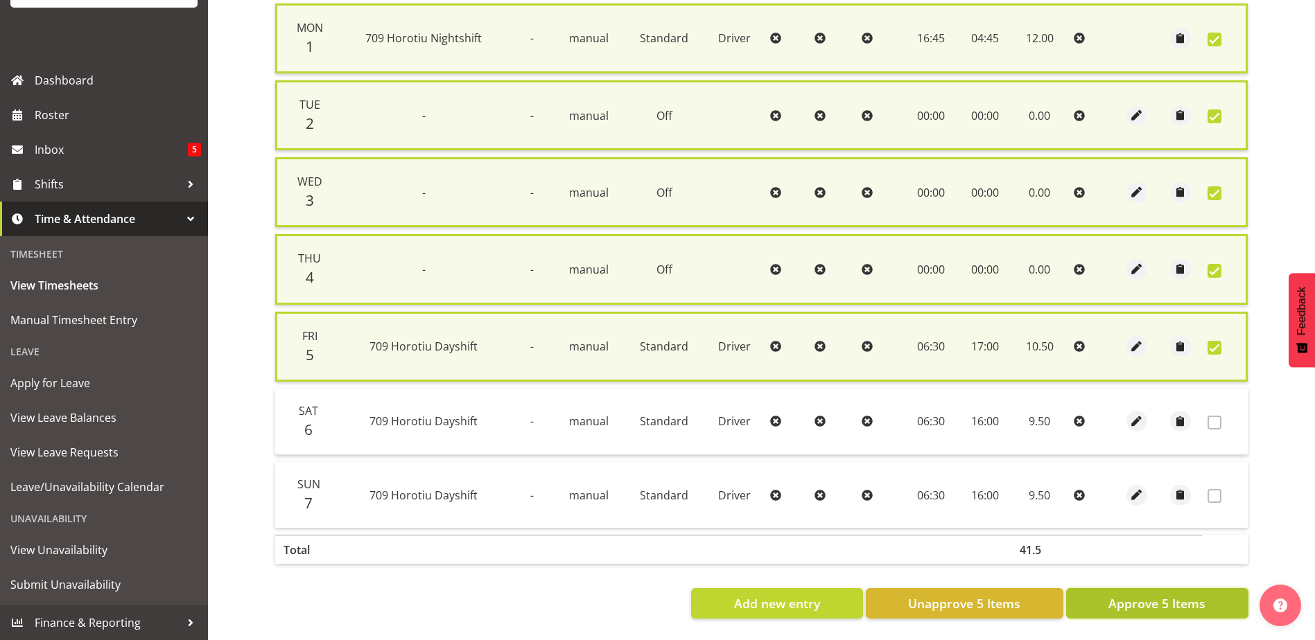
click at [1144, 595] on span "Approve 5 Items" at bounding box center [1156, 604] width 97 height 18
checkbox input "false"
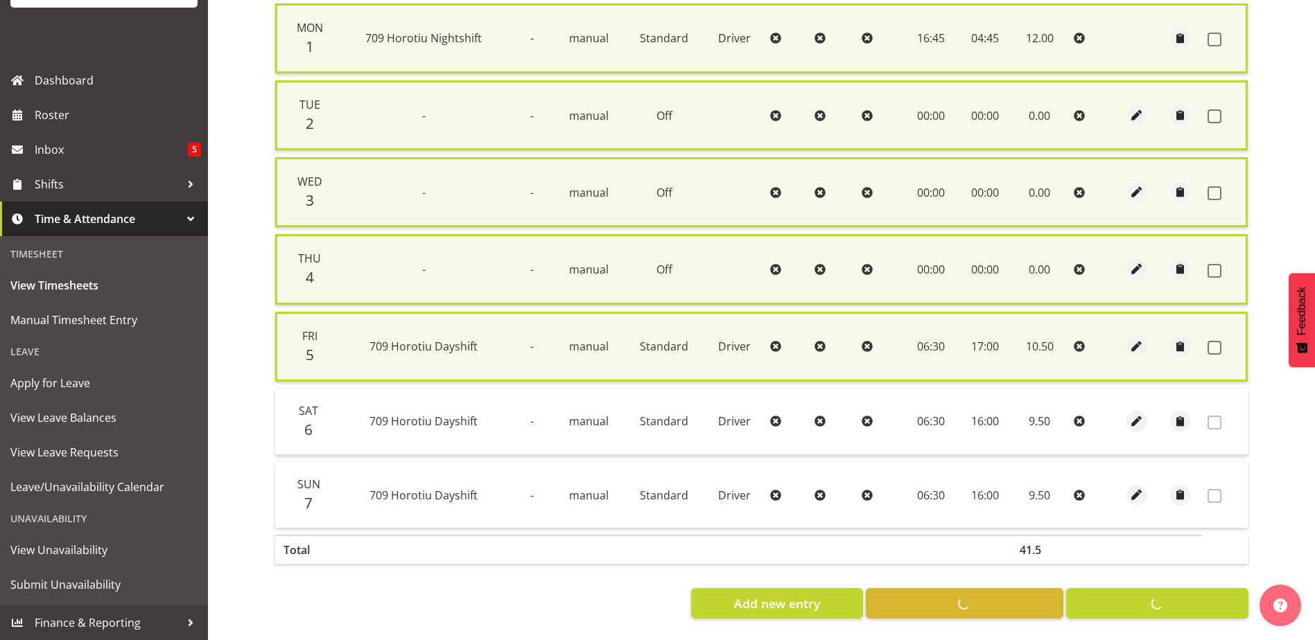
checkbox input "false"
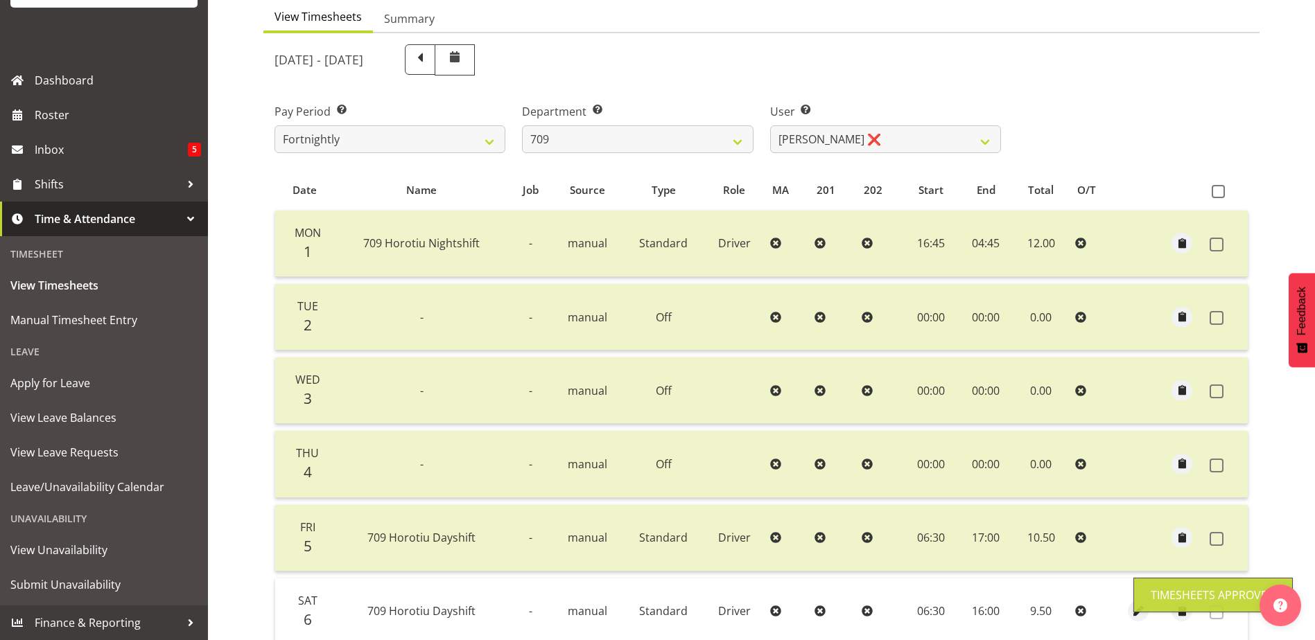
scroll to position [62, 0]
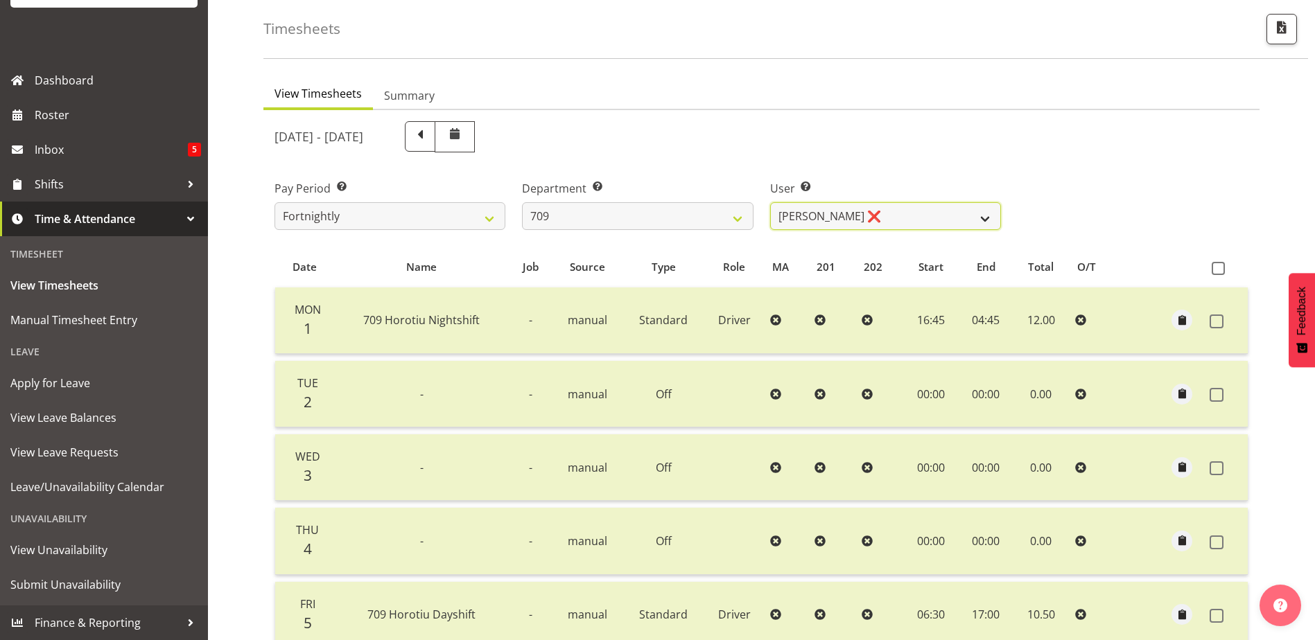
click at [984, 220] on select "Alex Barclay ❌ Craig Knudsen ❌ Jaswant Singh ❌ Ross Cook ❌" at bounding box center [885, 216] width 231 height 28
select select "9989"
click at [770, 202] on select "Alex Barclay ❌ Craig Knudsen ❌ Jaswant Singh ❌ Ross Cook ❌" at bounding box center [885, 216] width 231 height 28
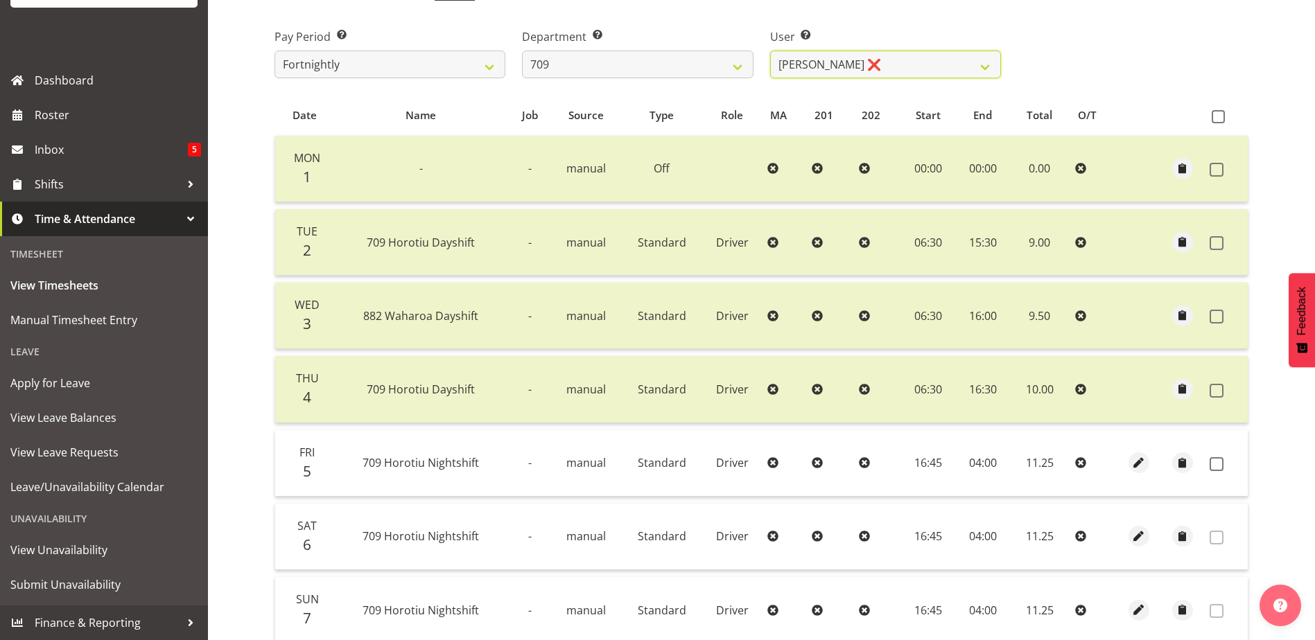
scroll to position [270, 0]
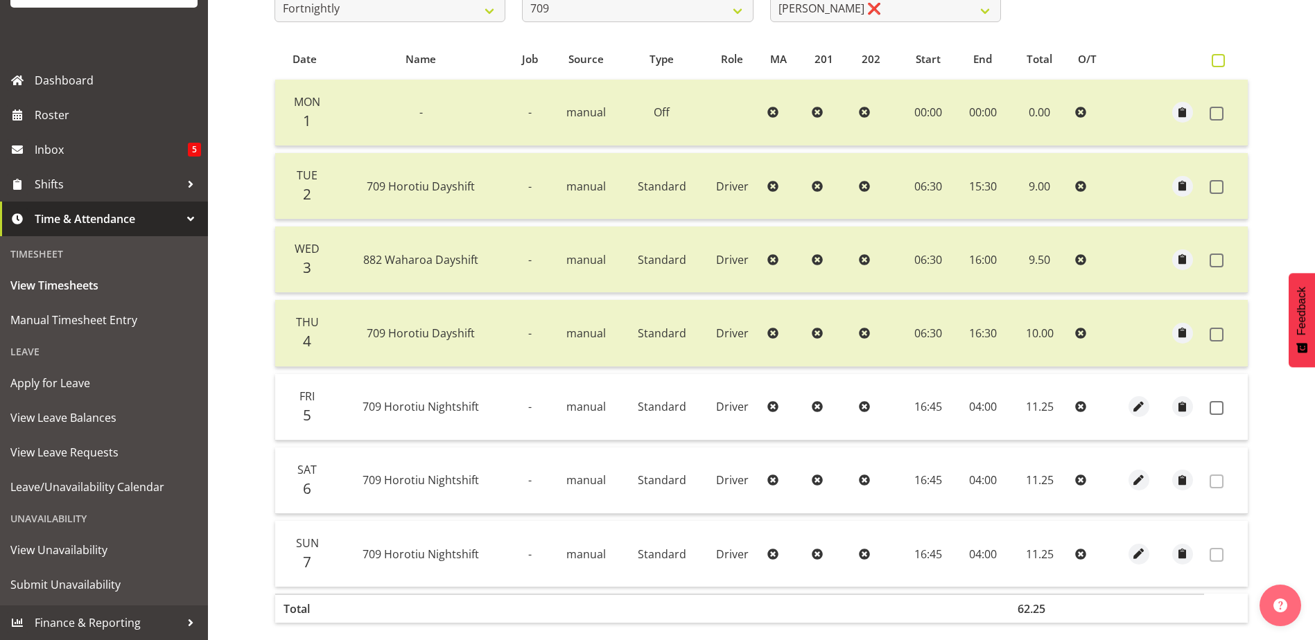
click at [1216, 64] on span at bounding box center [1218, 60] width 13 height 13
click at [1216, 64] on input "checkbox" at bounding box center [1216, 60] width 9 height 9
checkbox input "true"
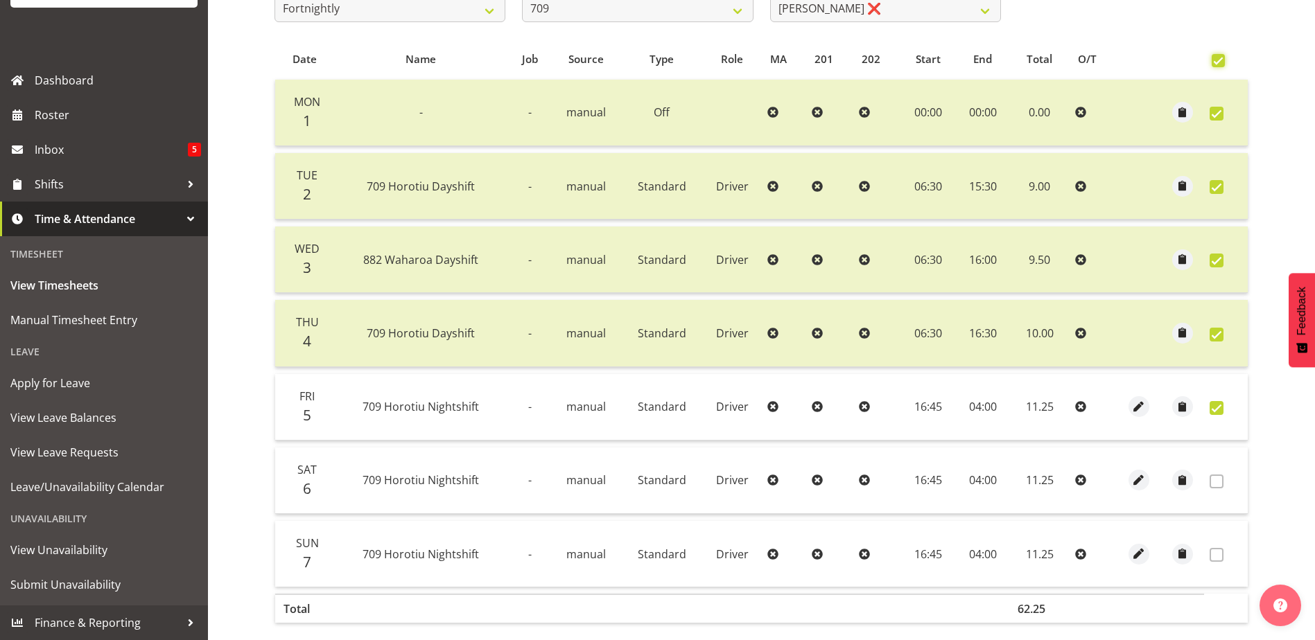
checkbox input "true"
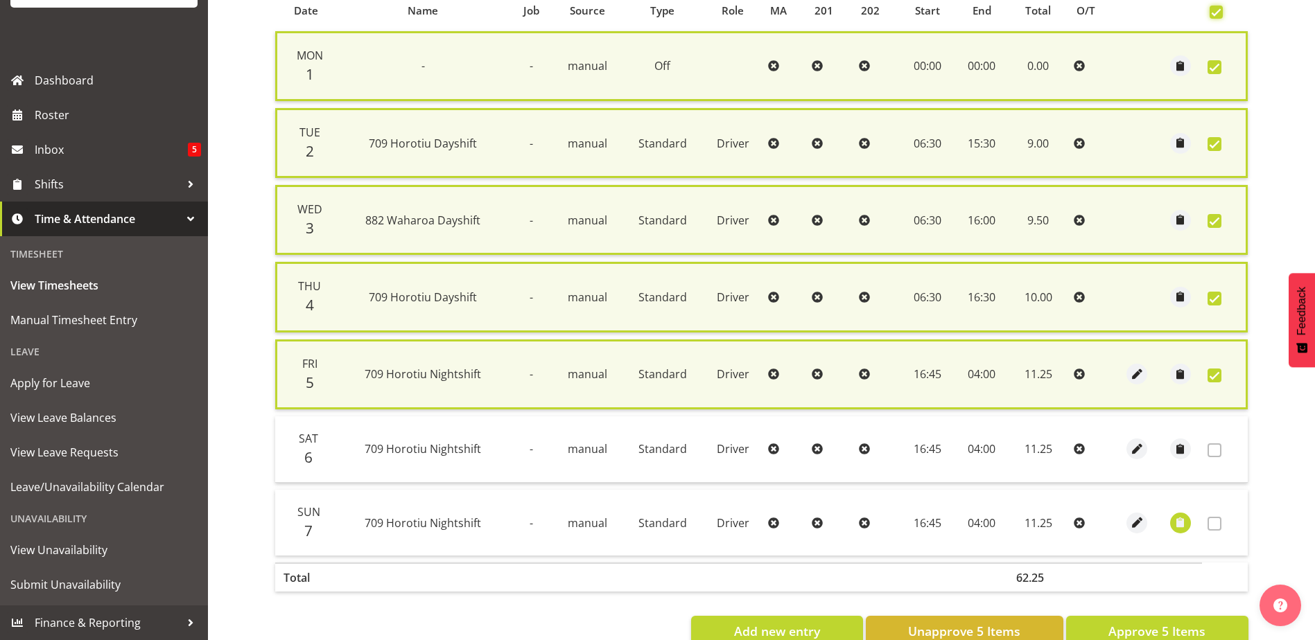
scroll to position [356, 0]
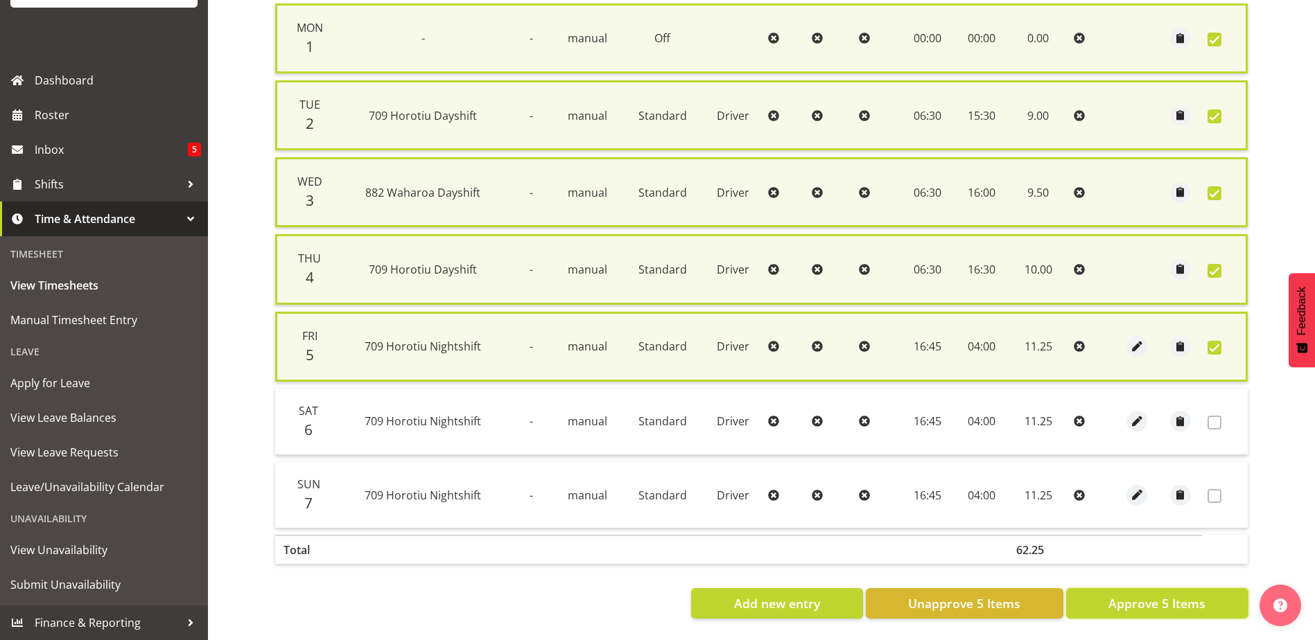
click at [1182, 596] on span "Approve 5 Items" at bounding box center [1156, 604] width 97 height 18
checkbox input "false"
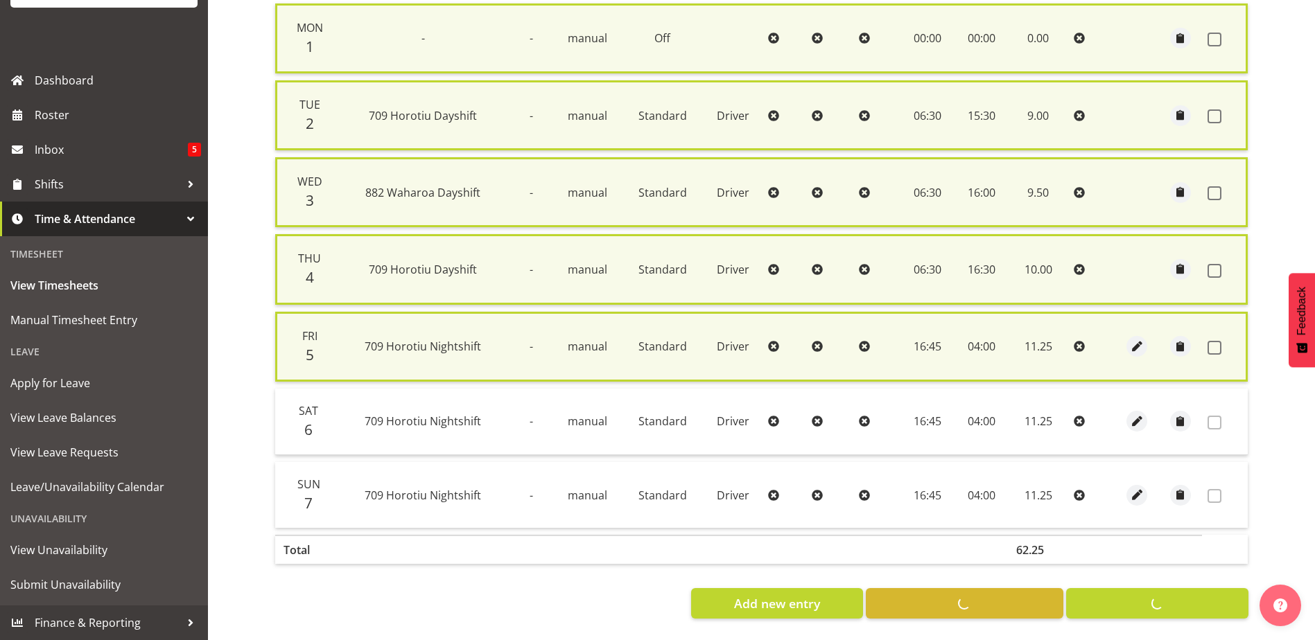
checkbox input "false"
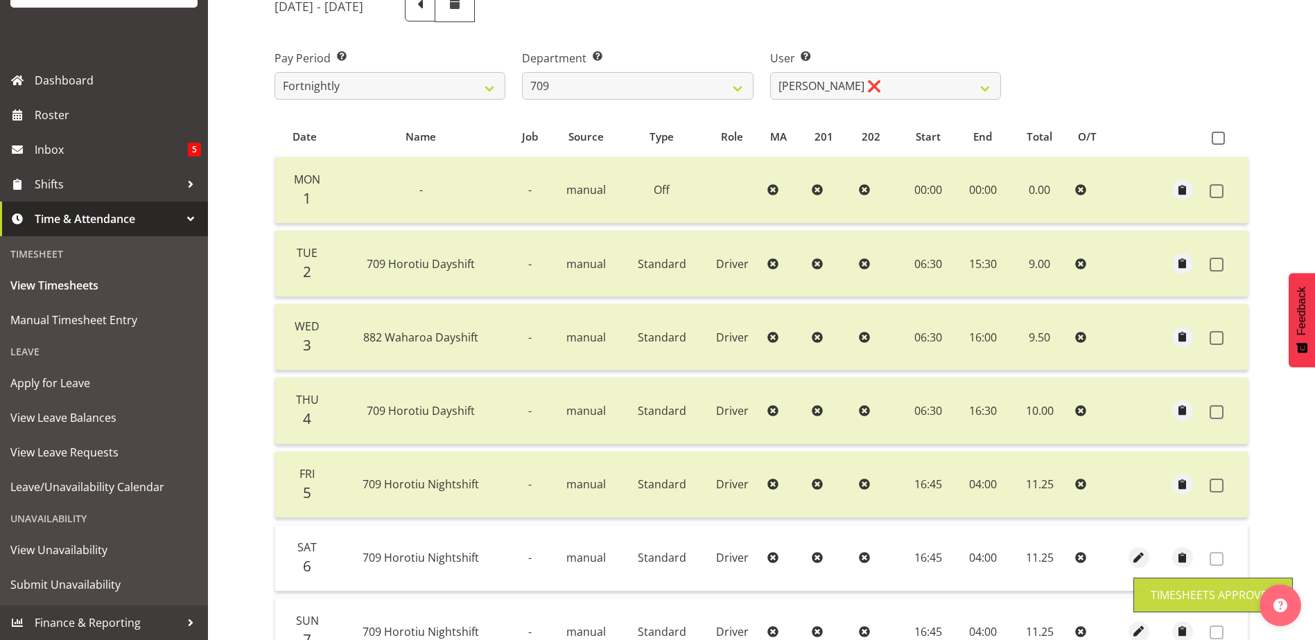
scroll to position [0, 0]
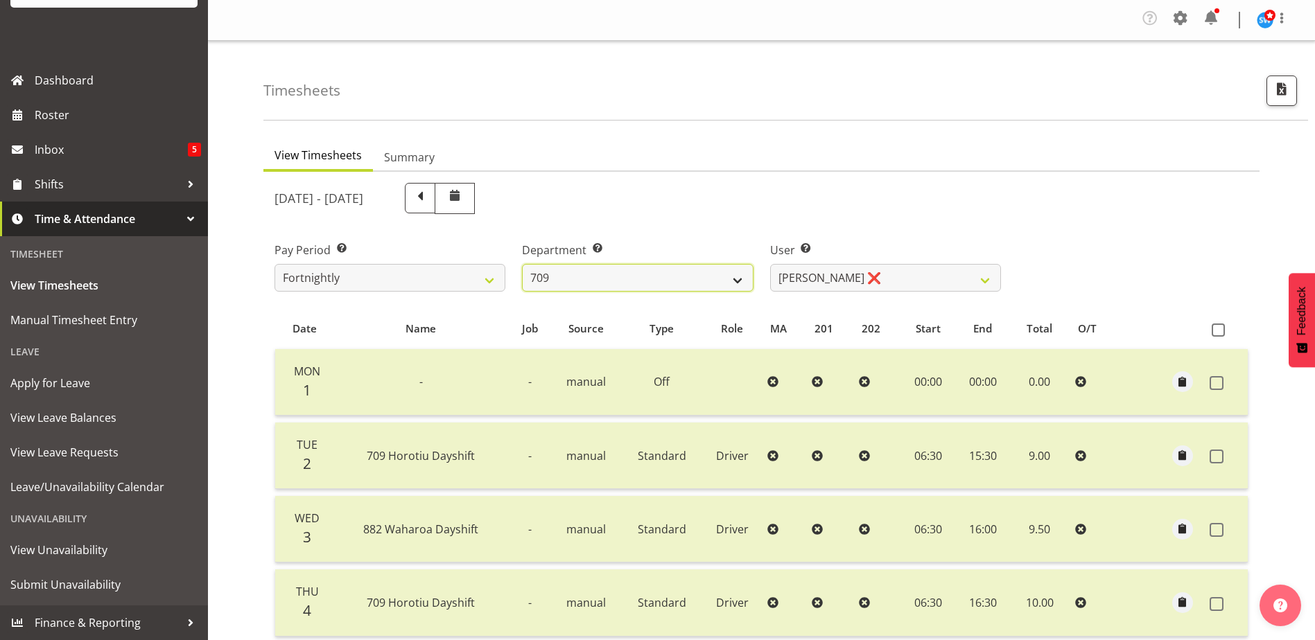
click at [742, 286] on select "701 702 703 704 705 706 707 708 709 710 711 712 713 714 715 716 717 718 719 720" at bounding box center [637, 278] width 231 height 28
select select "875"
click at [522, 264] on select "701 702 703 704 705 706 707 708 709 710 711 712 713 714 715 716 717 718 719 720" at bounding box center [637, 278] width 231 height 28
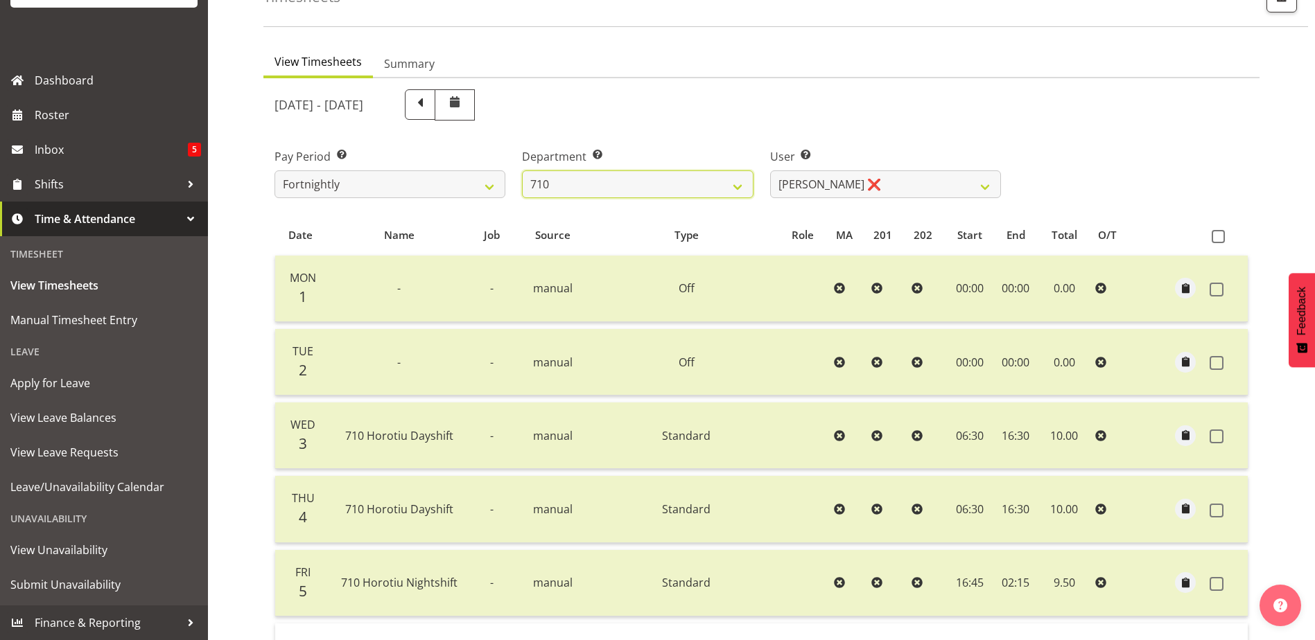
scroll to position [69, 0]
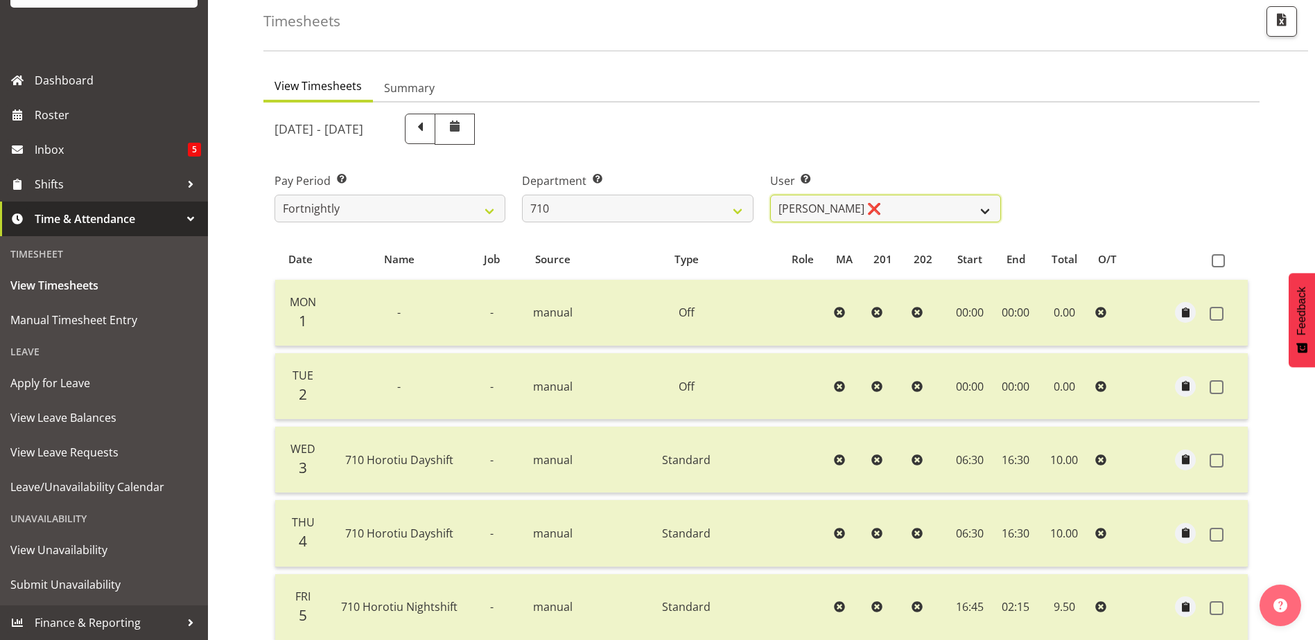
click at [989, 211] on select "Dean Chapman ❌ George Megchelse ❌ Kris Gambhir ❌ Richie Epere ❌" at bounding box center [885, 209] width 231 height 28
click at [770, 195] on select "Dean Chapman ❌ George Megchelse ❌ Kris Gambhir ❌ Richie Epere ❌" at bounding box center [885, 209] width 231 height 28
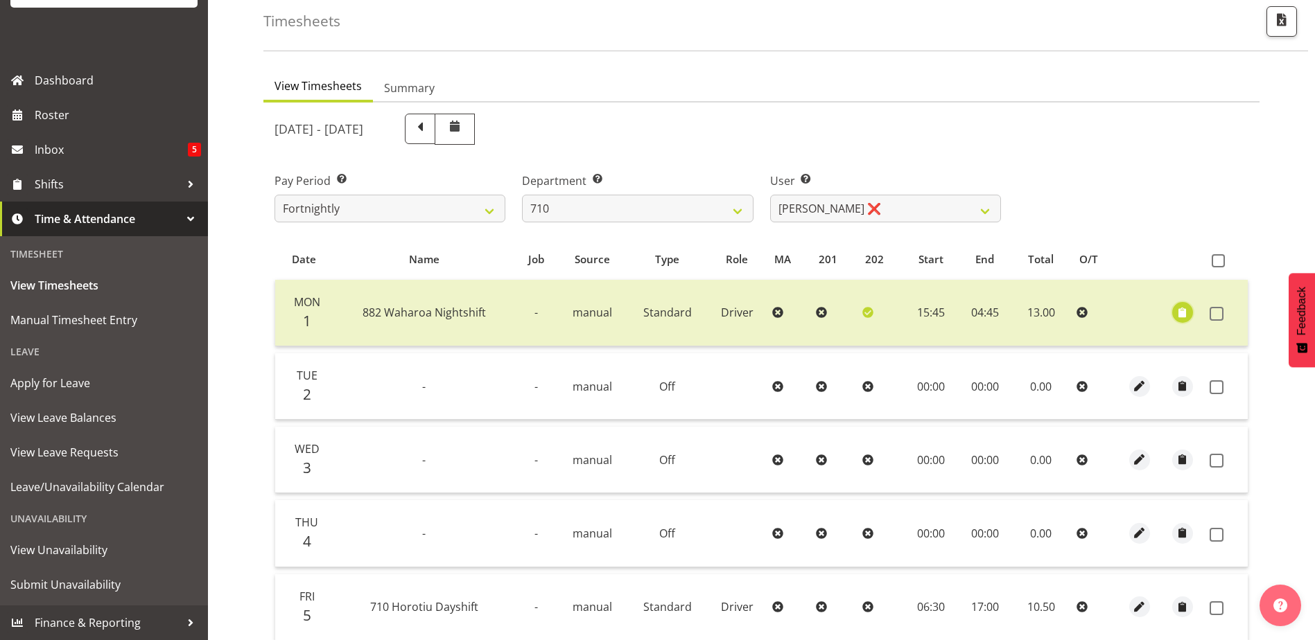
click at [1185, 311] on span "button" at bounding box center [1183, 313] width 16 height 16
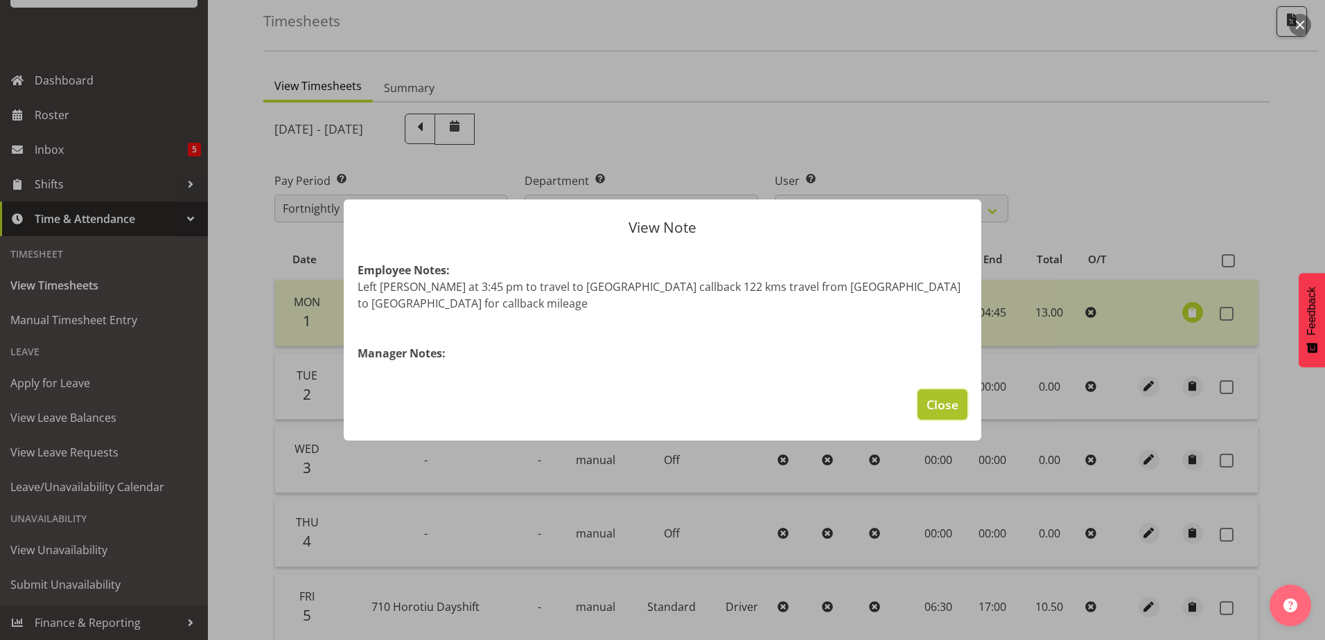
click at [927, 396] on span "Close" at bounding box center [943, 405] width 32 height 18
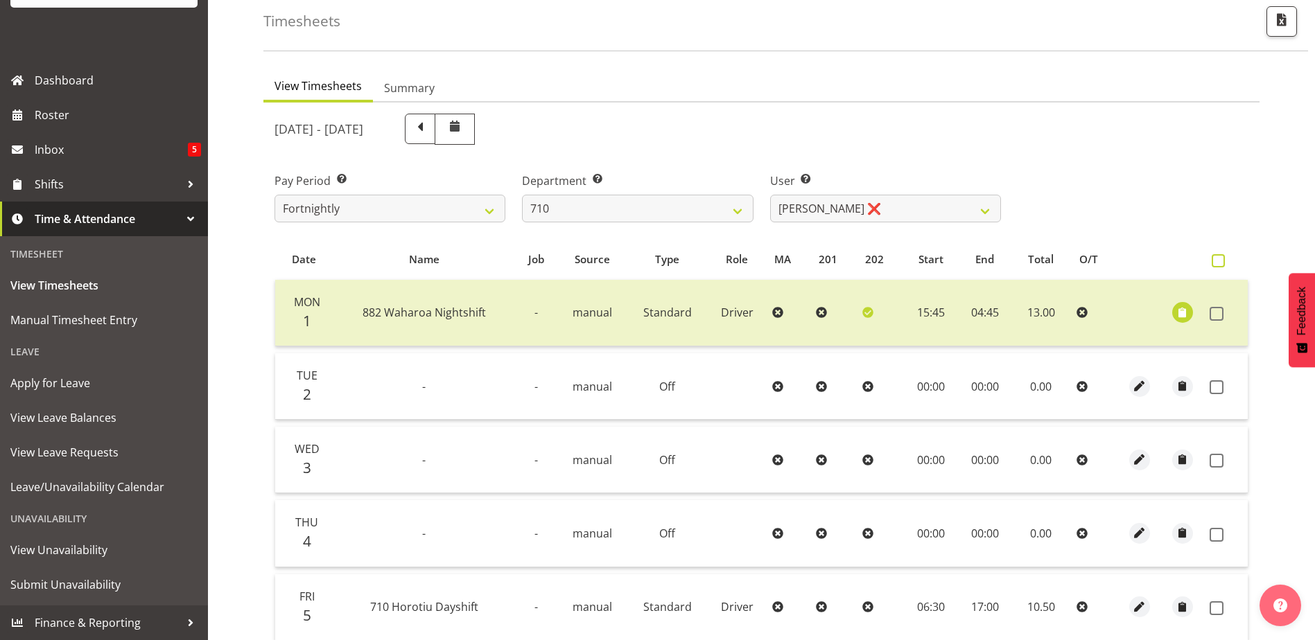
click at [1221, 261] on span at bounding box center [1218, 260] width 13 height 13
click at [1221, 261] on input "checkbox" at bounding box center [1216, 260] width 9 height 9
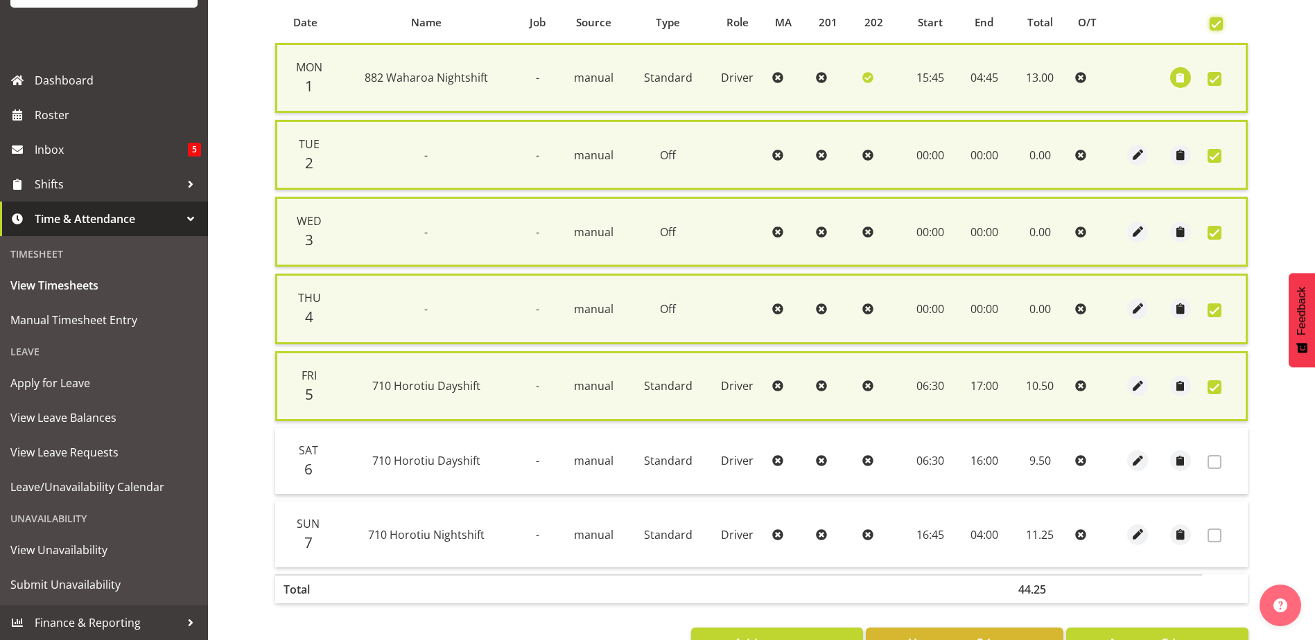
scroll to position [356, 0]
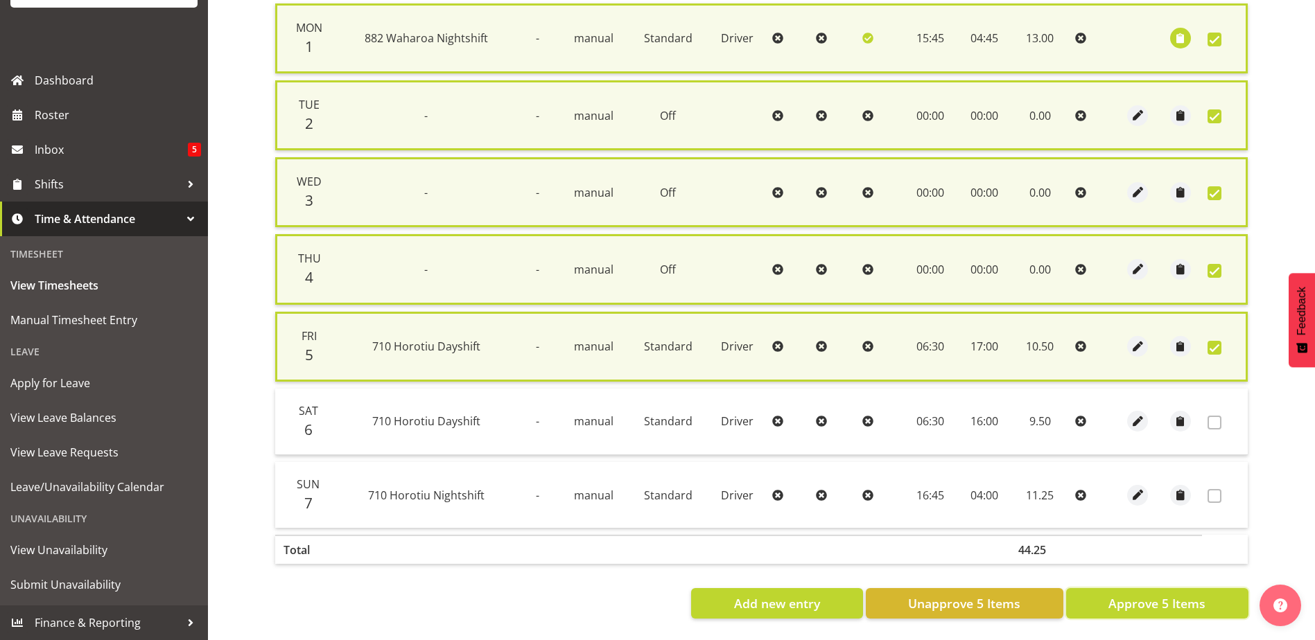
click at [1189, 595] on span "Approve 5 Items" at bounding box center [1156, 604] width 97 height 18
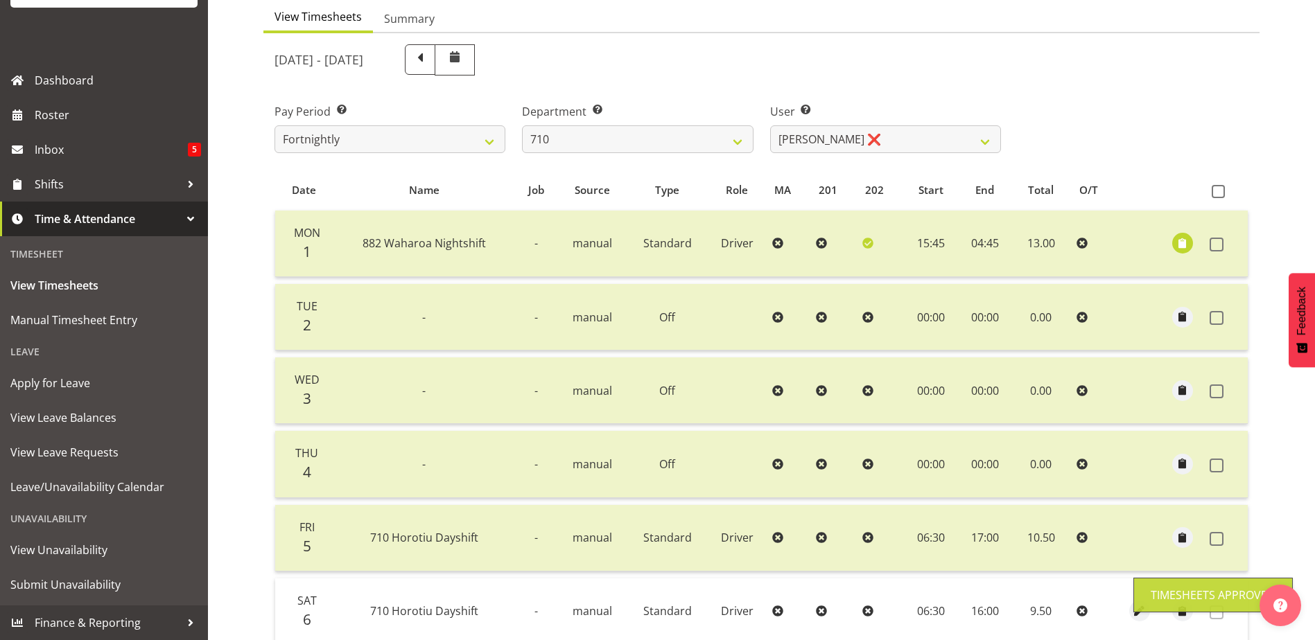
scroll to position [131, 0]
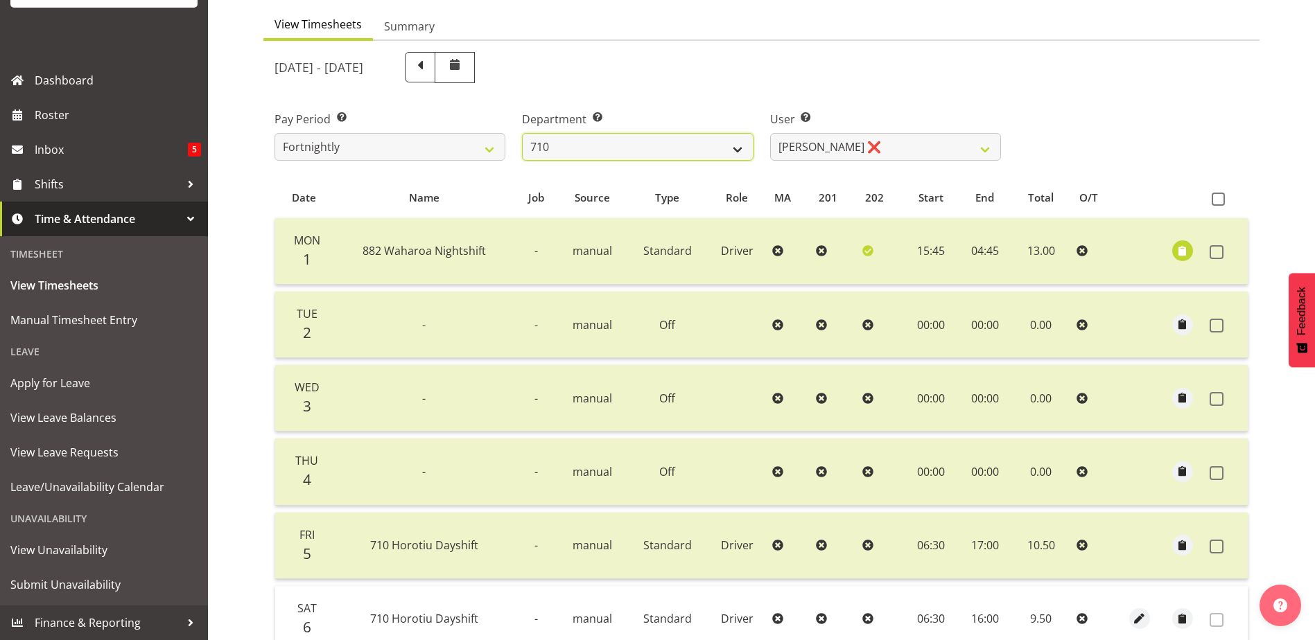
click at [738, 152] on select "701 702 703 704 705 706 707 708 709 710 711 712 713 714 715 716 717 718 719 720" at bounding box center [637, 147] width 231 height 28
click at [522, 133] on select "701 702 703 704 705 706 707 708 709 710 711 712 713 714 715 716 717 718 719 720" at bounding box center [637, 147] width 231 height 28
click at [986, 153] on select "Dean Chapman ❌ George Megchelse ❌ Kris Gambhir ❌ Richie Epere ❌" at bounding box center [885, 147] width 231 height 28
click at [740, 152] on select "701 702 703 704 705 706 707 708 709 710 711 712 713 714 715 716 717 718 719 720" at bounding box center [637, 147] width 231 height 28
click at [522, 133] on select "701 702 703 704 705 706 707 708 709 710 711 712 713 714 715 716 717 718 719 720" at bounding box center [637, 147] width 231 height 28
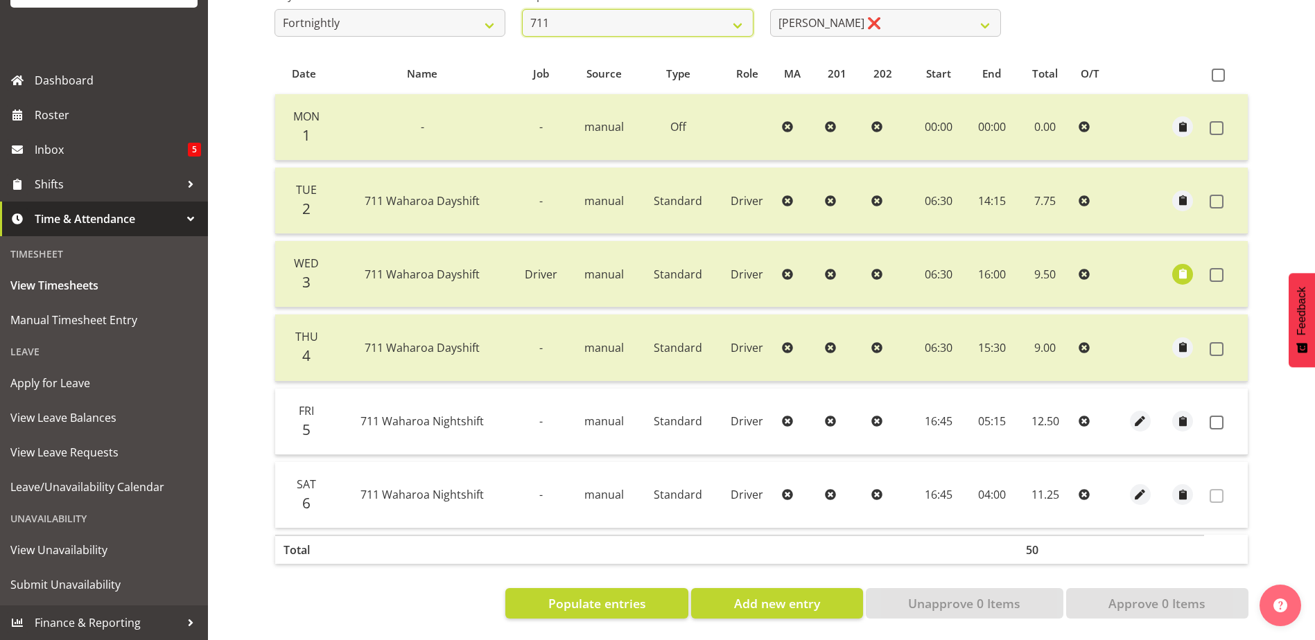
scroll to position [265, 0]
click at [1178, 266] on span "button" at bounding box center [1183, 274] width 16 height 16
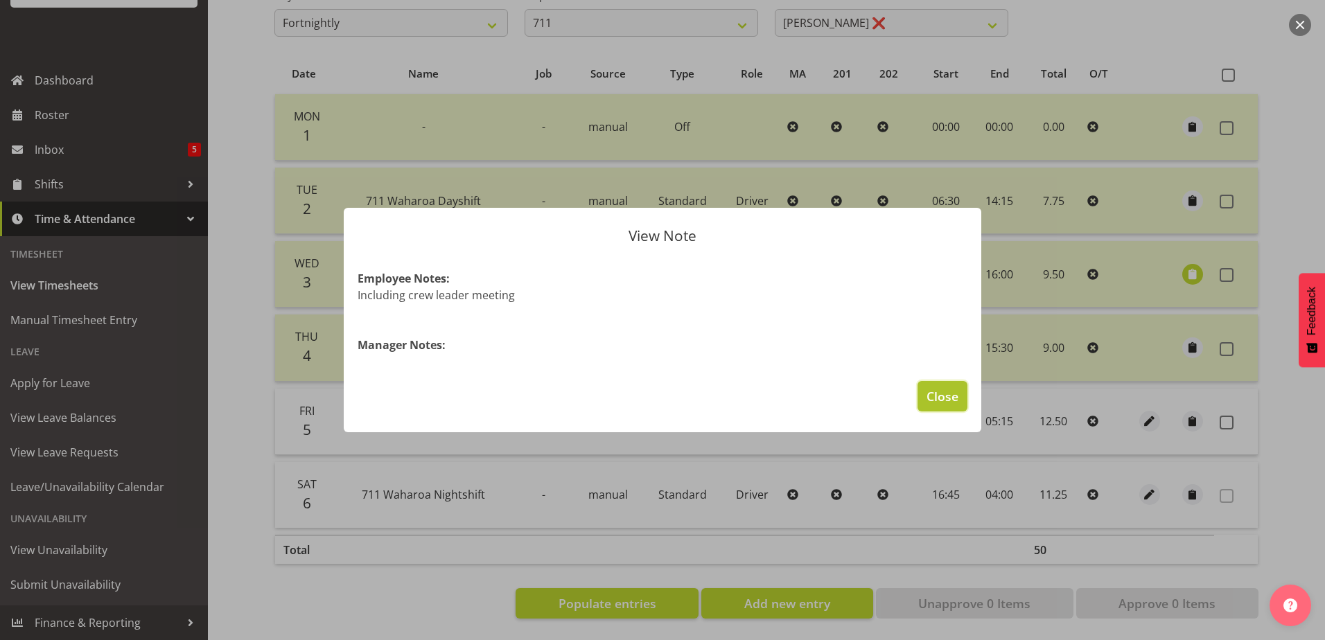
click at [931, 396] on span "Close" at bounding box center [943, 396] width 32 height 18
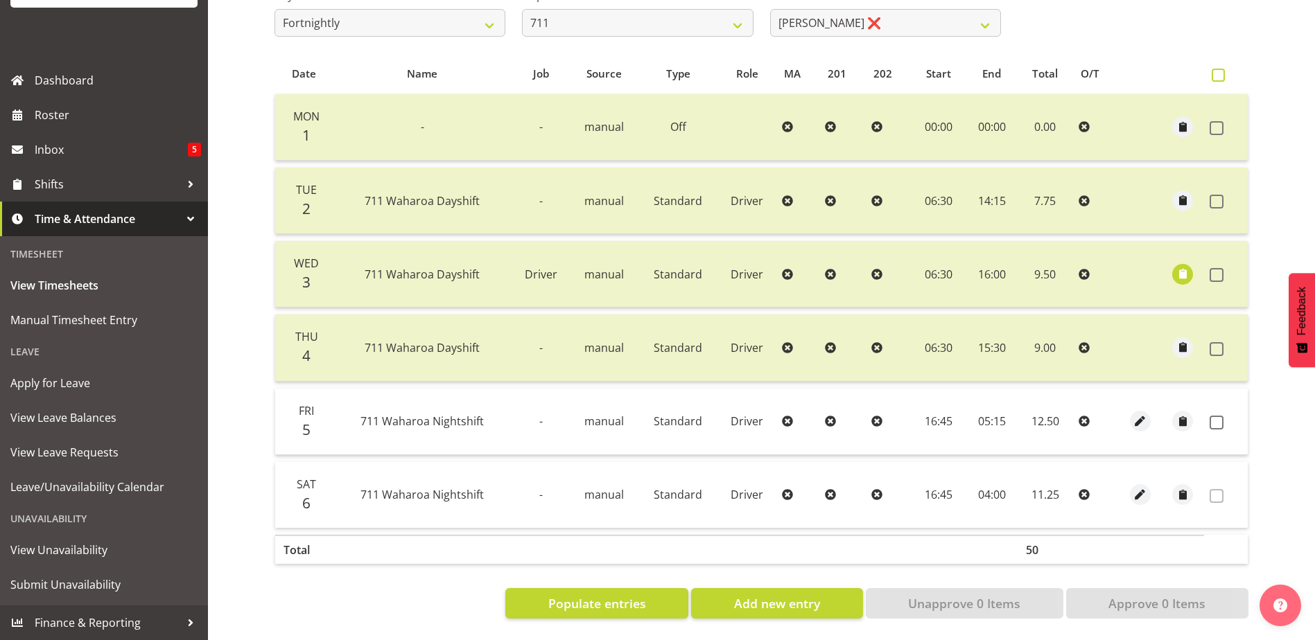
click at [1223, 69] on span at bounding box center [1218, 75] width 13 height 13
click at [1221, 71] on input "checkbox" at bounding box center [1216, 75] width 9 height 9
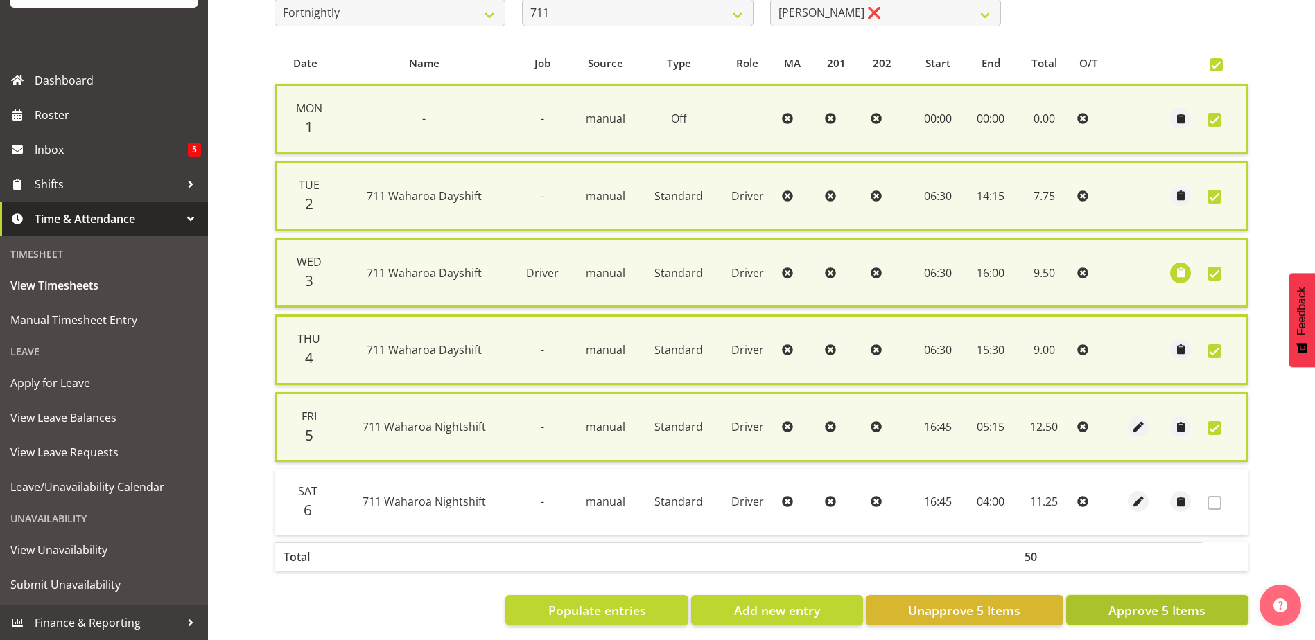
click at [1157, 613] on span "Approve 5 Items" at bounding box center [1156, 611] width 97 height 18
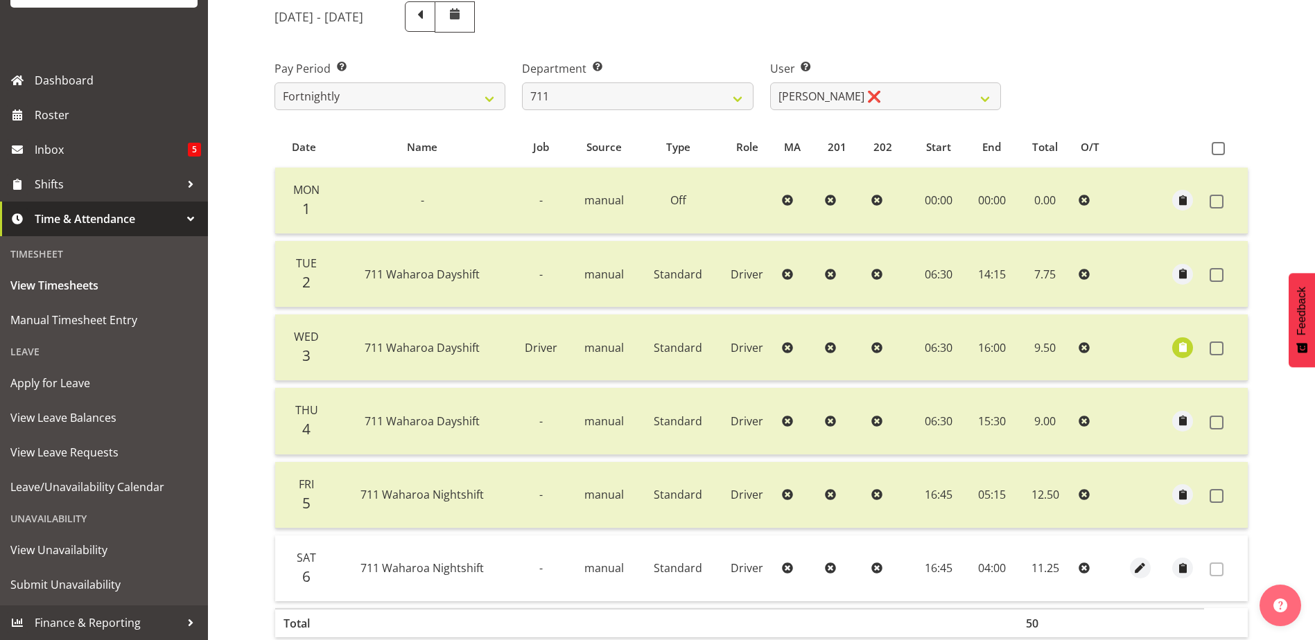
scroll to position [0, 0]
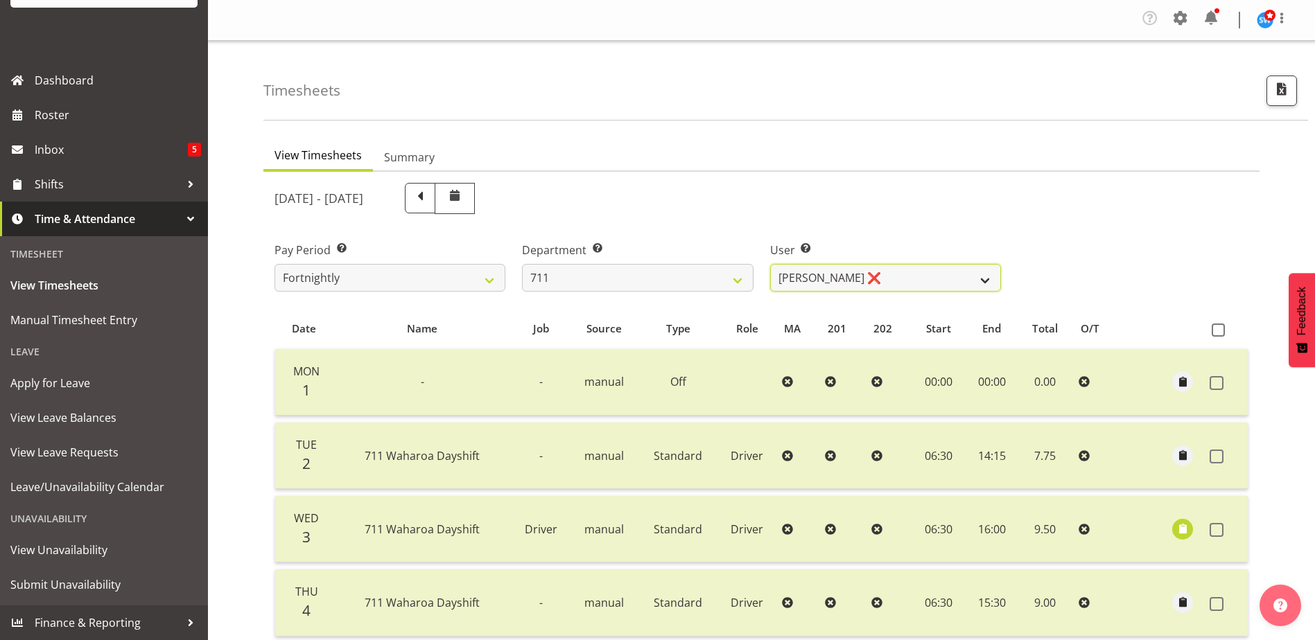
click at [999, 275] on select "Baz Morgan ❌ Gerard Cavanagh ❌ Tyrone Lawry ❌" at bounding box center [885, 278] width 231 height 28
click at [770, 264] on select "Baz Morgan ❌ Gerard Cavanagh ❌ Tyrone Lawry ❌" at bounding box center [885, 278] width 231 height 28
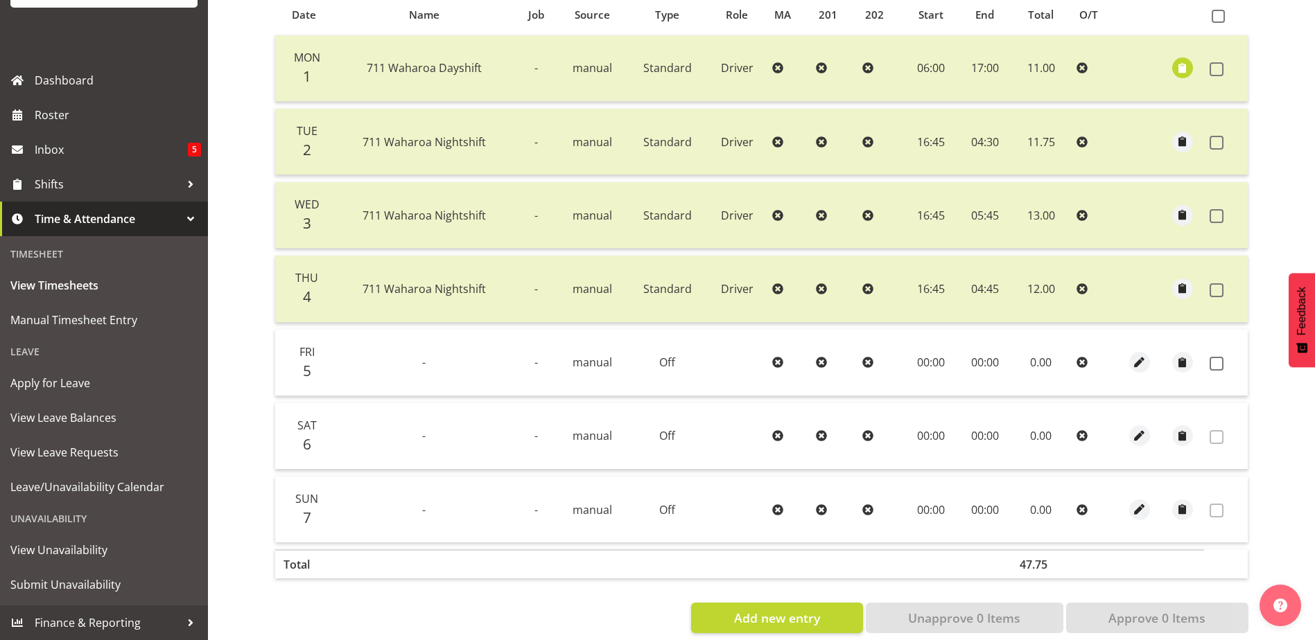
scroll to position [270, 0]
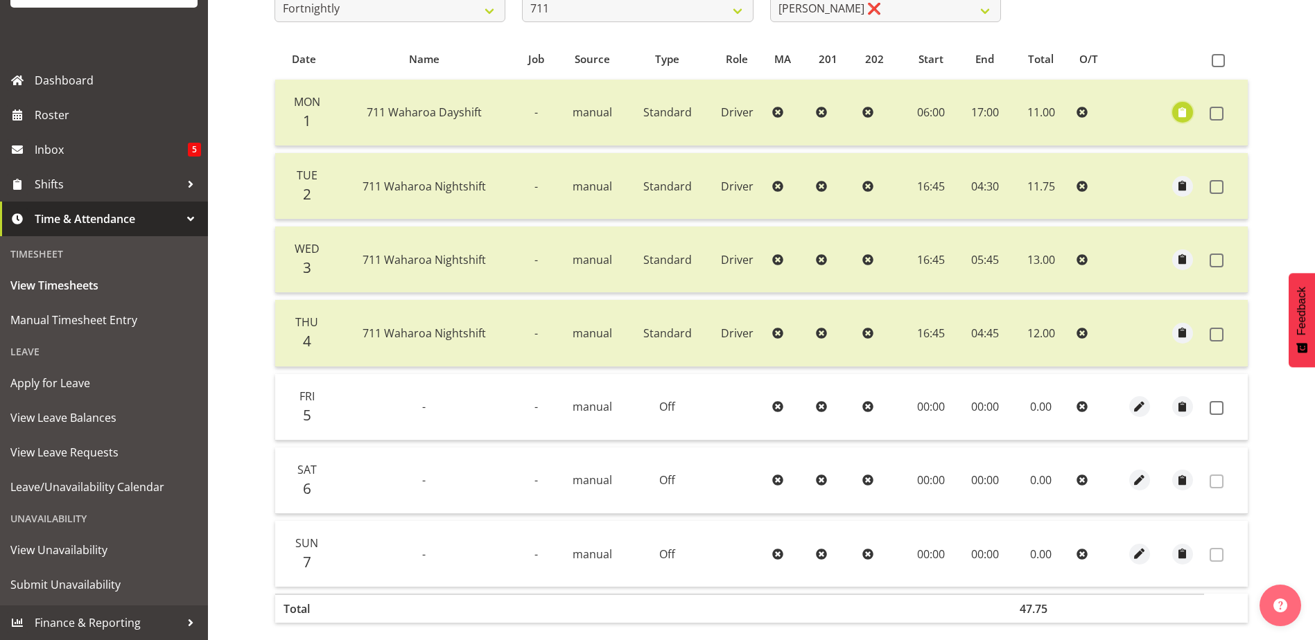
click at [1179, 112] on span "button" at bounding box center [1183, 113] width 16 height 16
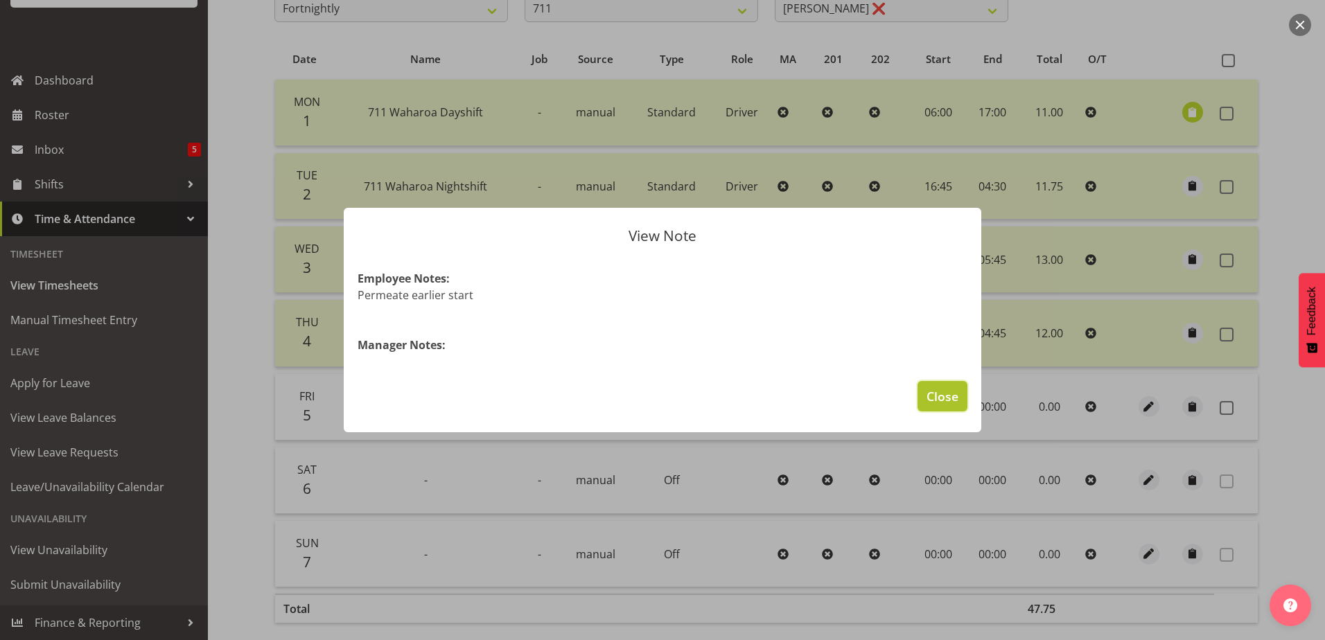
click at [940, 403] on span "Close" at bounding box center [943, 396] width 32 height 18
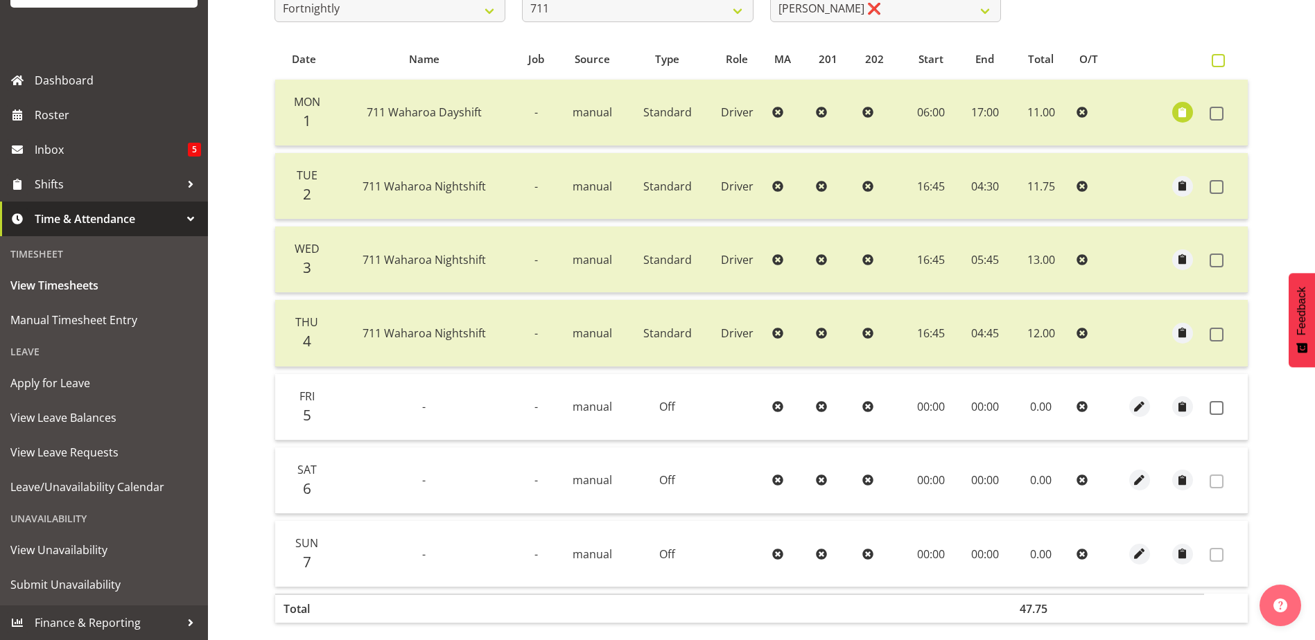
click at [1219, 59] on span at bounding box center [1218, 60] width 13 height 13
click at [1219, 59] on input "checkbox" at bounding box center [1216, 60] width 9 height 9
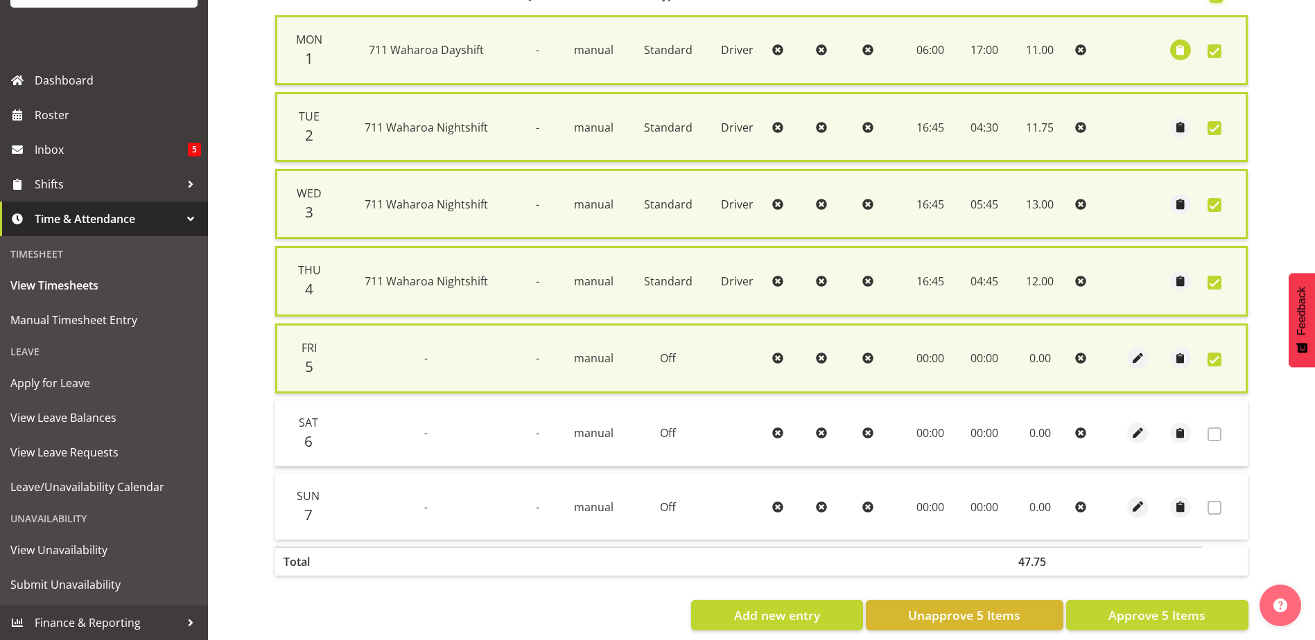
scroll to position [356, 0]
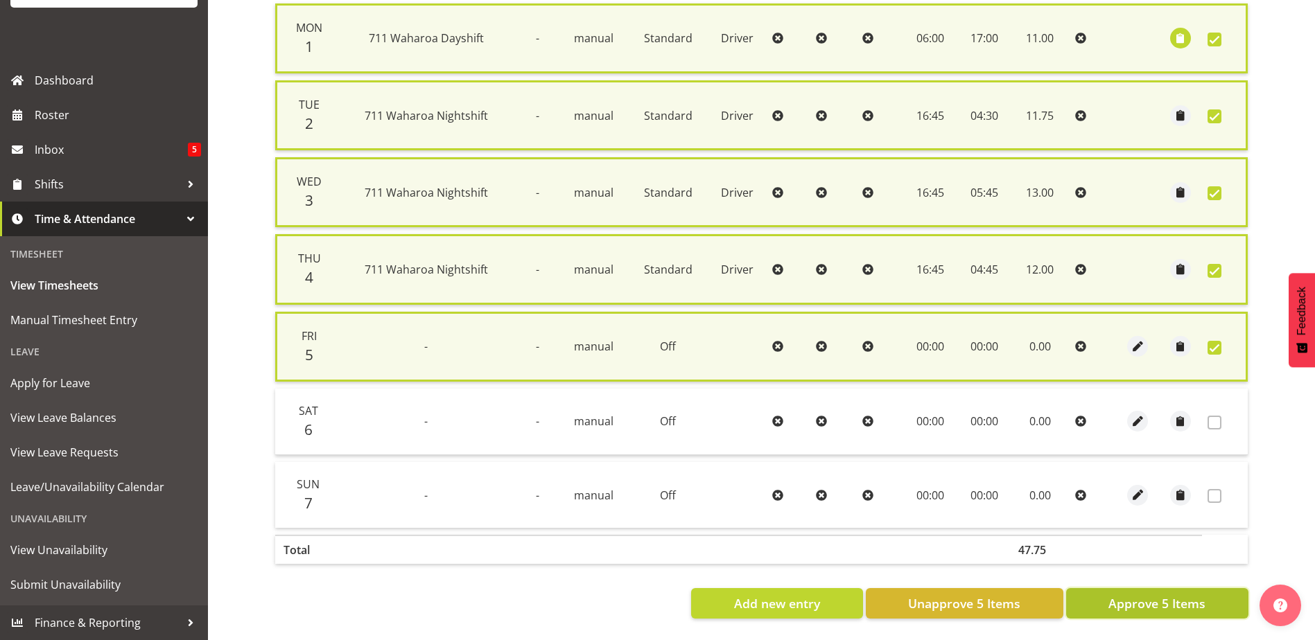
click at [1177, 600] on span "Approve 5 Items" at bounding box center [1156, 604] width 97 height 18
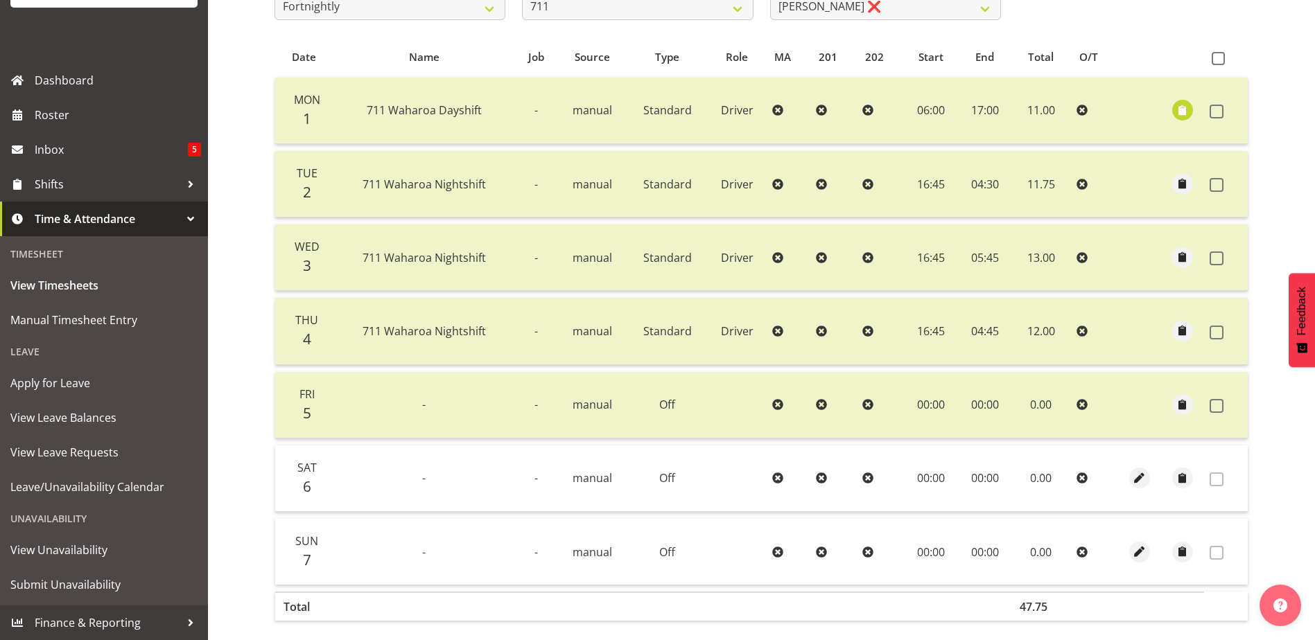
scroll to position [62, 0]
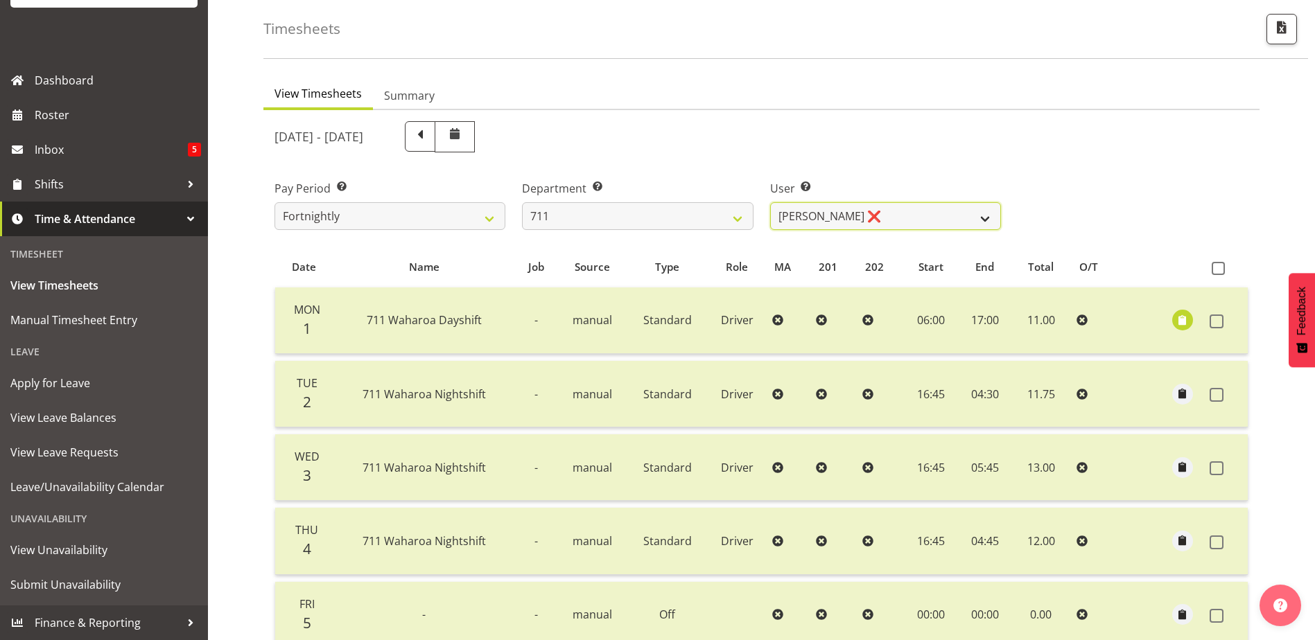
click at [983, 211] on select "Baz Morgan ❌ Gerard Cavanagh ❌ Tyrone Lawry ❌" at bounding box center [885, 216] width 231 height 28
click at [737, 217] on select "701 702 703 704 705 706 707 708 709 710 711 712 713 714 715 716 717 718 719 720" at bounding box center [637, 216] width 231 height 28
click at [522, 202] on select "701 702 703 704 705 706 707 708 709 710 711 712 713 714 715 716 717 718 719 720" at bounding box center [637, 216] width 231 height 28
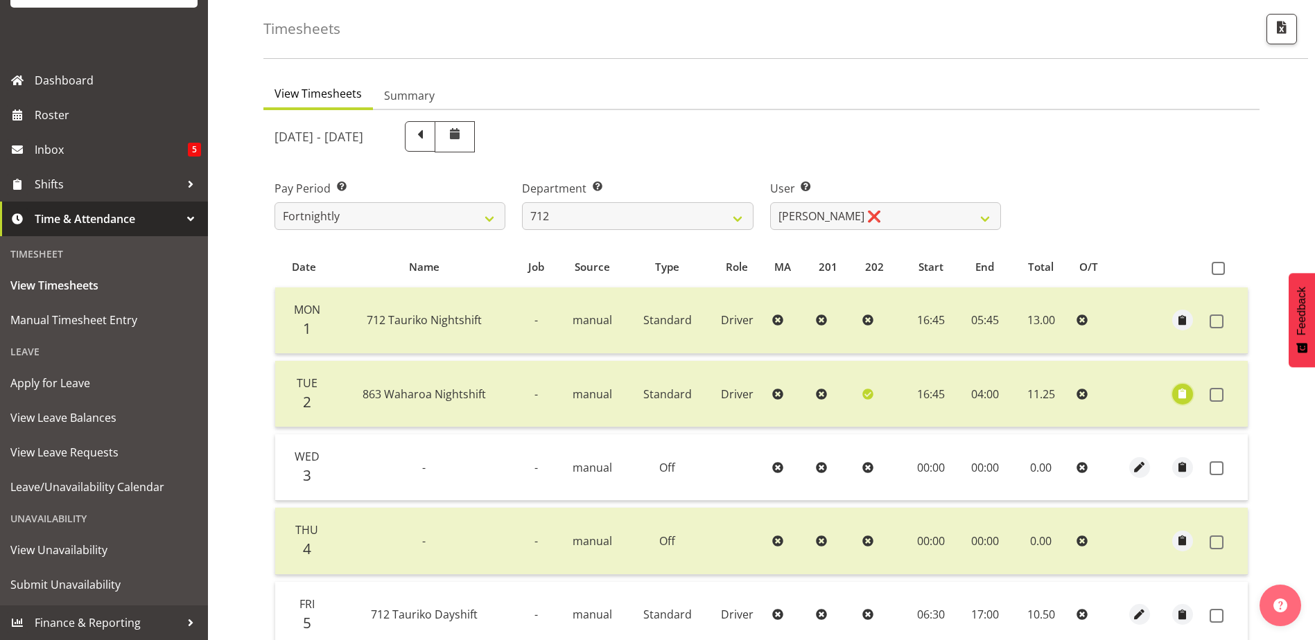
click at [1180, 393] on span "button" at bounding box center [1183, 394] width 16 height 16
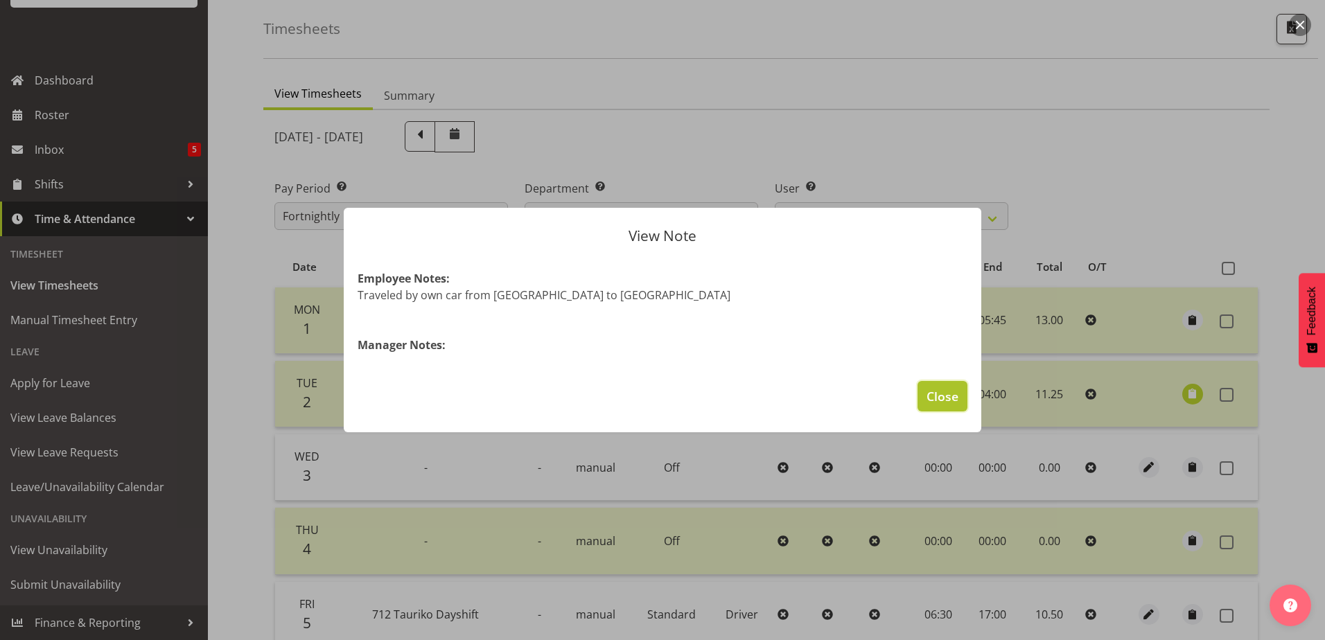
click at [949, 400] on span "Close" at bounding box center [943, 396] width 32 height 18
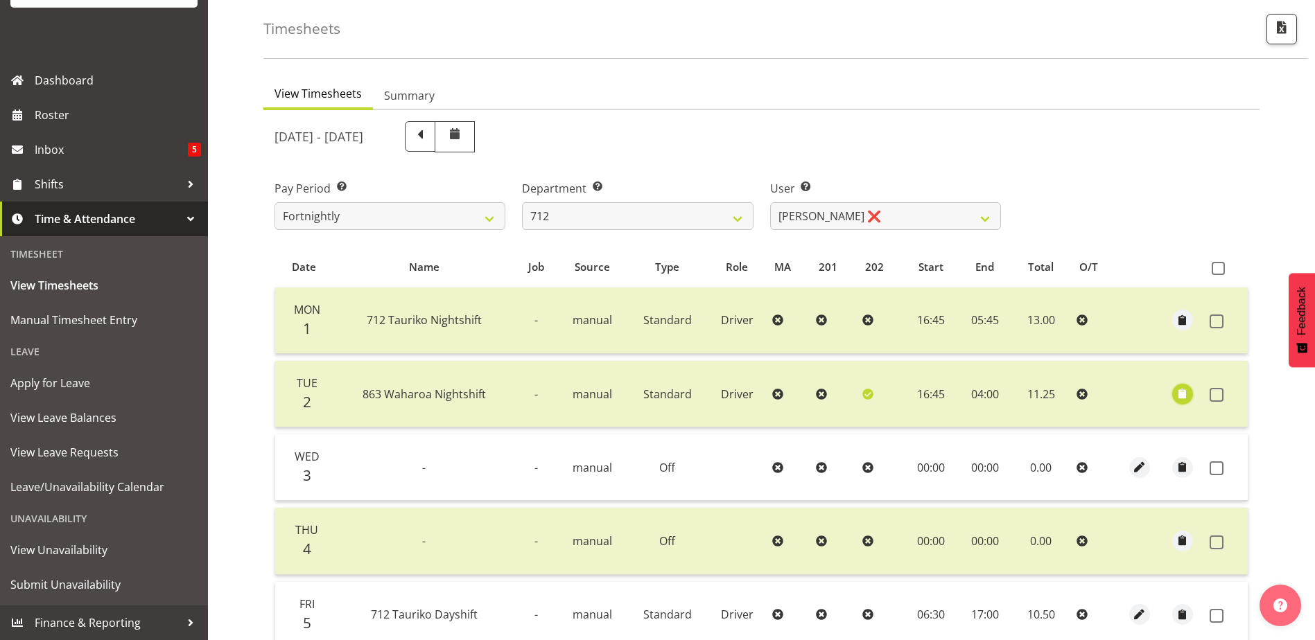
click at [1182, 399] on span "button" at bounding box center [1183, 394] width 16 height 16
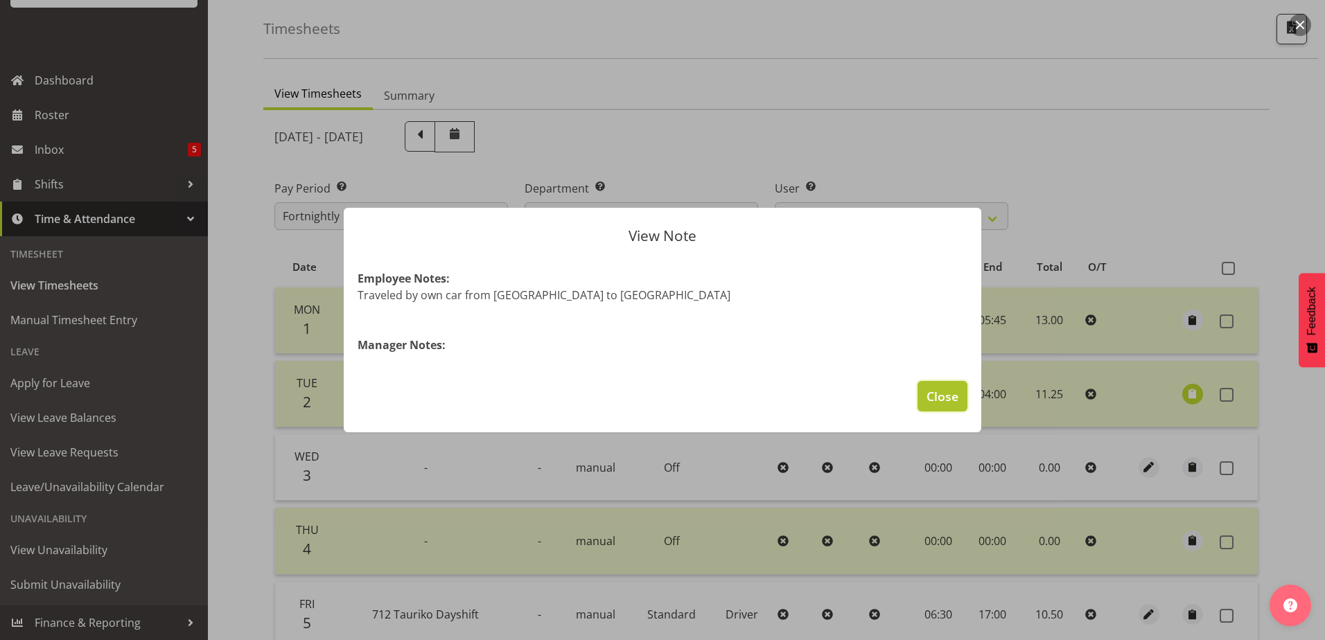
click at [941, 396] on span "Close" at bounding box center [943, 396] width 32 height 18
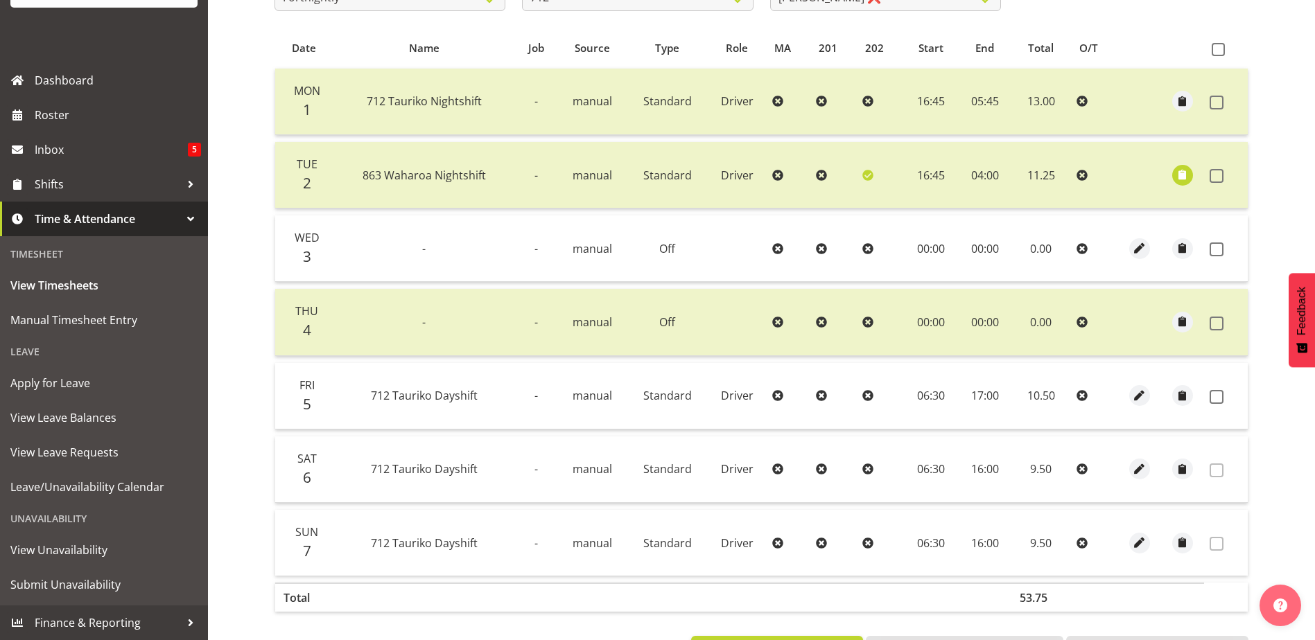
scroll to position [200, 0]
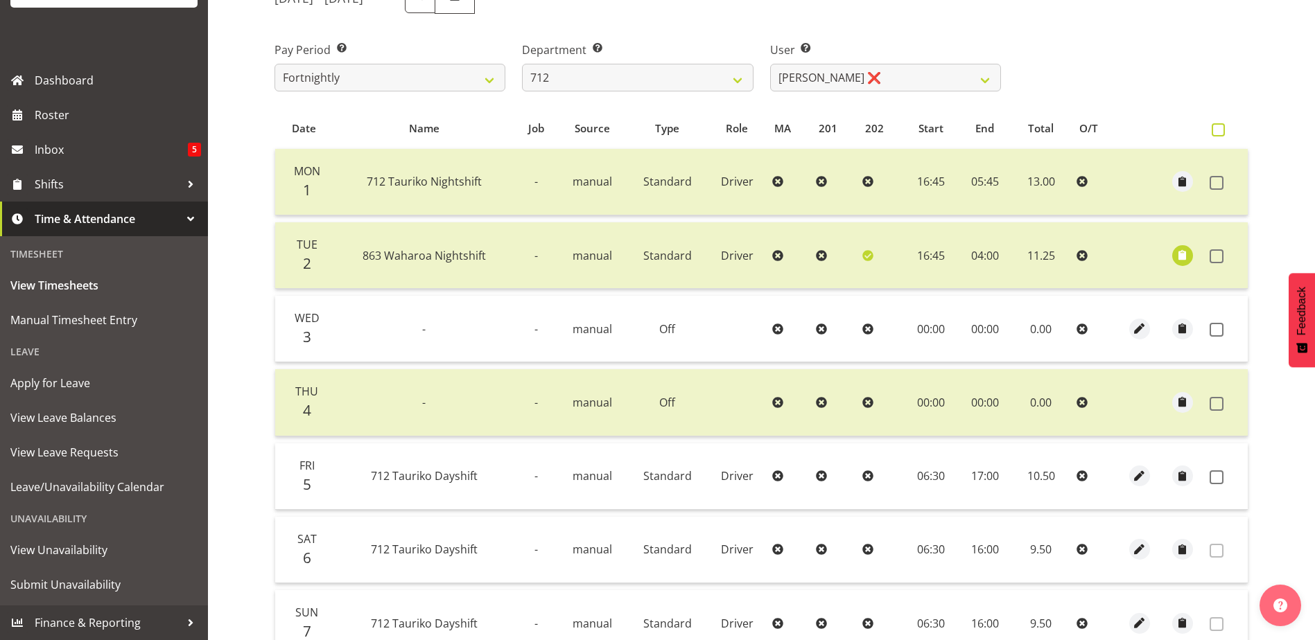
click at [1215, 132] on span at bounding box center [1218, 129] width 13 height 13
click at [1215, 132] on input "checkbox" at bounding box center [1216, 129] width 9 height 9
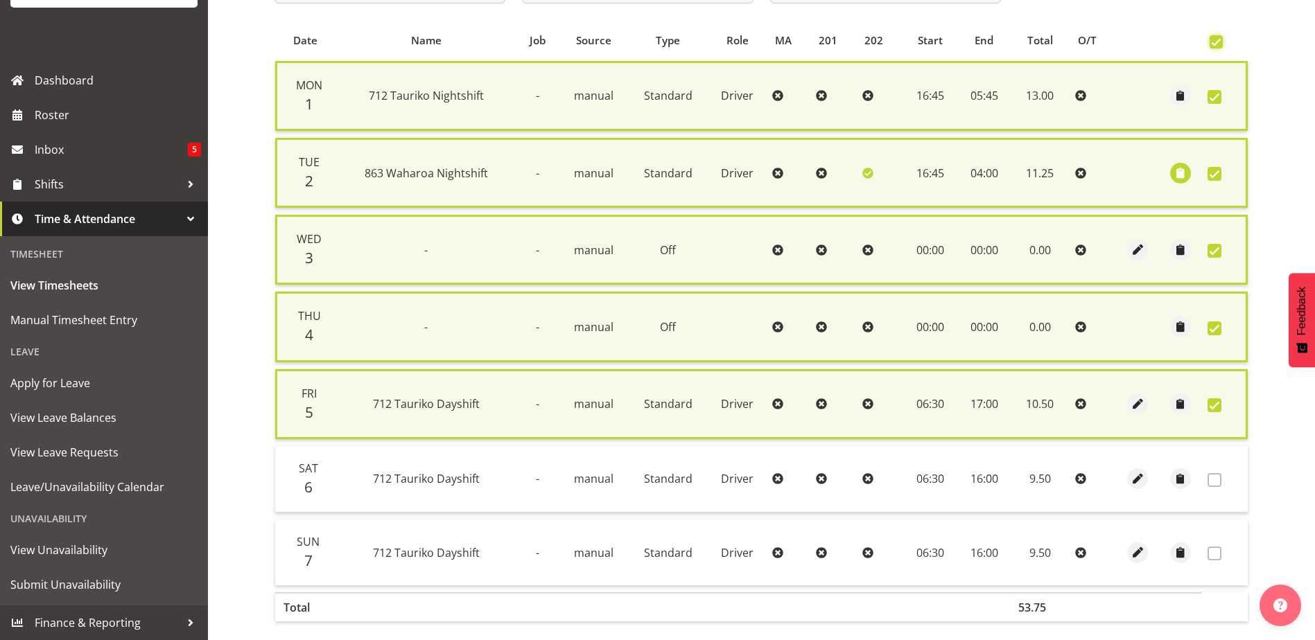
scroll to position [356, 0]
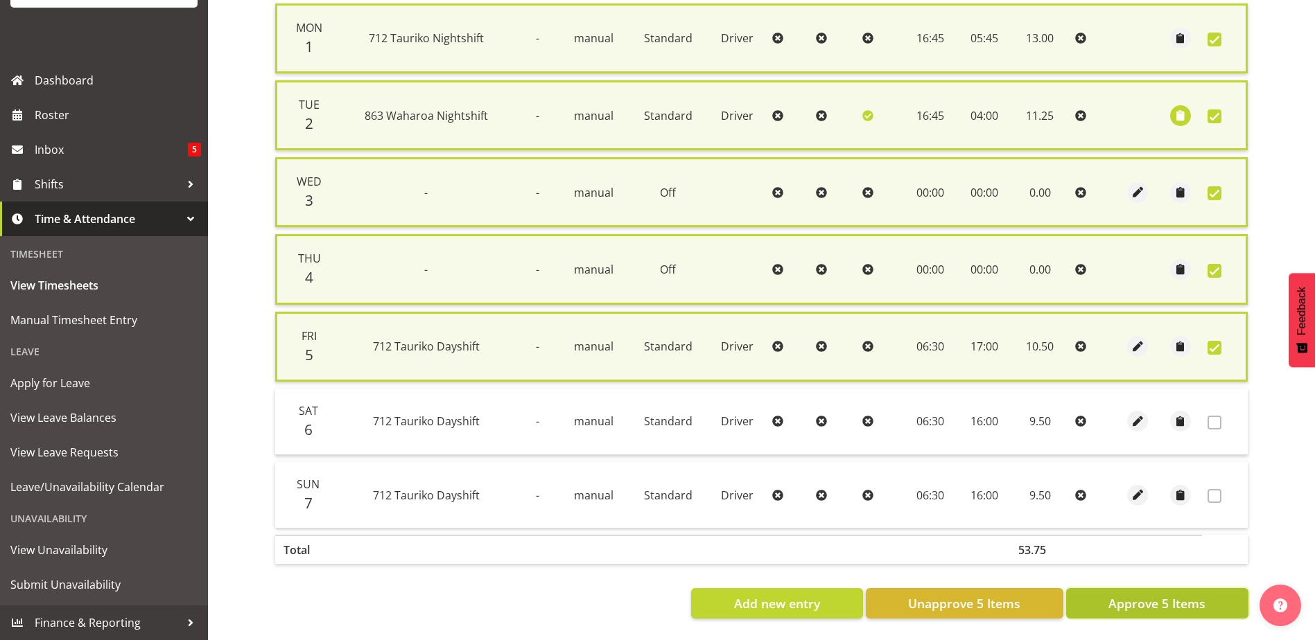
click at [1168, 595] on span "Approve 5 Items" at bounding box center [1156, 604] width 97 height 18
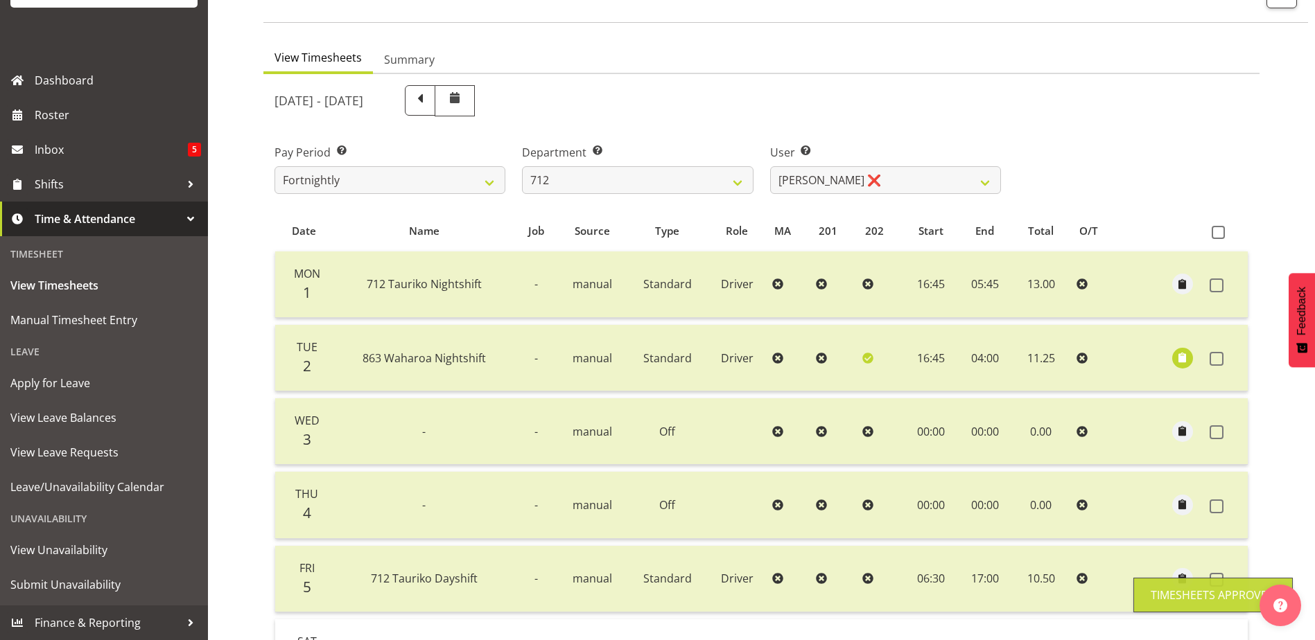
scroll to position [62, 0]
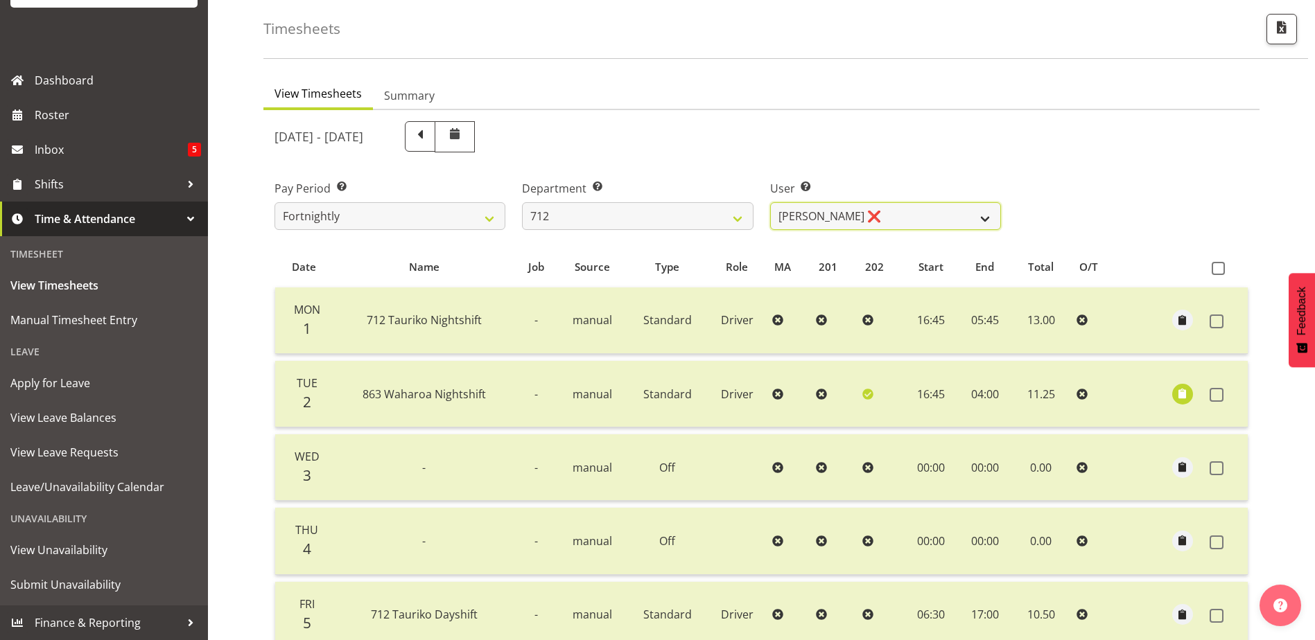
click at [985, 219] on select "Amrik Singh ❌ Jasdeep Singh ❌ Lucky Kau Kau ❌" at bounding box center [885, 216] width 231 height 28
click at [733, 219] on select "701 702 703 704 705 706 707 708 709 710 711 712 713 714 715 716 717 718 719 720" at bounding box center [637, 216] width 231 height 28
click at [522, 202] on select "701 702 703 704 705 706 707 708 709 710 711 712 713 714 715 716 717 718 719 720" at bounding box center [637, 216] width 231 height 28
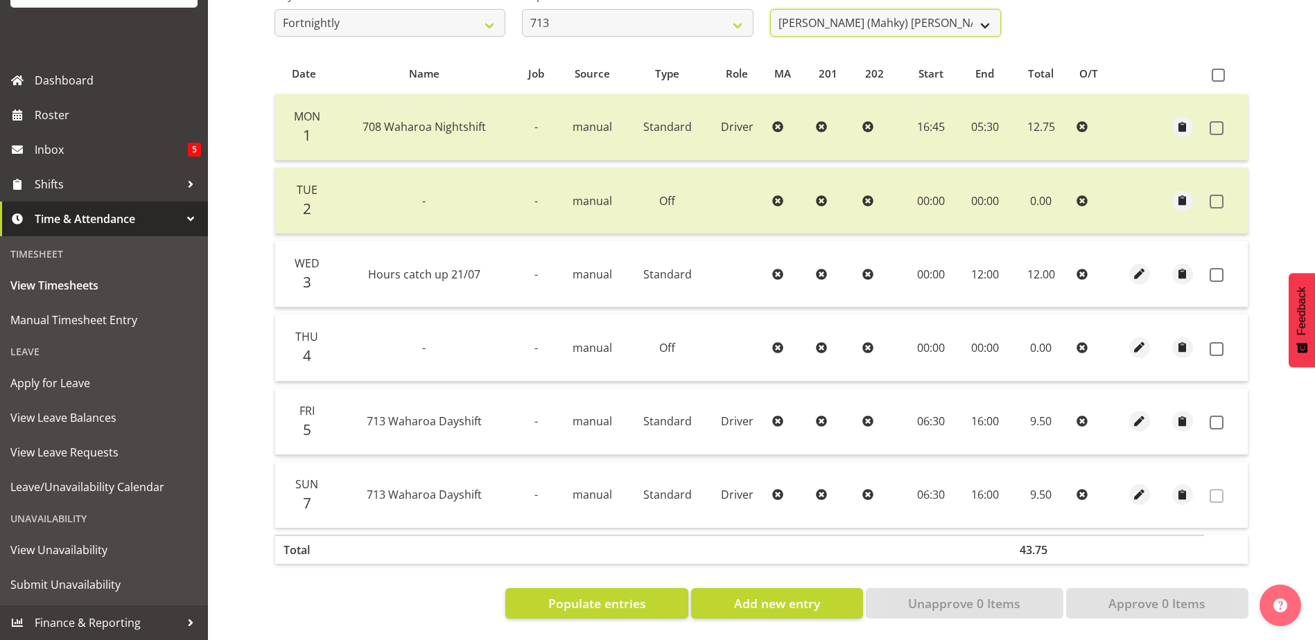
scroll to position [264, 0]
click at [985, 19] on select "Harmanpreet (Mahky) Dhillon ❌ Marcus Waretini ❌ Norman Sellen ❌" at bounding box center [885, 23] width 231 height 28
click at [1217, 69] on span at bounding box center [1218, 75] width 13 height 13
click at [1217, 71] on input "checkbox" at bounding box center [1216, 75] width 9 height 9
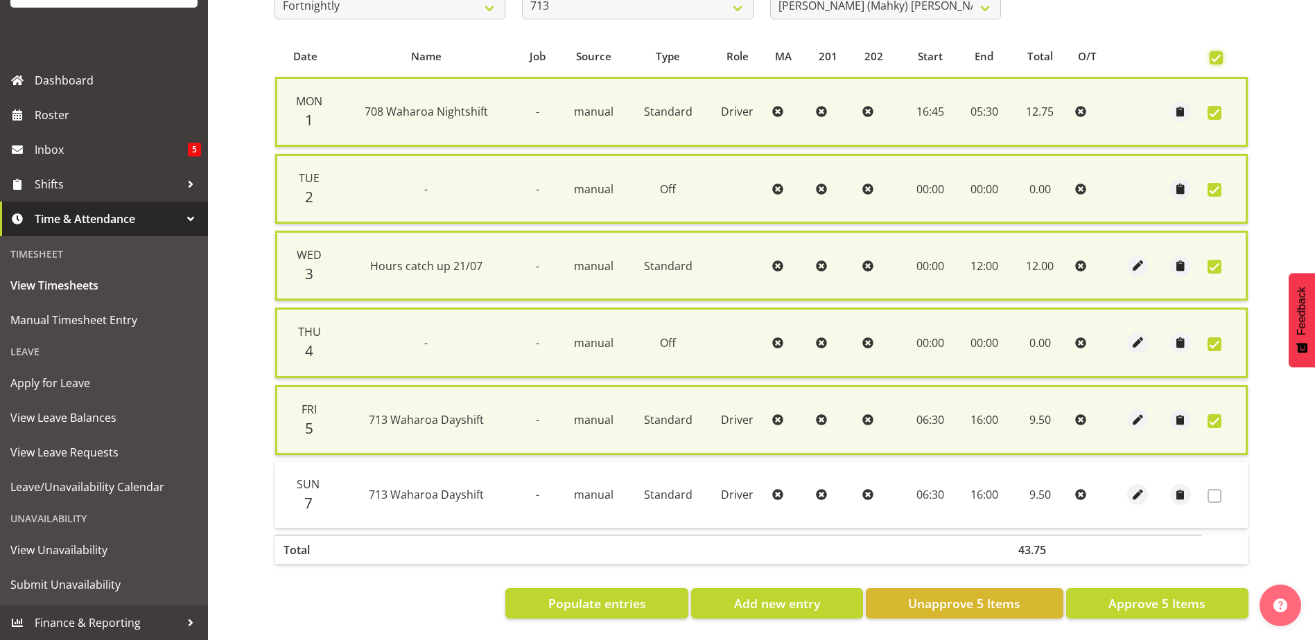
scroll to position [283, 0]
click at [591, 595] on span "Populate entries" at bounding box center [597, 604] width 98 height 18
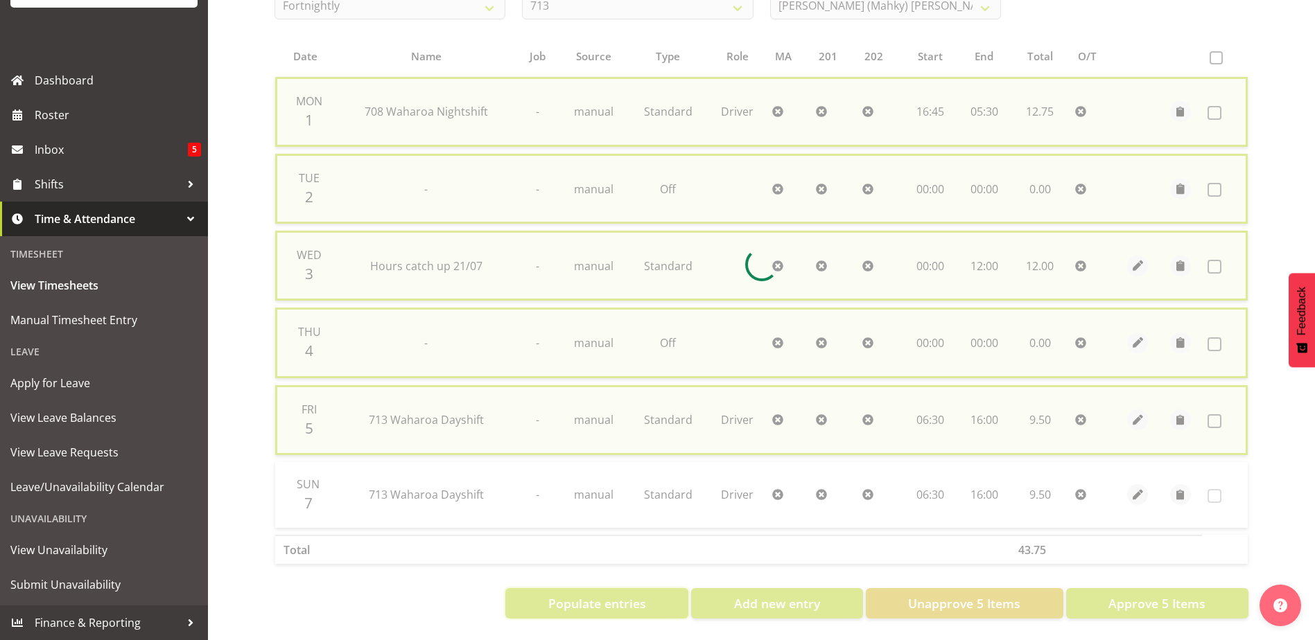
scroll to position [265, 0]
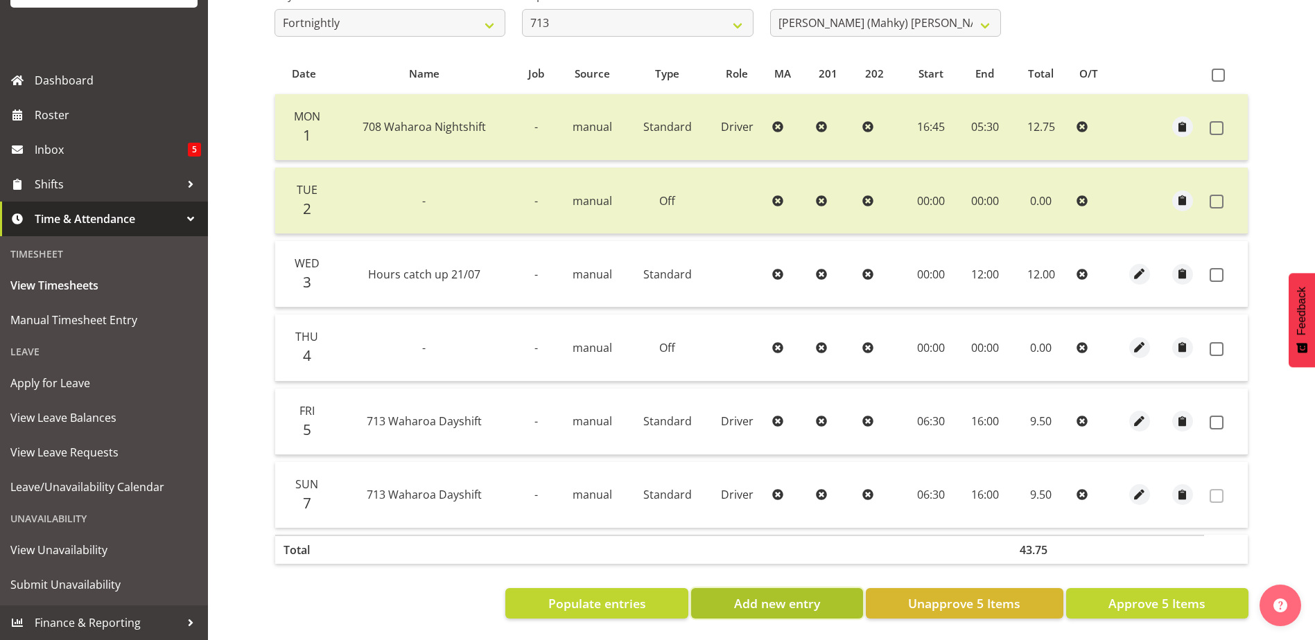
click at [753, 595] on span "Add new entry" at bounding box center [777, 604] width 86 height 18
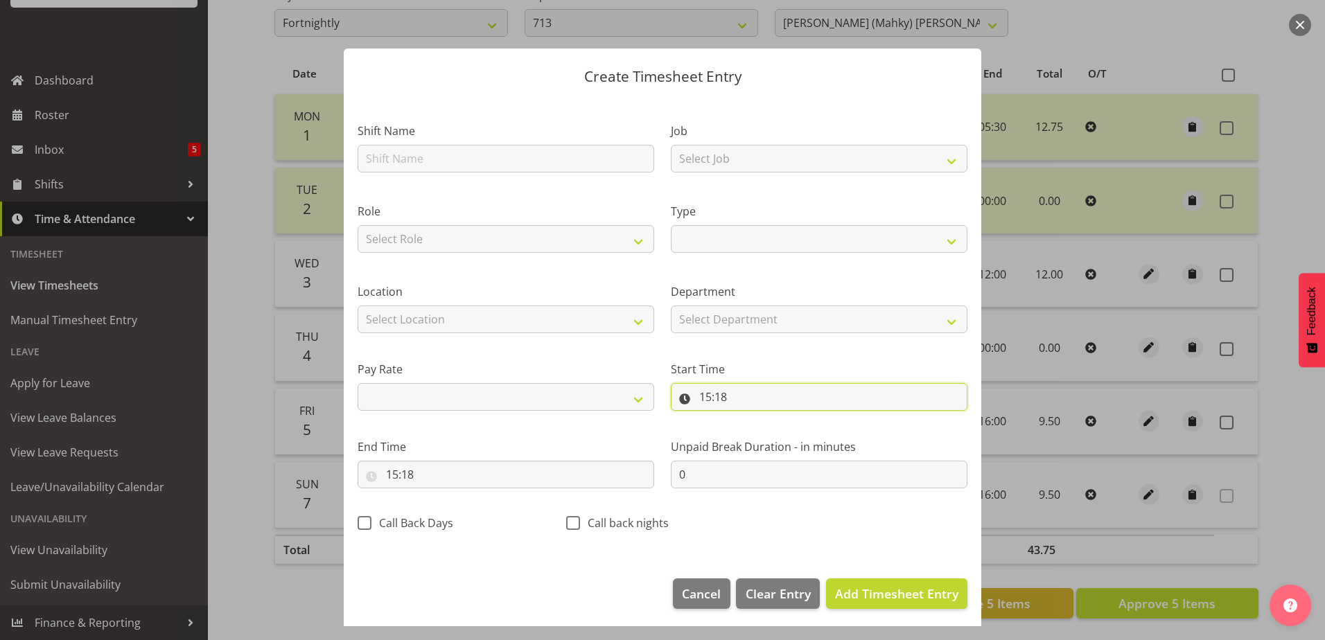
click at [679, 402] on input "15:18" at bounding box center [819, 397] width 297 height 28
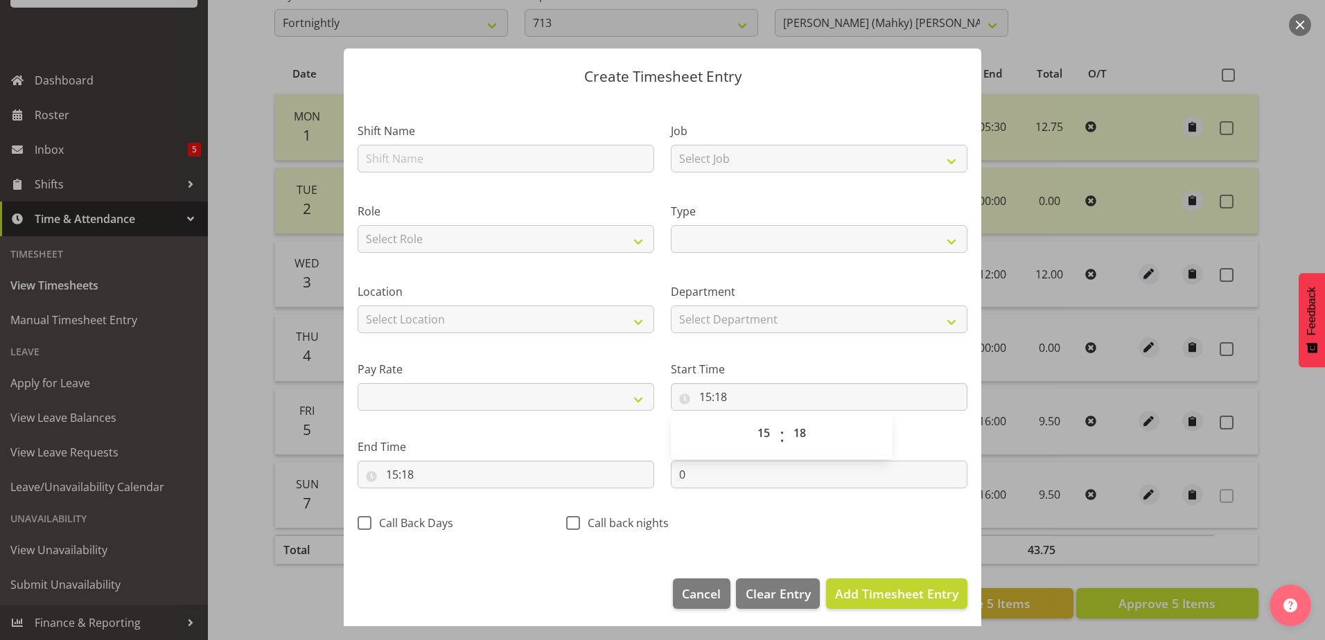
click at [792, 364] on label "Start Time" at bounding box center [819, 369] width 297 height 17
drag, startPoint x: 869, startPoint y: 600, endPoint x: 857, endPoint y: 602, distance: 12.6
click at [864, 601] on span "Add Timesheet Entry" at bounding box center [896, 594] width 123 height 17
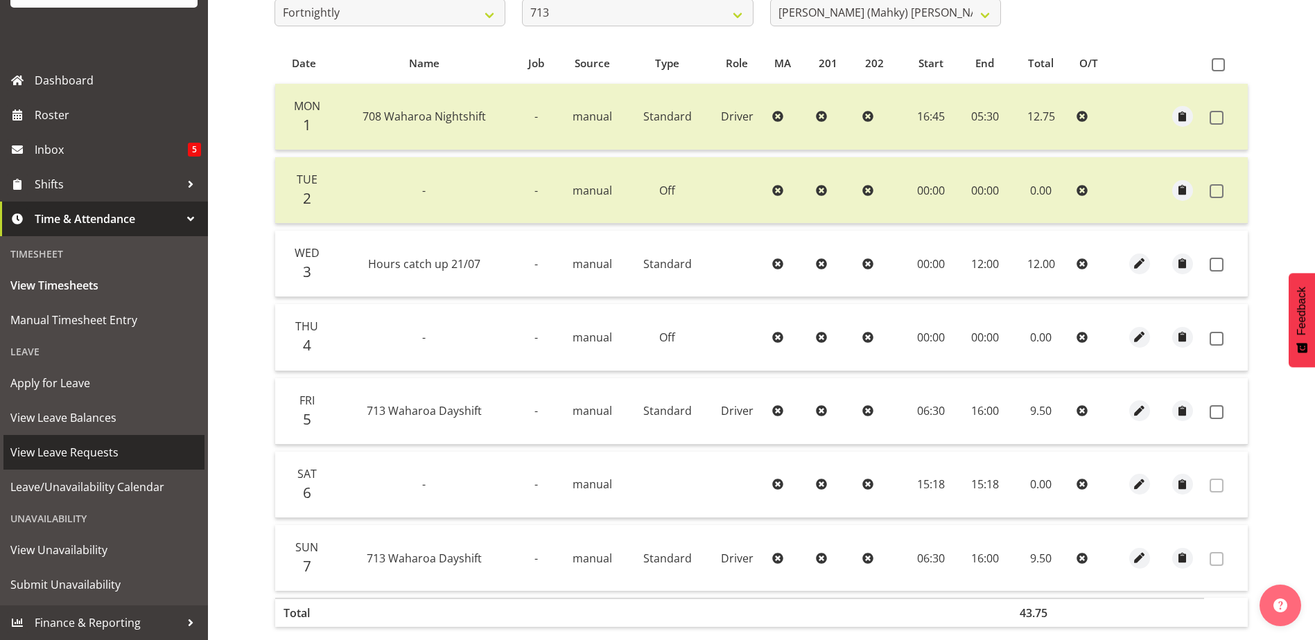
click at [69, 451] on span "View Leave Requests" at bounding box center [103, 452] width 187 height 21
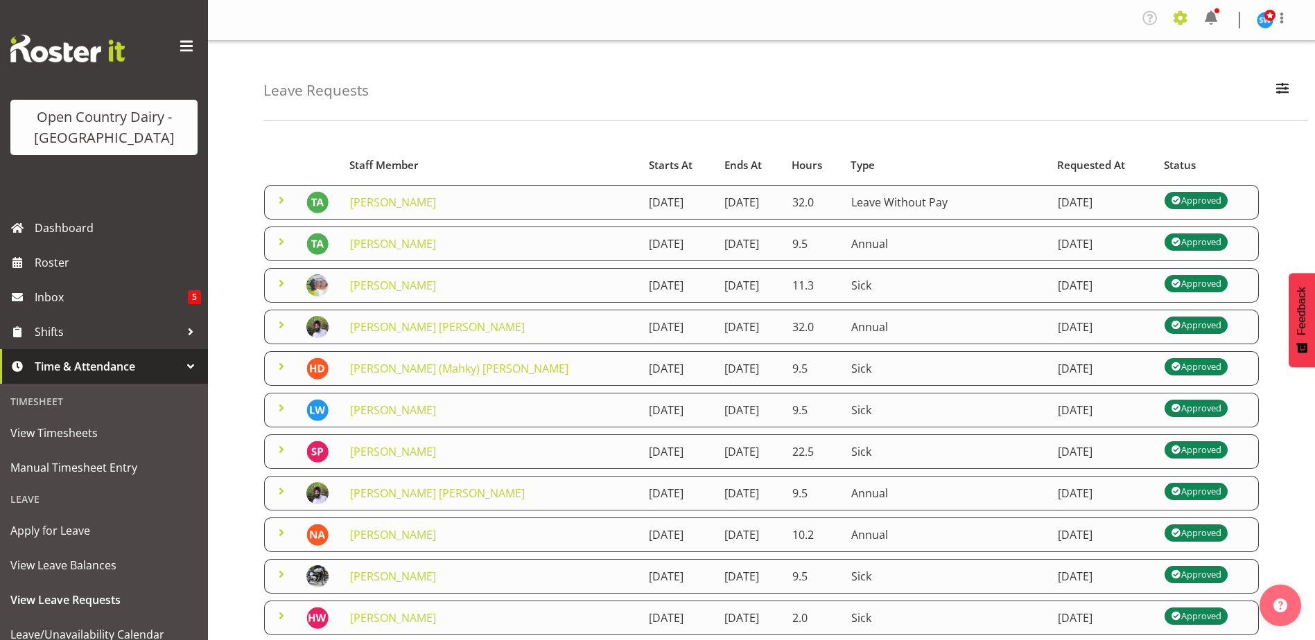
click at [1179, 21] on span at bounding box center [1180, 18] width 22 height 22
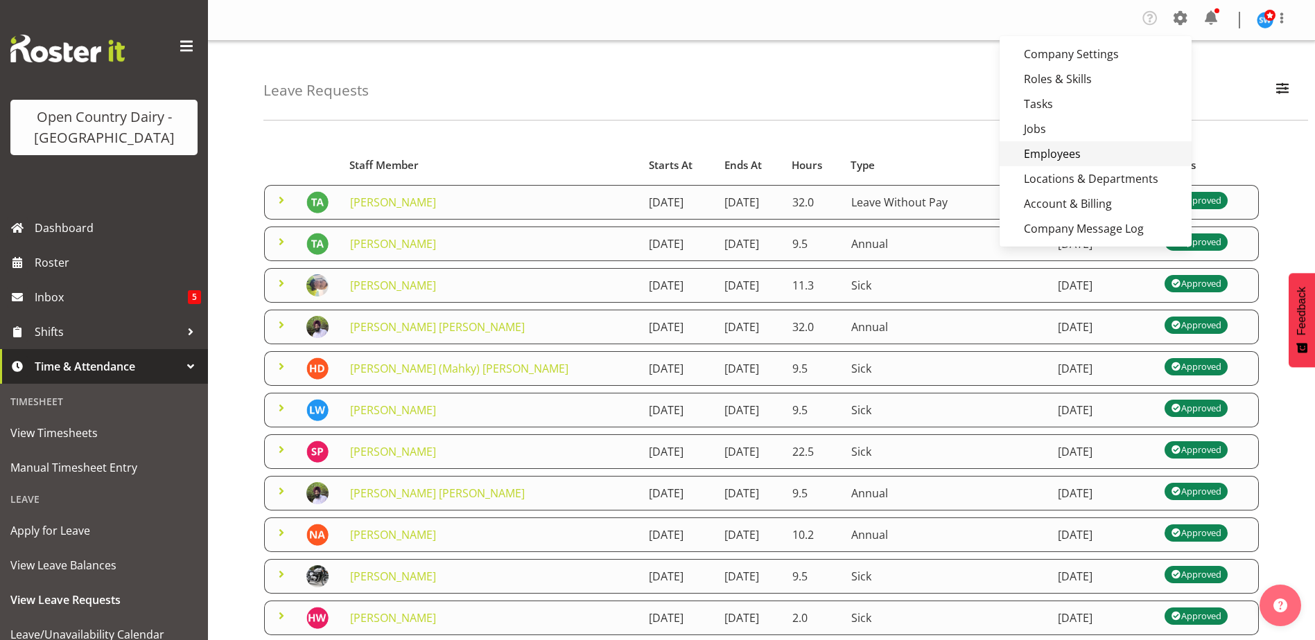
click at [1064, 161] on link "Employees" at bounding box center [1095, 153] width 192 height 25
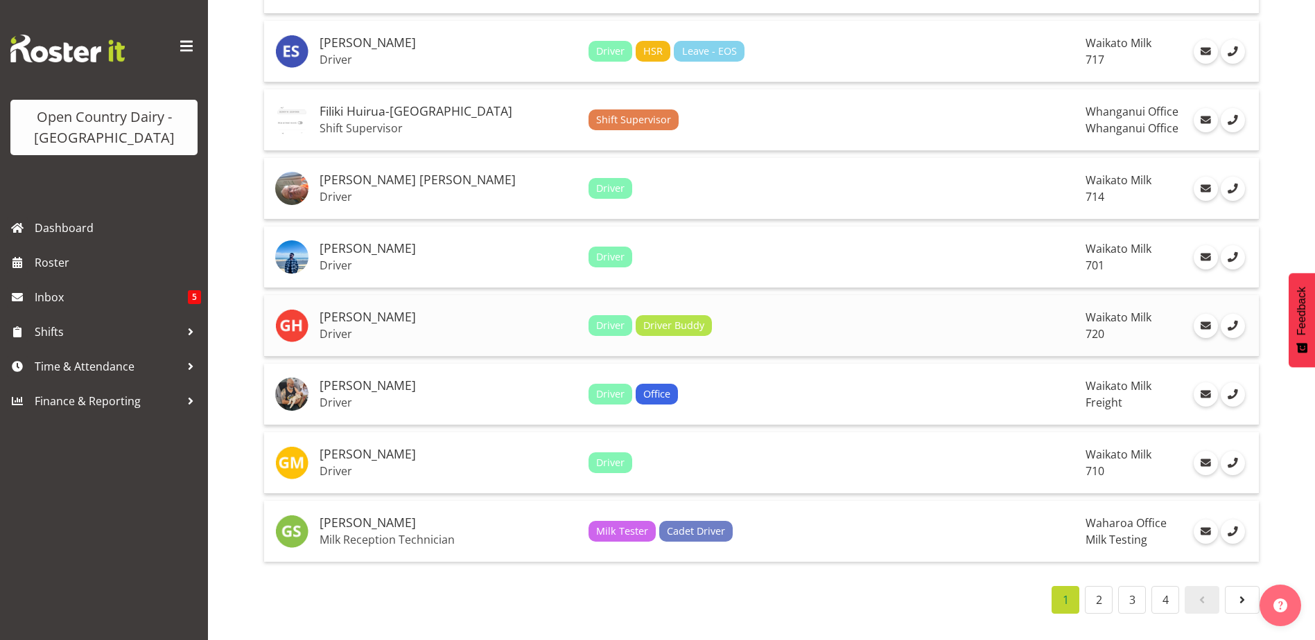
scroll to position [3083, 0]
click at [1098, 591] on link "2" at bounding box center [1099, 600] width 28 height 28
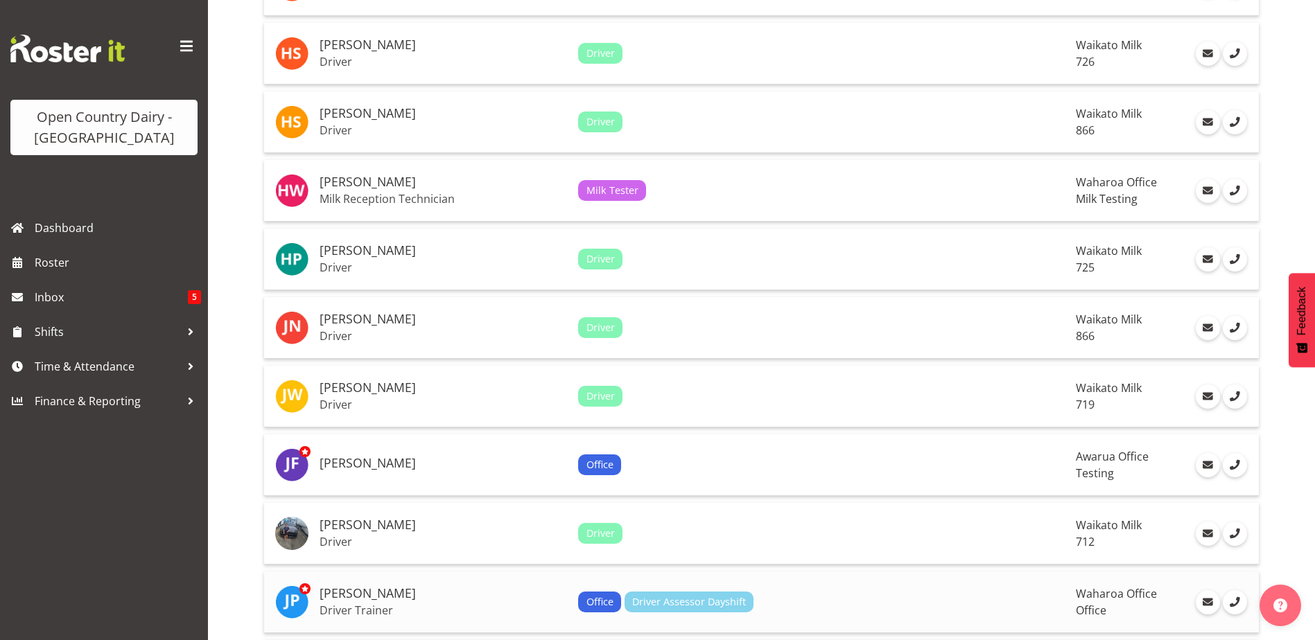
scroll to position [1142, 0]
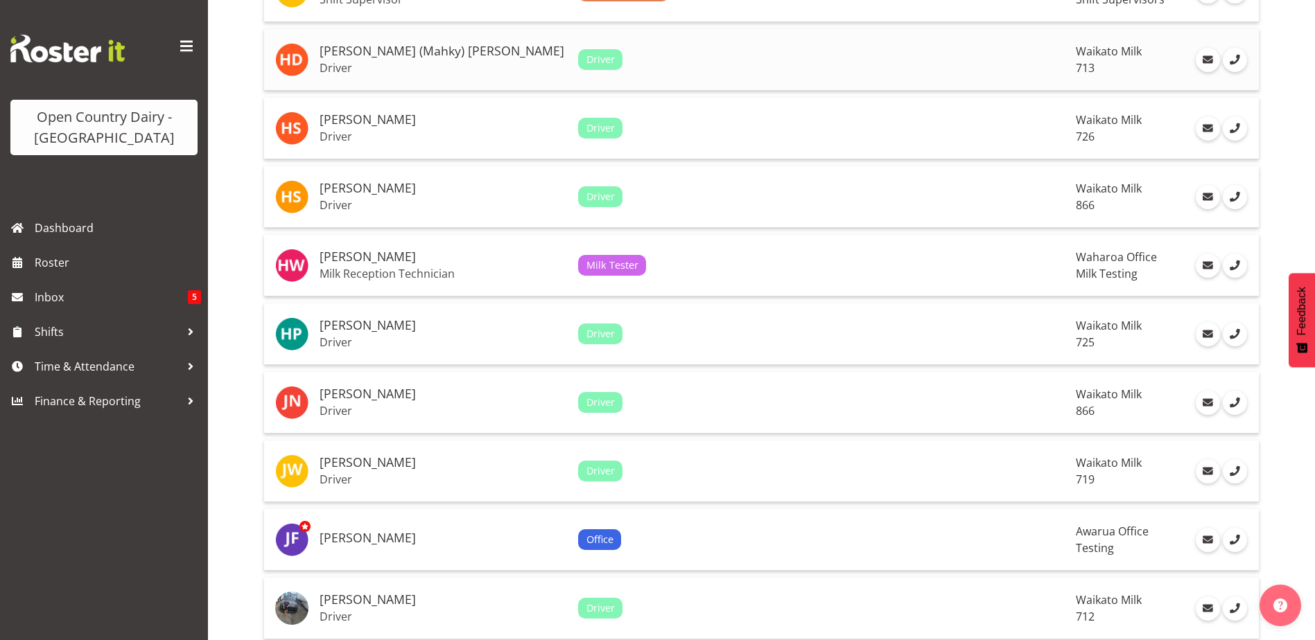
click at [365, 52] on h5 "[PERSON_NAME] (Mahky) [PERSON_NAME]" at bounding box center [443, 51] width 247 height 14
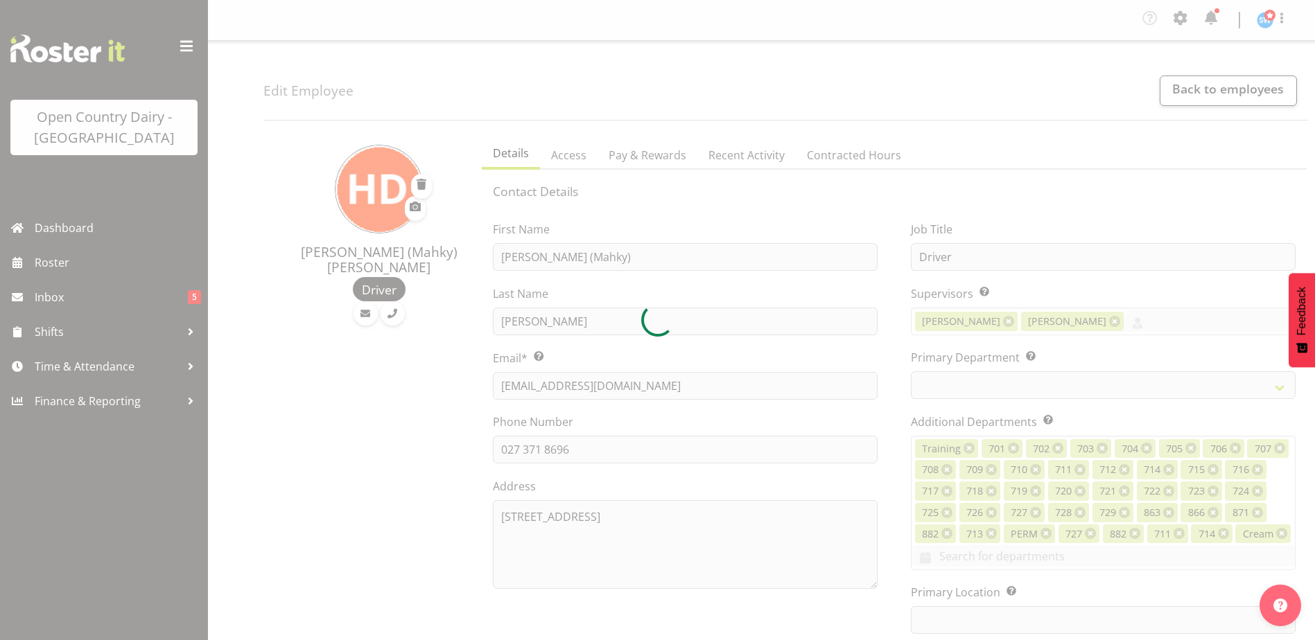
select select "TimelineWeek"
select select
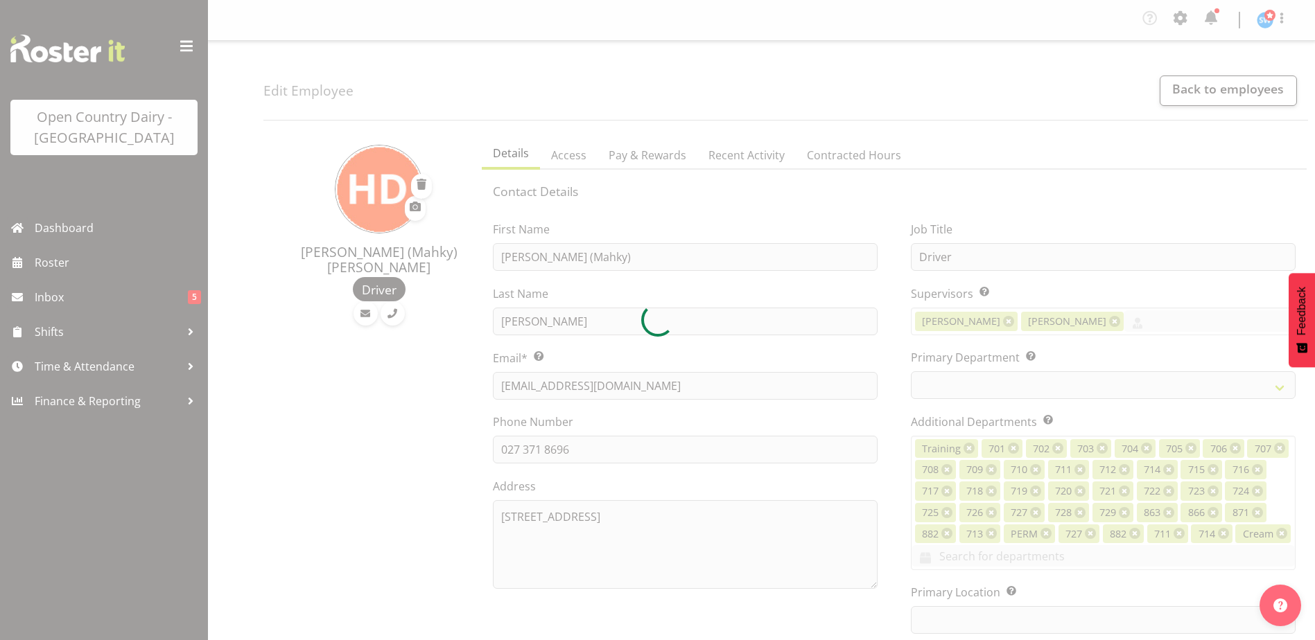
select select
select select "1054"
click at [652, 154] on div at bounding box center [657, 320] width 1315 height 640
select select "716"
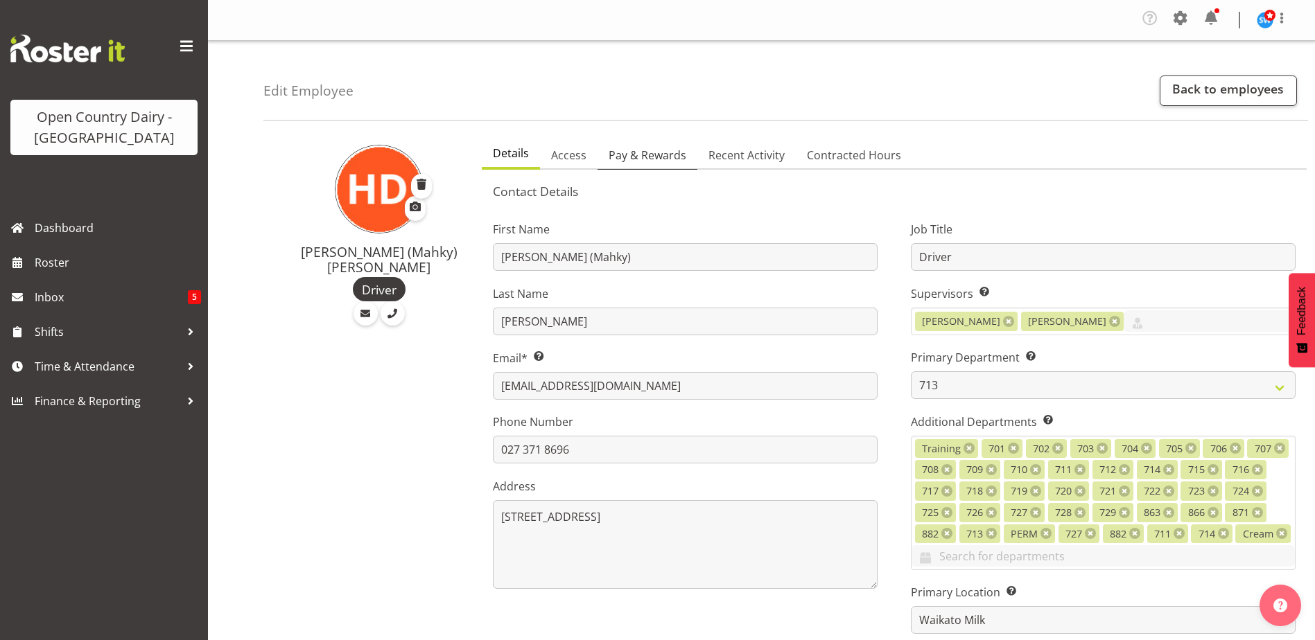
click at [649, 157] on span "Pay & Rewards" at bounding box center [648, 155] width 78 height 17
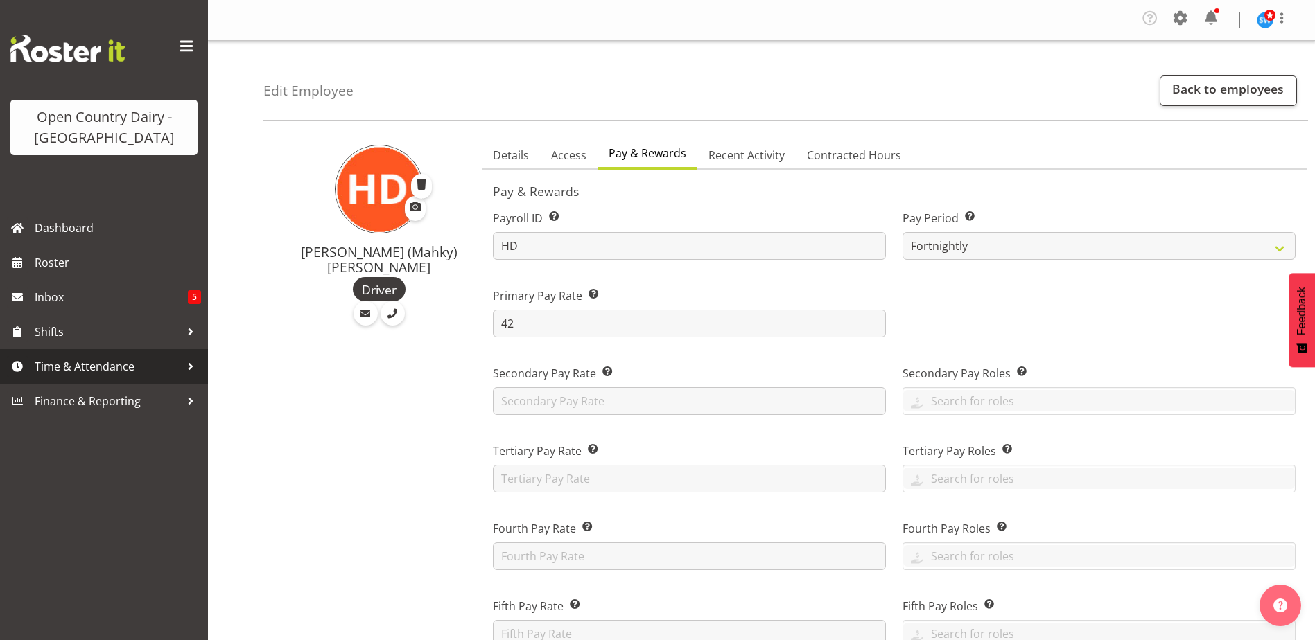
click at [97, 369] on span "Time & Attendance" at bounding box center [108, 366] width 146 height 21
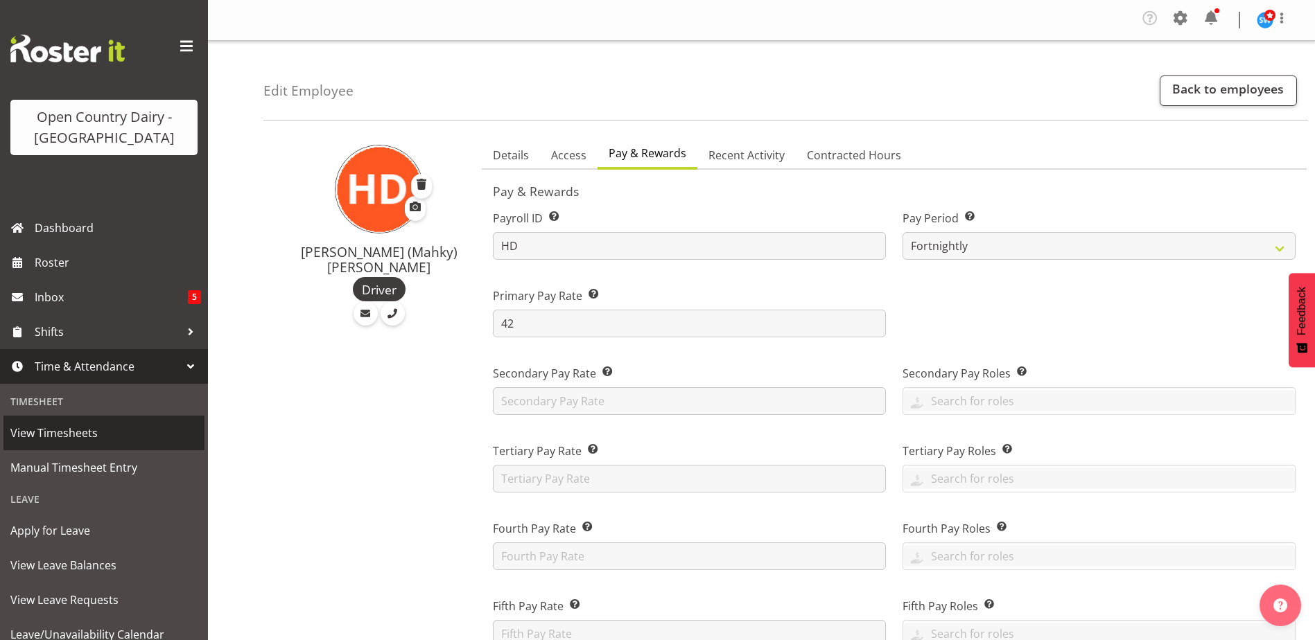
click at [71, 437] on span "View Timesheets" at bounding box center [103, 433] width 187 height 21
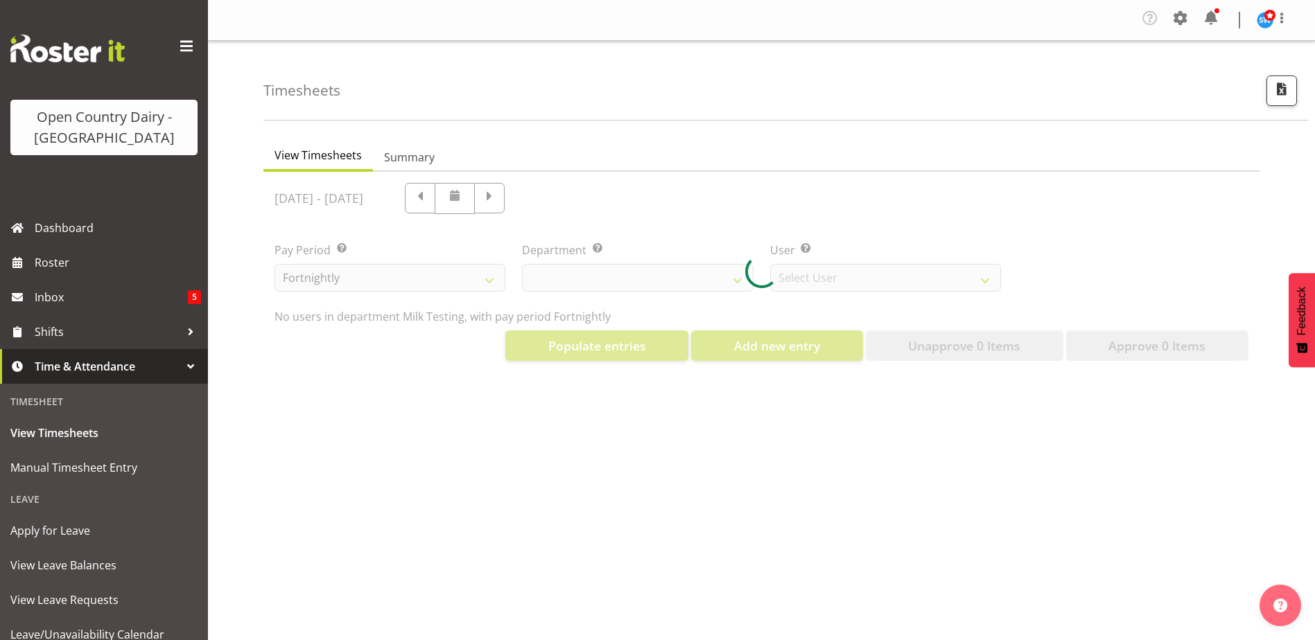
select select "733"
select select "7414"
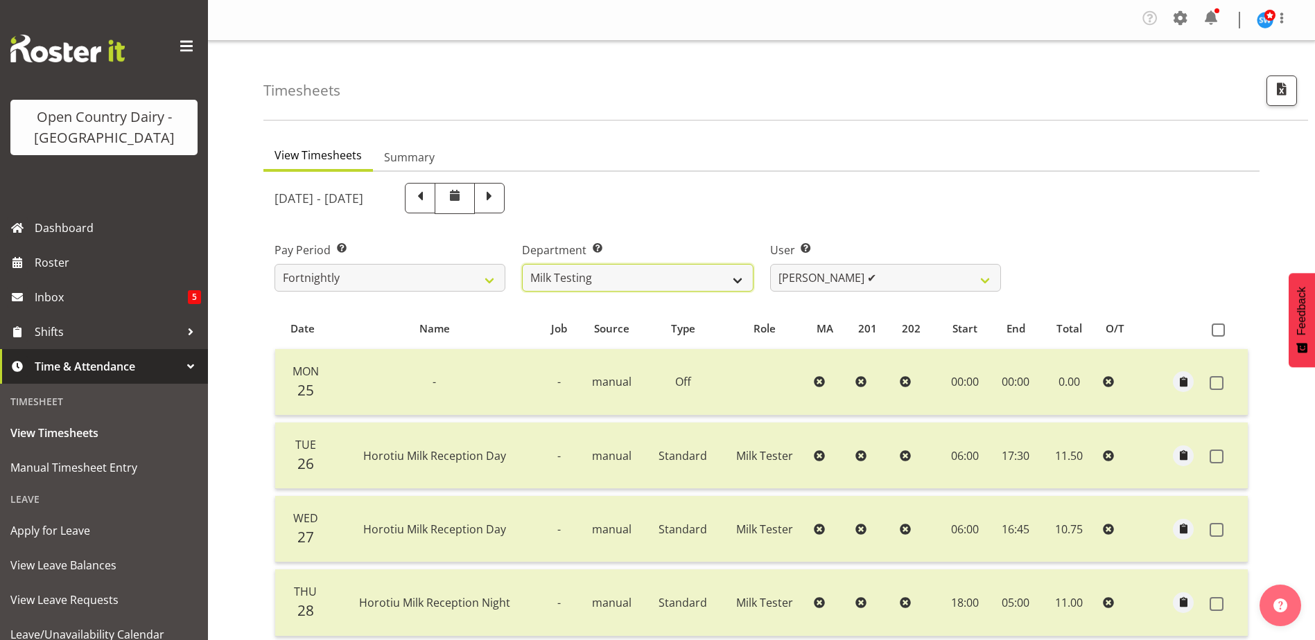
click at [740, 286] on select "701 702 703 704 705 706 707 708 709 710 711 712 713 714 715 716 717 718 719 720" at bounding box center [637, 278] width 231 height 28
select select "716"
click at [522, 264] on select "701 702 703 704 705 706 707 708 709 710 711 712 713 714 715 716 717 718 719 720" at bounding box center [637, 278] width 231 height 28
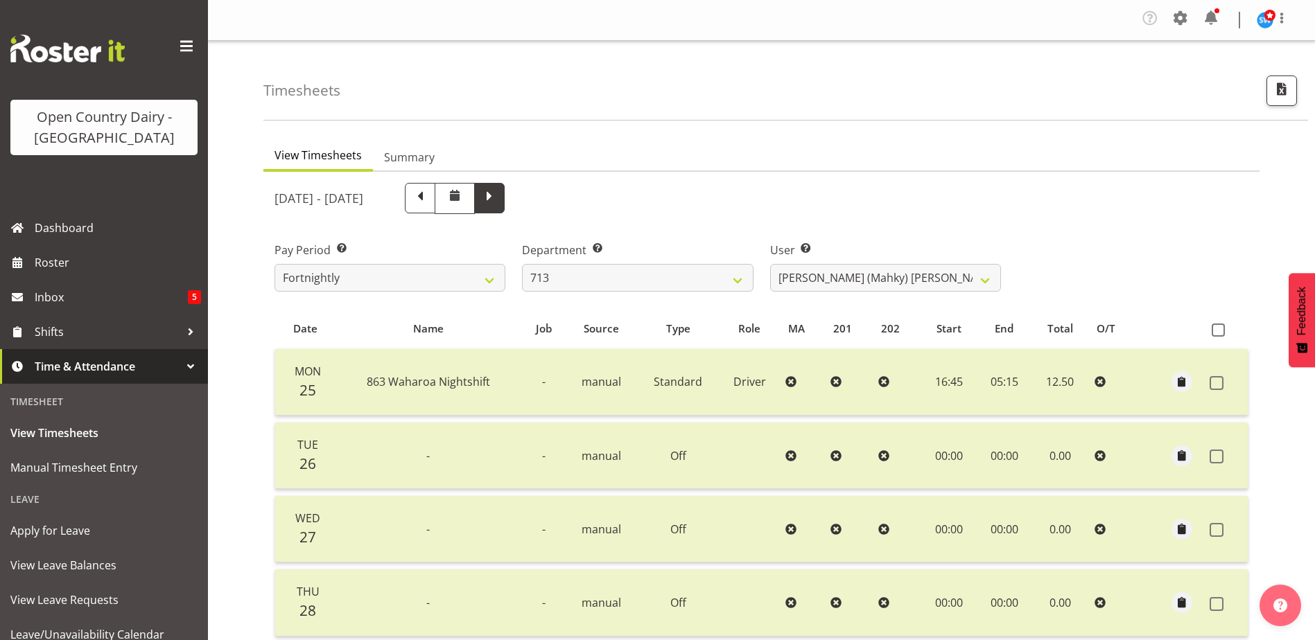
click at [505, 197] on span at bounding box center [489, 198] width 30 height 30
select select
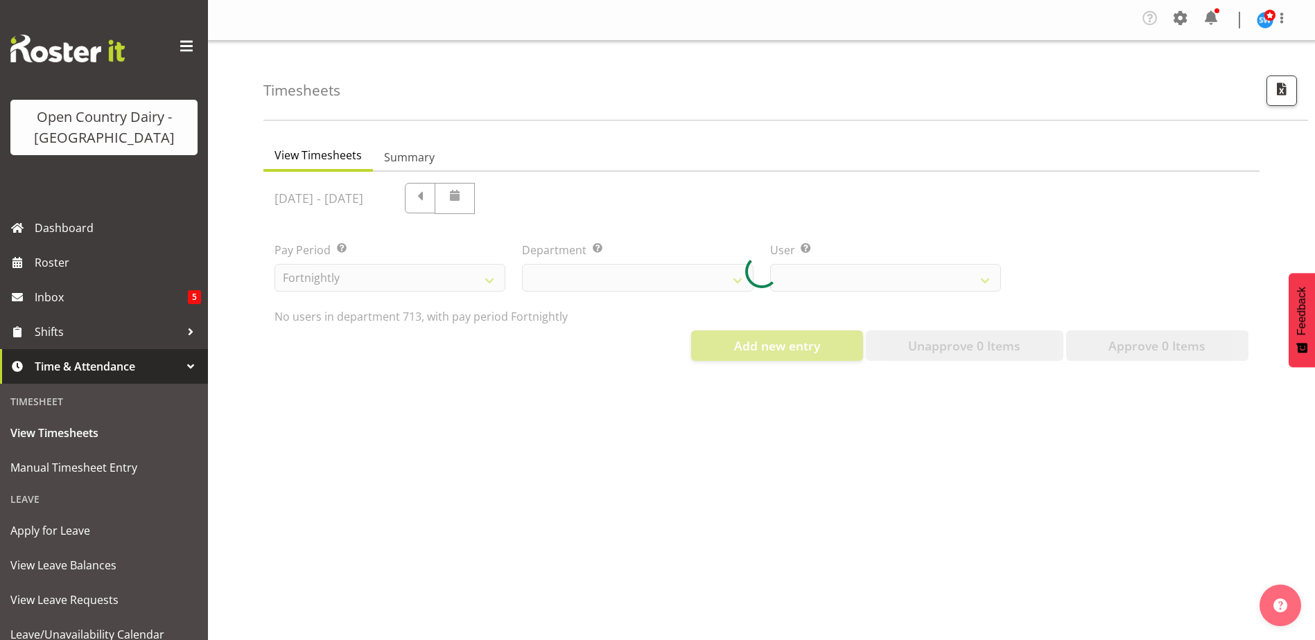
select select "716"
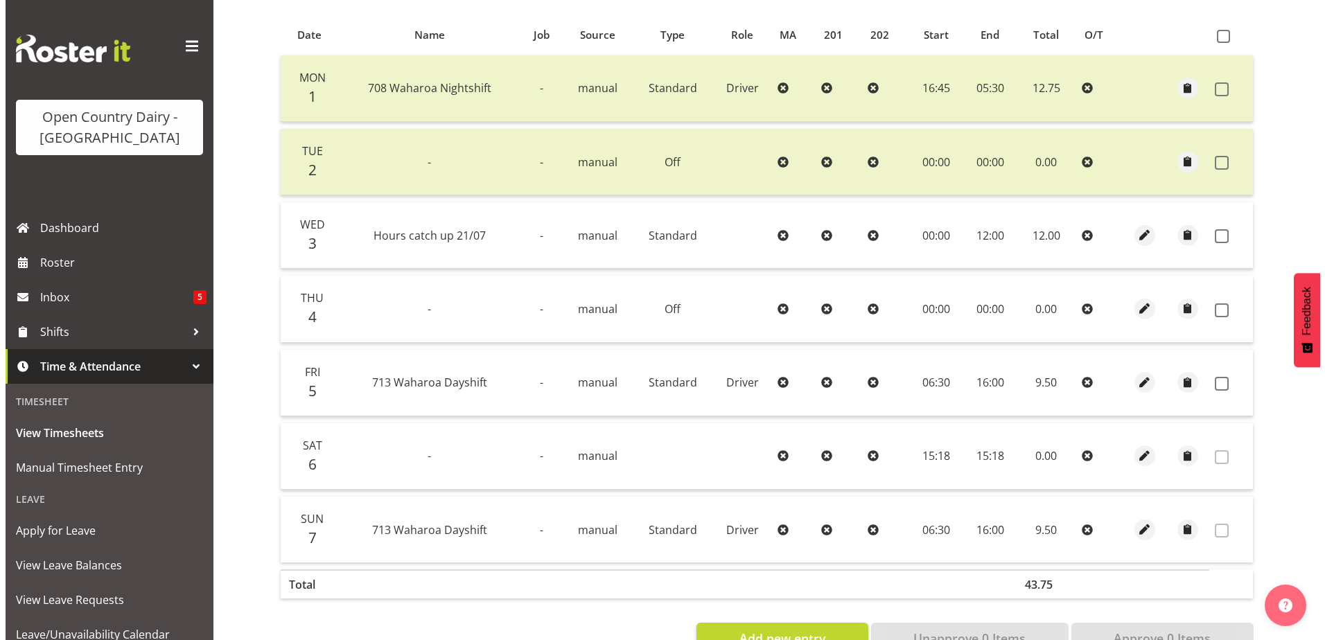
scroll to position [339, 0]
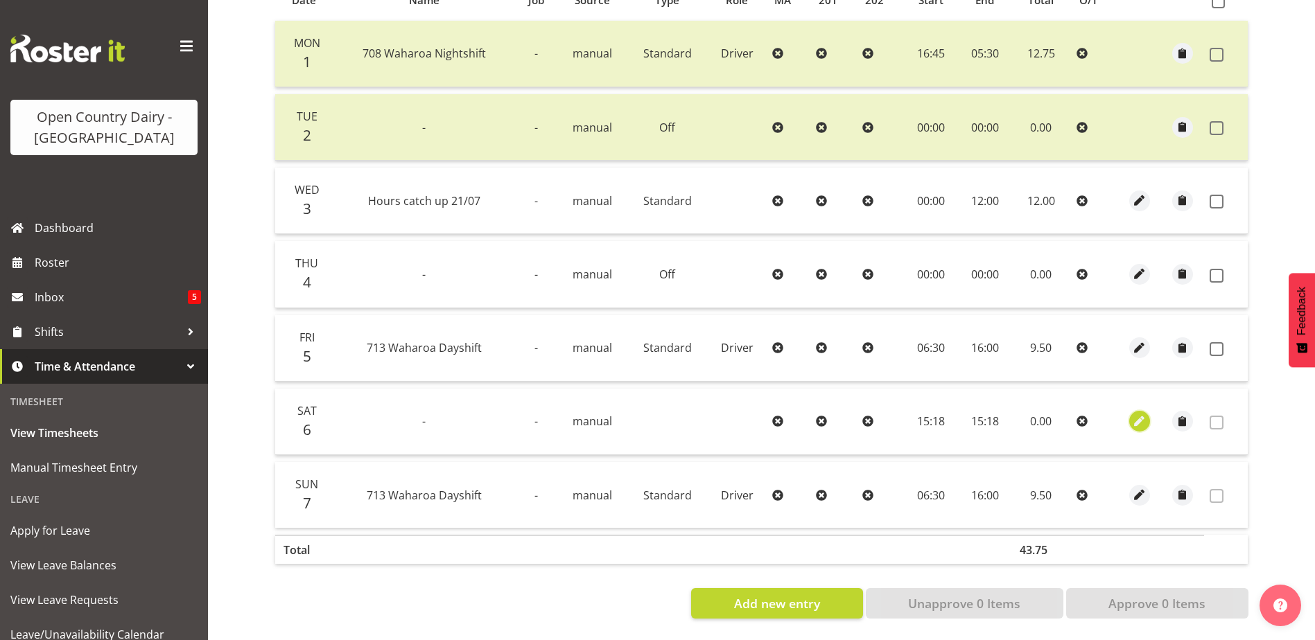
click at [1144, 414] on span "button" at bounding box center [1139, 422] width 16 height 16
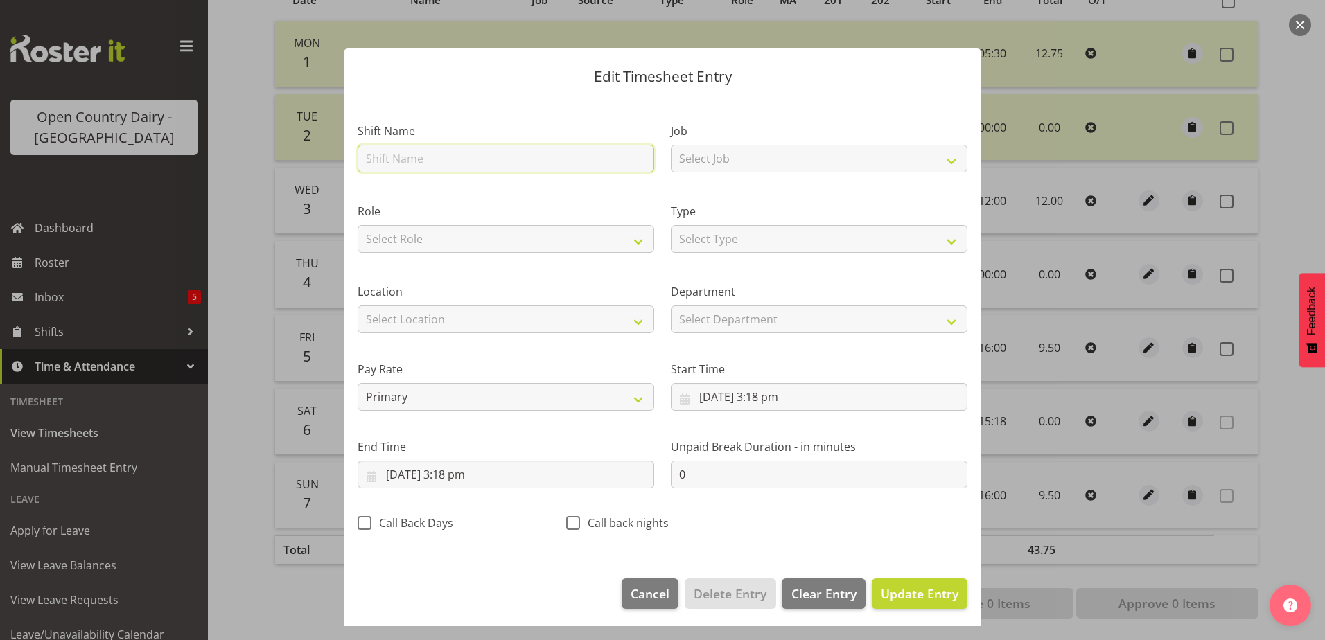
click at [442, 164] on input "text" at bounding box center [506, 159] width 297 height 28
type input "Sick"
click at [954, 246] on select "Select Type Off Standard Public Holiday Public Holiday (Worked) Day In Lieu Ann…" at bounding box center [819, 239] width 297 height 28
select select "Sick"
click at [671, 225] on select "Select Type Off Standard Public Holiday Public Holiday (Worked) Day In Lieu Ann…" at bounding box center [819, 239] width 297 height 28
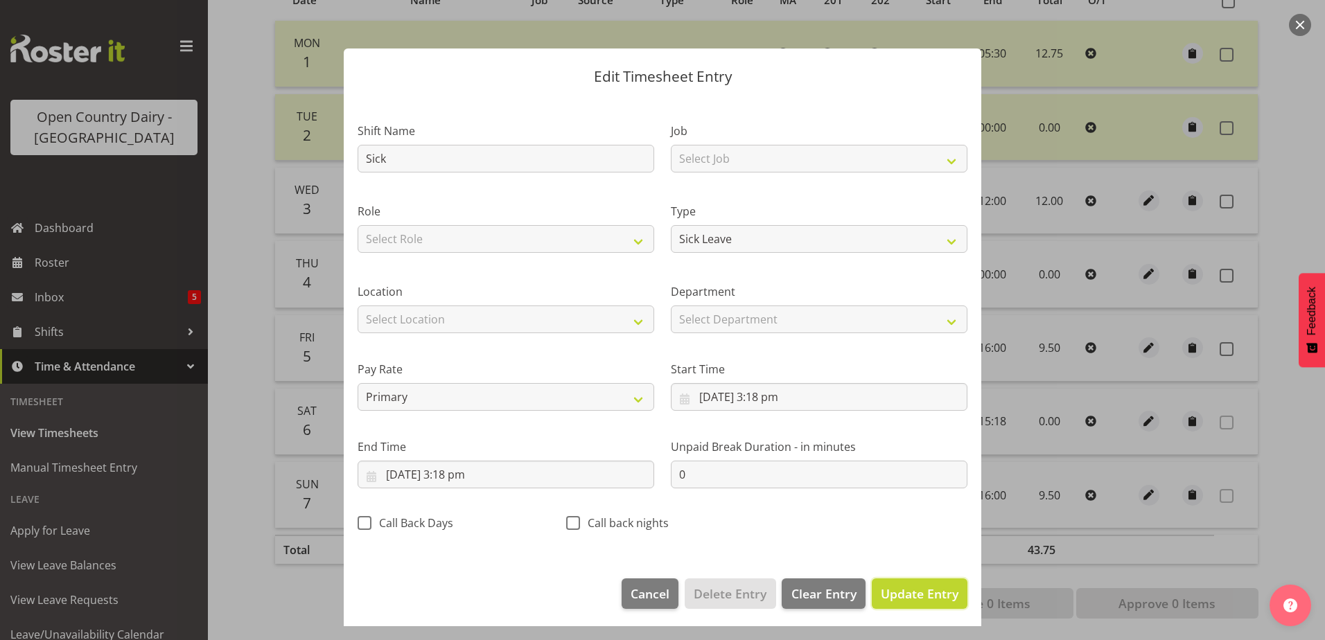
click at [925, 607] on button "Update Entry" at bounding box center [920, 594] width 96 height 30
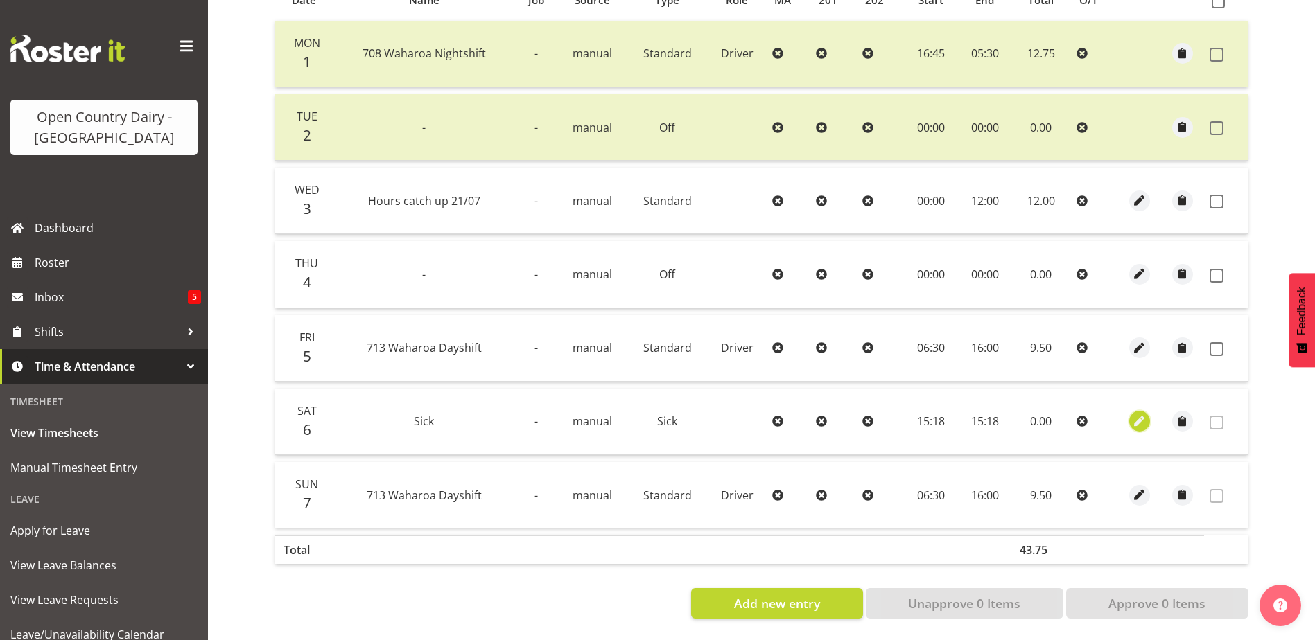
click at [1147, 411] on button "button" at bounding box center [1139, 421] width 21 height 21
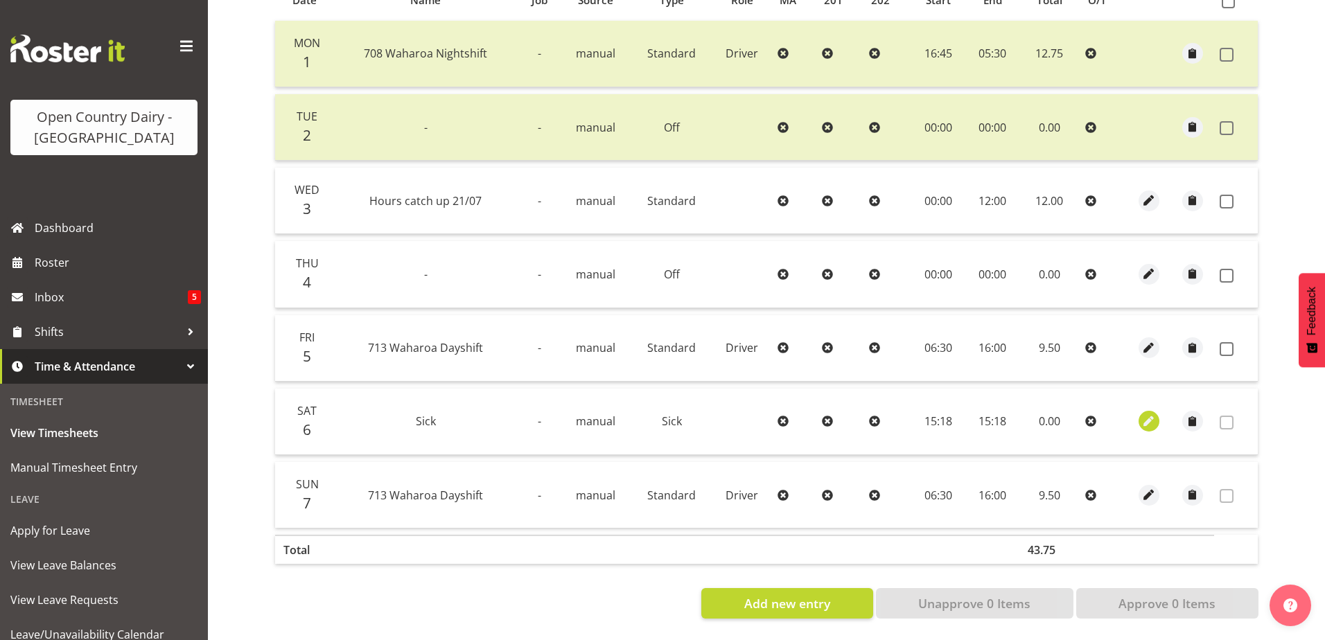
select select "Sick"
select select "8"
select select "2025"
select select "15"
select select "18"
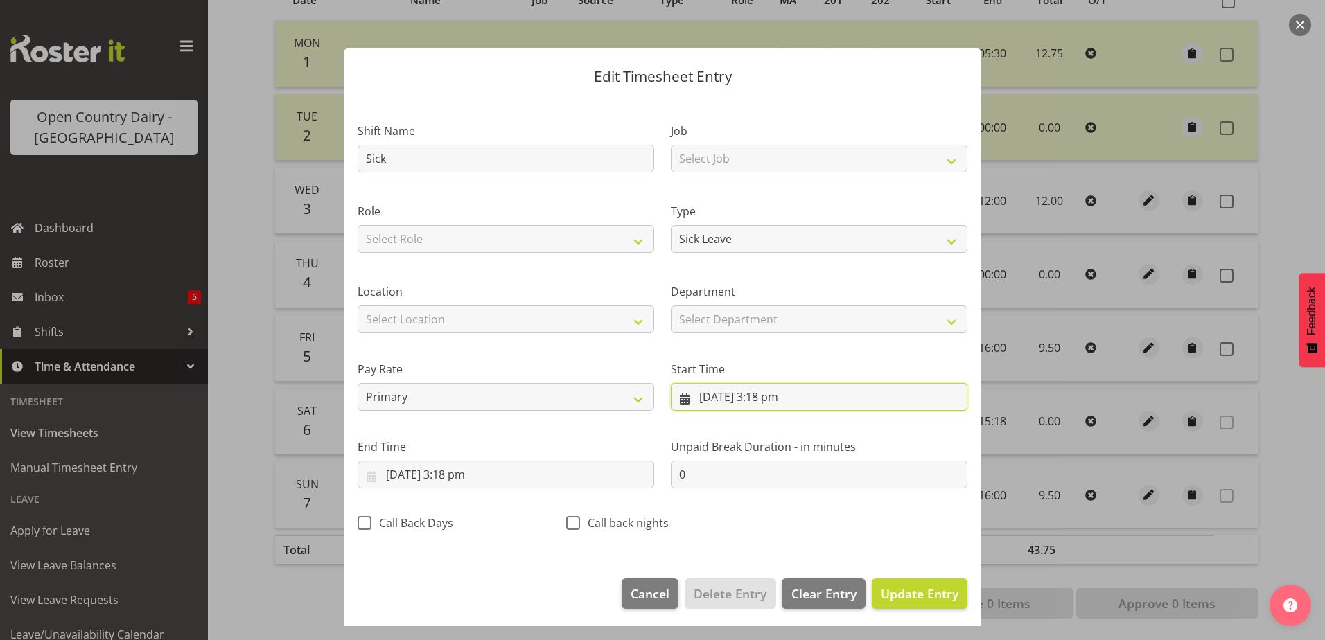
click at [782, 401] on input "[DATE] 3:18 pm" at bounding box center [819, 397] width 297 height 28
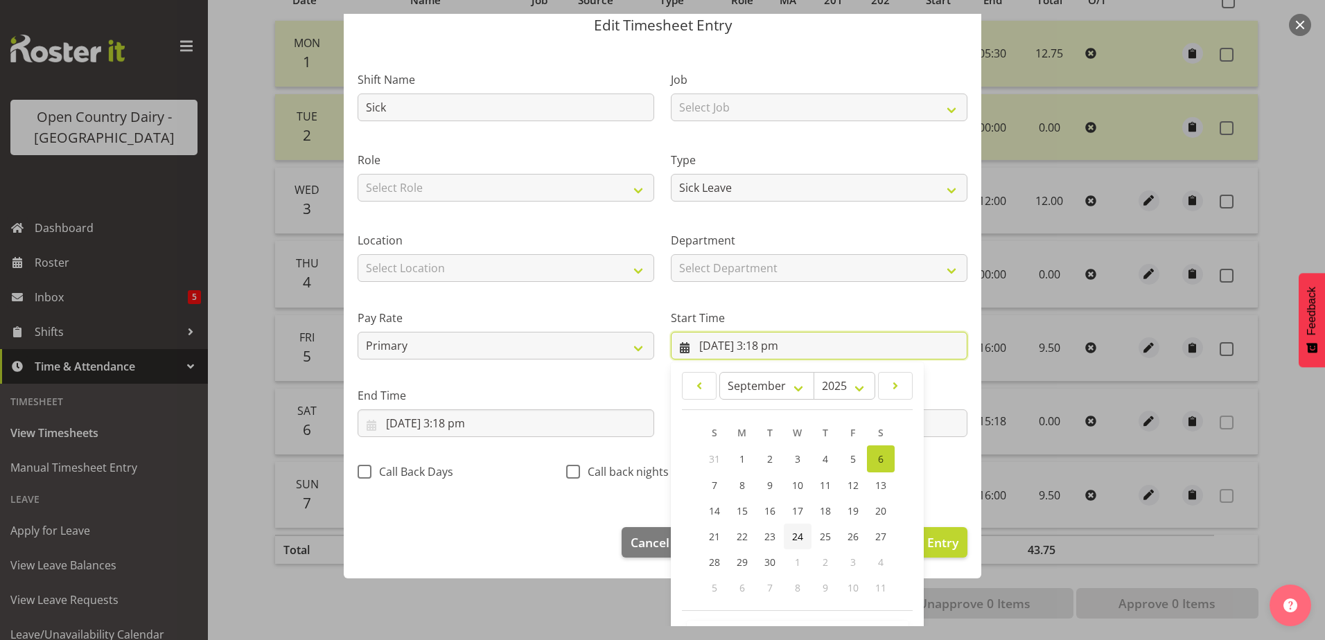
scroll to position [101, 0]
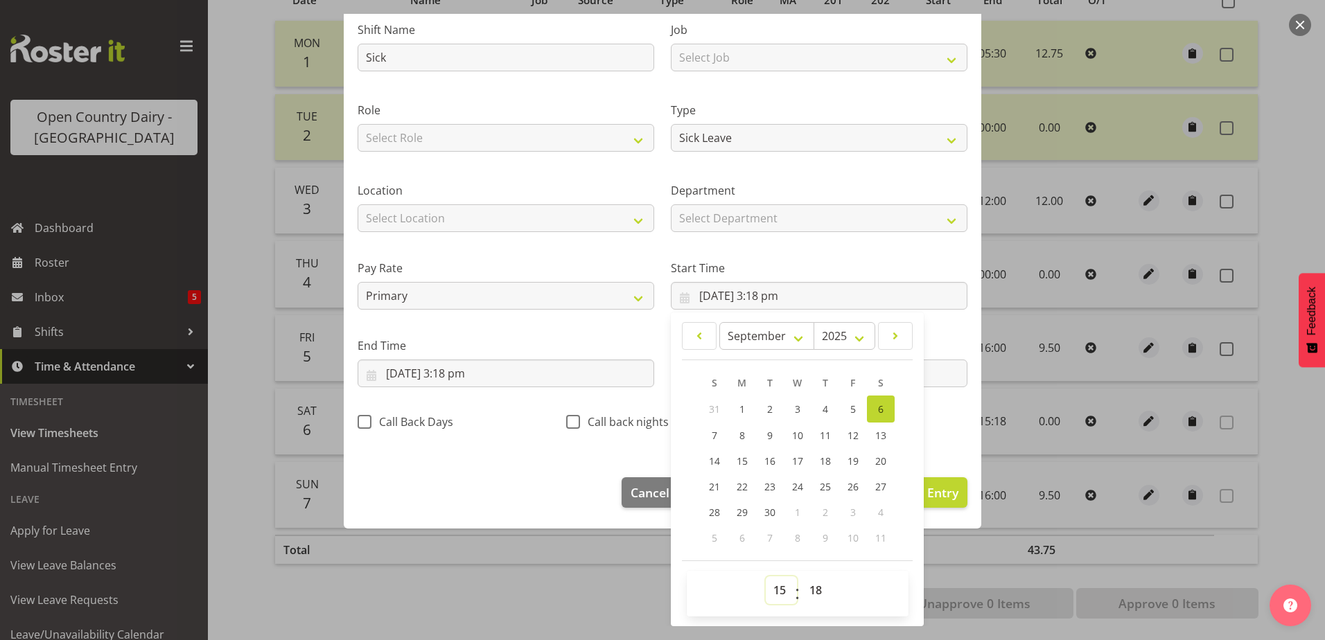
click at [782, 593] on select "00 01 02 03 04 05 06 07 08 09 10 11 12 13 14 15 16 17 18 19 20 21 22 23" at bounding box center [781, 591] width 31 height 28
select select "0"
click at [766, 577] on select "00 01 02 03 04 05 06 07 08 09 10 11 12 13 14 15 16 17 18 19 20 21 22 23" at bounding box center [781, 591] width 31 height 28
type input "[DATE] 12:18 am"
click at [817, 590] on select "00 01 02 03 04 05 06 07 08 09 10 11 12 13 14 15 16 17 18 19 20 21 22 23 24 25 2…" at bounding box center [817, 591] width 31 height 28
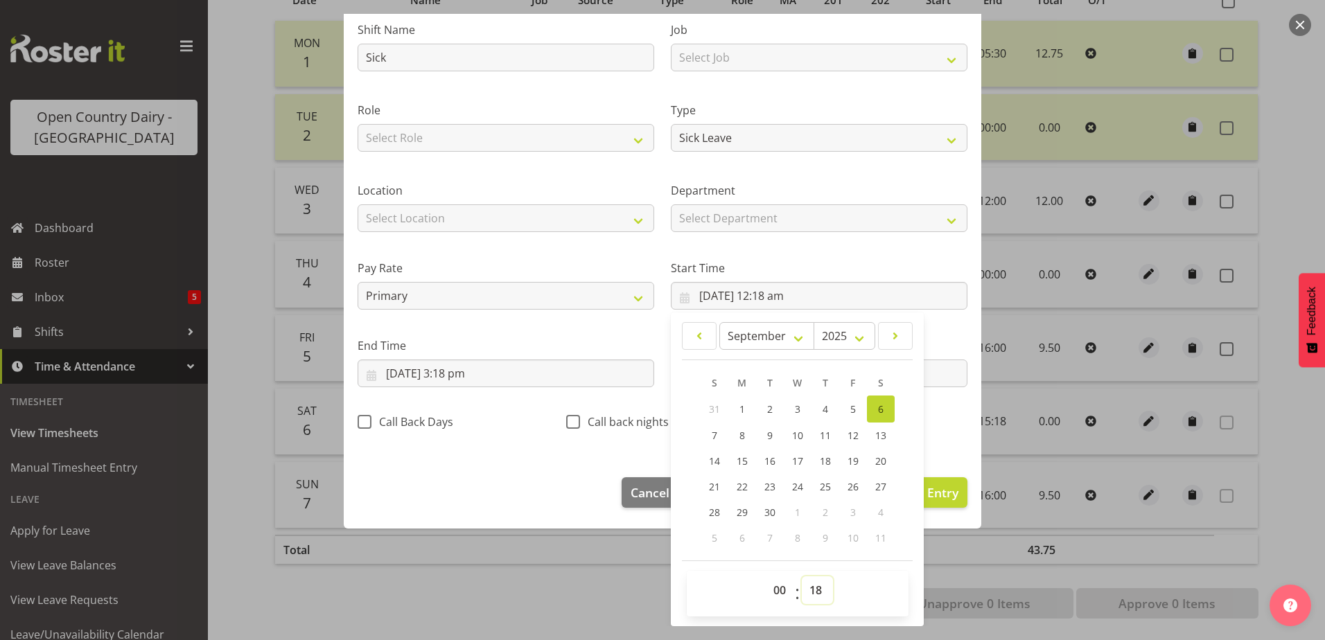
select select "0"
click at [802, 577] on select "00 01 02 03 04 05 06 07 08 09 10 11 12 13 14 15 16 17 18 19 20 21 22 23 24 25 2…" at bounding box center [817, 591] width 31 height 28
type input "[DATE] 12:00 am"
click at [588, 464] on footer "Cancel Delete Entry Clear Entry Update Entry" at bounding box center [663, 496] width 638 height 65
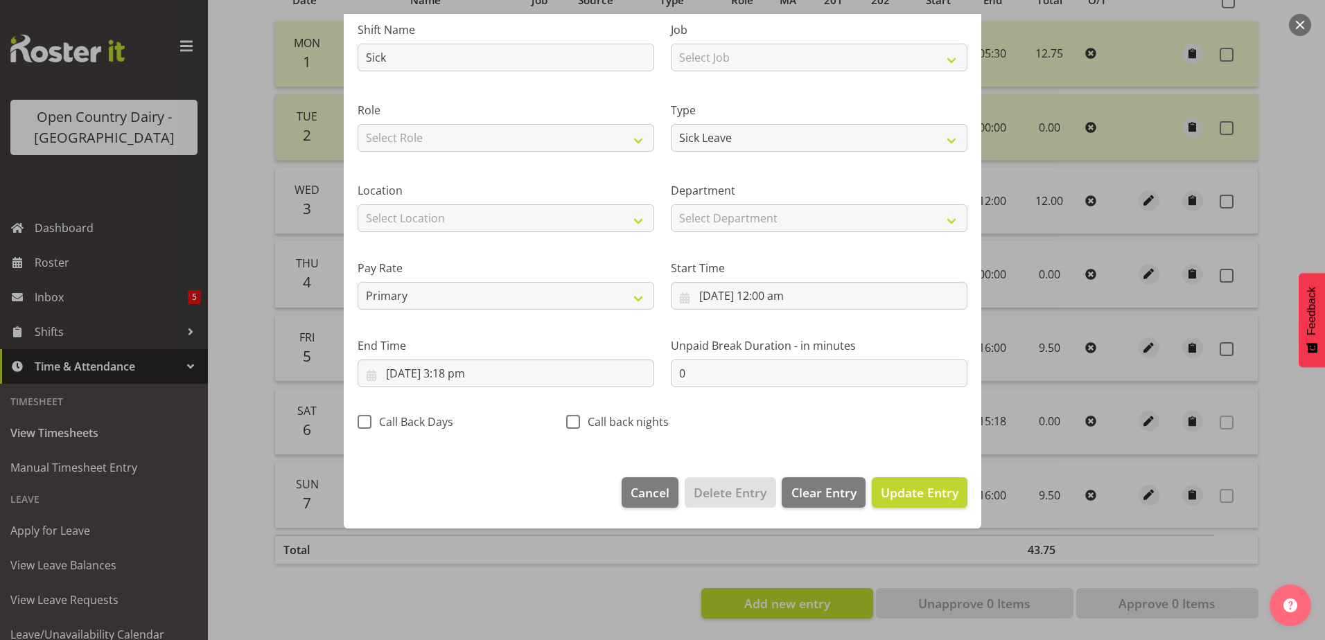
scroll to position [3, 0]
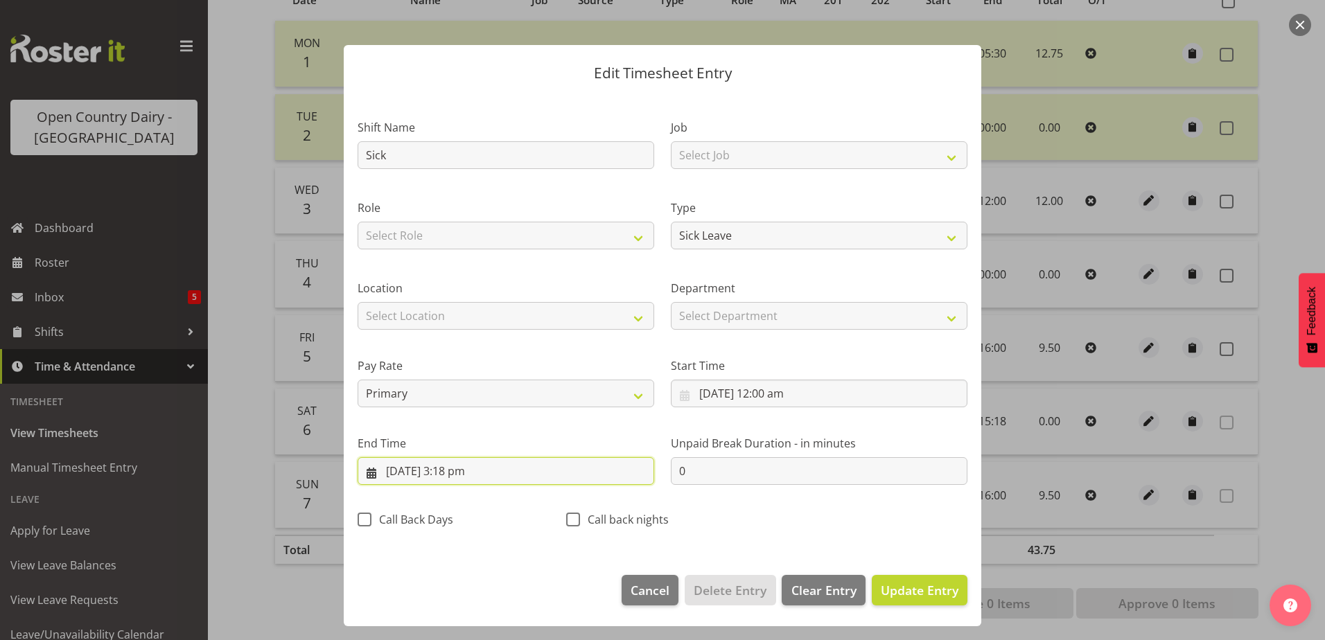
click at [466, 473] on input "[DATE] 3:18 pm" at bounding box center [506, 471] width 297 height 28
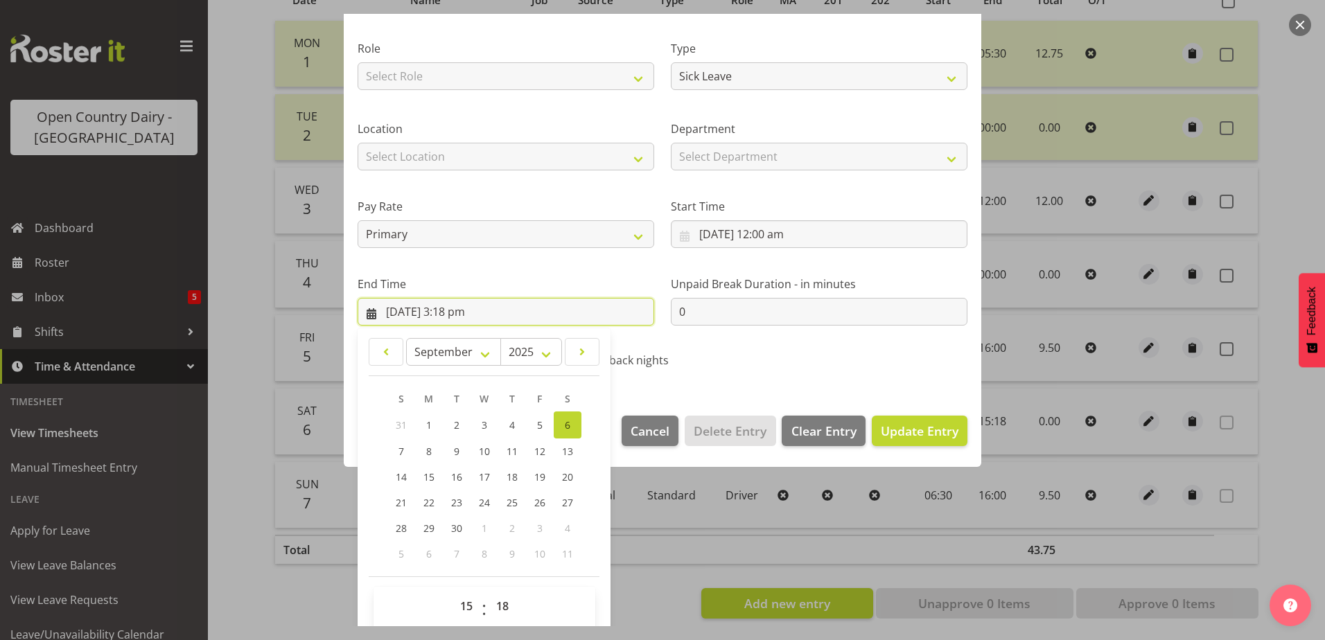
scroll to position [179, 0]
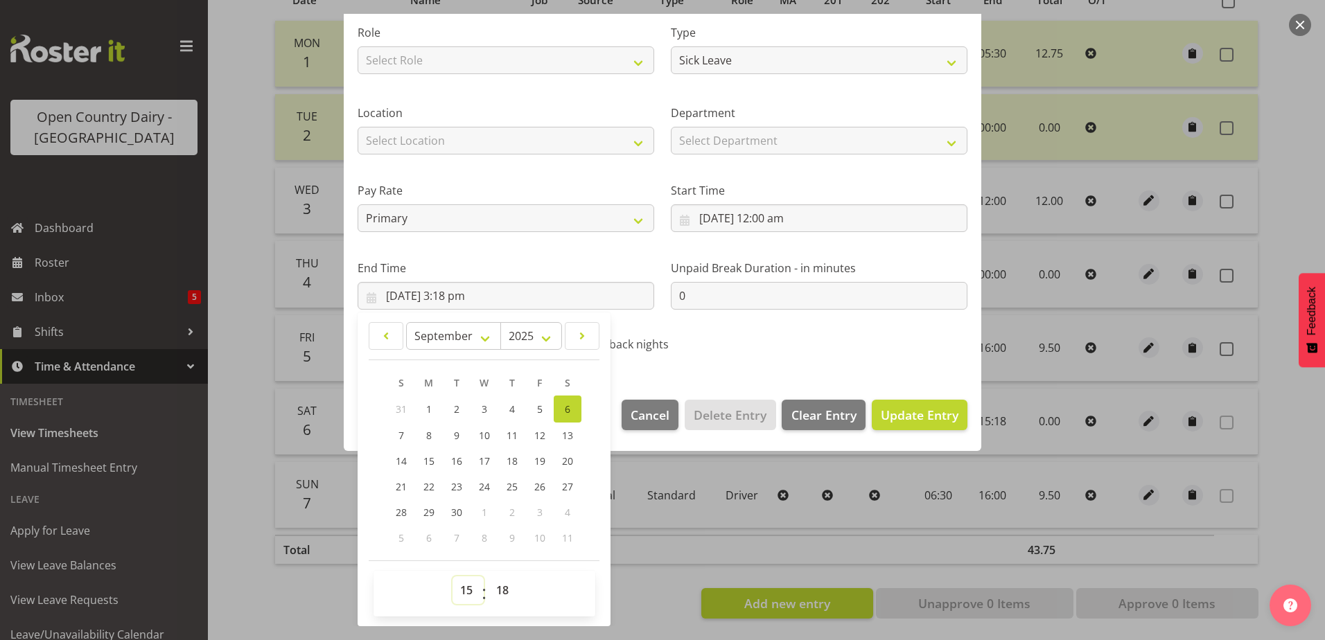
click at [465, 596] on select "00 01 02 03 04 05 06 07 08 09 10 11 12 13 14 15 16 17 18 19 20 21 22 23" at bounding box center [468, 591] width 31 height 28
select select "10"
click at [453, 577] on select "00 01 02 03 04 05 06 07 08 09 10 11 12 13 14 15 16 17 18 19 20 21 22 23" at bounding box center [468, 591] width 31 height 28
type input "[DATE] 10:18 am"
click at [502, 591] on select "00 01 02 03 04 05 06 07 08 09 10 11 12 13 14 15 16 17 18 19 20 21 22 23 24 25 2…" at bounding box center [504, 591] width 31 height 28
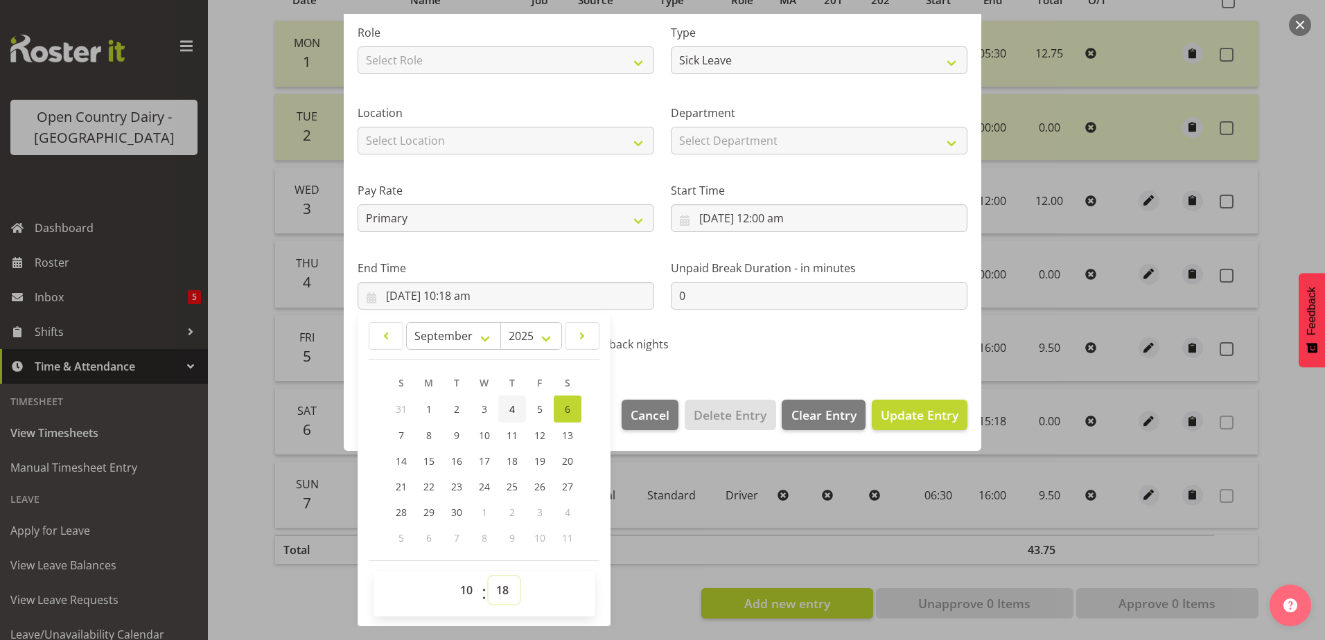
select select "39"
click at [489, 577] on select "00 01 02 03 04 05 06 07 08 09 10 11 12 13 14 15 16 17 18 19 20 21 22 23 24 25 2…" at bounding box center [504, 591] width 31 height 28
type input "[DATE] 10:39 am"
click at [904, 426] on button "Update Entry" at bounding box center [920, 415] width 96 height 30
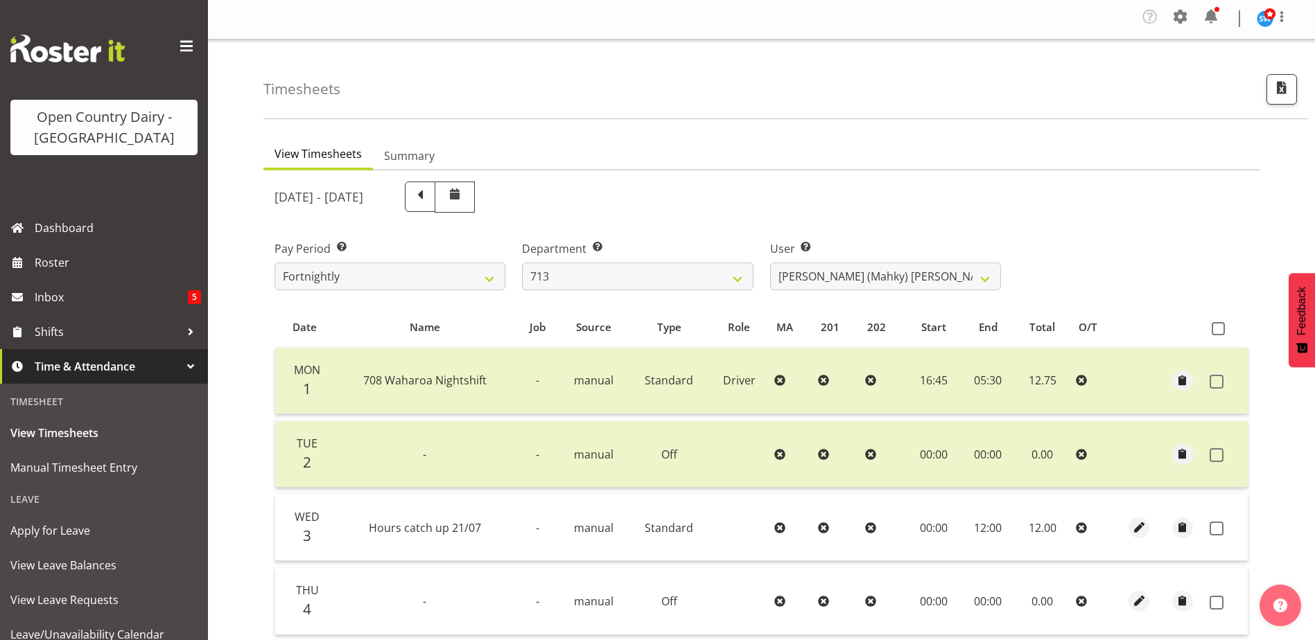
scroll to position [0, 0]
click at [1187, 20] on span at bounding box center [1180, 18] width 22 height 22
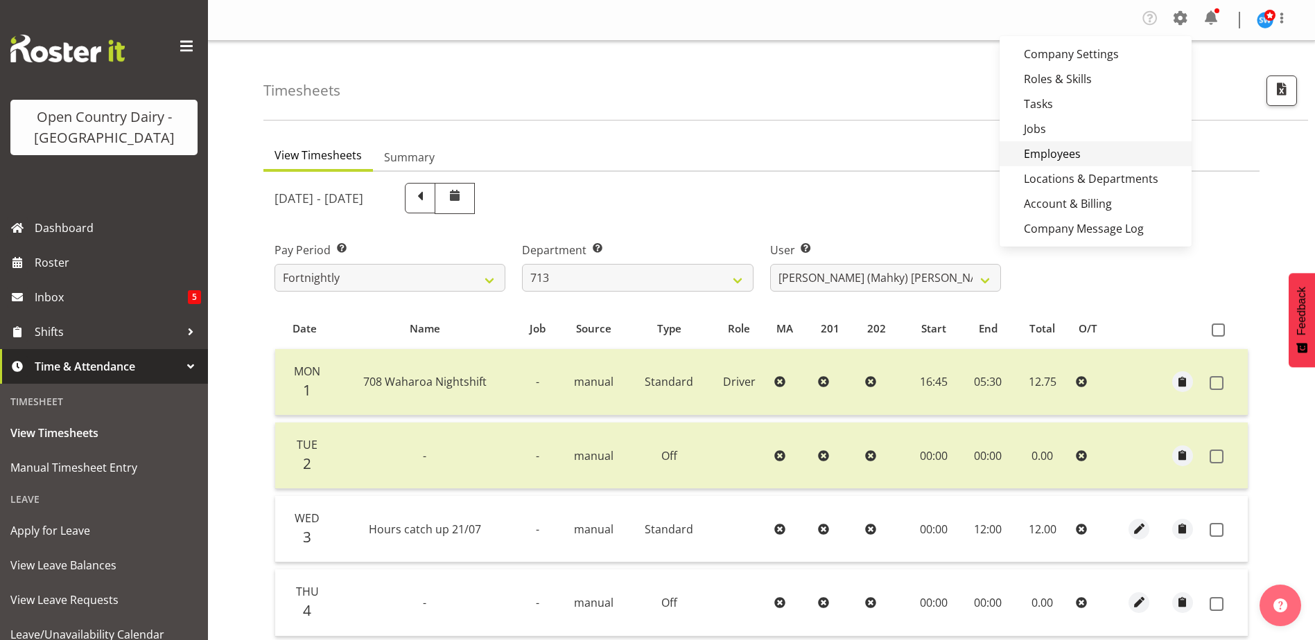
click at [1077, 163] on link "Employees" at bounding box center [1095, 153] width 192 height 25
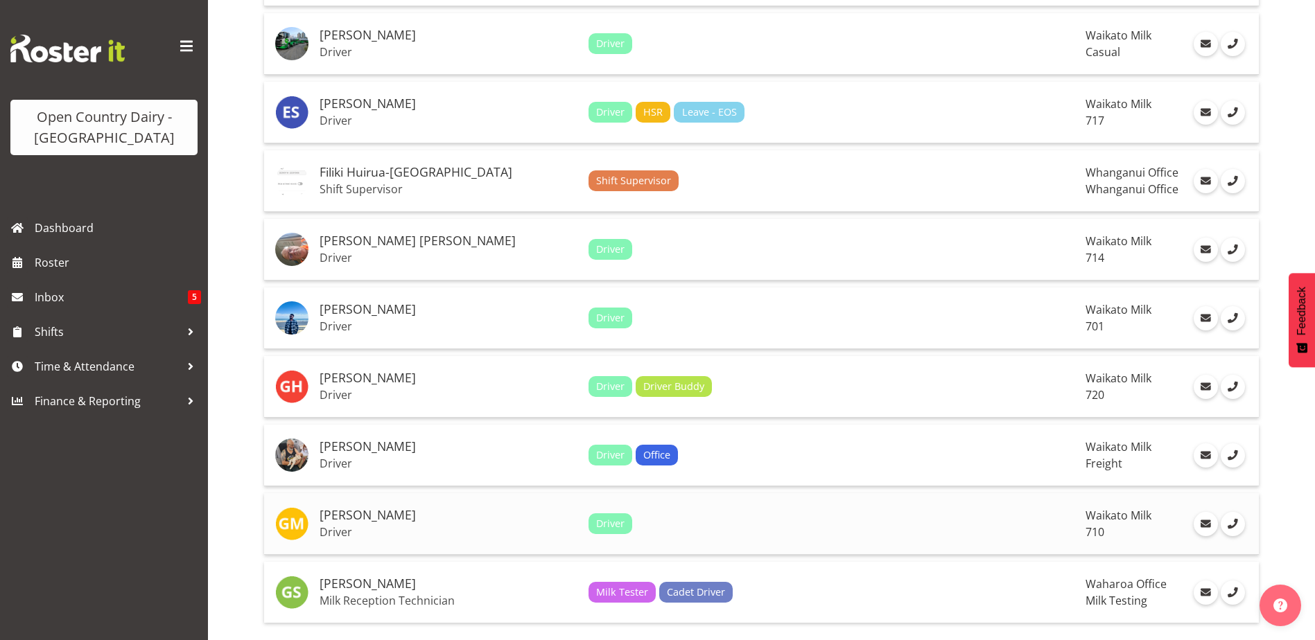
scroll to position [3083, 0]
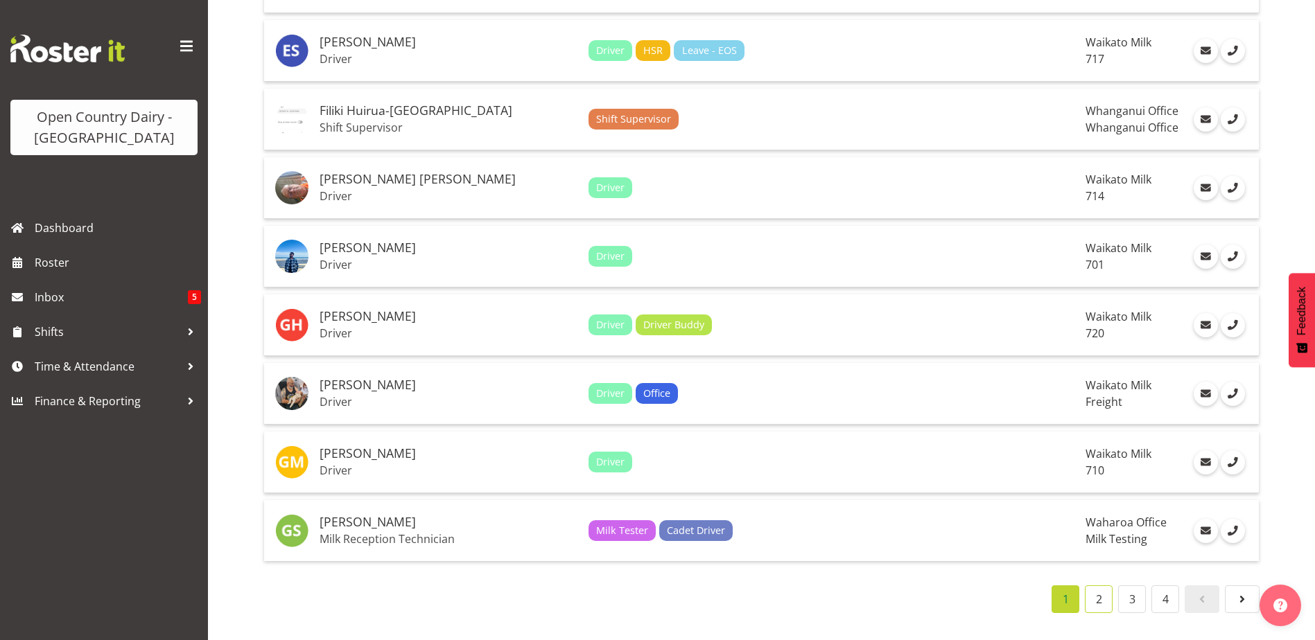
click at [1092, 593] on link "2" at bounding box center [1099, 600] width 28 height 28
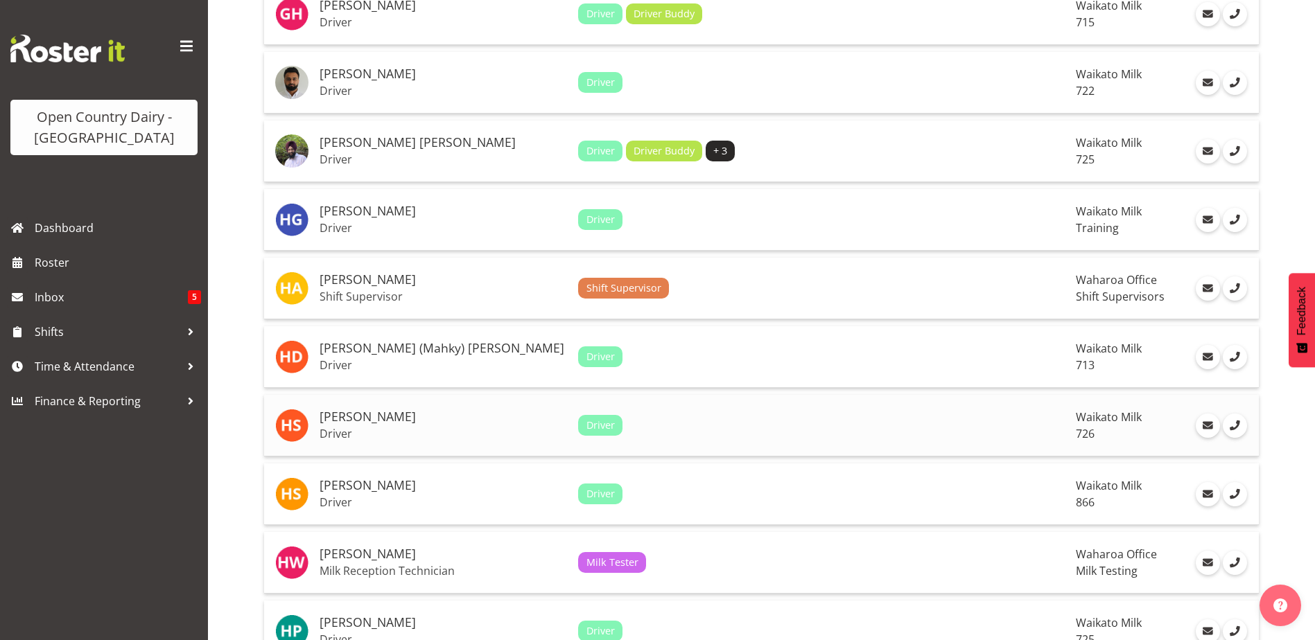
scroll to position [901, 0]
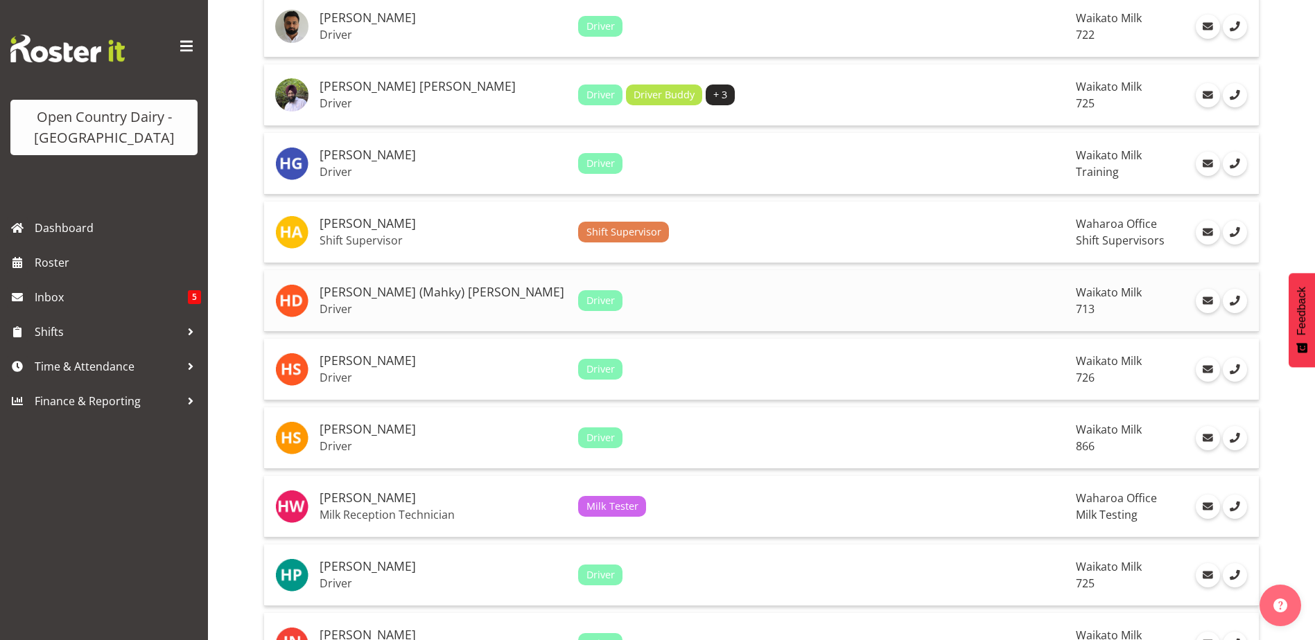
click at [358, 301] on td "[PERSON_NAME] (Mahky) [PERSON_NAME] Driver" at bounding box center [443, 301] width 259 height 62
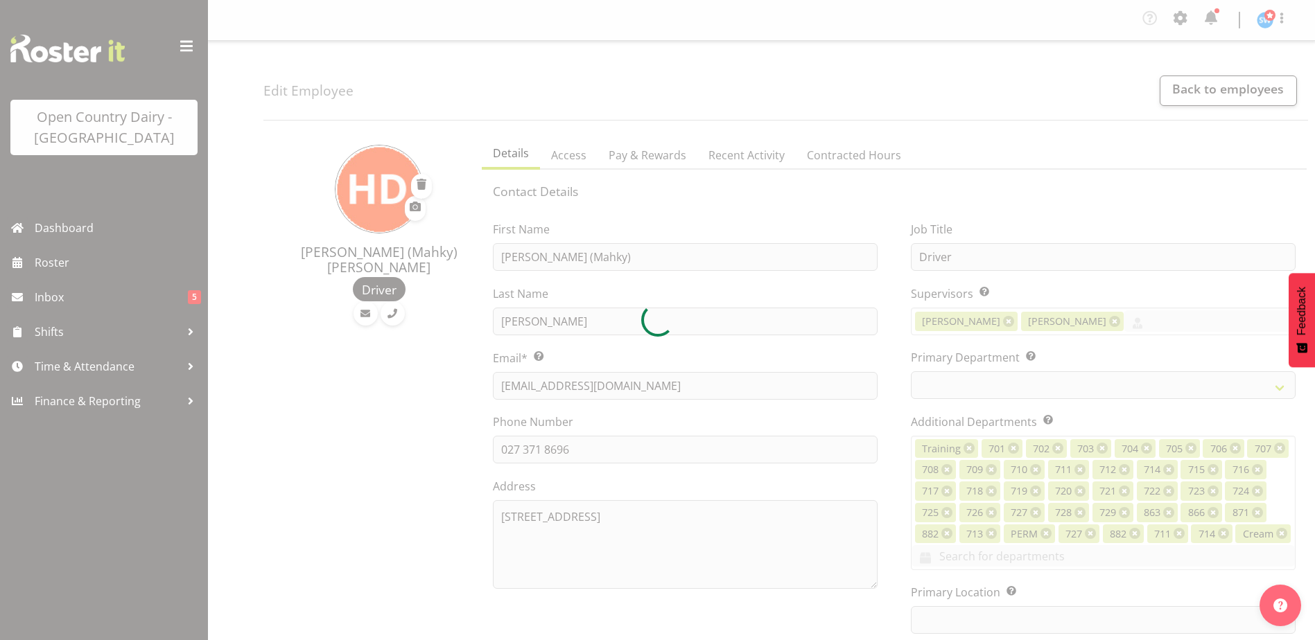
select select "TimelineWeek"
select select
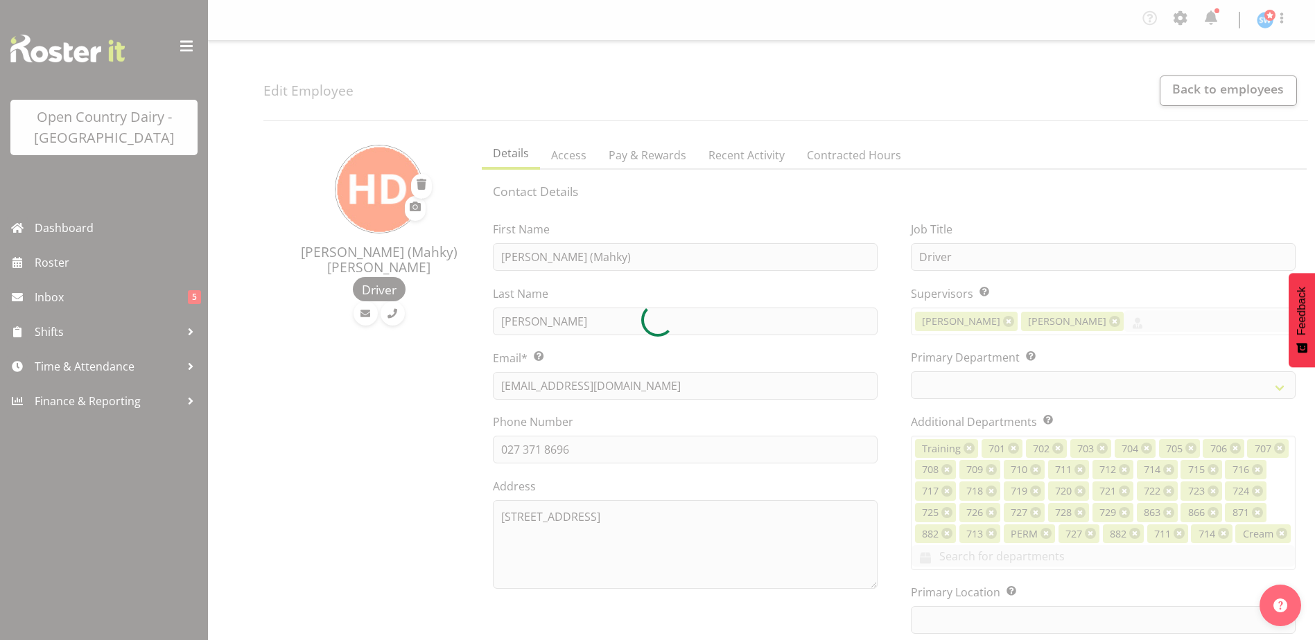
select select
select select "1054"
select select "716"
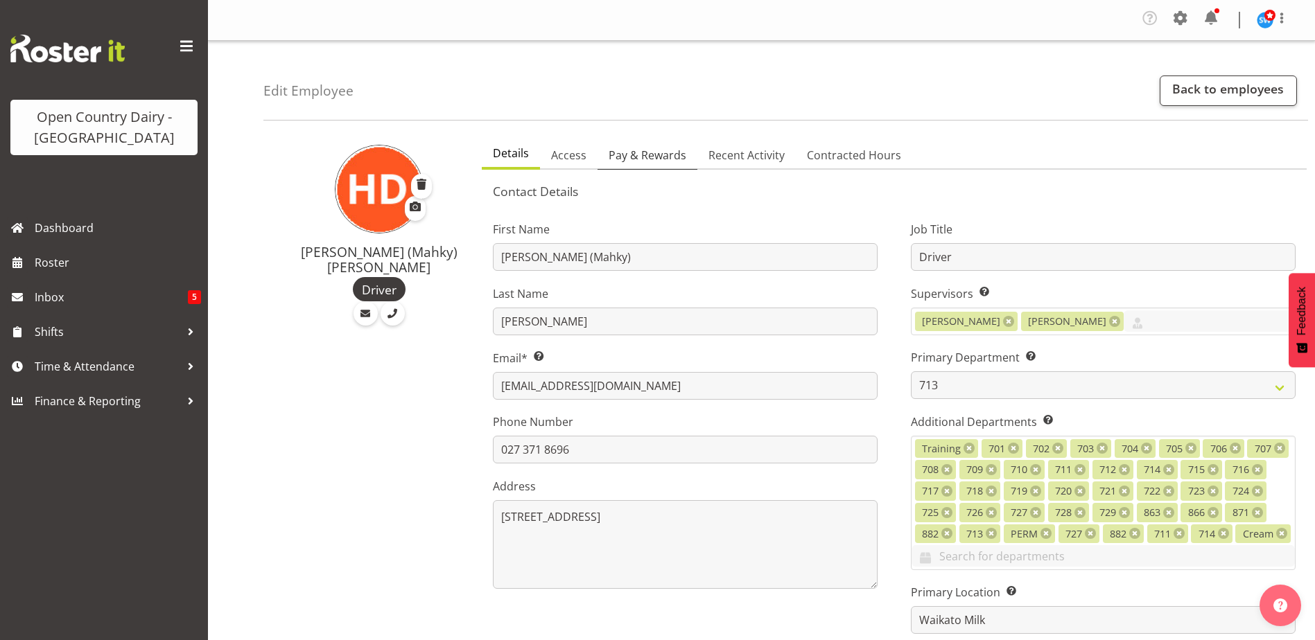
click at [625, 156] on span "Pay & Rewards" at bounding box center [648, 155] width 78 height 17
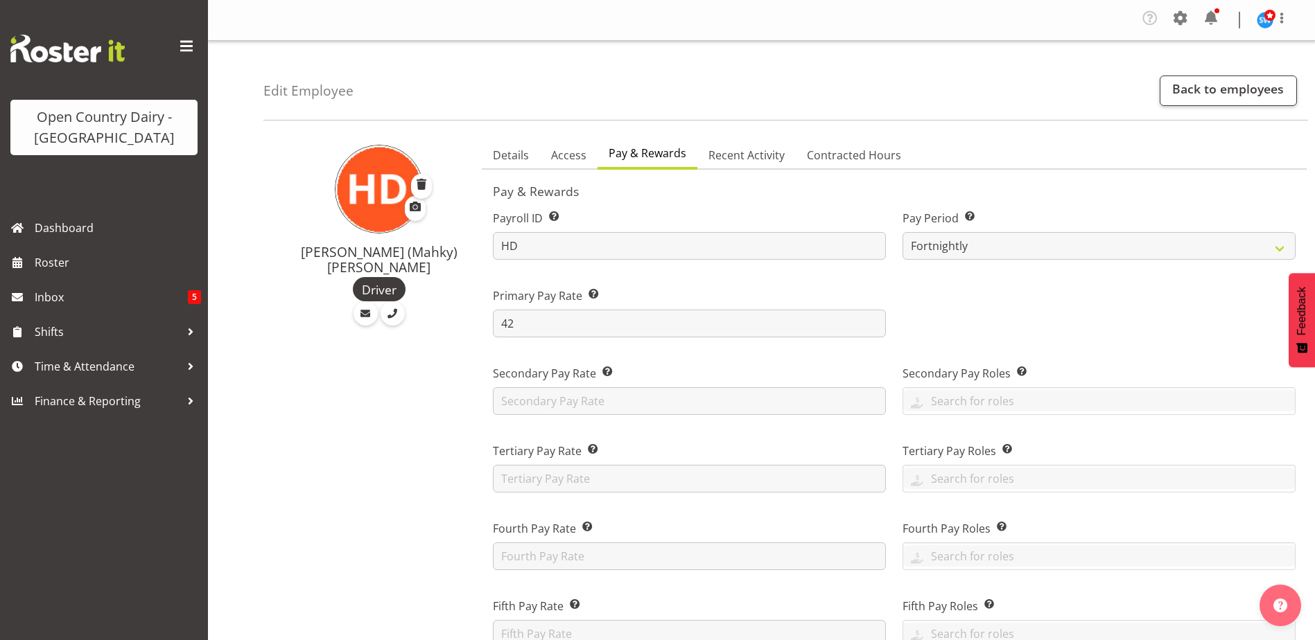
click at [651, 149] on span "Pay & Rewards" at bounding box center [648, 153] width 78 height 17
click at [47, 367] on span "Time & Attendance" at bounding box center [108, 366] width 146 height 21
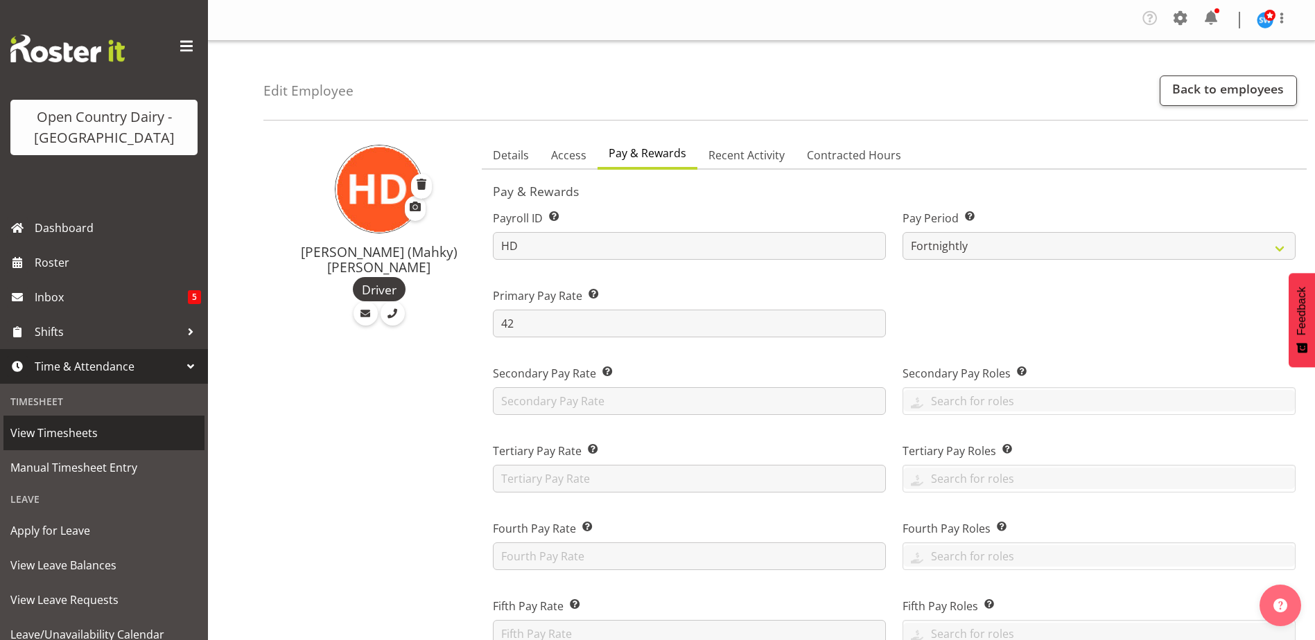
click at [73, 439] on span "View Timesheets" at bounding box center [103, 433] width 187 height 21
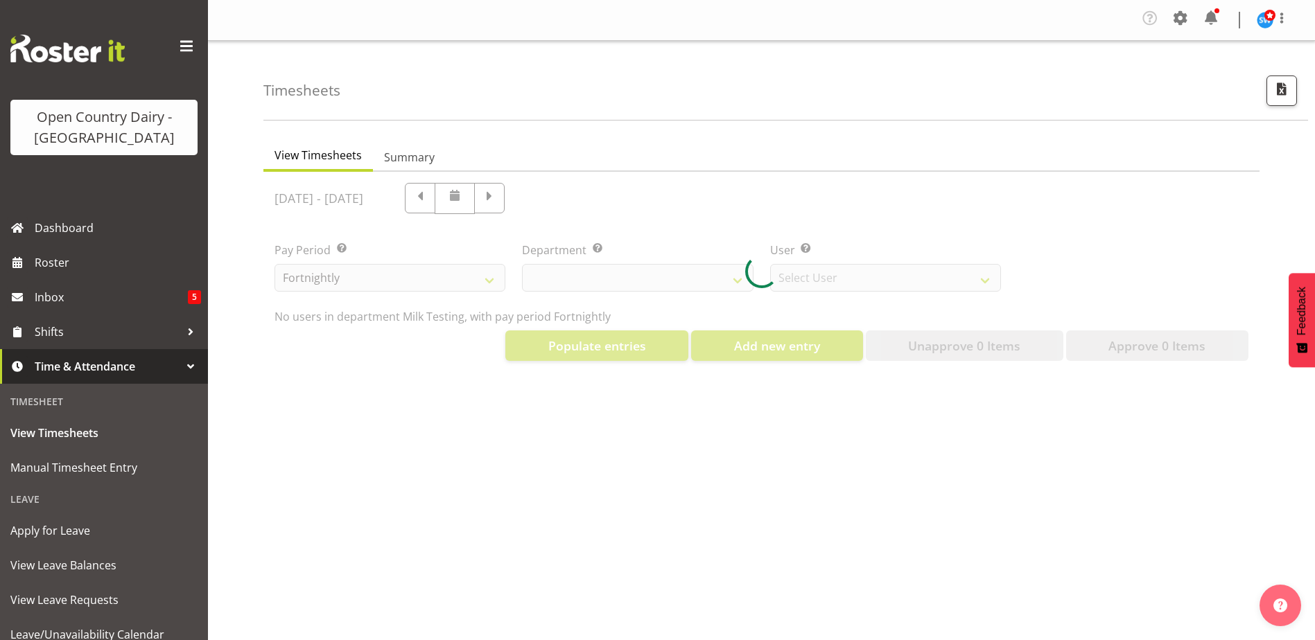
select select "733"
select select "7414"
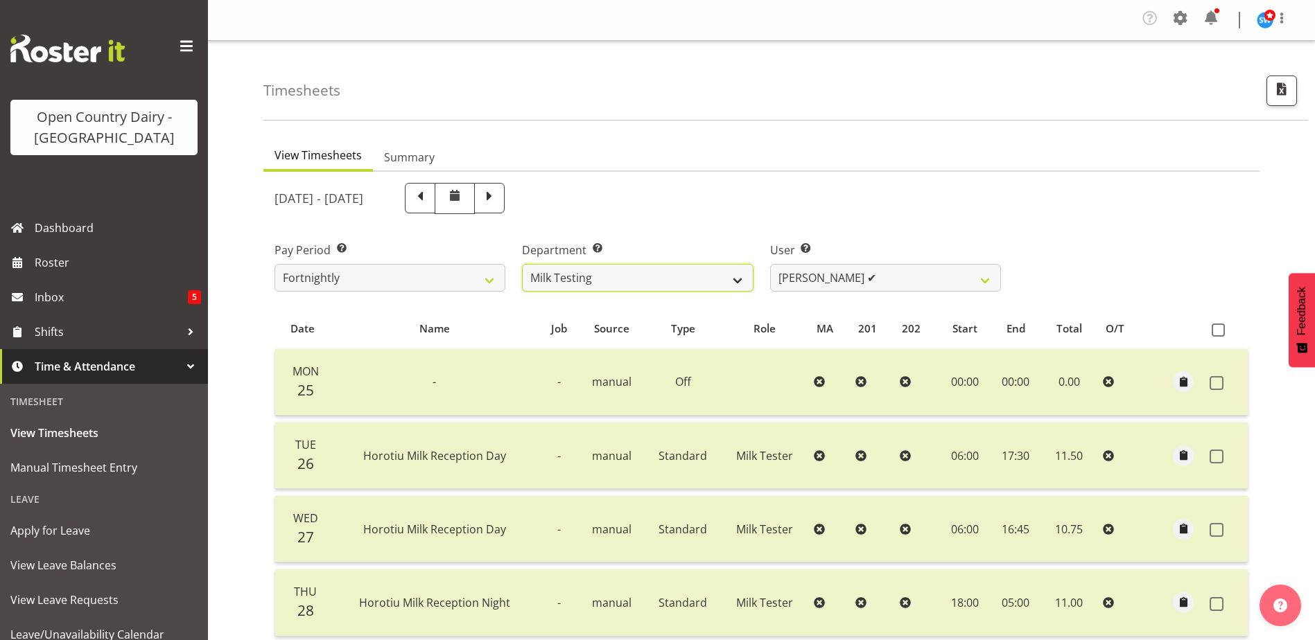
click at [743, 284] on select "701 702 703 704 705 706 707 708 709 710 711 712 713 714 715 716 717 718 719 720" at bounding box center [637, 278] width 231 height 28
select select "716"
click at [522, 264] on select "701 702 703 704 705 706 707 708 709 710 711 712 713 714 715 716 717 718 719 720" at bounding box center [637, 278] width 231 height 28
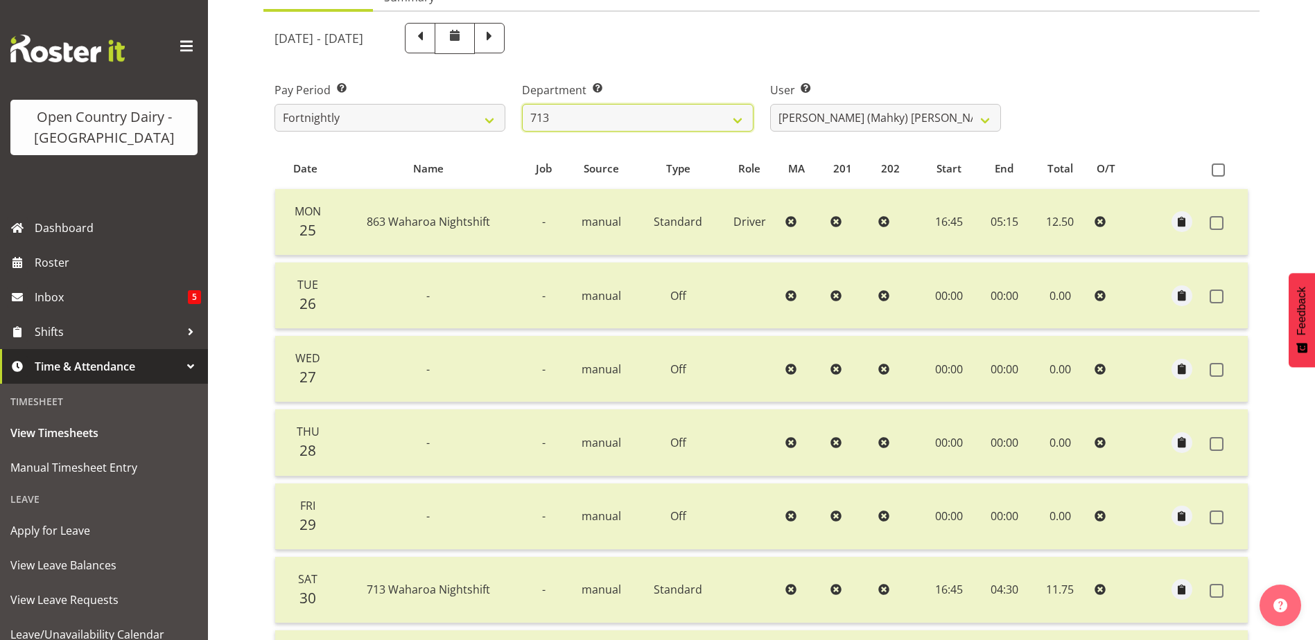
scroll to position [62, 0]
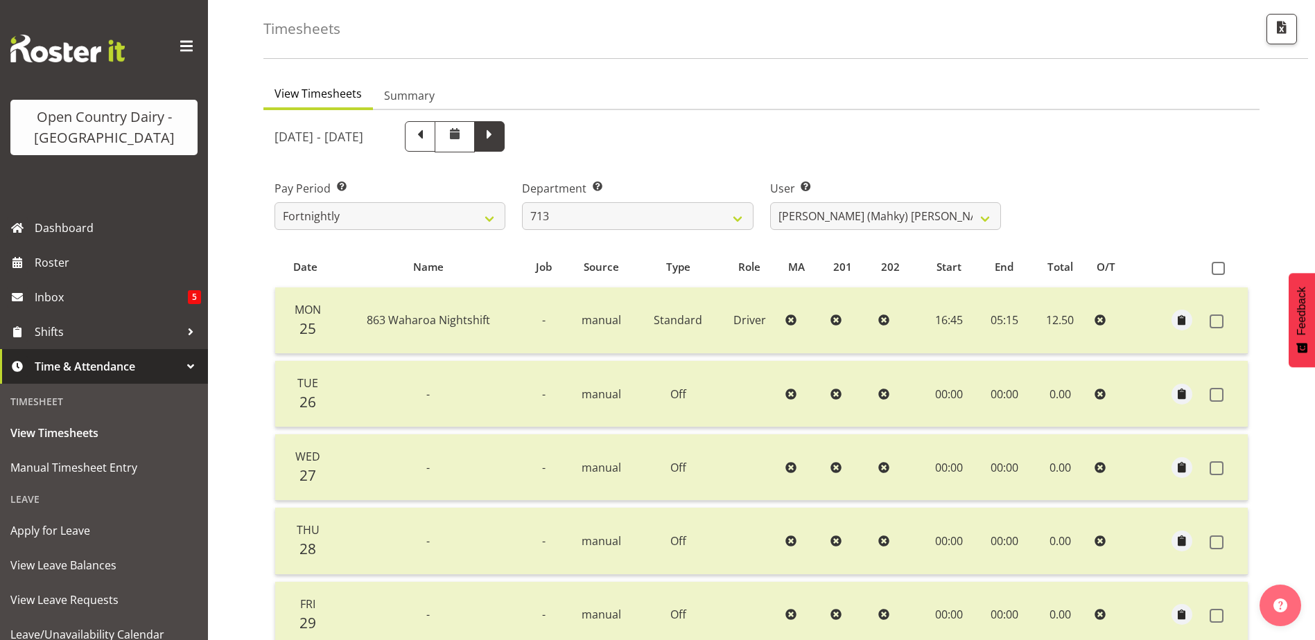
click at [505, 146] on span at bounding box center [489, 136] width 30 height 30
select select
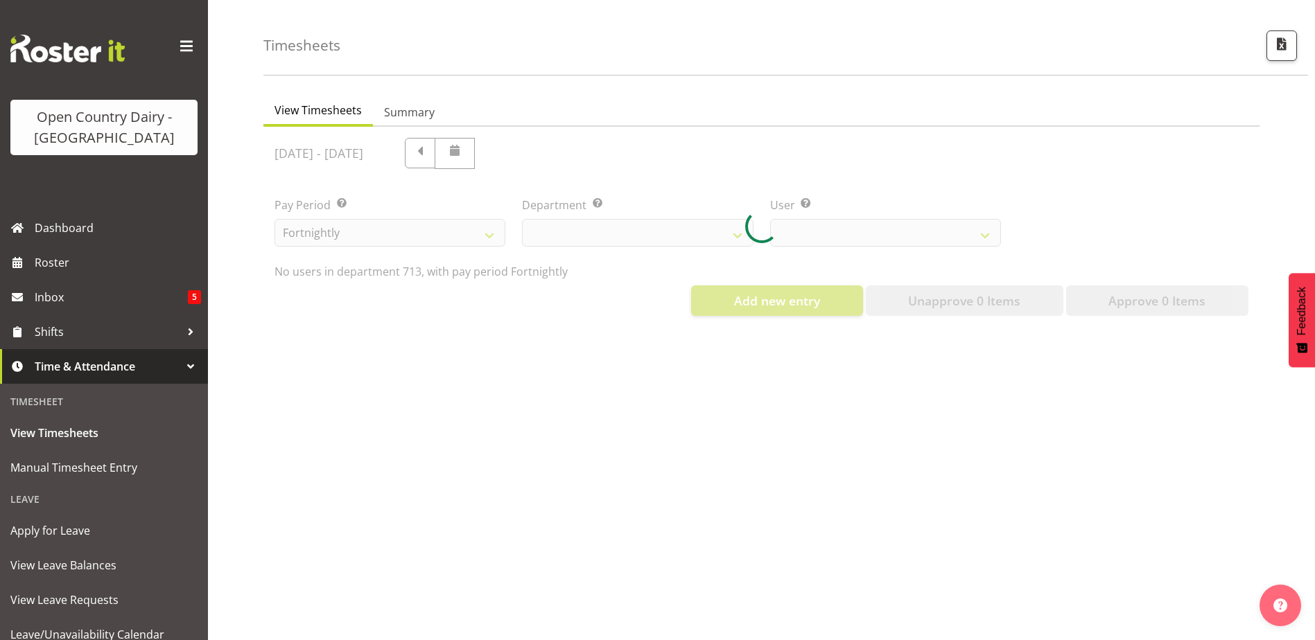
scroll to position [55, 0]
select select "716"
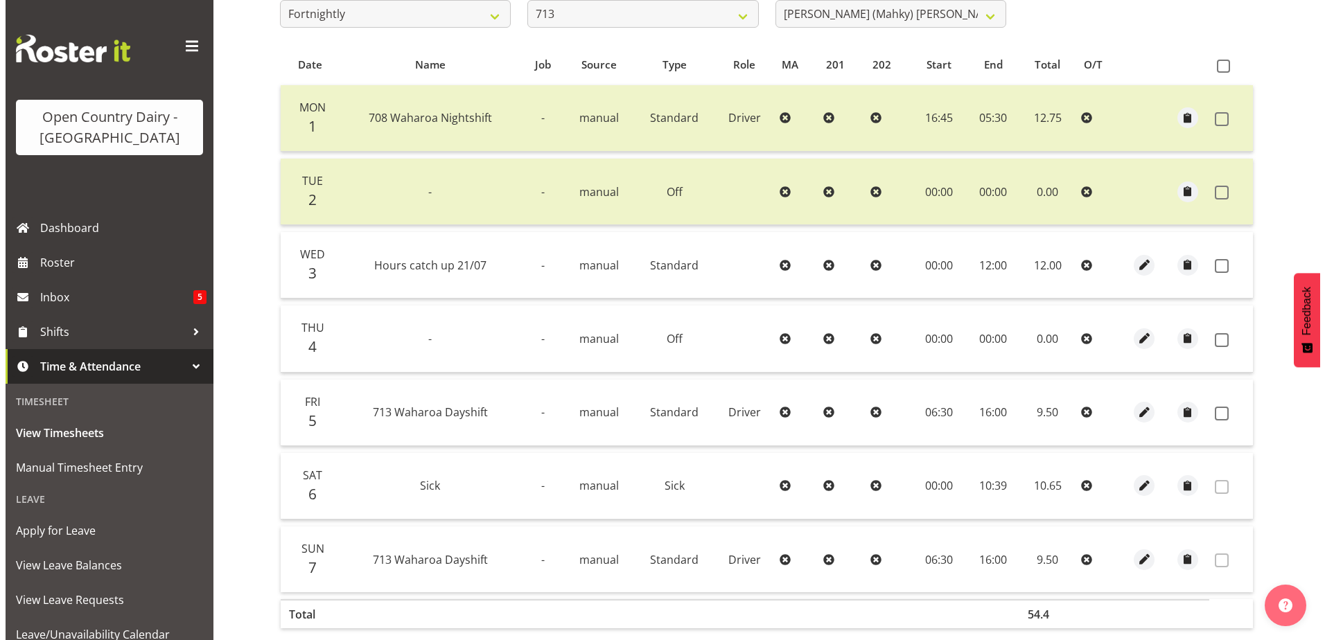
scroll to position [339, 0]
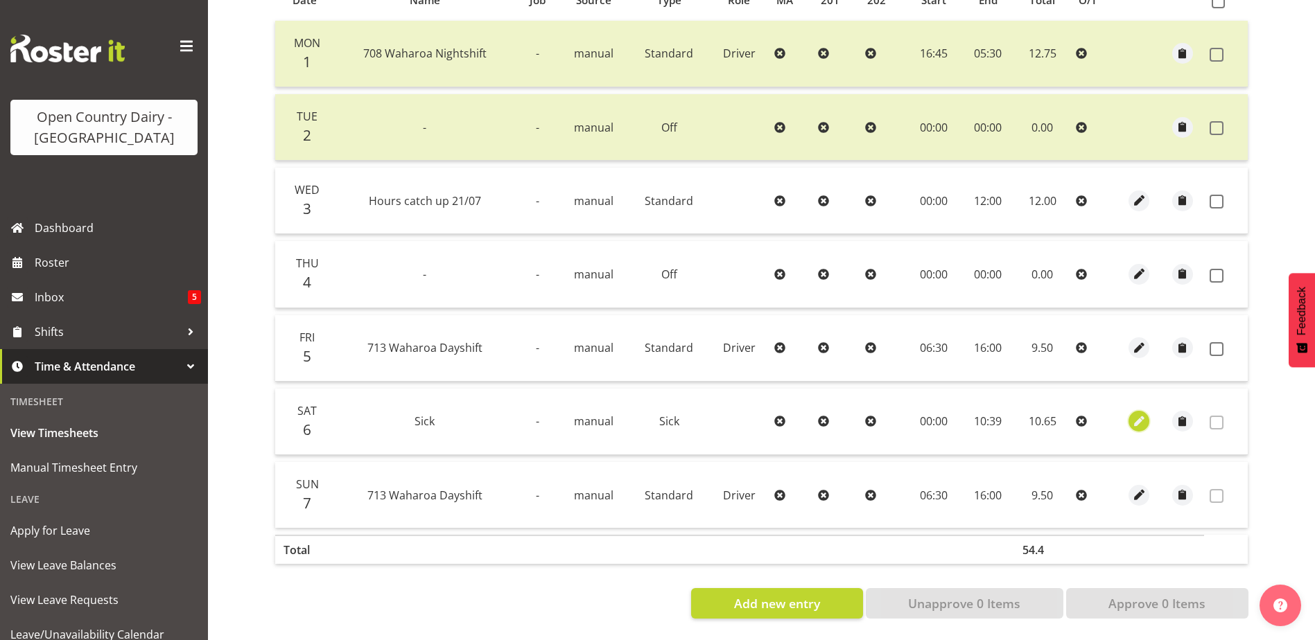
click at [1142, 414] on span "button" at bounding box center [1139, 422] width 16 height 16
select select "Sick"
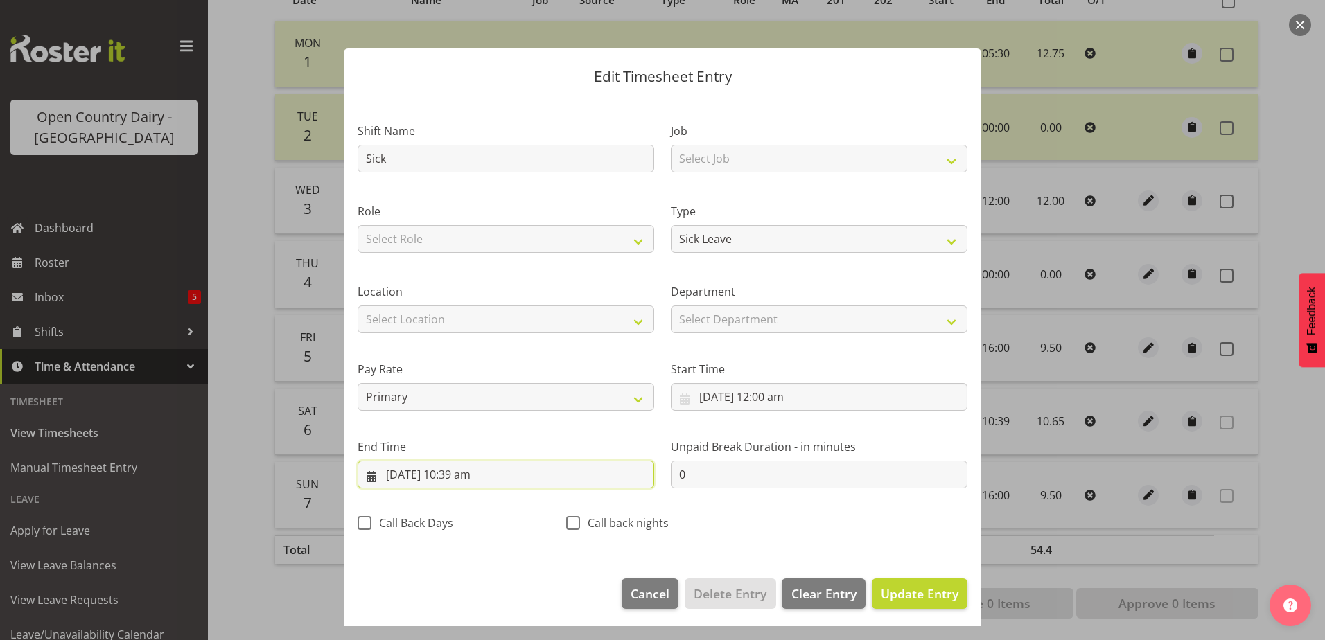
click at [462, 478] on input "[DATE] 10:39 am" at bounding box center [506, 475] width 297 height 28
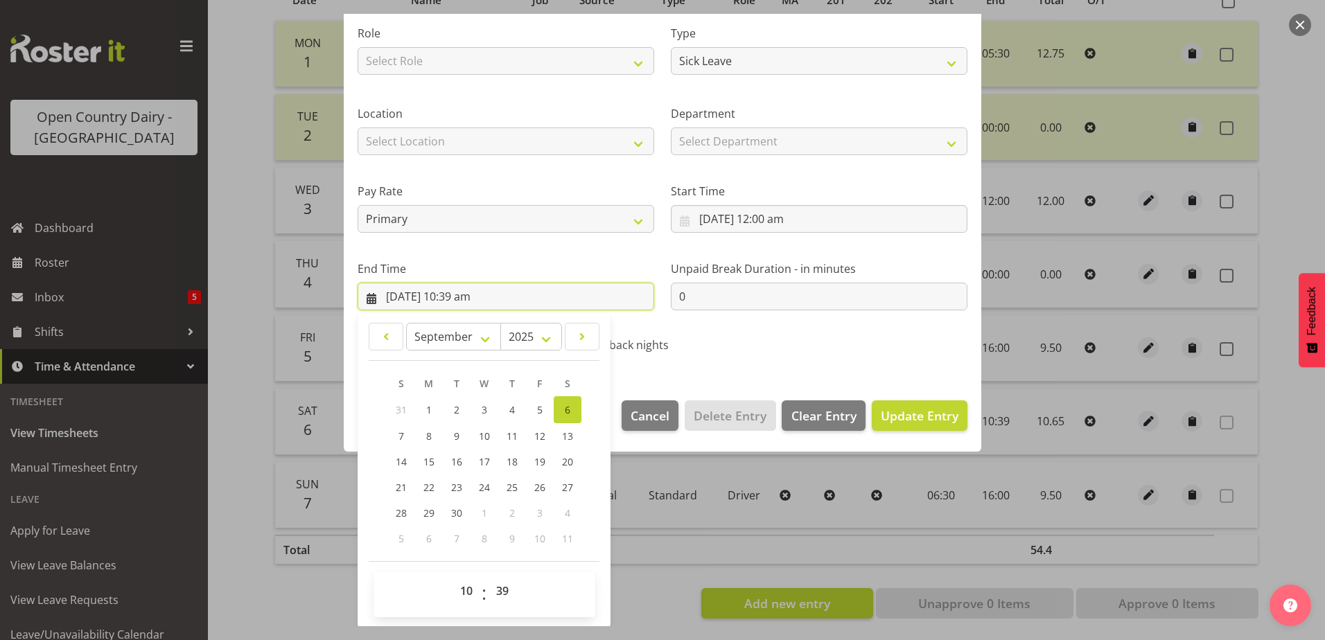
scroll to position [179, 0]
click at [508, 588] on select "00 01 02 03 04 05 06 07 08 09 10 11 12 13 14 15 16 17 18 19 20 21 22 23 24 25 2…" at bounding box center [504, 591] width 31 height 28
select select "45"
click at [489, 577] on select "00 01 02 03 04 05 06 07 08 09 10 11 12 13 14 15 16 17 18 19 20 21 22 23 24 25 2…" at bounding box center [504, 591] width 31 height 28
type input "[DATE] 10:45 am"
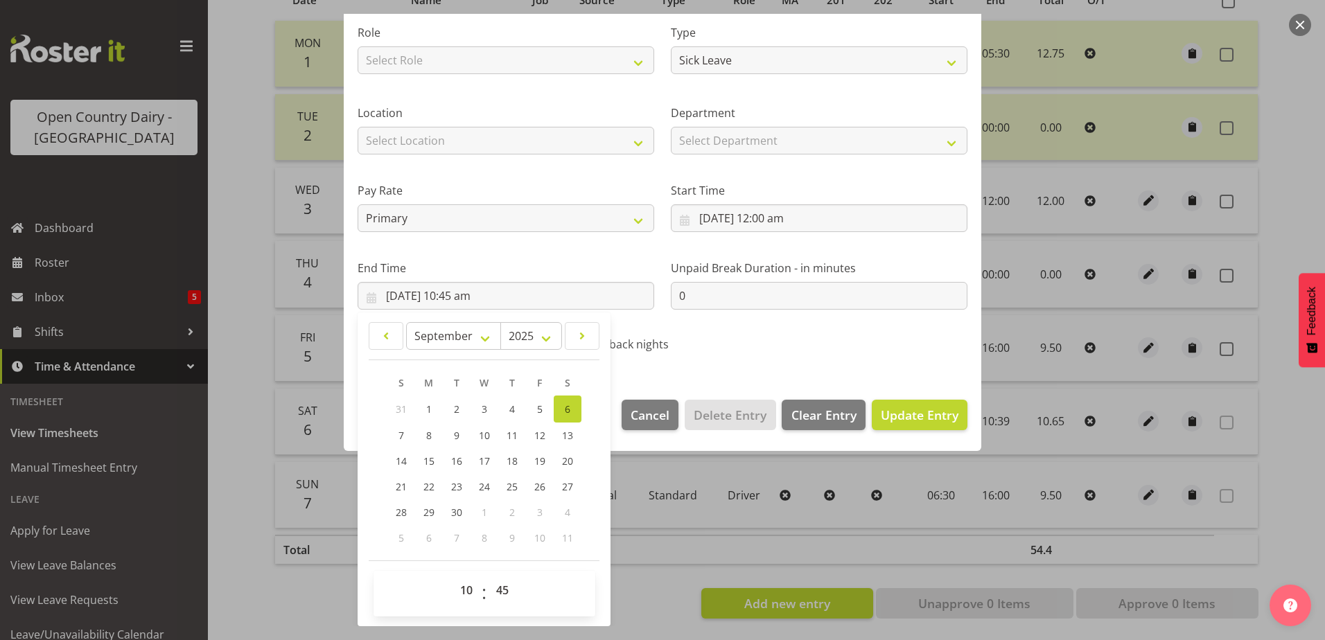
click at [701, 374] on section "Shift Name Sick Job Select Job Driver Driver supervisor Support Role Select Rol…" at bounding box center [663, 152] width 638 height 467
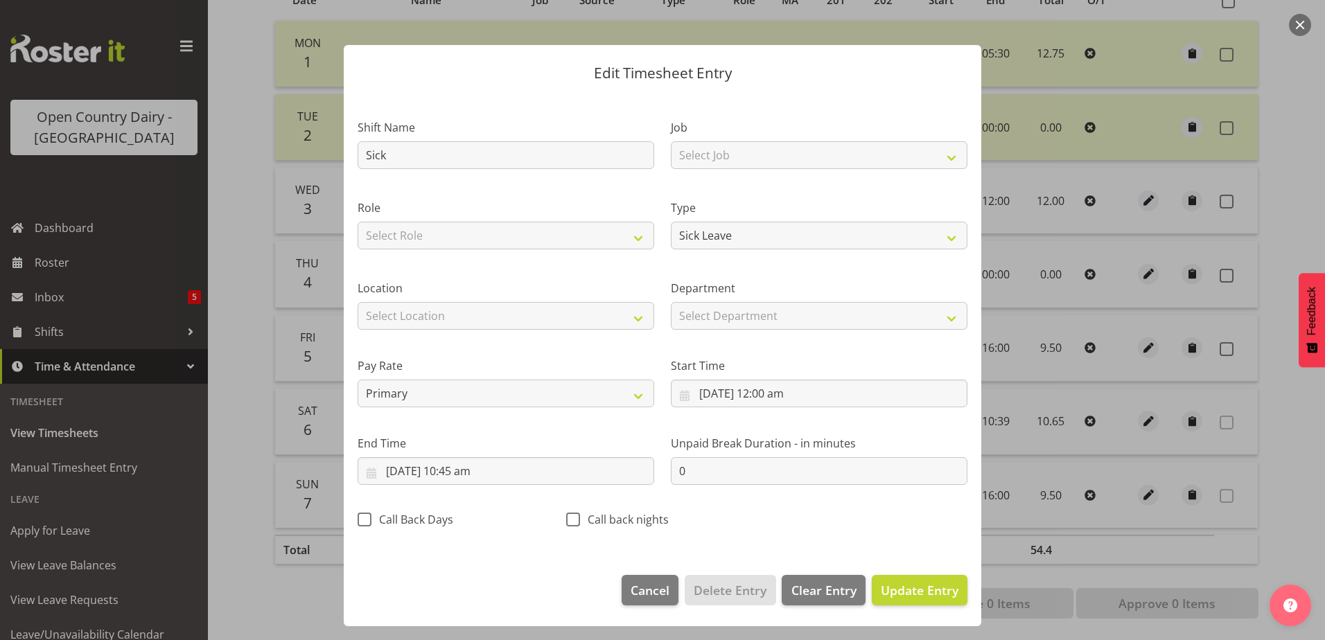
scroll to position [3, 0]
click at [891, 593] on span "Update Entry" at bounding box center [920, 590] width 78 height 17
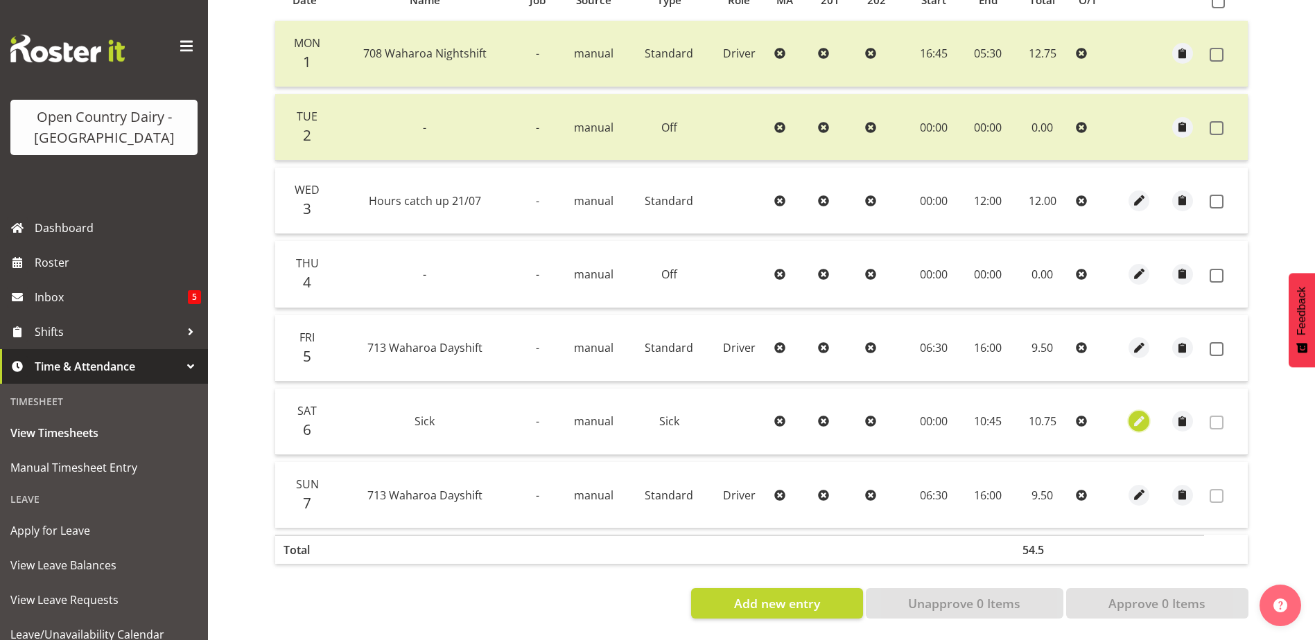
click at [1136, 414] on span "button" at bounding box center [1139, 422] width 16 height 16
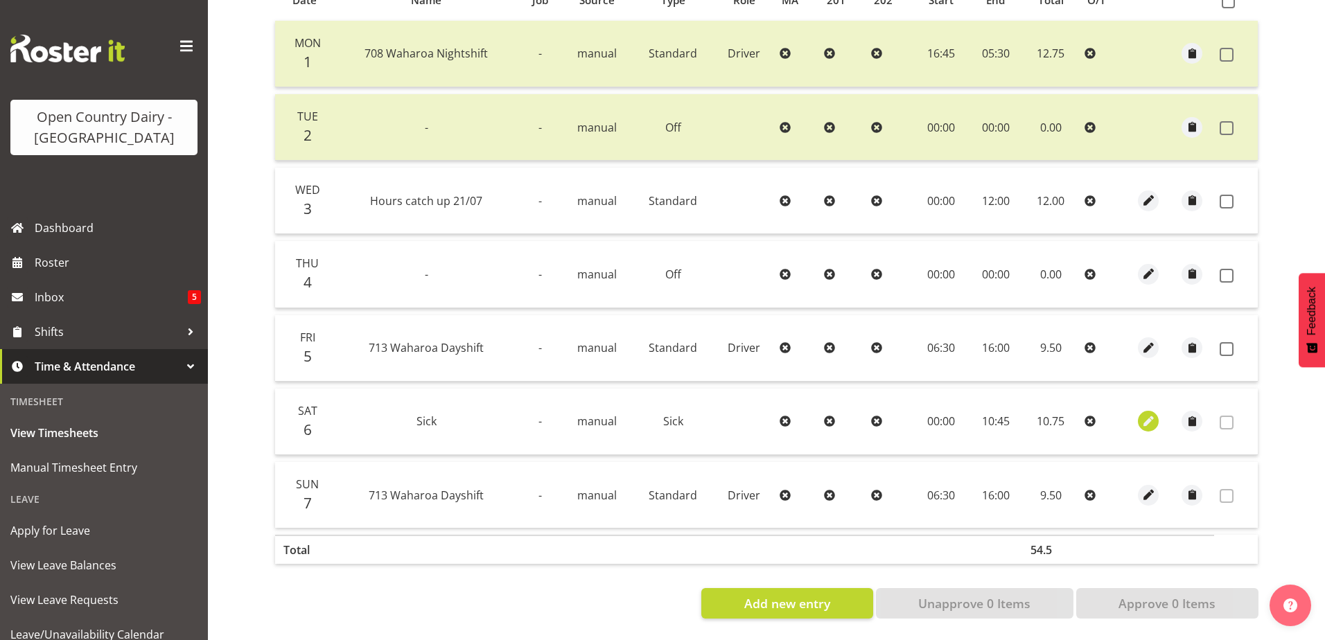
select select "Sick"
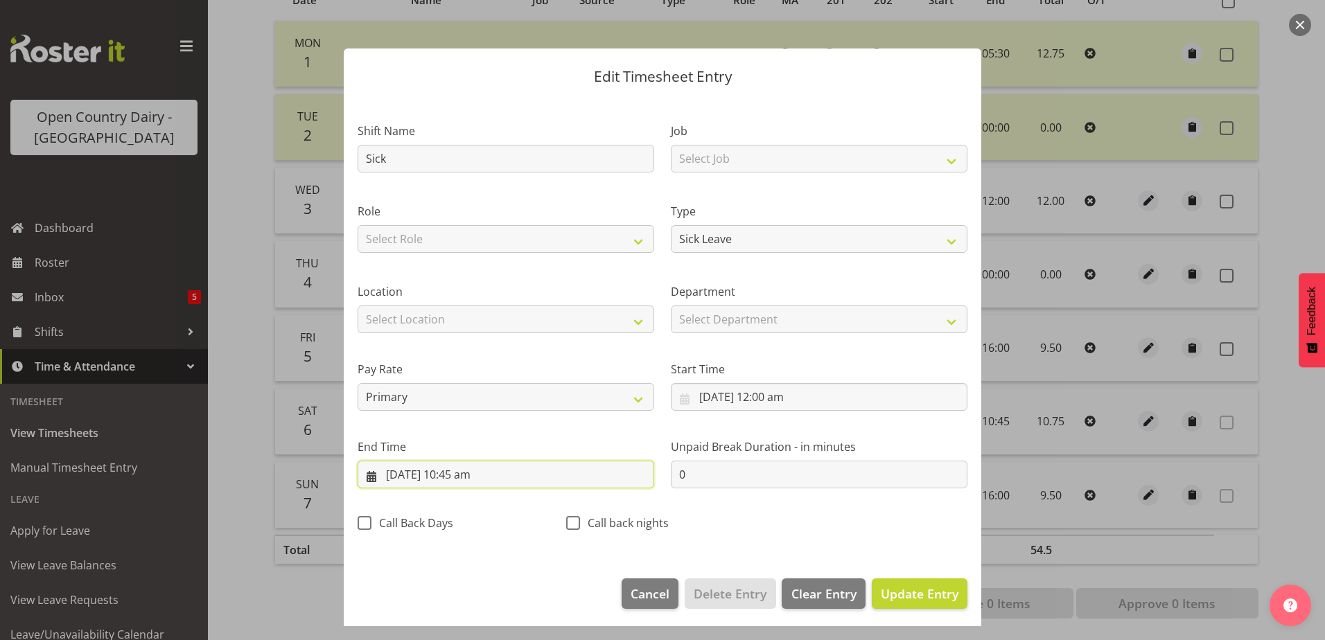
click at [467, 475] on input "[DATE] 10:45 am" at bounding box center [506, 475] width 297 height 28
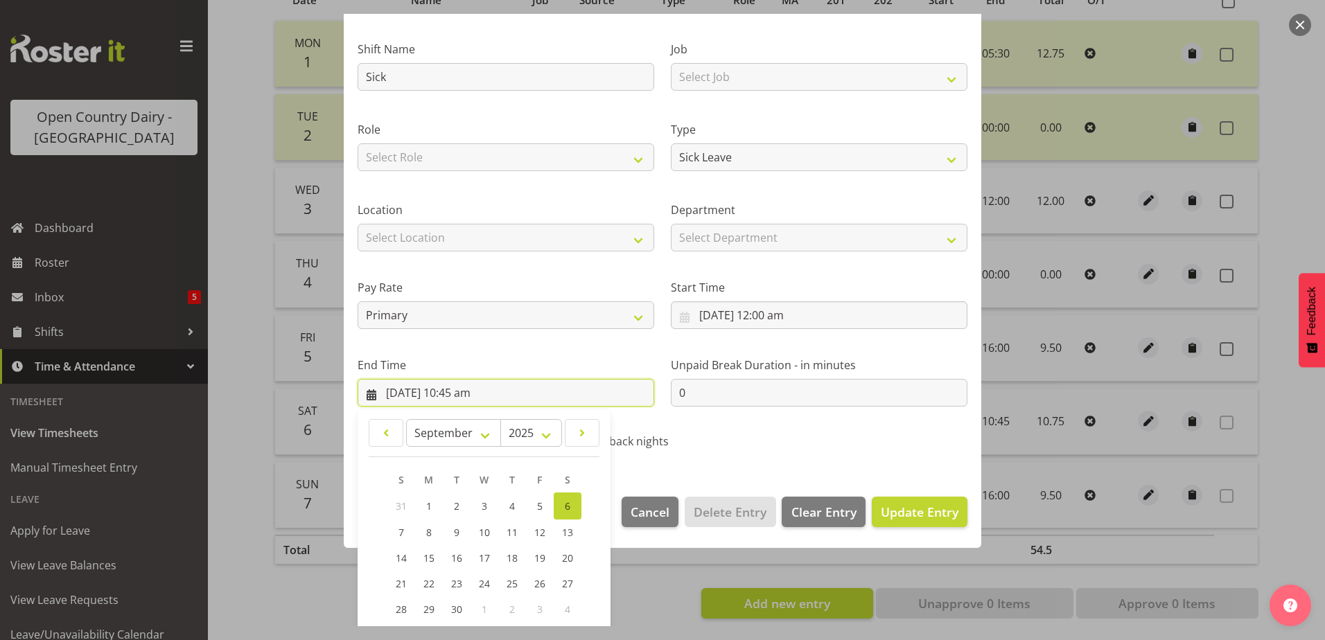
scroll to position [179, 0]
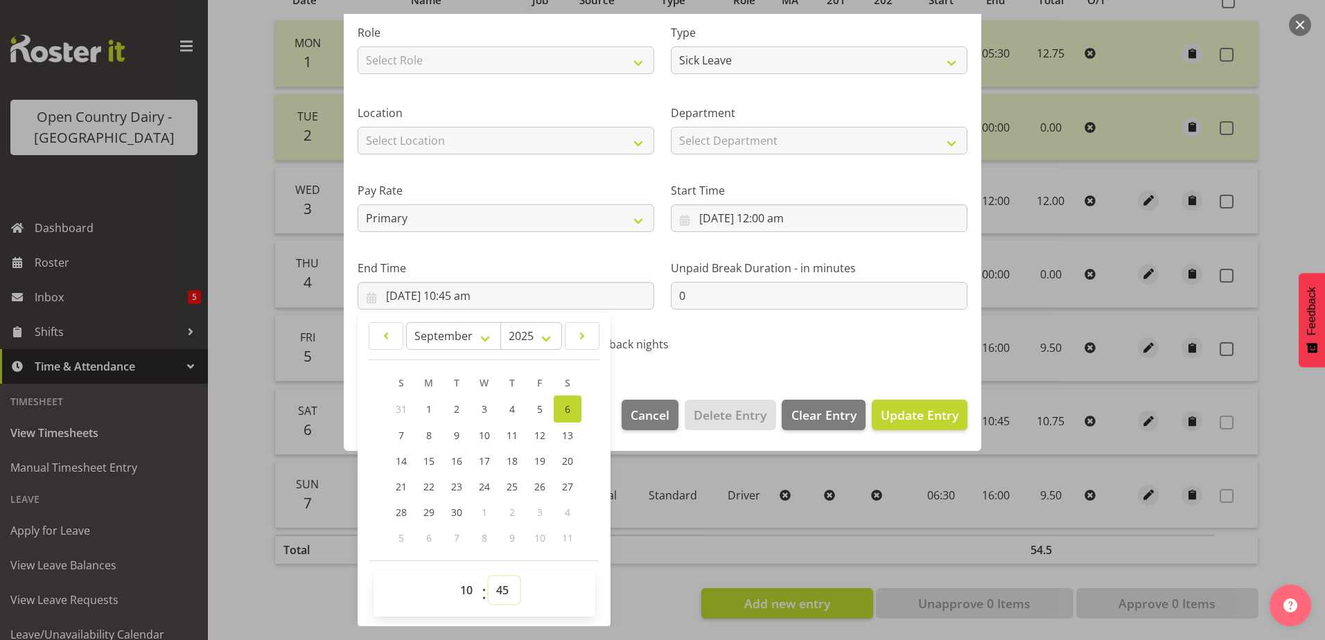
click at [505, 584] on select "00 01 02 03 04 05 06 07 08 09 10 11 12 13 14 15 16 17 18 19 20 21 22 23 24 25 2…" at bounding box center [504, 591] width 31 height 28
select select "54"
click at [489, 577] on select "00 01 02 03 04 05 06 07 08 09 10 11 12 13 14 15 16 17 18 19 20 21 22 23 24 25 2…" at bounding box center [504, 591] width 31 height 28
type input "[DATE] 10:54 am"
click at [642, 563] on div "Edit Timesheet Entry Shift Name Sick Job Select Job Driver Driver supervisor Su…" at bounding box center [662, 320] width 665 height 613
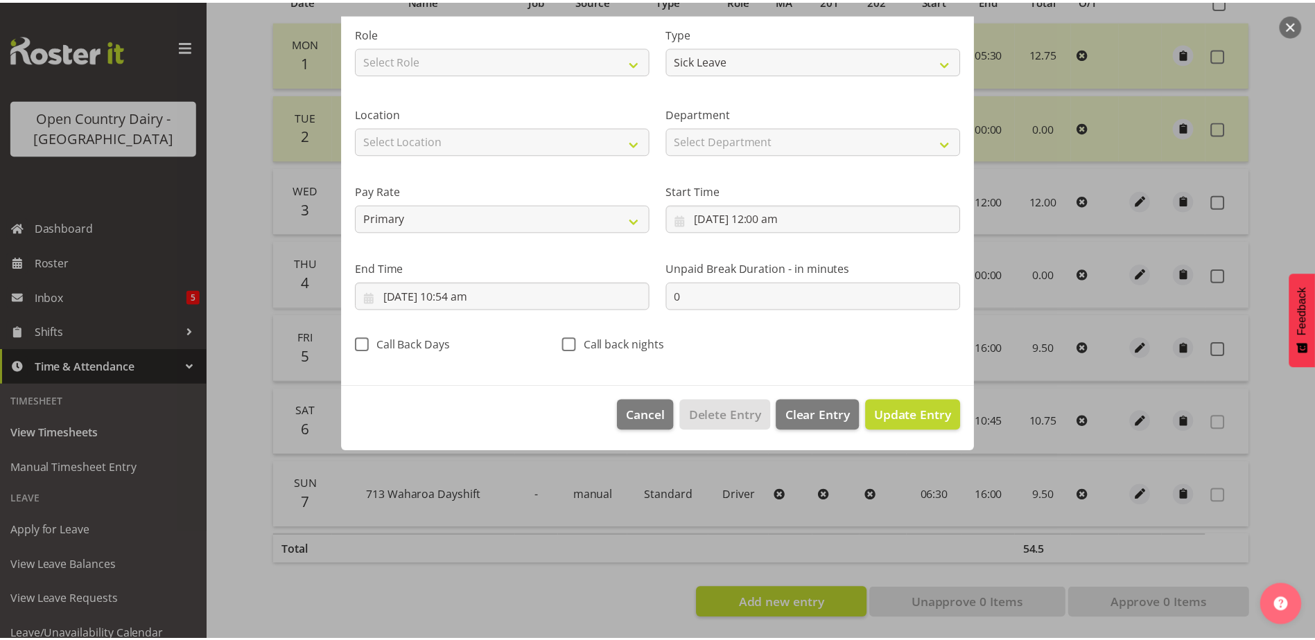
scroll to position [3, 0]
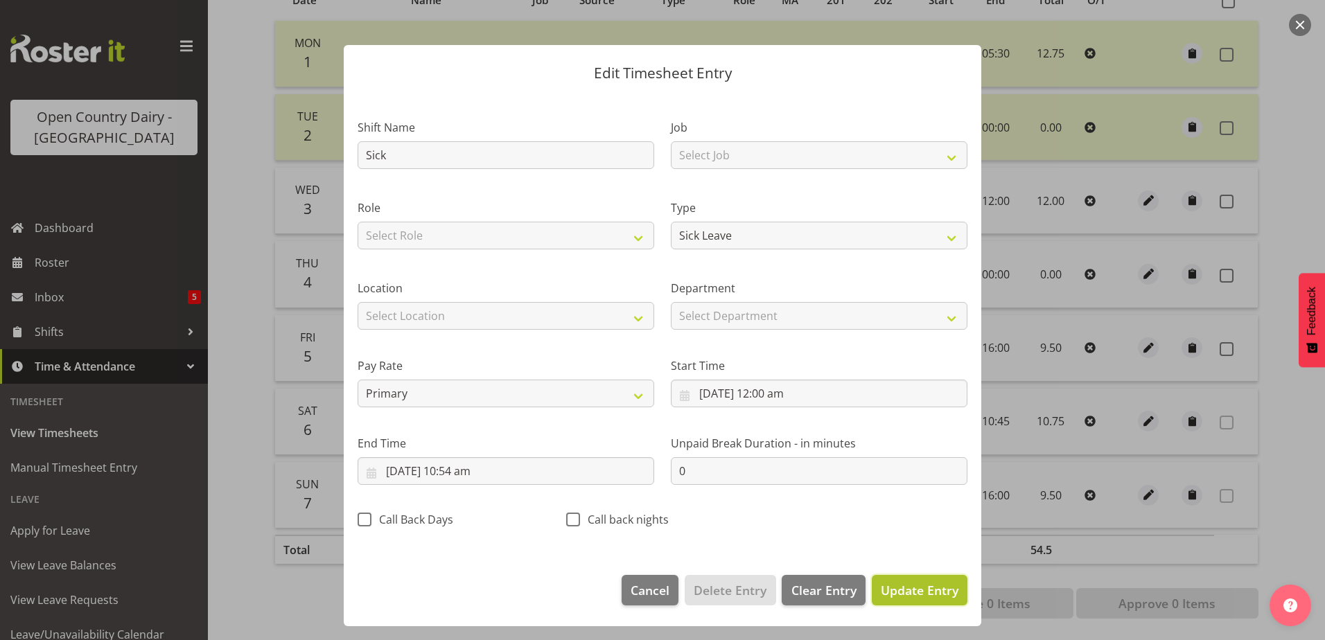
click at [888, 591] on span "Update Entry" at bounding box center [920, 590] width 78 height 17
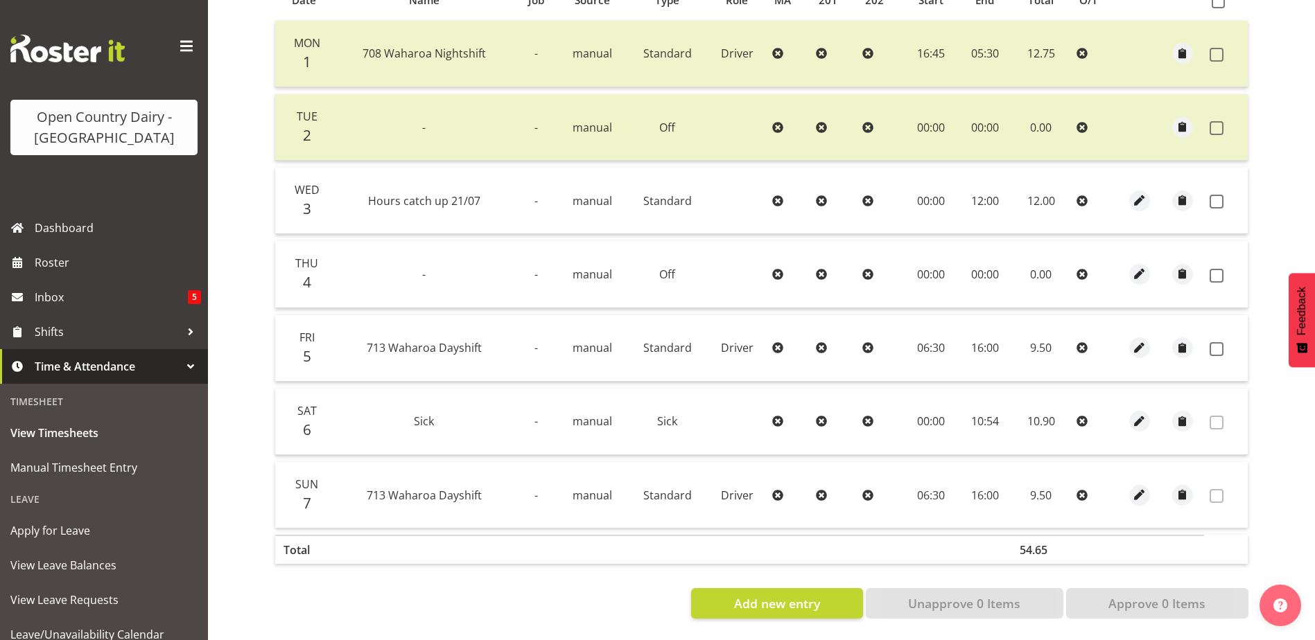
scroll to position [62, 0]
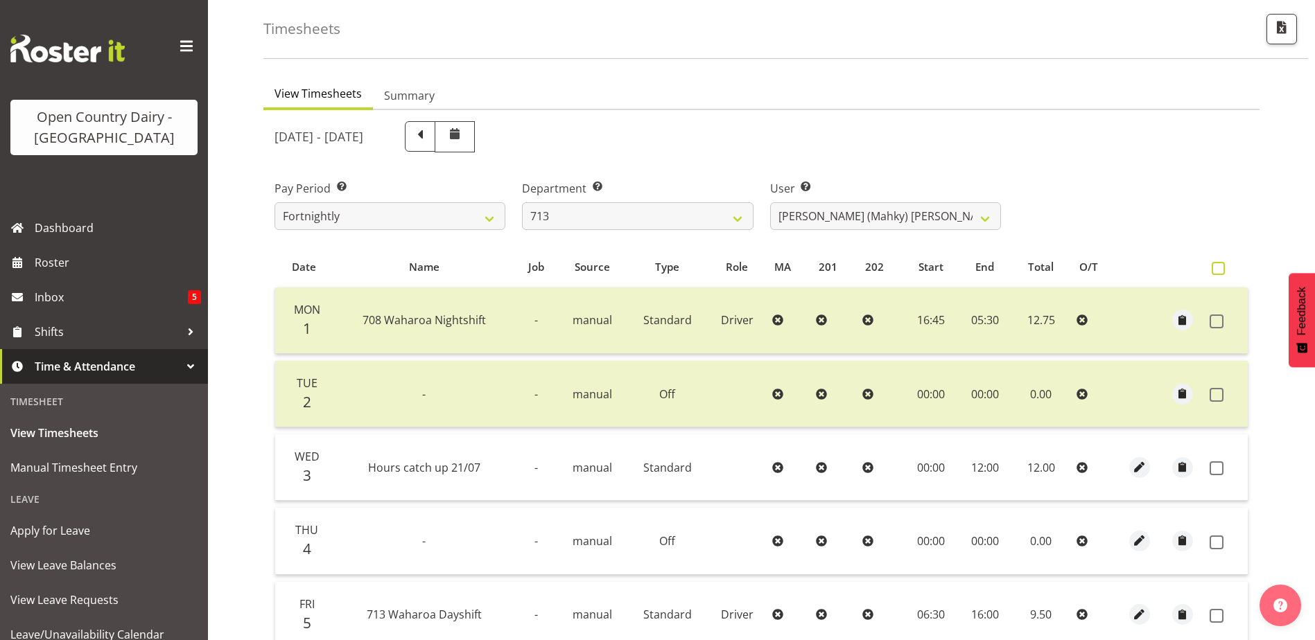
click at [1222, 270] on span at bounding box center [1218, 268] width 13 height 13
click at [1221, 270] on input "checkbox" at bounding box center [1216, 268] width 9 height 9
checkbox input "true"
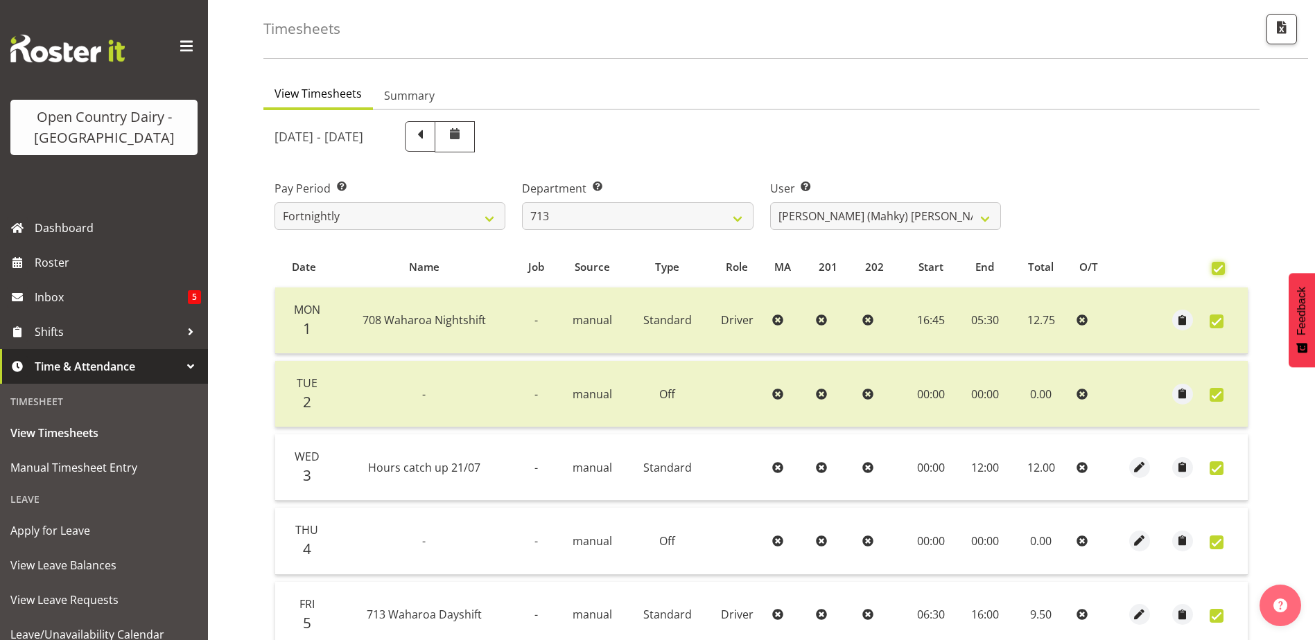
checkbox input "true"
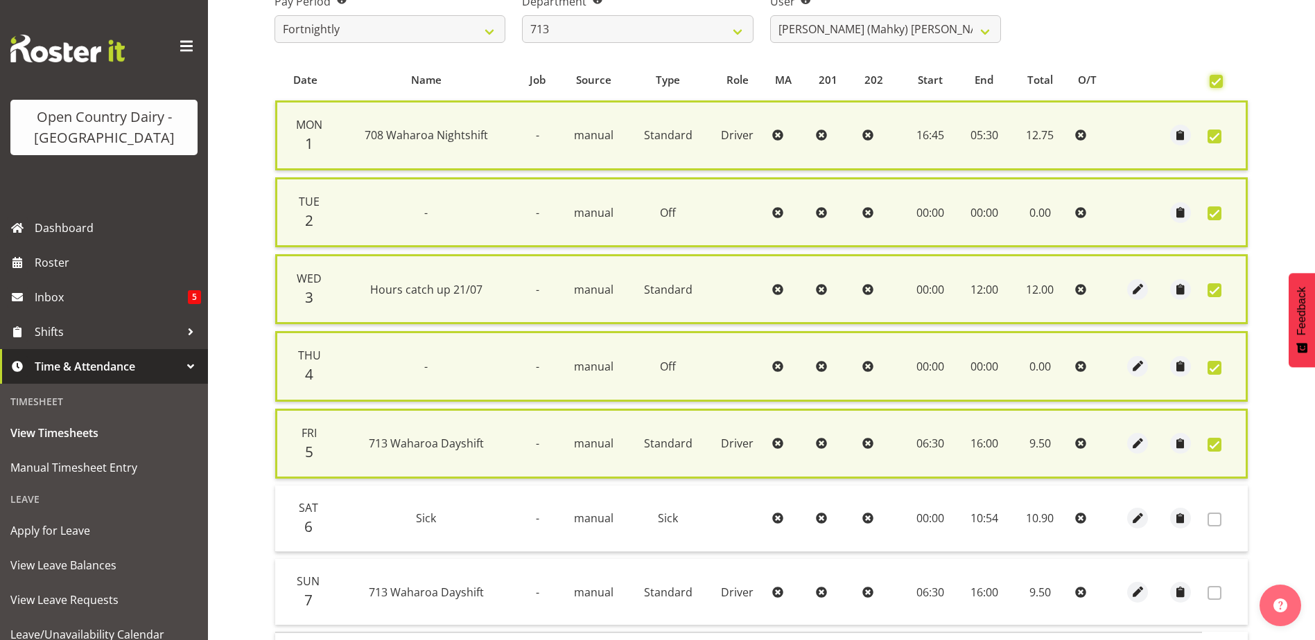
scroll to position [356, 0]
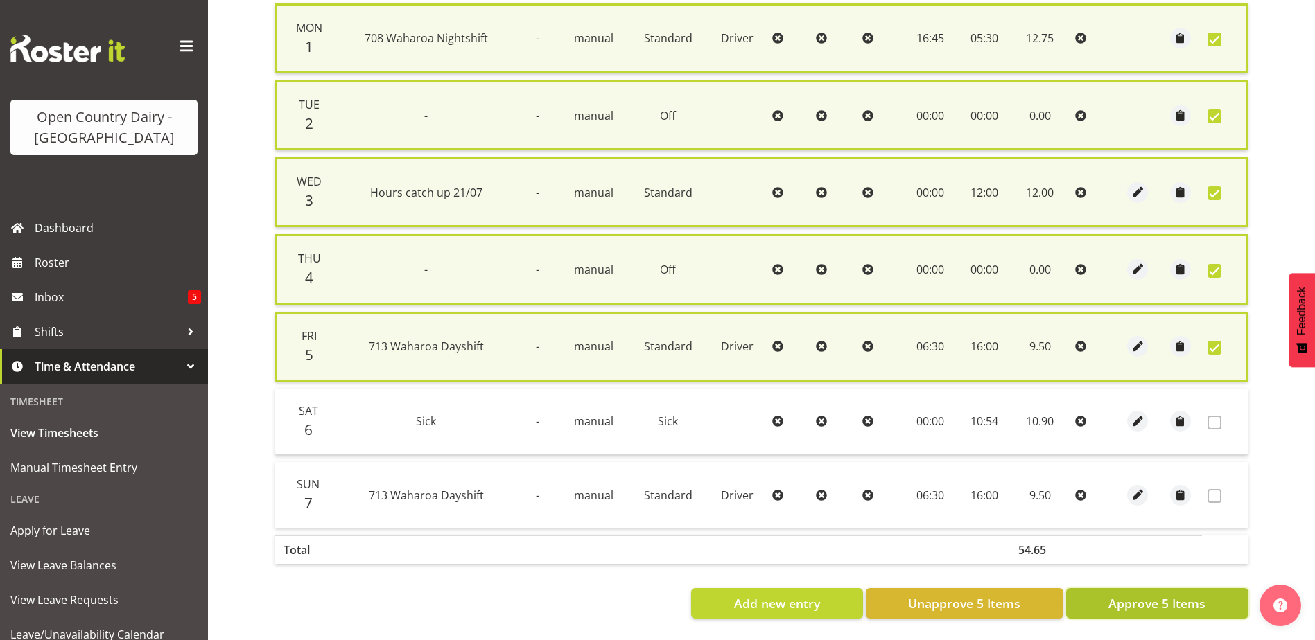
click at [1163, 595] on span "Approve 5 Items" at bounding box center [1156, 604] width 97 height 18
checkbox input "false"
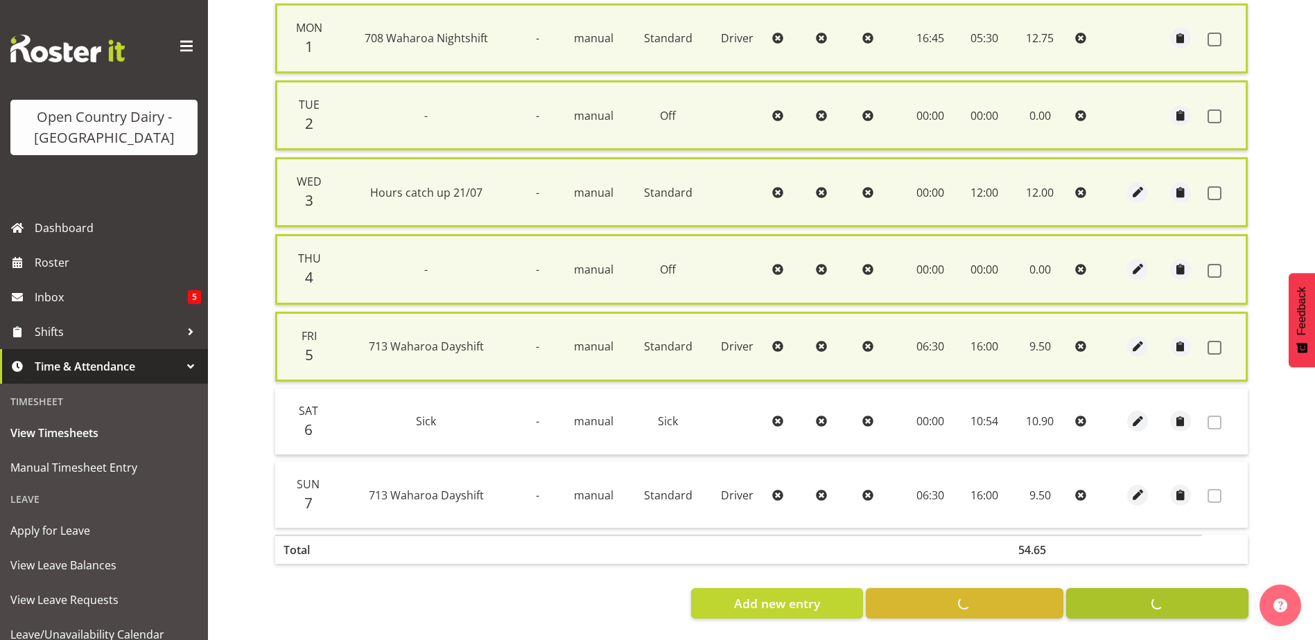
checkbox input "false"
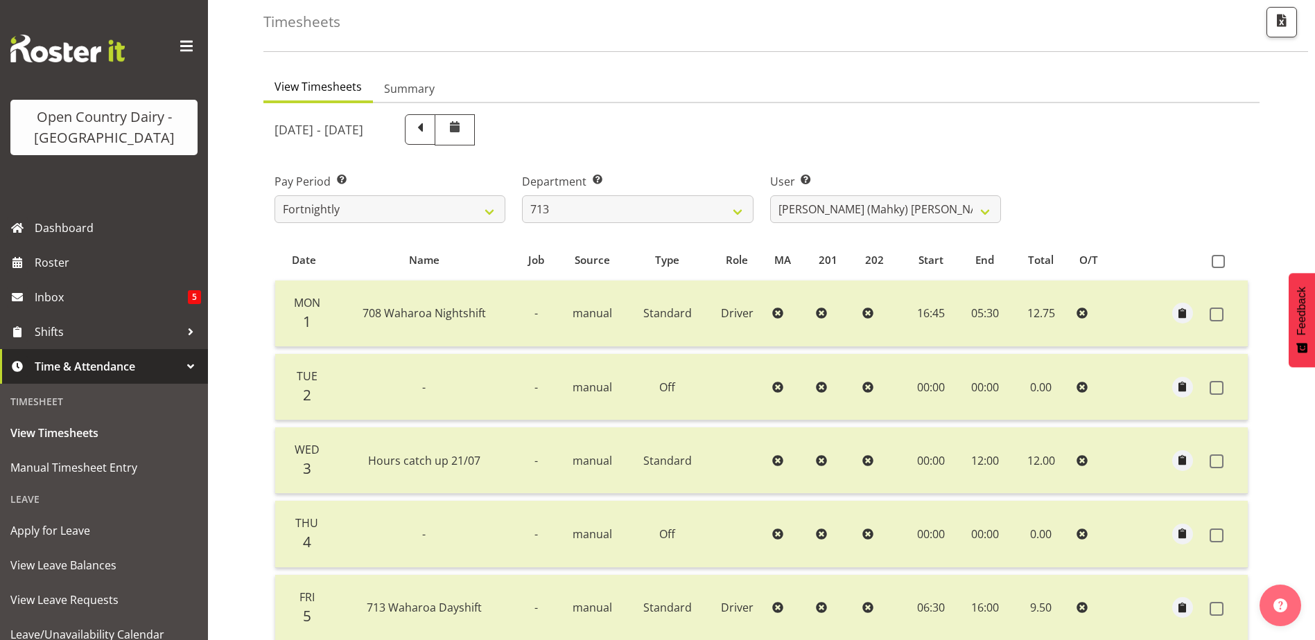
scroll to position [208, 0]
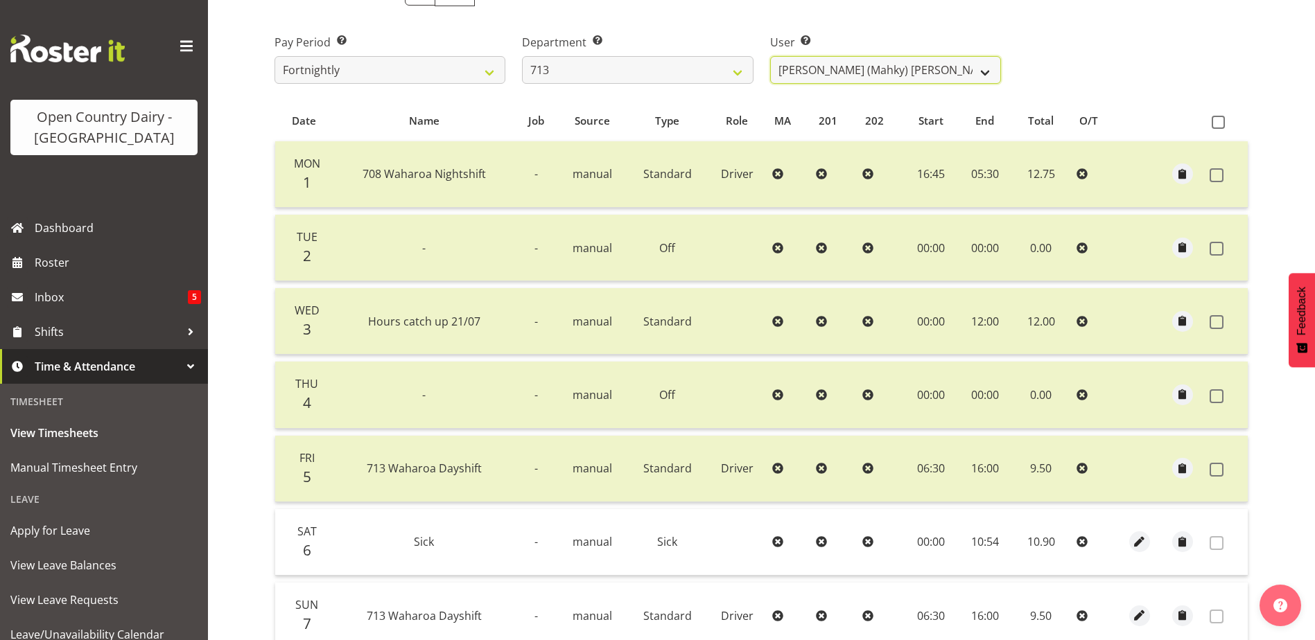
click at [990, 73] on select "[PERSON_NAME] (Mahky) [PERSON_NAME] ❌ [PERSON_NAME] ❌ [PERSON_NAME] ❌" at bounding box center [885, 70] width 231 height 28
click at [740, 73] on select "701 702 703 704 705 706 707 708 709 710 711 712 713 714 715 716 717 718 719 720" at bounding box center [637, 70] width 231 height 28
select select "805"
click at [522, 56] on select "701 702 703 704 705 706 707 708 709 710 711 712 713 714 715 716 717 718 719 720" at bounding box center [637, 70] width 231 height 28
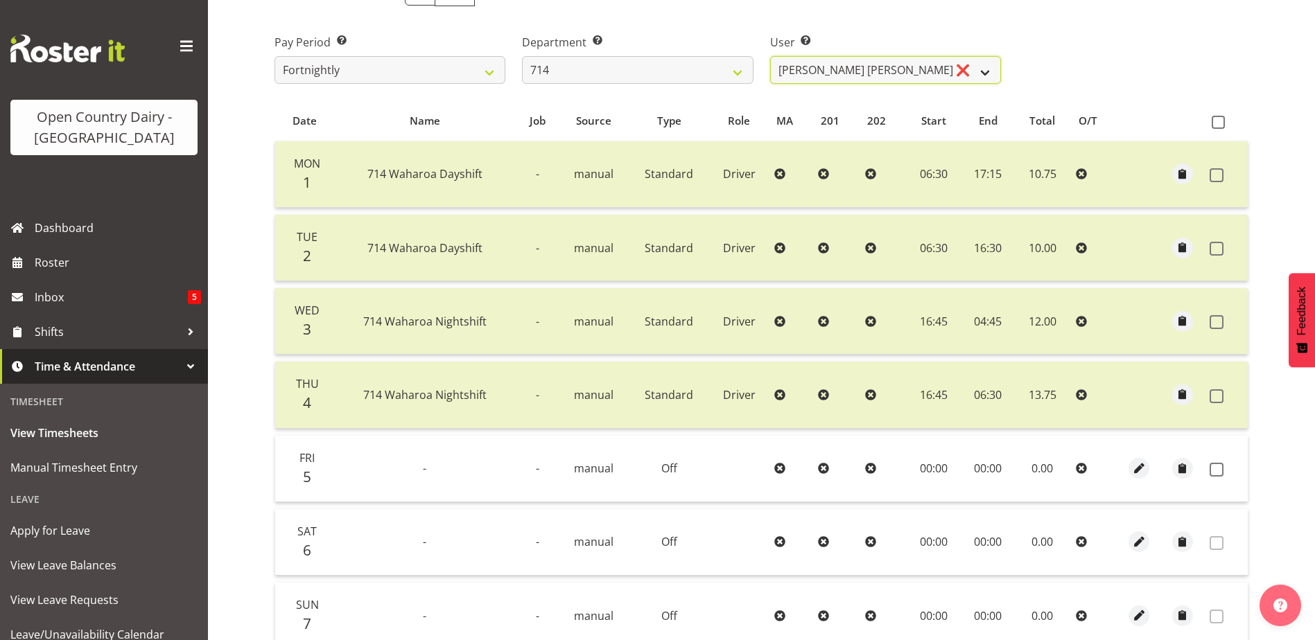
click at [983, 73] on select "[PERSON_NAME] [PERSON_NAME] ❌ [PERSON_NAME] ❌ [PERSON_NAME] ❌ [PERSON_NAME] Gae…" at bounding box center [885, 70] width 231 height 28
select select "10982"
click at [770, 56] on select "[PERSON_NAME] [PERSON_NAME] ❌ [PERSON_NAME] ❌ [PERSON_NAME] ❌ [PERSON_NAME] Gae…" at bounding box center [885, 70] width 231 height 28
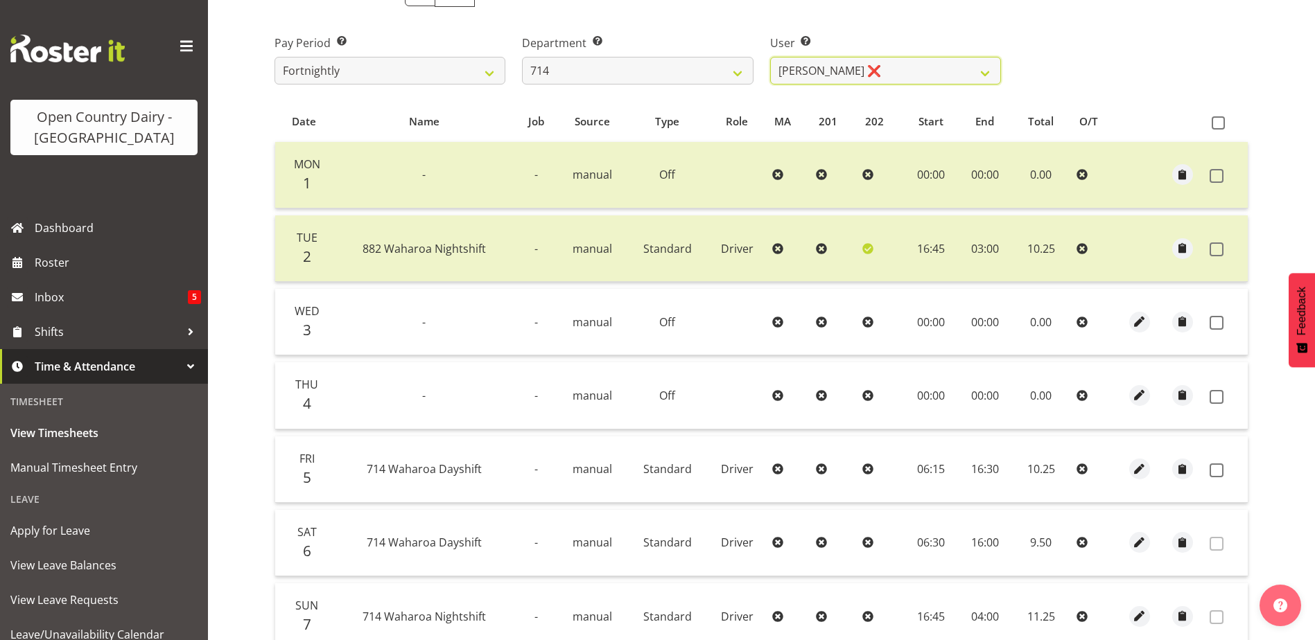
scroll to position [200, 0]
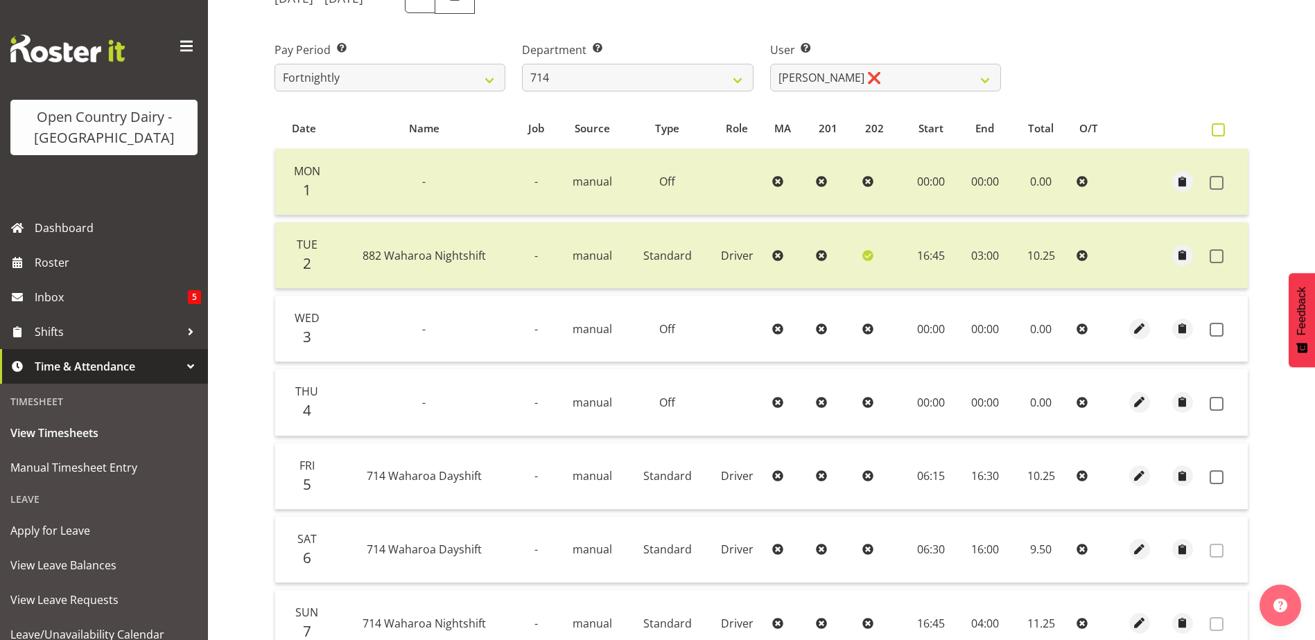
click at [1214, 136] on span at bounding box center [1218, 129] width 13 height 13
click at [1214, 134] on input "checkbox" at bounding box center [1216, 129] width 9 height 9
checkbox input "true"
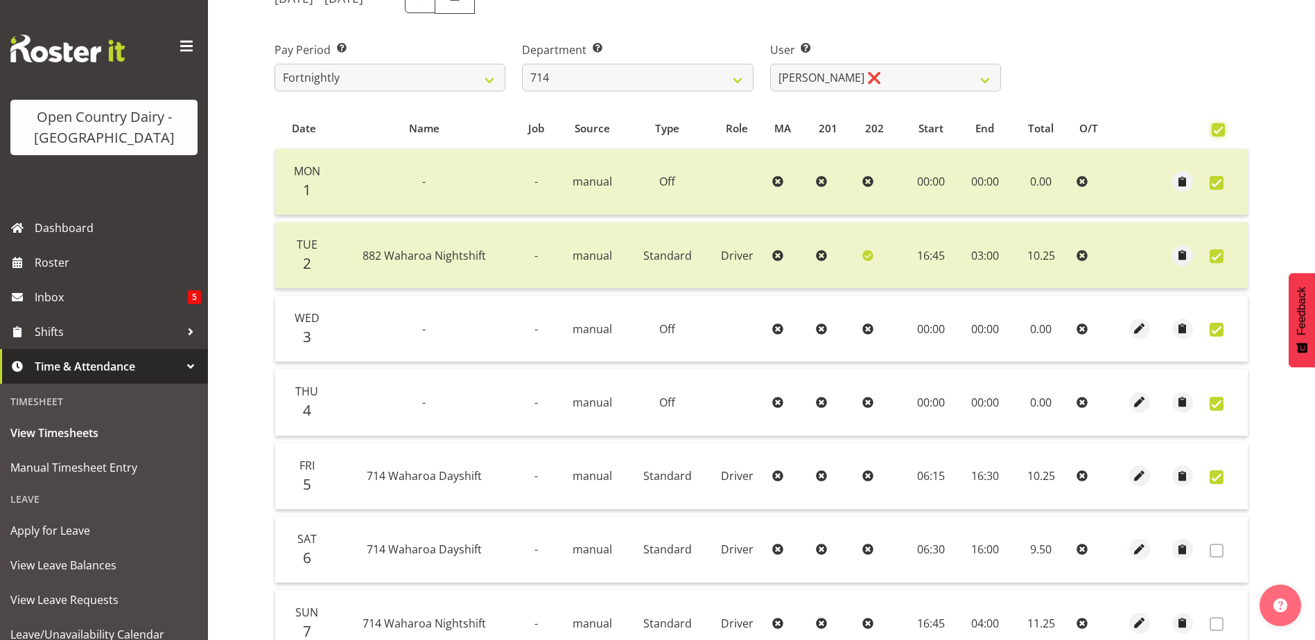
checkbox input "true"
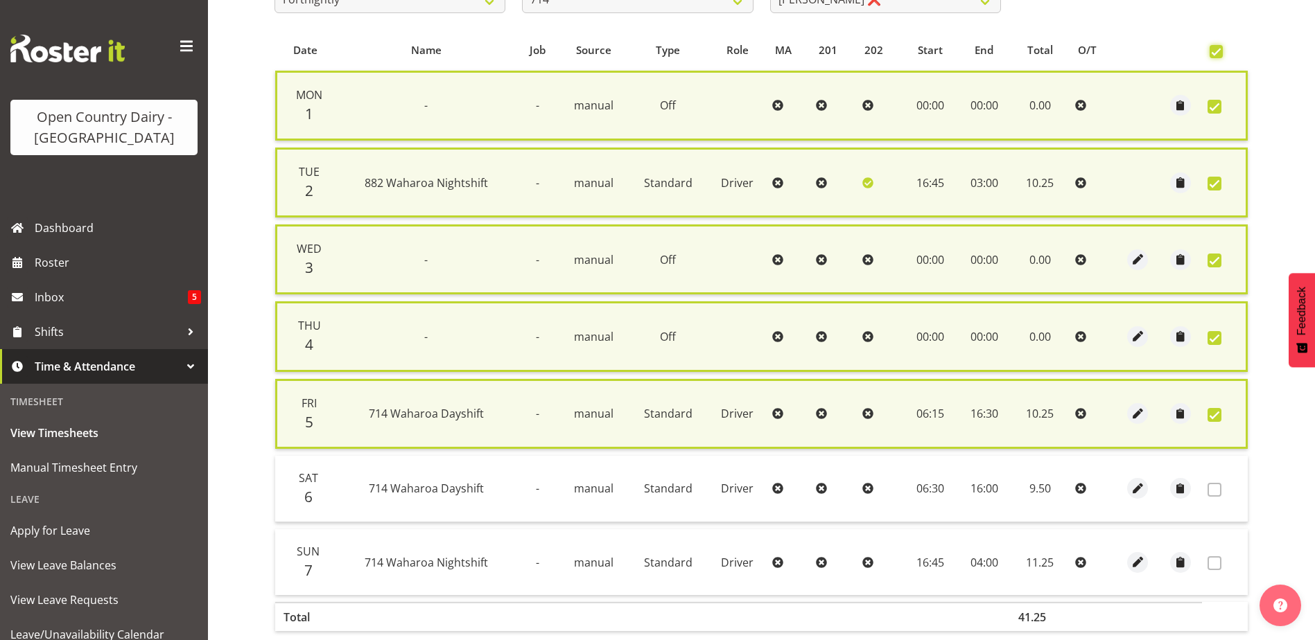
scroll to position [356, 0]
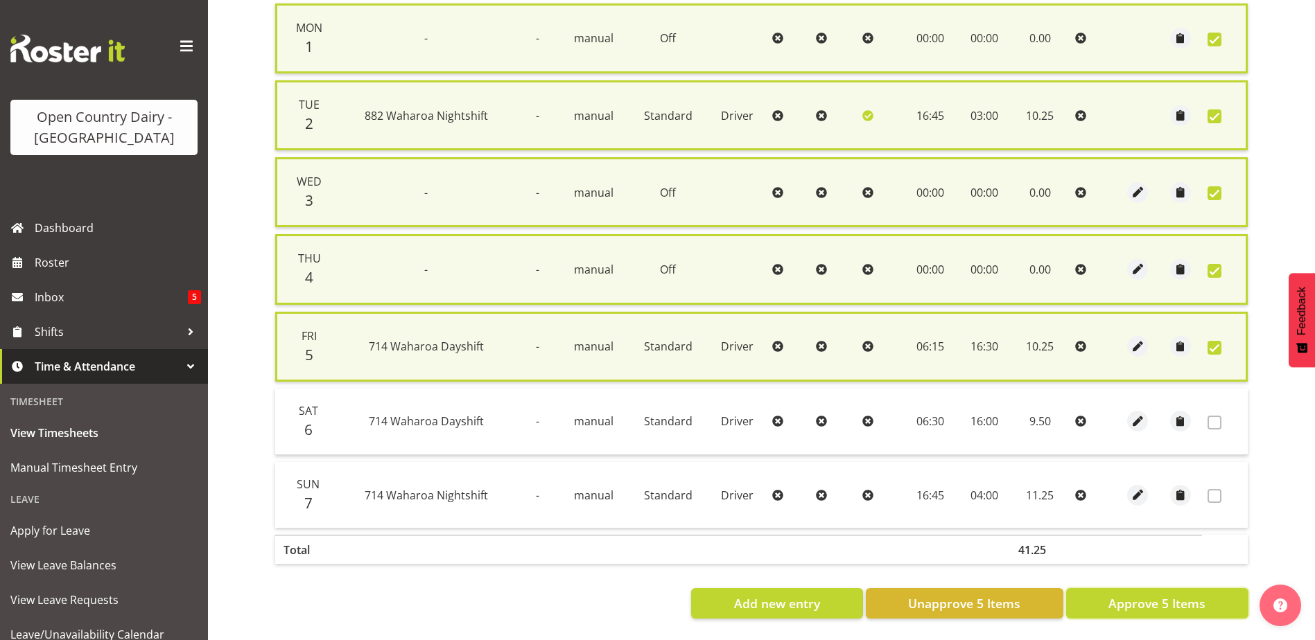
click at [1167, 595] on span "Approve 5 Items" at bounding box center [1156, 604] width 97 height 18
checkbox input "false"
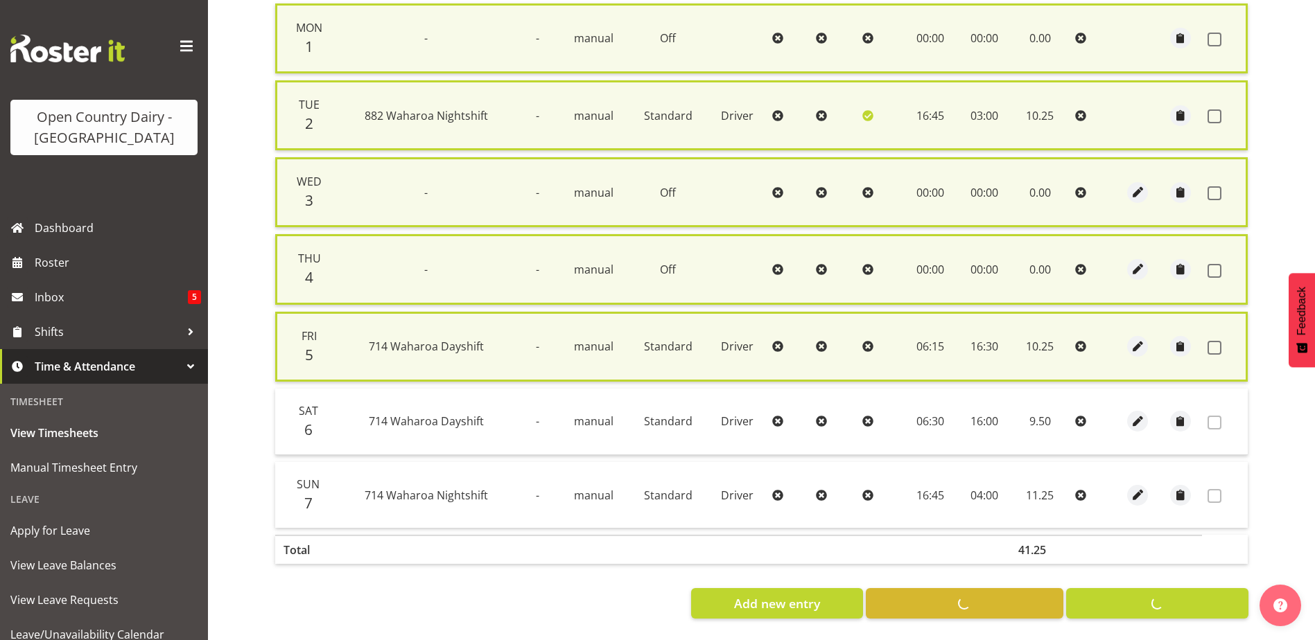
checkbox input "false"
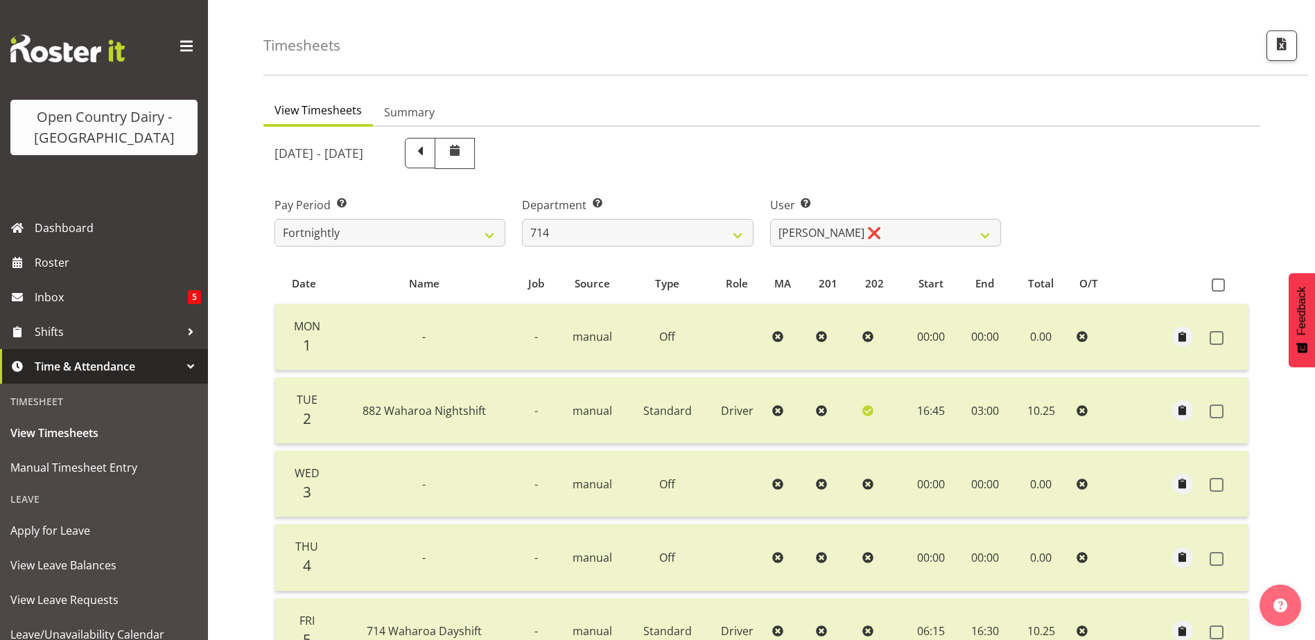
scroll to position [0, 0]
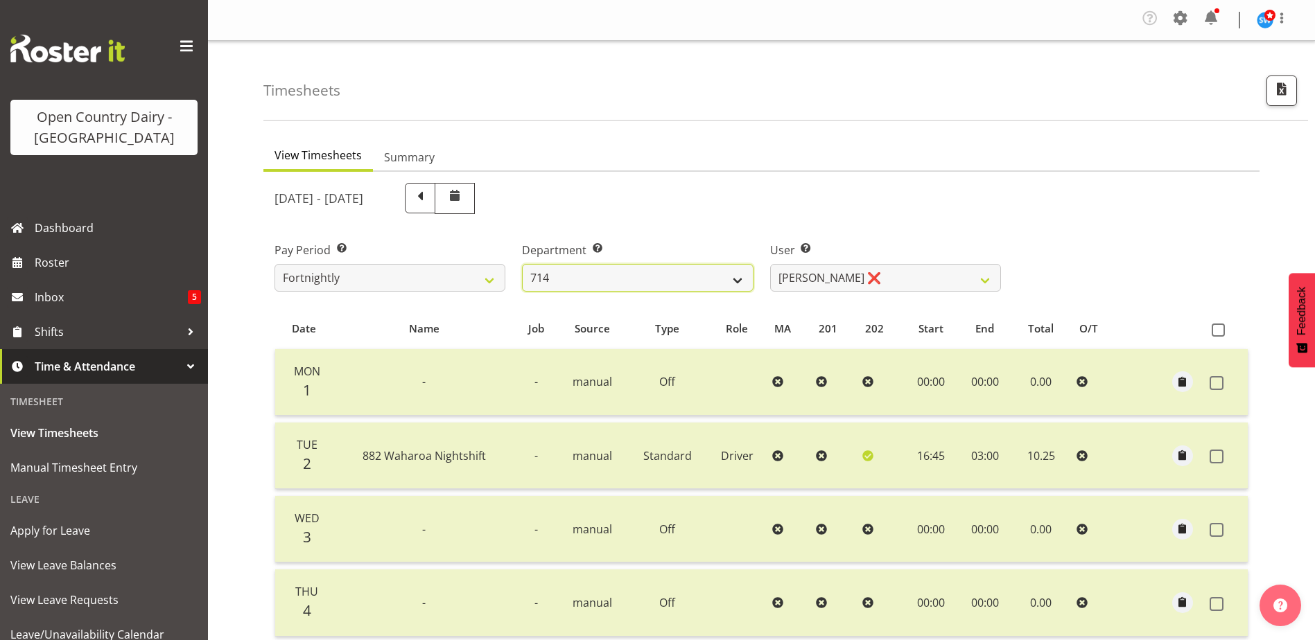
click at [742, 283] on select "701 702 703 704 705 706 707 708 709 710 711 712 713 714 715 716 717 718 719 720" at bounding box center [637, 278] width 231 height 28
select select "820"
click at [522, 264] on select "701 702 703 704 705 706 707 708 709 710 711 712 713 714 715 716 717 718 719 720" at bounding box center [637, 278] width 231 height 28
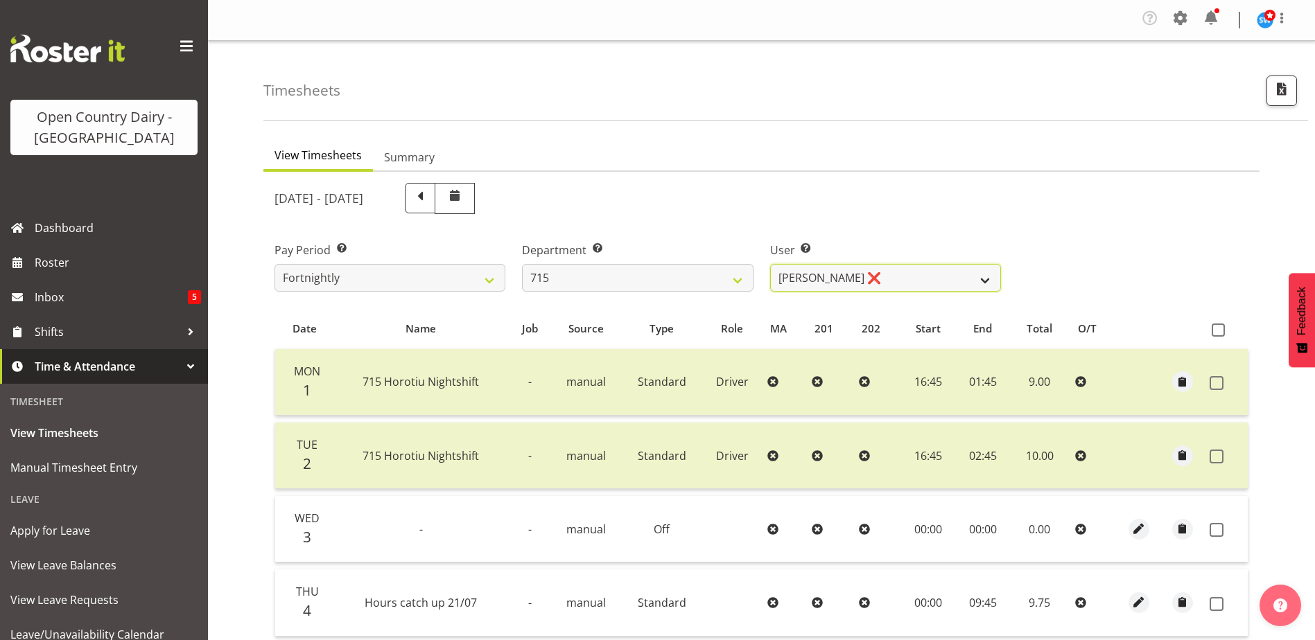
click at [991, 282] on select "[PERSON_NAME] ❌ [PERSON_NAME] ❌ [PERSON_NAME] ❌ [PERSON_NAME] ❌" at bounding box center [885, 278] width 231 height 28
select select "8499"
click at [770, 264] on select "[PERSON_NAME] ❌ [PERSON_NAME] ❌ [PERSON_NAME] ❌ [PERSON_NAME] ❌" at bounding box center [885, 278] width 231 height 28
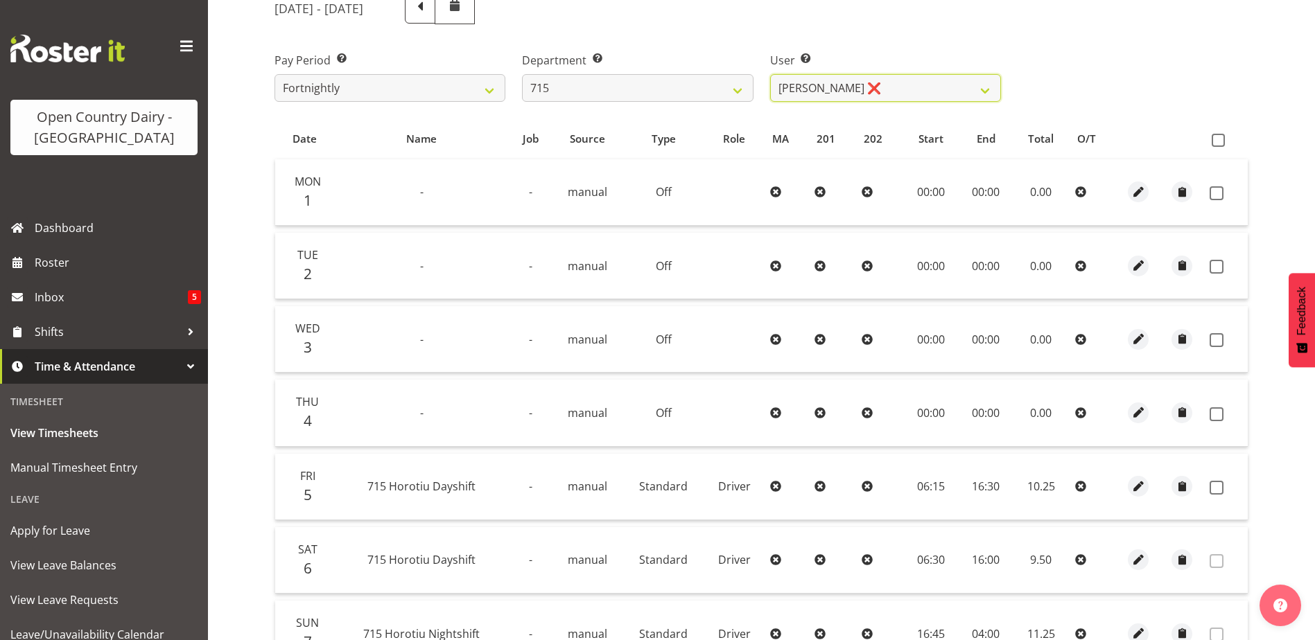
scroll to position [131, 0]
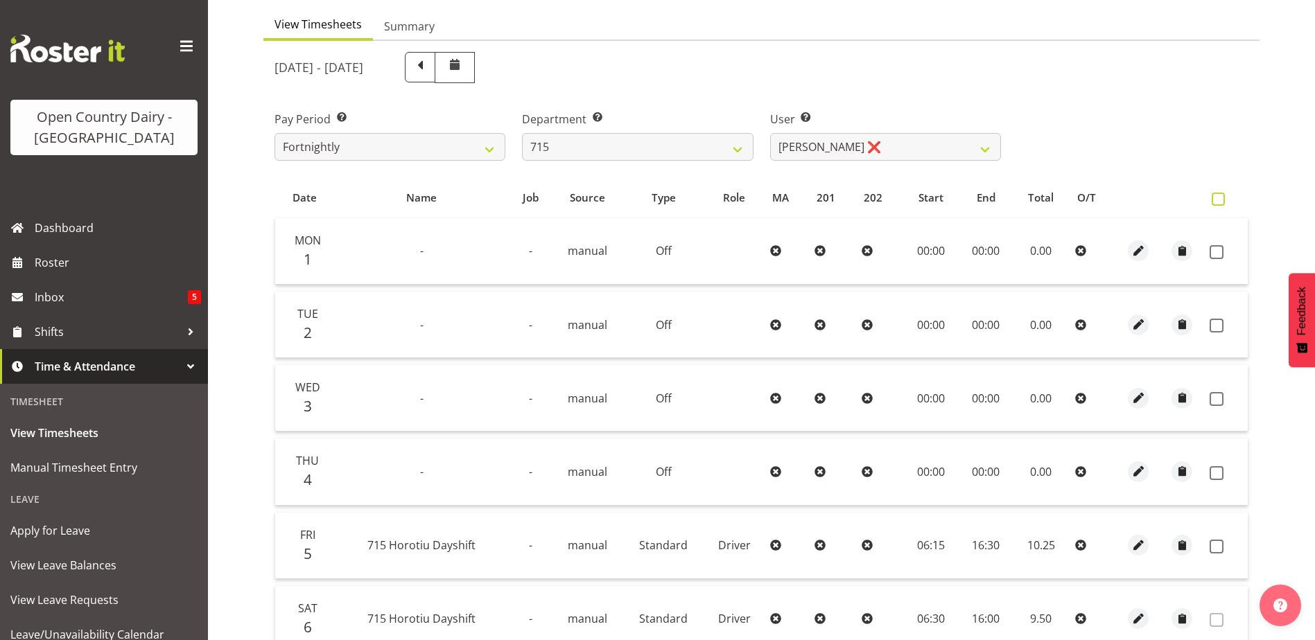
click at [1218, 200] on span at bounding box center [1218, 199] width 13 height 13
click at [1218, 200] on input "checkbox" at bounding box center [1216, 199] width 9 height 9
checkbox input "true"
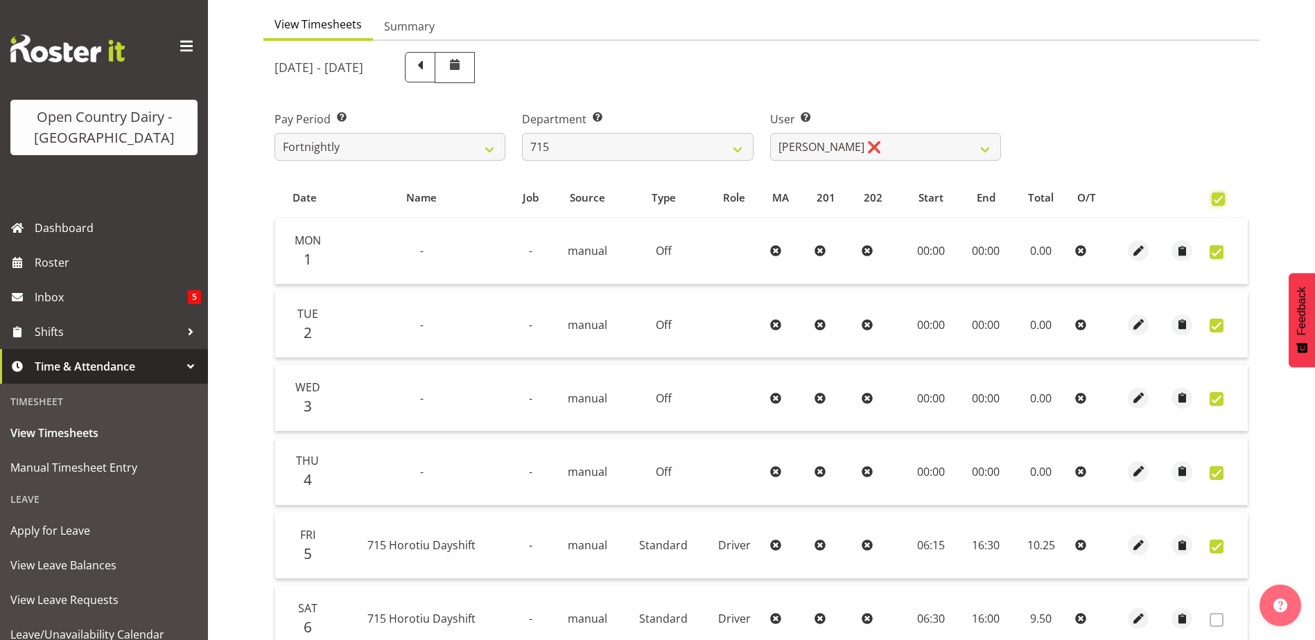
checkbox input "true"
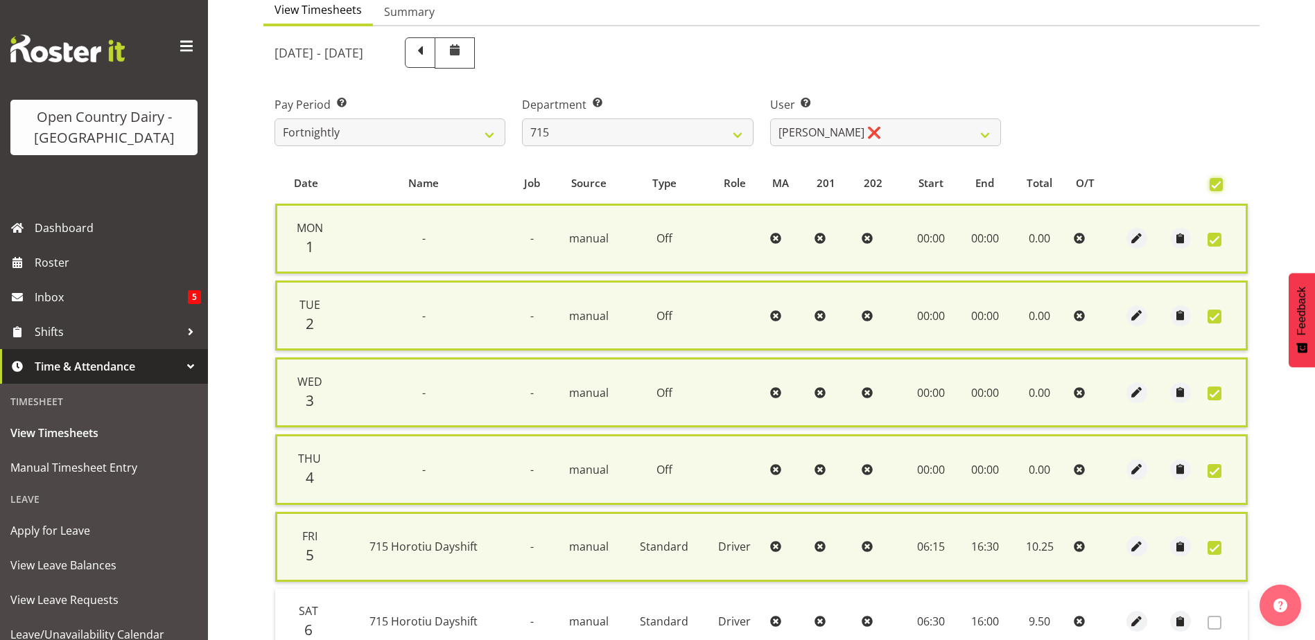
scroll to position [356, 0]
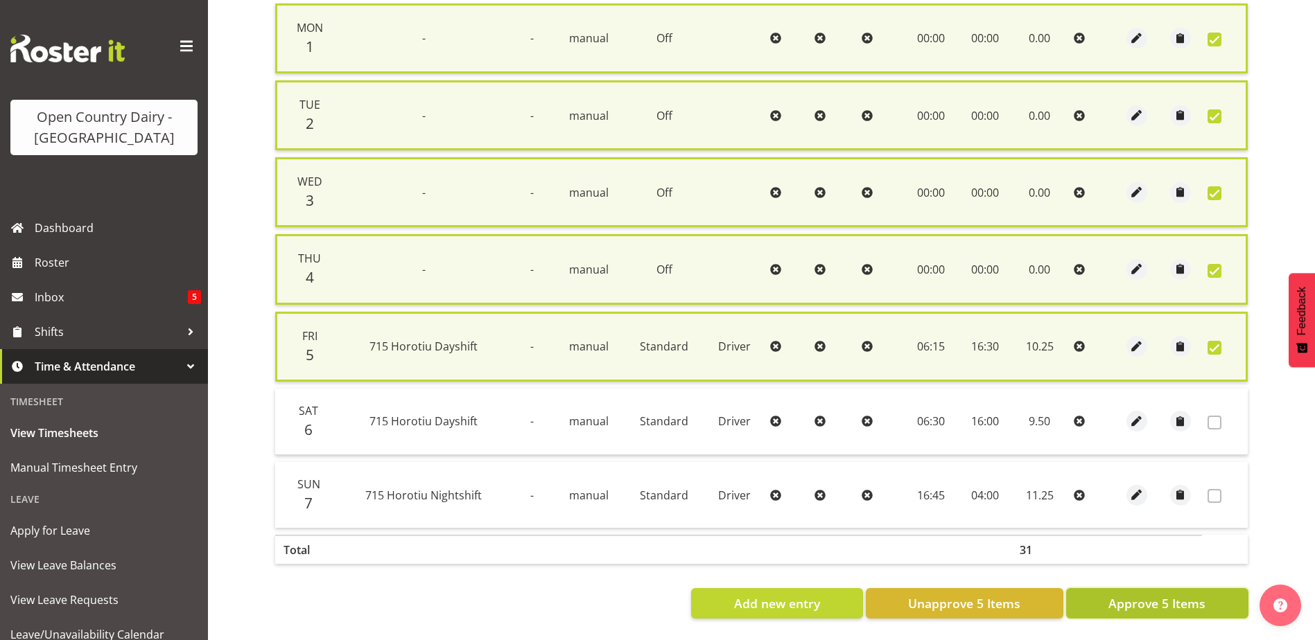
click at [1167, 595] on span "Approve 5 Items" at bounding box center [1156, 604] width 97 height 18
checkbox input "false"
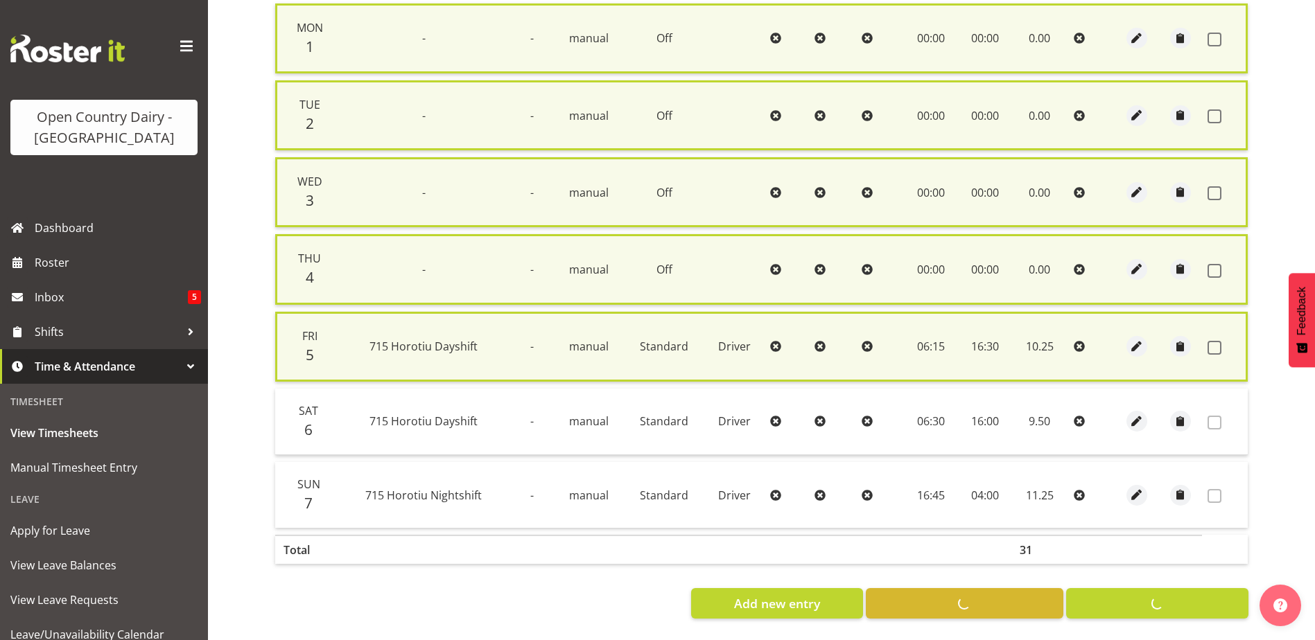
checkbox input "false"
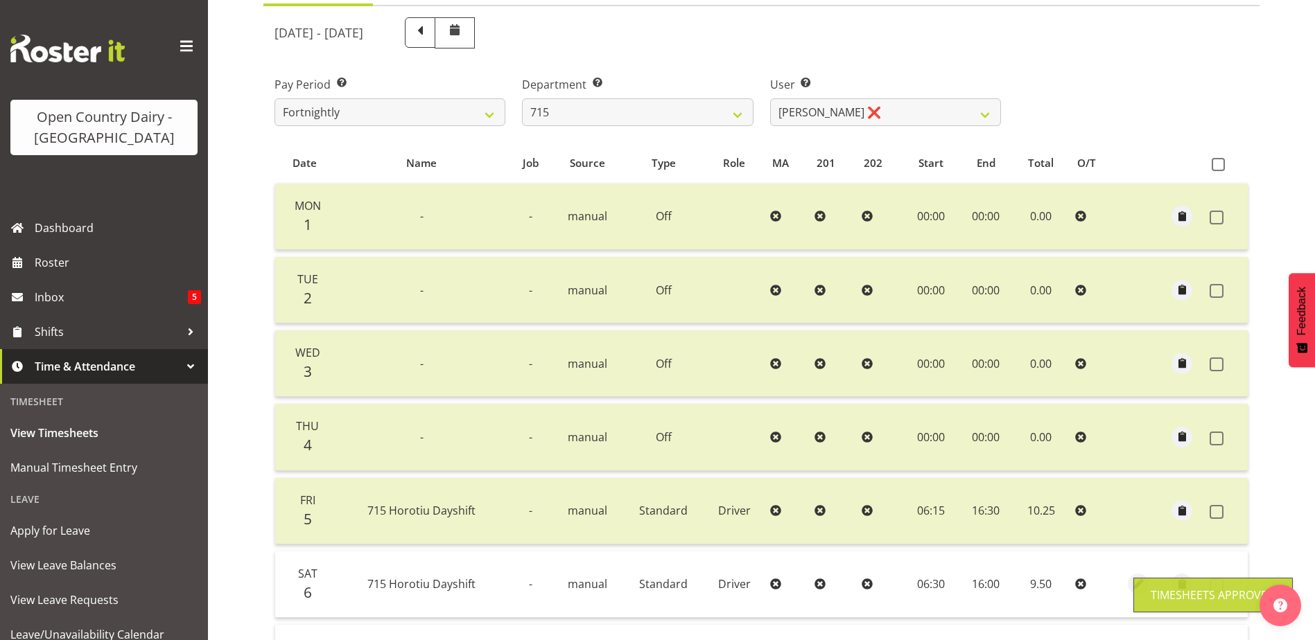
scroll to position [131, 0]
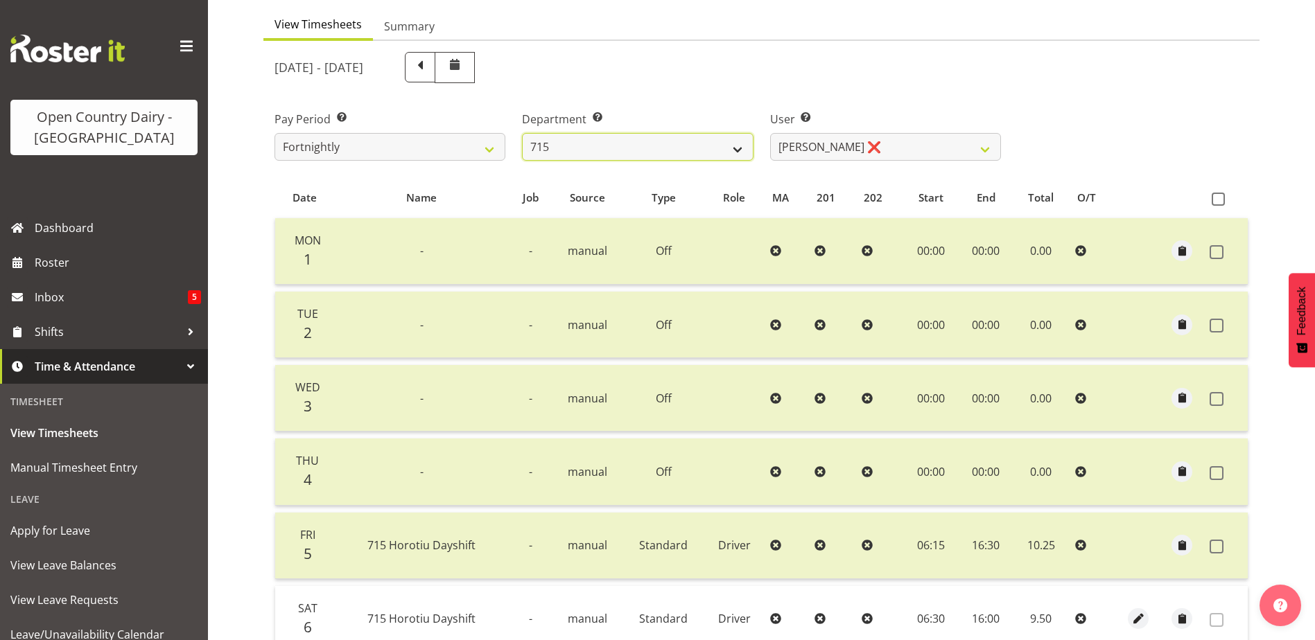
click at [739, 151] on select "701 702 703 704 705 706 707 708 709 710 711 712 713 714 715 716 717 718 719 720" at bounding box center [637, 147] width 231 height 28
select select "754"
click at [522, 133] on select "701 702 703 704 705 706 707 708 709 710 711 712 713 714 715 716 717 718 719 720" at bounding box center [637, 147] width 231 height 28
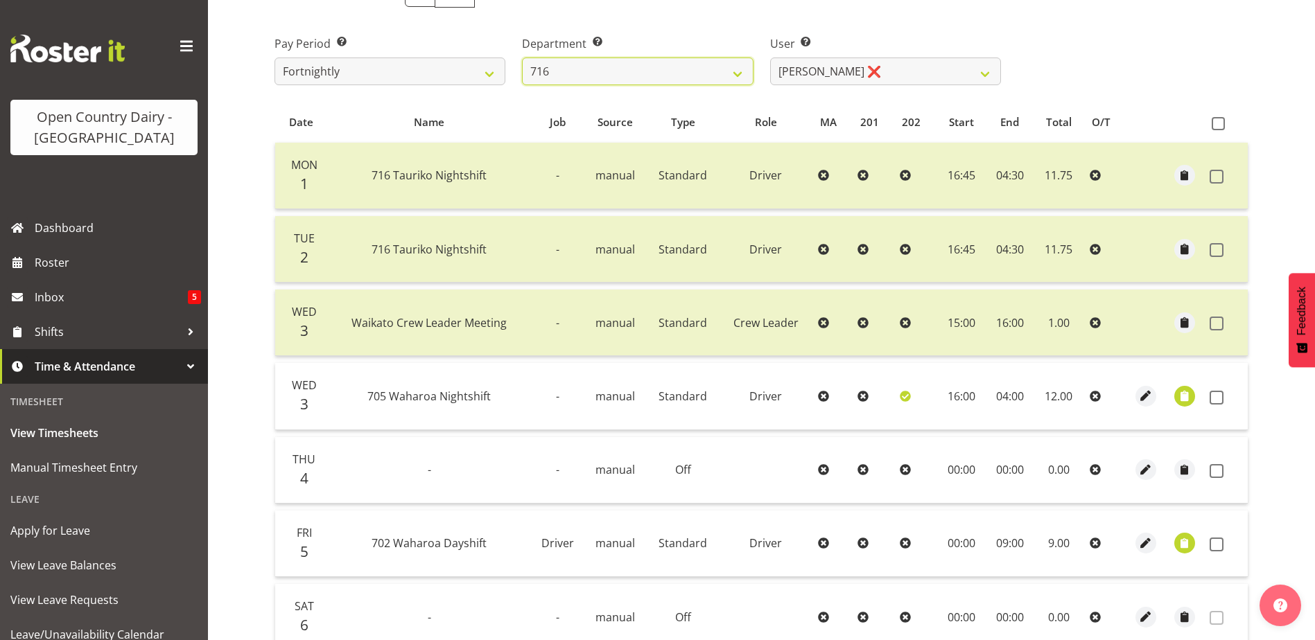
scroll to position [339, 0]
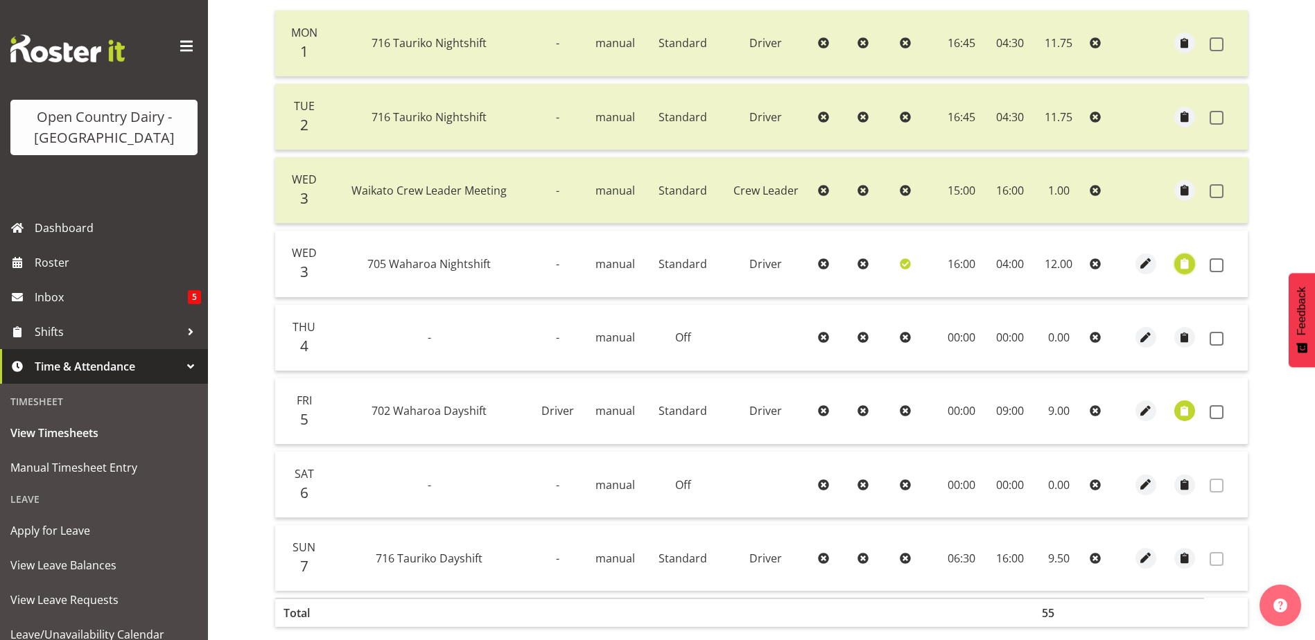
click at [1185, 263] on span "button" at bounding box center [1185, 264] width 16 height 16
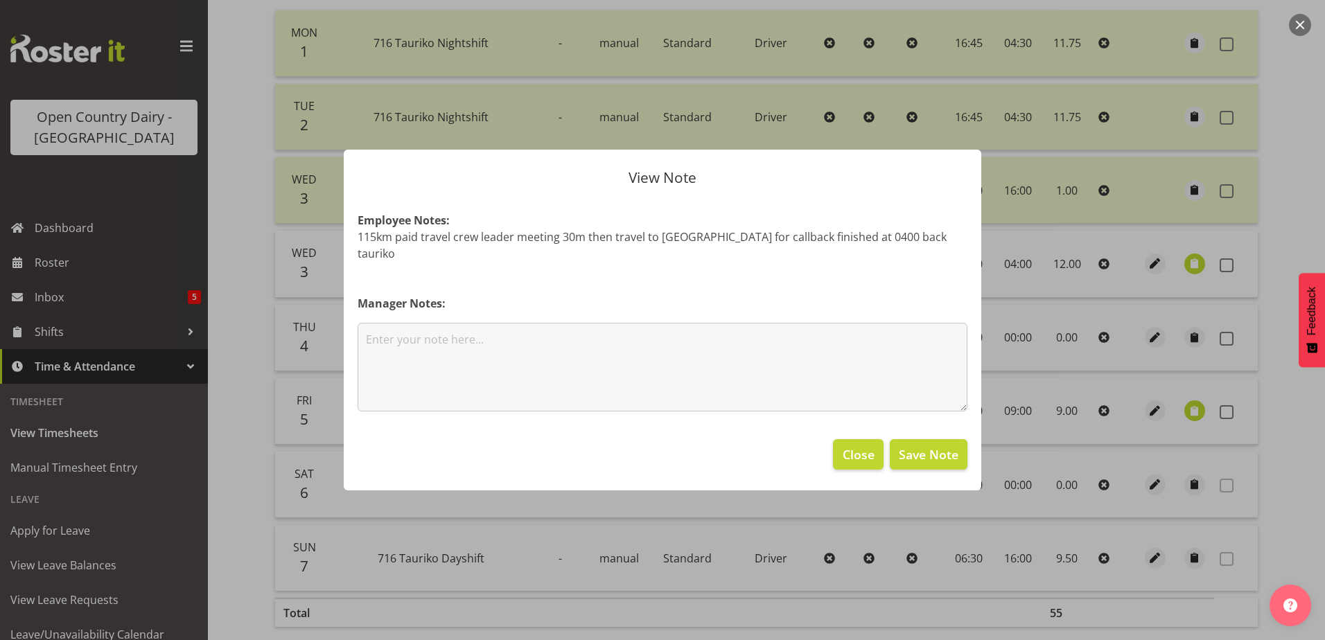
click at [1185, 263] on div at bounding box center [662, 320] width 1325 height 640
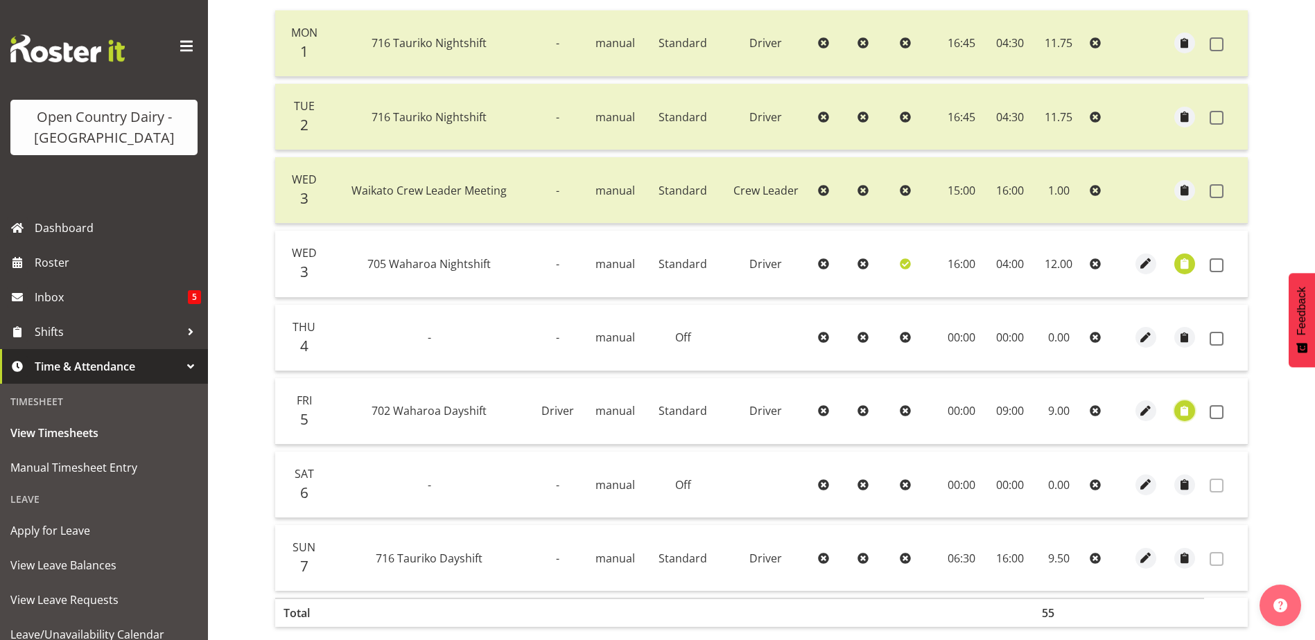
click at [1184, 415] on span "button" at bounding box center [1185, 411] width 16 height 16
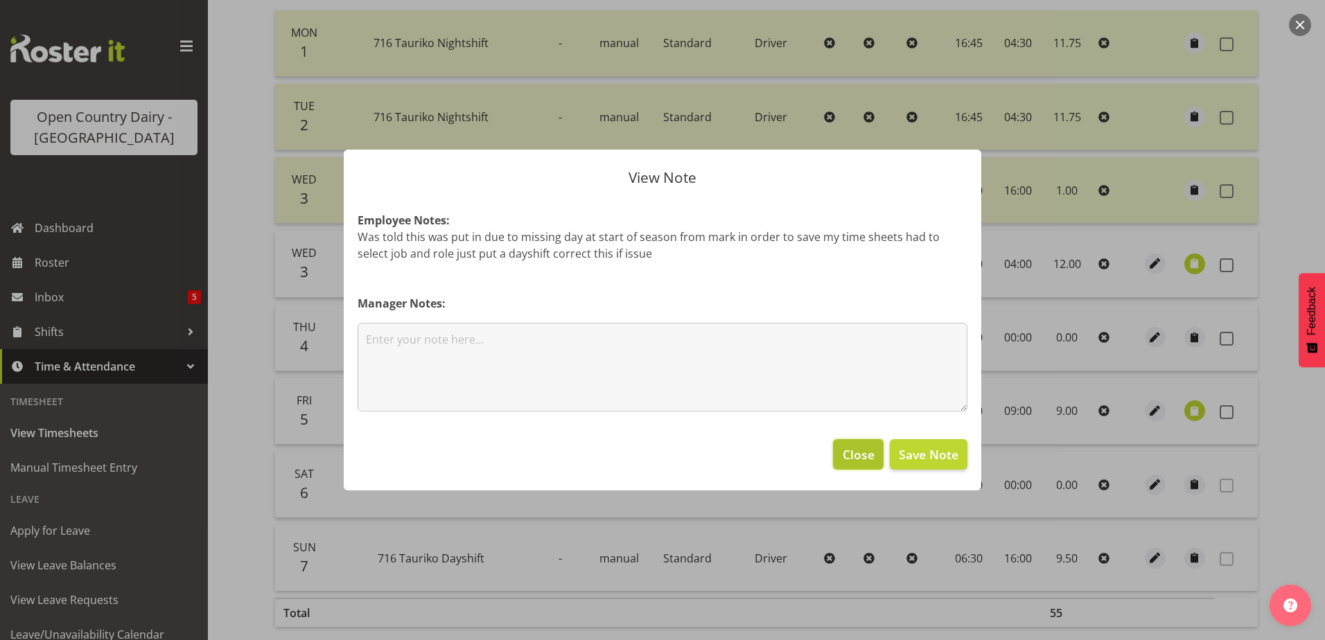
click at [861, 458] on span "Close" at bounding box center [859, 455] width 32 height 18
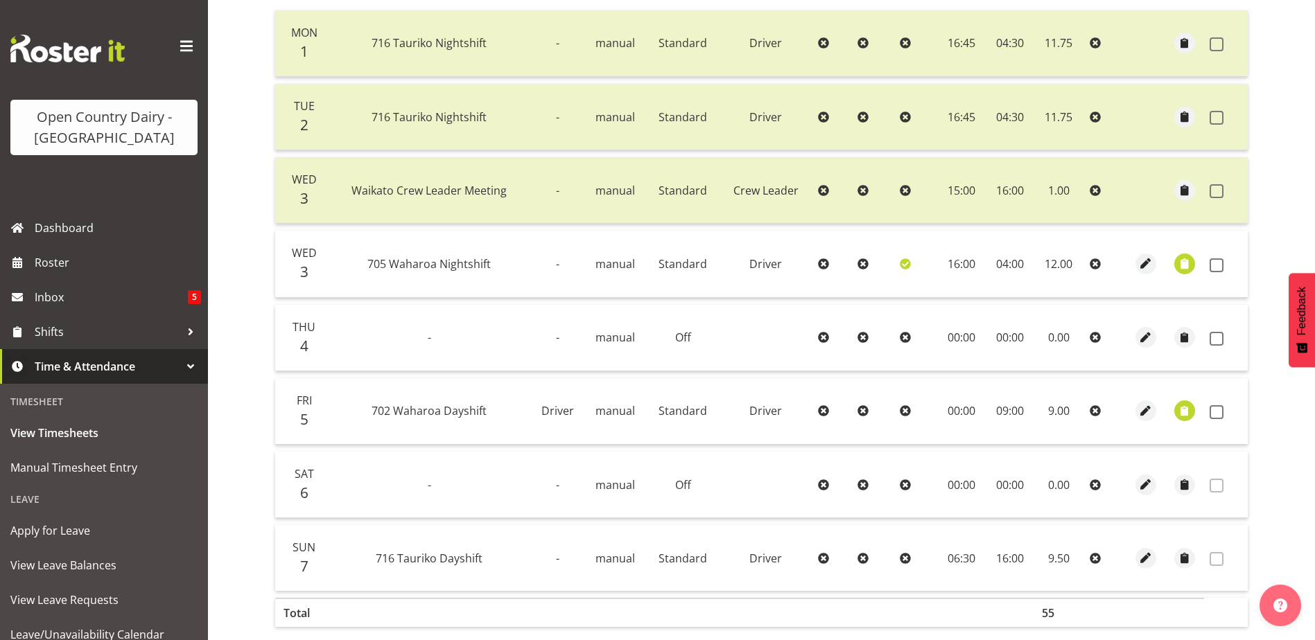
scroll to position [0, 0]
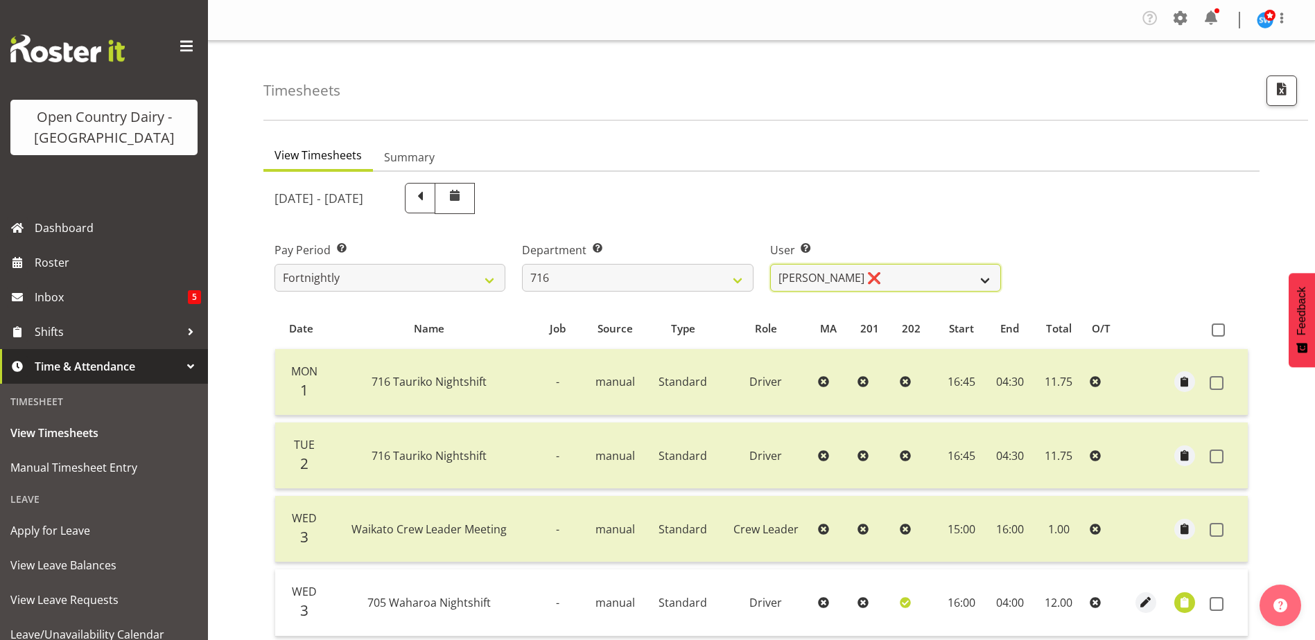
click at [988, 283] on select "[PERSON_NAME] ❌ [PERSON_NAME] ❌ [PERSON_NAME] ❌ [PERSON_NAME]" at bounding box center [885, 278] width 231 height 28
select select "10336"
click at [770, 264] on select "[PERSON_NAME] ❌ [PERSON_NAME] ❌ [PERSON_NAME] ❌ [PERSON_NAME]" at bounding box center [885, 278] width 231 height 28
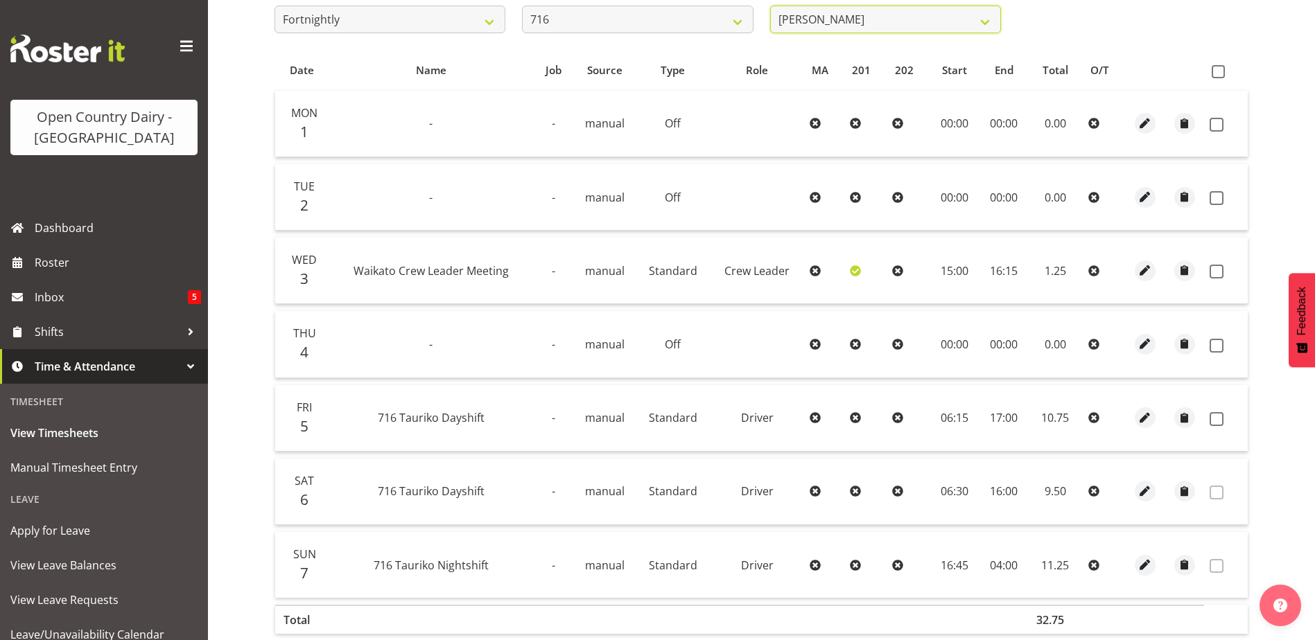
scroll to position [200, 0]
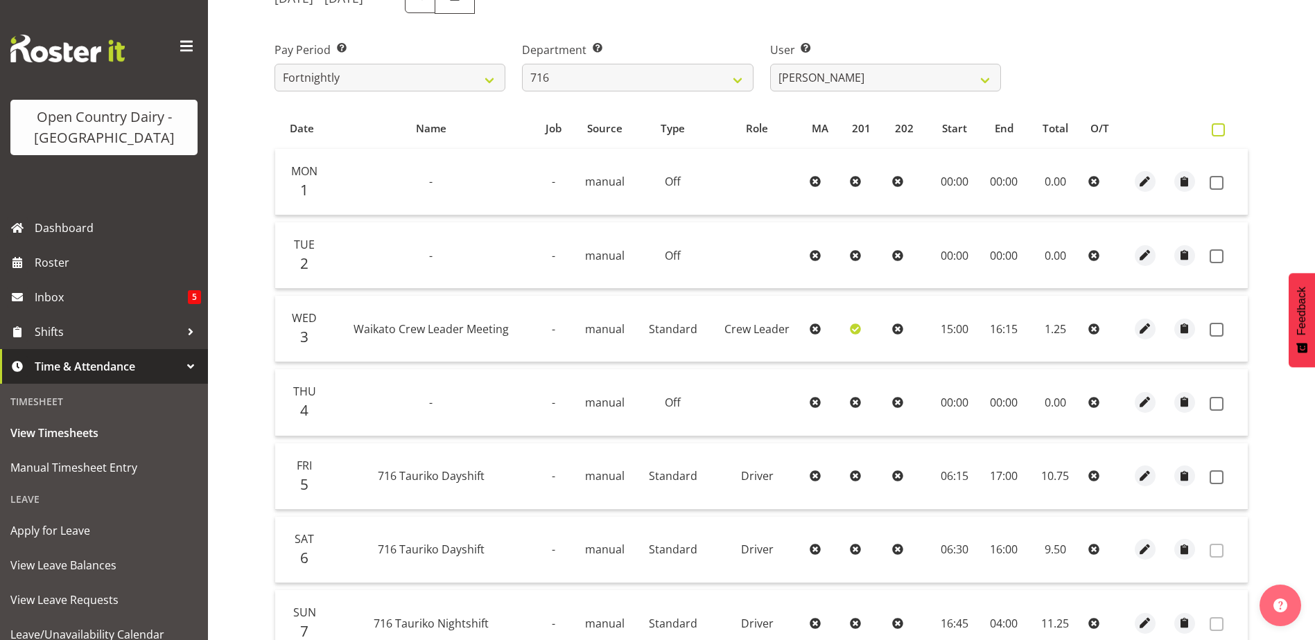
click at [1220, 133] on span at bounding box center [1218, 129] width 13 height 13
click at [1220, 133] on input "checkbox" at bounding box center [1216, 129] width 9 height 9
checkbox input "true"
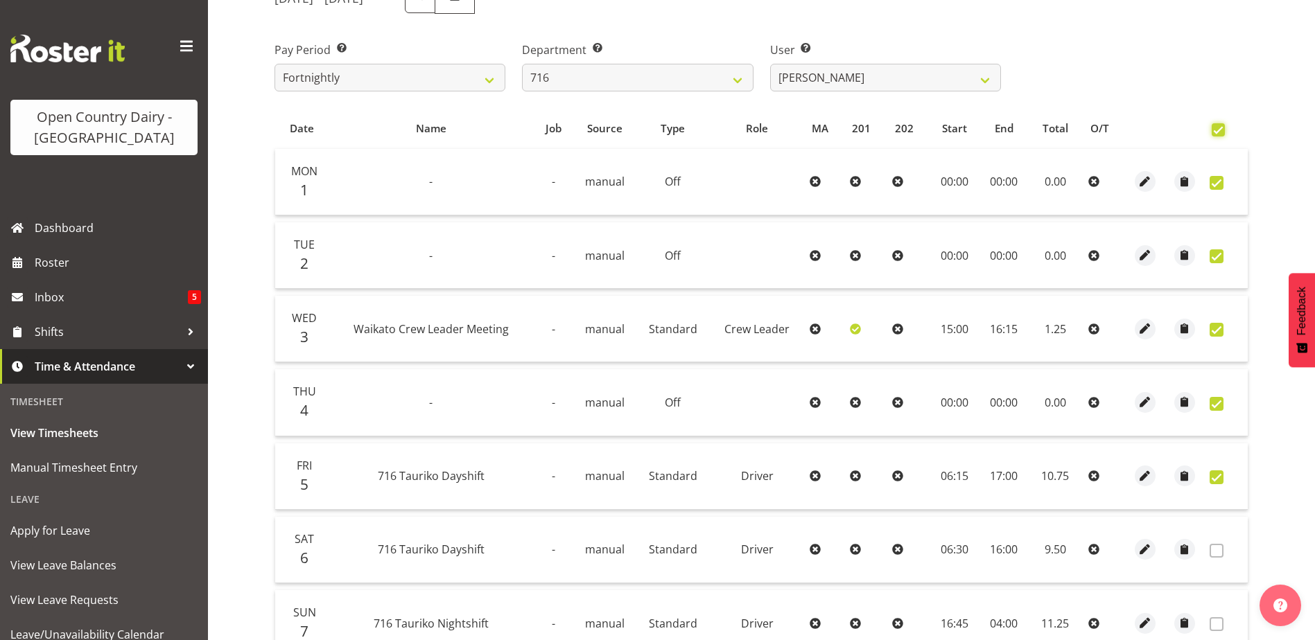
checkbox input "true"
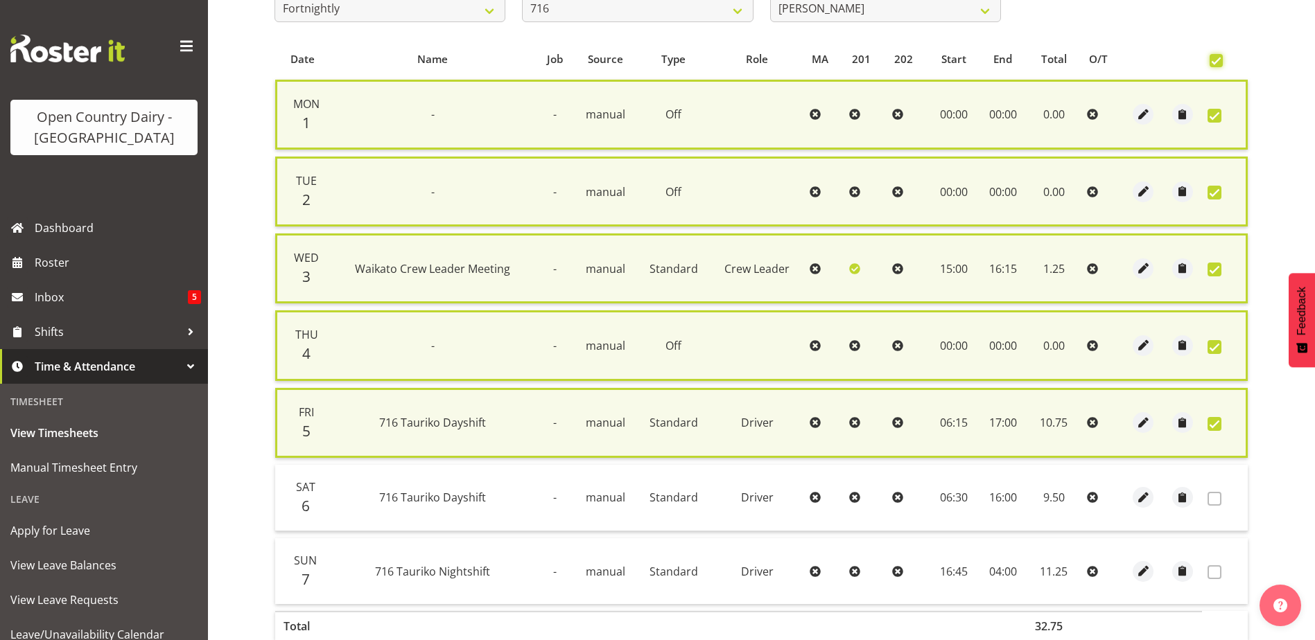
scroll to position [356, 0]
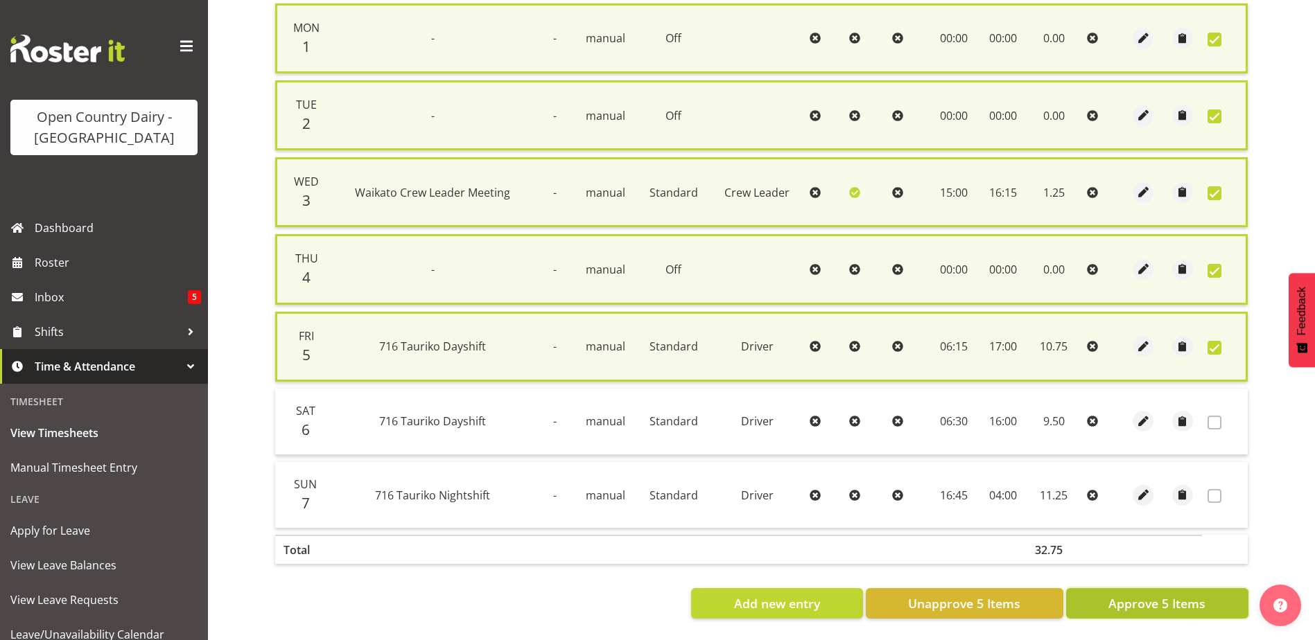
click at [1166, 595] on span "Approve 5 Items" at bounding box center [1156, 604] width 97 height 18
checkbox input "false"
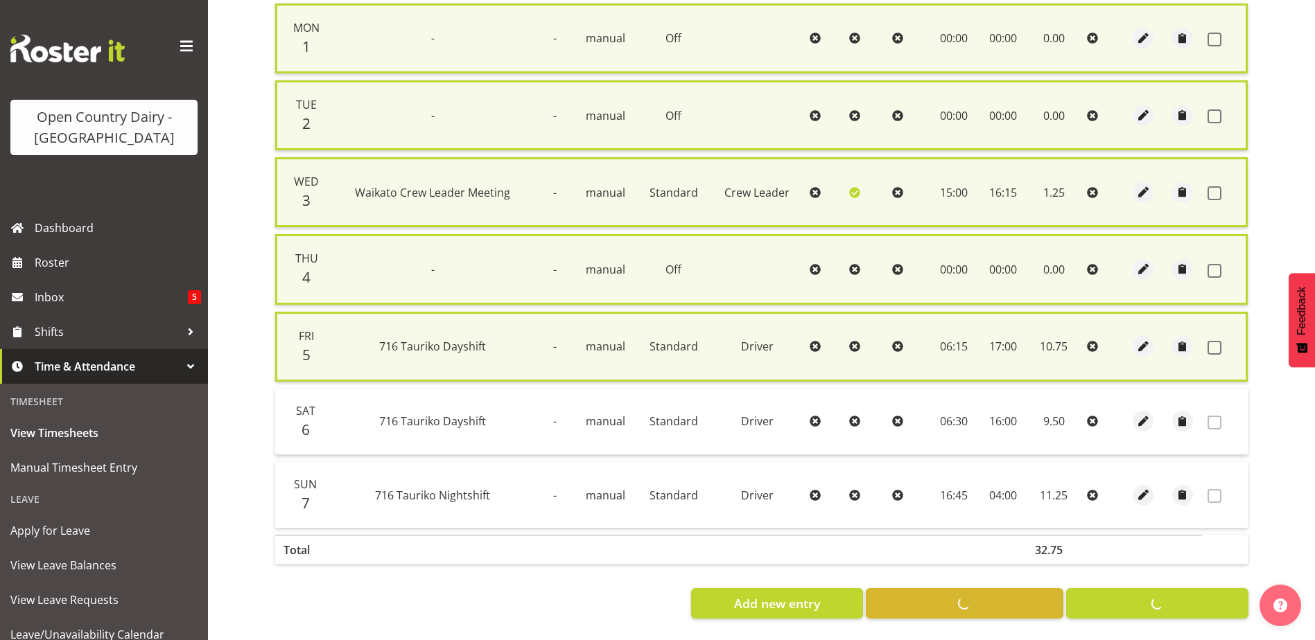
checkbox input "false"
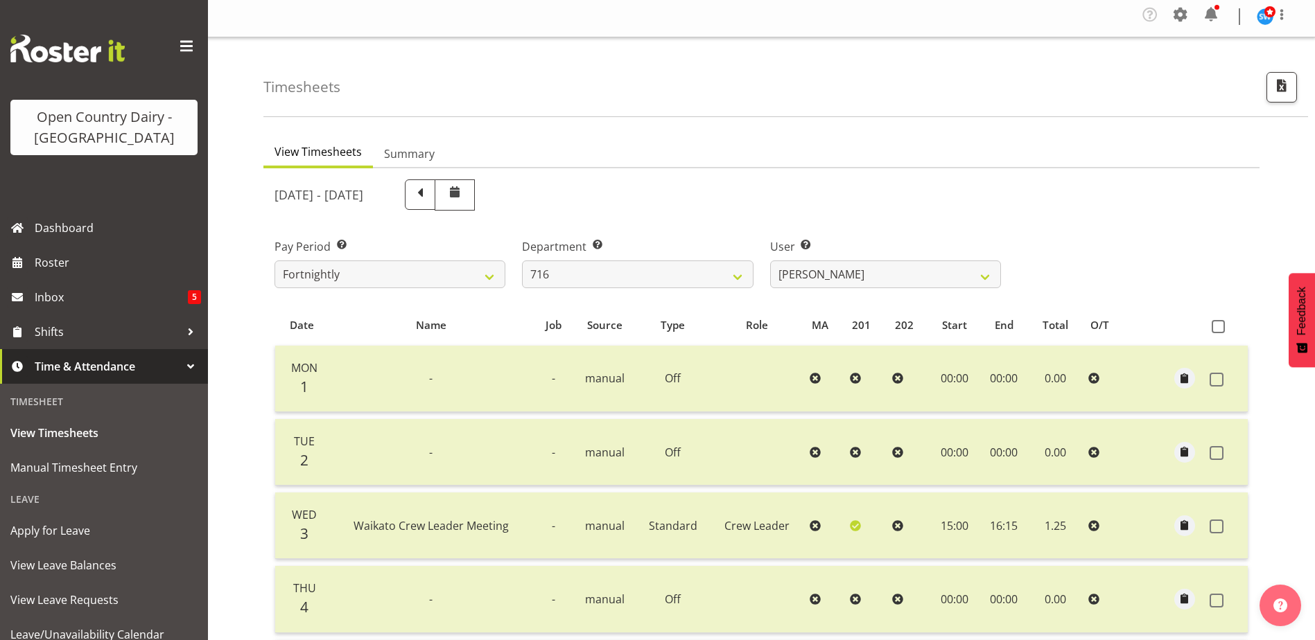
scroll to position [0, 0]
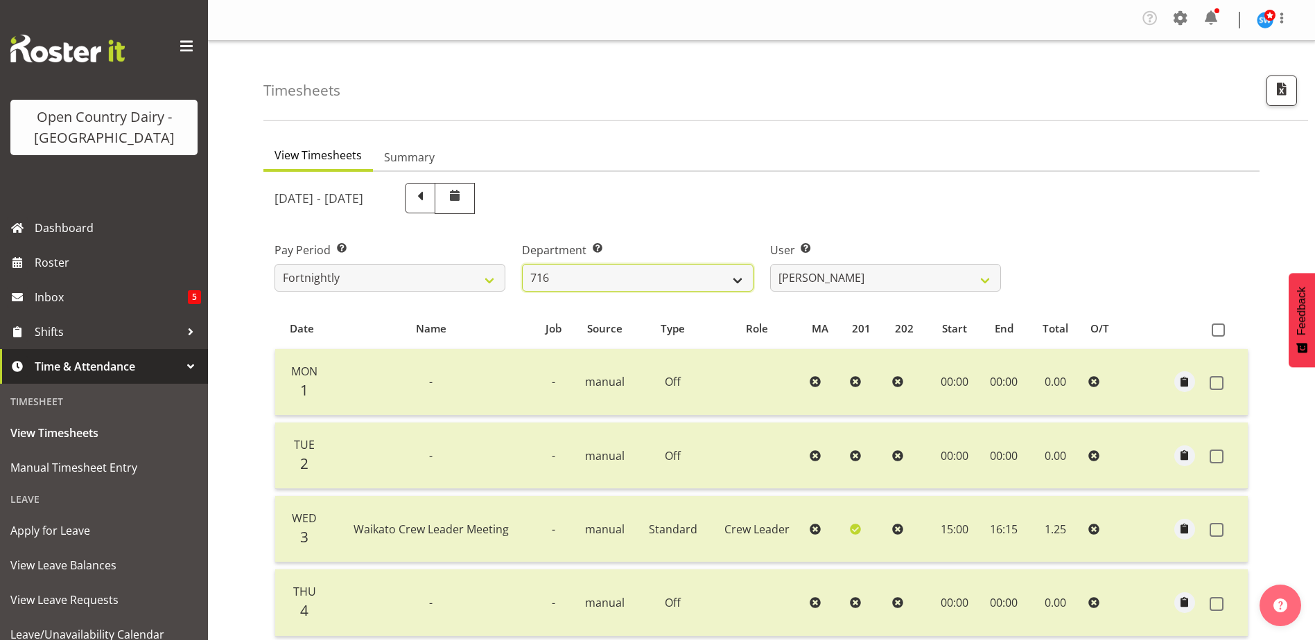
click at [737, 279] on select "701 702 703 704 705 706 707 708 709 710 711 712 713 714 715 716 717 718 719 720" at bounding box center [637, 278] width 231 height 28
select select "758"
click at [522, 264] on select "701 702 703 704 705 706 707 708 709 710 711 712 713 714 715 716 717 718 719 720" at bounding box center [637, 278] width 231 height 28
select select "8176"
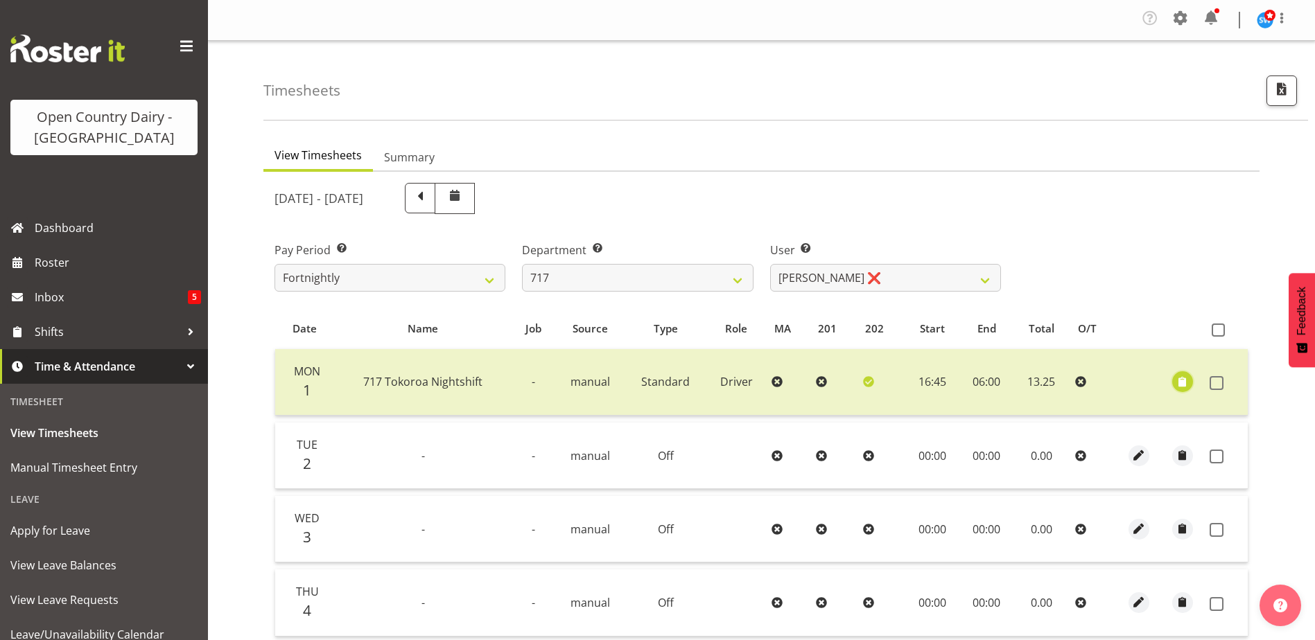
click at [1178, 381] on span "button" at bounding box center [1182, 382] width 16 height 16
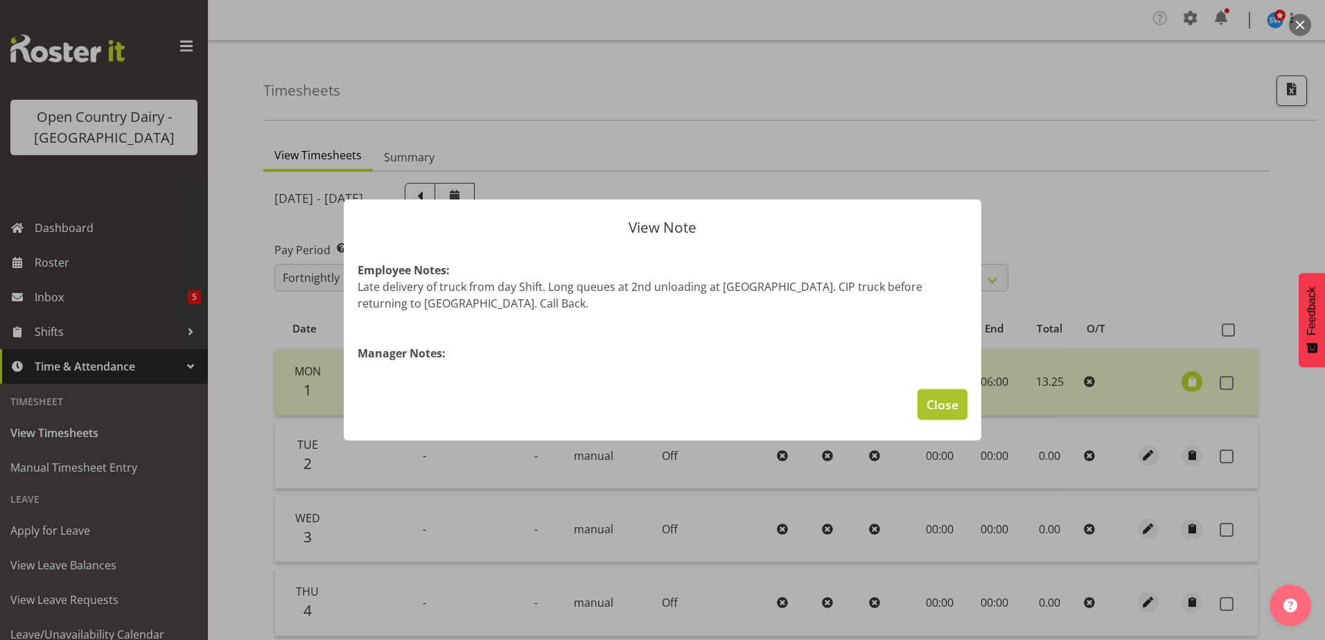
click at [938, 402] on span "Close" at bounding box center [943, 405] width 32 height 18
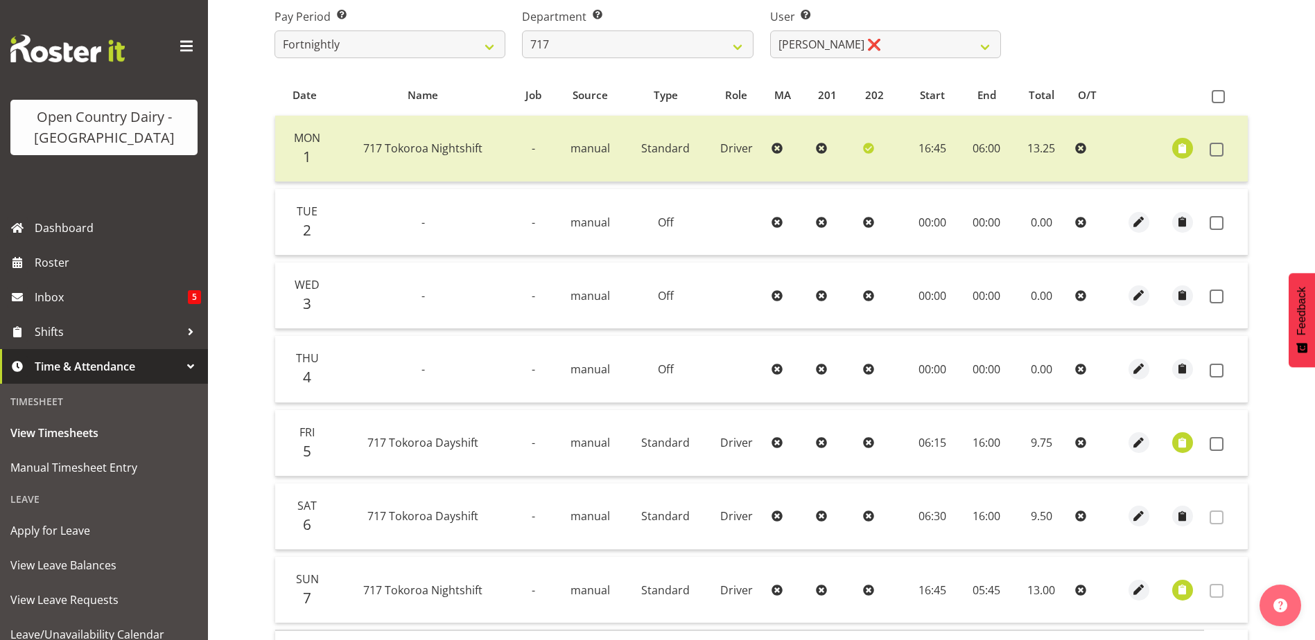
scroll to position [277, 0]
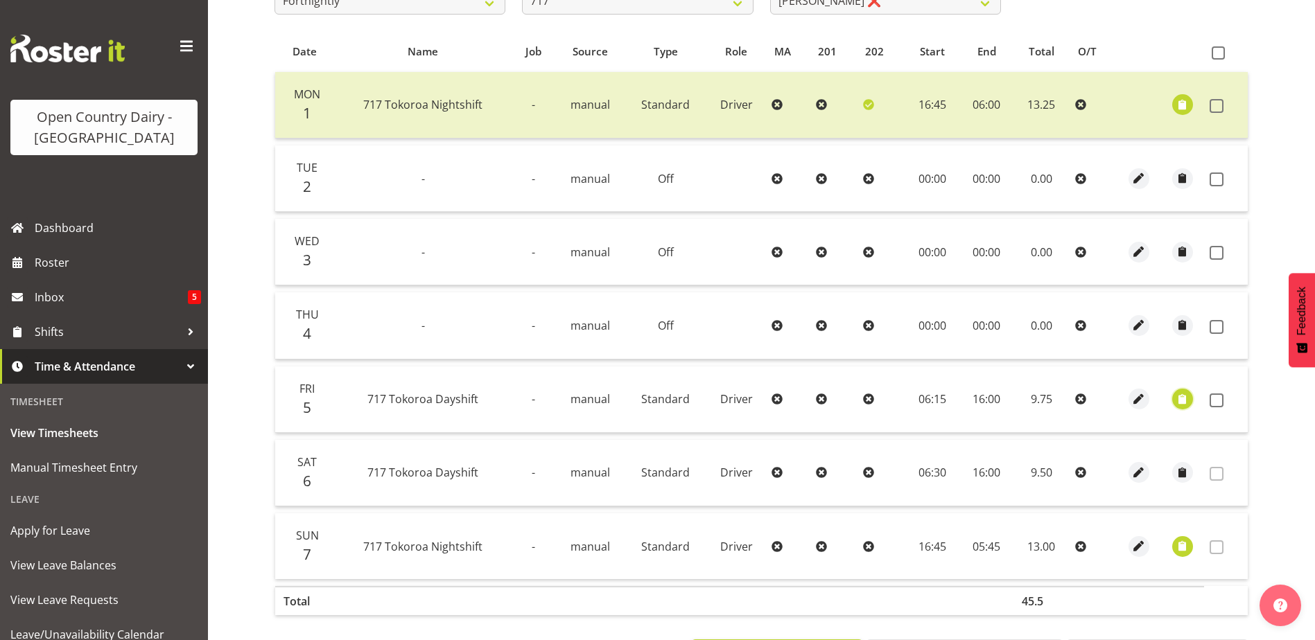
click at [1189, 401] on span "button" at bounding box center [1182, 400] width 16 height 16
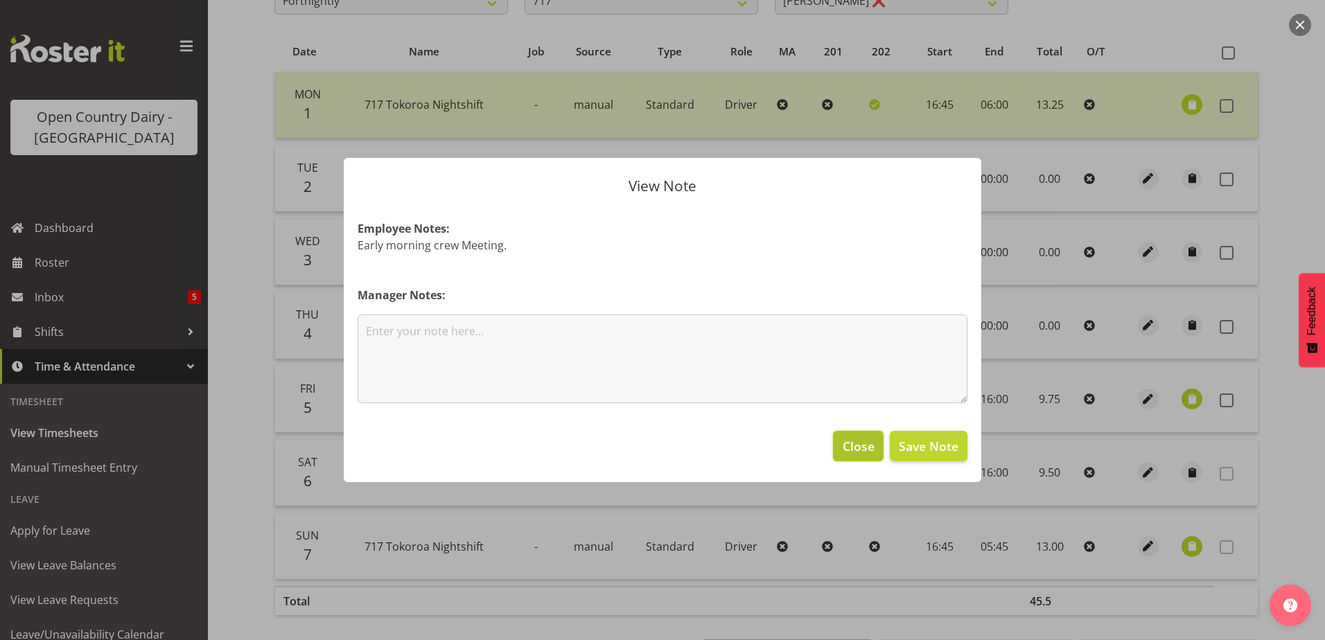
click at [866, 454] on span "Close" at bounding box center [859, 446] width 32 height 18
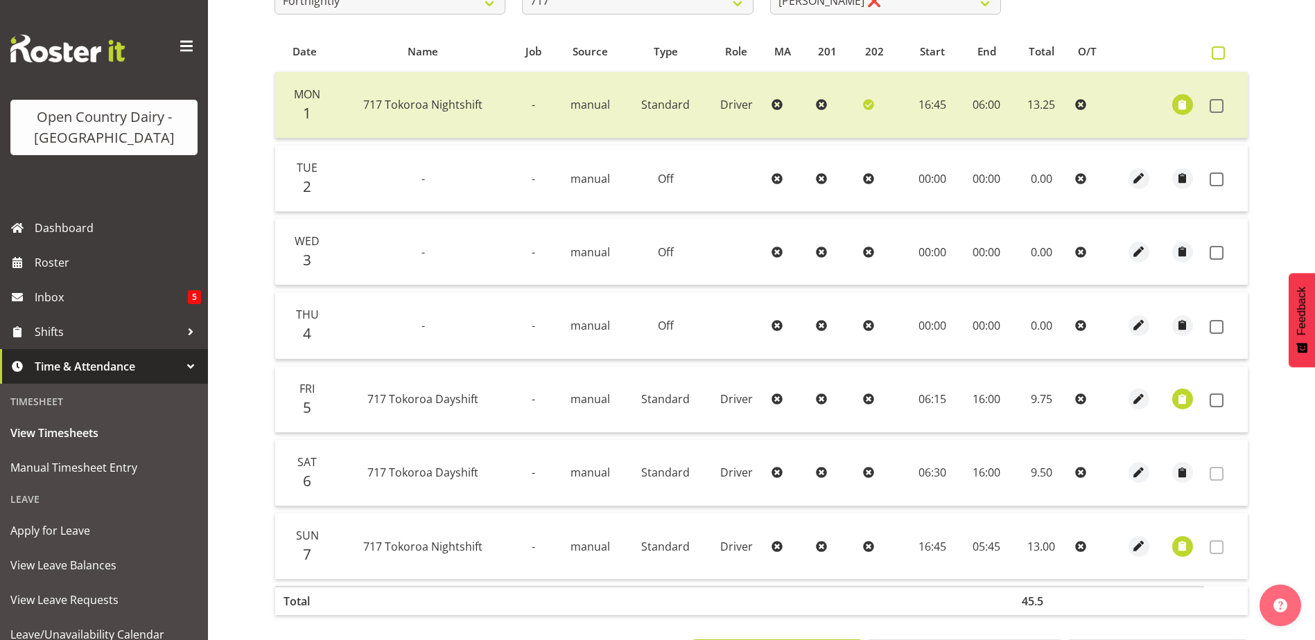
click at [1218, 51] on span at bounding box center [1218, 52] width 13 height 13
click at [1218, 51] on input "checkbox" at bounding box center [1216, 53] width 9 height 9
checkbox input "true"
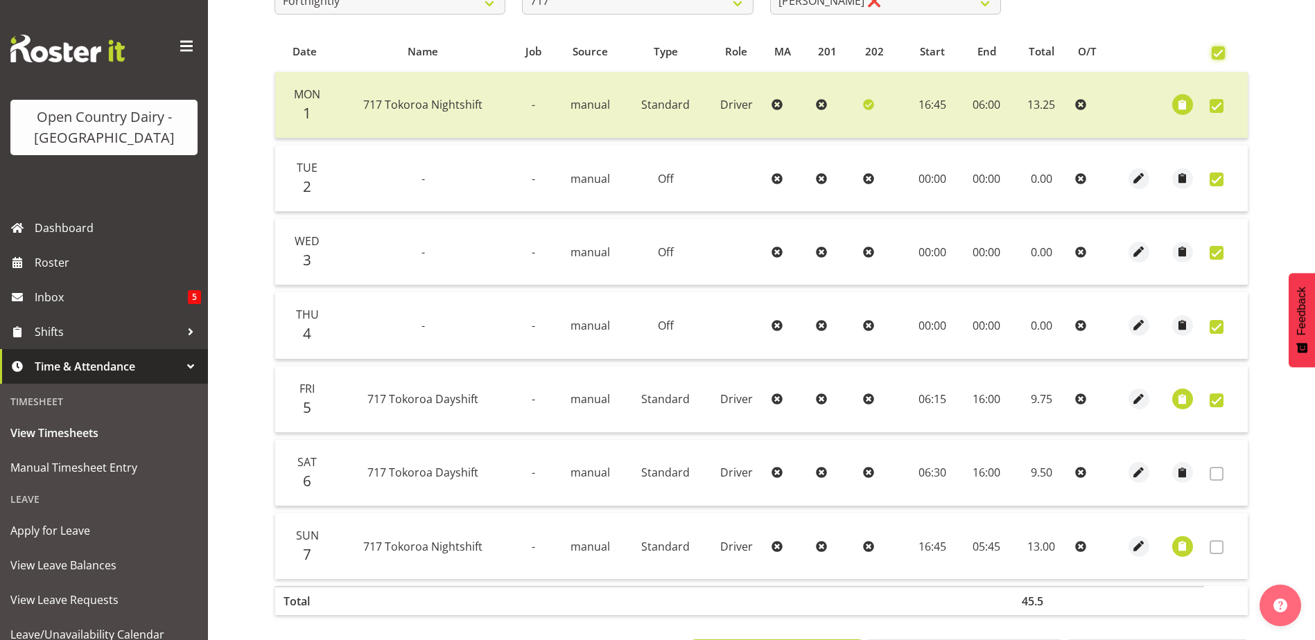
checkbox input "true"
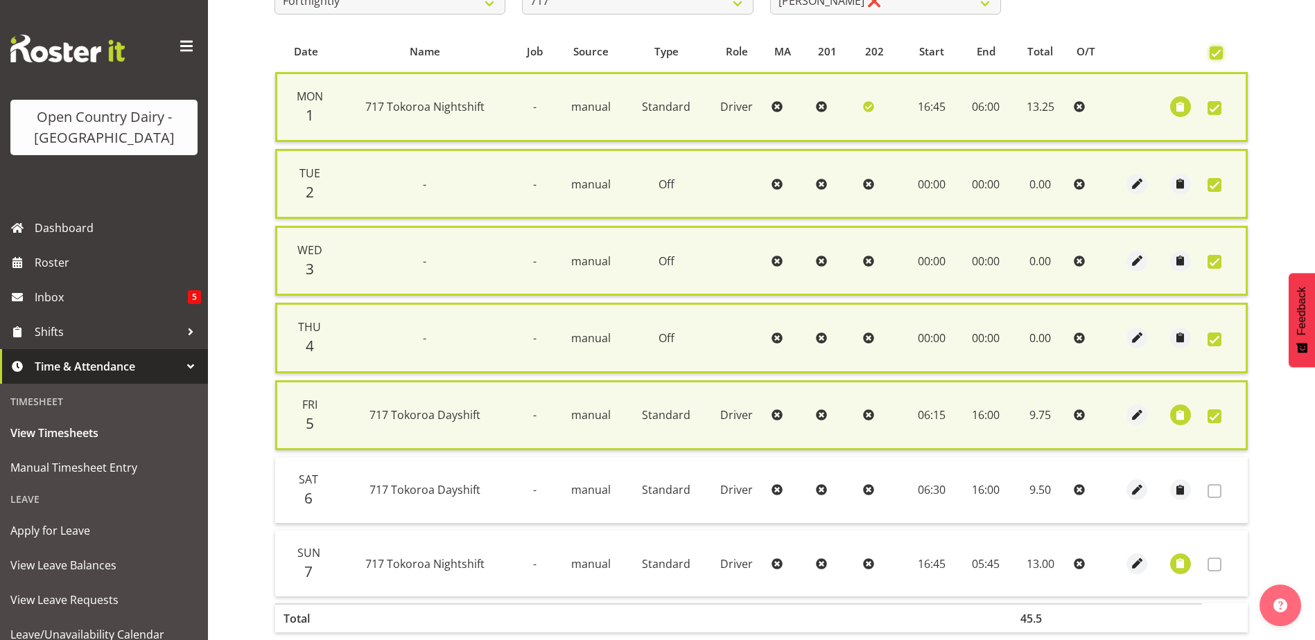
scroll to position [356, 0]
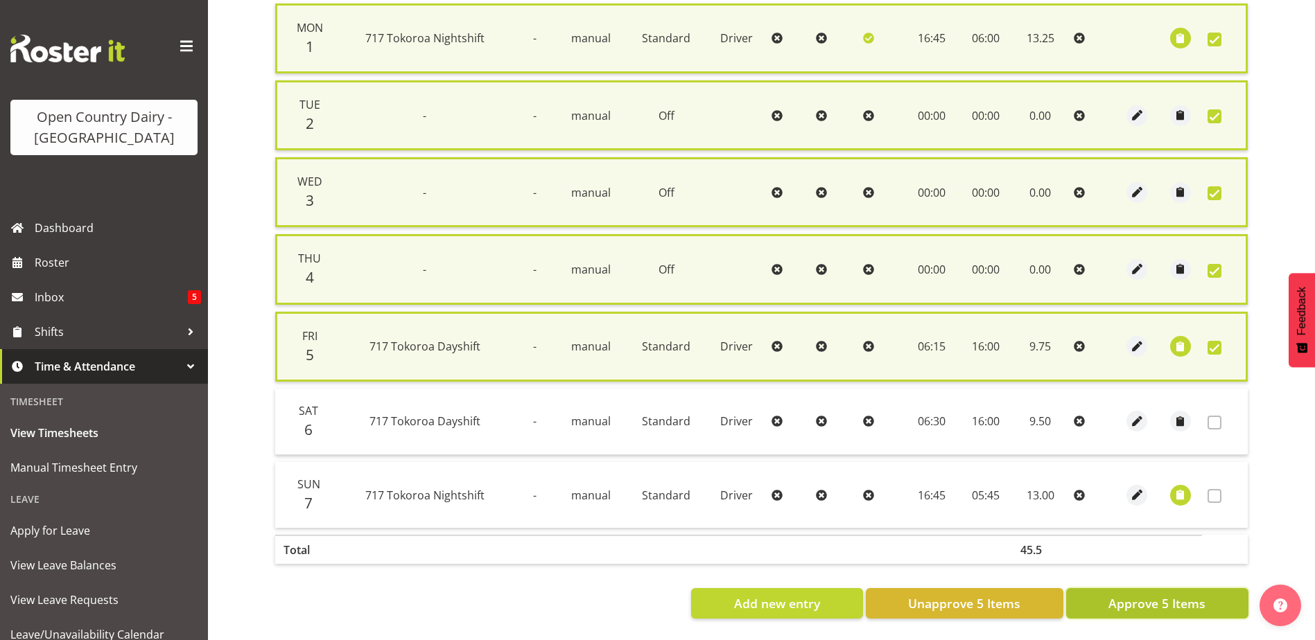
click at [1166, 595] on span "Approve 5 Items" at bounding box center [1156, 604] width 97 height 18
checkbox input "false"
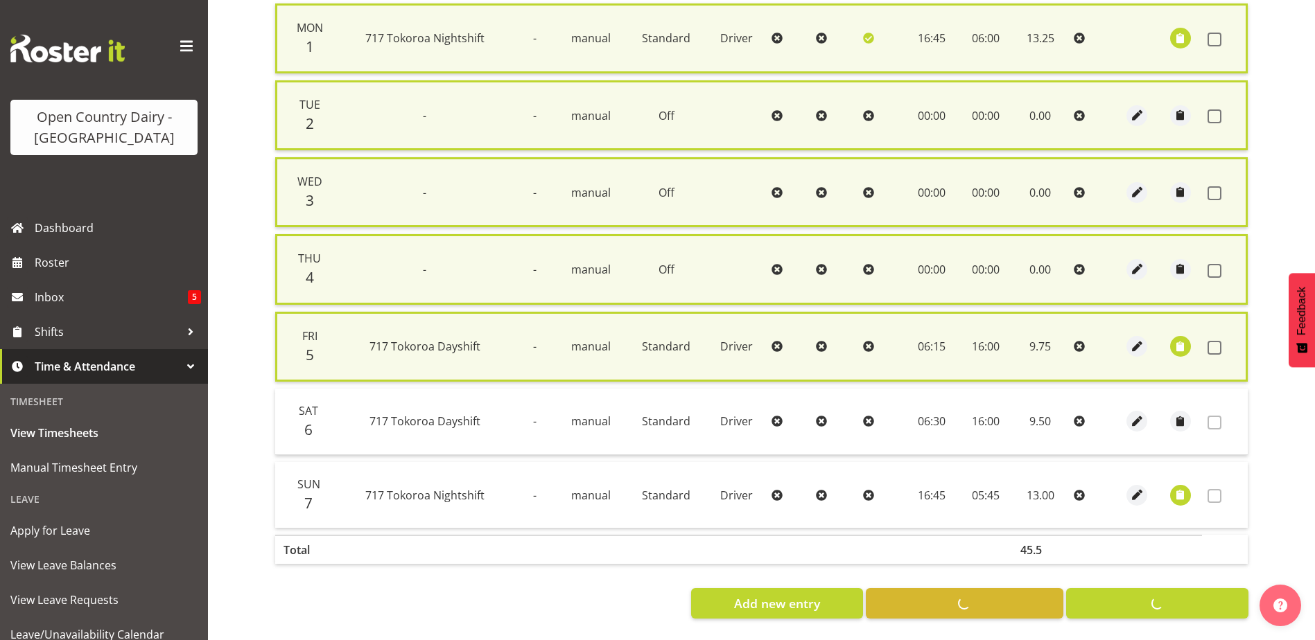
checkbox input "false"
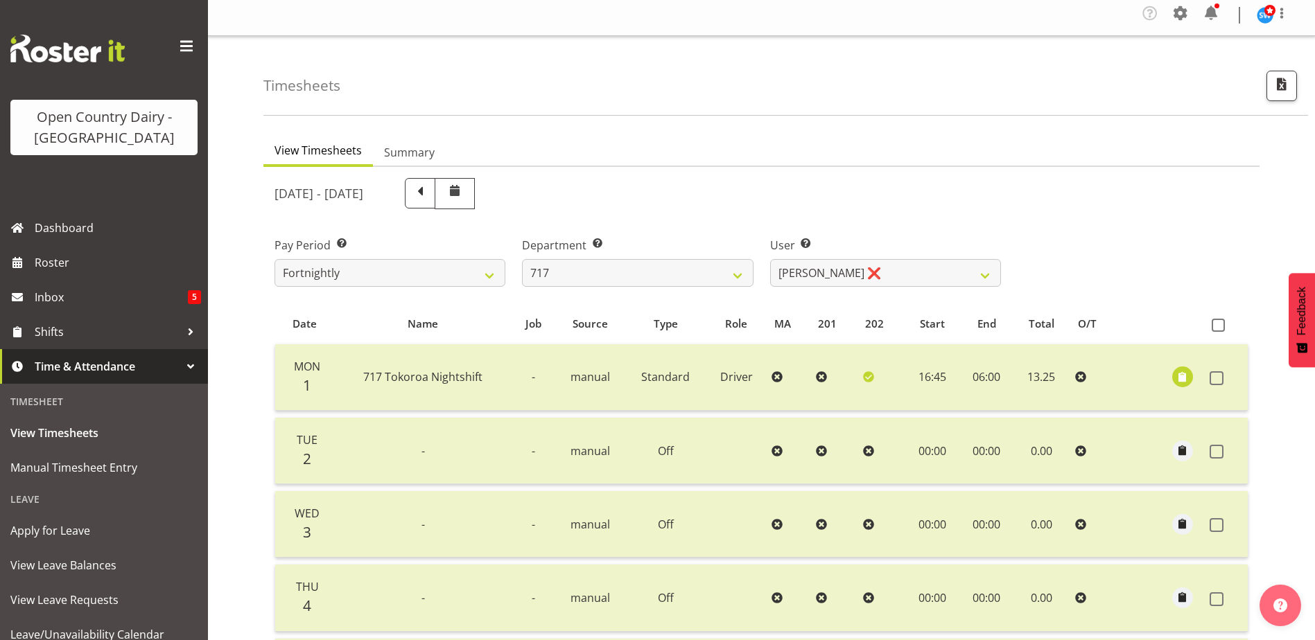
scroll to position [0, 0]
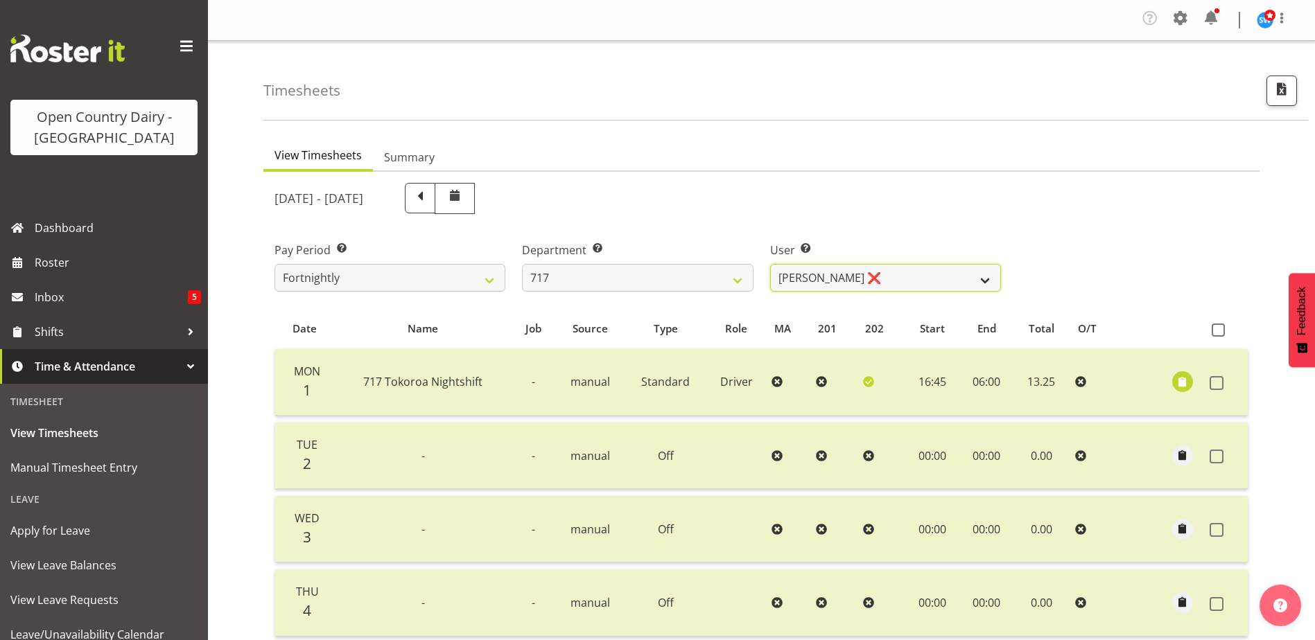
click at [987, 282] on select "Daryl Wrigley ❌ Dodge Lindsay Laing ✔ Eric Stothers ❌ Jeff Anderson ❌" at bounding box center [885, 278] width 231 height 28
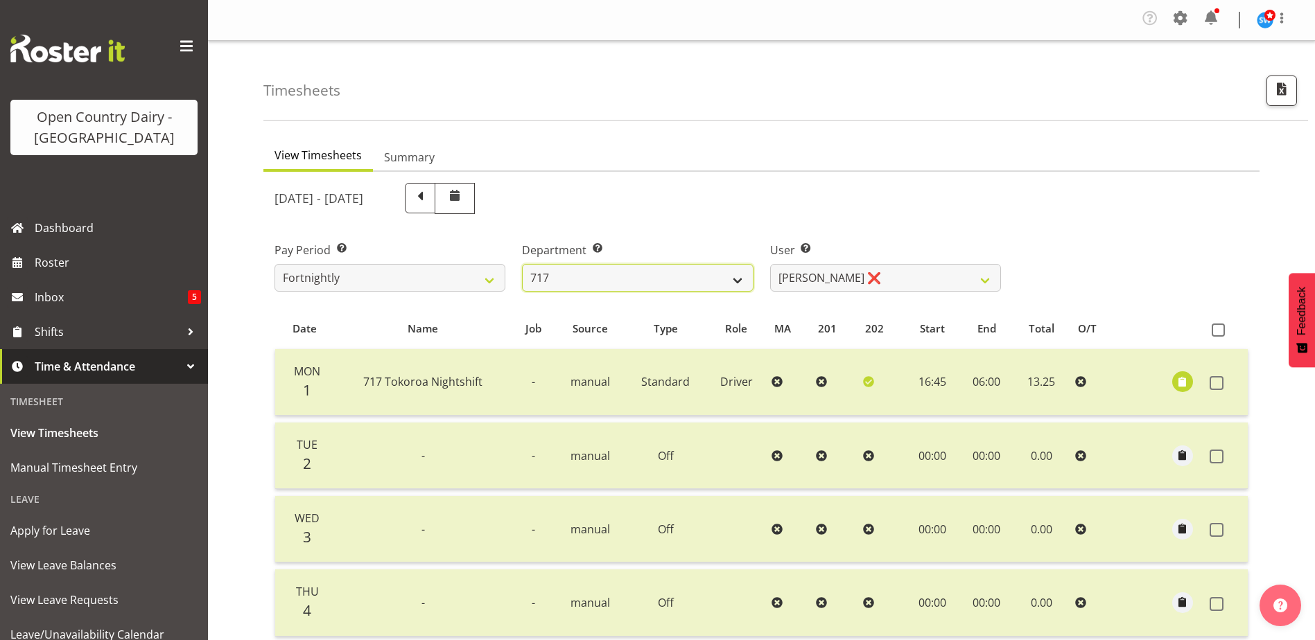
click at [740, 280] on select "701 702 703 704 705 706 707 708 709 710 711 712 713 714 715 716 717 718 719 720" at bounding box center [637, 278] width 231 height 28
click at [522, 264] on select "701 702 703 704 705 706 707 708 709 710 711 712 713 714 715 716 717 718 719 720" at bounding box center [637, 278] width 231 height 28
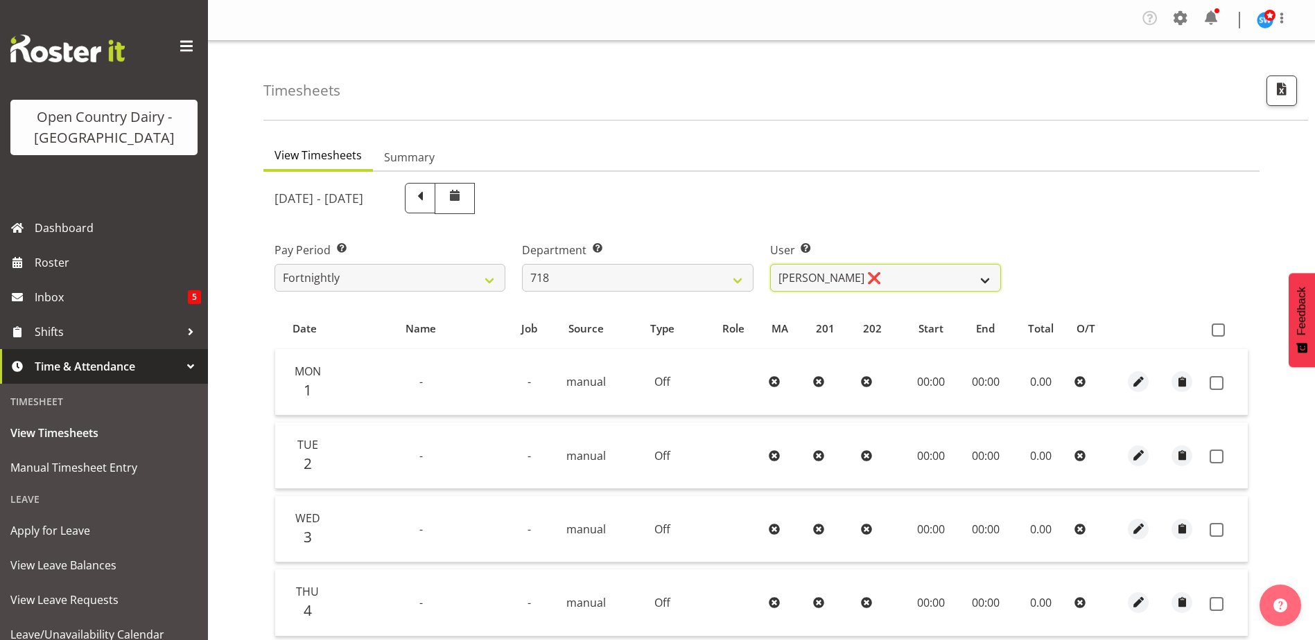
click at [983, 281] on select "Graeme Raupi ❌ Jimmy Boult ❌ Linsay Bourne ❌ Tony Fielding ❌" at bounding box center [885, 278] width 231 height 28
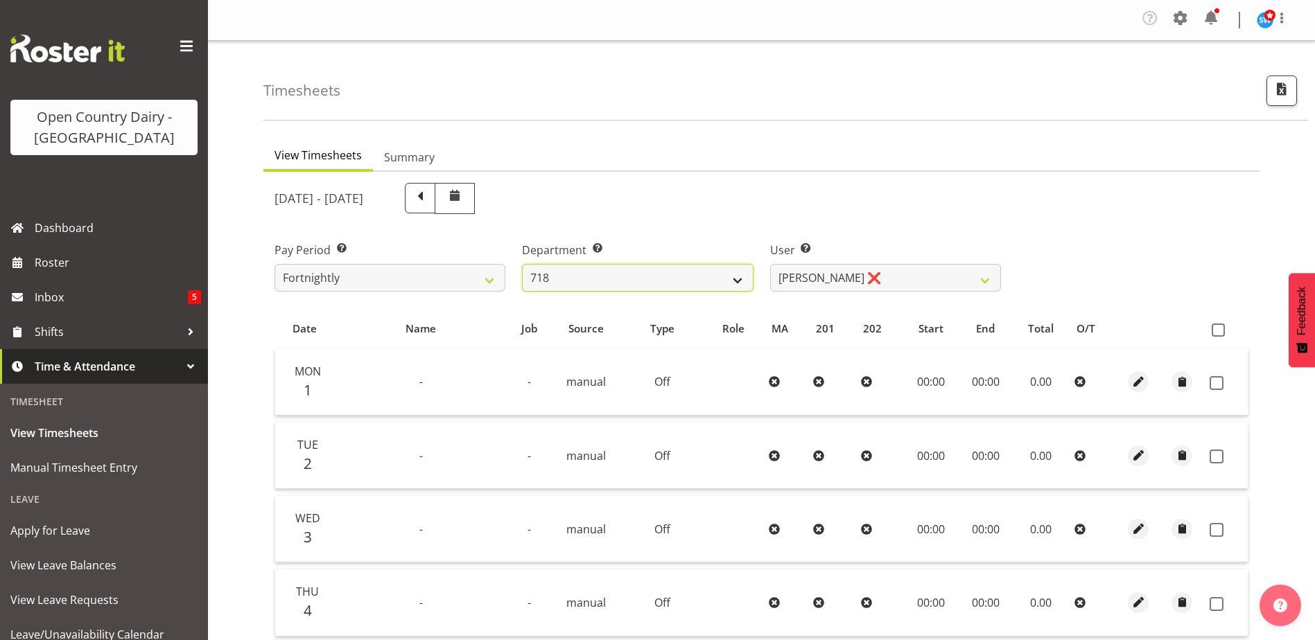
click at [735, 282] on select "701 702 703 704 705 706 707 708 709 710 711 712 713 714 715 716 717 718 719 720" at bounding box center [637, 278] width 231 height 28
click at [522, 264] on select "701 702 703 704 705 706 707 708 709 710 711 712 713 714 715 716 717 718 719 720" at bounding box center [637, 278] width 231 height 28
click at [733, 281] on select "701 702 703 704 705 706 707 708 709 710 711 712 713 714 715 716 717 718 719 720" at bounding box center [637, 278] width 231 height 28
click at [522, 264] on select "701 702 703 704 705 706 707 708 709 710 711 712 713 714 715 716 717 718 719 720" at bounding box center [637, 278] width 231 height 28
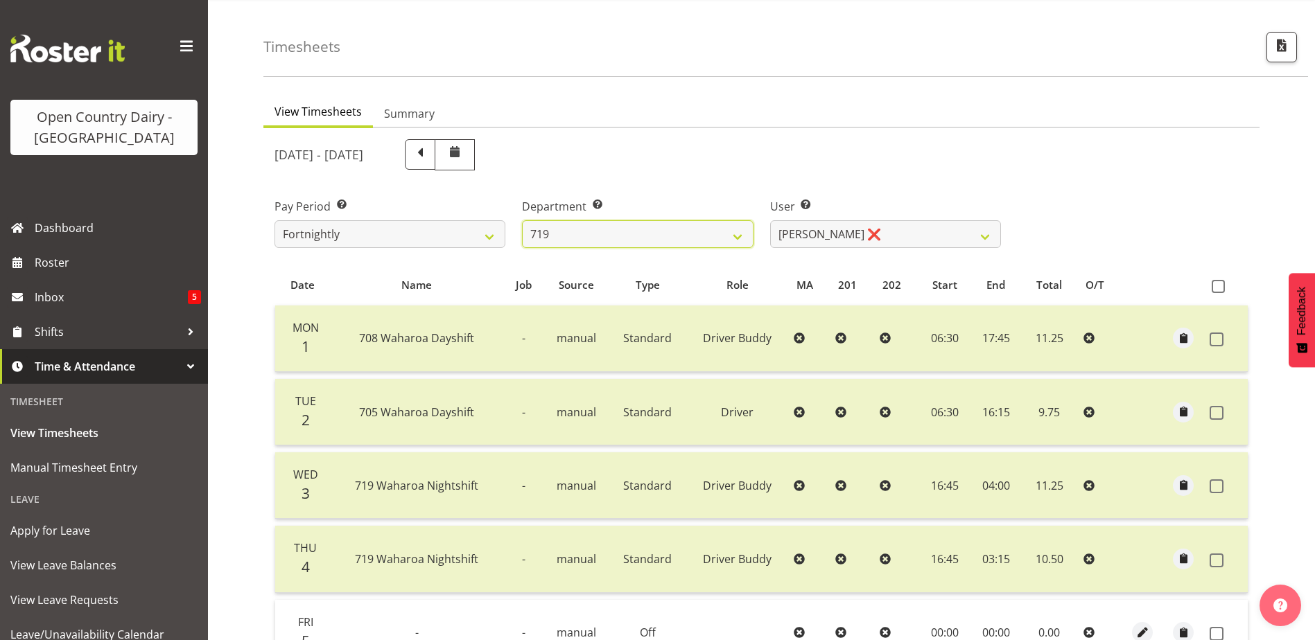
scroll to position [139, 0]
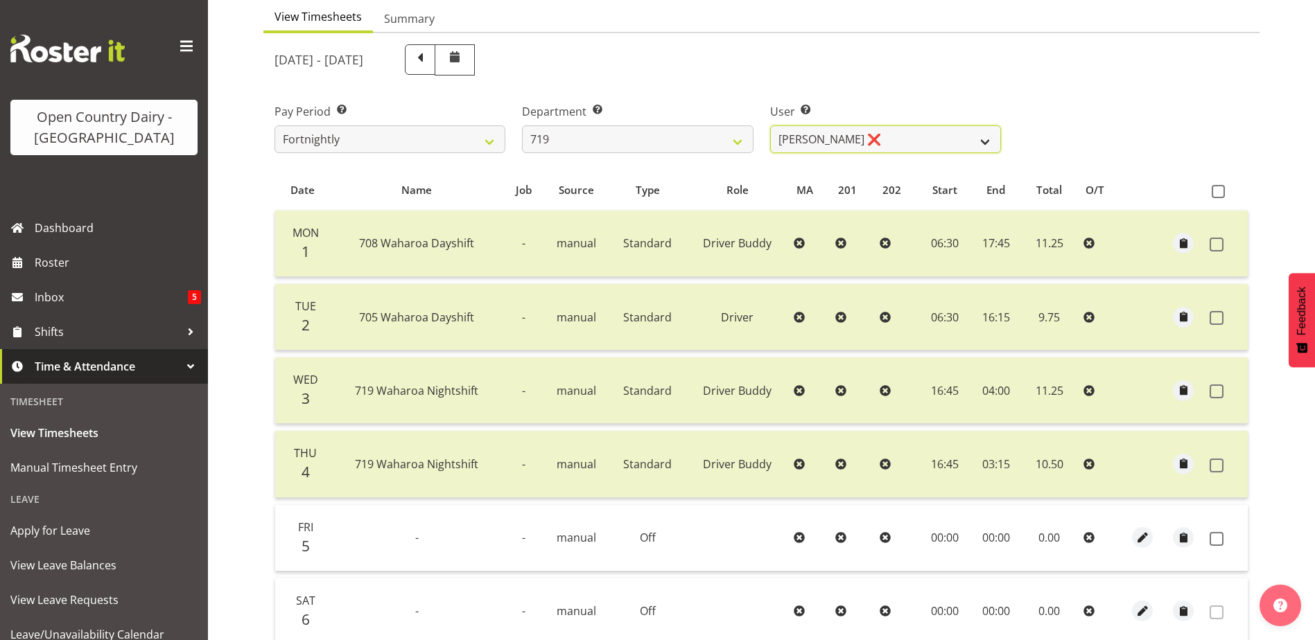
click at [986, 139] on select "Andrew de Lautour ❌ James Wellington ❌ Sami Ovesen ❌" at bounding box center [885, 139] width 231 height 28
click at [1048, 138] on div "Pay Period Select which pay period you would like to view. Fortnightly Departme…" at bounding box center [761, 123] width 990 height 78
click at [984, 143] on select "Andrew de Lautour ❌ James Wellington ❌ Sami Ovesen ❌" at bounding box center [885, 139] width 231 height 28
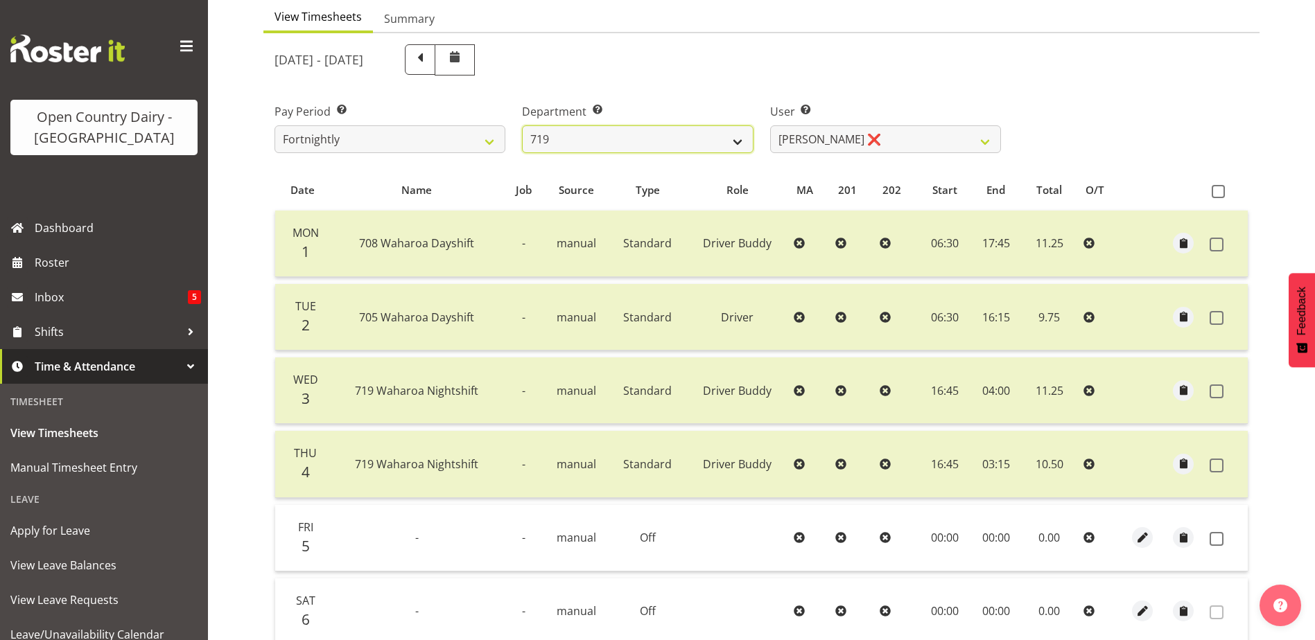
click at [741, 143] on select "701 702 703 704 705 706 707 708 709 710 711 712 713 714 715 716 717 718 719 720" at bounding box center [637, 139] width 231 height 28
select select "814"
click at [522, 125] on select "701 702 703 704 705 706 707 708 709 710 711 712 713 714 715 716 717 718 719 720" at bounding box center [637, 139] width 231 height 28
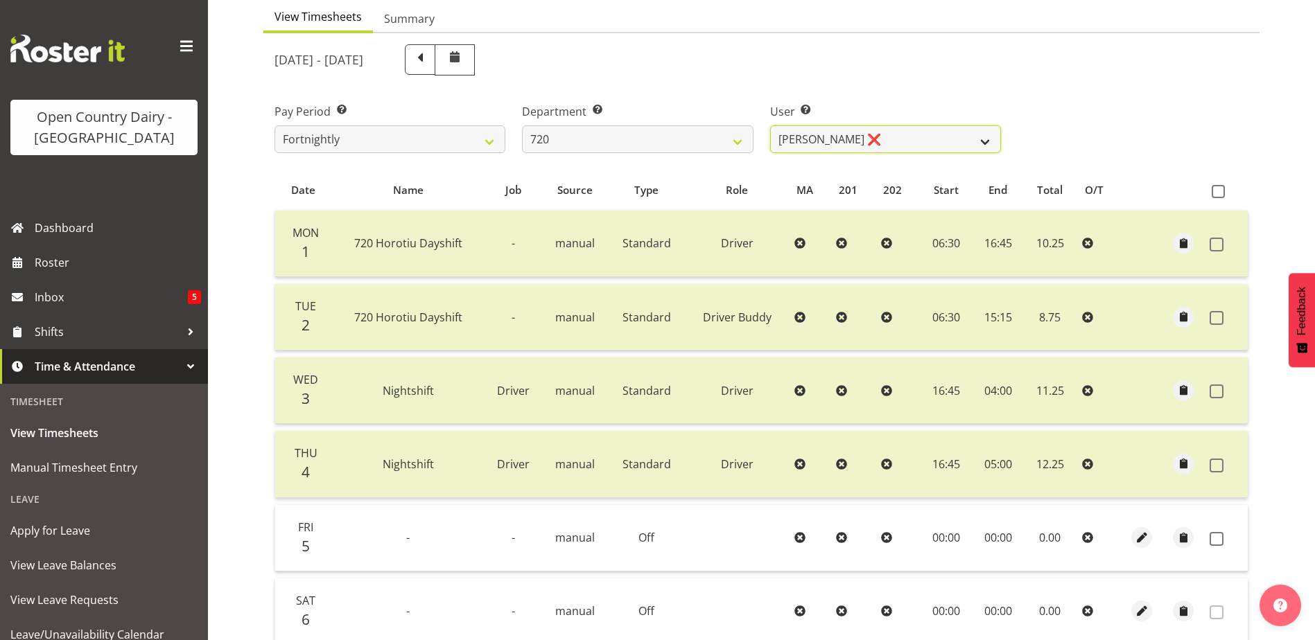
click at [983, 138] on select "Garry Hooper ❌ Kerry Slater ❌ Nathan Frankhouser ❌ Steve Daly ❌" at bounding box center [885, 139] width 231 height 28
select select "9913"
click at [770, 125] on select "Garry Hooper ❌ Kerry Slater ❌ Nathan Frankhouser ❌ Steve Daly ❌" at bounding box center [885, 139] width 231 height 28
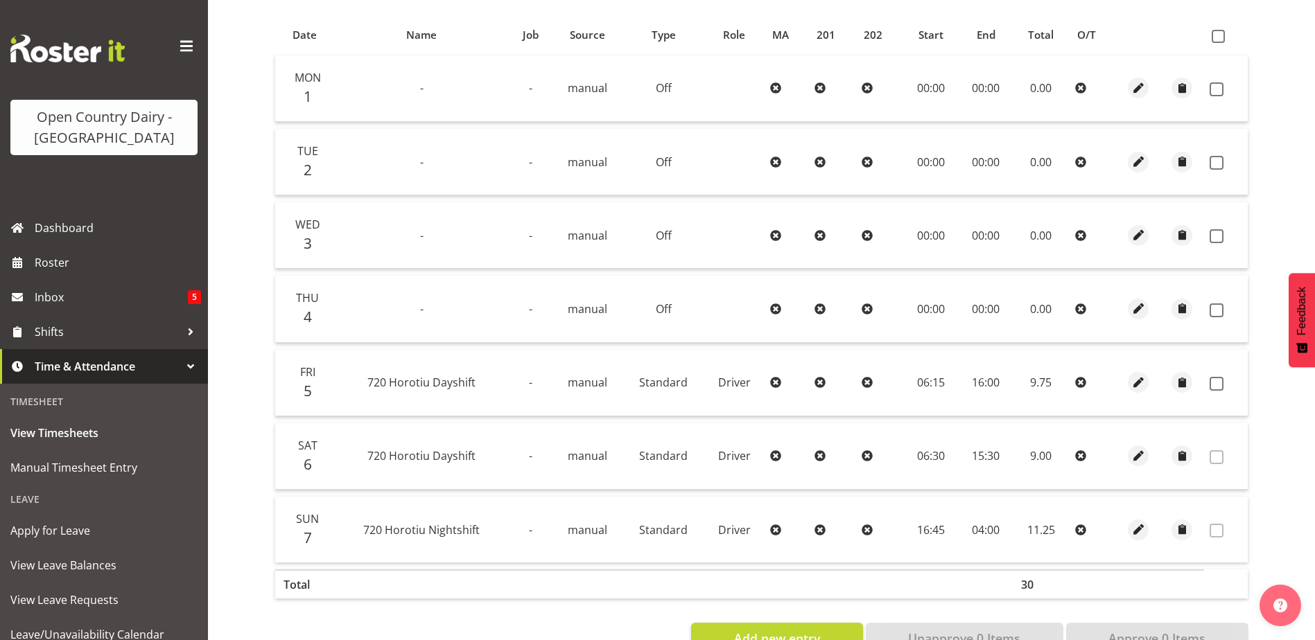
scroll to position [270, 0]
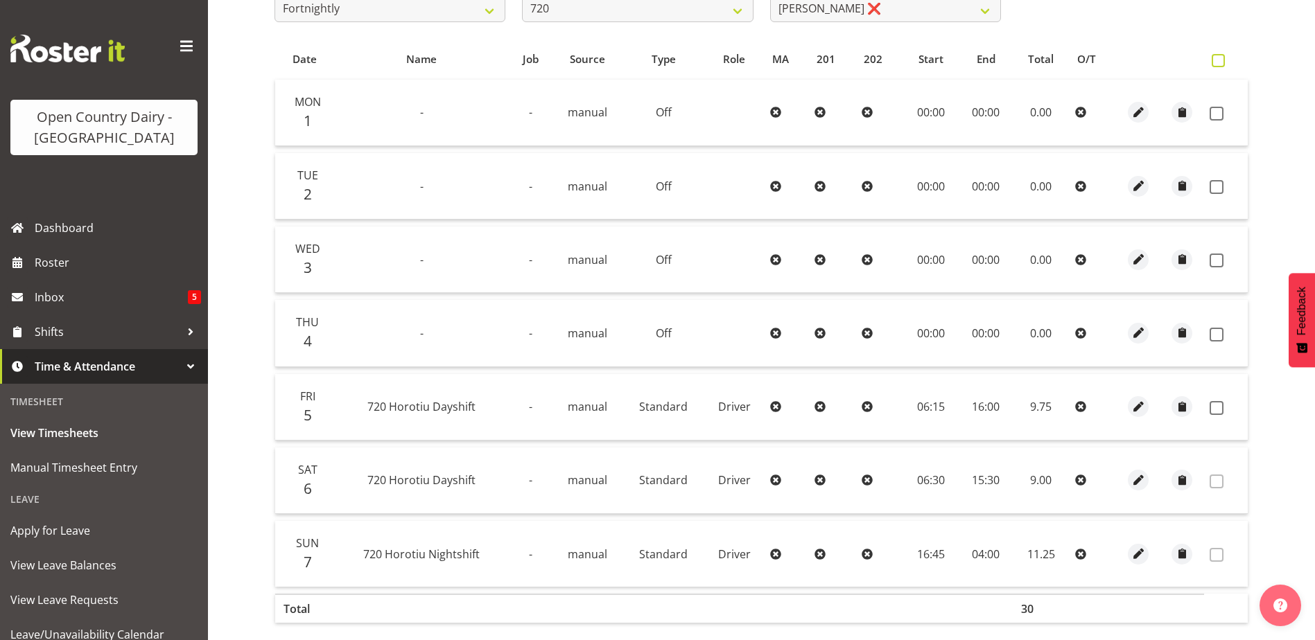
click at [1217, 59] on span at bounding box center [1218, 60] width 13 height 13
click at [1217, 59] on input "checkbox" at bounding box center [1216, 60] width 9 height 9
checkbox input "true"
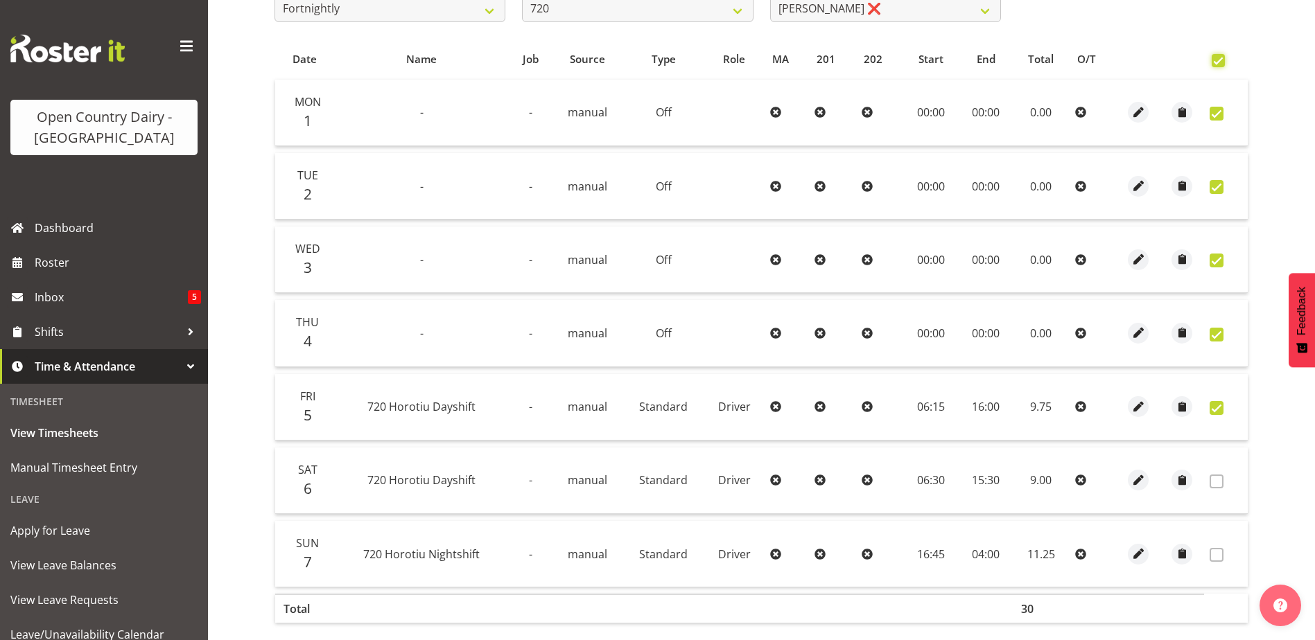
checkbox input "true"
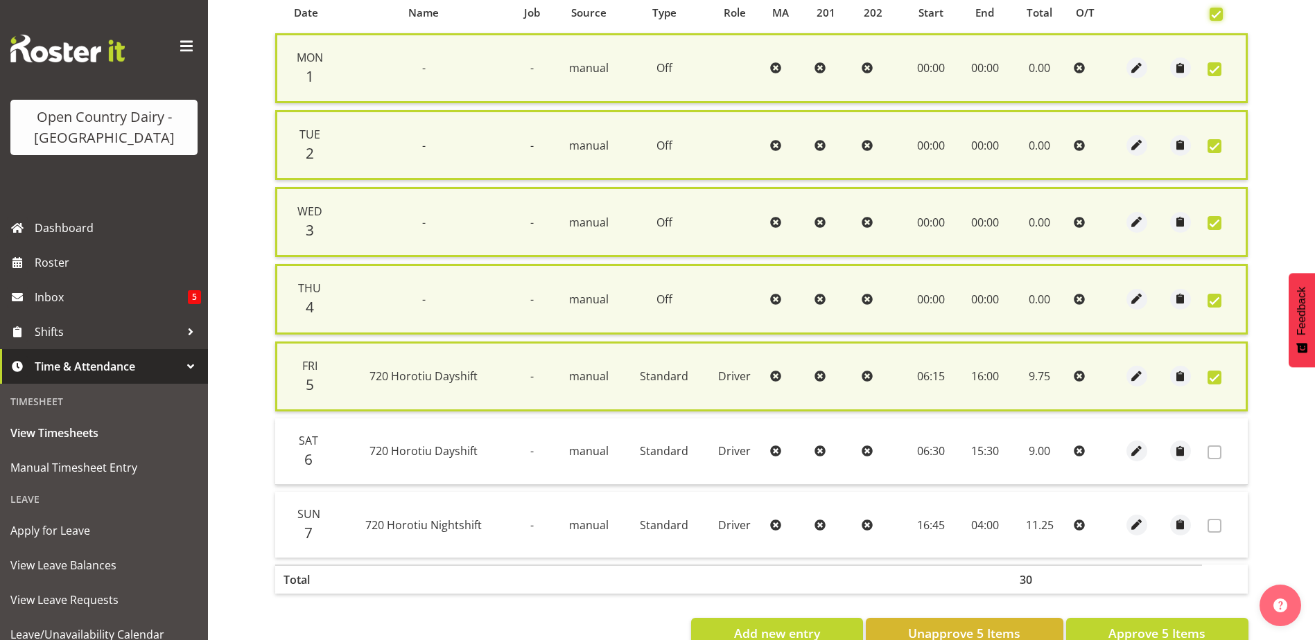
scroll to position [356, 0]
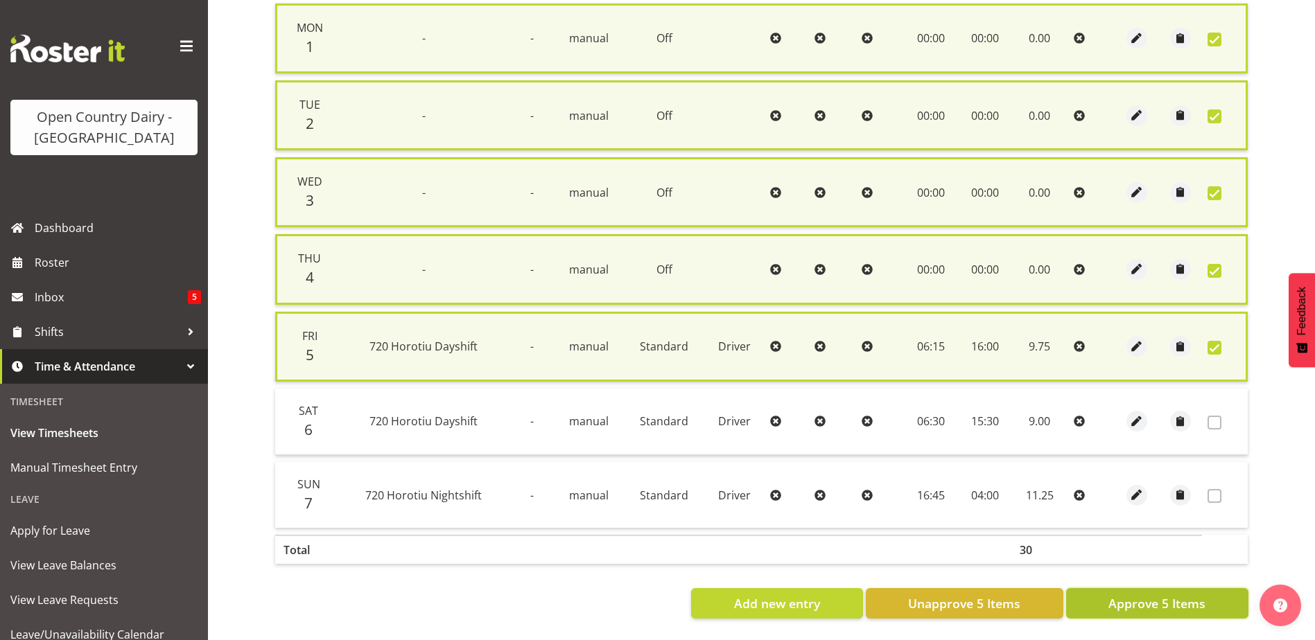
click at [1174, 595] on span "Approve 5 Items" at bounding box center [1156, 604] width 97 height 18
checkbox input "false"
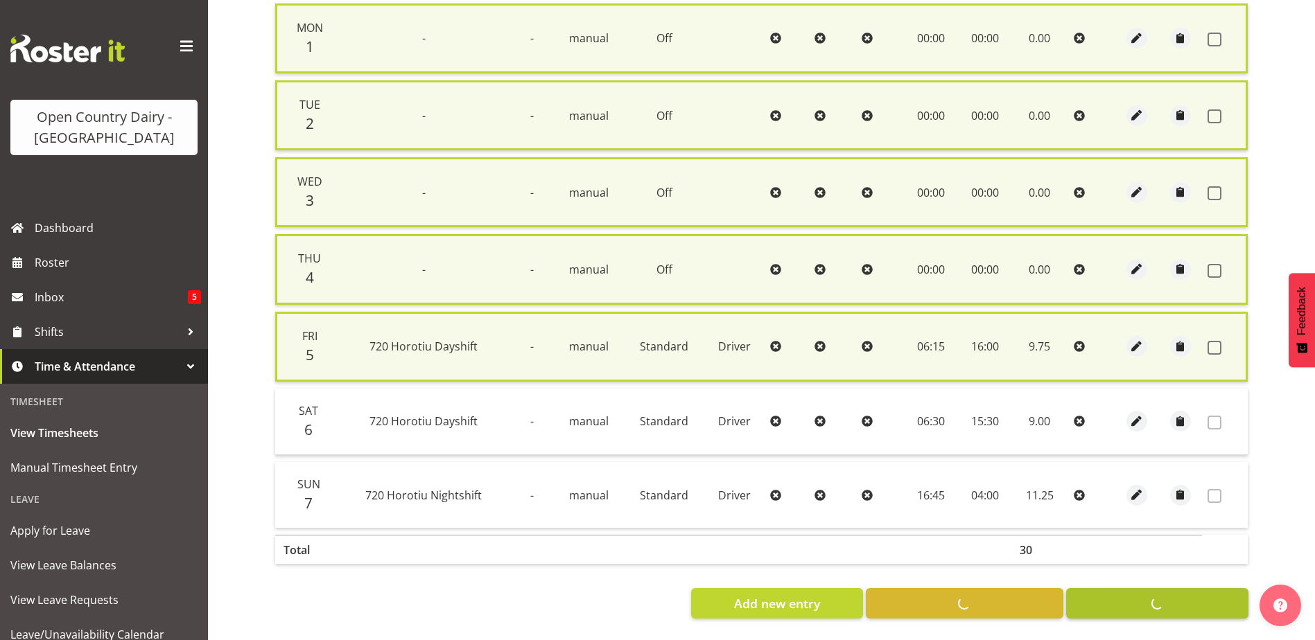
checkbox input "false"
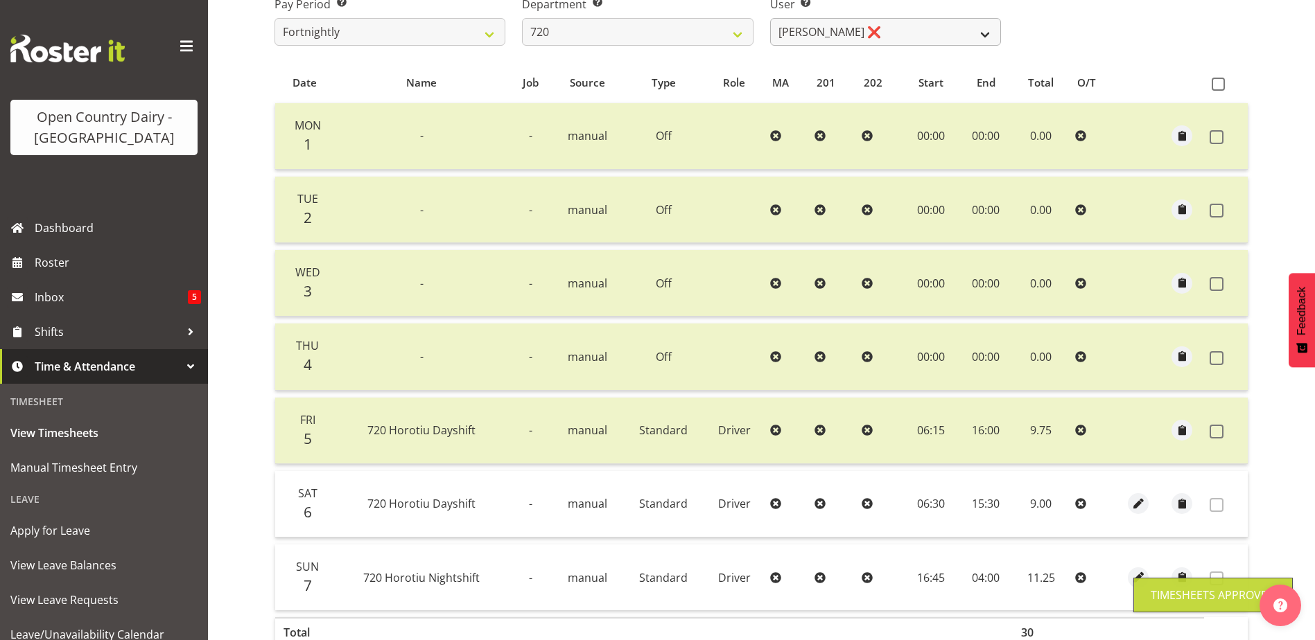
scroll to position [0, 0]
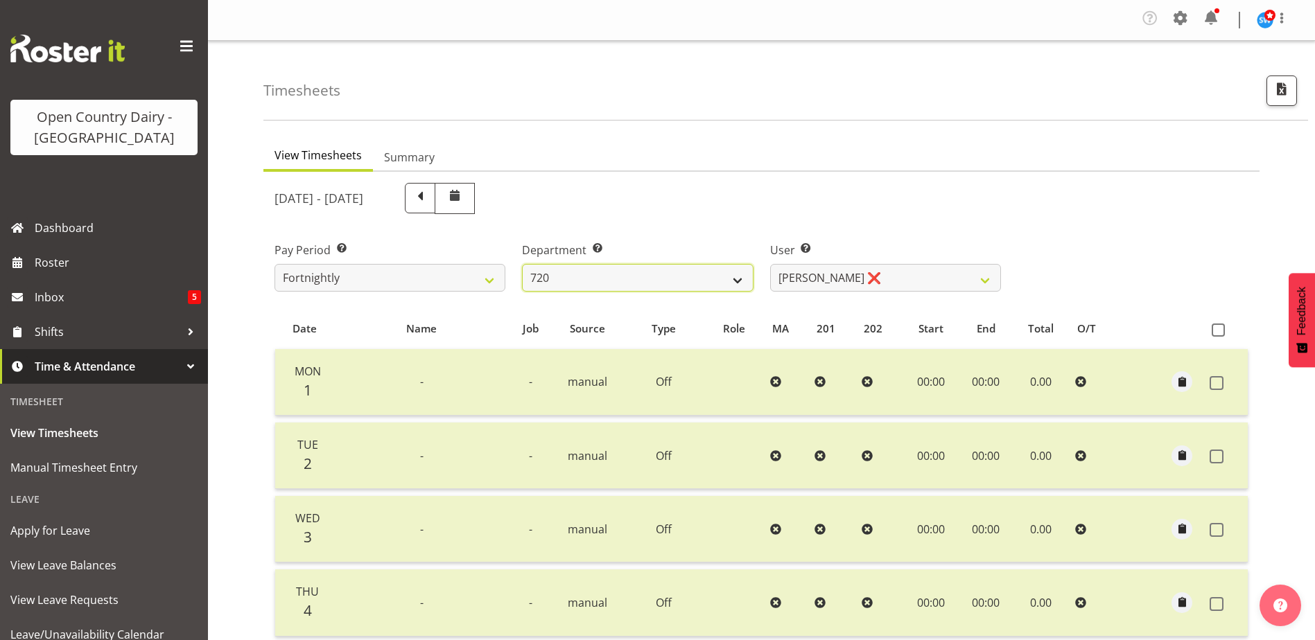
click at [733, 280] on select "701 702 703 704 705 706 707 708 709 710 711 712 713 714 715 716 717 718 719 720" at bounding box center [637, 278] width 231 height 28
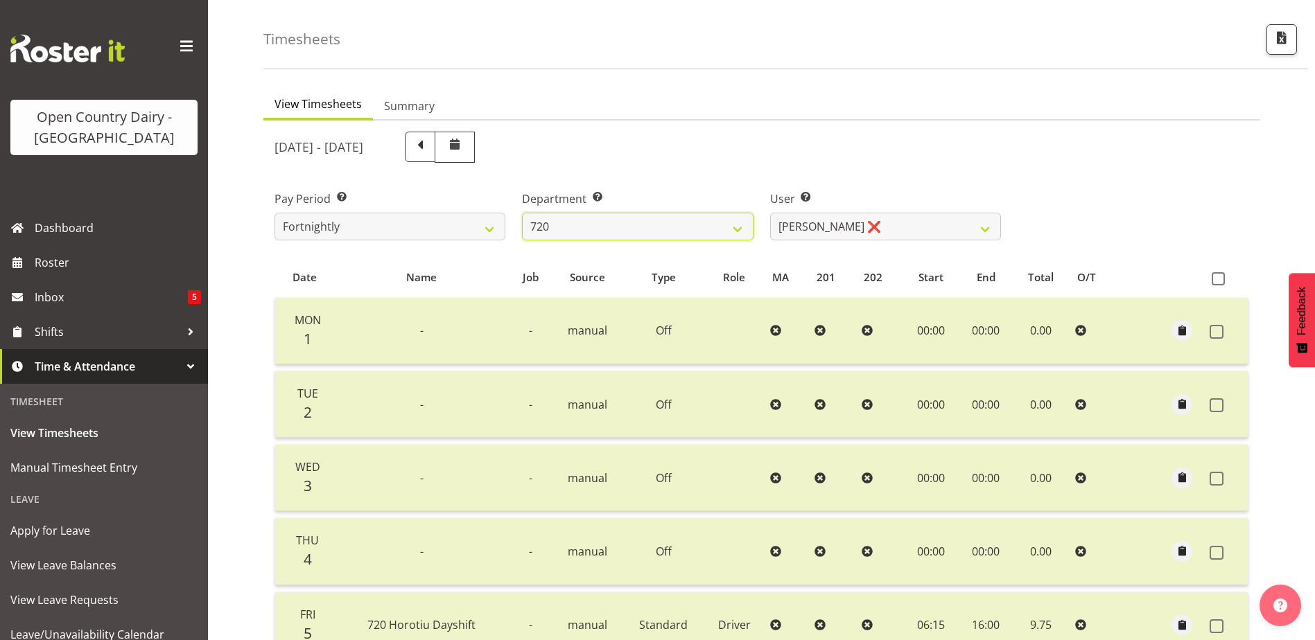
scroll to position [139, 0]
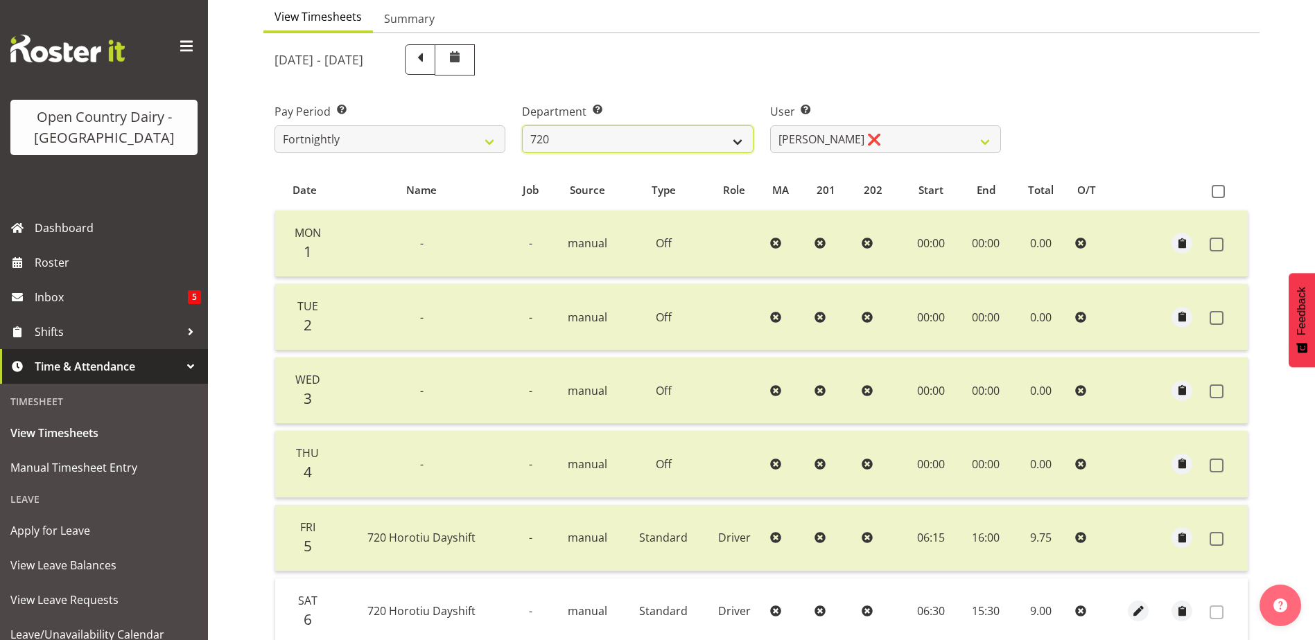
click at [741, 140] on select "701 702 703 704 705 706 707 708 709 710 711 712 713 714 715 716 717 718 719 720" at bounding box center [637, 139] width 231 height 28
click at [522, 125] on select "701 702 703 704 705 706 707 708 709 710 711 712 713 714 715 716 717 718 719 720" at bounding box center [637, 139] width 231 height 28
click at [736, 146] on select "701 702 703 704 705 706 707 708 709 710 711 712 713 714 715 716 717 718 719 720" at bounding box center [637, 139] width 231 height 28
click at [522, 125] on select "701 702 703 704 705 706 707 708 709 710 711 712 713 714 715 716 717 718 719 720" at bounding box center [637, 139] width 231 height 28
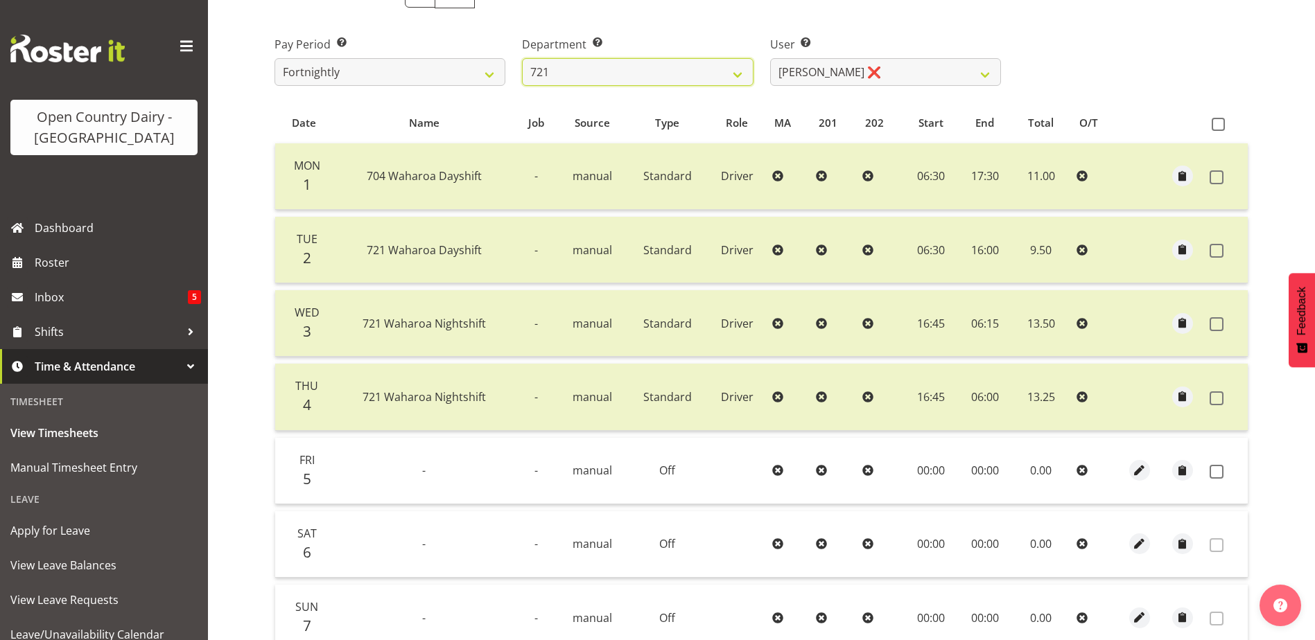
scroll to position [200, 0]
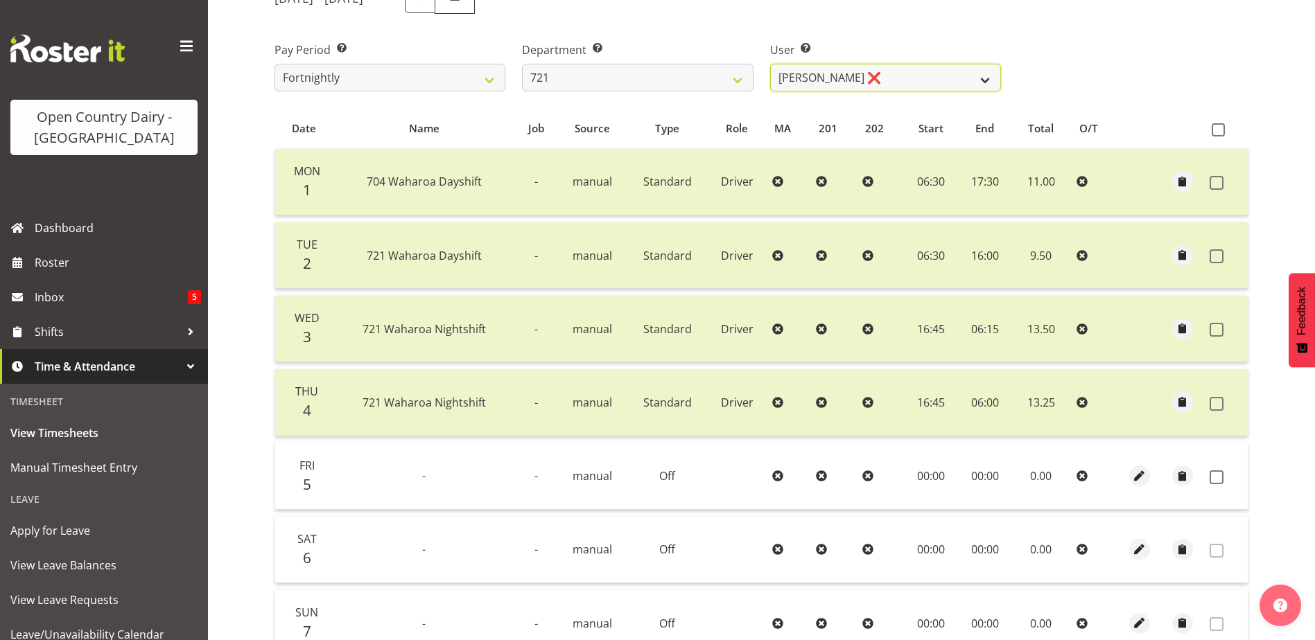
click at [989, 78] on select "George Taylor ❌ Grant Vercoe ❌ Thakur Ajit Singh ❌" at bounding box center [885, 78] width 231 height 28
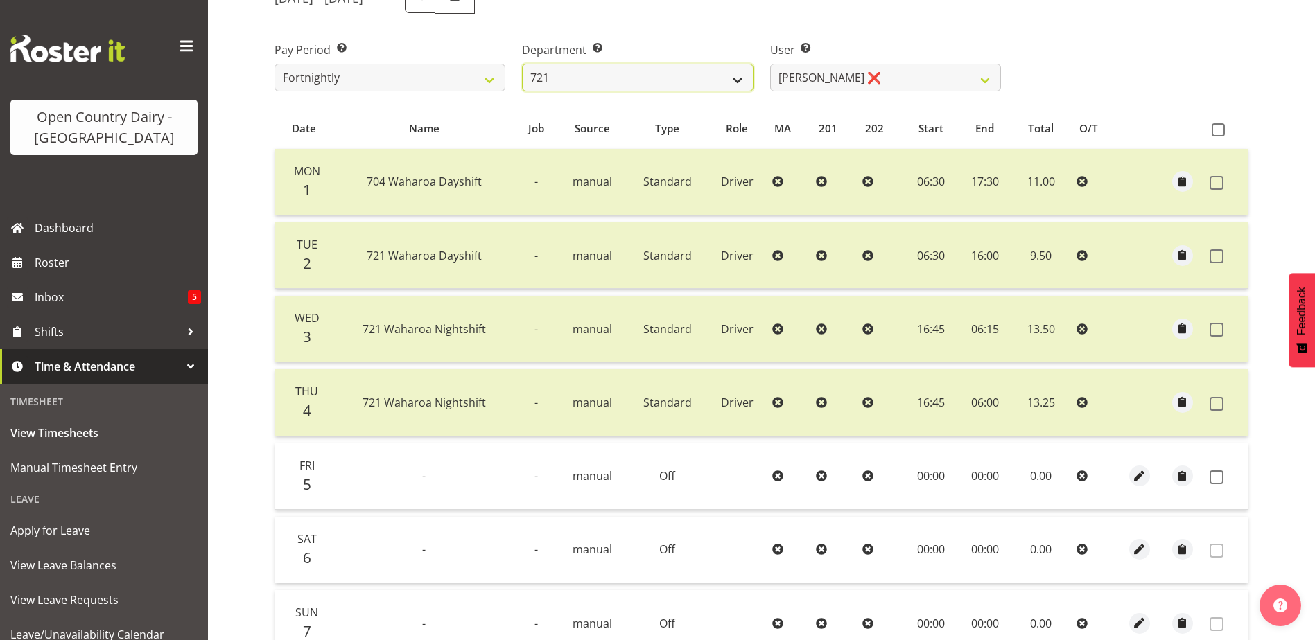
click at [730, 80] on select "701 702 703 704 705 706 707 708 709 710 711 712 713 714 715 716 717 718 719 720" at bounding box center [637, 78] width 231 height 28
select select "756"
click at [522, 64] on select "701 702 703 704 705 706 707 708 709 710 711 712 713 714 715 716 717 718 719 720" at bounding box center [637, 78] width 231 height 28
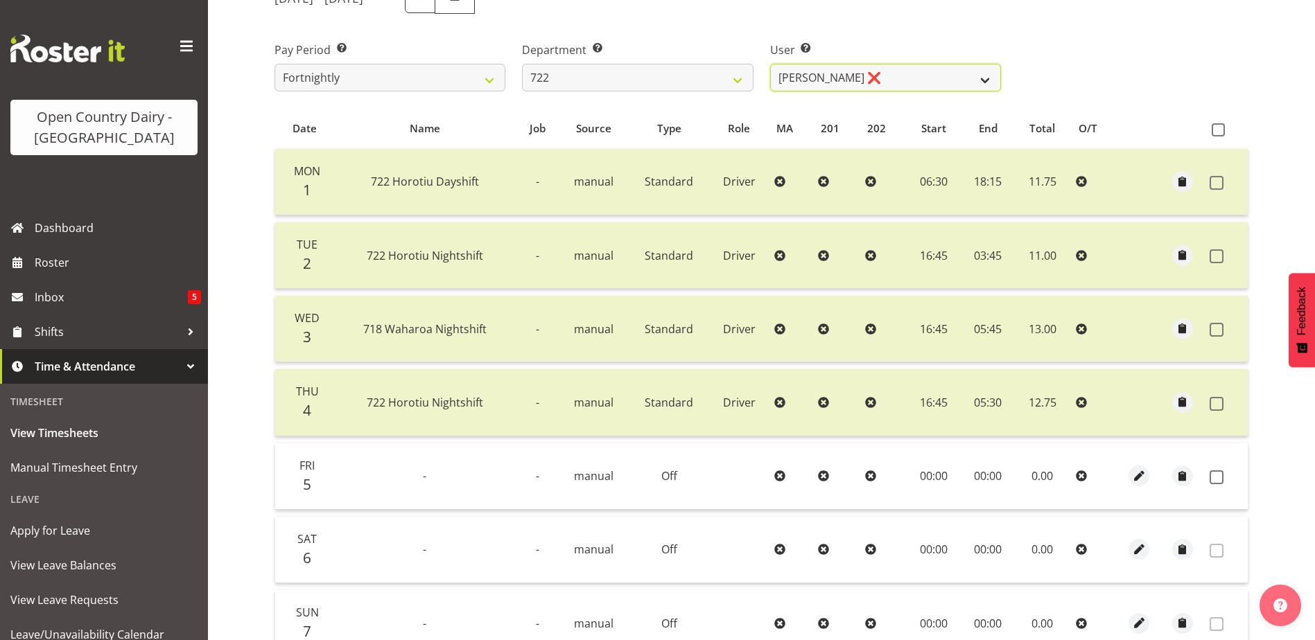
click at [978, 85] on select "Andy Webb ❌ Darren Hatcher ❌ Gurpreet Singh ❌" at bounding box center [885, 78] width 231 height 28
select select "8175"
click at [770, 64] on select "Andy Webb ❌ Darren Hatcher ❌ Gurpreet Singh ❌" at bounding box center [885, 78] width 231 height 28
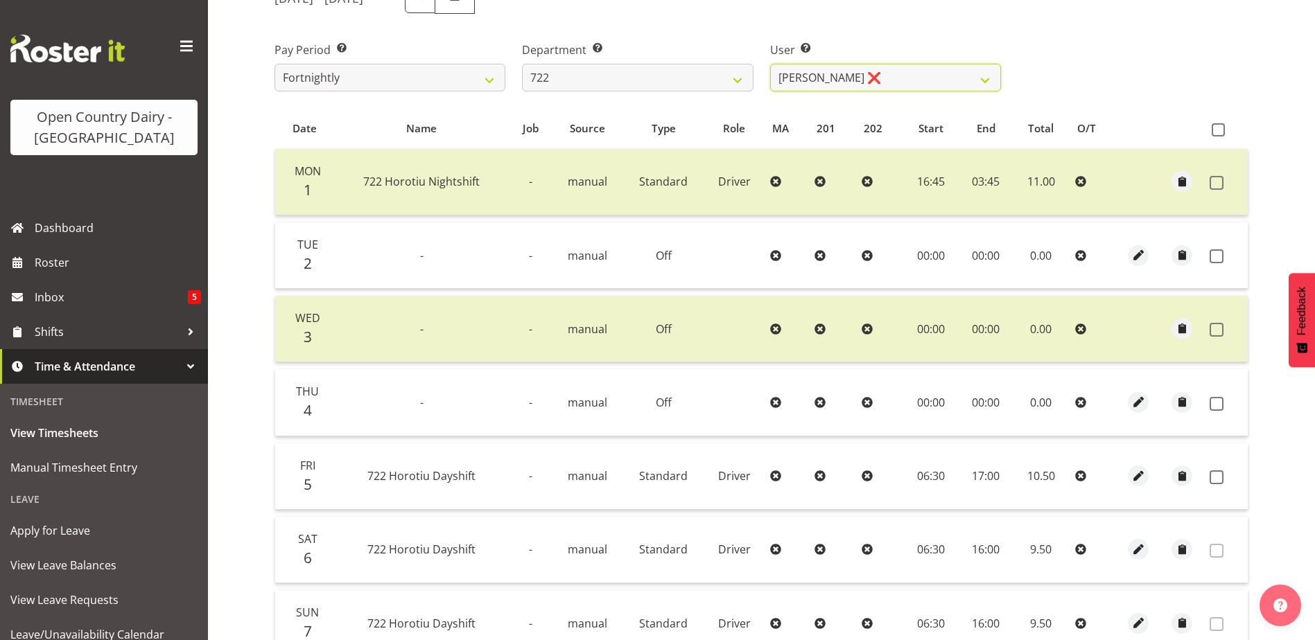
scroll to position [270, 0]
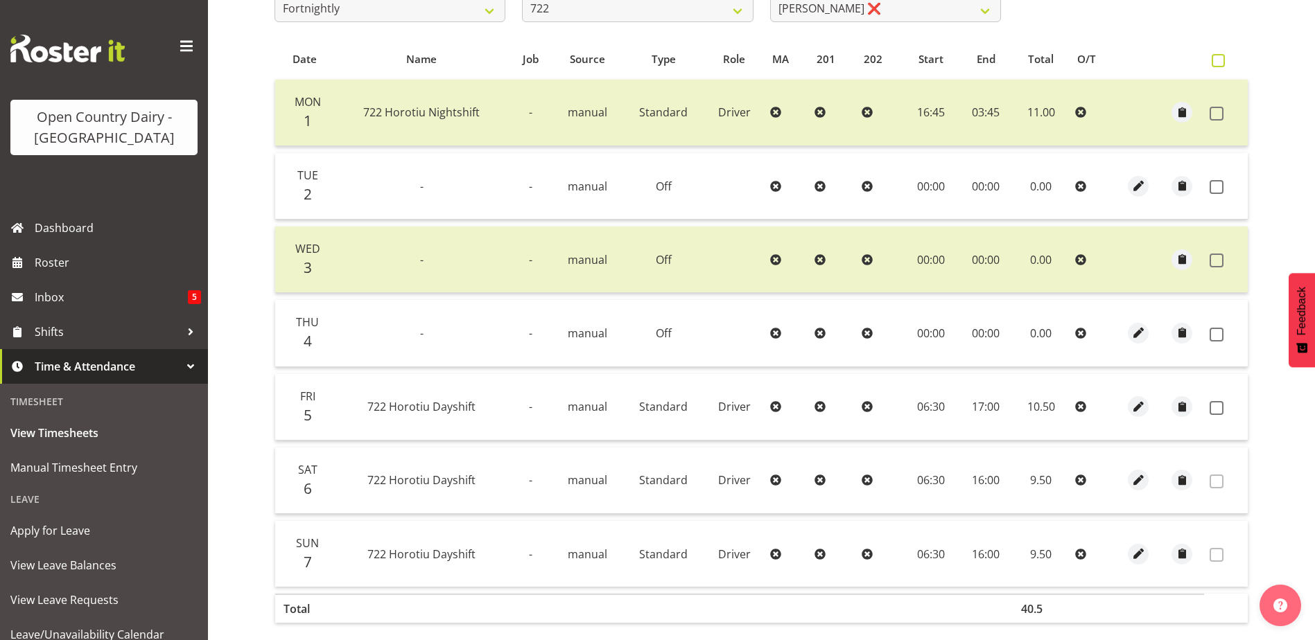
click at [1220, 60] on span at bounding box center [1218, 60] width 13 height 13
click at [1220, 60] on input "checkbox" at bounding box center [1216, 60] width 9 height 9
checkbox input "true"
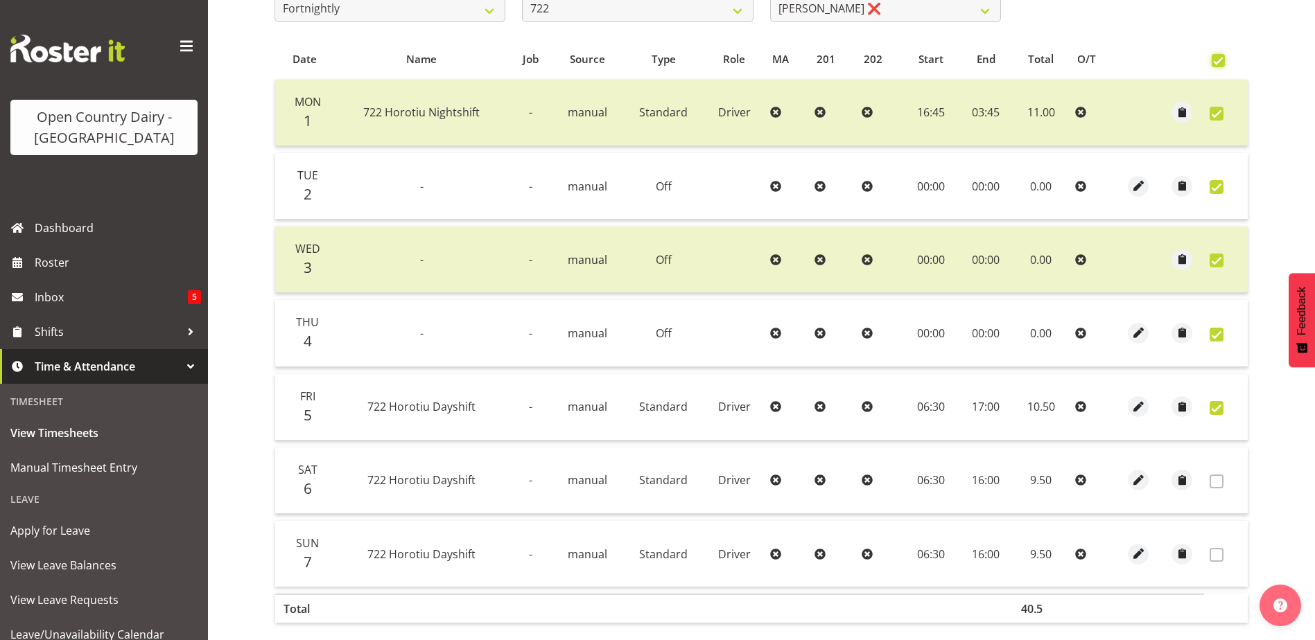
checkbox input "true"
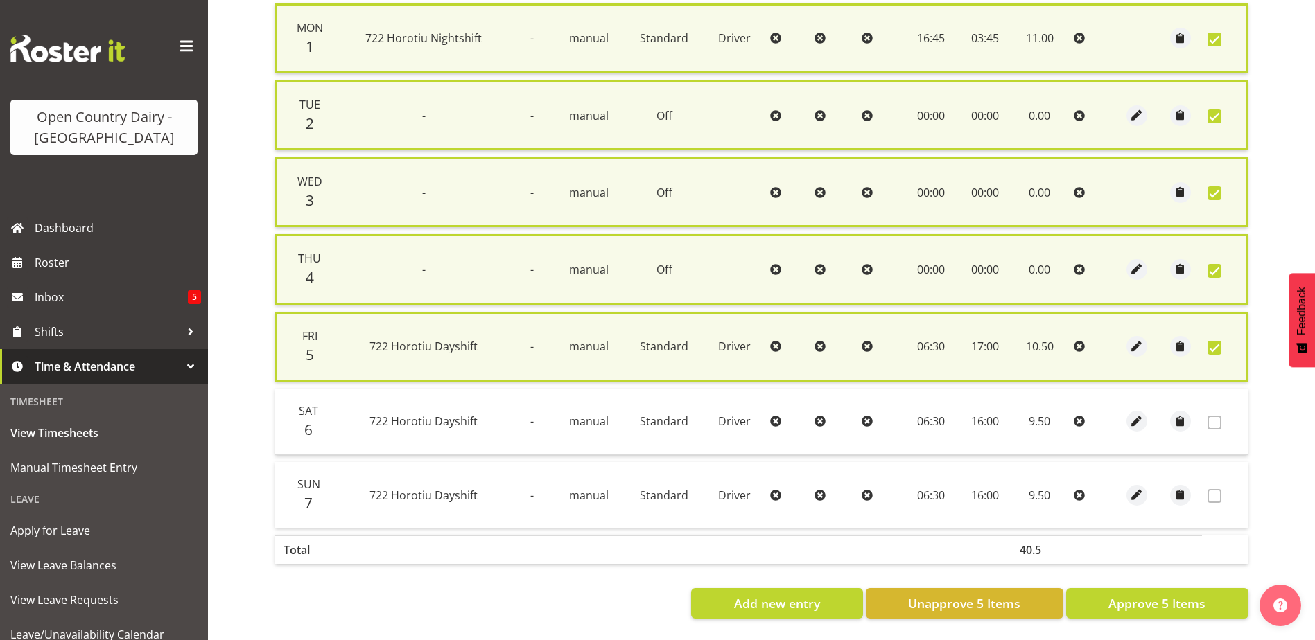
scroll to position [356, 0]
click at [1173, 595] on span "Approve 5 Items" at bounding box center [1156, 604] width 97 height 18
checkbox input "false"
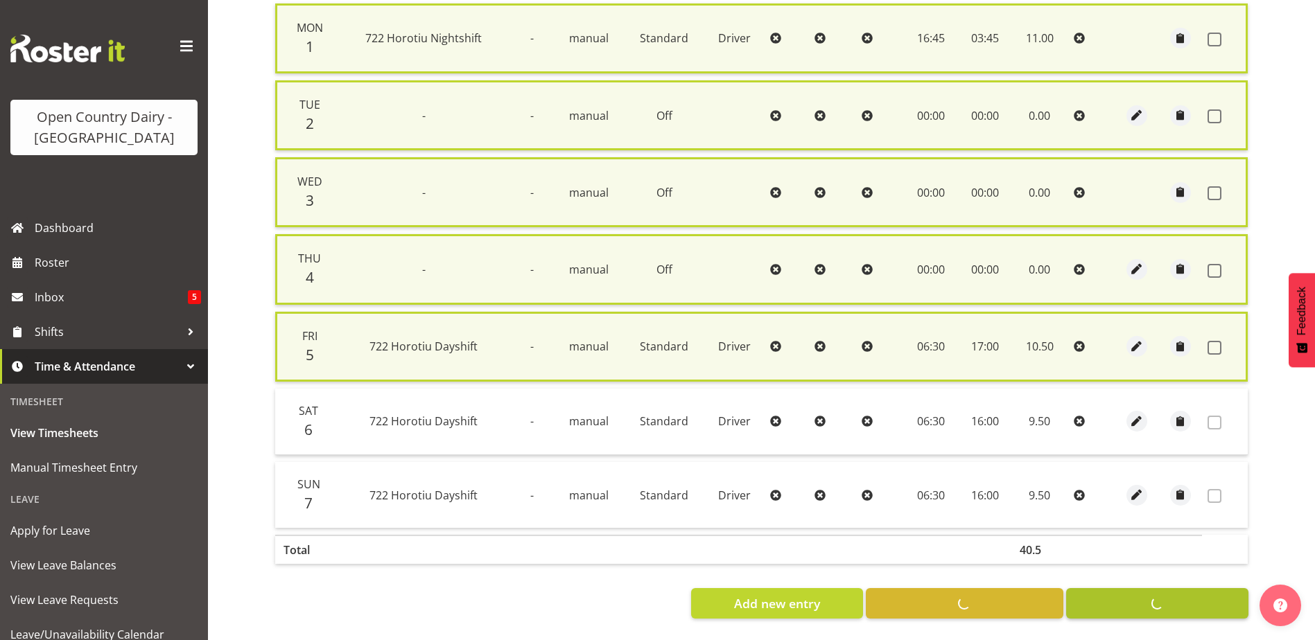
checkbox input "false"
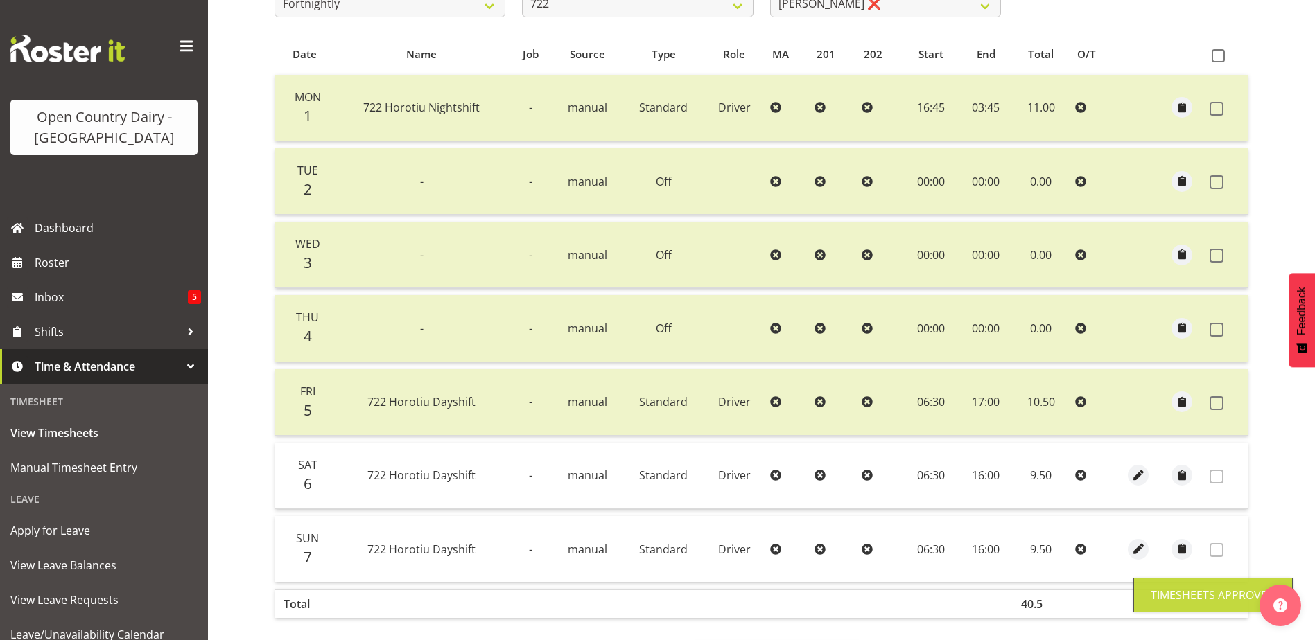
scroll to position [200, 0]
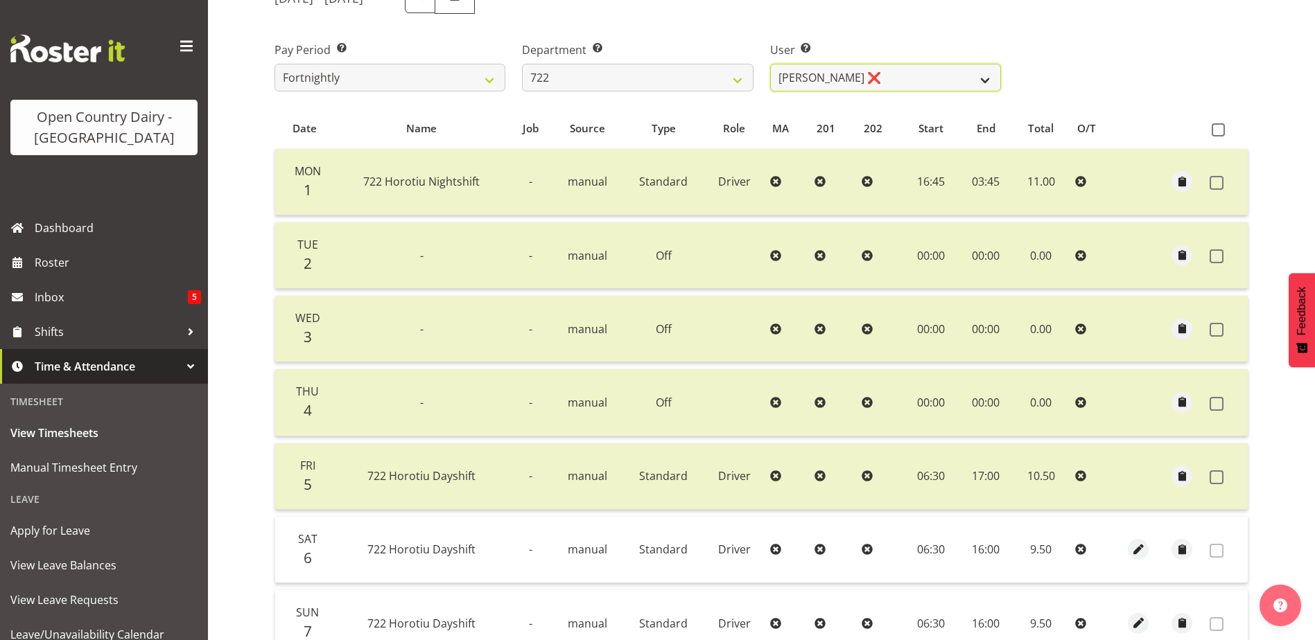
click at [986, 85] on select "Andy Webb ❌ Darren Hatcher ❌ Gurpreet Singh ❌" at bounding box center [885, 78] width 231 height 28
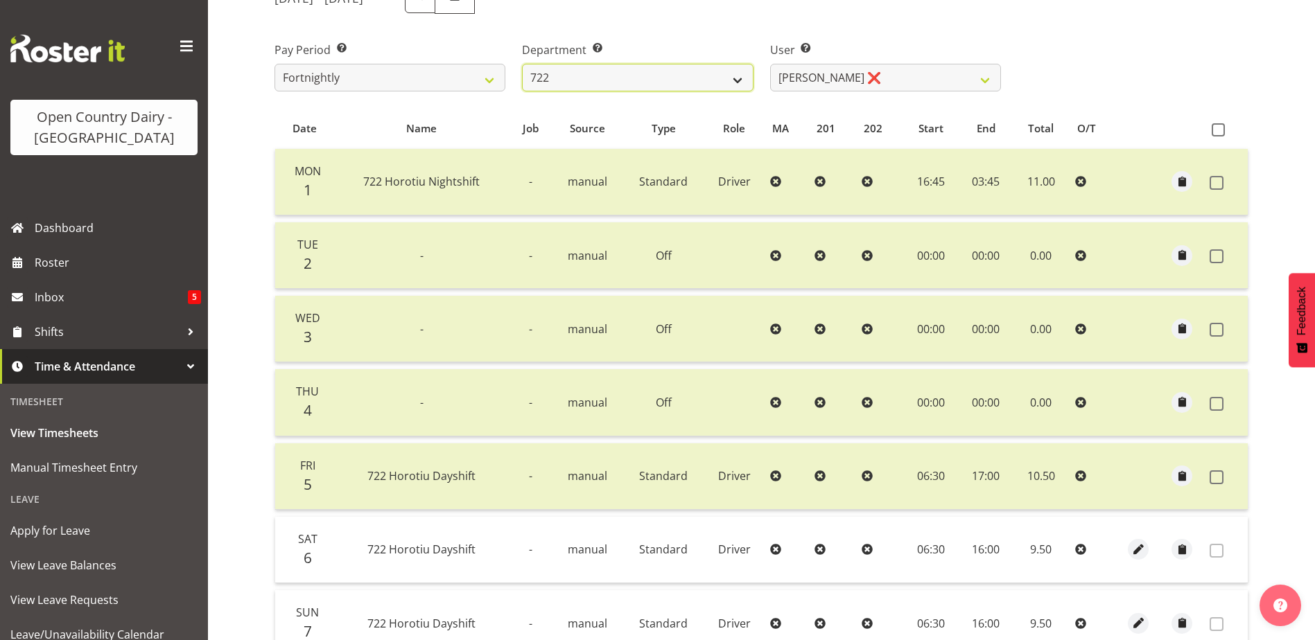
click at [737, 78] on select "701 702 703 704 705 706 707 708 709 710 711 712 713 714 715 716 717 718 719 720" at bounding box center [637, 78] width 231 height 28
select select "819"
click at [522, 64] on select "701 702 703 704 705 706 707 708 709 710 711 712 713 714 715 716 717 718 719 720" at bounding box center [637, 78] width 231 height 28
select select "11213"
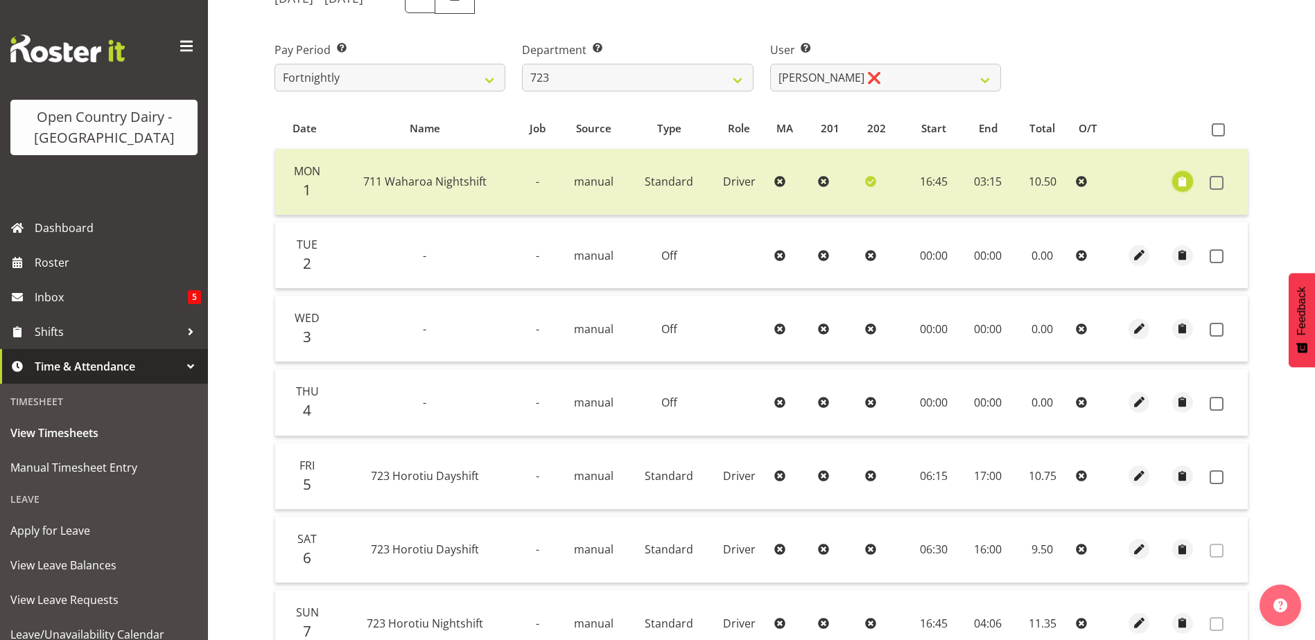
click at [1180, 182] on span "button" at bounding box center [1182, 182] width 16 height 16
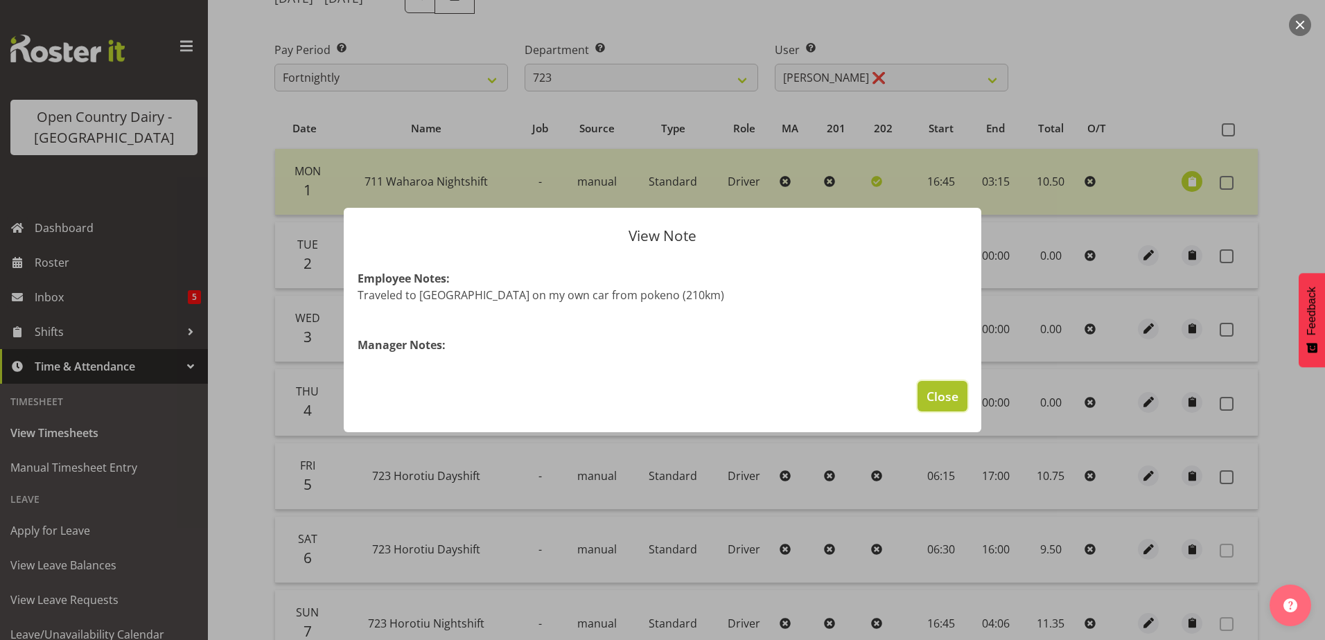
click at [944, 405] on span "Close" at bounding box center [943, 396] width 32 height 18
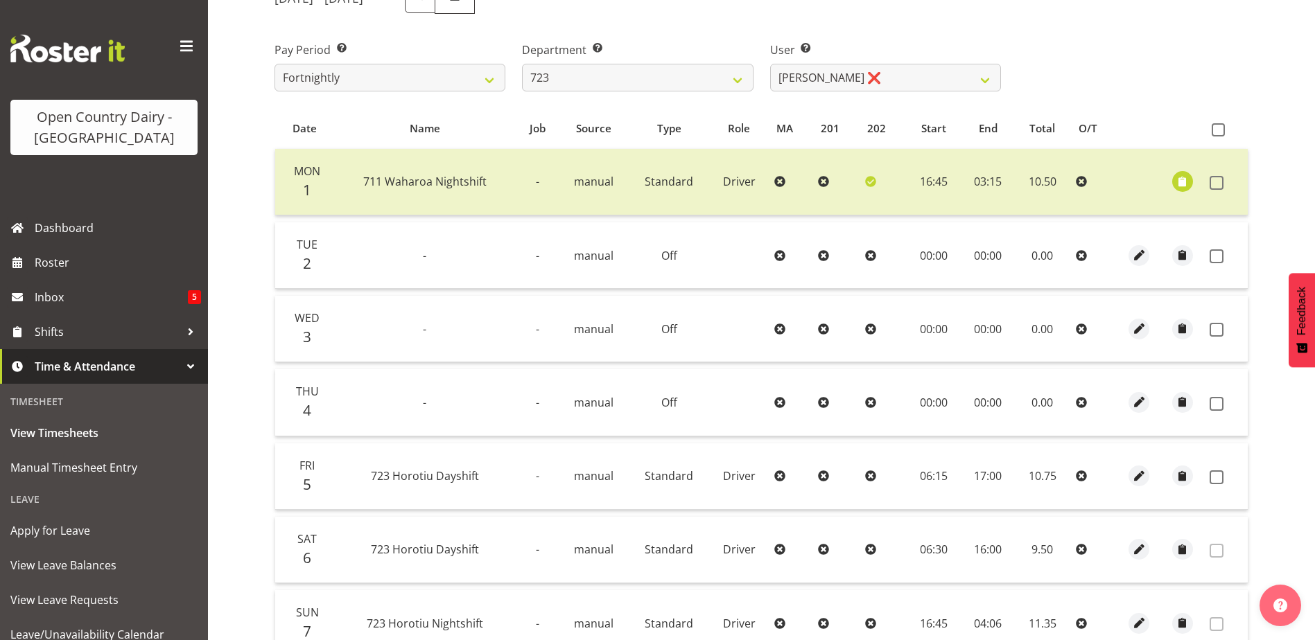
click at [1223, 70] on div "Pay Period Select which pay period you would like to view. Fortnightly Departme…" at bounding box center [761, 61] width 990 height 78
click at [1153, 48] on div "Pay Period Select which pay period you would like to view. Fortnightly Departme…" at bounding box center [761, 61] width 990 height 78
click at [1214, 186] on span at bounding box center [1216, 183] width 14 height 14
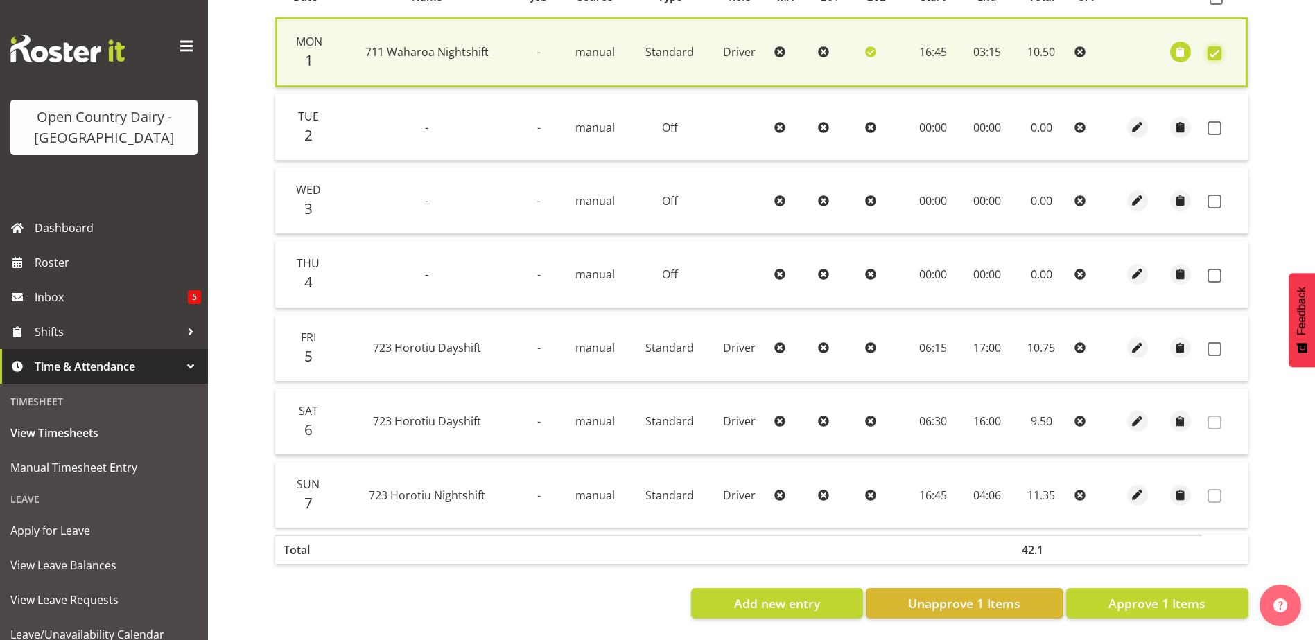
scroll to position [342, 0]
click at [983, 597] on span "Unapprove 1 Items" at bounding box center [964, 604] width 112 height 18
checkbox input "false"
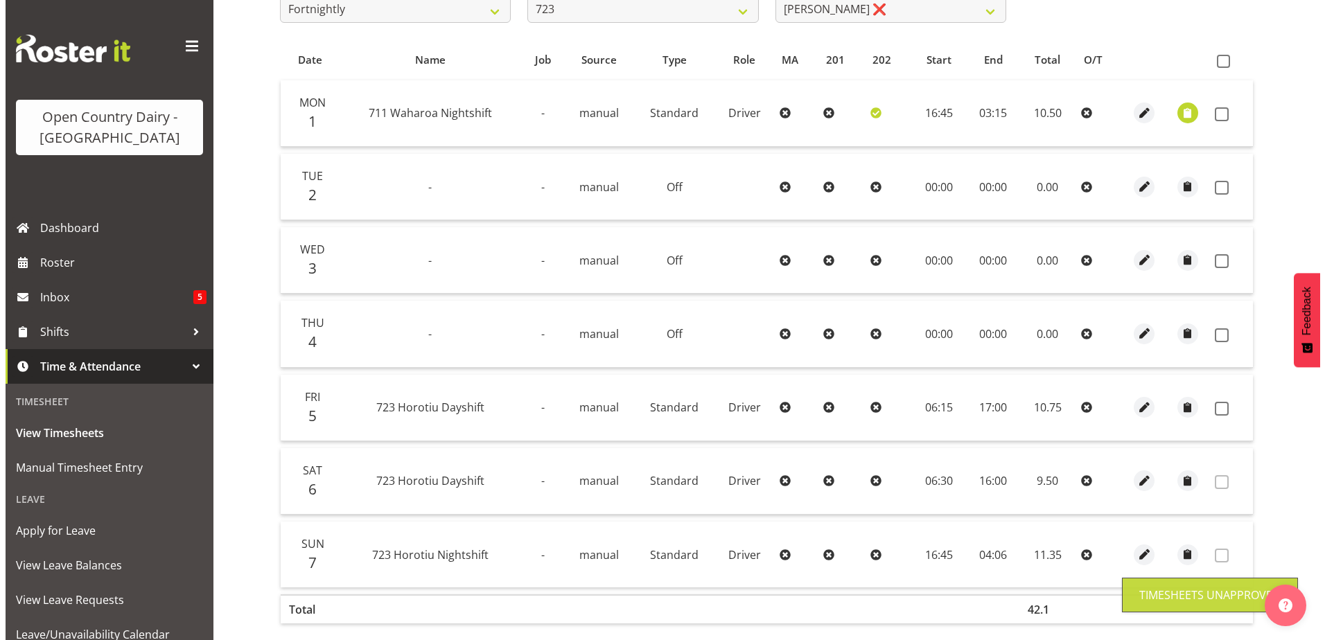
scroll to position [62, 0]
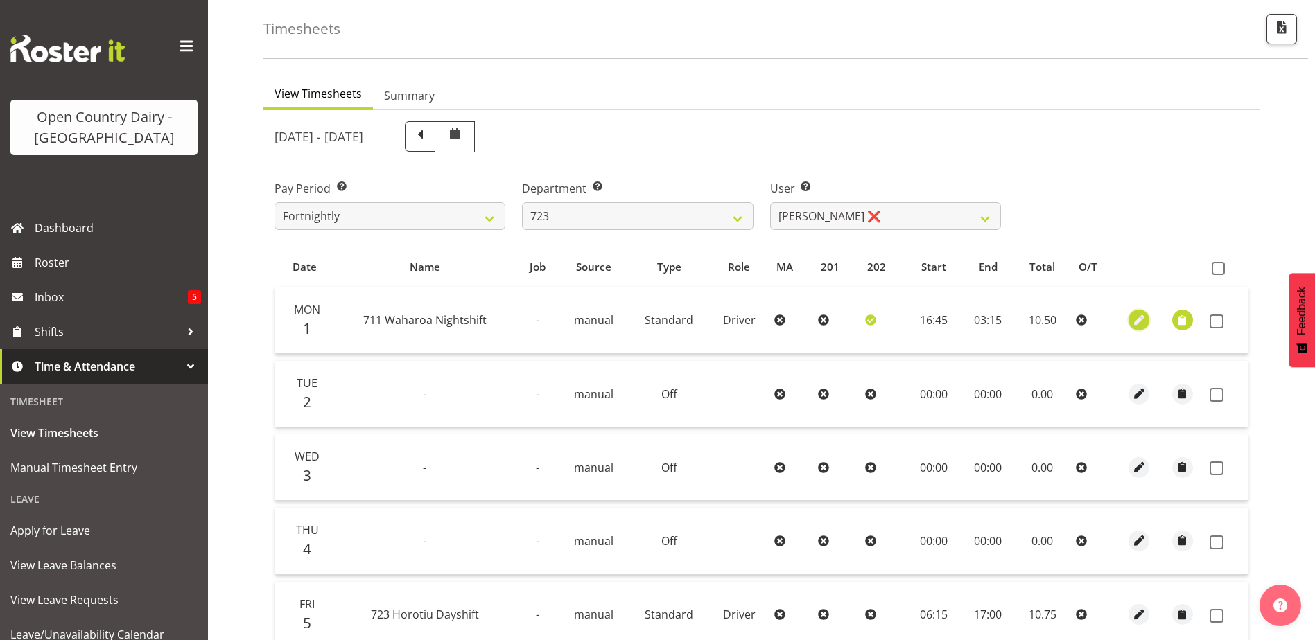
click at [1138, 323] on span "button" at bounding box center [1139, 321] width 16 height 16
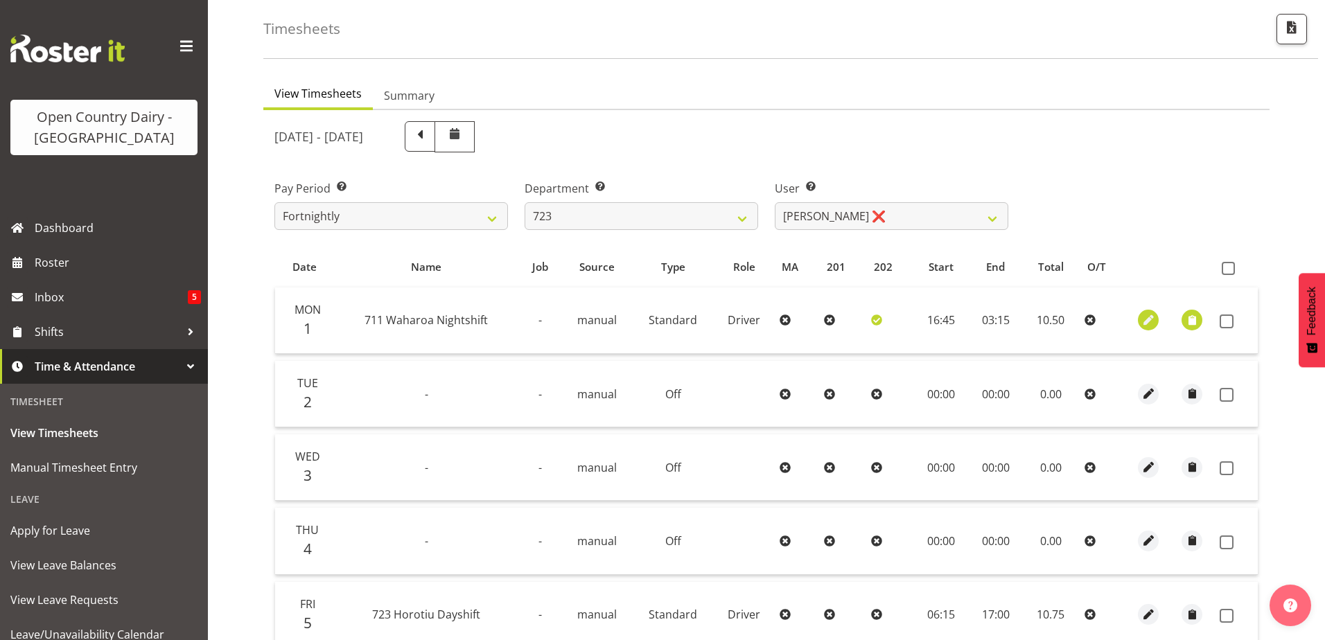
select select "Standard"
select select "832"
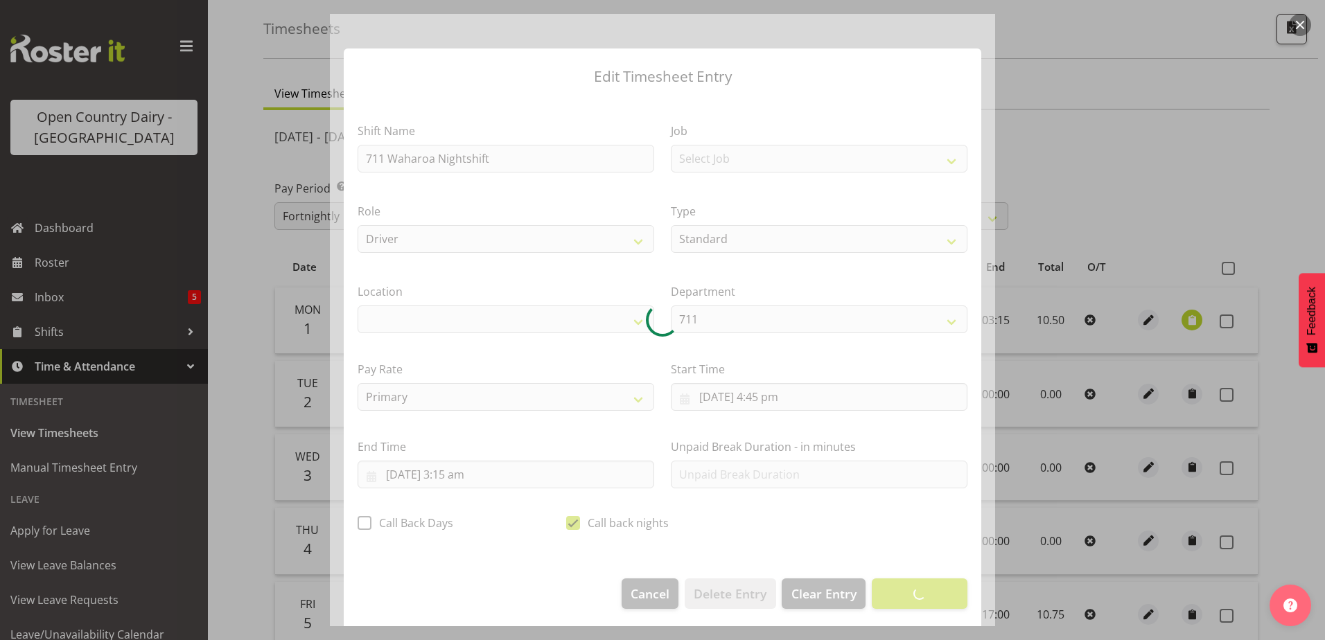
select select "1054"
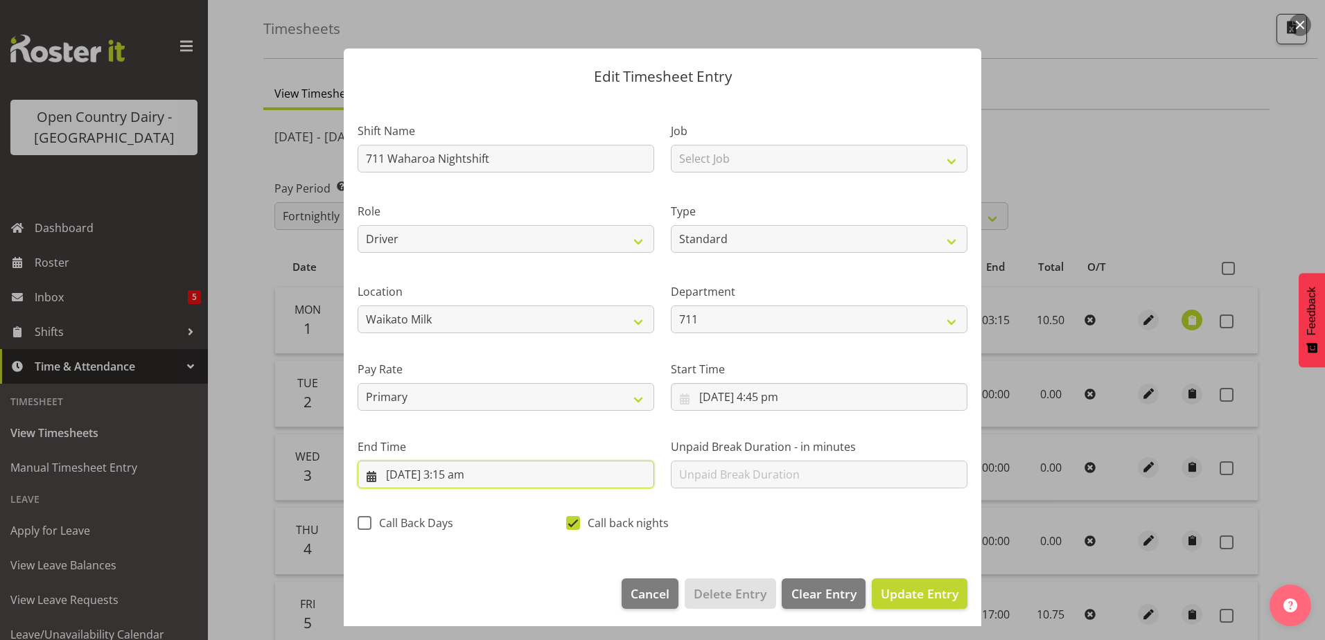
click at [460, 475] on input "2/09/2025, 3:15 am" at bounding box center [506, 475] width 297 height 28
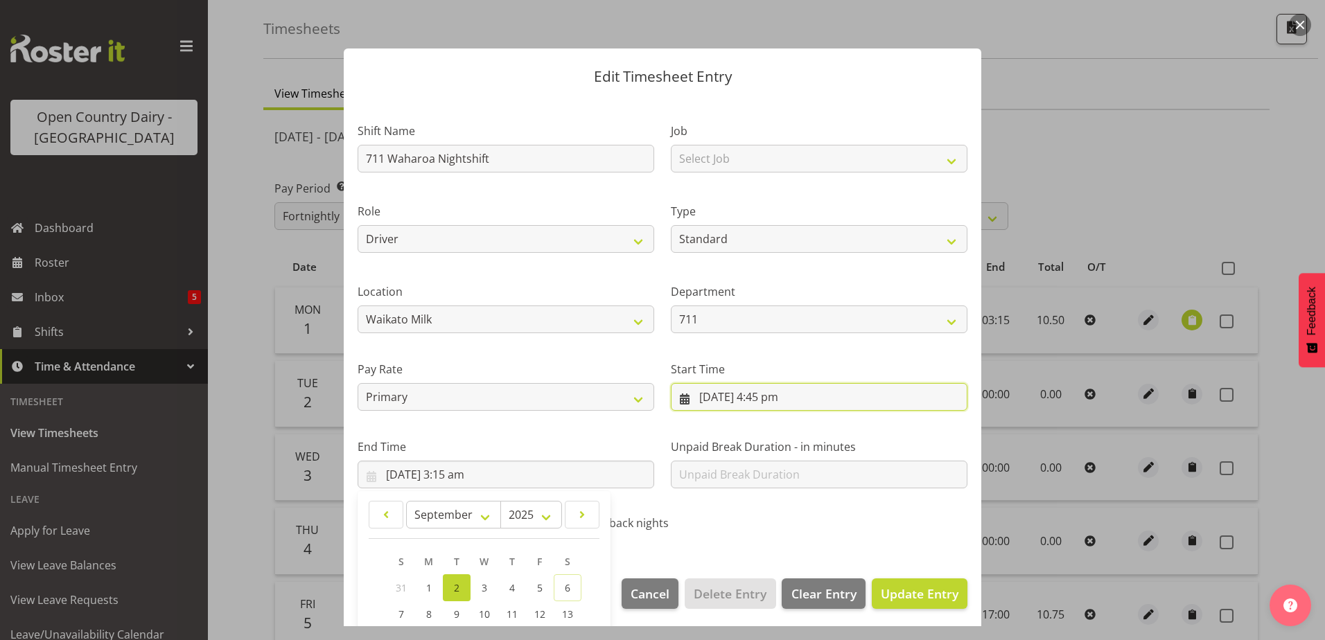
click at [761, 400] on input "1/09/2025, 4:45 pm" at bounding box center [819, 397] width 297 height 28
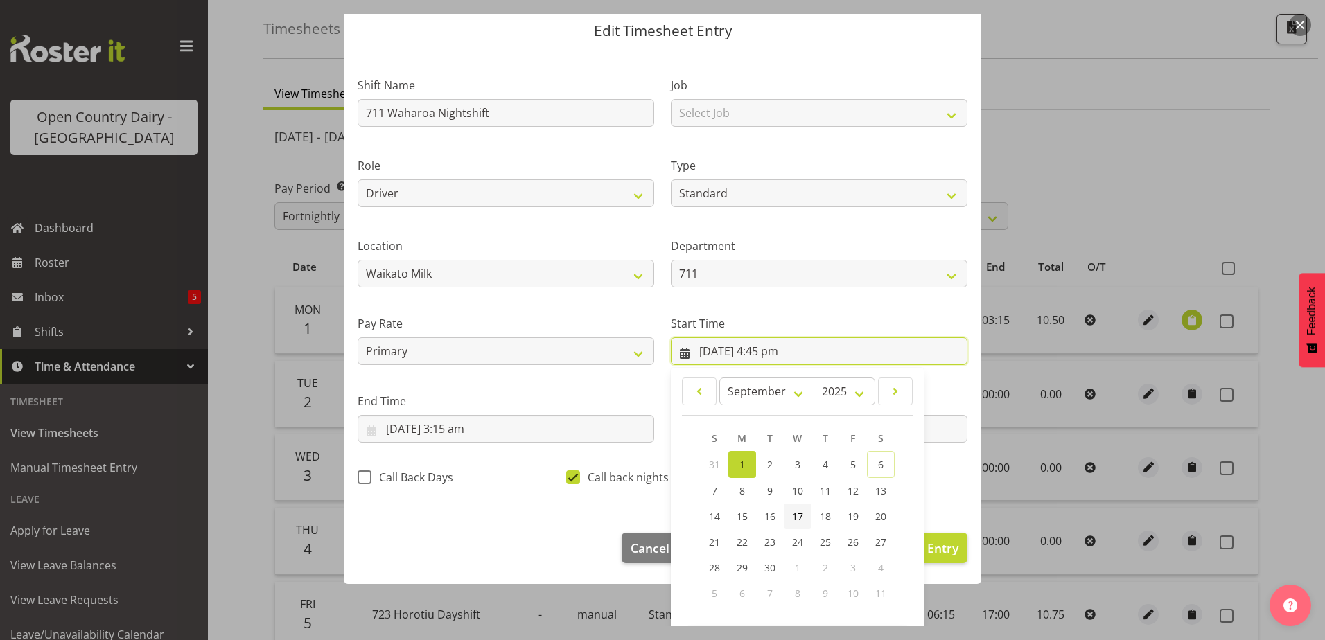
scroll to position [101, 0]
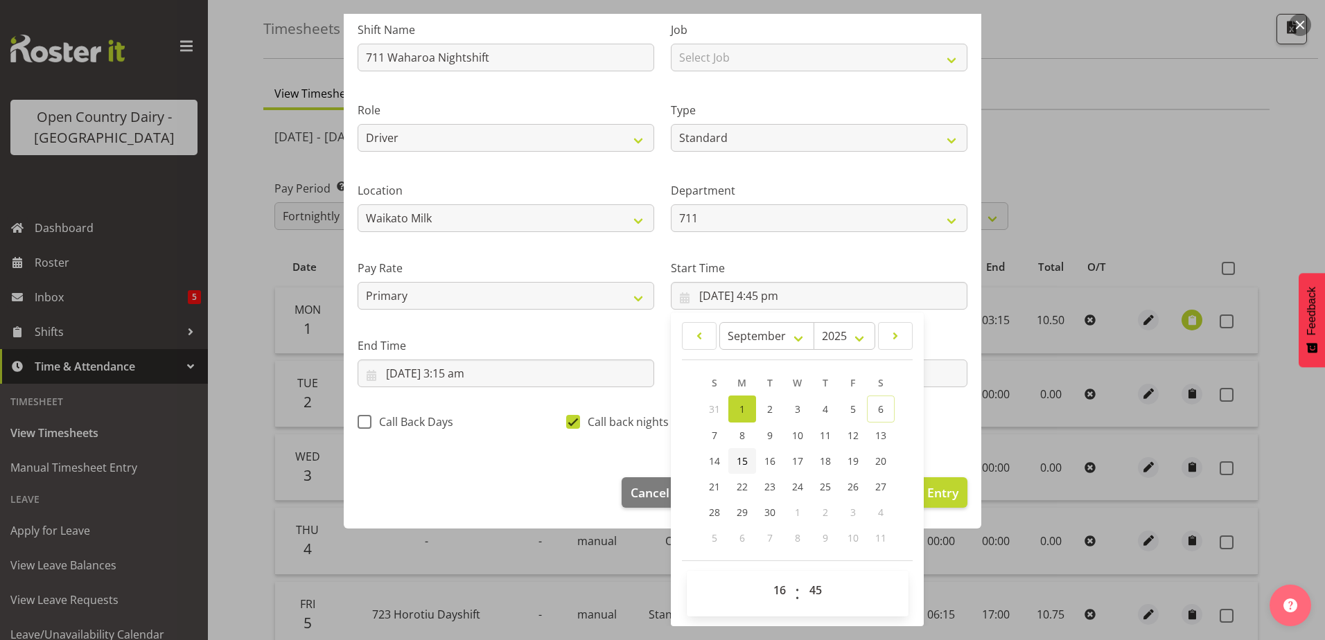
click at [737, 466] on span "15" at bounding box center [742, 461] width 11 height 13
click at [738, 417] on link "1" at bounding box center [742, 409] width 28 height 27
type input "1/09/2025, 4:45 pm"
click at [776, 593] on select "00 01 02 03 04 05 06 07 08 09 10 11 12 13 14 15 16 17 18 19 20 21 22 23" at bounding box center [781, 591] width 31 height 28
select select "15"
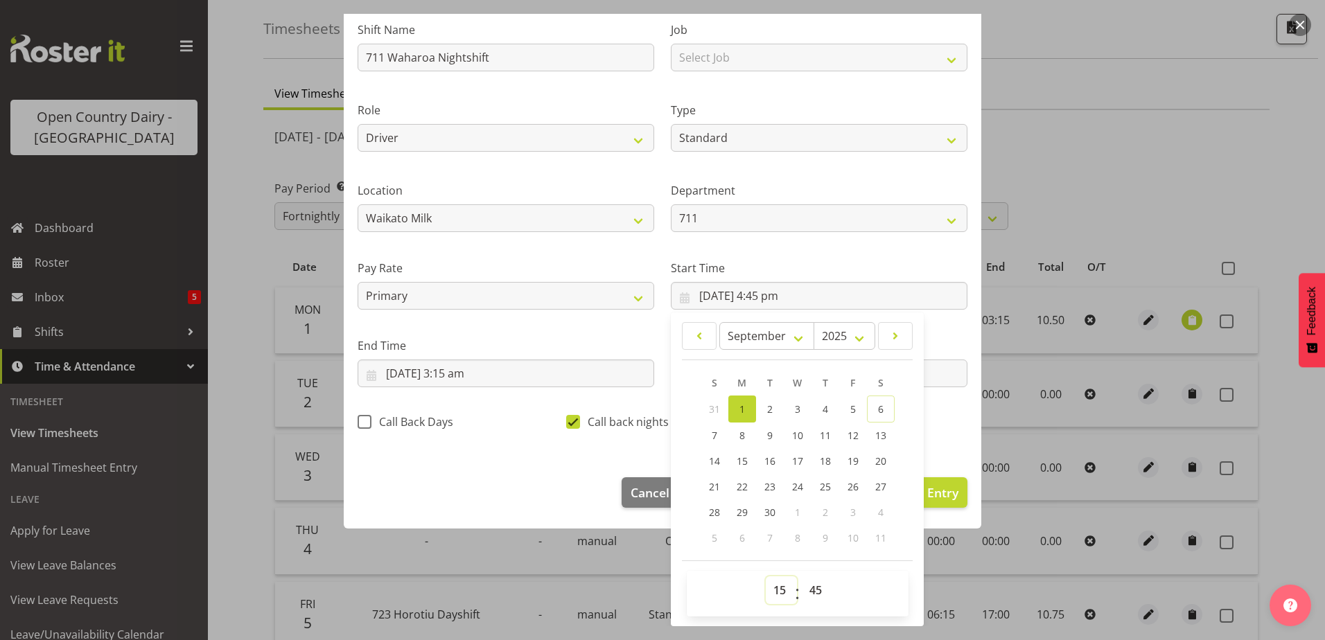
click at [766, 577] on select "00 01 02 03 04 05 06 07 08 09 10 11 12 13 14 15 16 17 18 19 20 21 22 23" at bounding box center [781, 591] width 31 height 28
type input "1/09/2025, 3:45 pm"
click at [942, 443] on section "Shift Name 711 Waharoa Nightshift Job Select Job Driver Driver supervisor Suppo…" at bounding box center [663, 230] width 638 height 467
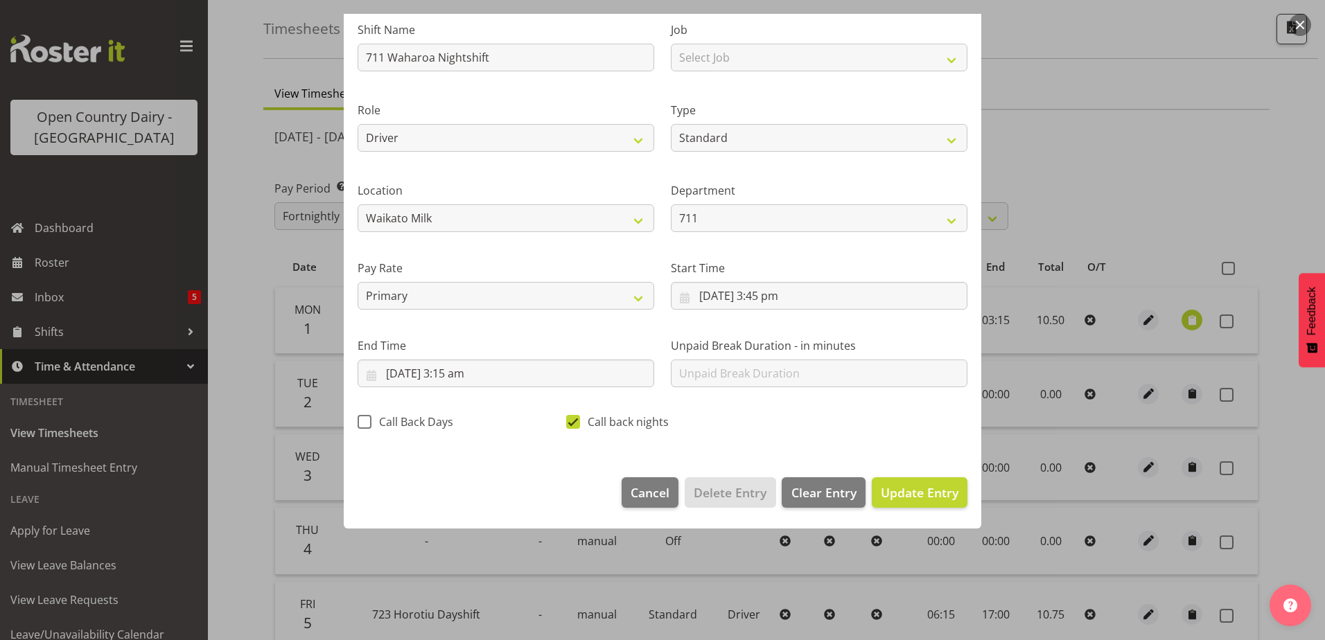
scroll to position [3, 0]
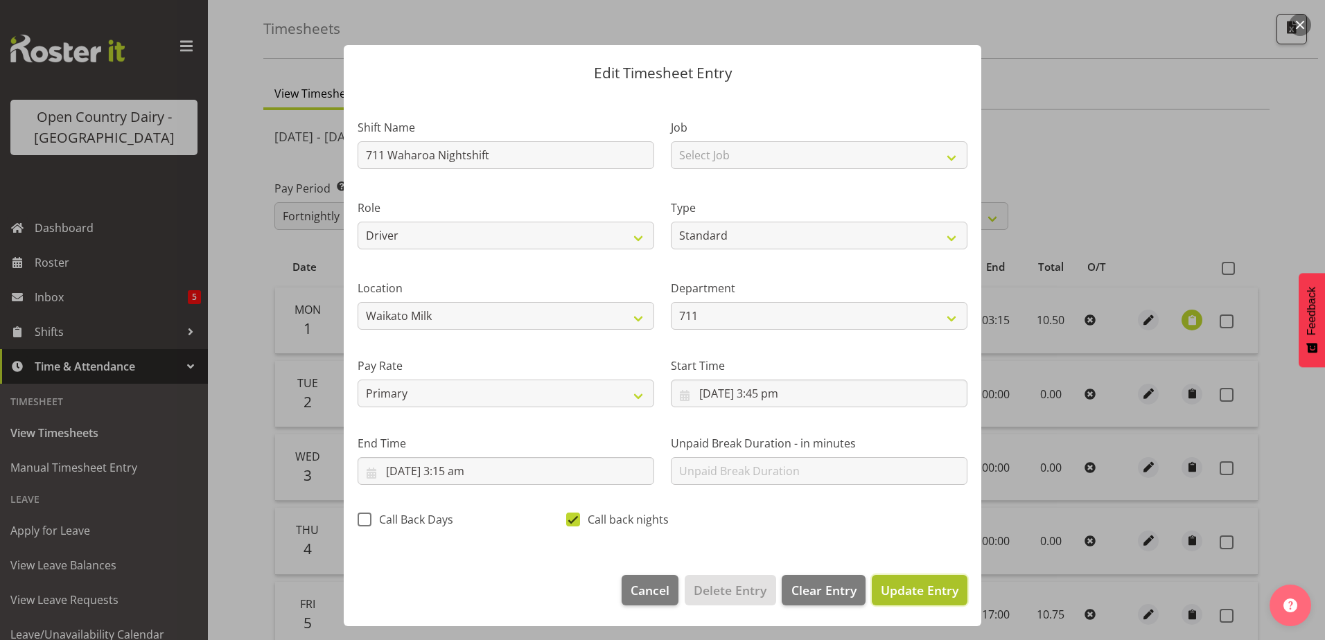
click at [882, 586] on span "Update Entry" at bounding box center [920, 590] width 78 height 17
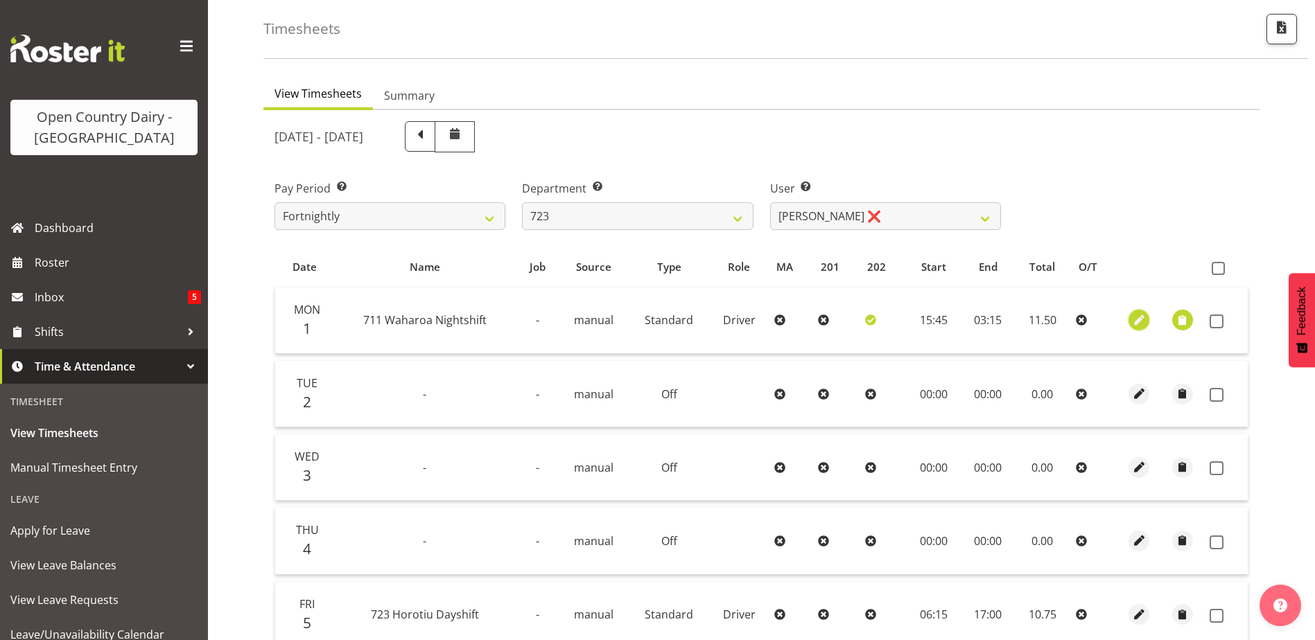
click at [1137, 323] on span "button" at bounding box center [1139, 321] width 16 height 16
select select "Standard"
select select "832"
select select "8"
select select "2025"
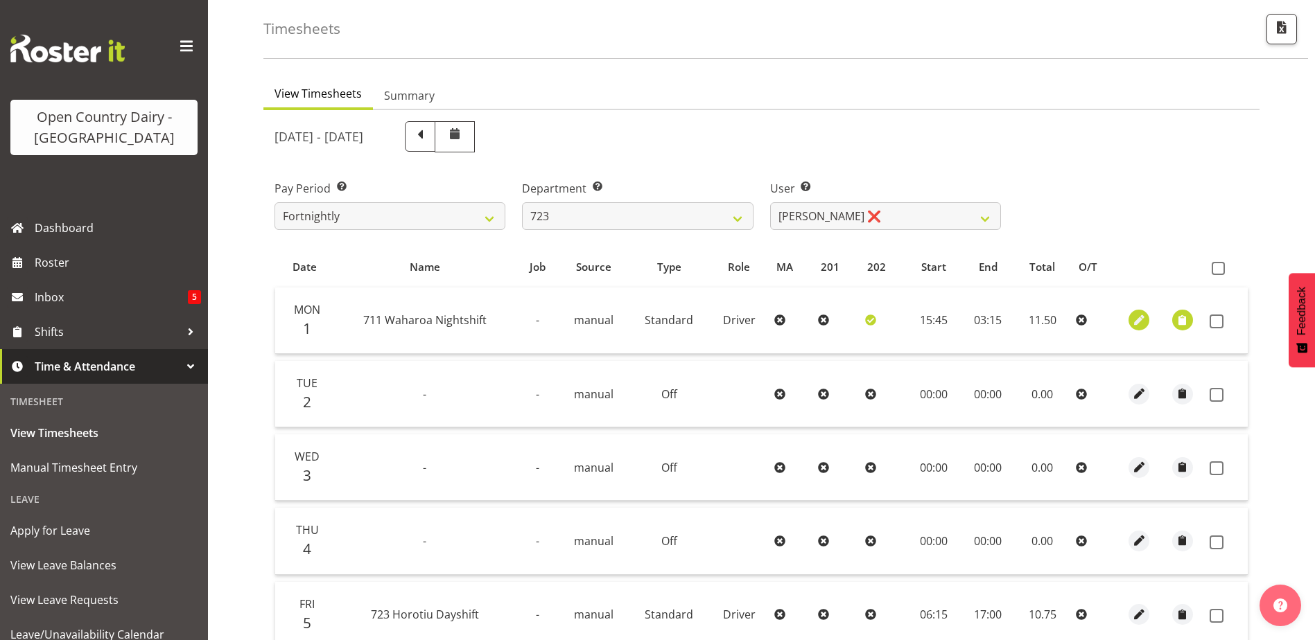
select select "3"
select select "15"
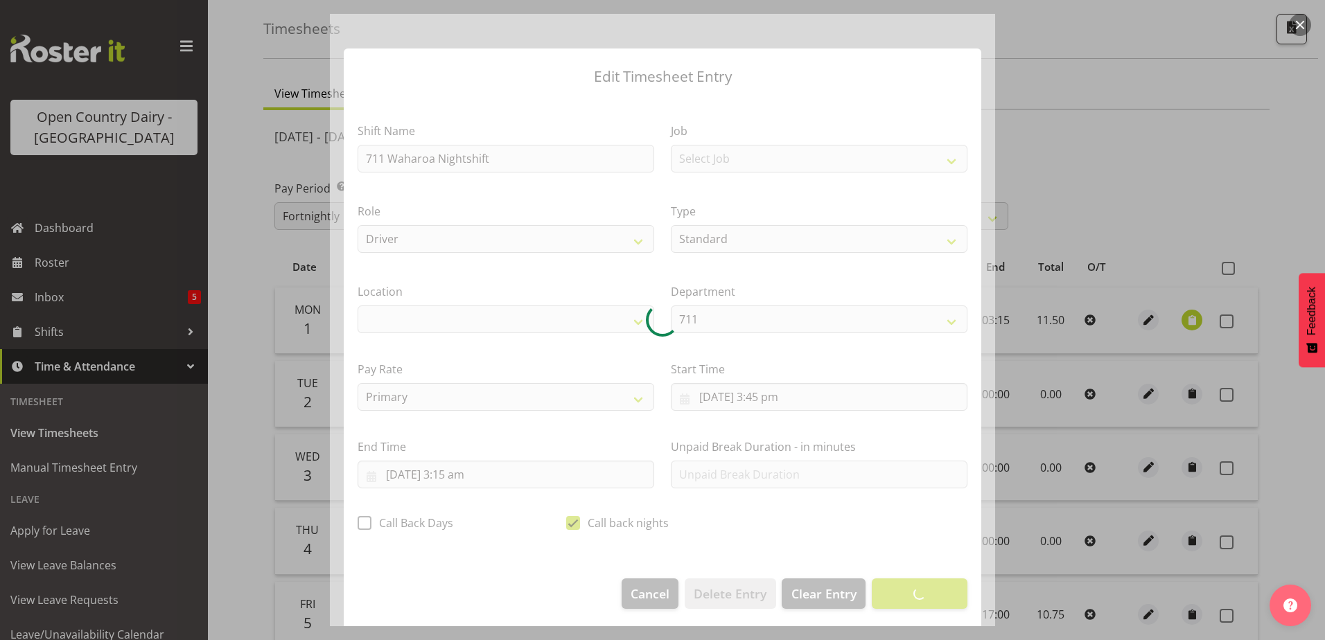
select select "1054"
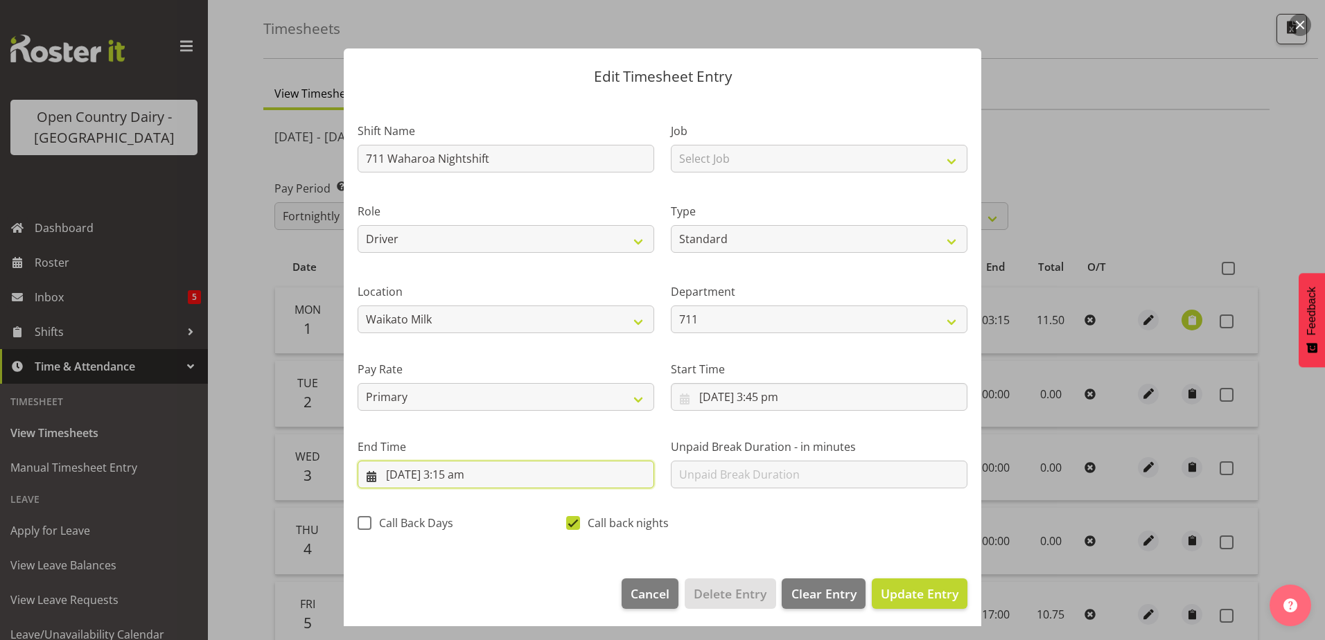
click at [453, 480] on input "2/09/2025, 3:15 am" at bounding box center [506, 475] width 297 height 28
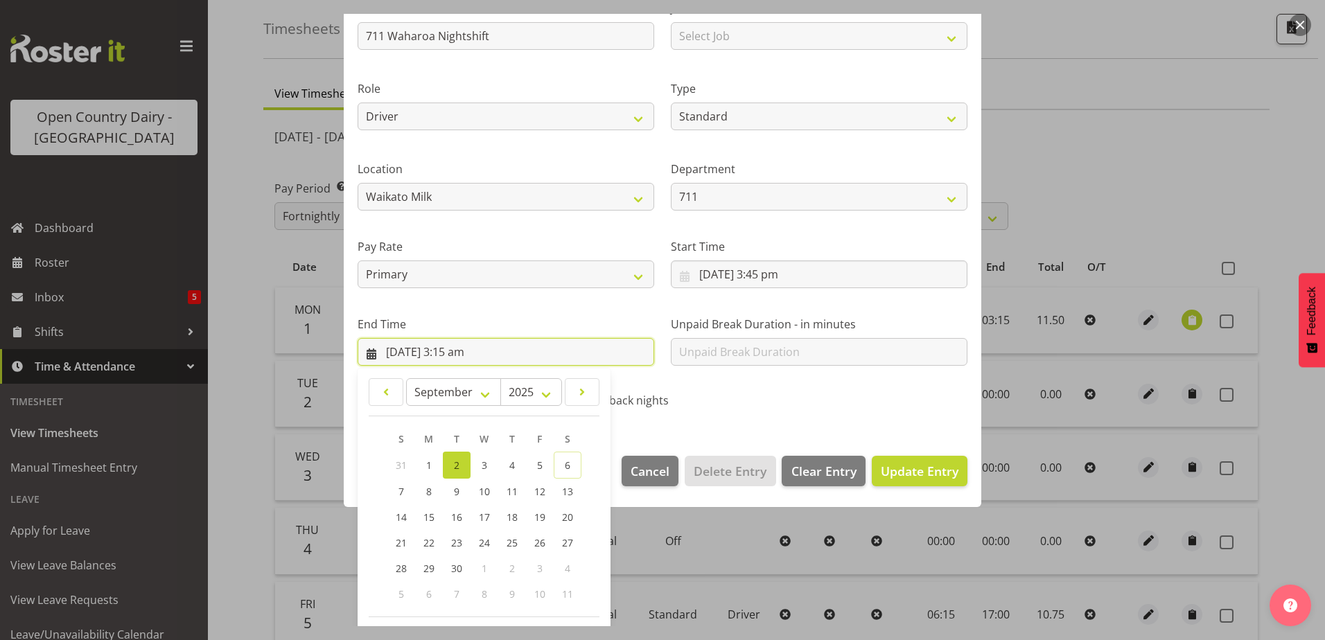
scroll to position [179, 0]
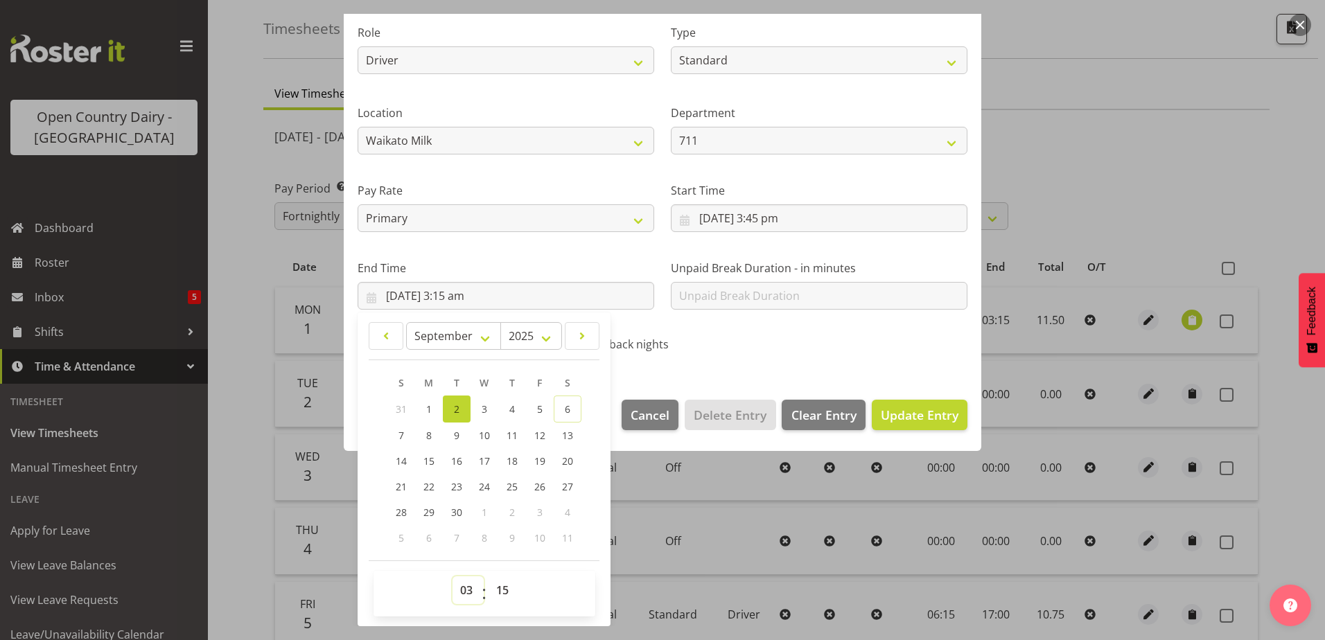
click at [466, 591] on select "00 01 02 03 04 05 06 07 08 09 10 11 12 13 14 15 16 17 18 19 20 21 22 23" at bounding box center [468, 591] width 31 height 28
select select "4"
click at [453, 577] on select "00 01 02 03 04 05 06 07 08 09 10 11 12 13 14 15 16 17 18 19 20 21 22 23" at bounding box center [468, 591] width 31 height 28
type input "2/09/2025, 4:15 am"
click at [881, 415] on span "Update Entry" at bounding box center [920, 415] width 78 height 17
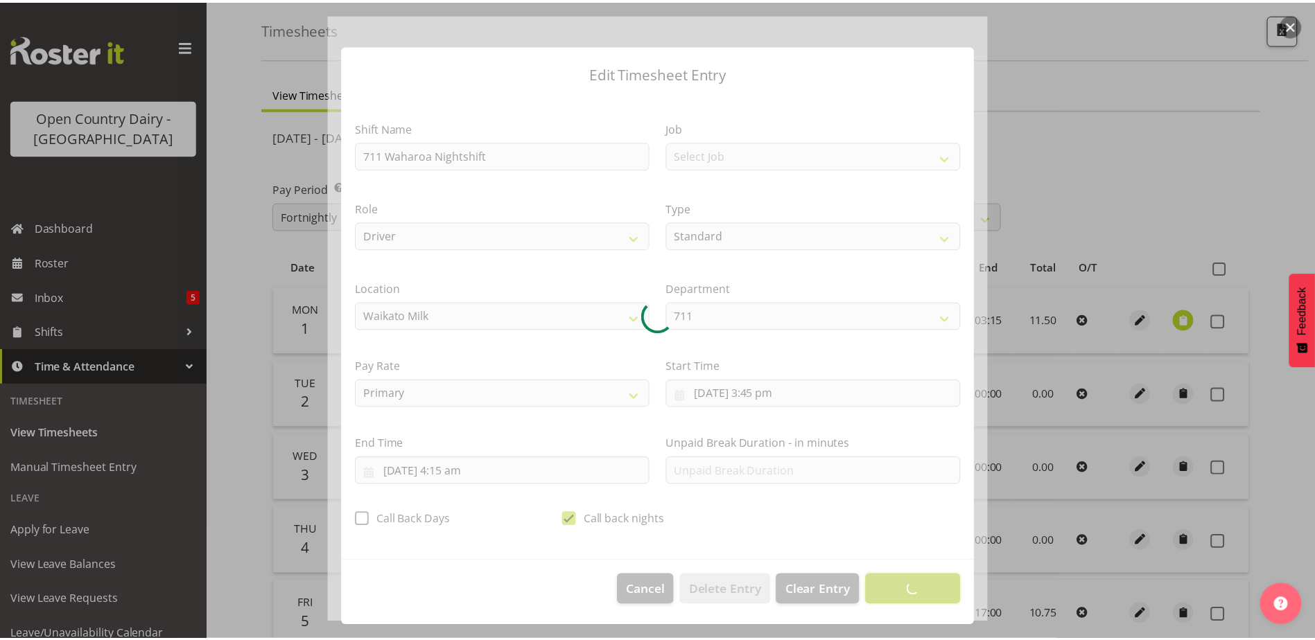
scroll to position [3, 0]
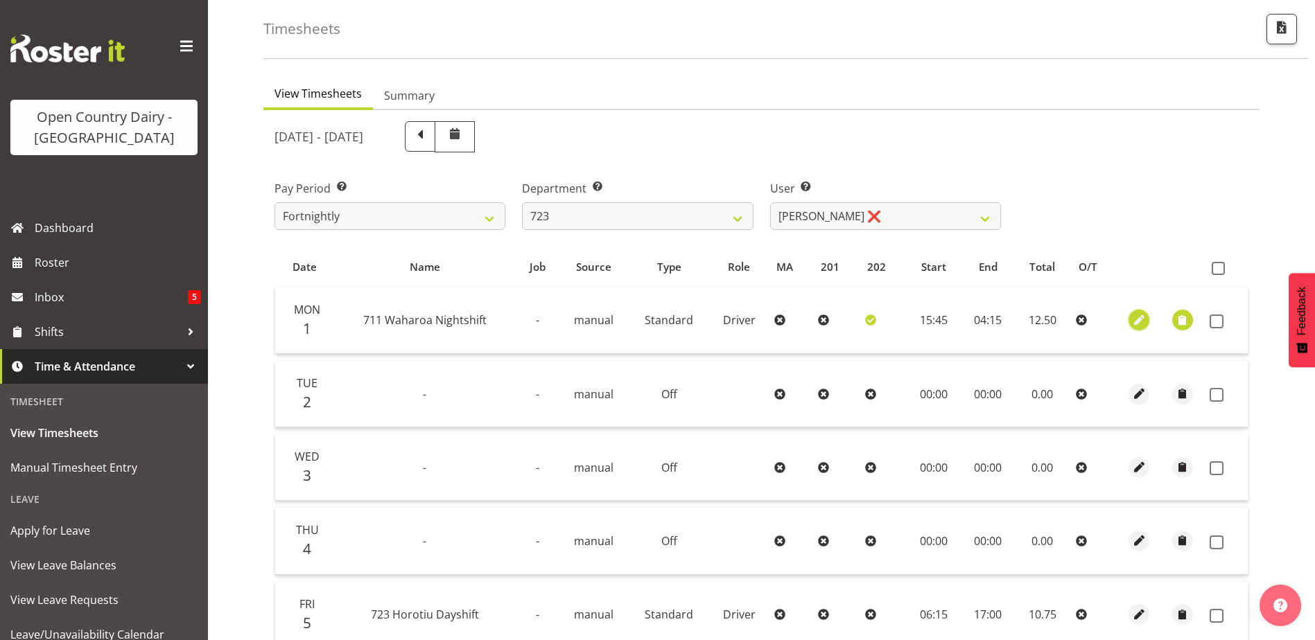
click at [1140, 318] on span "button" at bounding box center [1139, 321] width 16 height 16
select select "Standard"
select select "832"
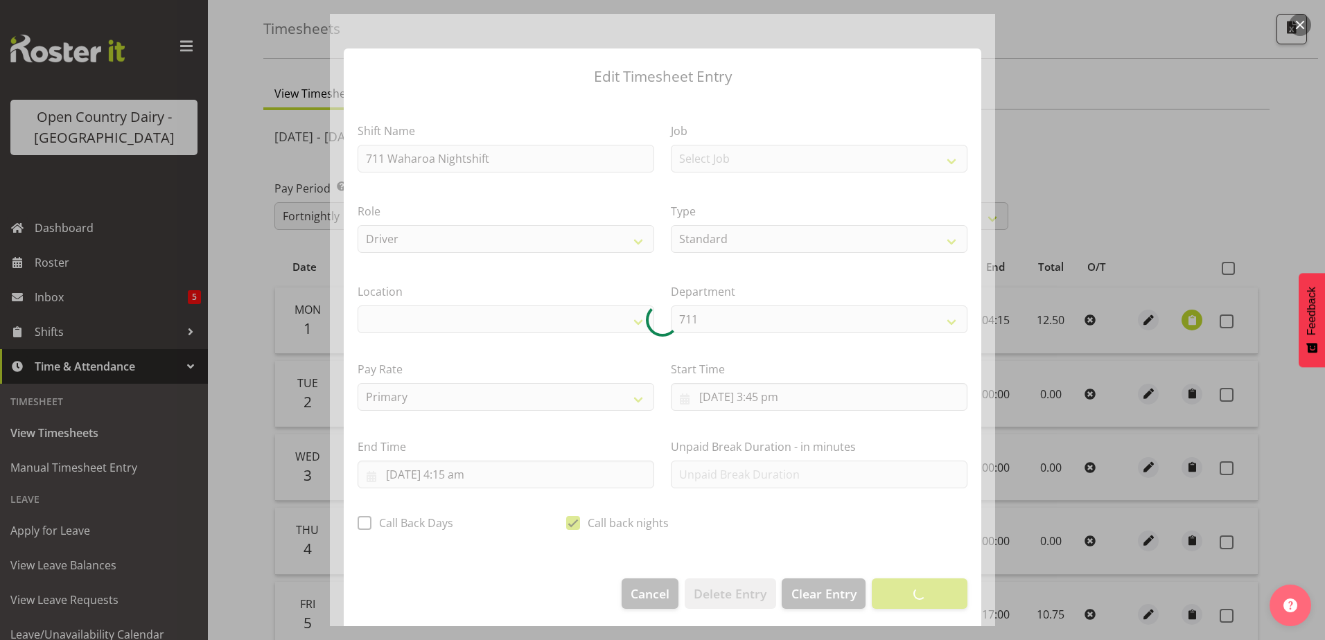
select select "1054"
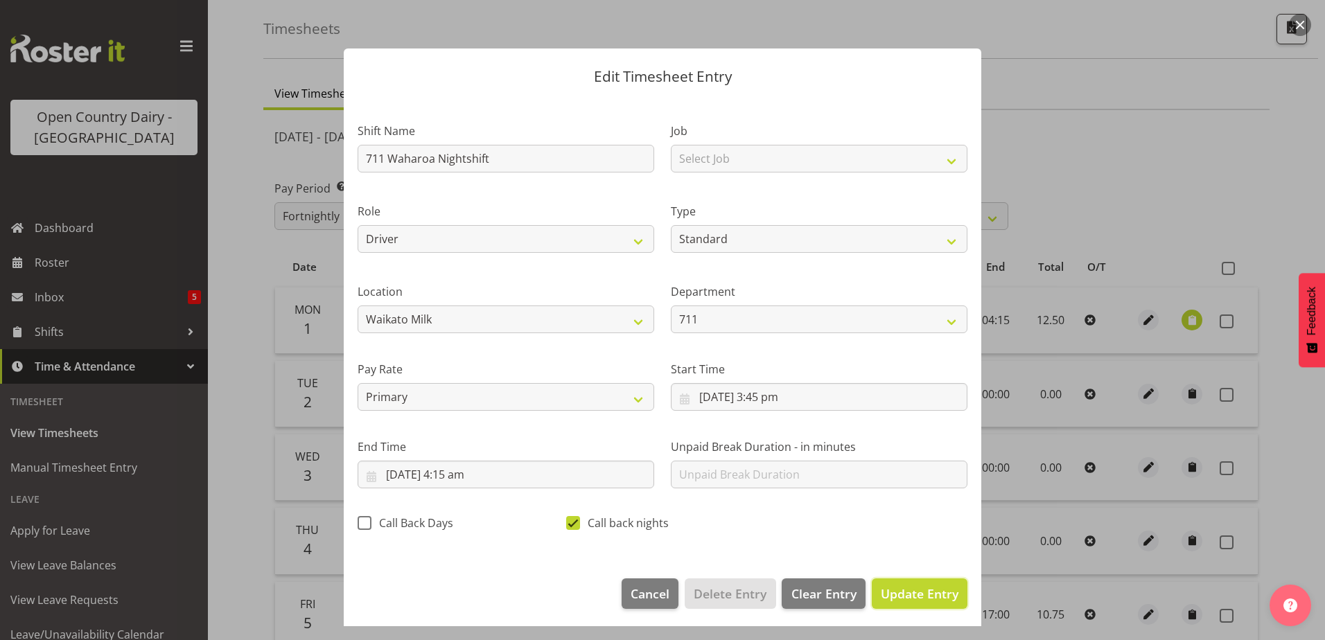
click at [898, 591] on span "Update Entry" at bounding box center [920, 594] width 78 height 17
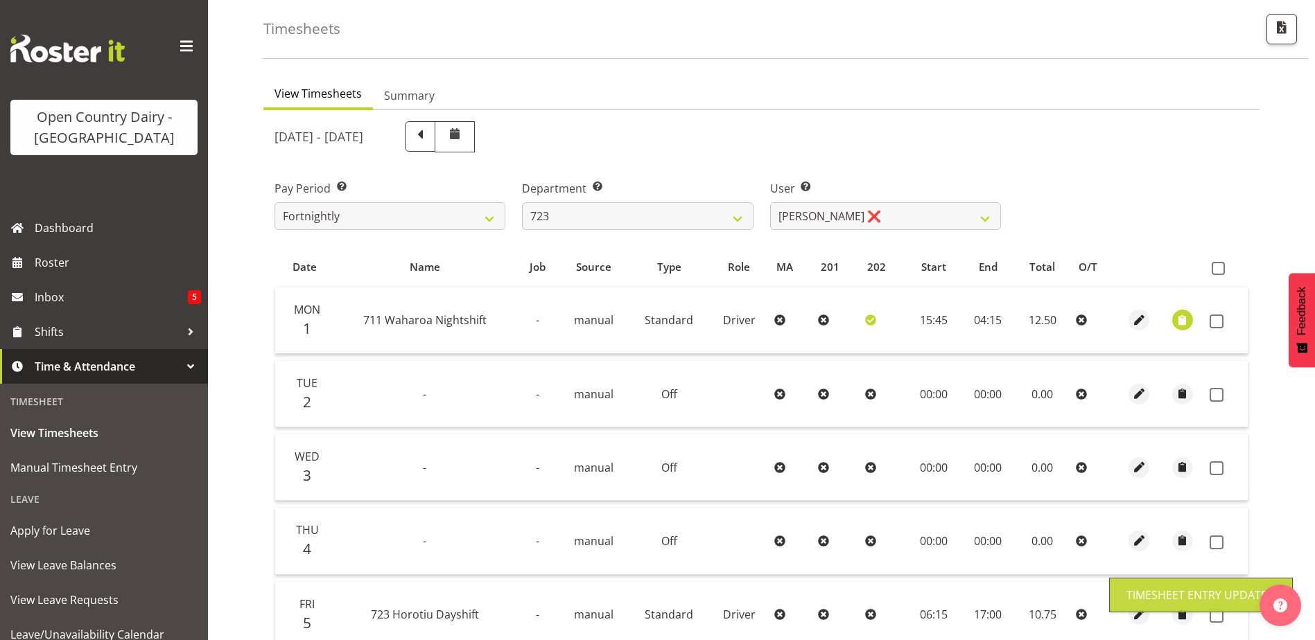
click at [1224, 269] on span at bounding box center [1218, 268] width 13 height 13
click at [1221, 269] on input "checkbox" at bounding box center [1216, 268] width 9 height 9
checkbox input "true"
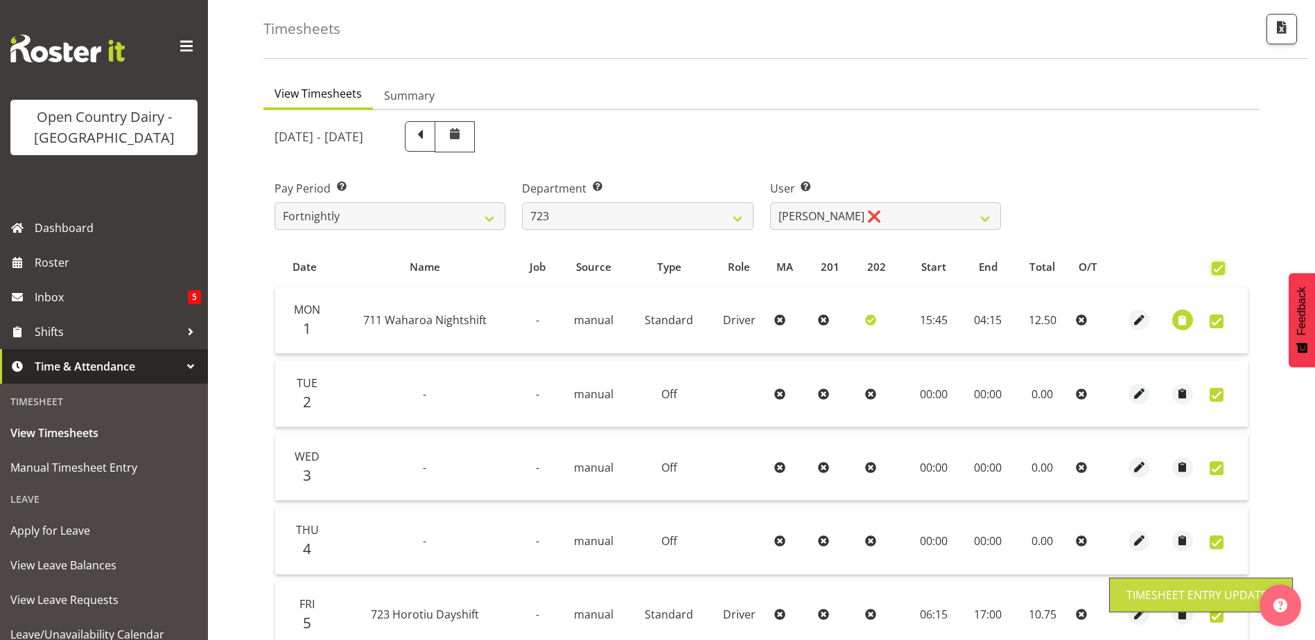
checkbox input "true"
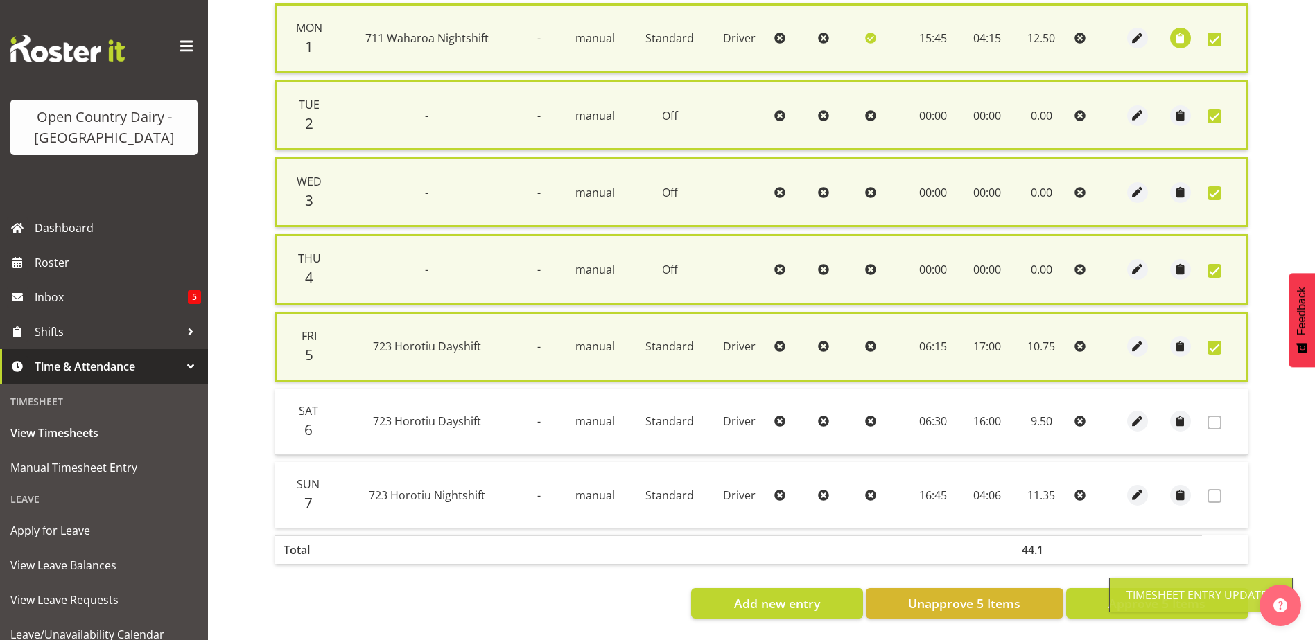
scroll to position [356, 0]
click at [1139, 598] on span "Approve 5 Items" at bounding box center [1156, 604] width 97 height 18
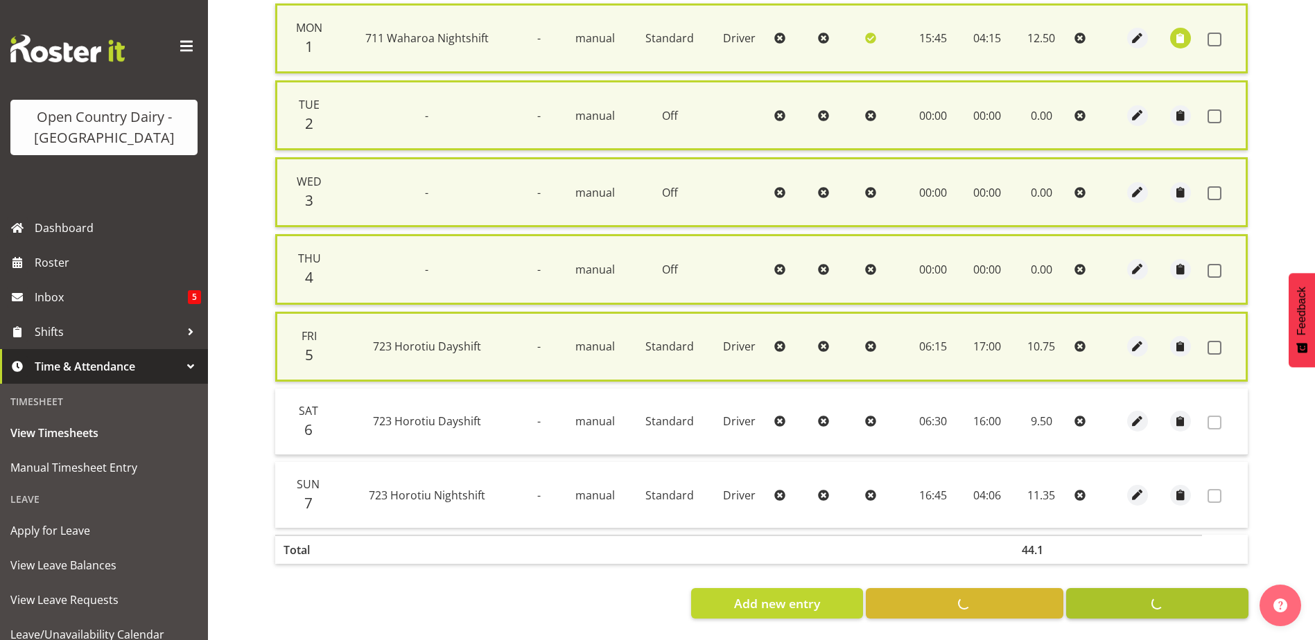
checkbox input "false"
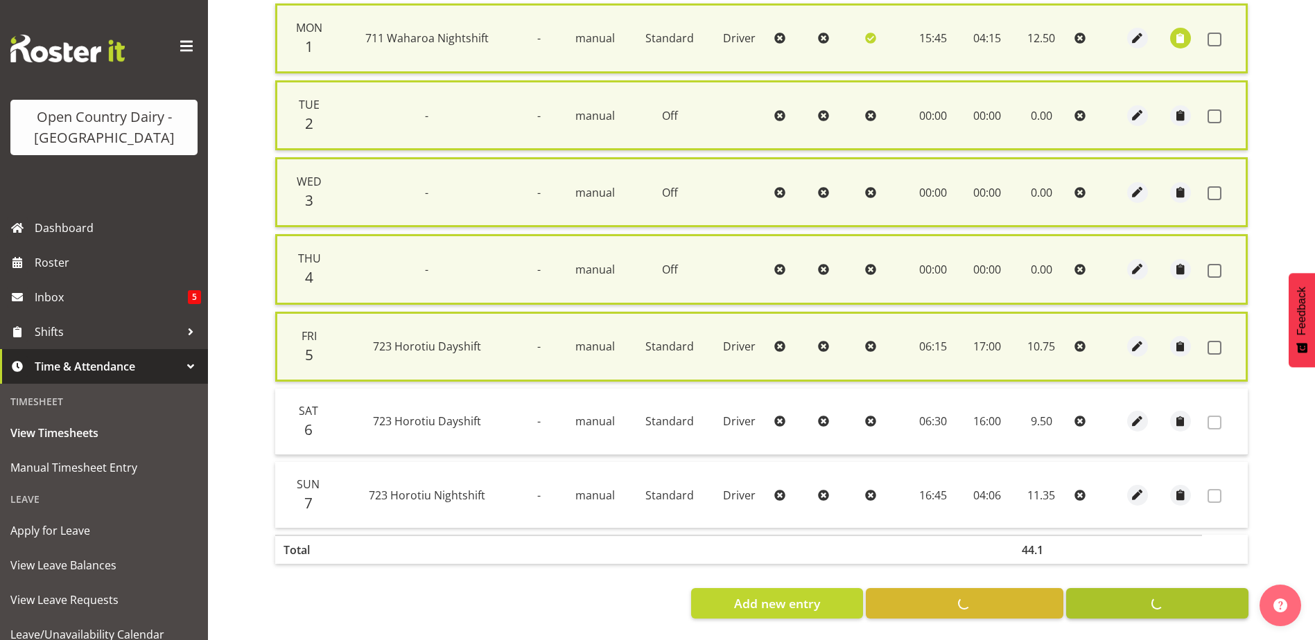
checkbox input "false"
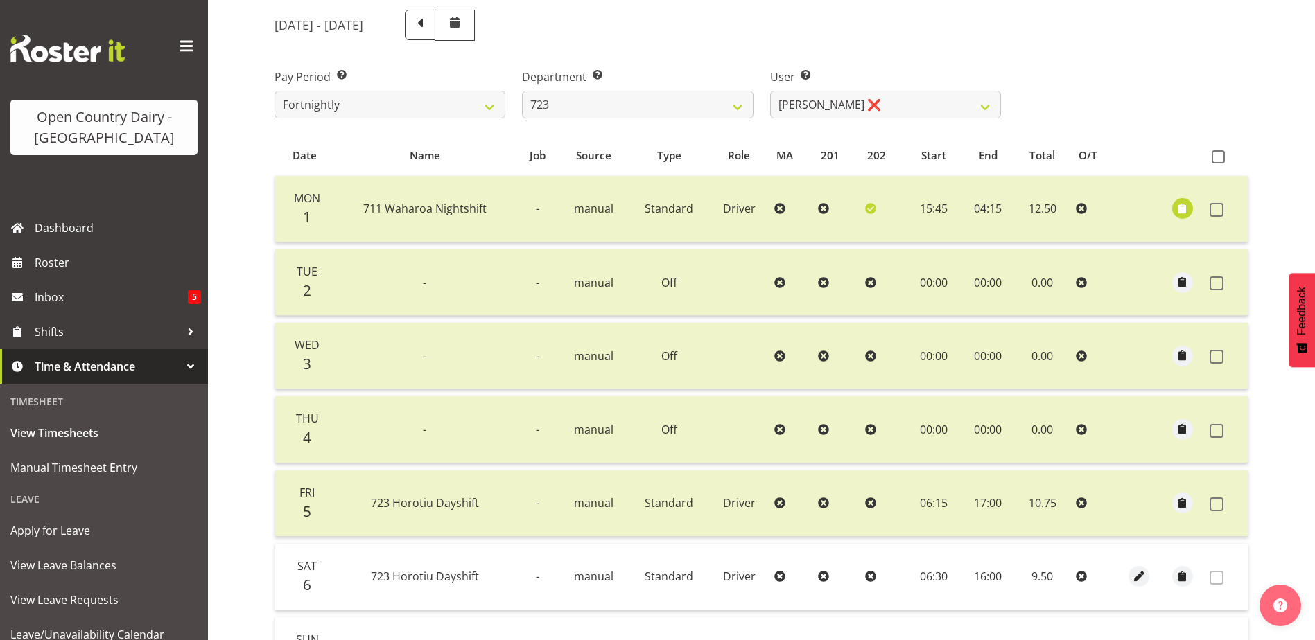
scroll to position [131, 0]
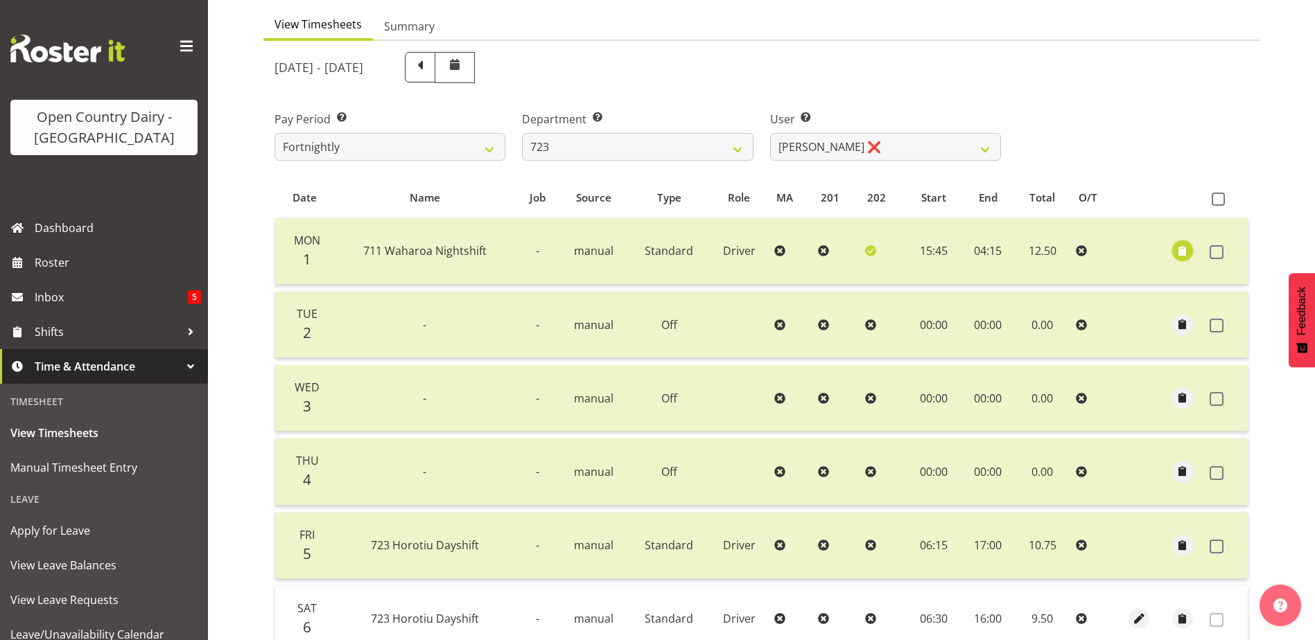
click at [1181, 250] on span "button" at bounding box center [1182, 251] width 16 height 16
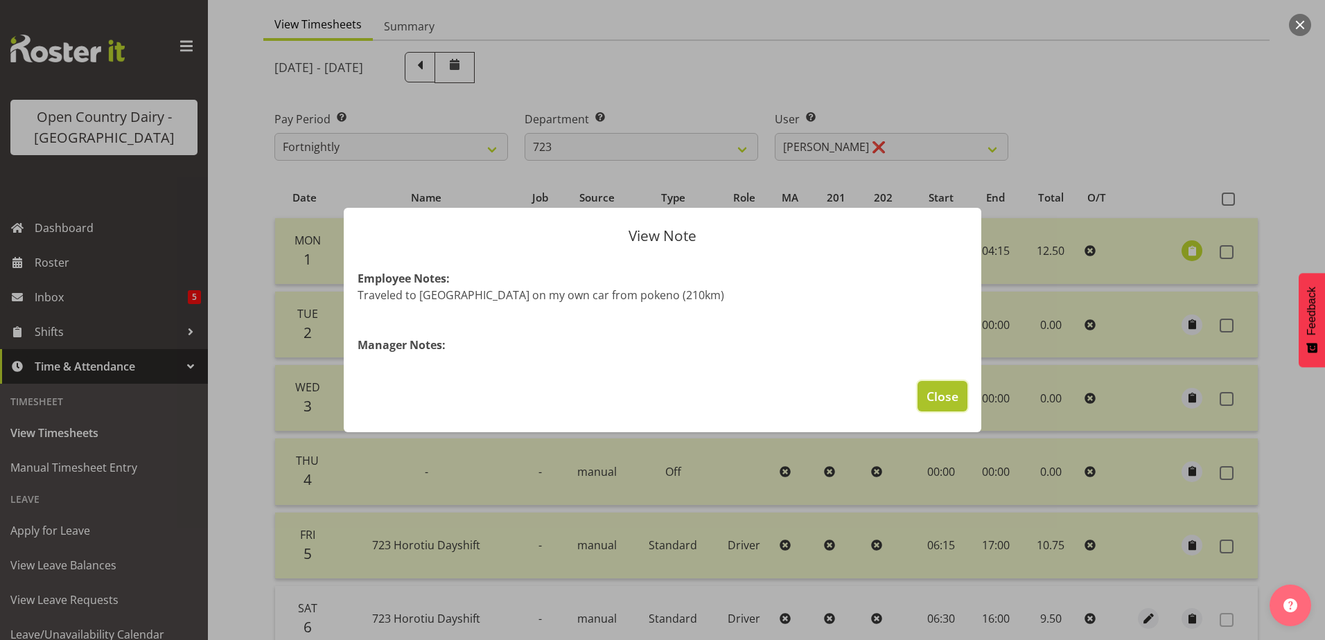
click at [934, 402] on span "Close" at bounding box center [943, 396] width 32 height 18
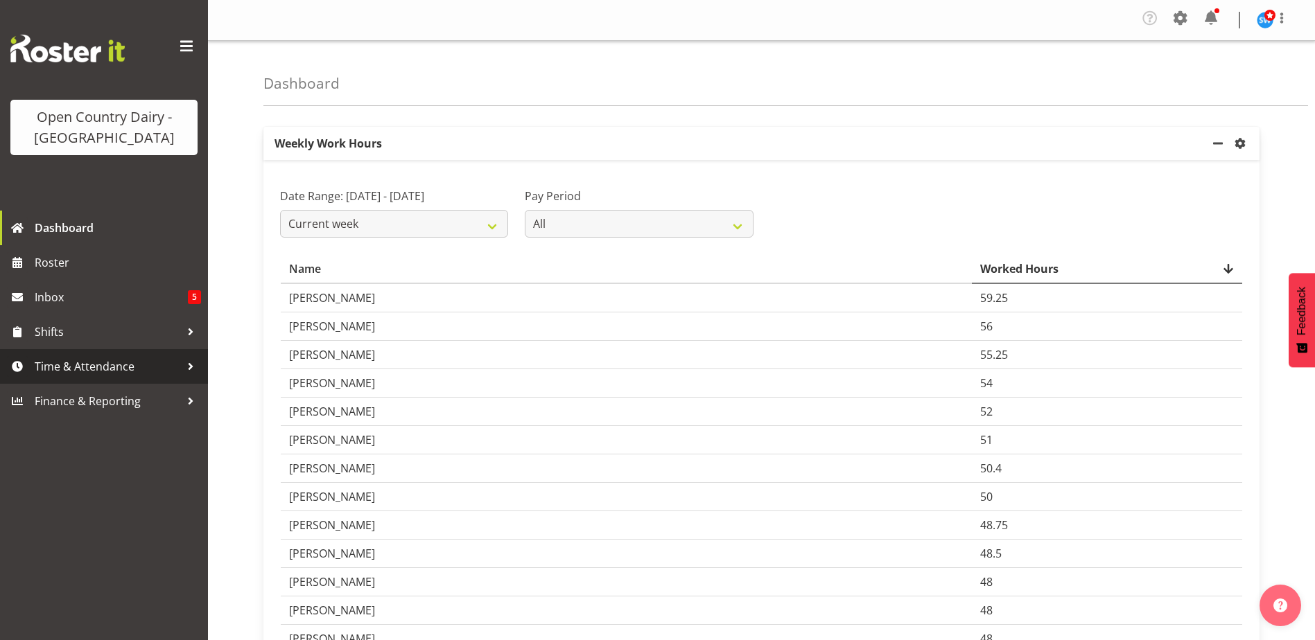
click at [108, 368] on span "Time & Attendance" at bounding box center [108, 366] width 146 height 21
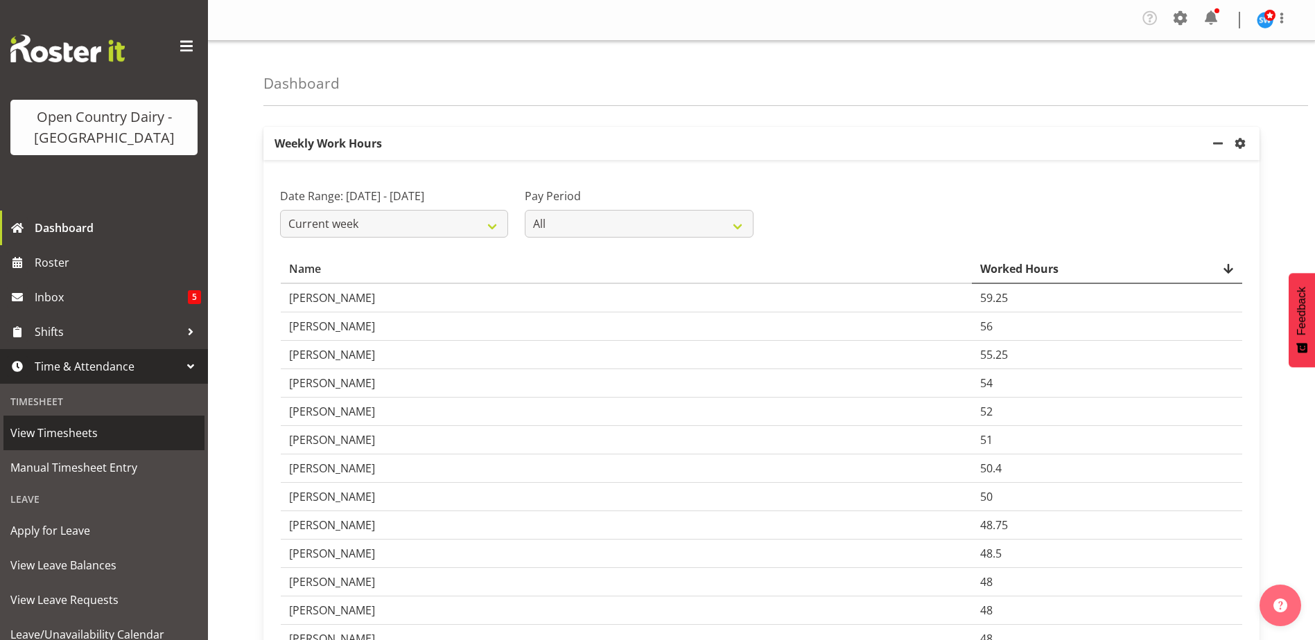
click at [86, 441] on span "View Timesheets" at bounding box center [103, 433] width 187 height 21
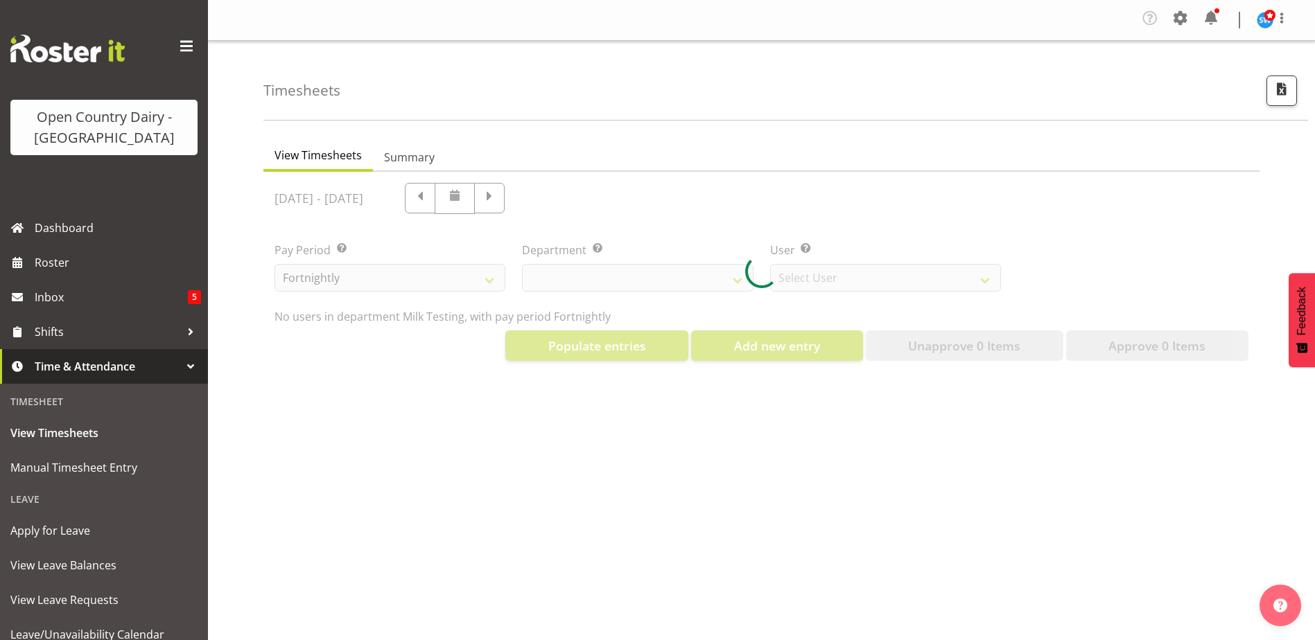
select select "733"
select select "7414"
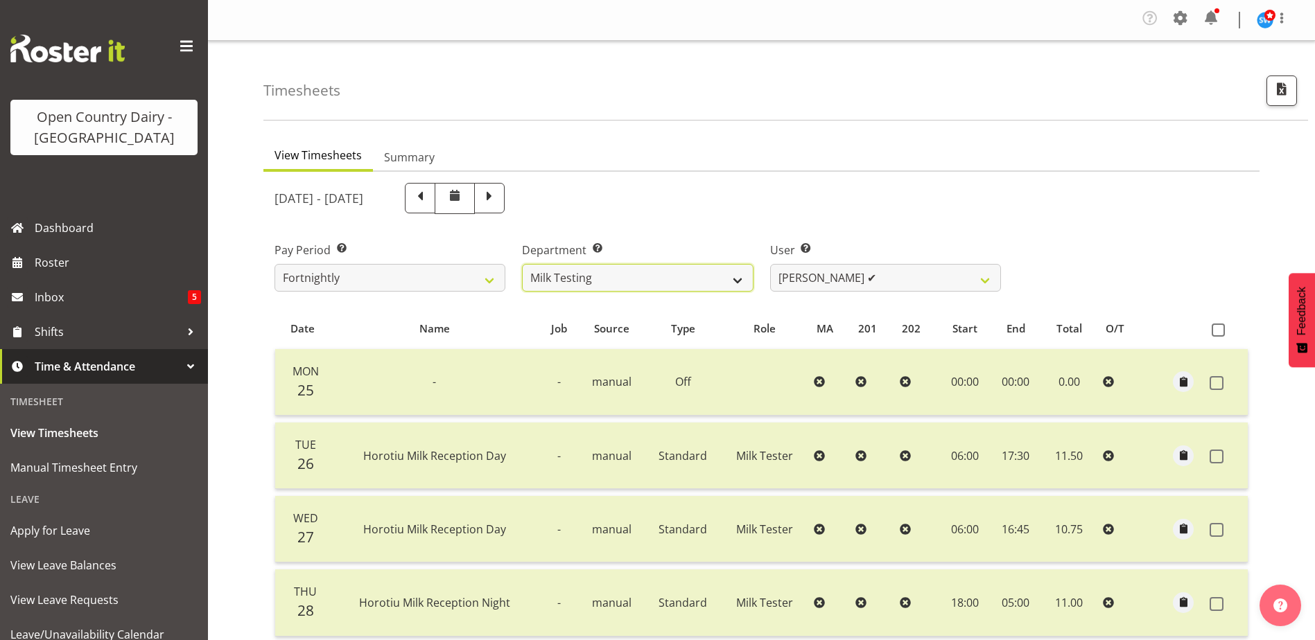
click at [738, 286] on select "701 702 703 704 705 706 707 708 709 710 711 712 713 714 715 716 717 718 719 720" at bounding box center [637, 278] width 231 height 28
click at [522, 264] on select "701 702 703 704 705 706 707 708 709 710 711 712 713 714 715 716 717 718 719 720" at bounding box center [637, 278] width 231 height 28
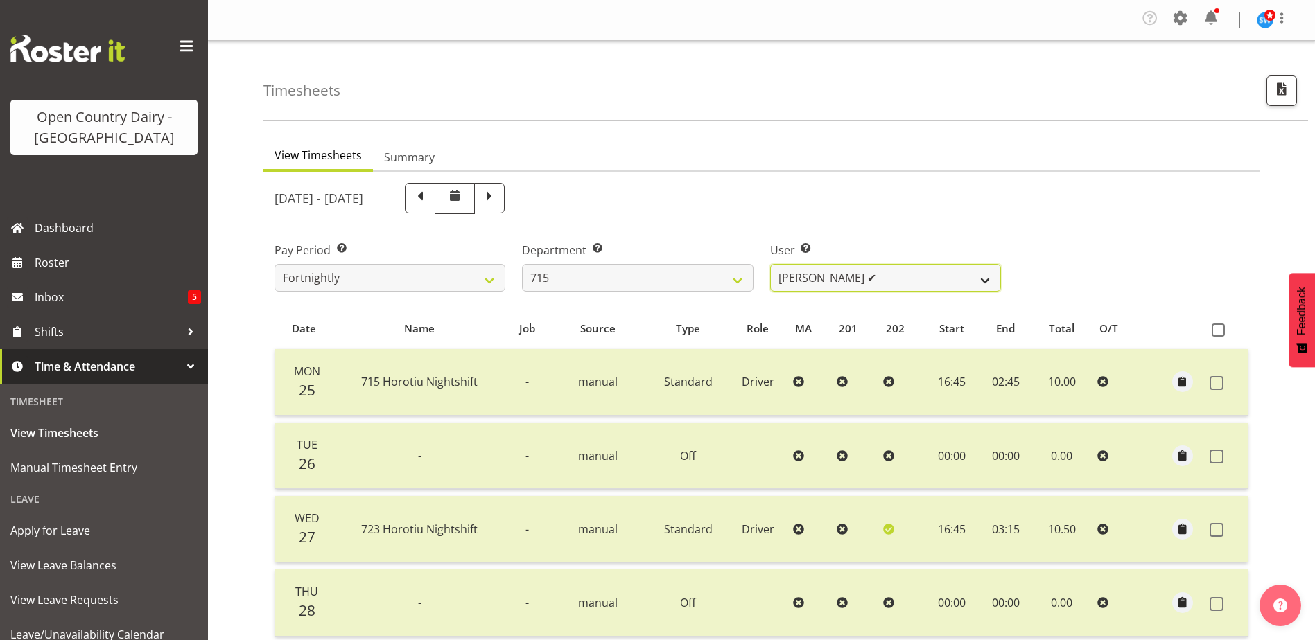
click at [985, 280] on select "Glenn McPherson ✔ Greg Healey ✔ Max Coulter ✔ Neal Chalklen ✔" at bounding box center [885, 278] width 231 height 28
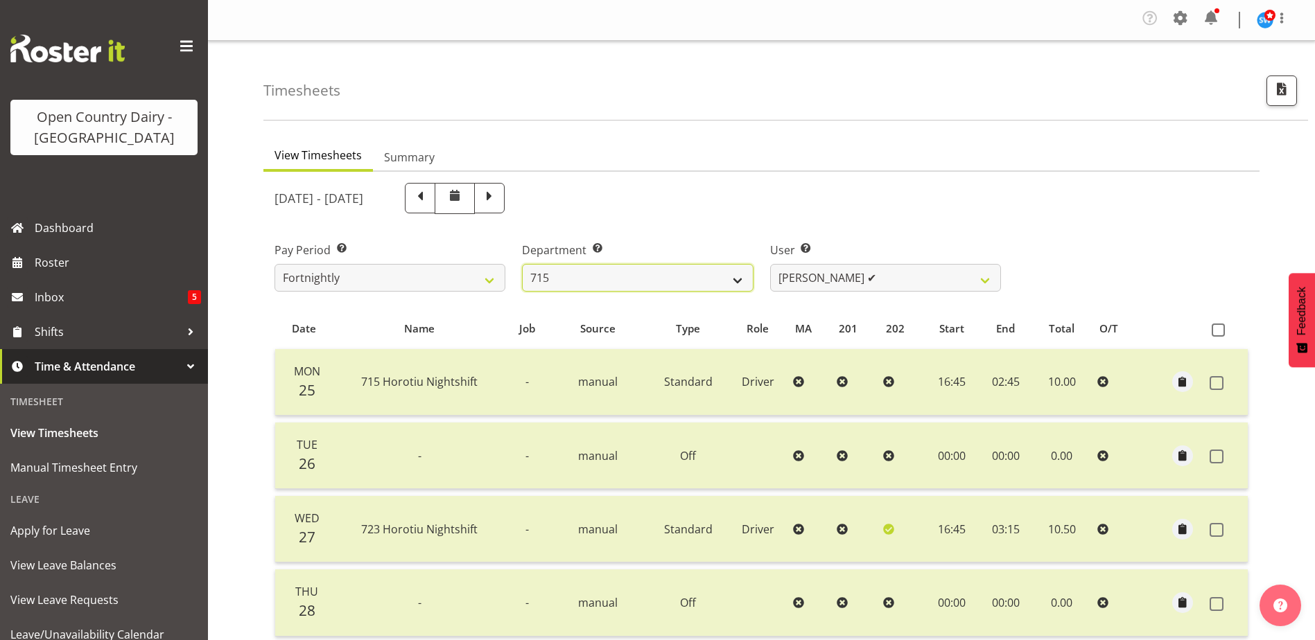
click at [740, 279] on select "701 702 703 704 705 706 707 708 709 710 711 712 713 714 715 716 717 718 719 720" at bounding box center [637, 278] width 231 height 28
click at [522, 264] on select "701 702 703 704 705 706 707 708 709 710 711 712 713 714 715 716 717 718 719 720" at bounding box center [637, 278] width 231 height 28
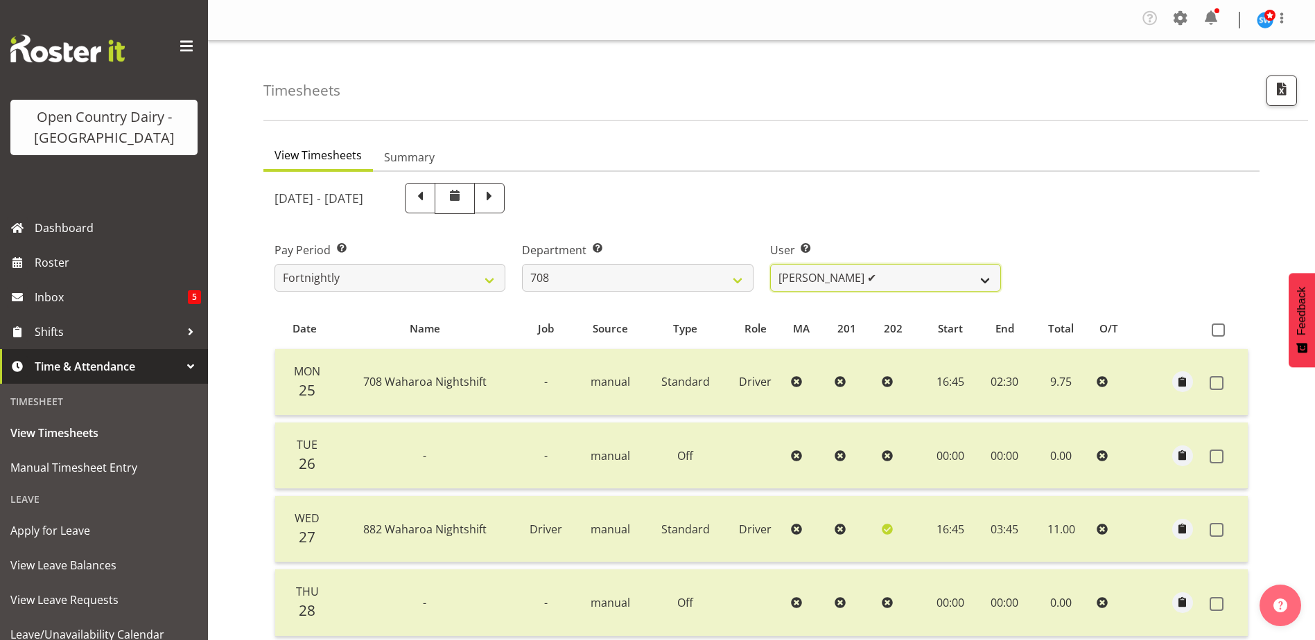
click at [986, 283] on select "David Foote ✔ Mark Himiona ✔" at bounding box center [885, 278] width 231 height 28
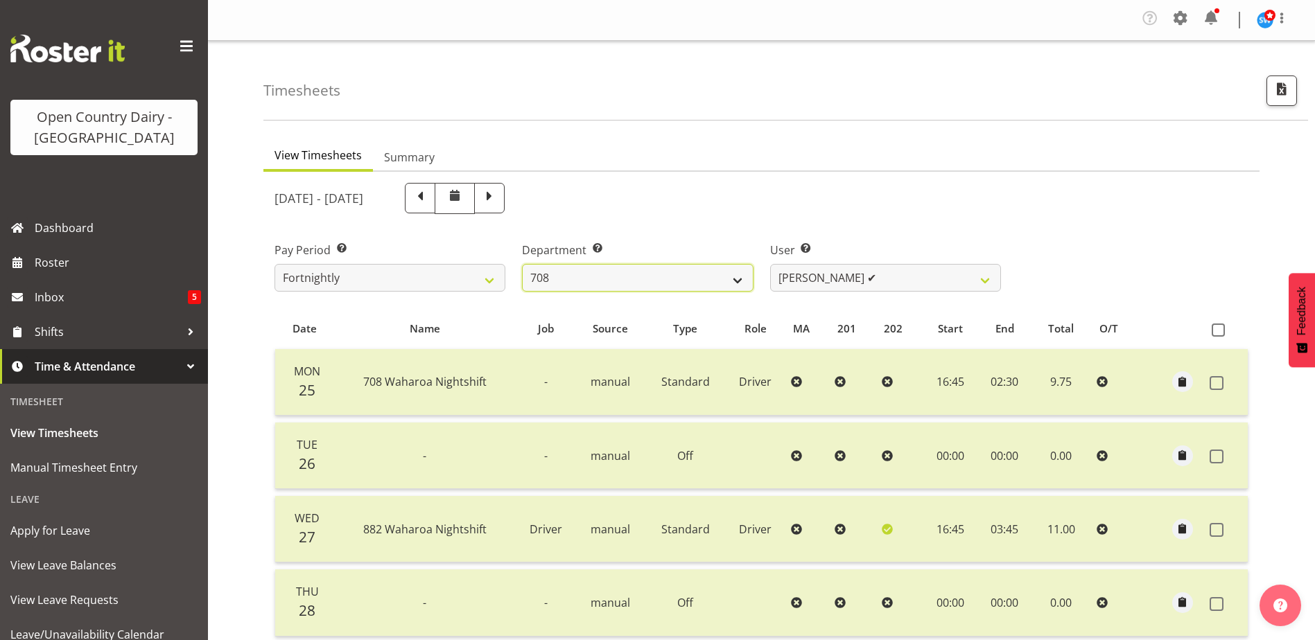
click at [737, 279] on select "701 702 703 704 705 706 707 708 709 710 711 712 713 714 715 716 717 718 719 720" at bounding box center [637, 278] width 231 height 28
click at [522, 264] on select "701 702 703 704 705 706 707 708 709 710 711 712 713 714 715 716 717 718 719 720" at bounding box center [637, 278] width 231 height 28
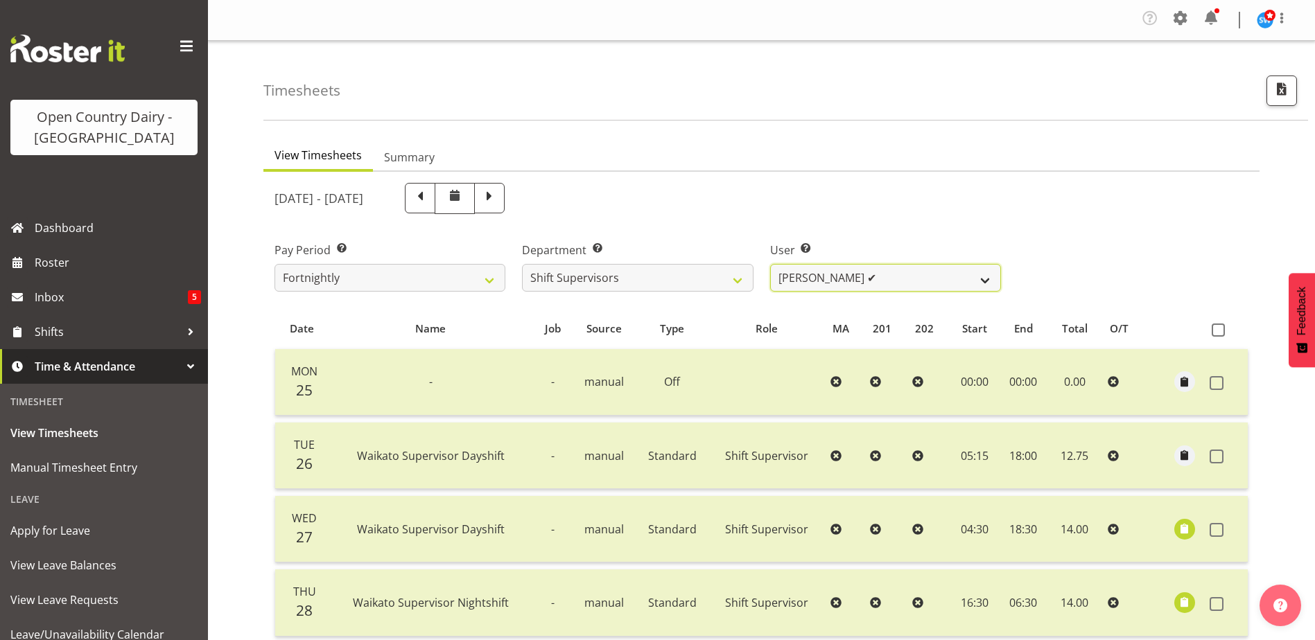
click at [983, 278] on select "Harald Aalderink ✔ Phillip Robb ✔ Teresa Perkinson ✔ Tom Clark ✔" at bounding box center [885, 278] width 231 height 28
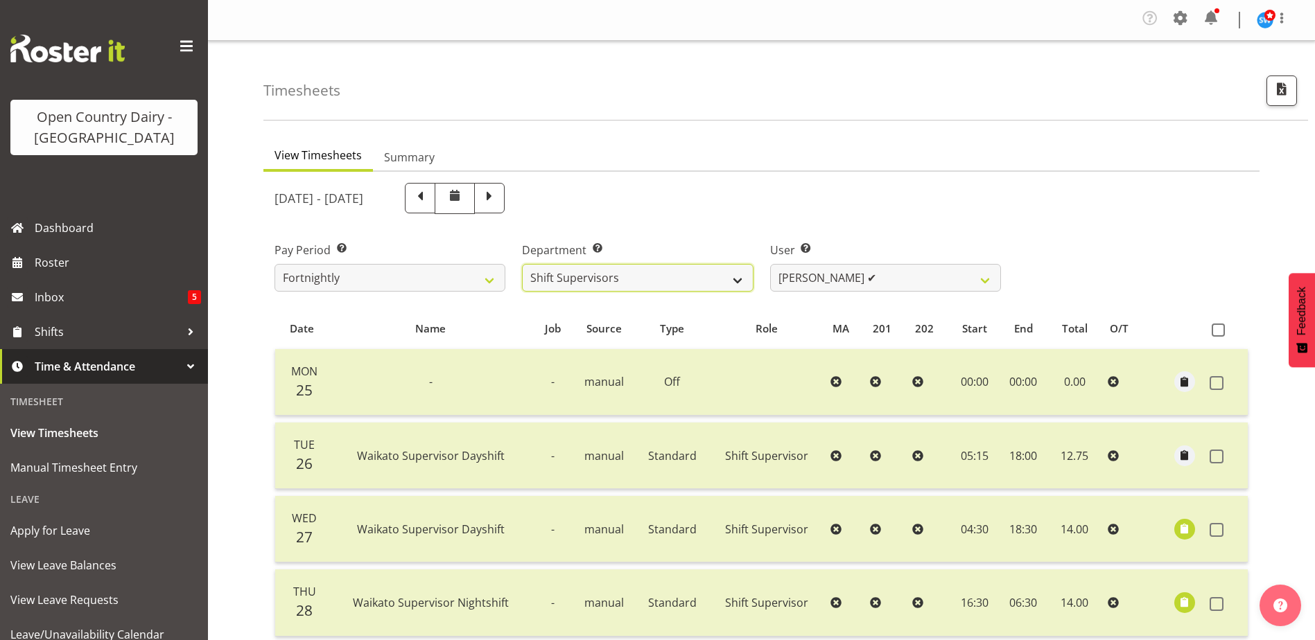
click at [739, 278] on select "701 702 703 704 705 706 707 708 709 710 711 712 713 714 715 716 717 718 719 720" at bounding box center [637, 278] width 231 height 28
click at [522, 264] on select "701 702 703 704 705 706 707 708 709 710 711 712 713 714 715 716 717 718 719 720" at bounding box center [637, 278] width 231 height 28
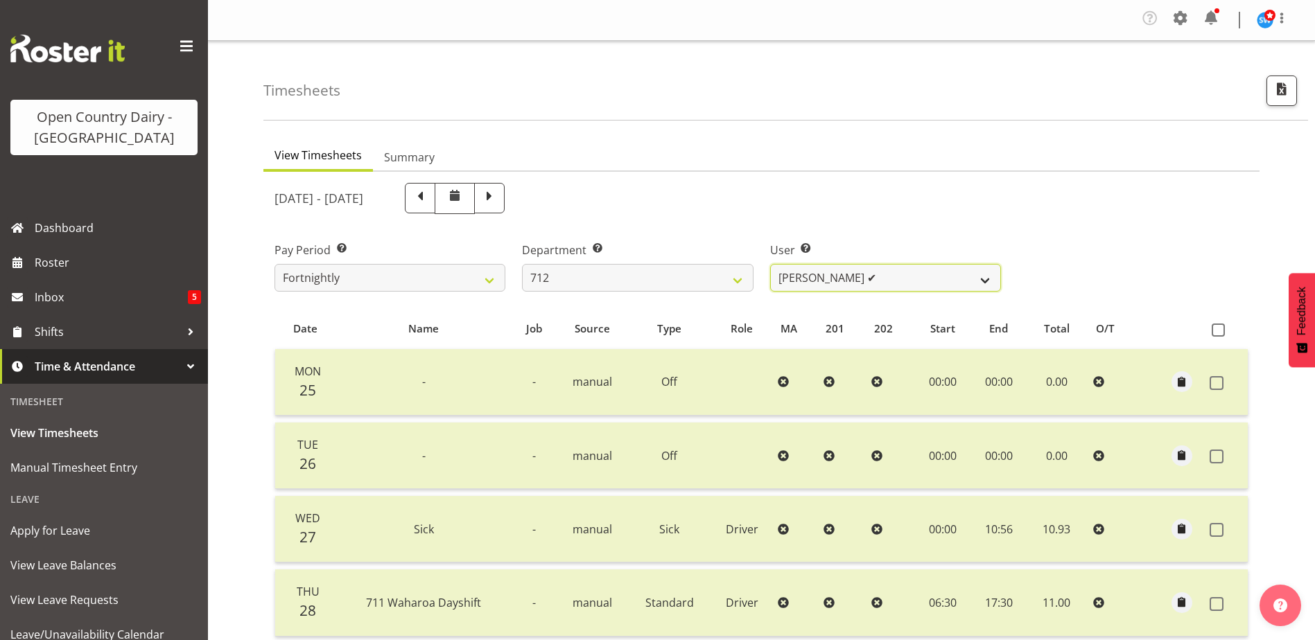
click at [984, 279] on select "Amrik Singh ✔ Jasdeep Singh ✔ Lucky Kau Kau ✔" at bounding box center [885, 278] width 231 height 28
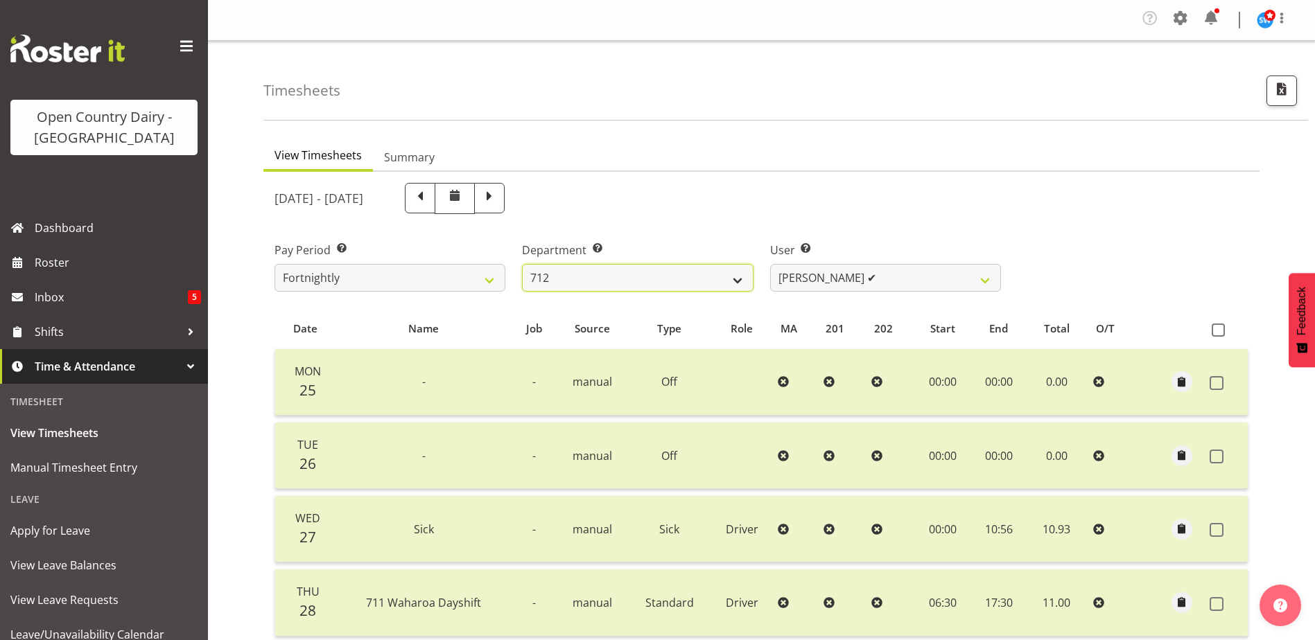
click at [733, 281] on select "701 702 703 704 705 706 707 708 709 710 711 712 713 714 715 716 717 718 719 720" at bounding box center [637, 278] width 231 height 28
click at [522, 264] on select "701 702 703 704 705 706 707 708 709 710 711 712 713 714 715 716 717 718 719 720" at bounding box center [637, 278] width 231 height 28
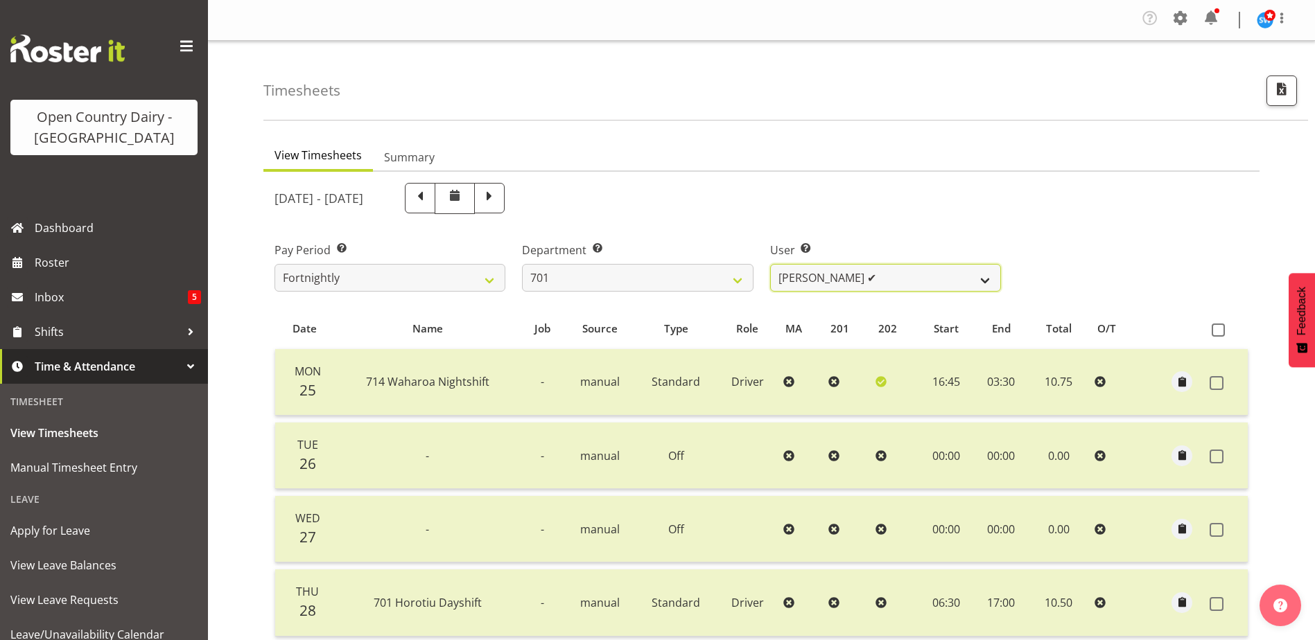
click at [986, 284] on select "Duncan Shirley ✔ Gagandeep Singh ✔ Johann Van Zyl ✔ John Cottingham ✔" at bounding box center [885, 278] width 231 height 28
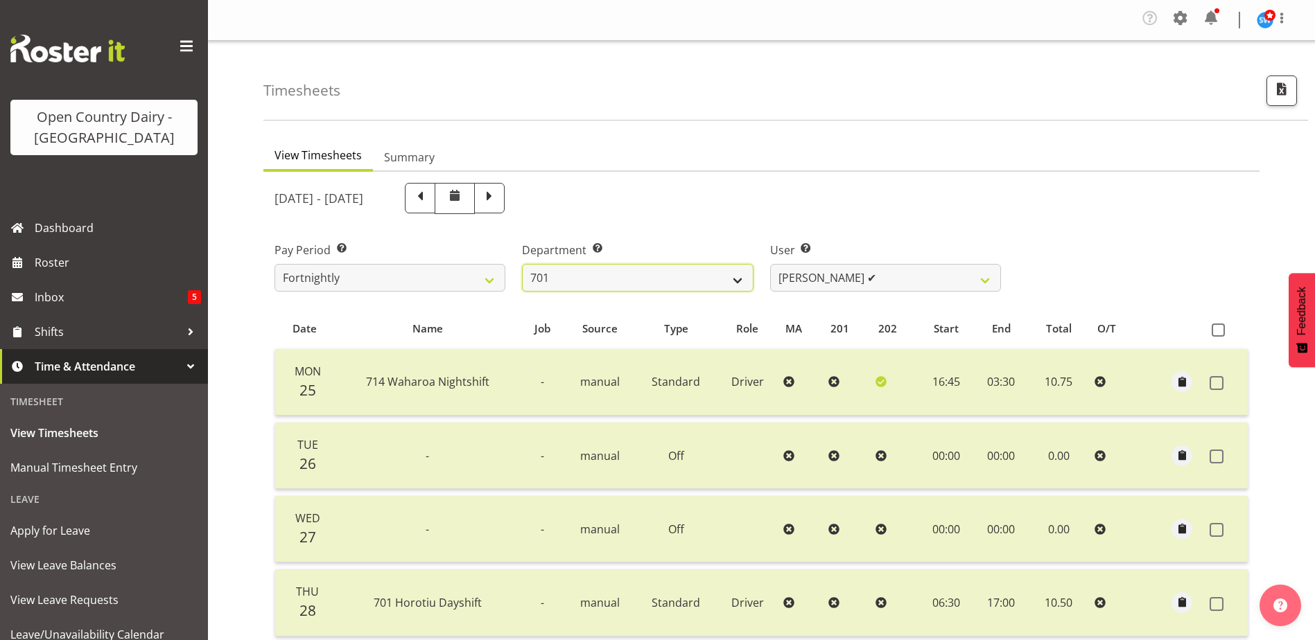
click at [737, 281] on select "701 702 703 704 705 706 707 708 709 710 711 712 713 714 715 716 717 718 719 720" at bounding box center [637, 278] width 231 height 28
click at [522, 264] on select "701 702 703 704 705 706 707 708 709 710 711 712 713 714 715 716 717 718 719 720" at bounding box center [637, 278] width 231 height 28
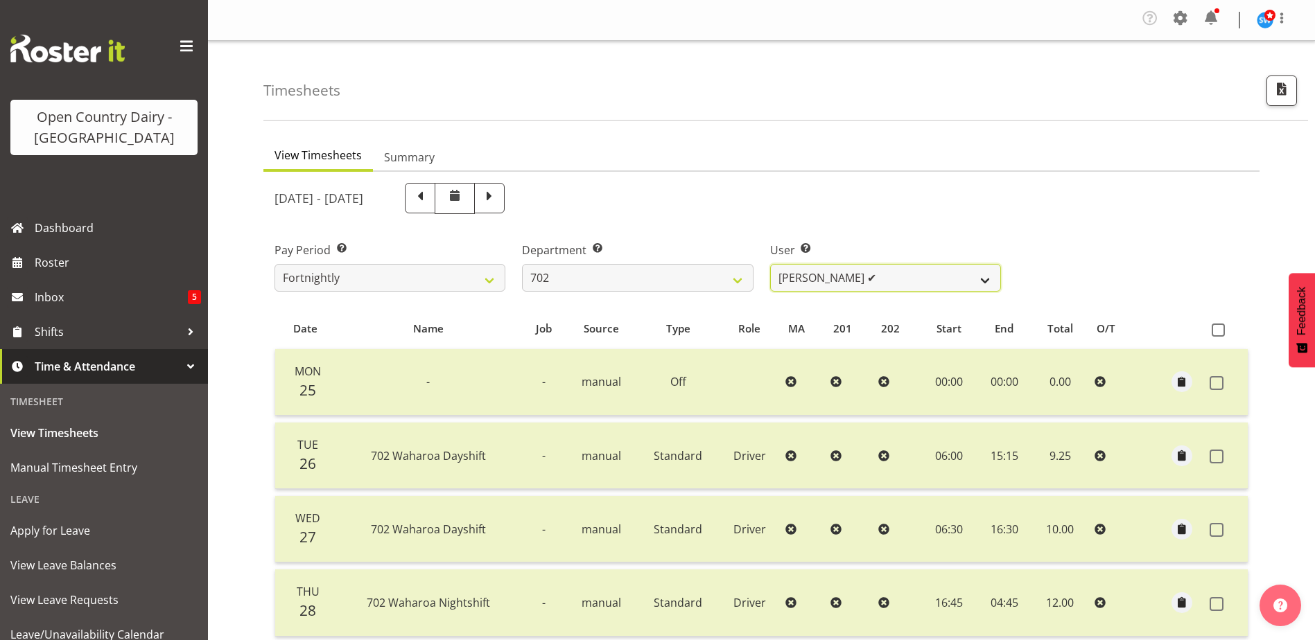
click at [983, 275] on select "Brian Riddle ✔ Denica Tapiki ✔ Nick Adlington ✔ Simon Phillpott ✔" at bounding box center [885, 278] width 231 height 28
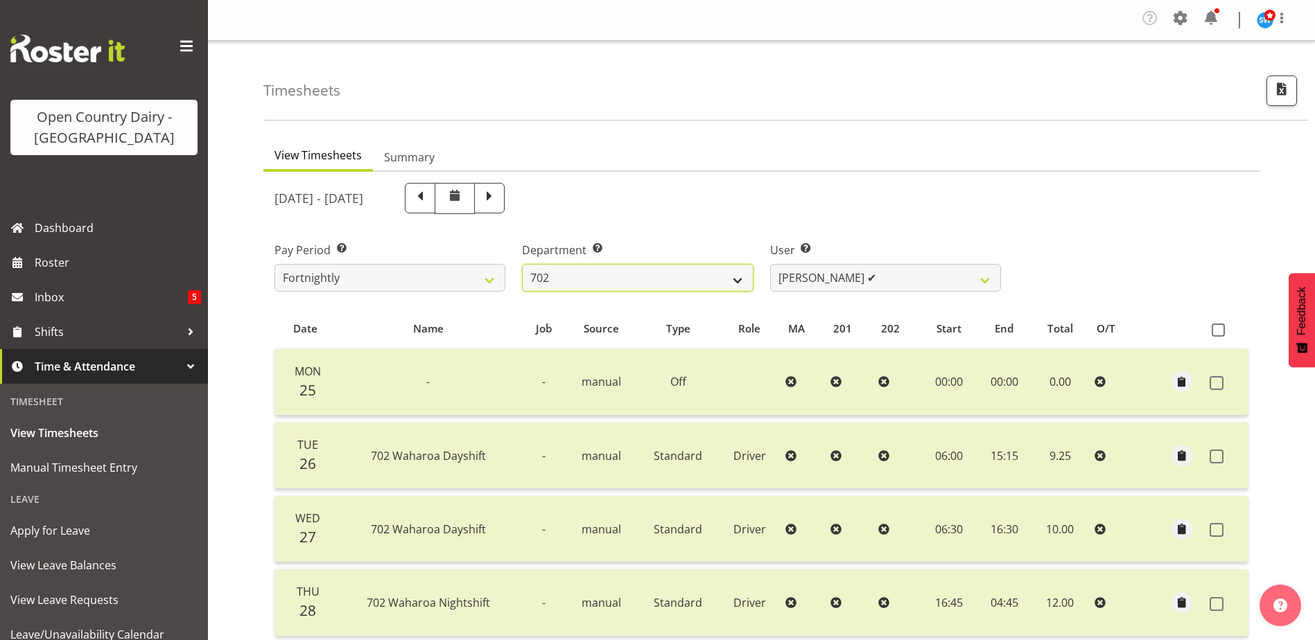
click at [738, 278] on select "701 702 703 704 705 706 707 708 709 710 711 712 713 714 715 716 717 718 719 720" at bounding box center [637, 278] width 231 height 28
click at [522, 264] on select "701 702 703 704 705 706 707 708 709 710 711 712 713 714 715 716 717 718 719 720" at bounding box center [637, 278] width 231 height 28
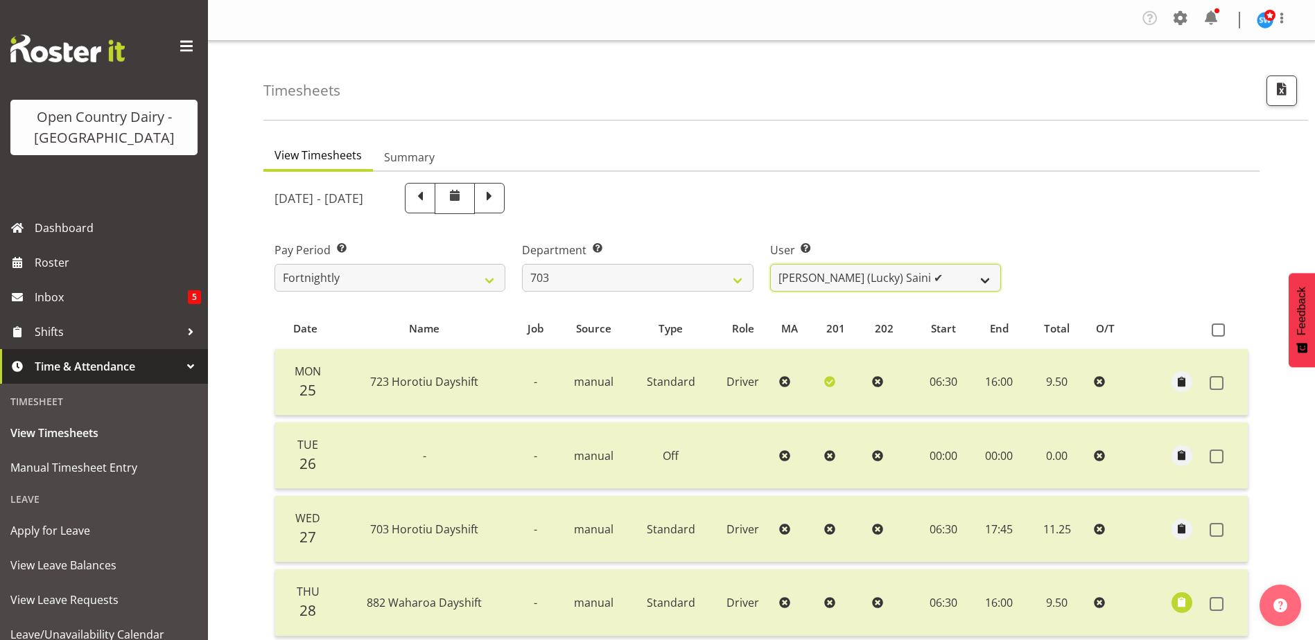
click at [988, 281] on select "Bhupinder (Lucky) Saini ✔ Mark Fowler ✔ Tama Baker ✔" at bounding box center [885, 278] width 231 height 28
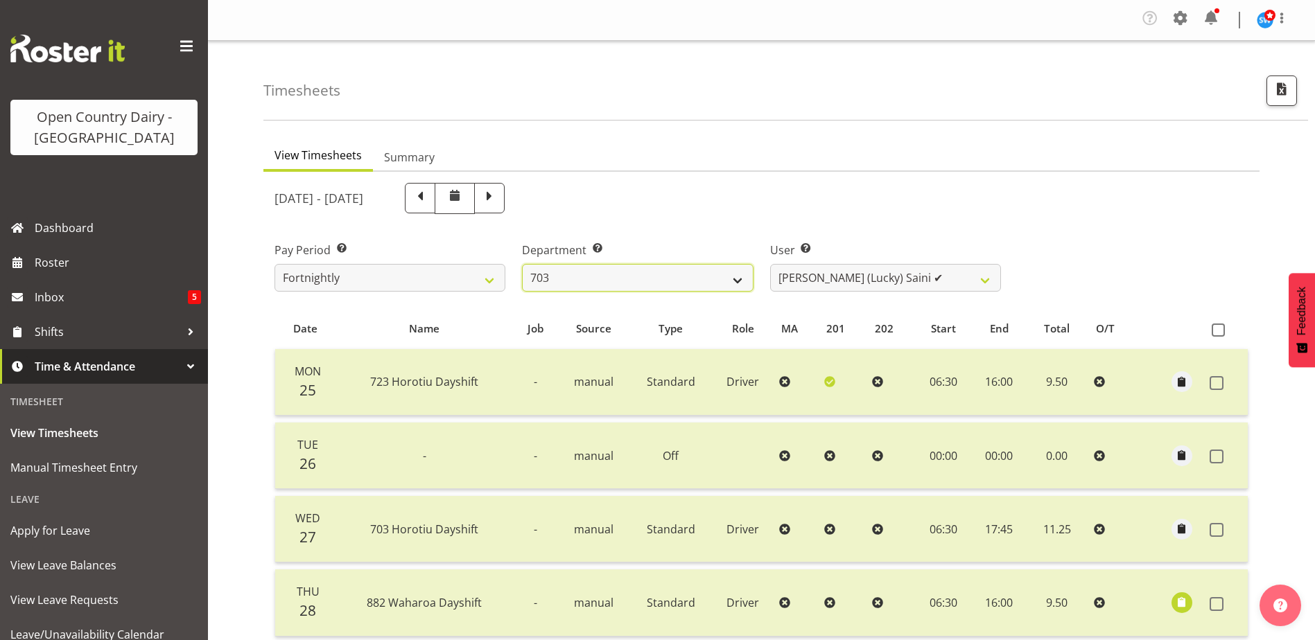
click at [740, 280] on select "701 702 703 704 705 706 707 708 709 710 711 712 713 714 715 716 717 718 719 720" at bounding box center [637, 278] width 231 height 28
click at [522, 264] on select "701 702 703 704 705 706 707 708 709 710 711 712 713 714 715 716 717 718 719 720" at bounding box center [637, 278] width 231 height 28
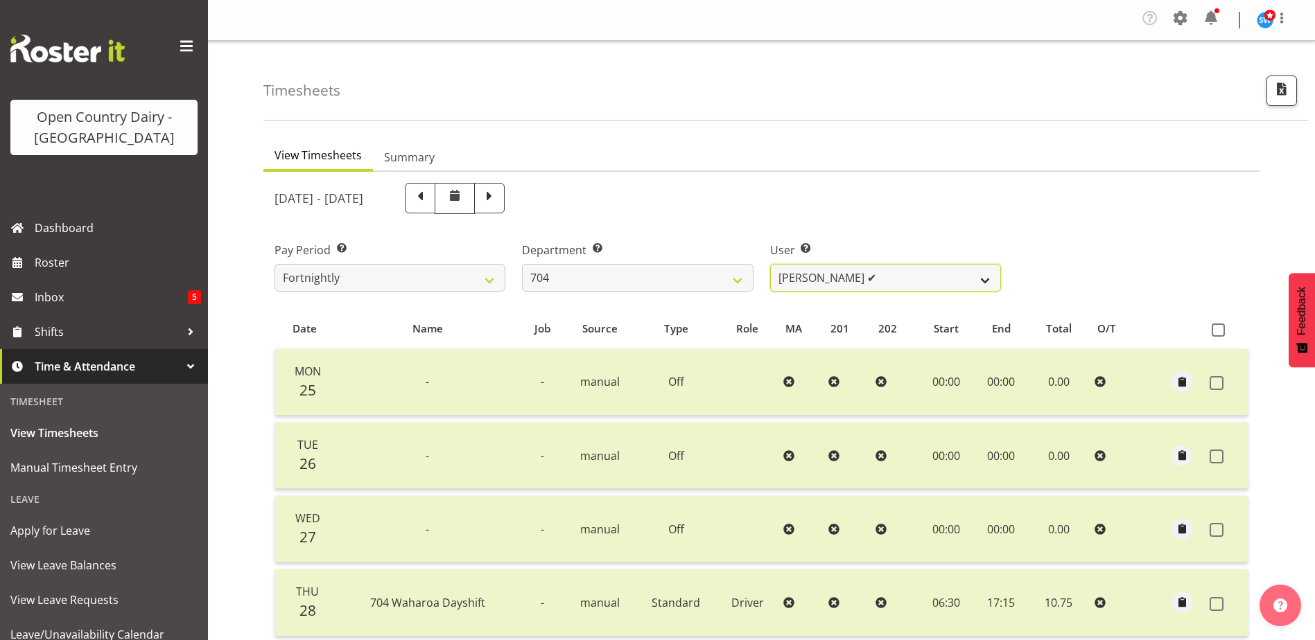
click at [987, 281] on select "Graham Houghton ✔ Jon Williams ✔ Stephen Rae ✔" at bounding box center [885, 278] width 231 height 28
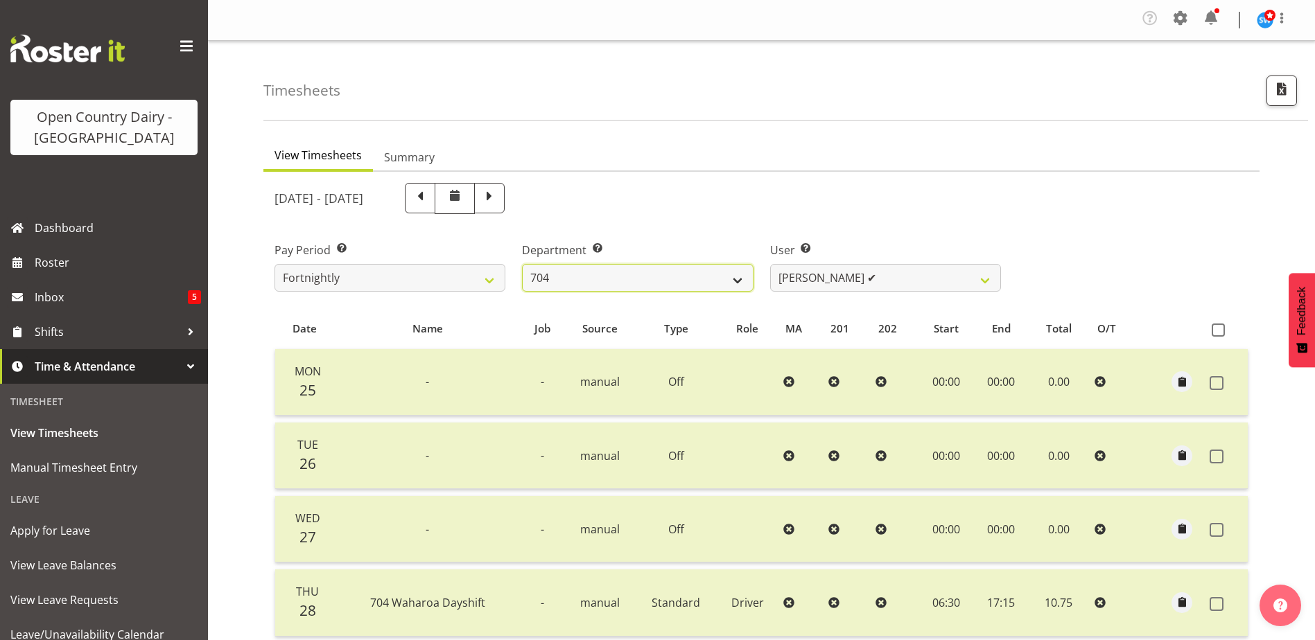
click at [737, 284] on select "701 702 703 704 705 706 707 708 709 710 711 712 713 714 715 716 717 718 719 720" at bounding box center [637, 278] width 231 height 28
click at [522, 264] on select "701 702 703 704 705 706 707 708 709 710 711 712 713 714 715 716 717 718 719 720" at bounding box center [637, 278] width 231 height 28
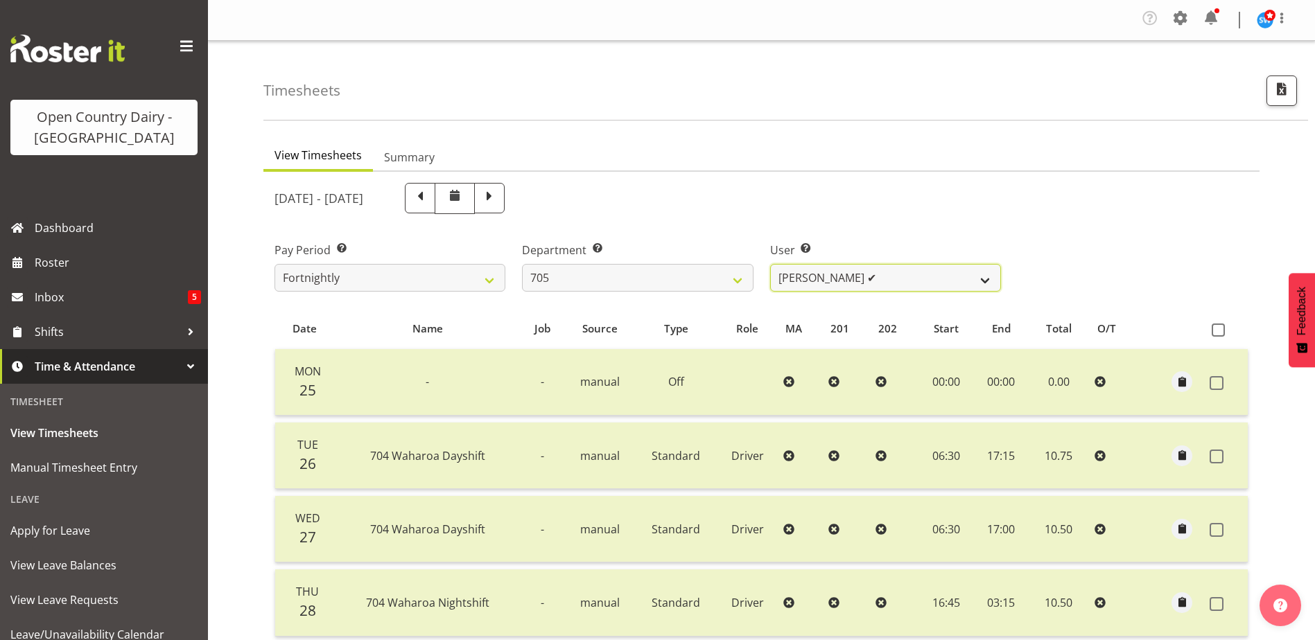
click at [988, 280] on select "Chris Gibbs ✔ Colin Kelly ✔ Craig Cottam ✔ John May ✔" at bounding box center [885, 278] width 231 height 28
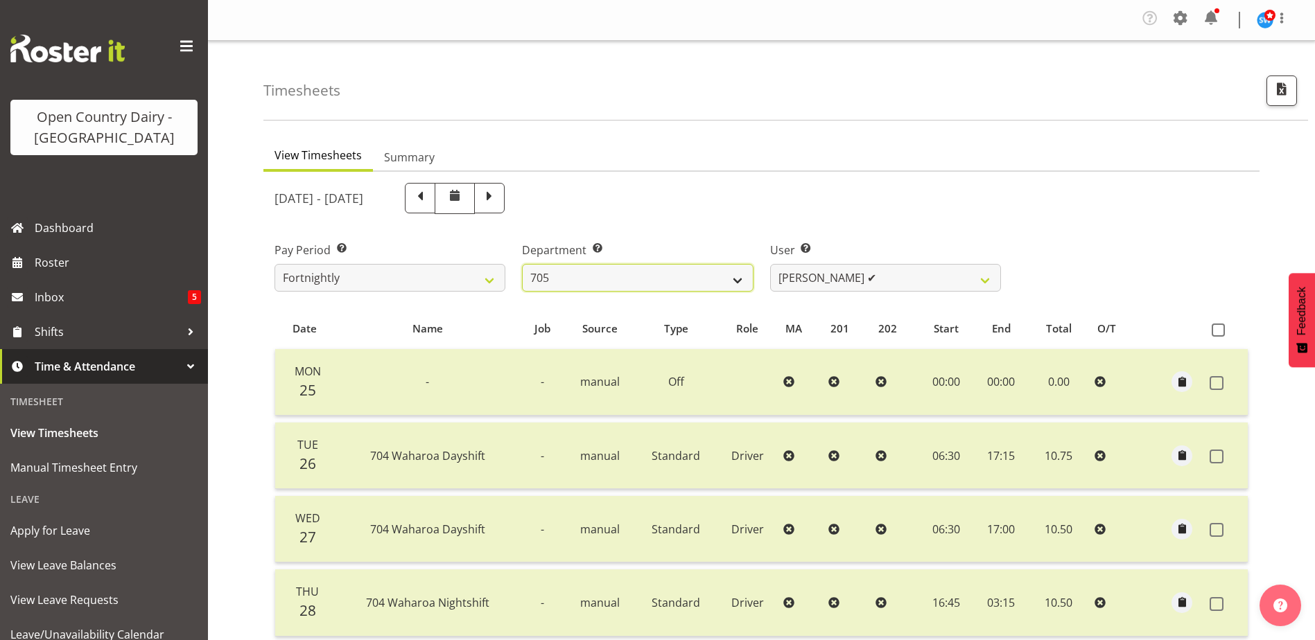
click at [740, 281] on select "701 702 703 704 705 706 707 708 709 710 711 712 713 714 715 716 717 718 719 720" at bounding box center [637, 278] width 231 height 28
select select "721"
click at [522, 264] on select "701 702 703 704 705 706 707 708 709 710 711 712 713 714 715 716 717 718 719 720" at bounding box center [637, 278] width 231 height 28
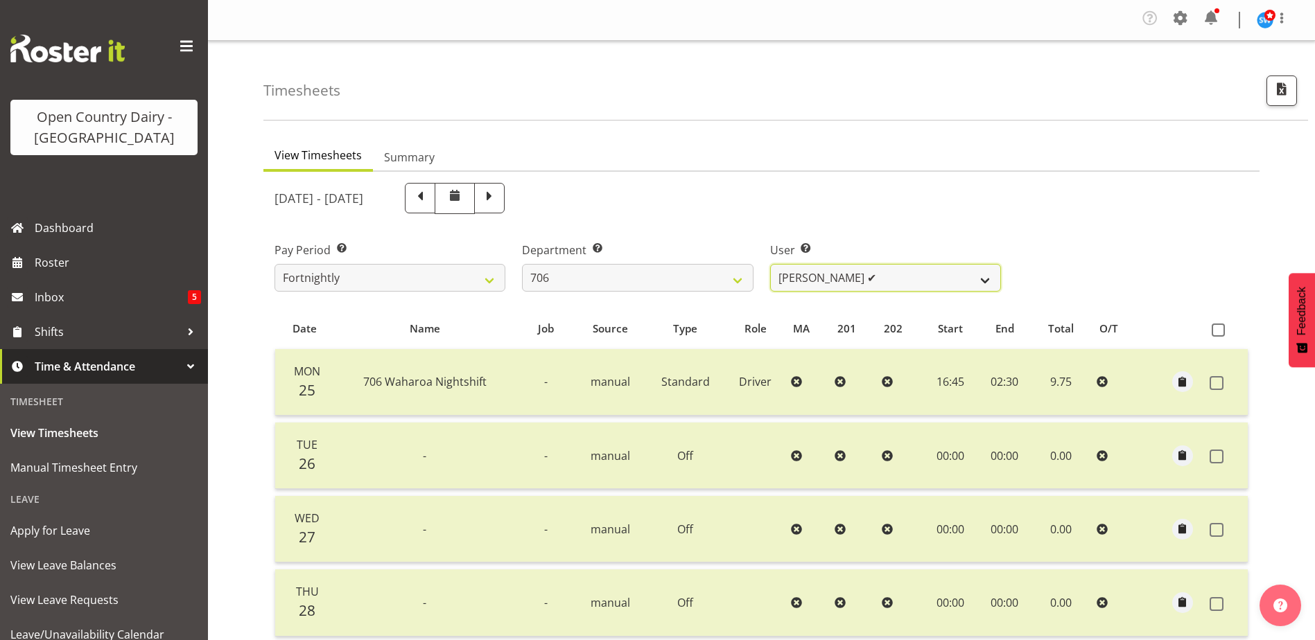
click at [981, 280] on select "Andrew Kearns ✔ Len Symons ✔ Mark Ansley ✔ Paul Griffin ✔" at bounding box center [885, 278] width 231 height 28
click at [882, 216] on div "[DATE] - [DATE]" at bounding box center [637, 199] width 743 height 48
click at [1180, 19] on span at bounding box center [1180, 18] width 22 height 22
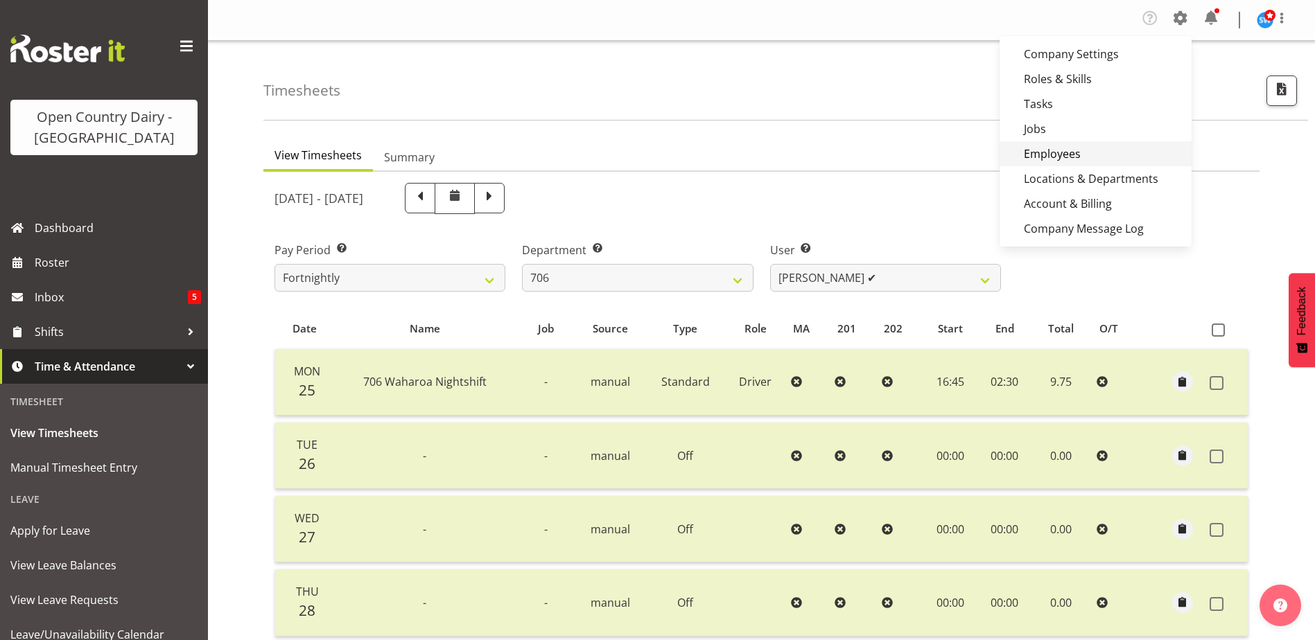
click at [1040, 154] on link "Employees" at bounding box center [1095, 153] width 192 height 25
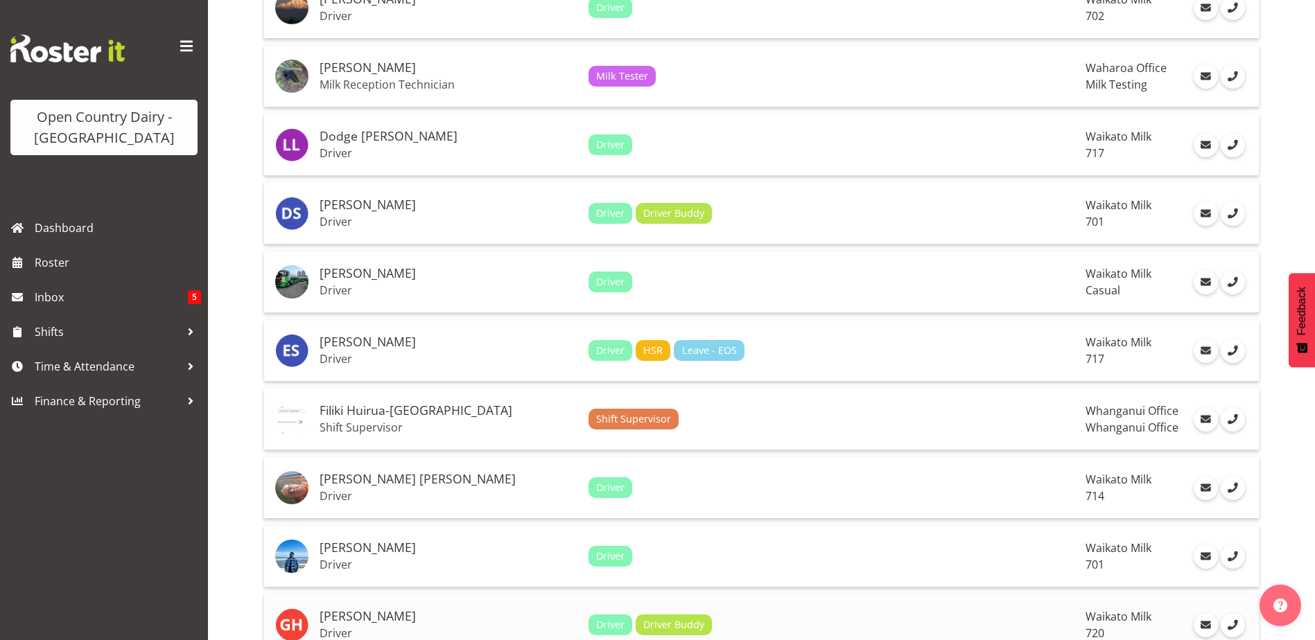
scroll to position [3083, 0]
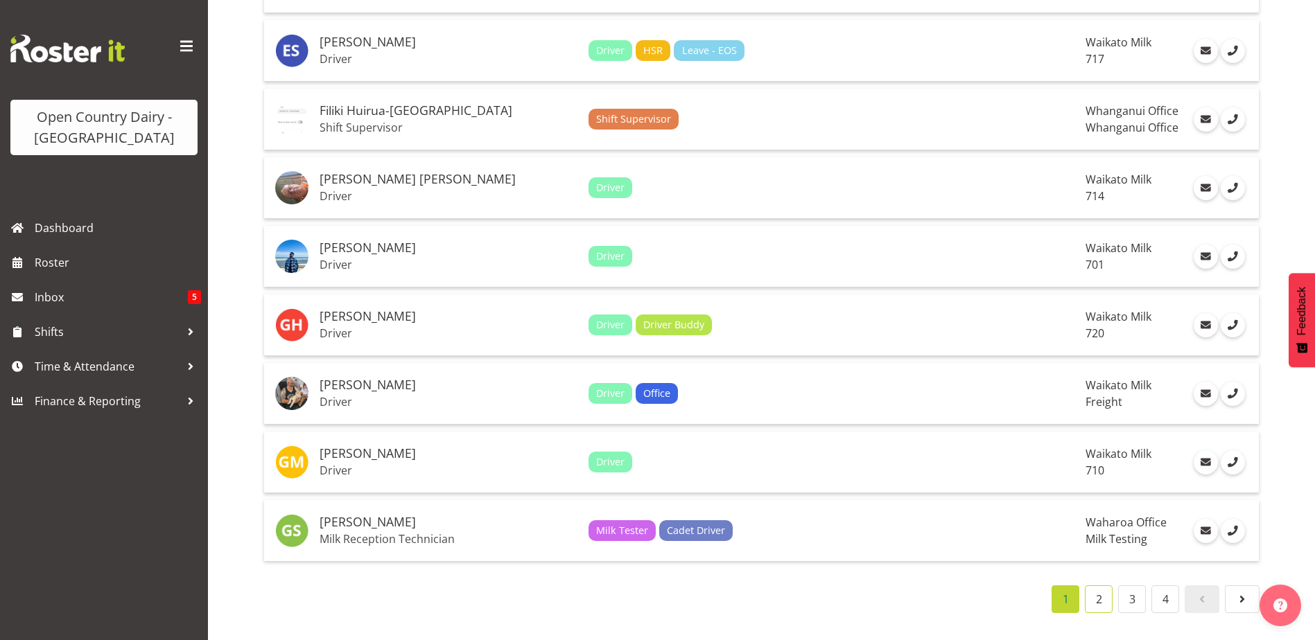
click at [1098, 596] on link "2" at bounding box center [1099, 600] width 28 height 28
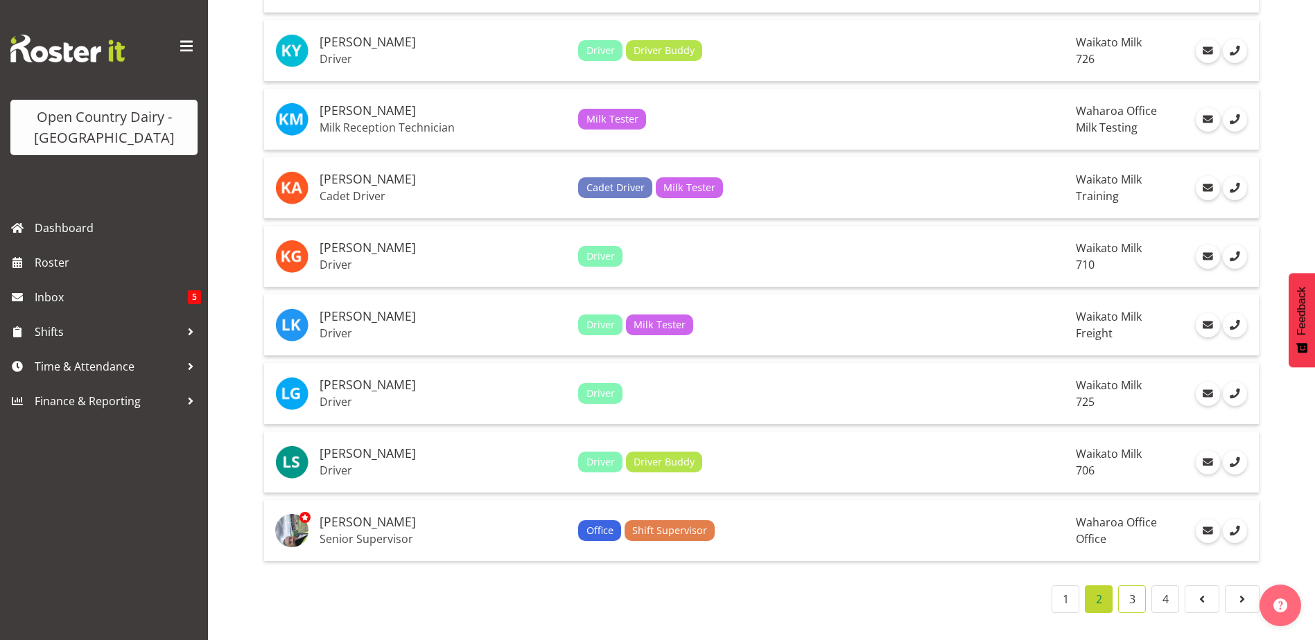
click at [1126, 586] on link "3" at bounding box center [1132, 600] width 28 height 28
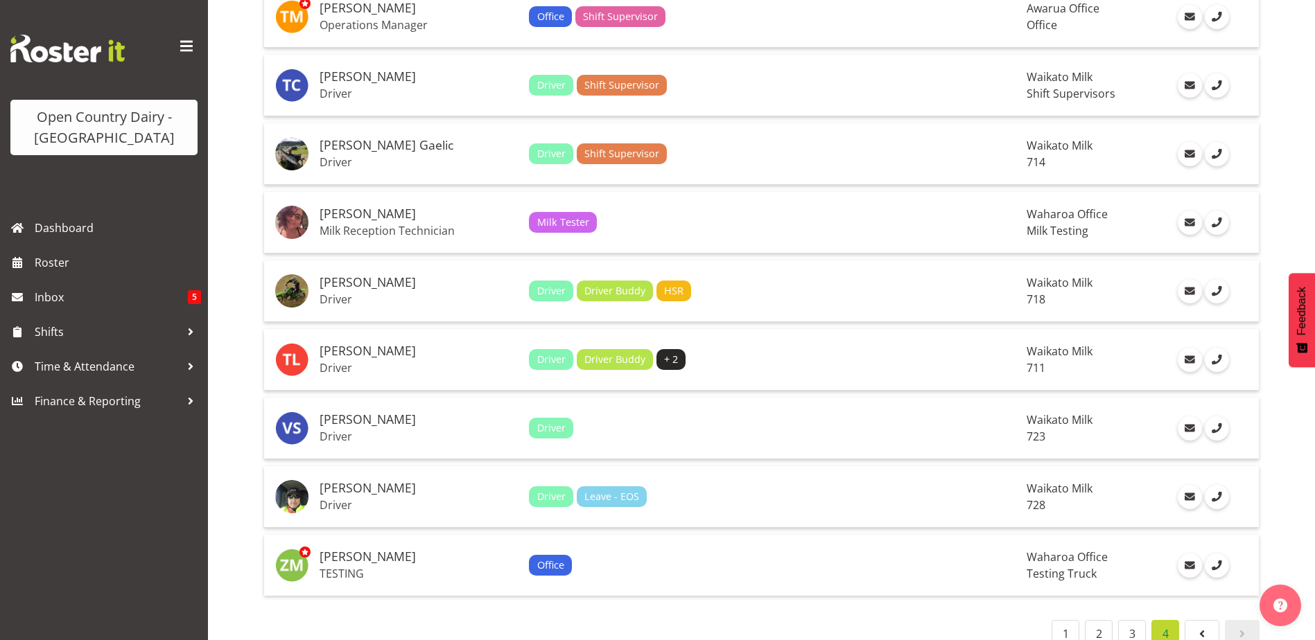
scroll to position [955, 0]
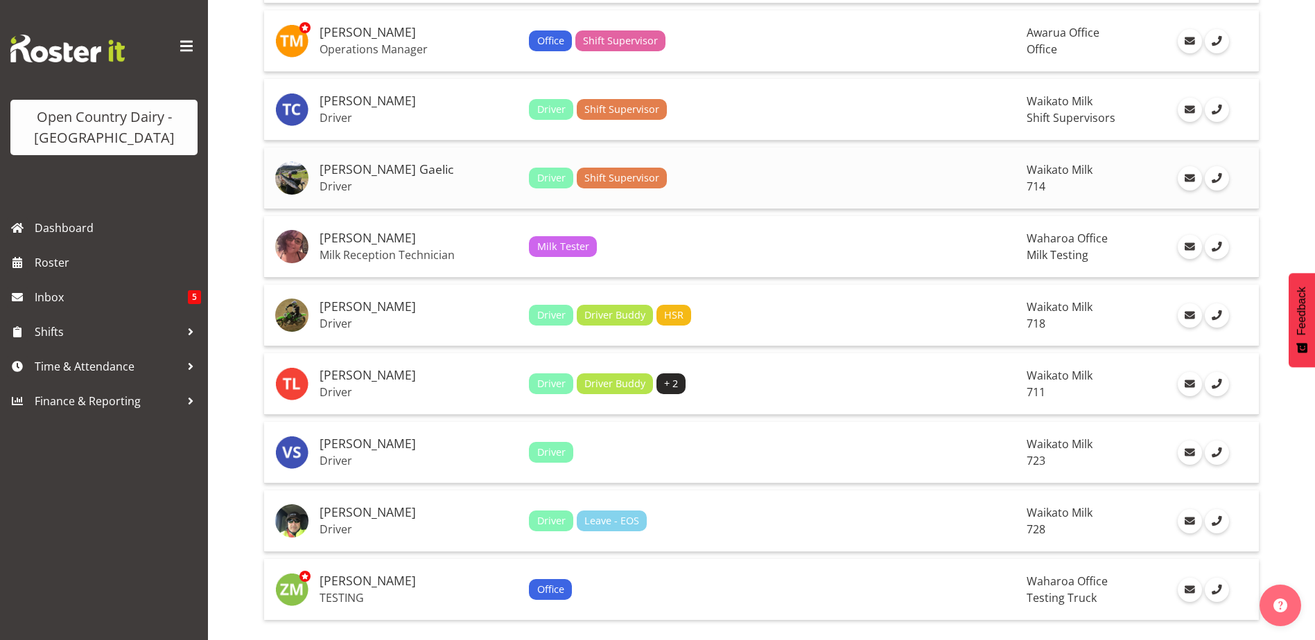
click at [342, 173] on h5 "[PERSON_NAME] Gaelic" at bounding box center [419, 170] width 198 height 14
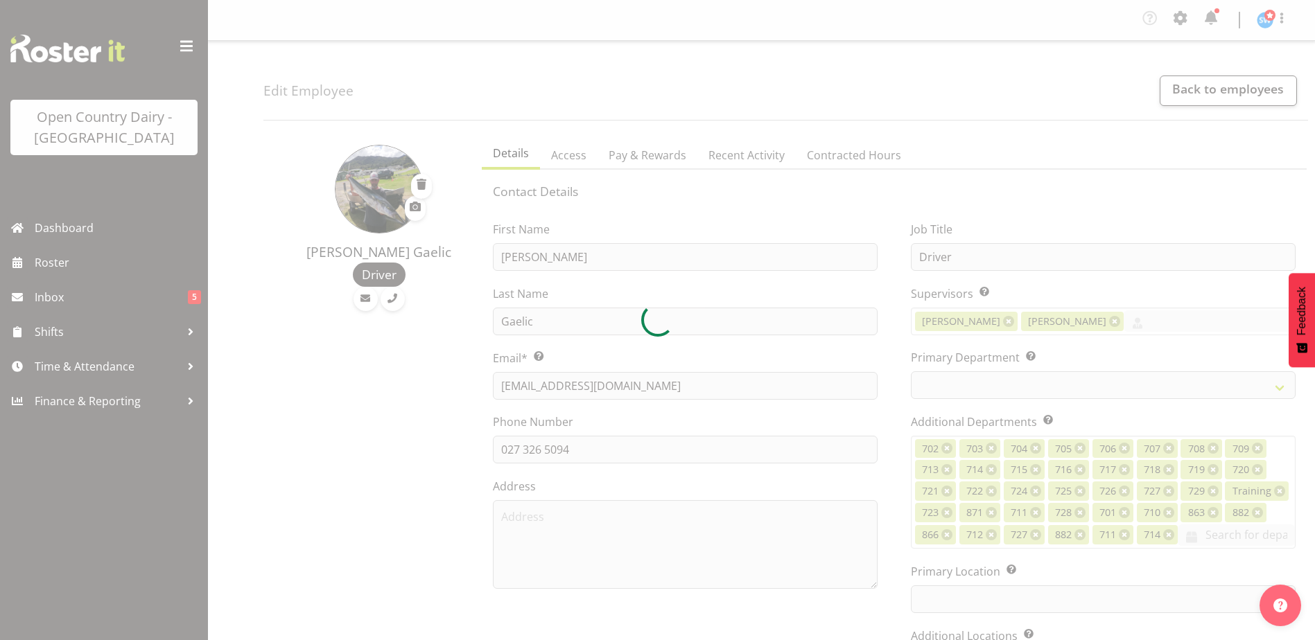
select select "TimelineWeek"
select select
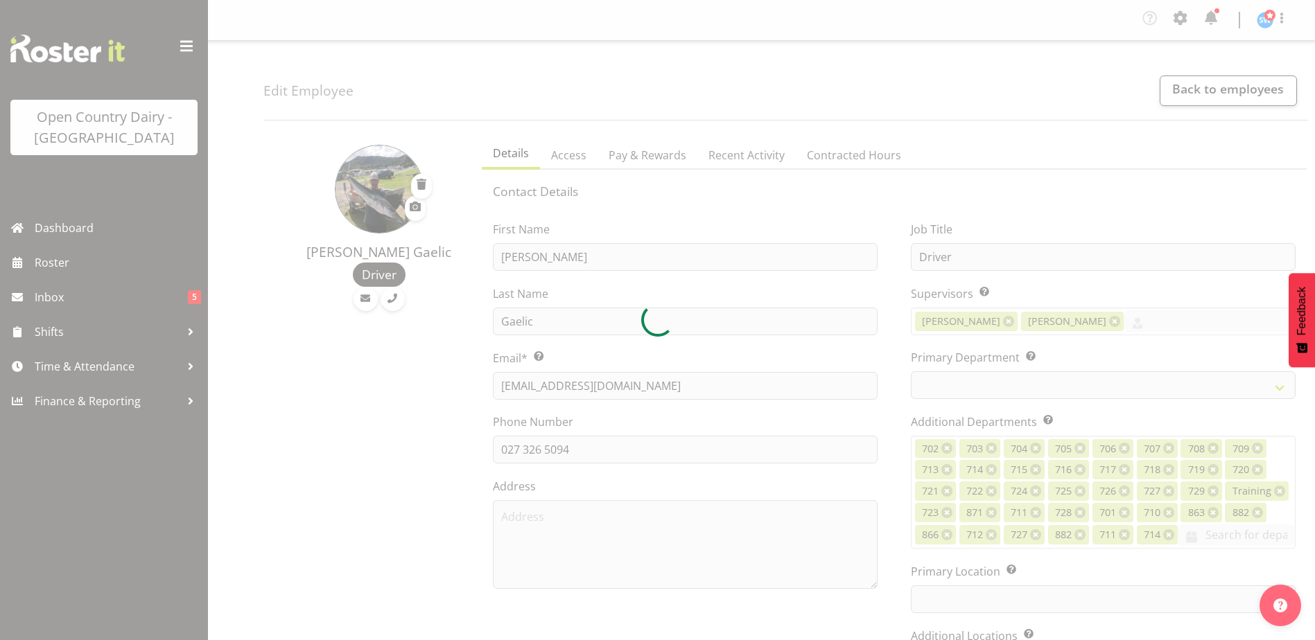
select select
select select "1054"
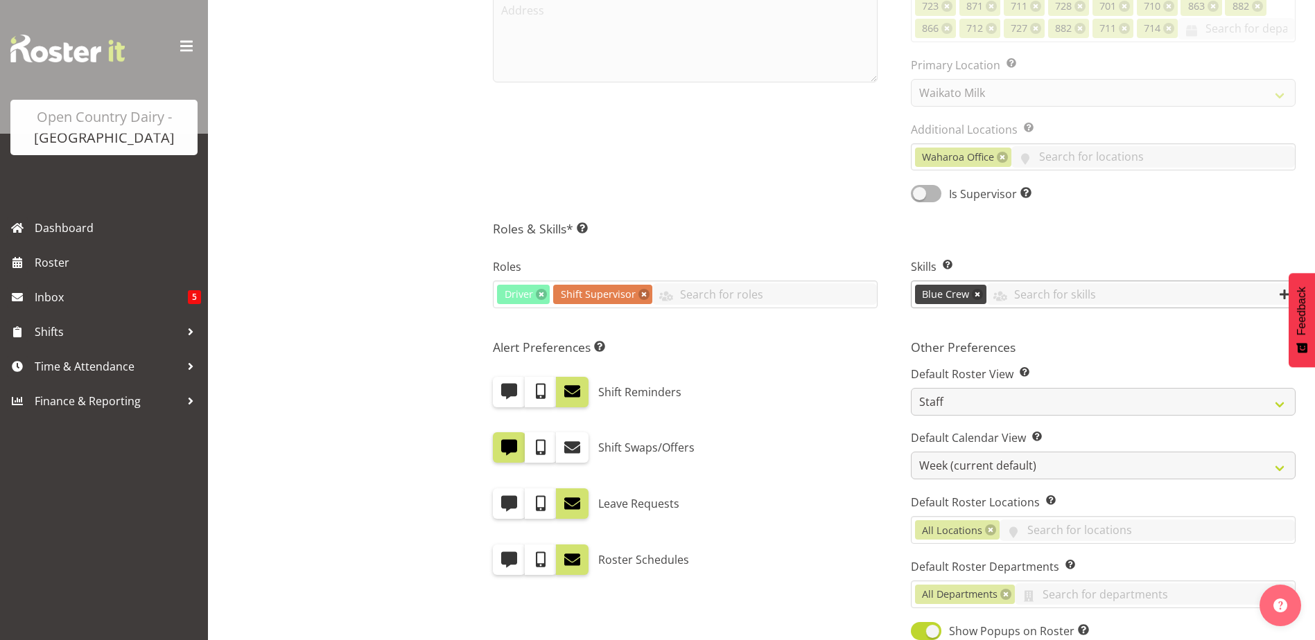
scroll to position [416, 0]
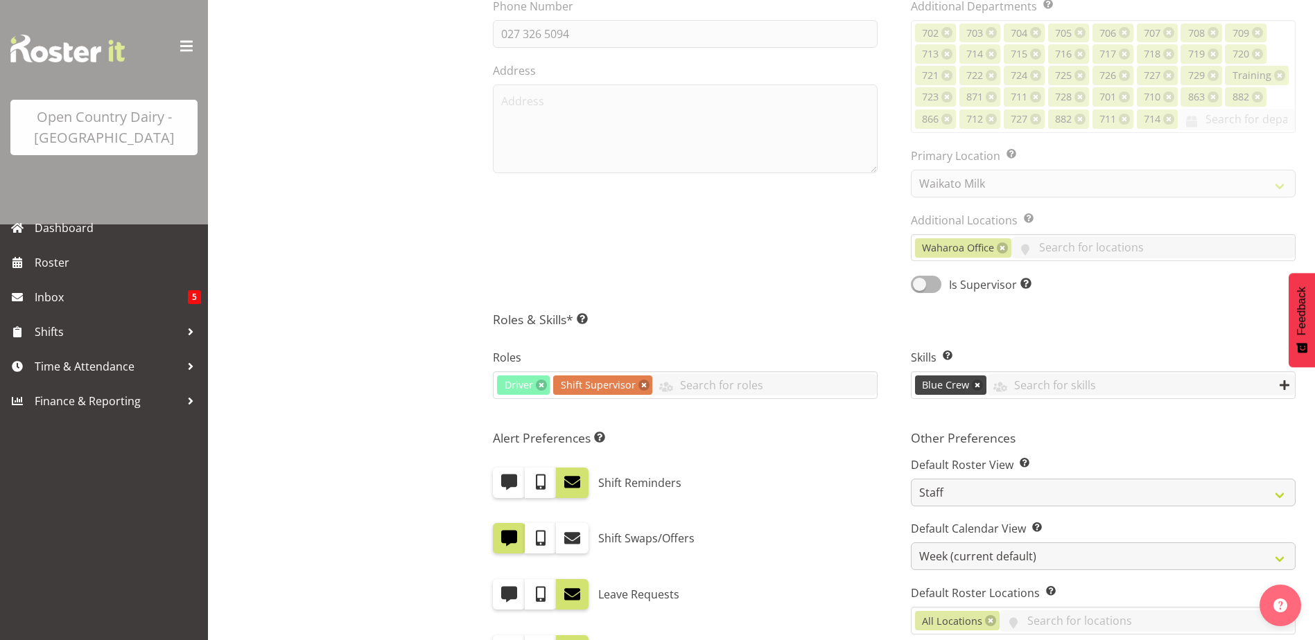
select select "805"
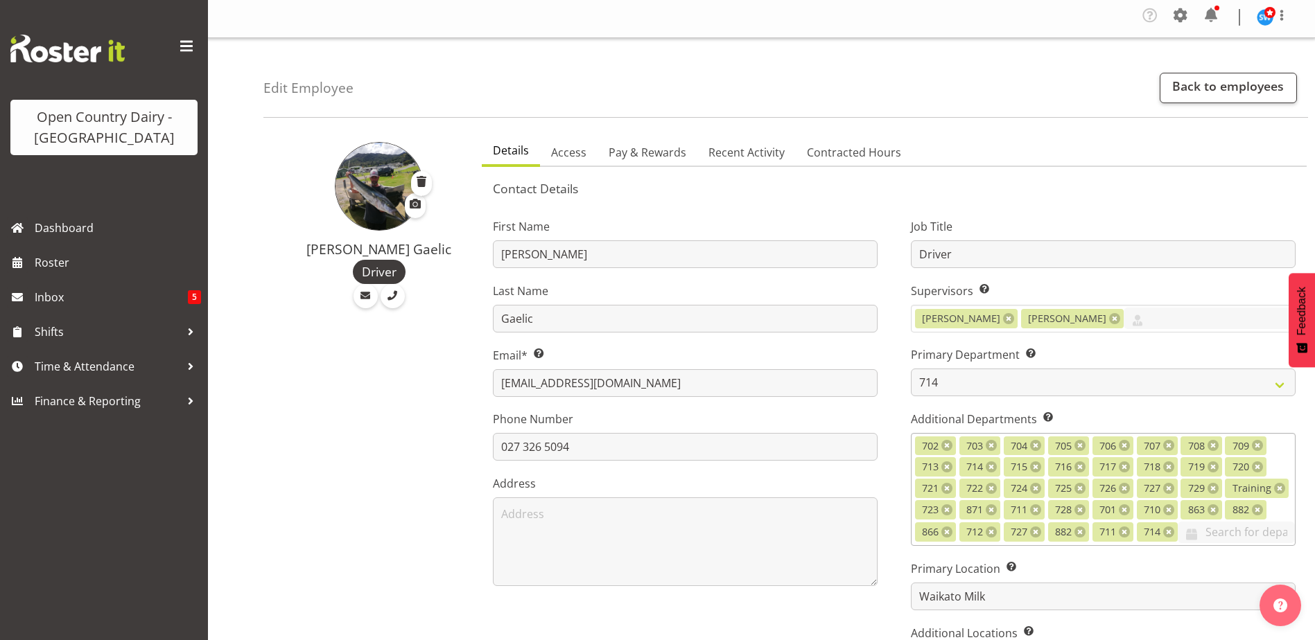
scroll to position [0, 0]
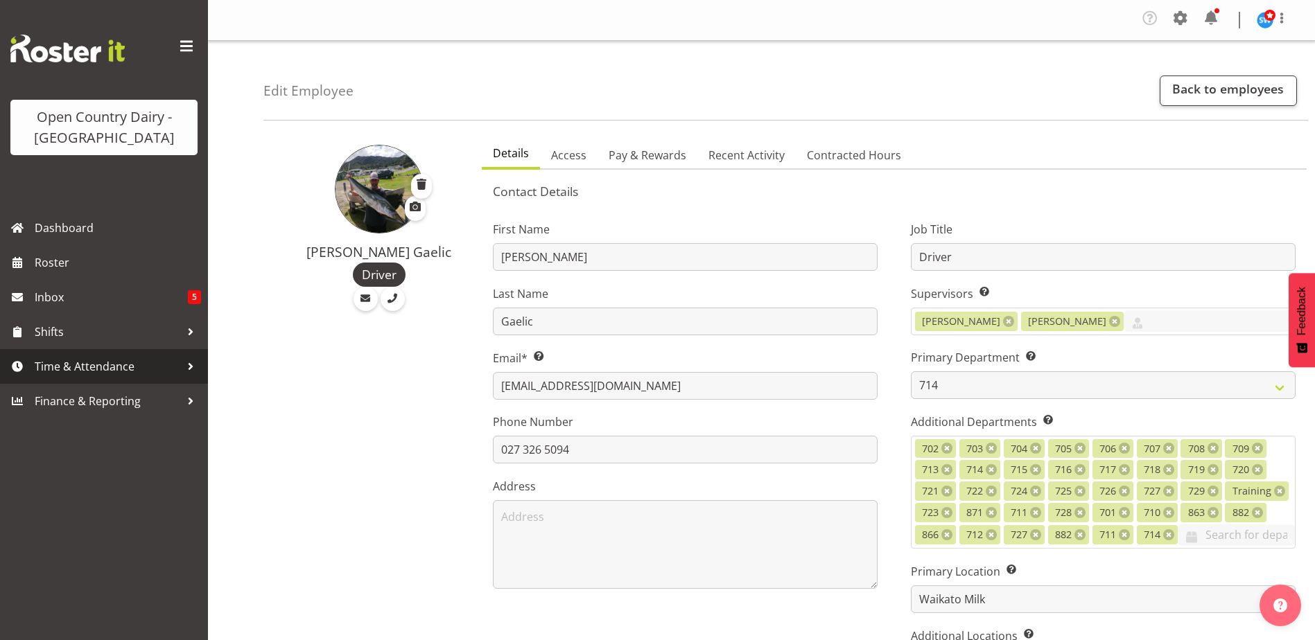
click at [60, 362] on span "Time & Attendance" at bounding box center [108, 366] width 146 height 21
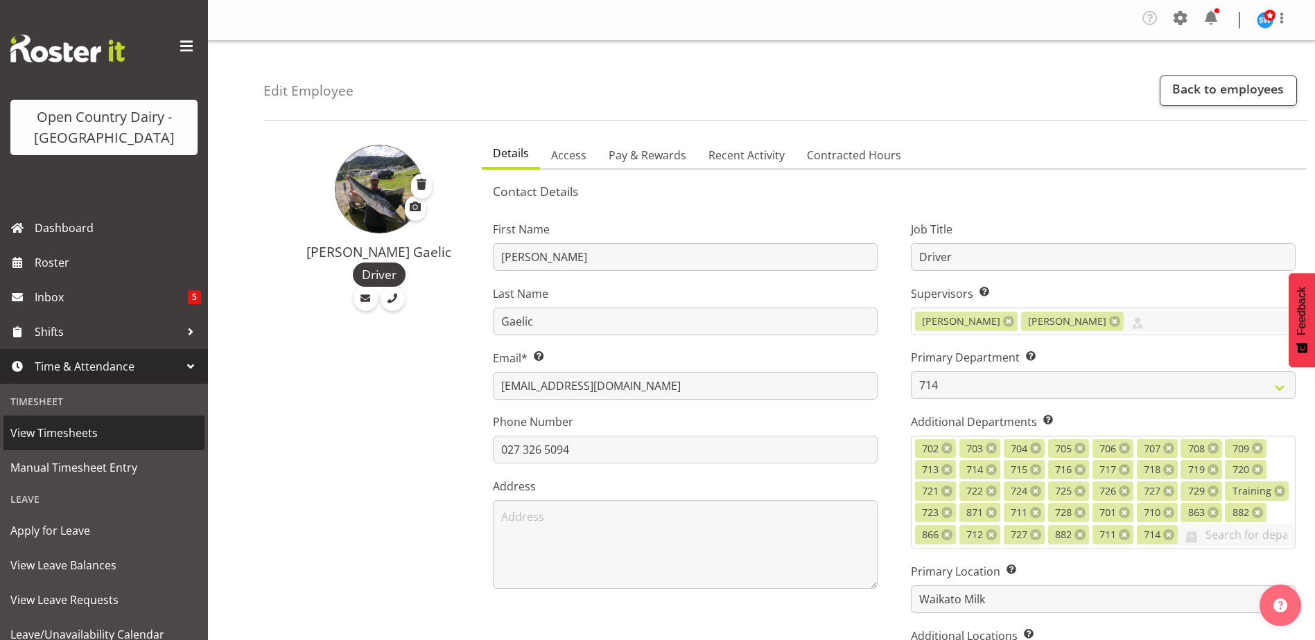
click at [59, 436] on span "View Timesheets" at bounding box center [103, 433] width 187 height 21
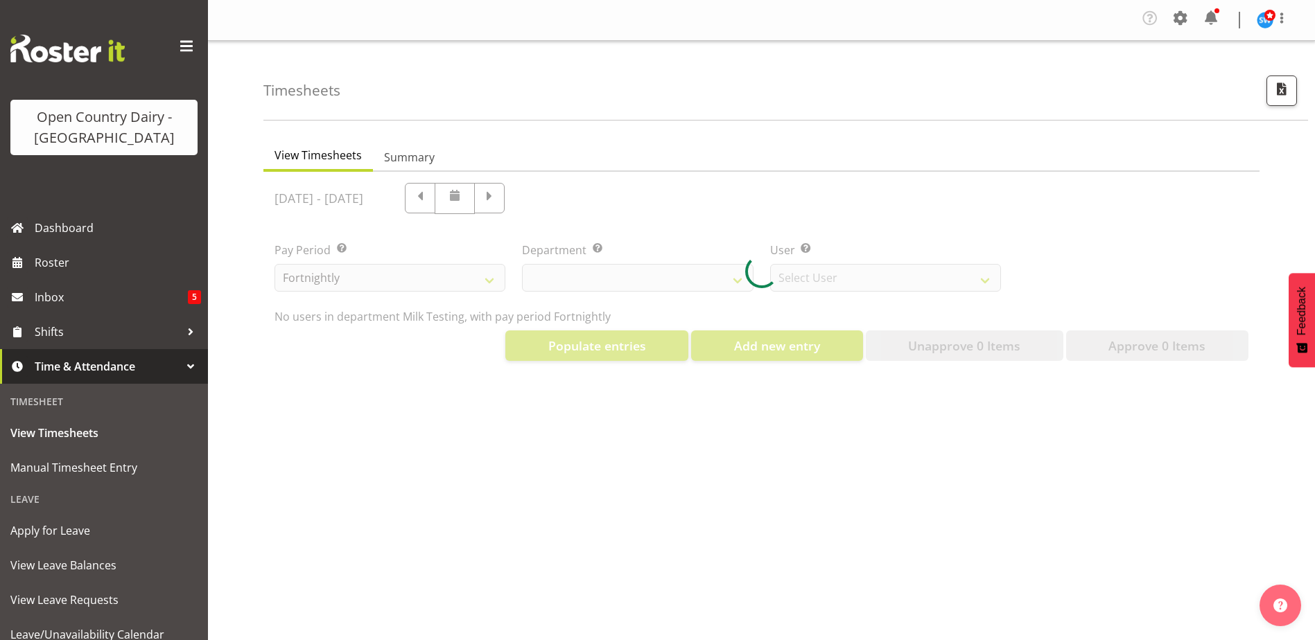
select select "733"
select select "7414"
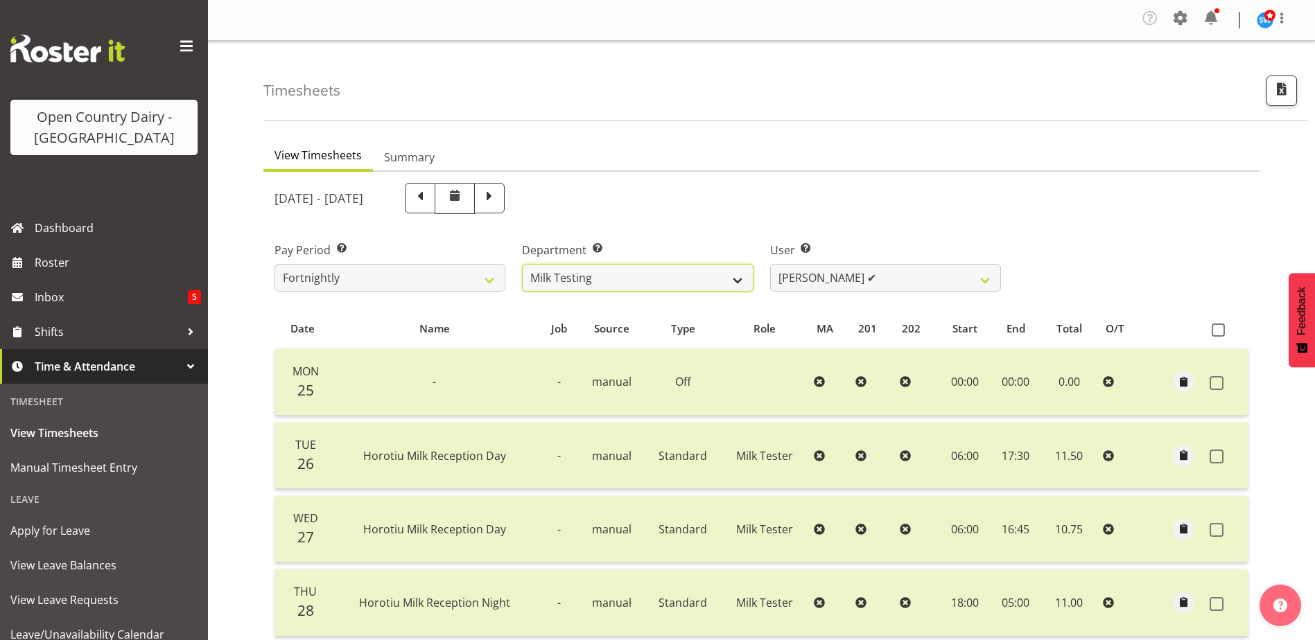
click at [737, 278] on select "701 702 703 704 705 706 707 708 709 710 711 712 713 714 715 716 717 718 719 720" at bounding box center [637, 278] width 231 height 28
select select "805"
click at [522, 264] on select "701 702 703 704 705 706 707 708 709 710 711 712 713 714 715 716 717 718 719 720" at bounding box center [637, 278] width 231 height 28
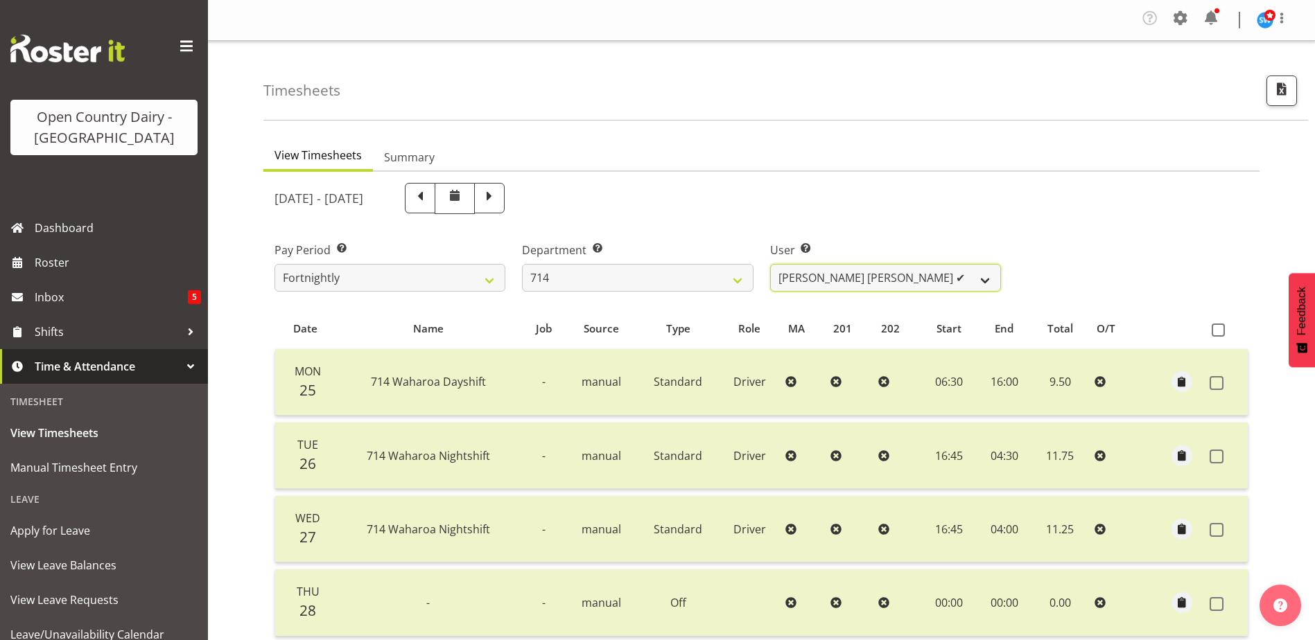
click at [981, 278] on select "[PERSON_NAME] [PERSON_NAME] ✔ [PERSON_NAME] ✔ [PERSON_NAME] ✔ [PERSON_NAME] ✔" at bounding box center [885, 278] width 231 height 28
select select "10081"
click at [770, 264] on select "[PERSON_NAME] [PERSON_NAME] ✔ [PERSON_NAME] ✔ [PERSON_NAME] ✔ [PERSON_NAME] ✔" at bounding box center [885, 278] width 231 height 28
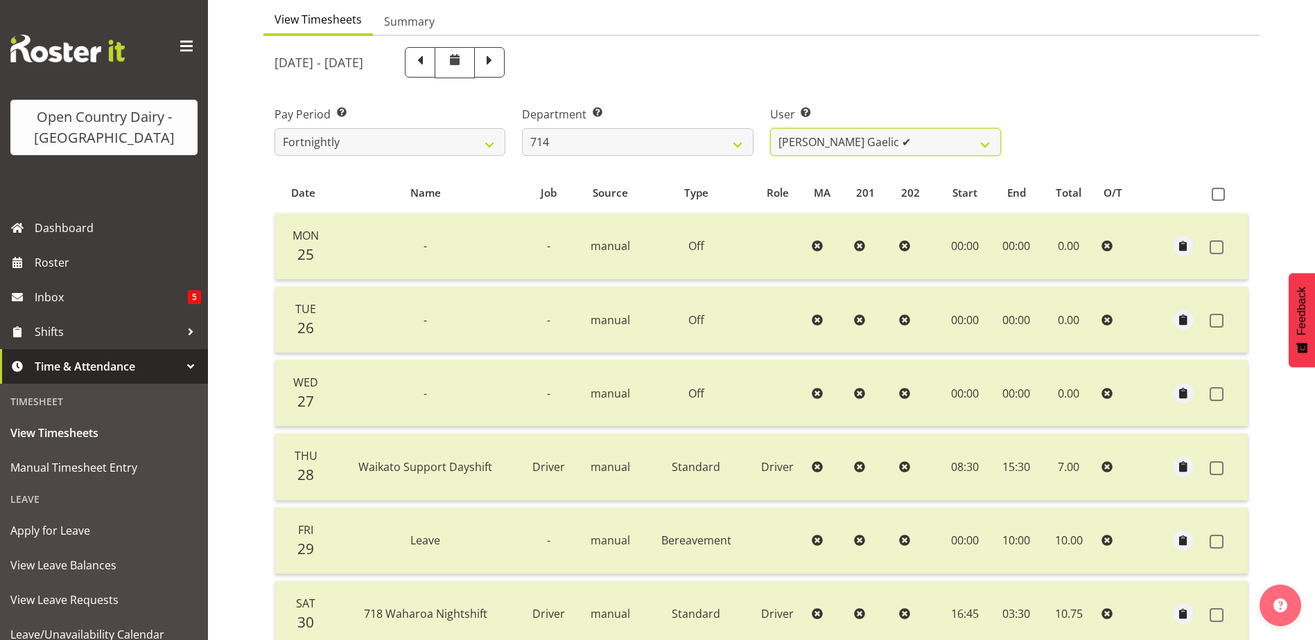
scroll to position [131, 0]
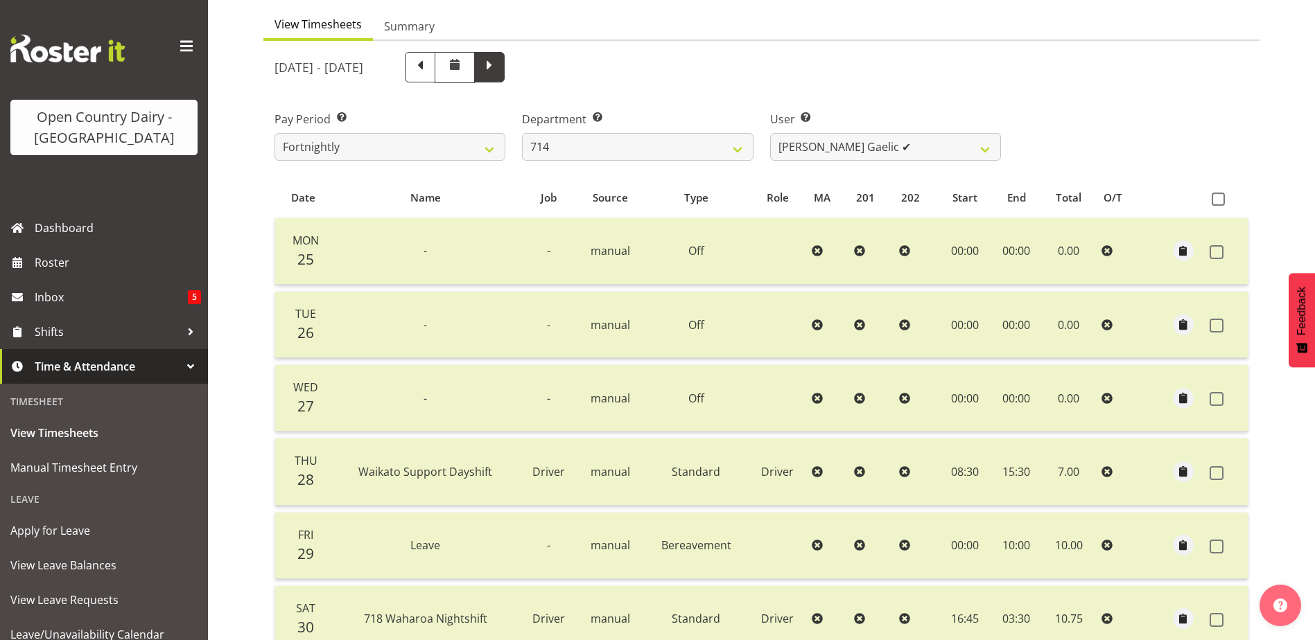
click at [498, 72] on span at bounding box center [489, 66] width 18 height 18
select select
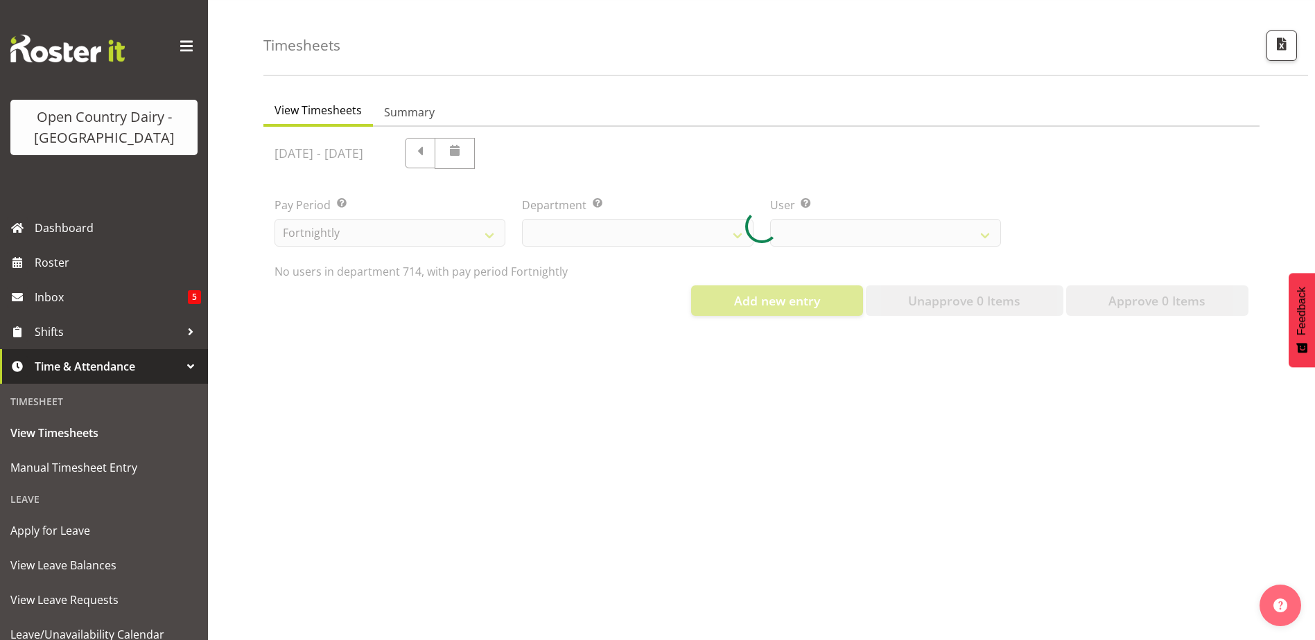
select select "805"
select select "10081"
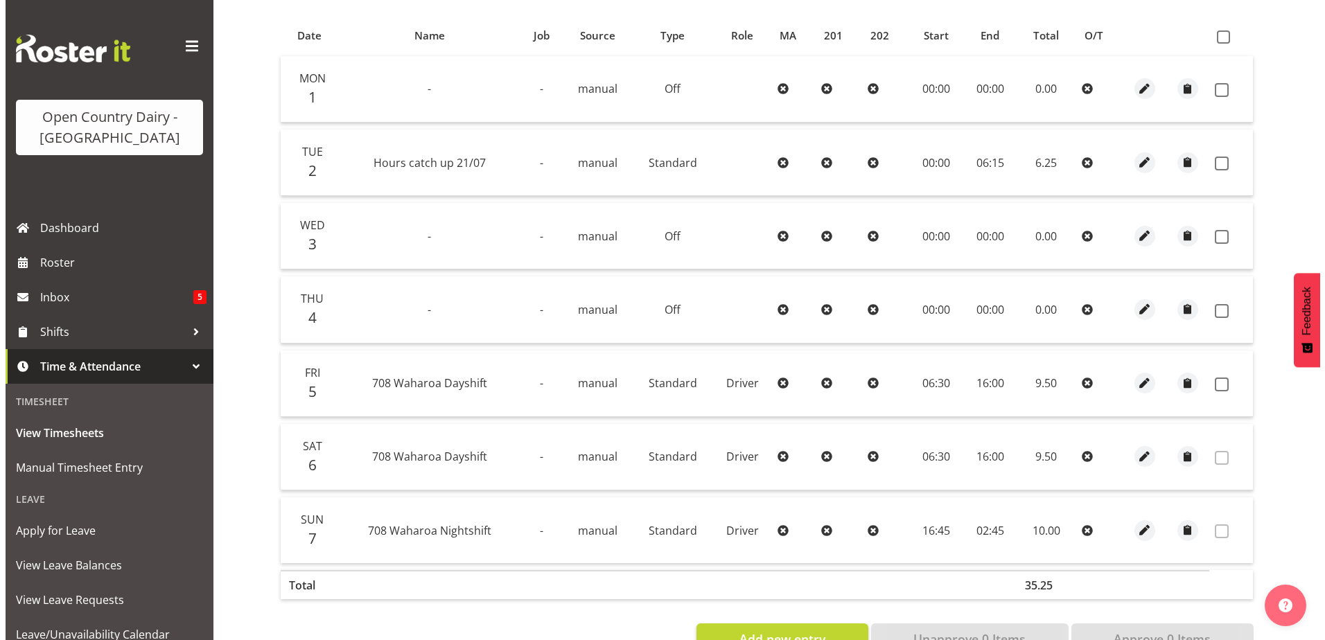
scroll to position [339, 0]
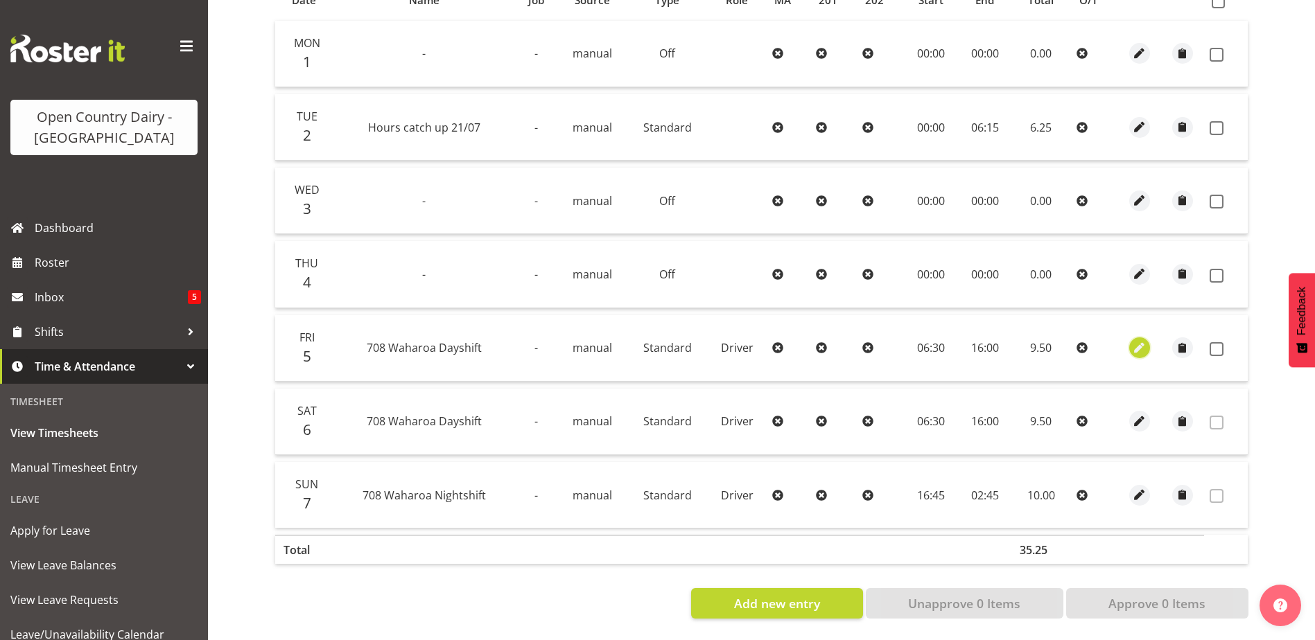
click at [1138, 340] on span "button" at bounding box center [1139, 348] width 16 height 16
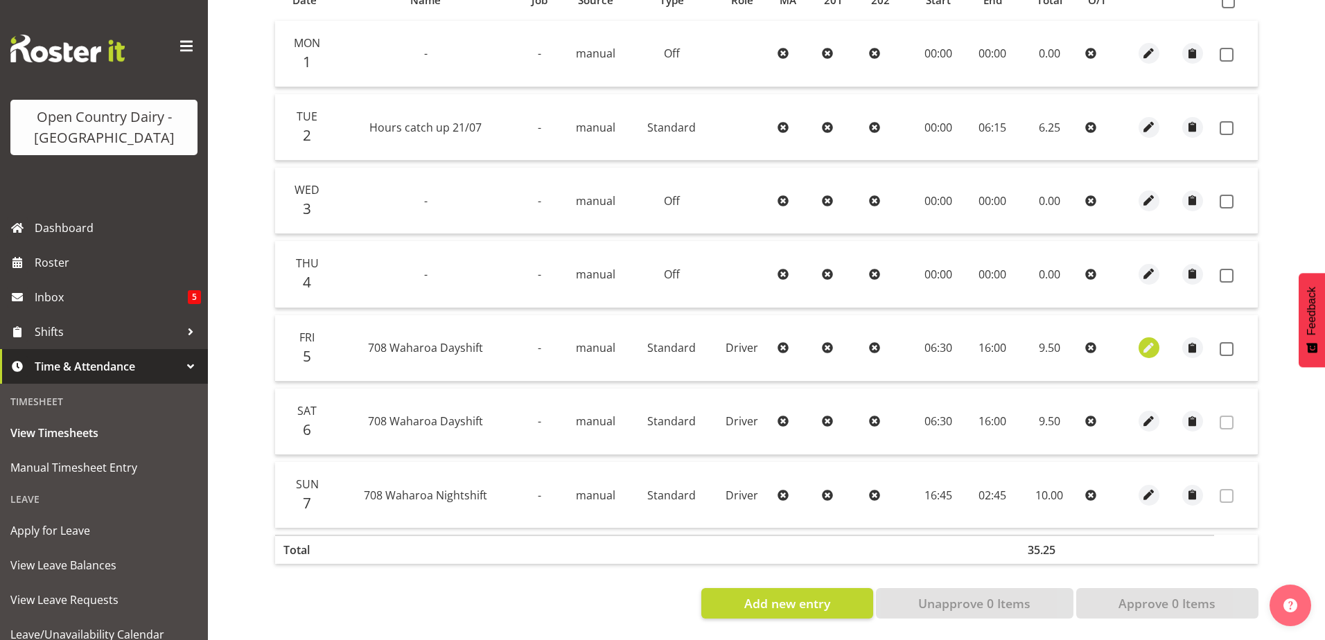
select select "Standard"
select select "762"
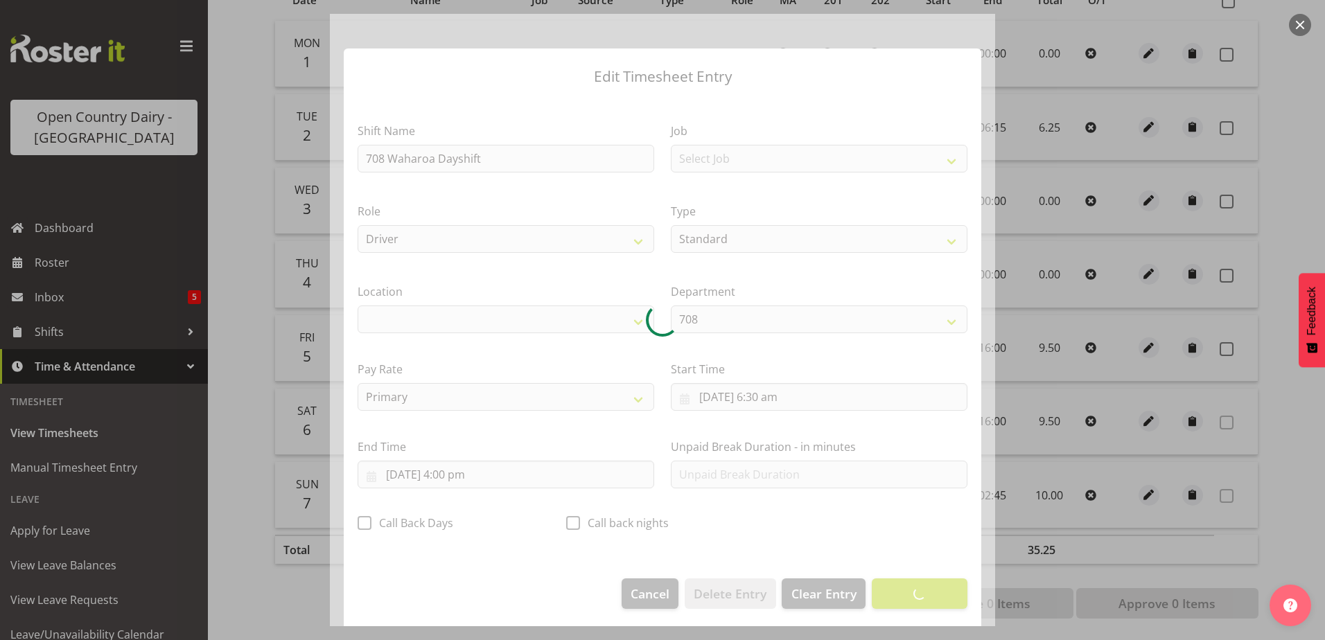
select select "1054"
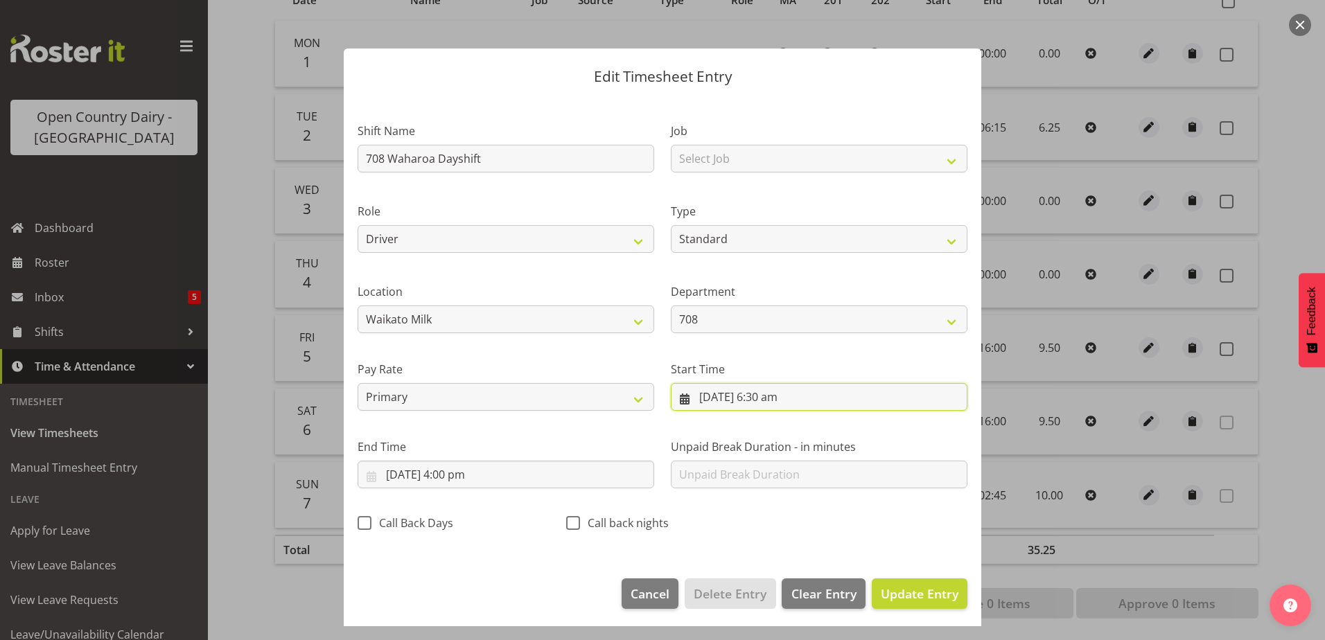
click at [762, 402] on input "[DATE] 6:30 am" at bounding box center [819, 397] width 297 height 28
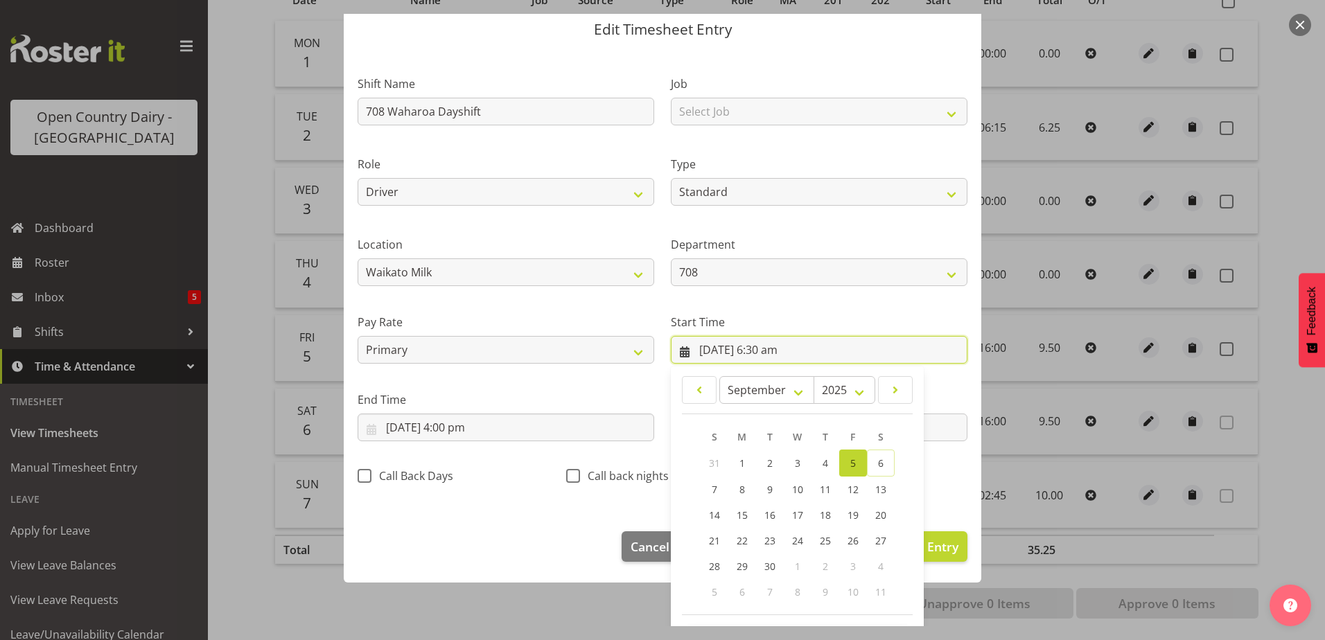
scroll to position [101, 0]
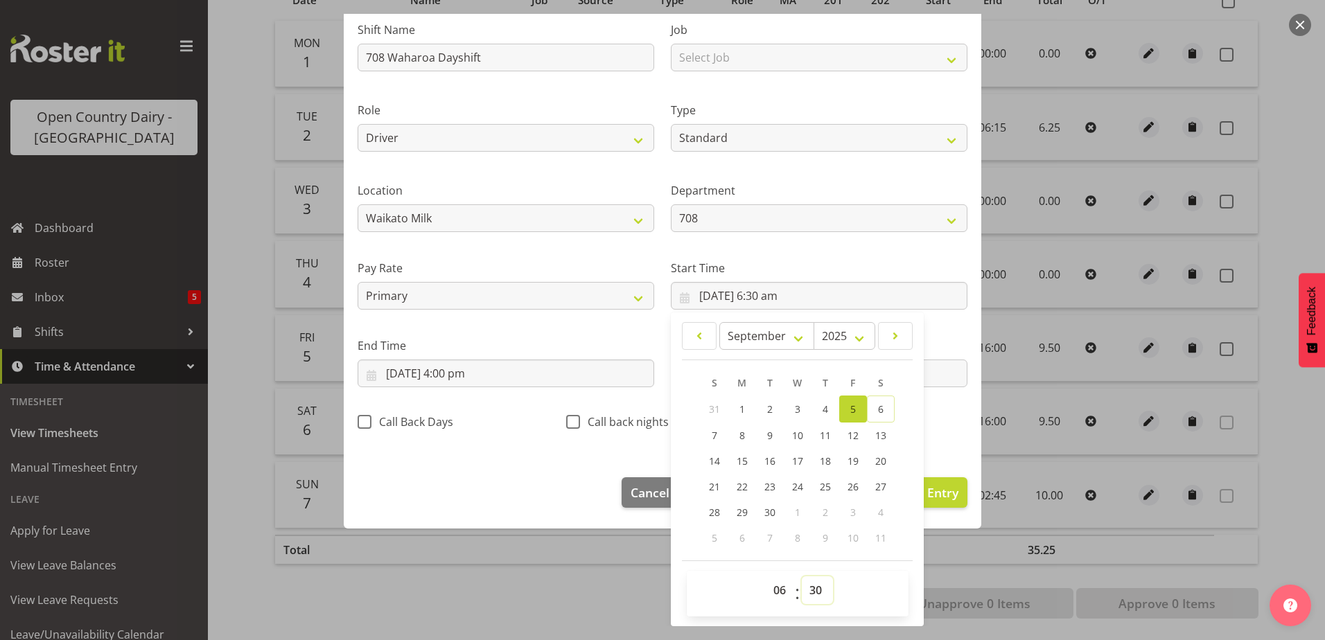
click at [813, 595] on select "00 01 02 03 04 05 06 07 08 09 10 11 12 13 14 15 16 17 18 19 20 21 22 23 24 25 2…" at bounding box center [817, 591] width 31 height 28
select select "15"
click at [802, 577] on select "00 01 02 03 04 05 06 07 08 09 10 11 12 13 14 15 16 17 18 19 20 21 22 23 24 25 2…" at bounding box center [817, 591] width 31 height 28
type input "[DATE] 6:15 am"
click at [545, 481] on footer "Cancel Delete Entry Clear Entry Update Entry" at bounding box center [663, 496] width 638 height 65
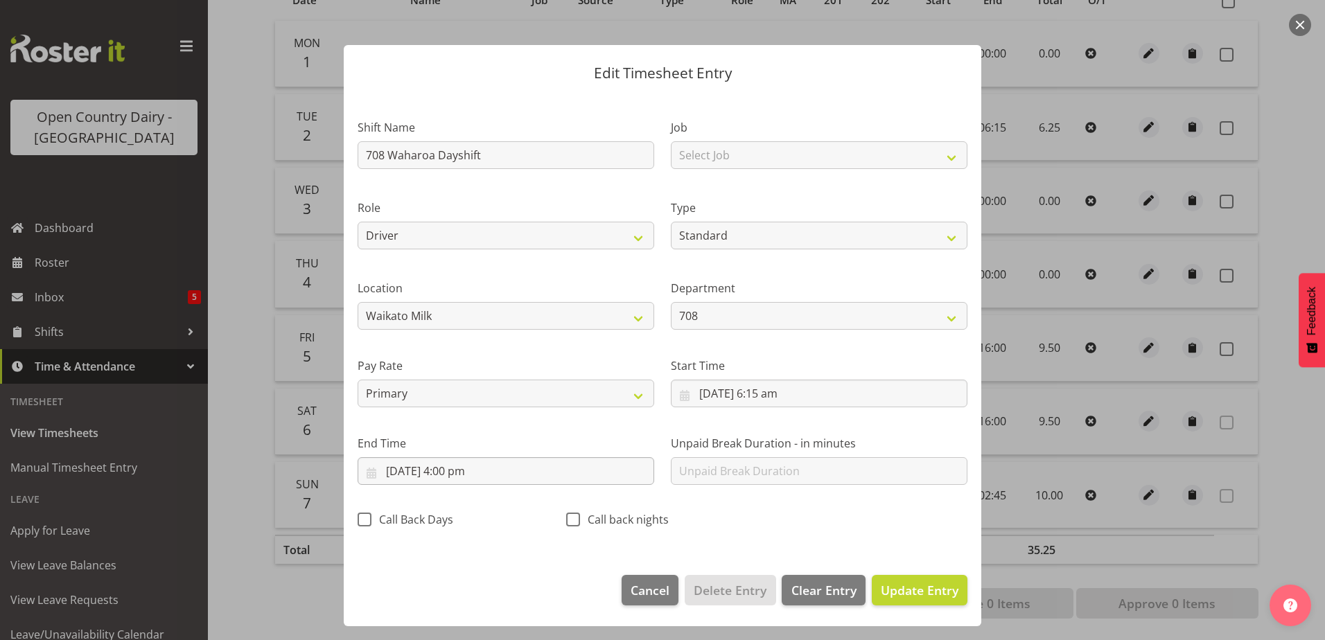
scroll to position [3, 0]
click at [464, 472] on input "[DATE] 4:00 pm" at bounding box center [506, 471] width 297 height 28
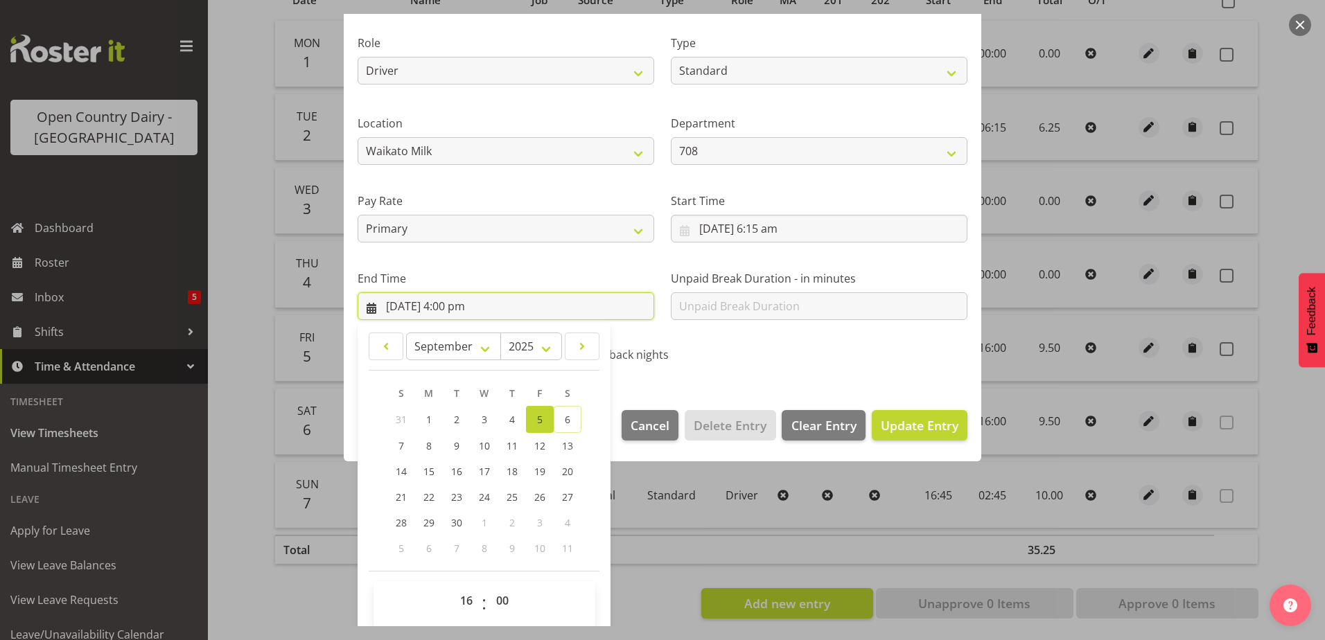
scroll to position [179, 0]
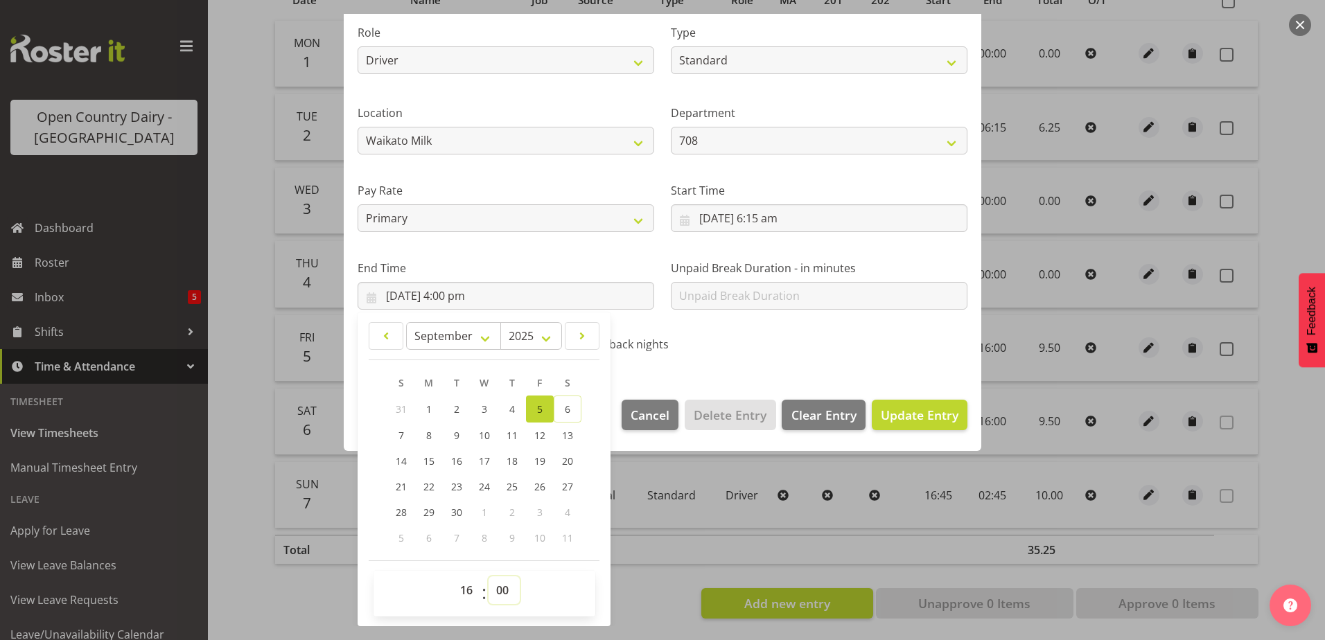
click at [511, 593] on select "00 01 02 03 04 05 06 07 08 09 10 11 12 13 14 15 16 17 18 19 20 21 22 23 24 25 2…" at bounding box center [504, 591] width 31 height 28
select select "45"
click at [489, 577] on select "00 01 02 03 04 05 06 07 08 09 10 11 12 13 14 15 16 17 18 19 20 21 22 23 24 25 2…" at bounding box center [504, 591] width 31 height 28
type input "5/09/2025, 4:45 pm"
click at [619, 557] on div "Edit Timesheet Entry Shift Name 708 Waharoa Dayshift Job Select Job Driver Driv…" at bounding box center [662, 320] width 665 height 613
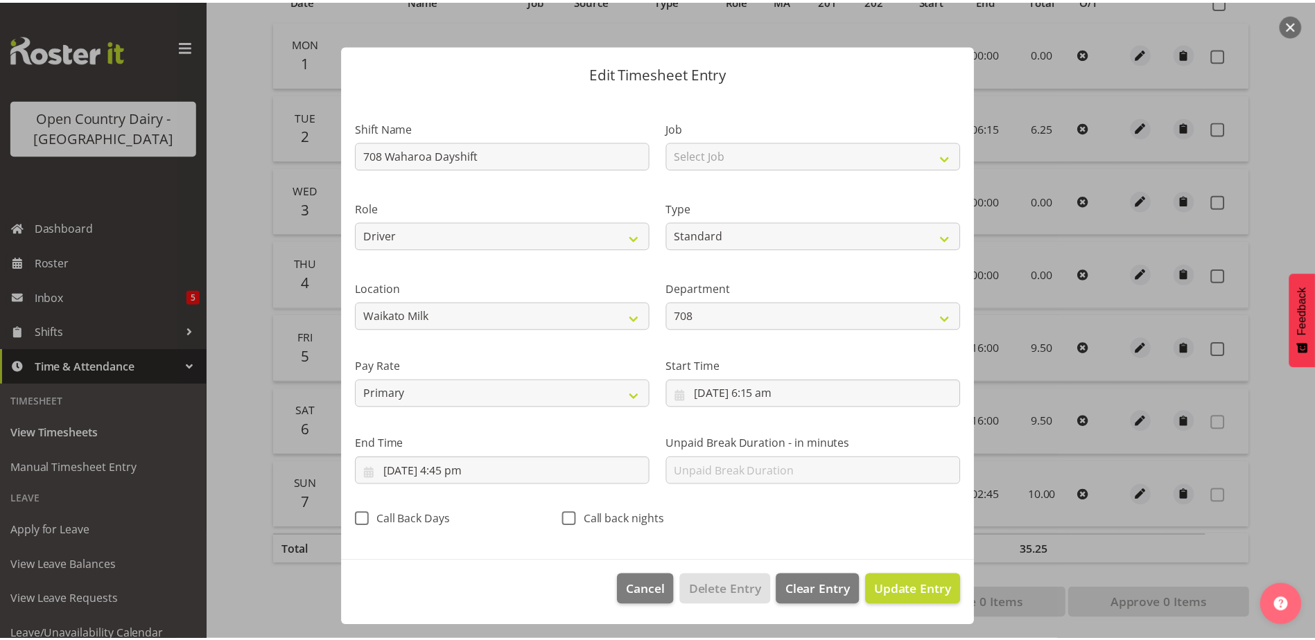
scroll to position [3, 0]
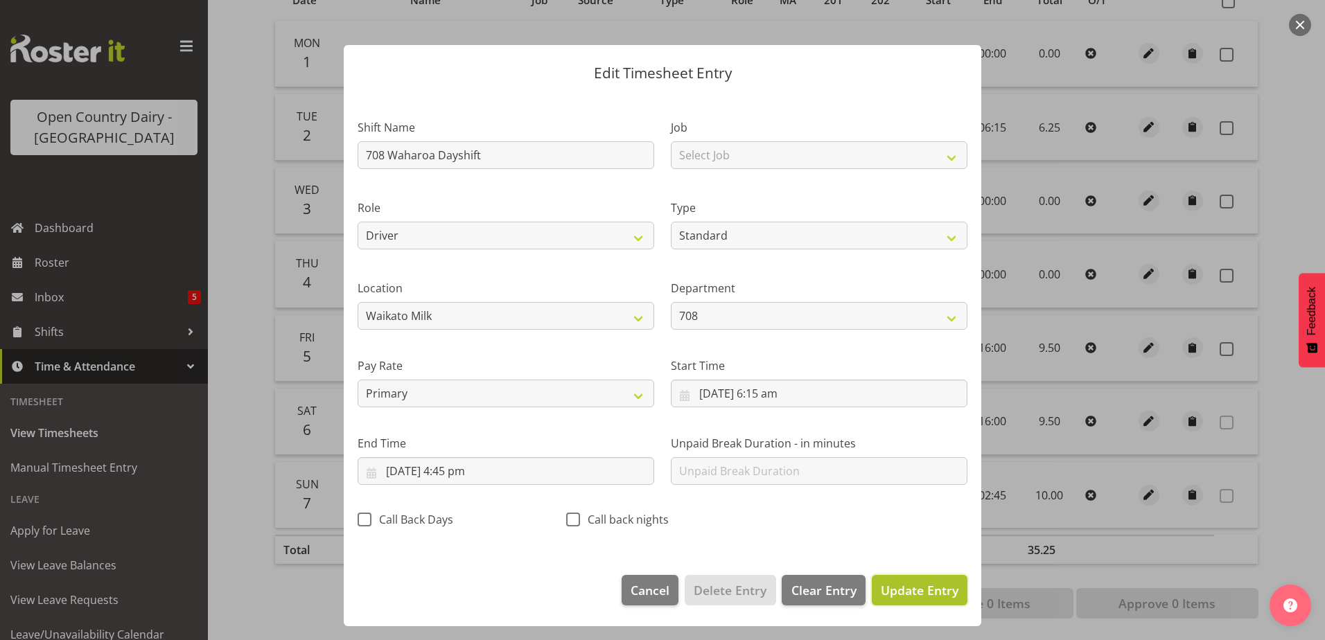
click at [904, 584] on span "Update Entry" at bounding box center [920, 590] width 78 height 17
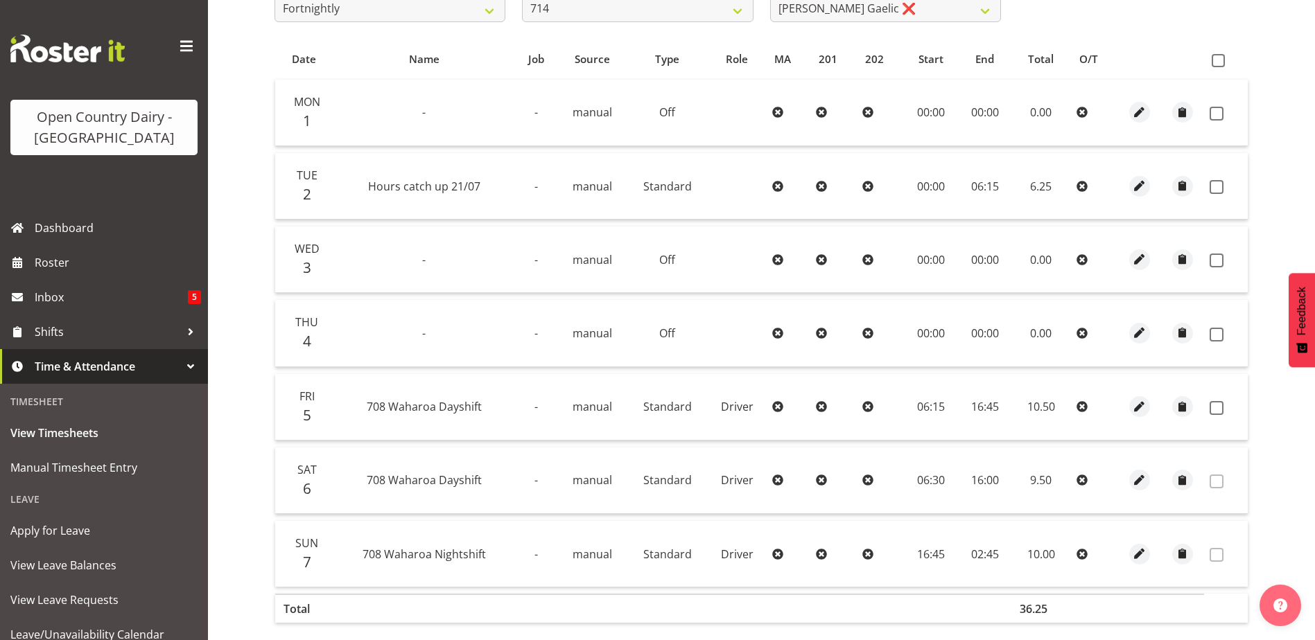
scroll to position [339, 0]
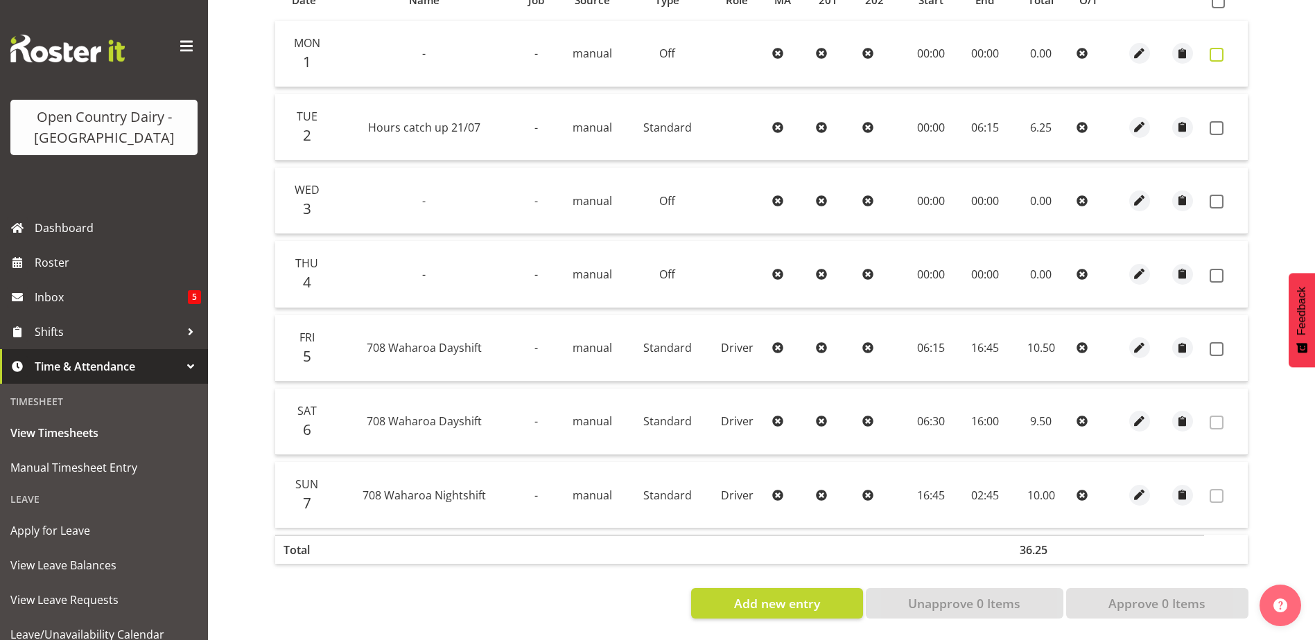
click at [1214, 48] on span at bounding box center [1216, 55] width 14 height 14
checkbox input "true"
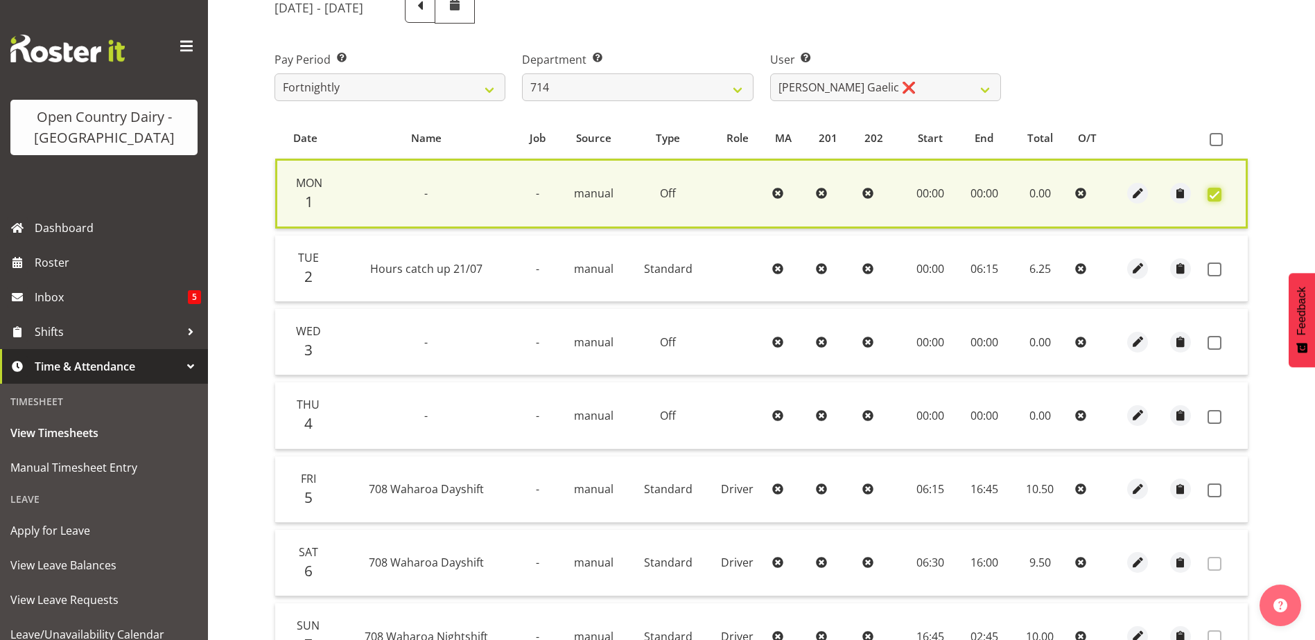
scroll to position [200, 0]
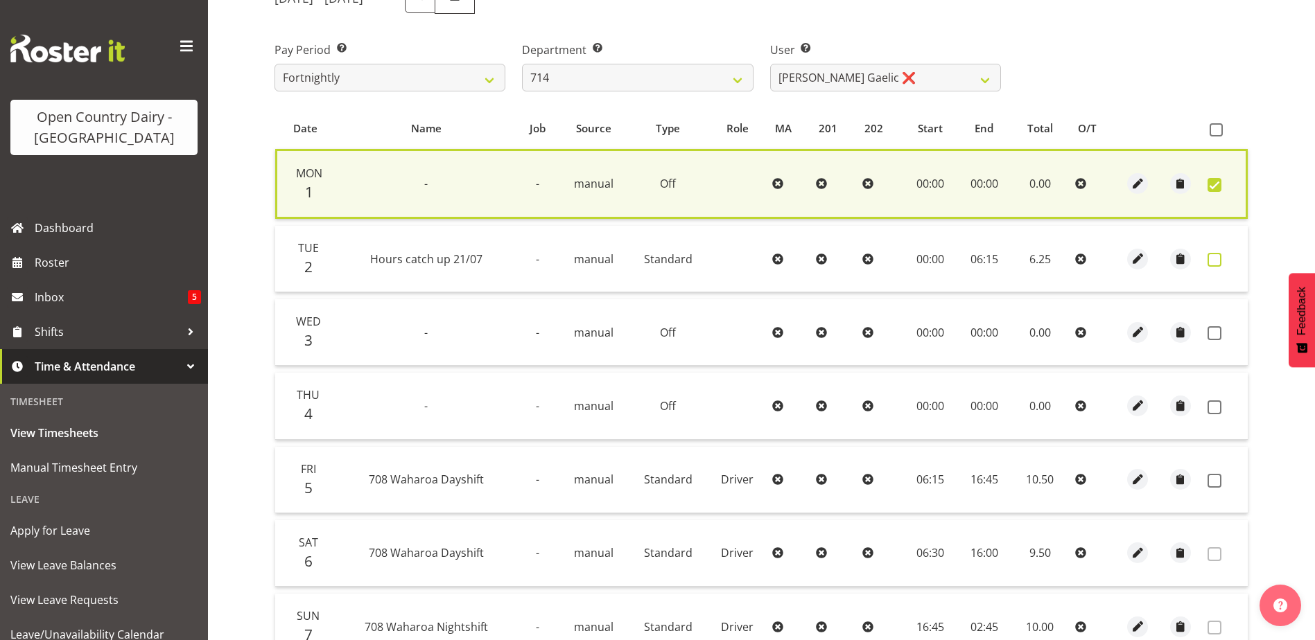
click at [1213, 263] on span at bounding box center [1214, 260] width 14 height 14
checkbox input "true"
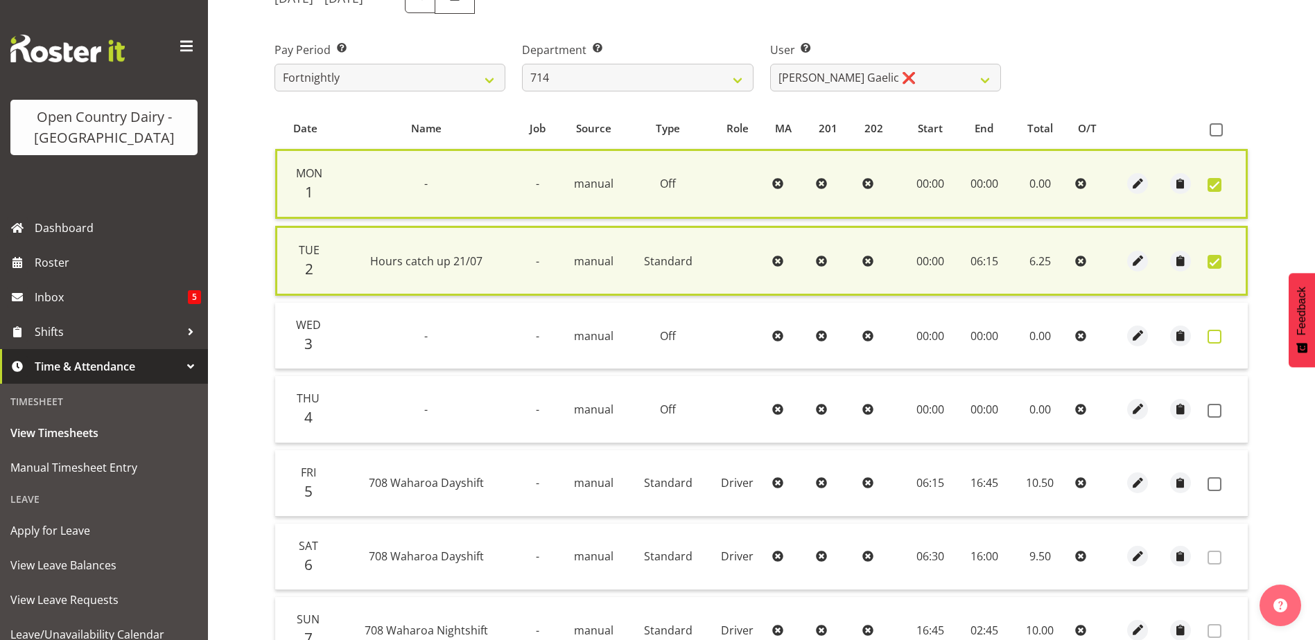
click at [1211, 339] on span at bounding box center [1214, 337] width 14 height 14
checkbox input "true"
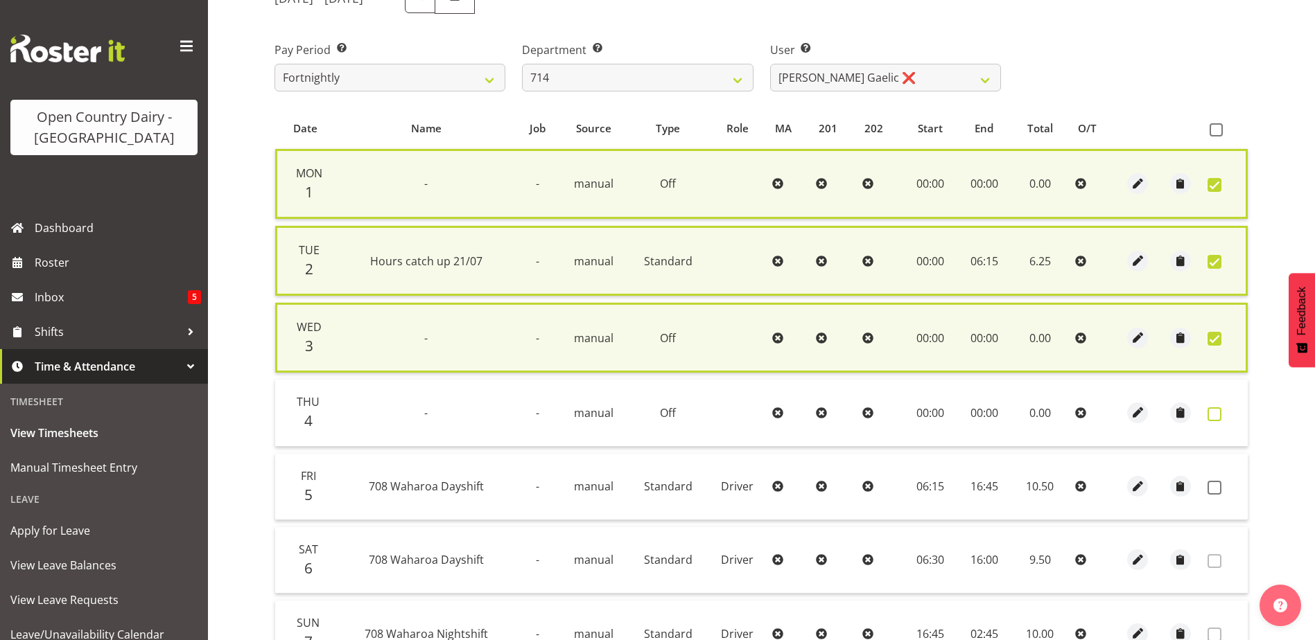
click at [1211, 416] on span at bounding box center [1214, 415] width 14 height 14
checkbox input "true"
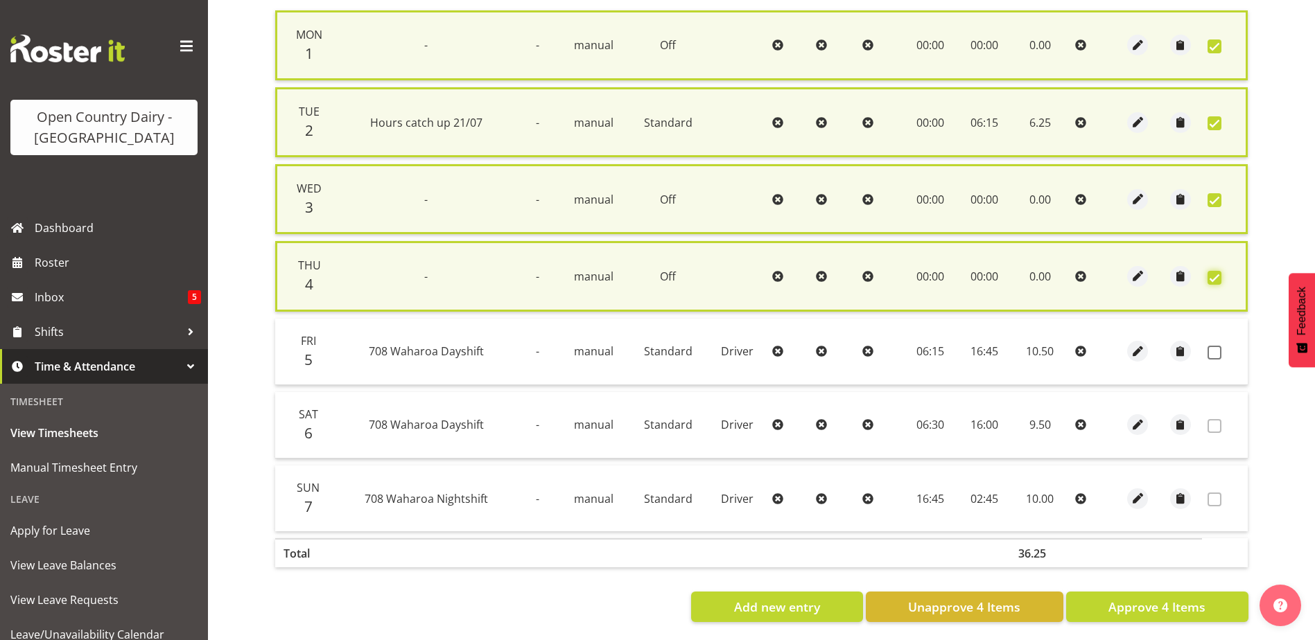
scroll to position [353, 0]
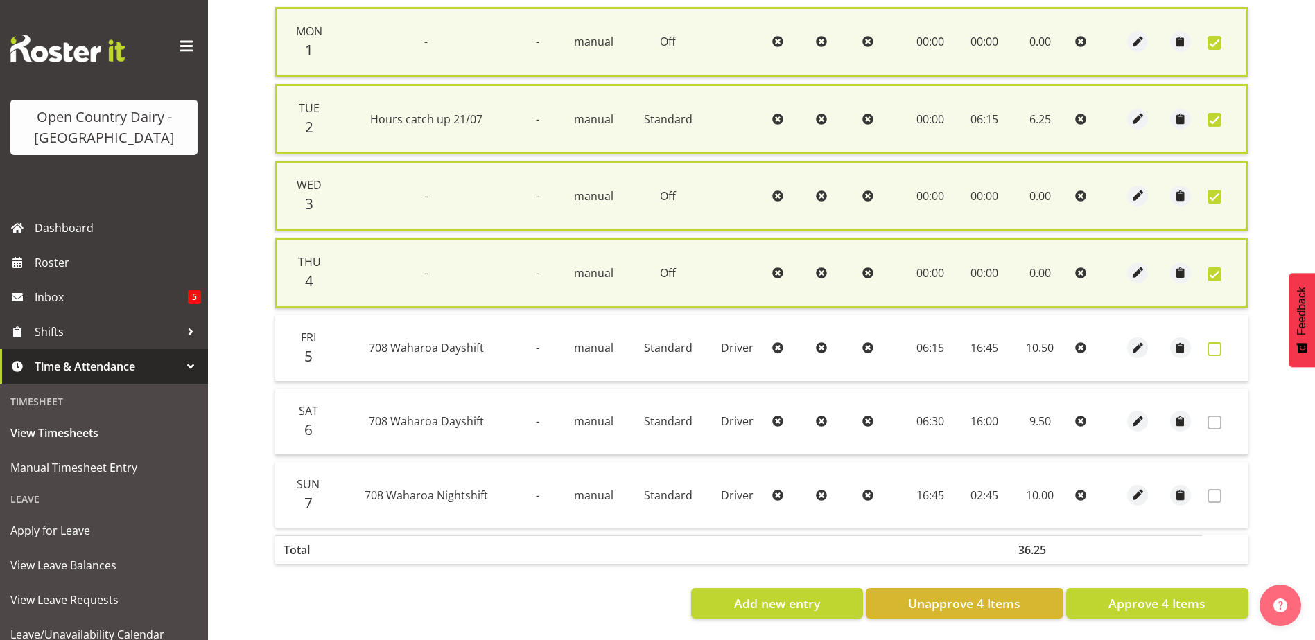
click at [1212, 342] on span at bounding box center [1214, 349] width 14 height 14
checkbox input "true"
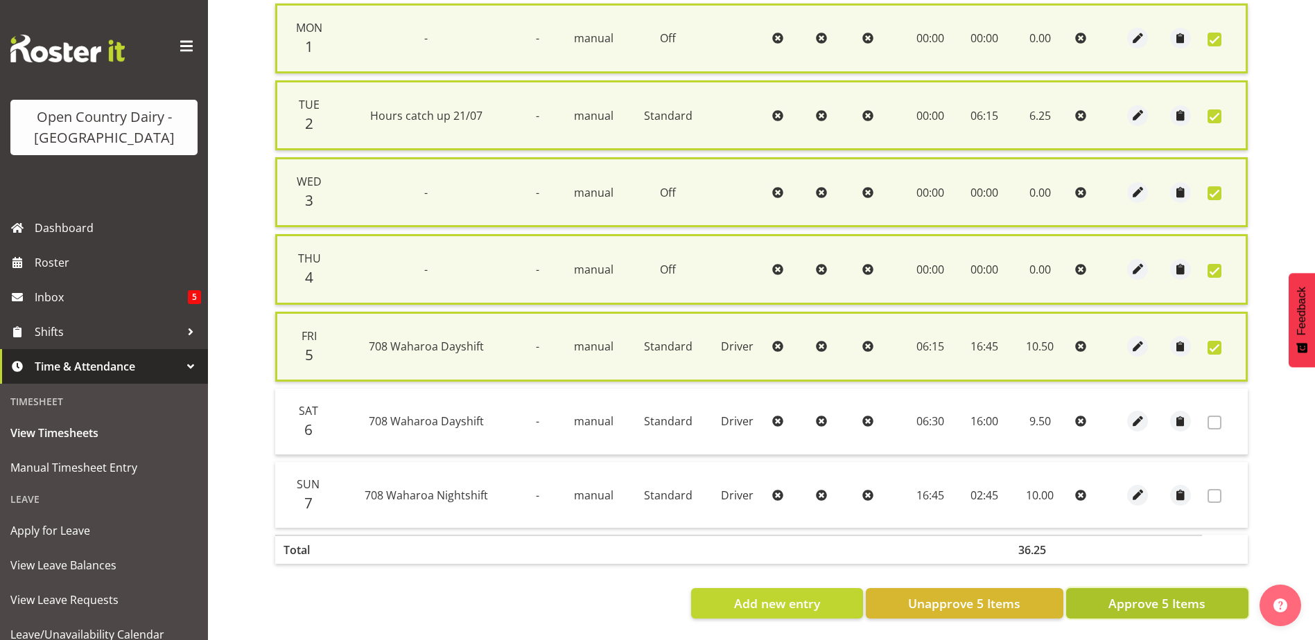
click at [1163, 603] on span "Approve 5 Items" at bounding box center [1156, 604] width 97 height 18
checkbox input "false"
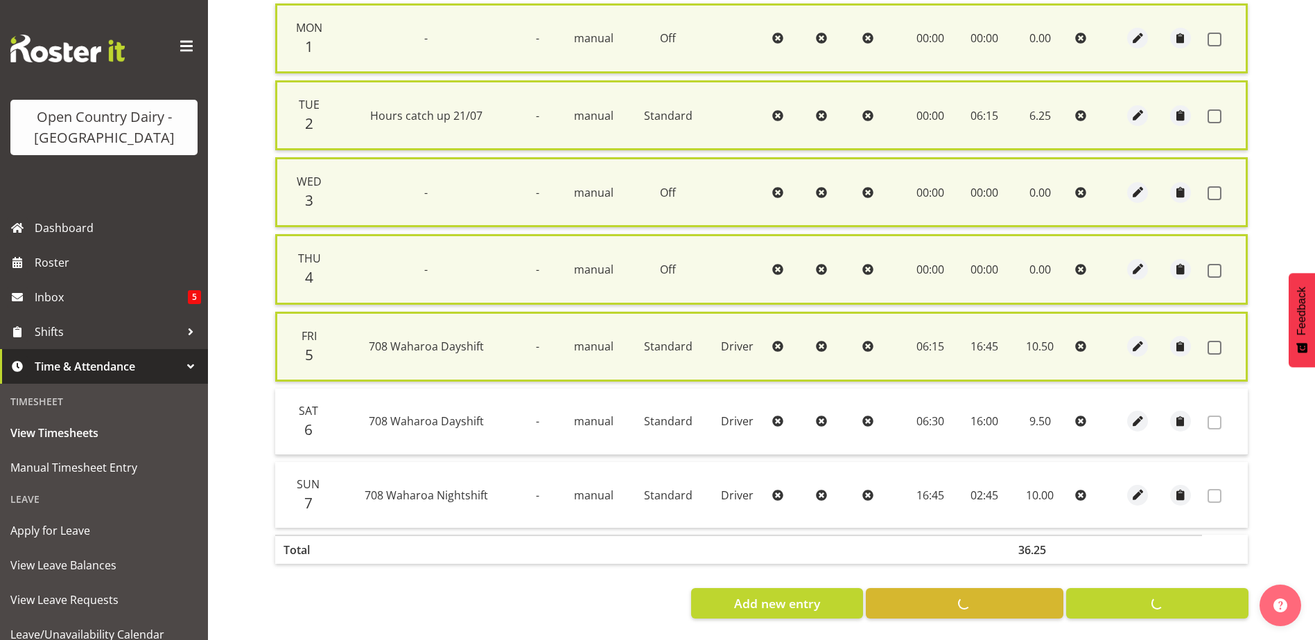
checkbox input "false"
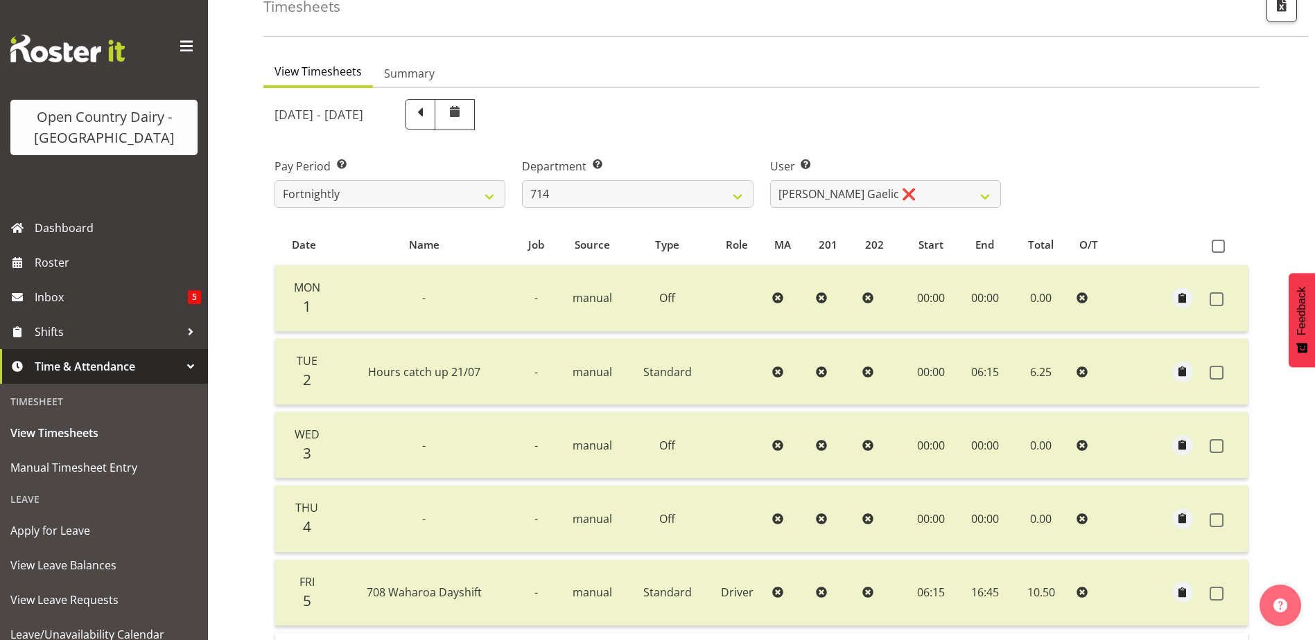
scroll to position [0, 0]
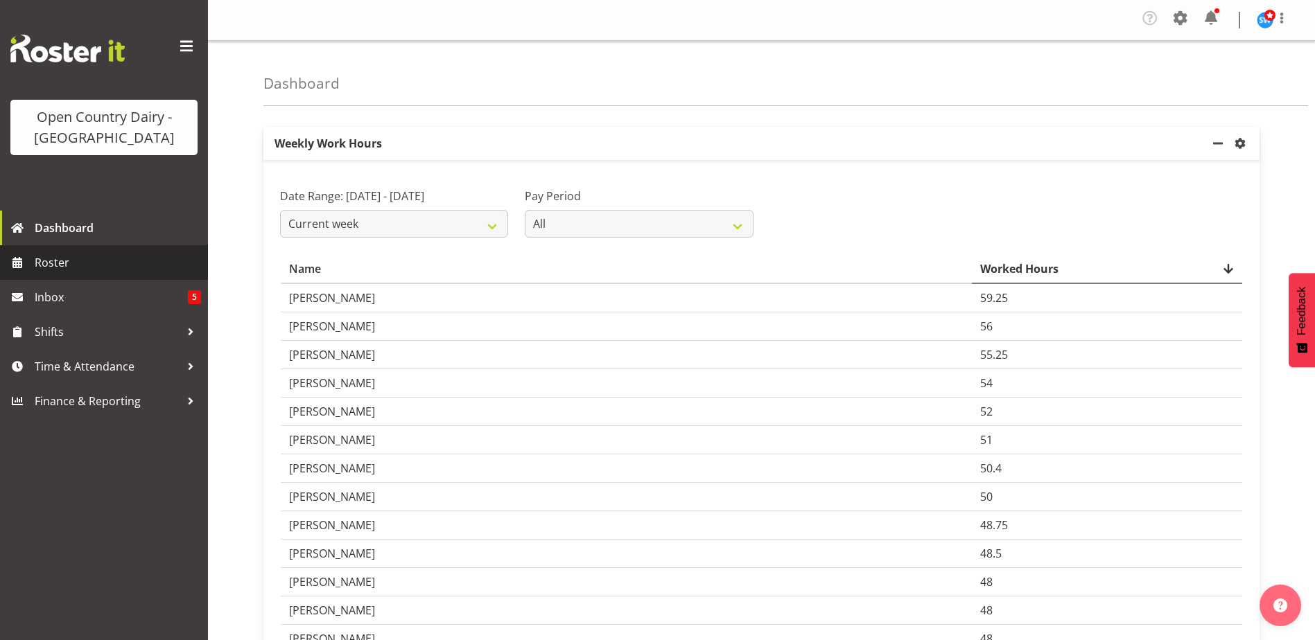
click at [55, 263] on span "Roster" at bounding box center [118, 262] width 166 height 21
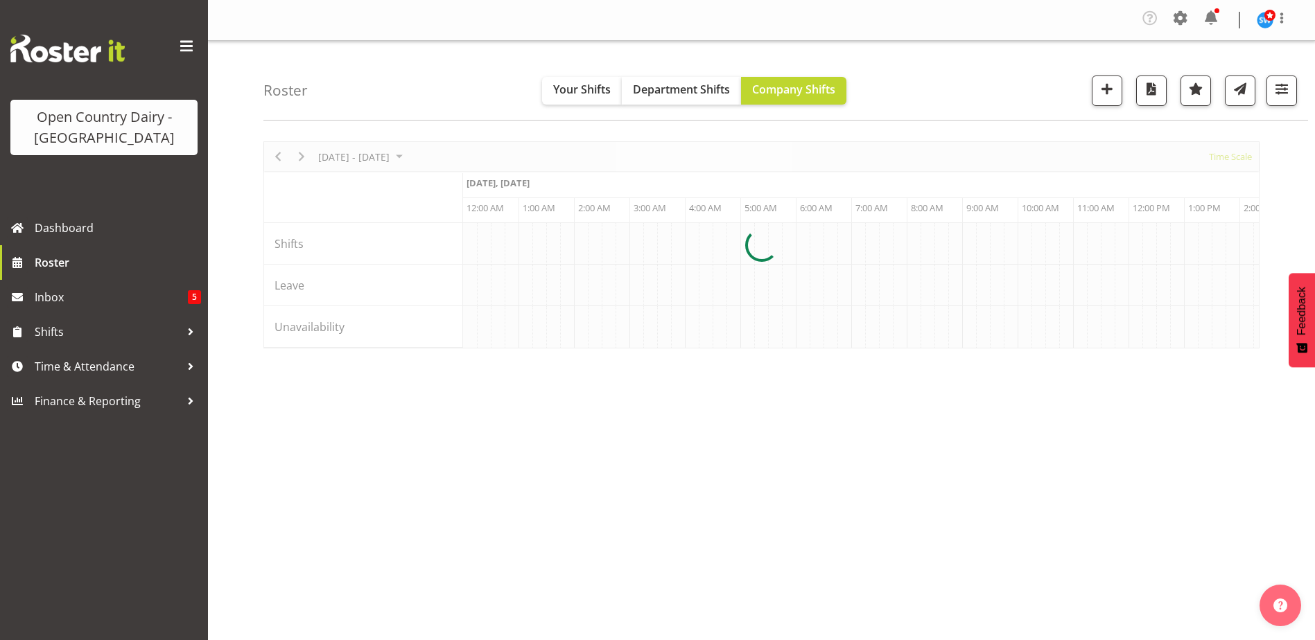
scroll to position [0, 6654]
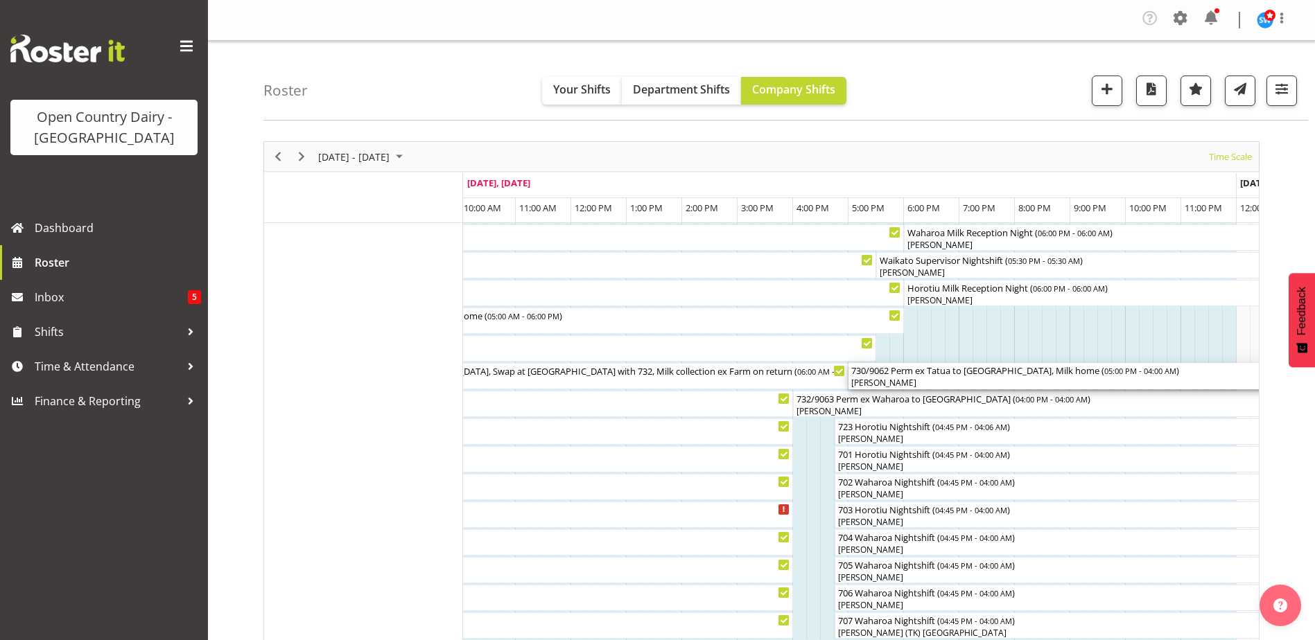
click at [874, 381] on div "[PERSON_NAME]" at bounding box center [1153, 383] width 604 height 12
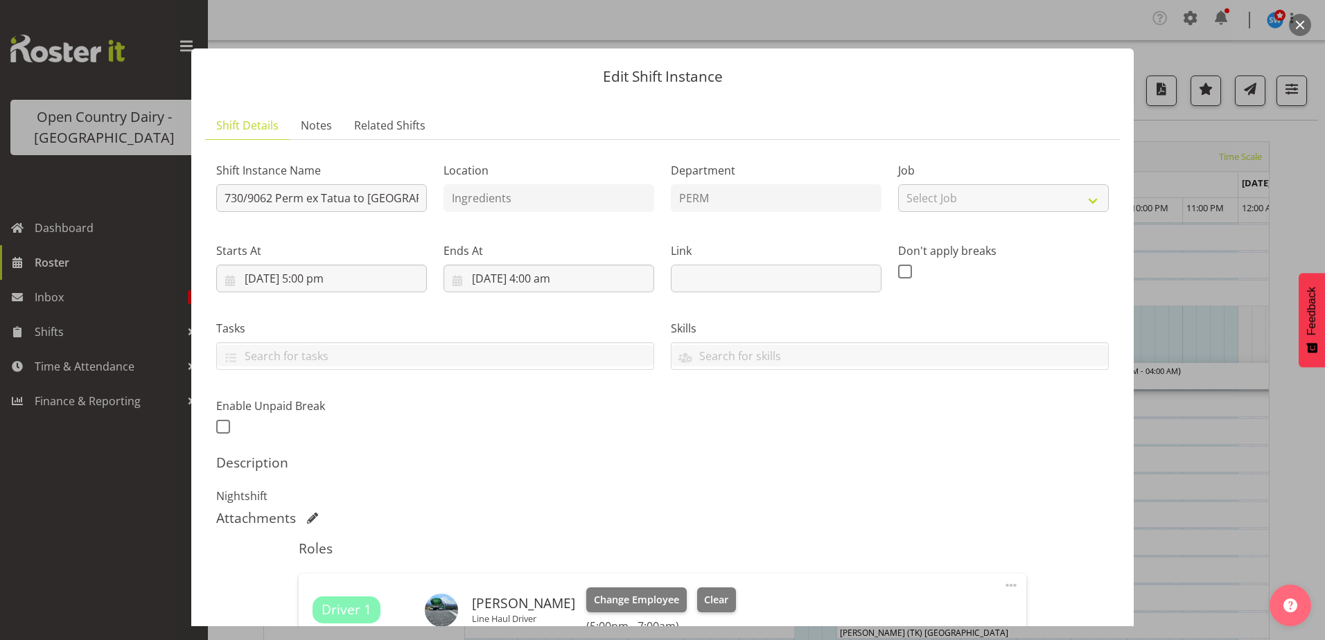
scroll to position [208, 0]
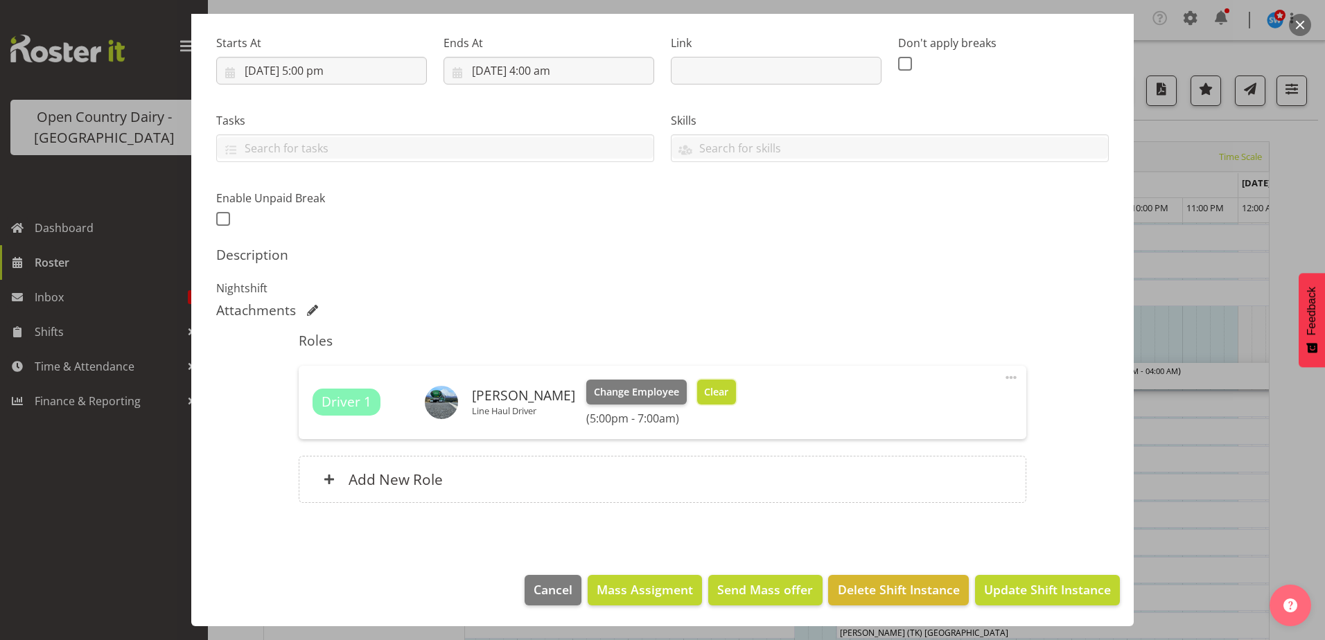
click at [704, 394] on span "Clear" at bounding box center [716, 392] width 24 height 15
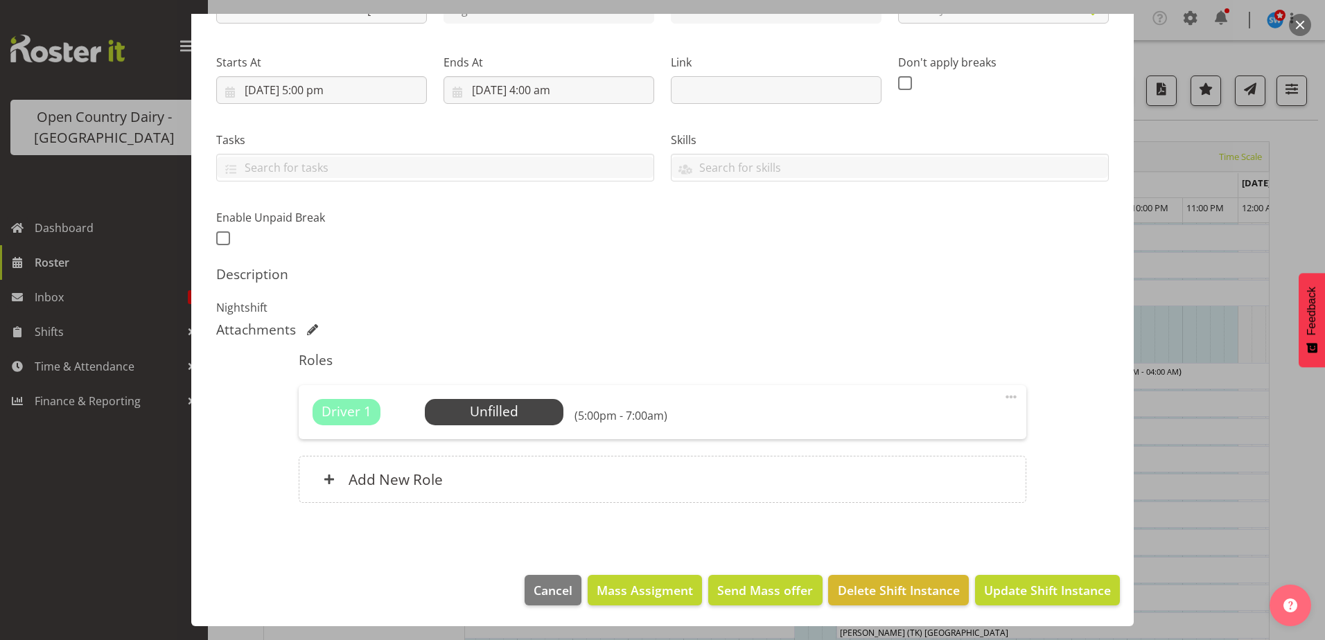
scroll to position [189, 0]
click at [1024, 588] on span "Update Shift Instance" at bounding box center [1047, 590] width 127 height 18
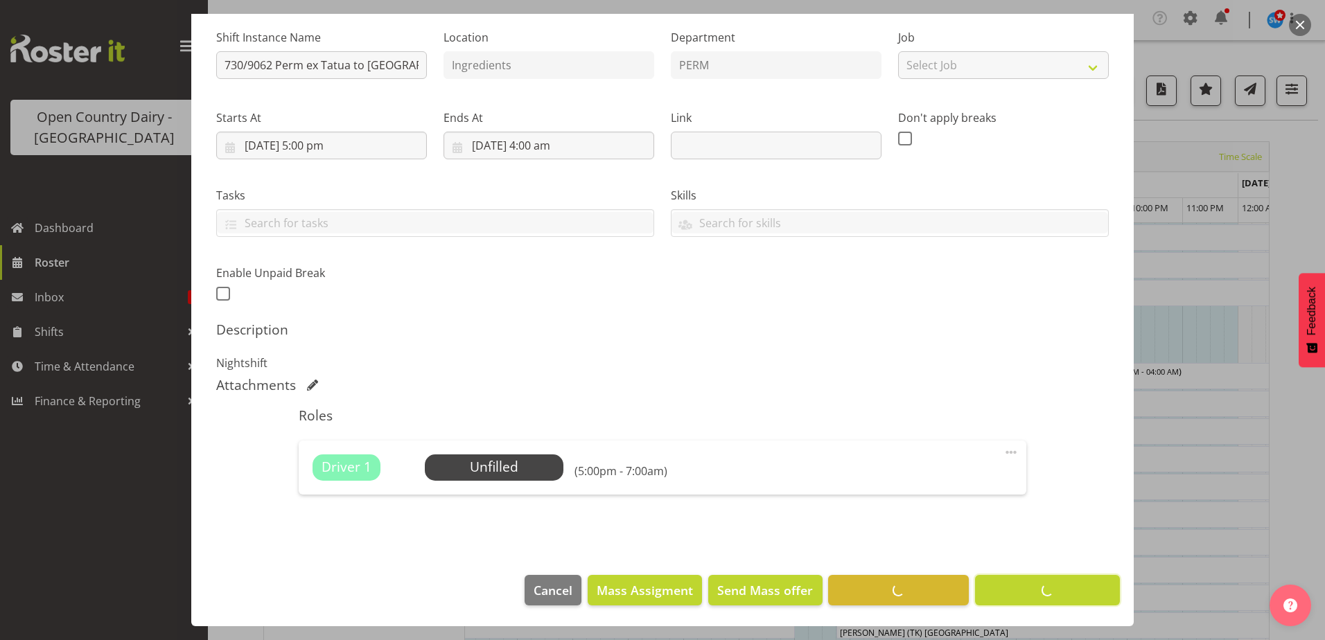
scroll to position [133, 0]
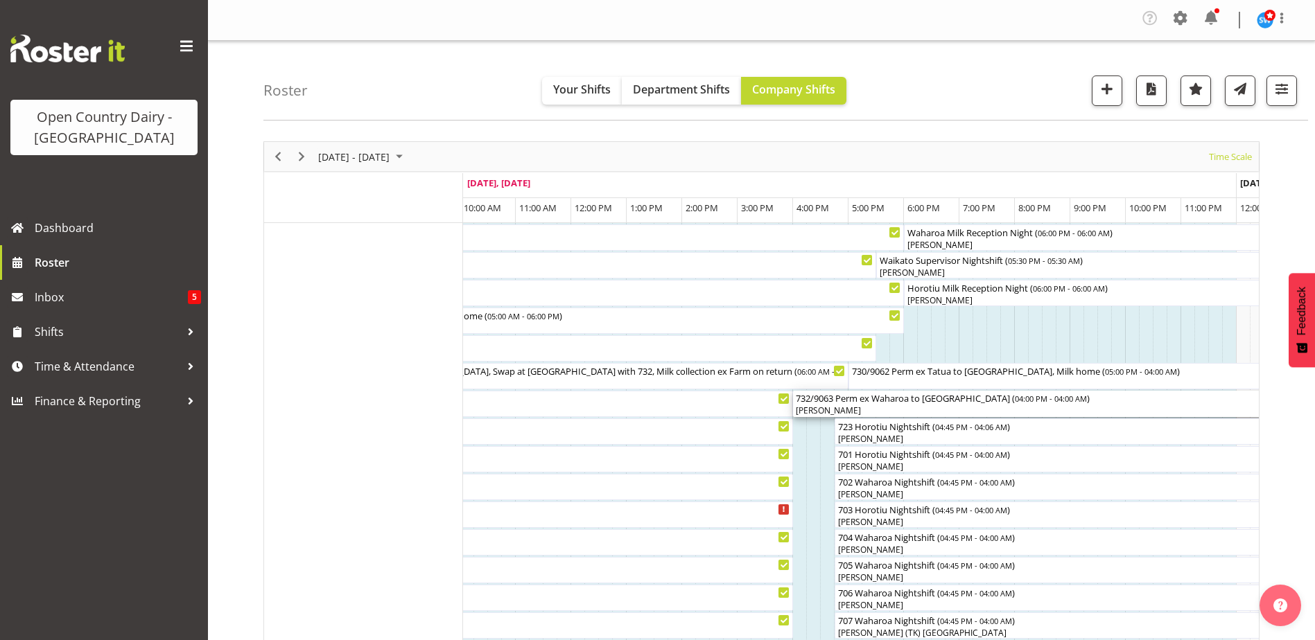
click at [837, 408] on div "[PERSON_NAME]" at bounding box center [1126, 411] width 660 height 12
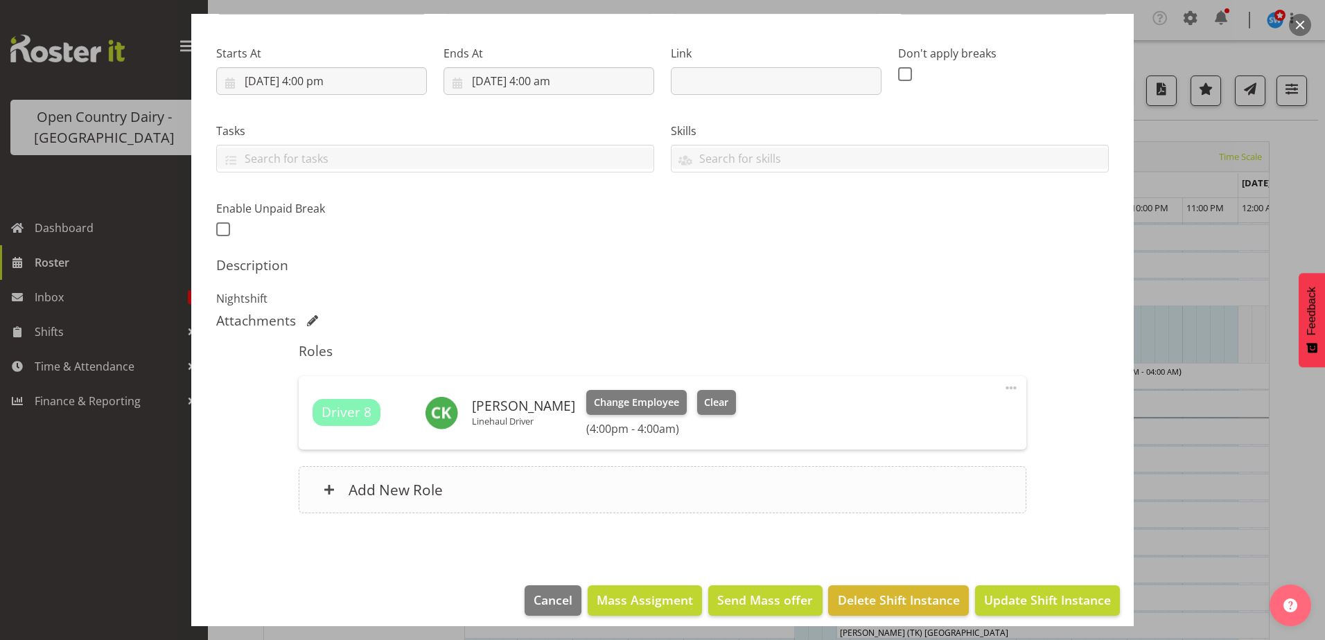
scroll to position [208, 0]
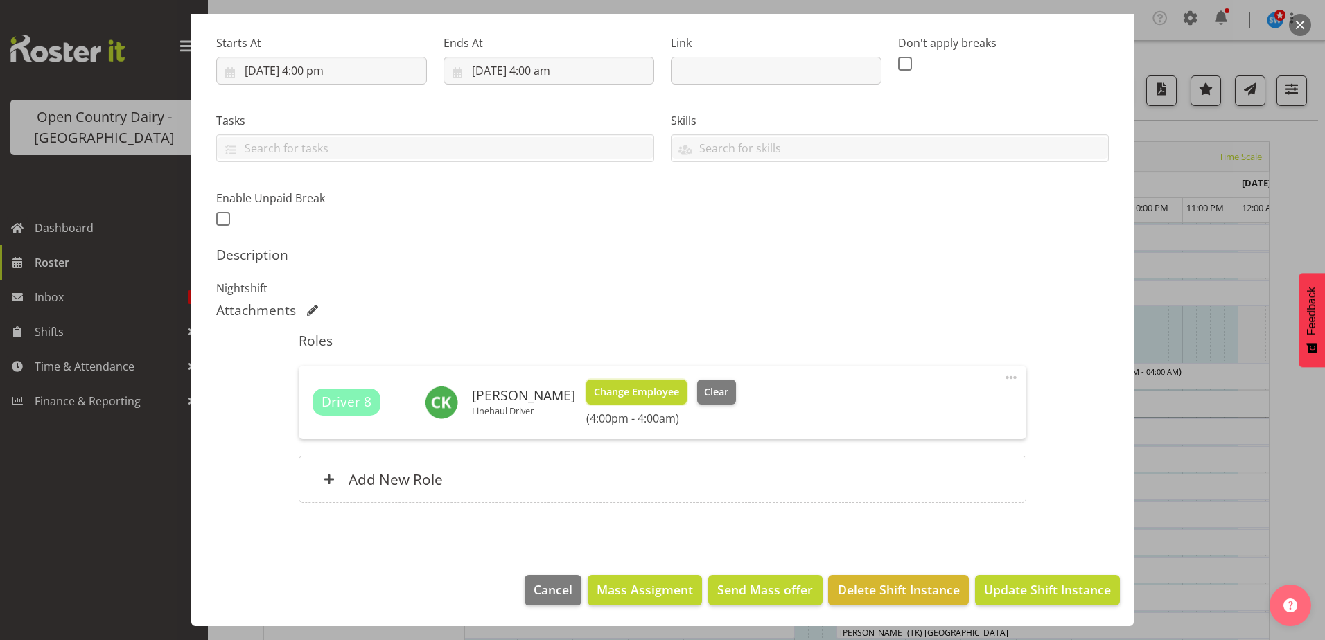
click at [638, 392] on span "Change Employee" at bounding box center [636, 392] width 85 height 15
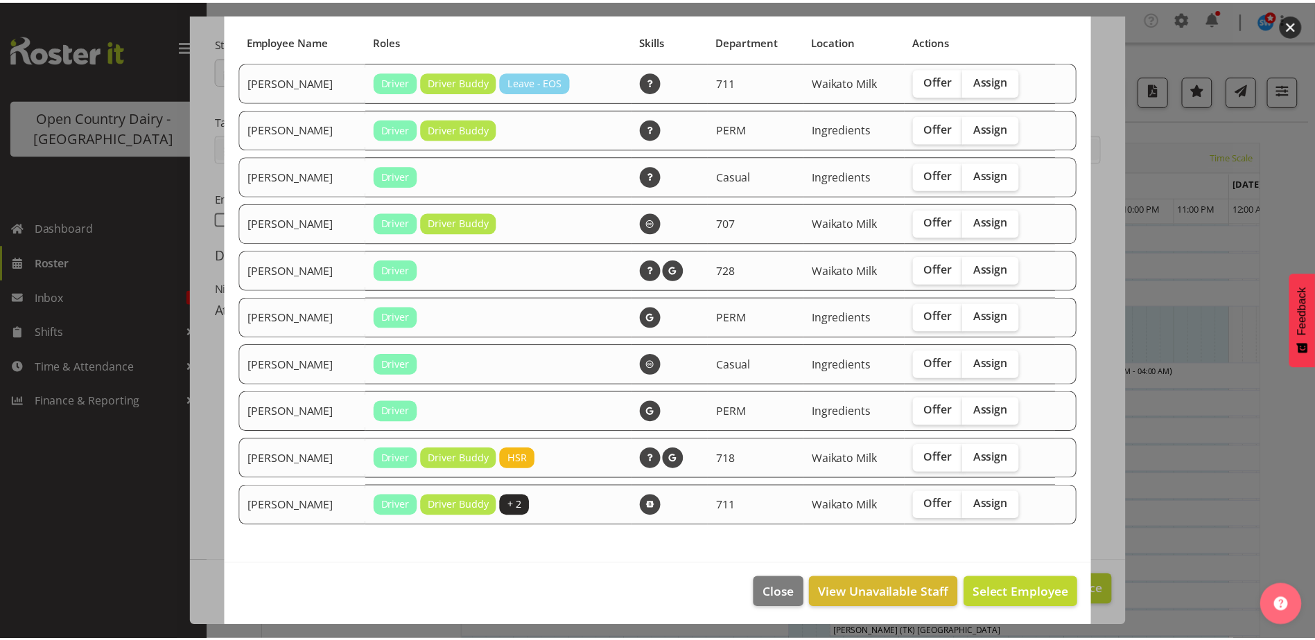
scroll to position [96, 0]
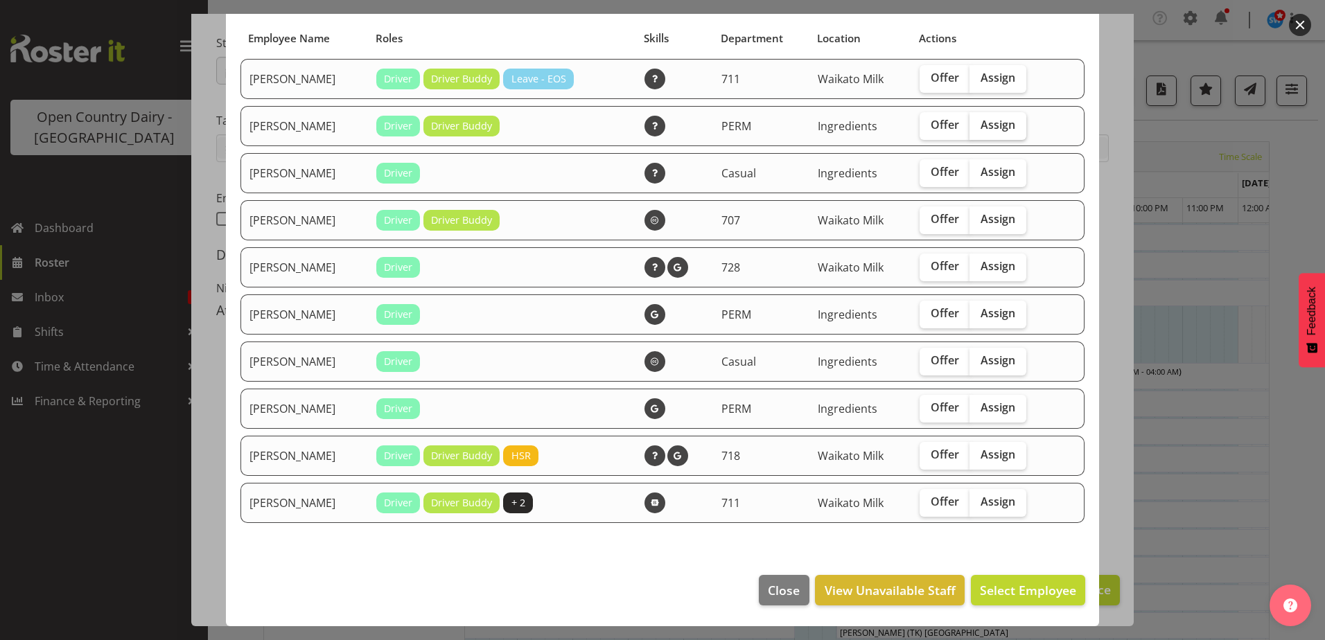
click at [990, 130] on span "Assign" at bounding box center [998, 125] width 35 height 14
click at [979, 130] on input "Assign" at bounding box center [974, 125] width 9 height 9
checkbox input "true"
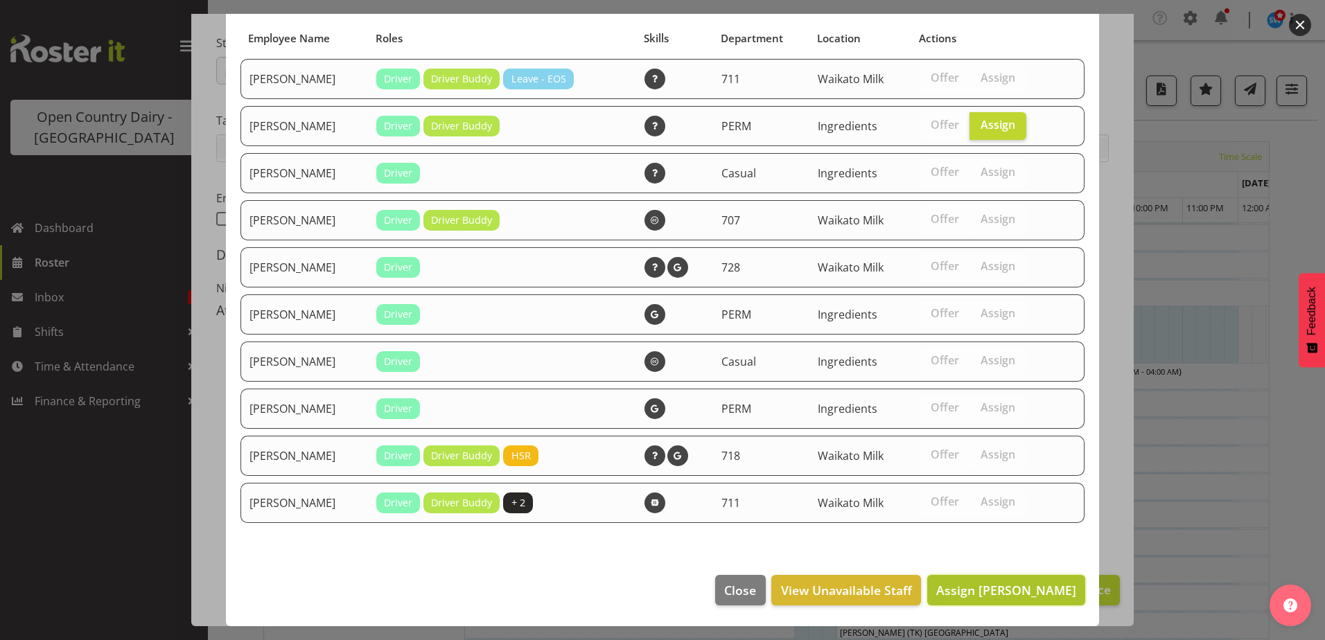
click at [982, 592] on span "Assign [PERSON_NAME]" at bounding box center [1006, 590] width 140 height 17
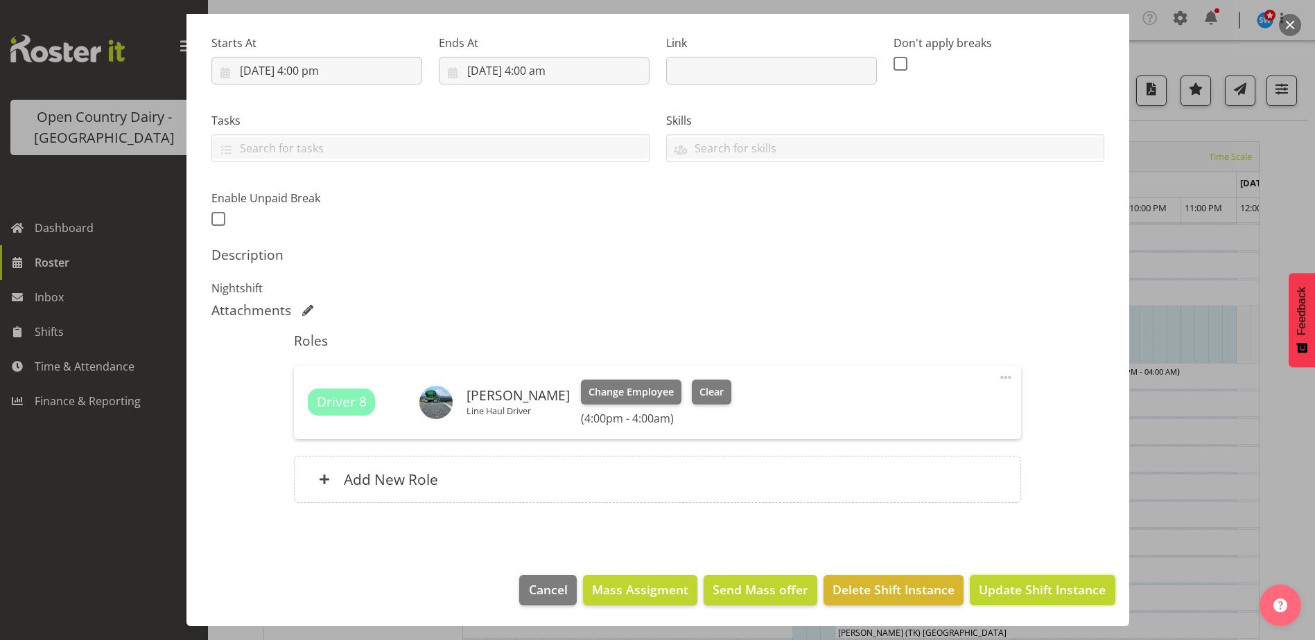
click at [983, 591] on span "Update Shift Instance" at bounding box center [1042, 590] width 127 height 18
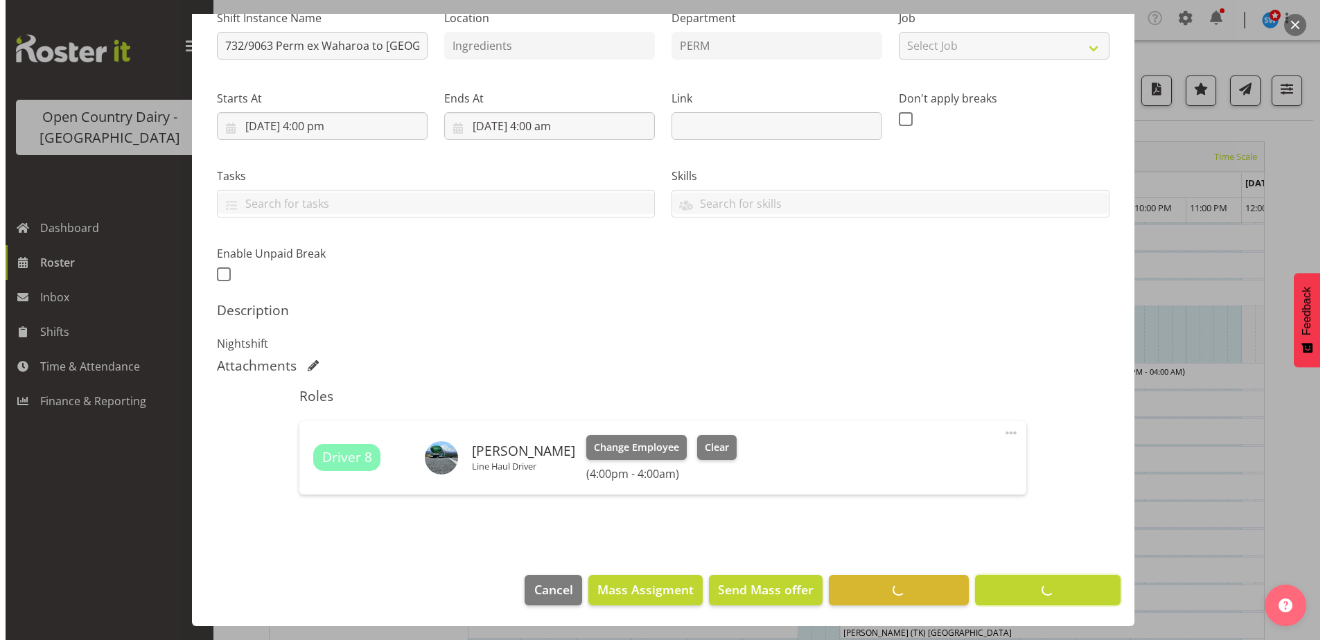
scroll to position [152, 0]
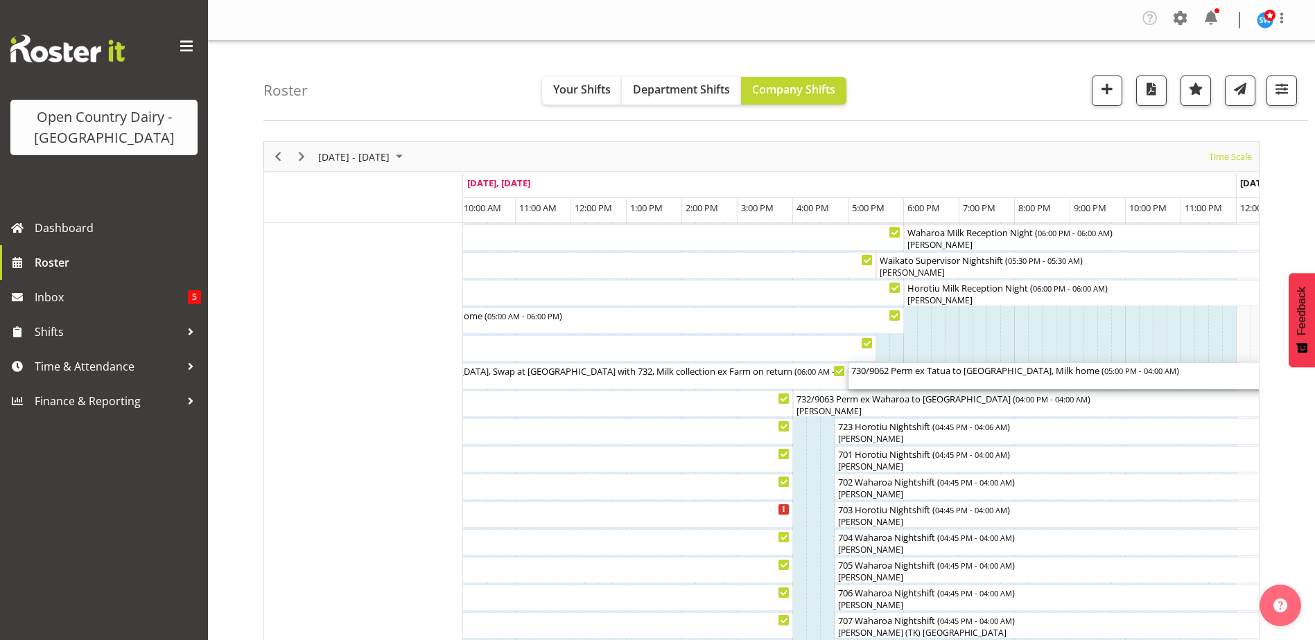
click at [868, 371] on div "730/9062 Perm ex Tatua to [GEOGRAPHIC_DATA], Milk home ( 05:00 PM - 04:00 AM )" at bounding box center [1153, 370] width 604 height 14
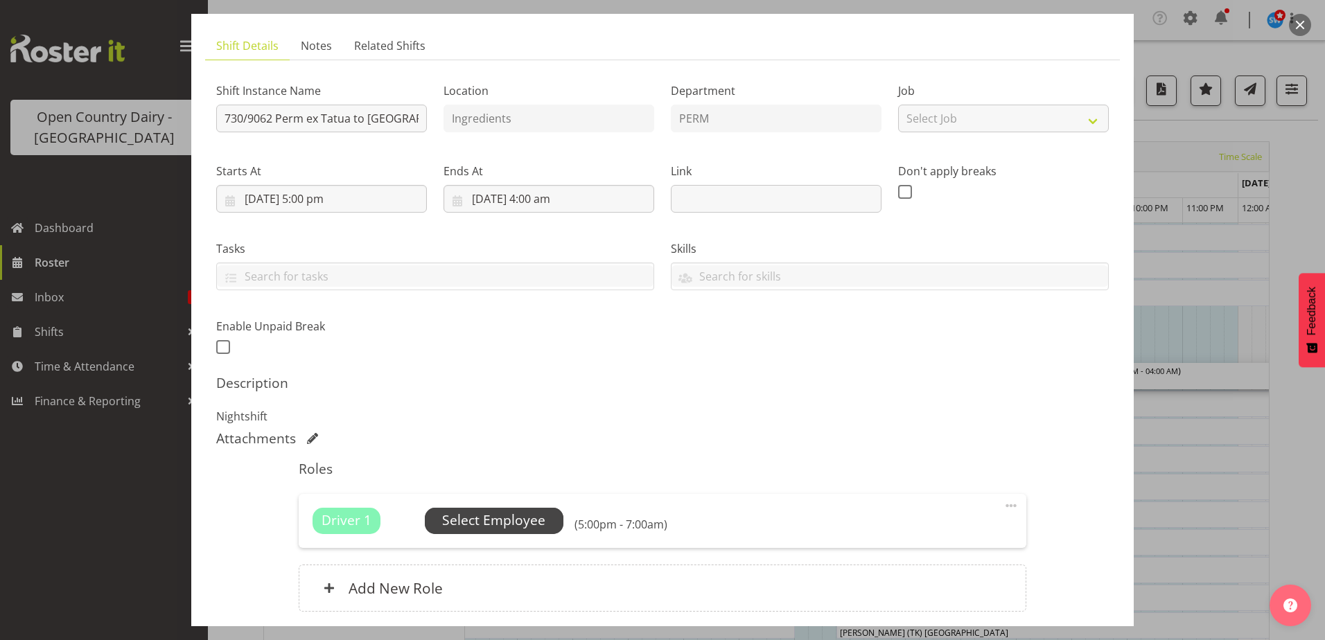
scroll to position [189, 0]
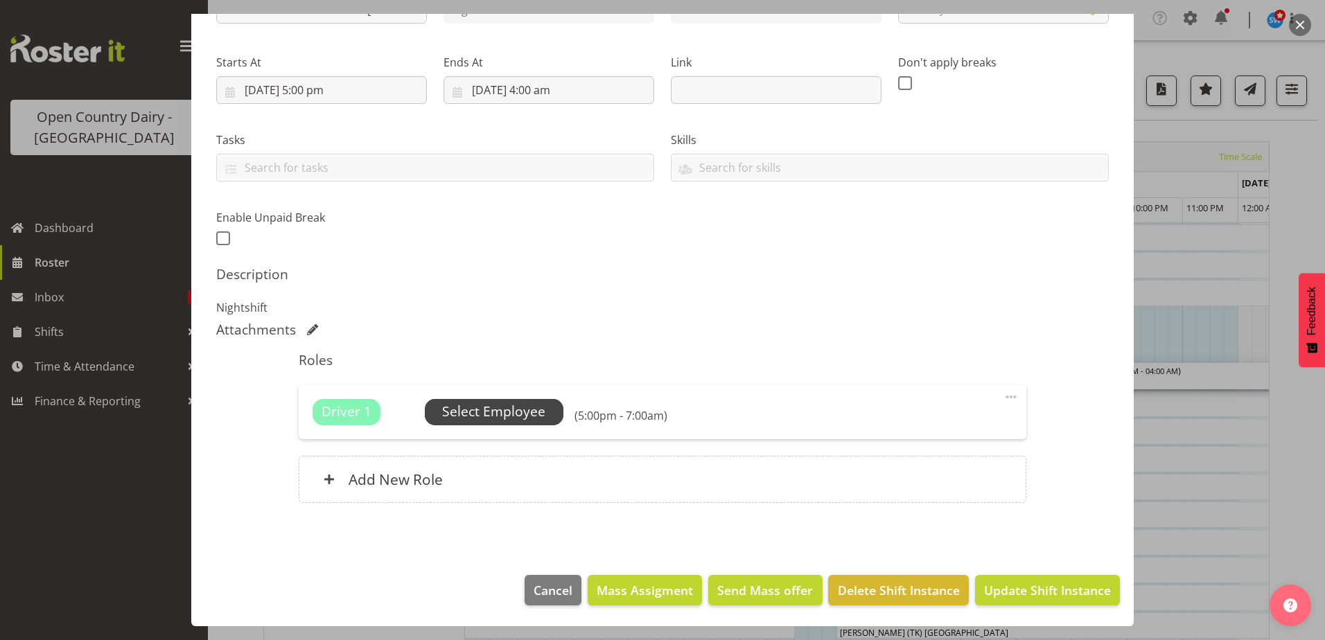
click at [512, 413] on span "Select Employee" at bounding box center [493, 412] width 103 height 20
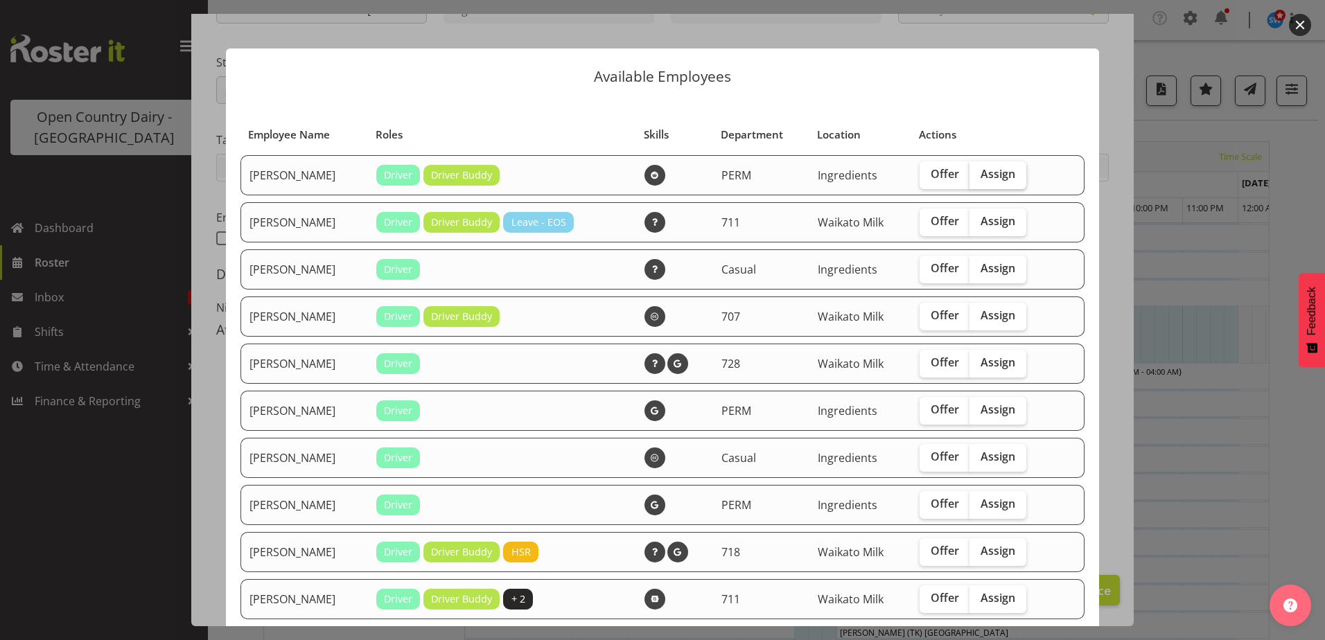
click at [988, 174] on span "Assign" at bounding box center [998, 174] width 35 height 14
click at [979, 174] on input "Assign" at bounding box center [974, 174] width 9 height 9
checkbox input "true"
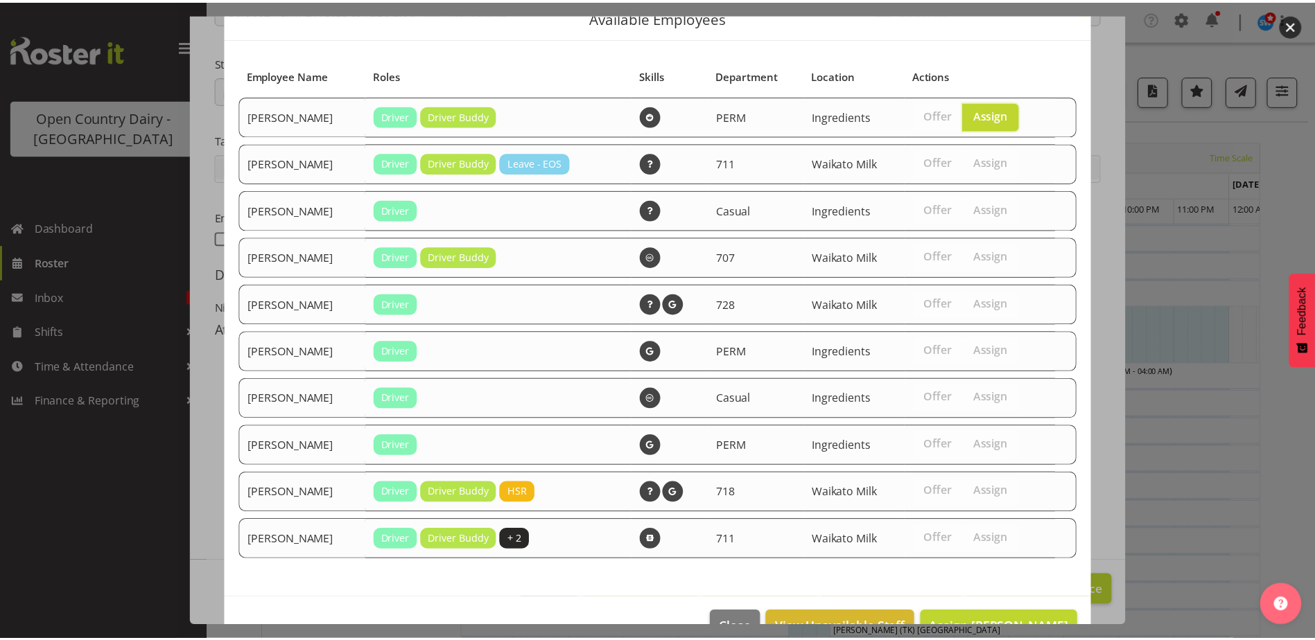
scroll to position [96, 0]
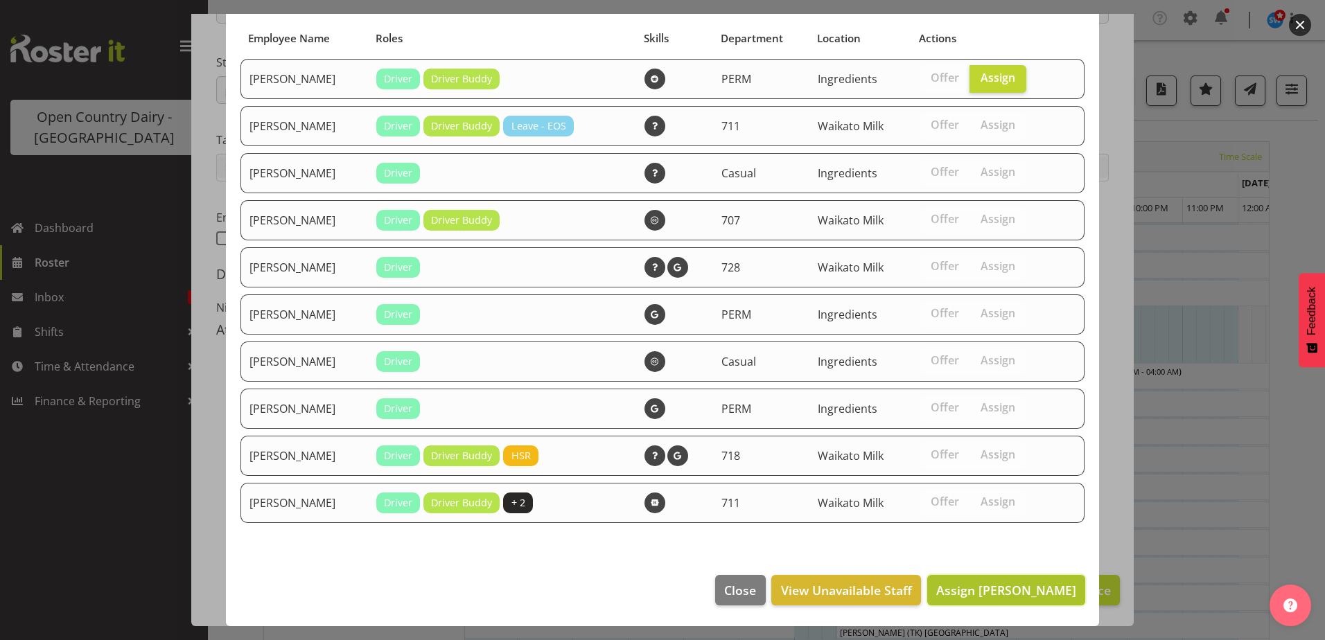
click at [1008, 588] on span "Assign [PERSON_NAME]" at bounding box center [1006, 590] width 140 height 17
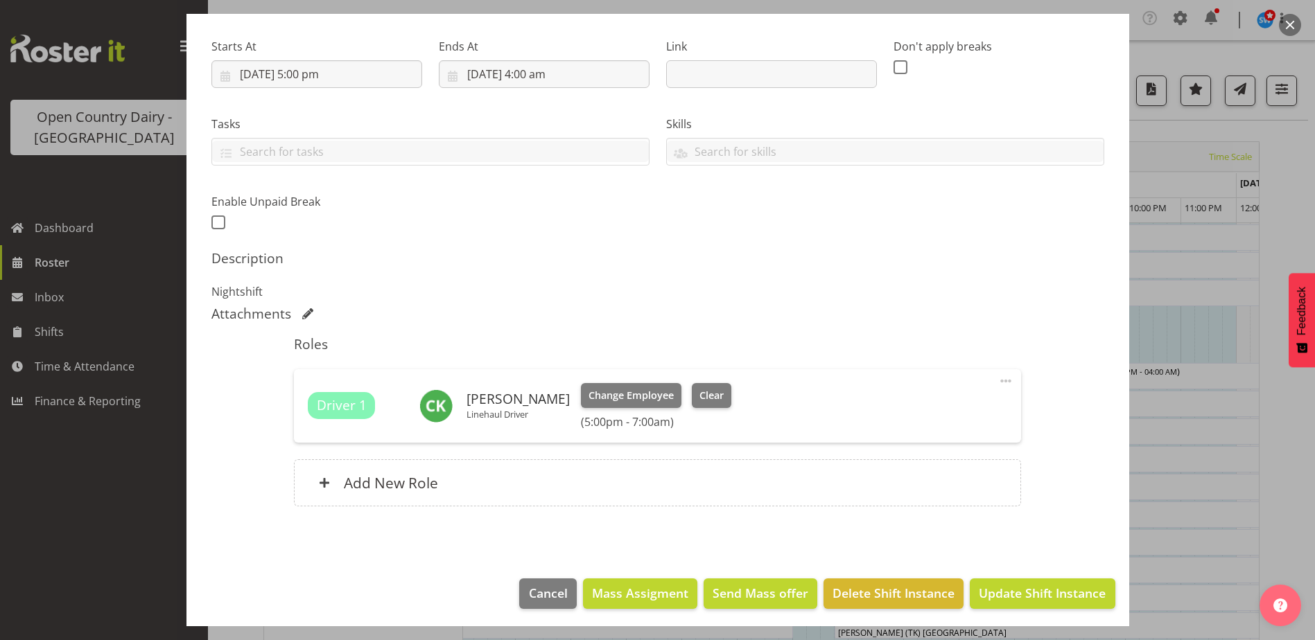
scroll to position [208, 0]
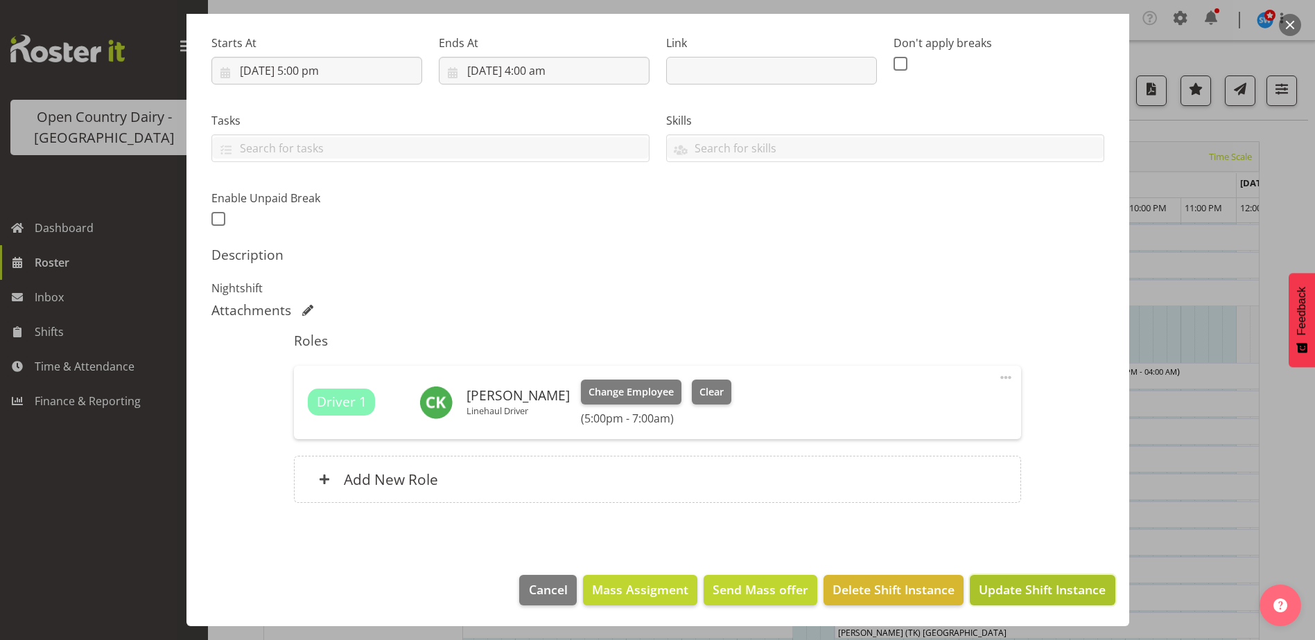
click at [1033, 586] on span "Update Shift Instance" at bounding box center [1042, 590] width 127 height 18
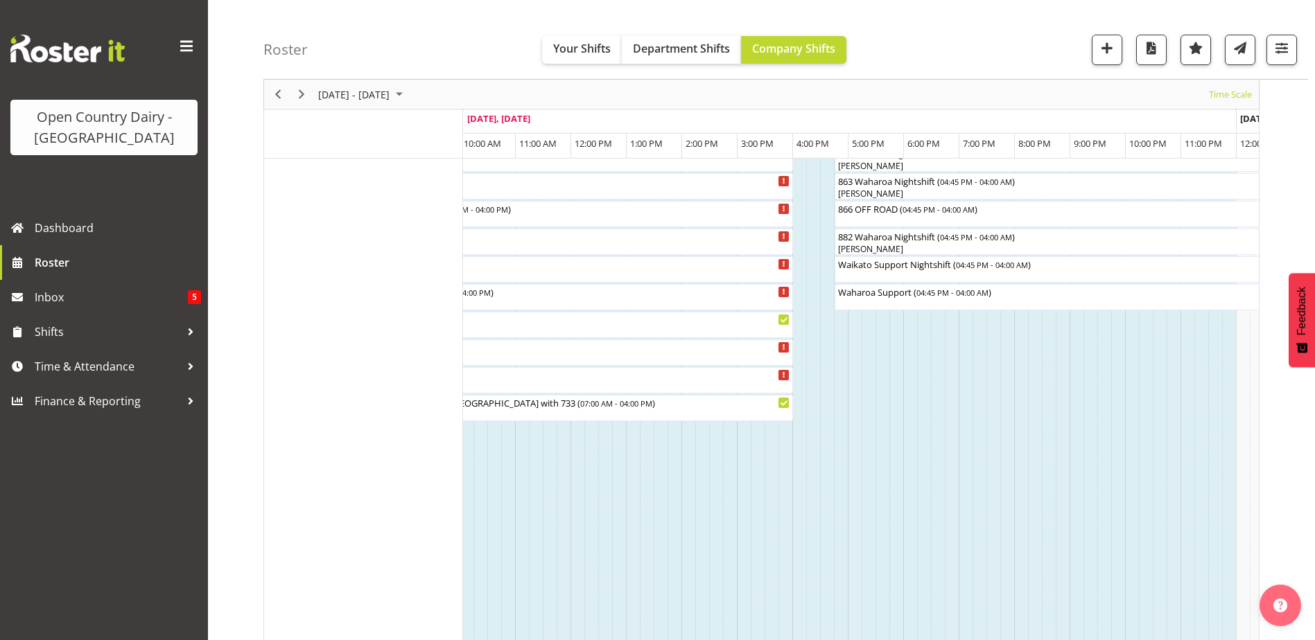
scroll to position [961, 0]
